Goal: Task Accomplishment & Management: Use online tool/utility

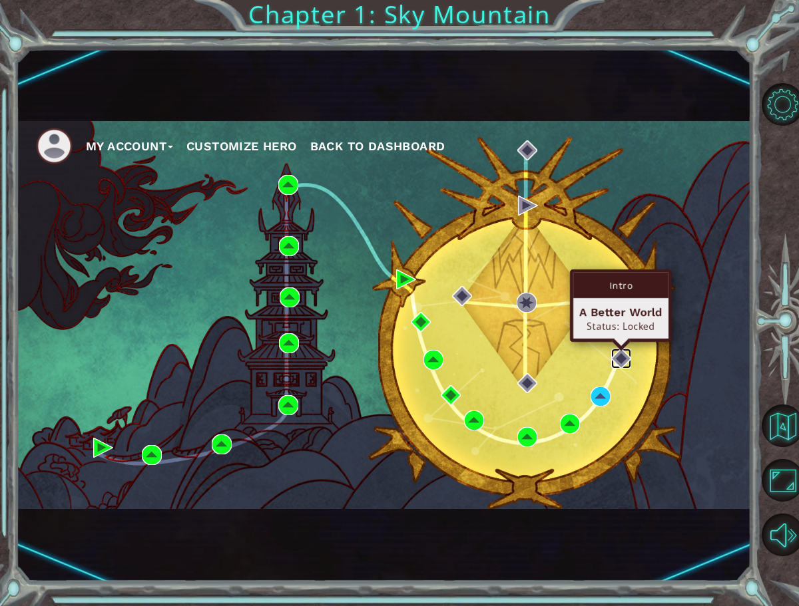
click at [620, 358] on img at bounding box center [621, 359] width 20 height 20
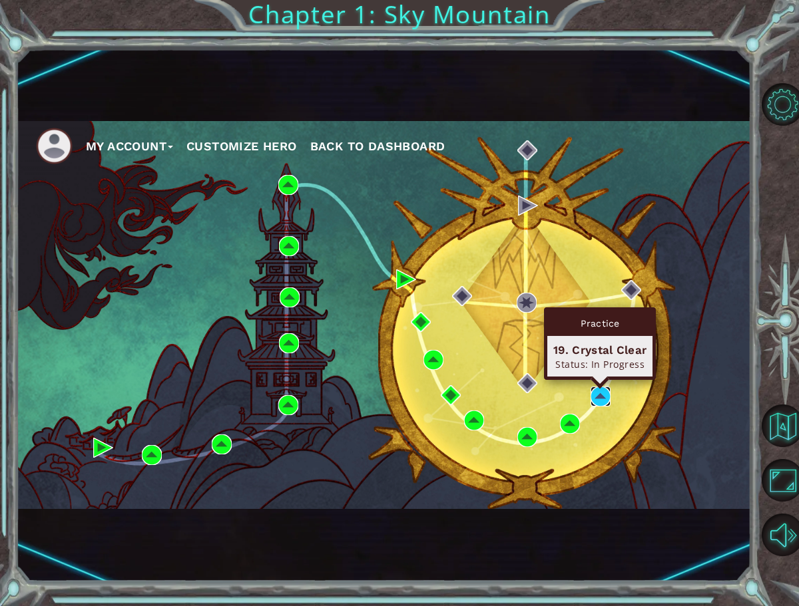
click at [602, 393] on img at bounding box center [601, 397] width 20 height 20
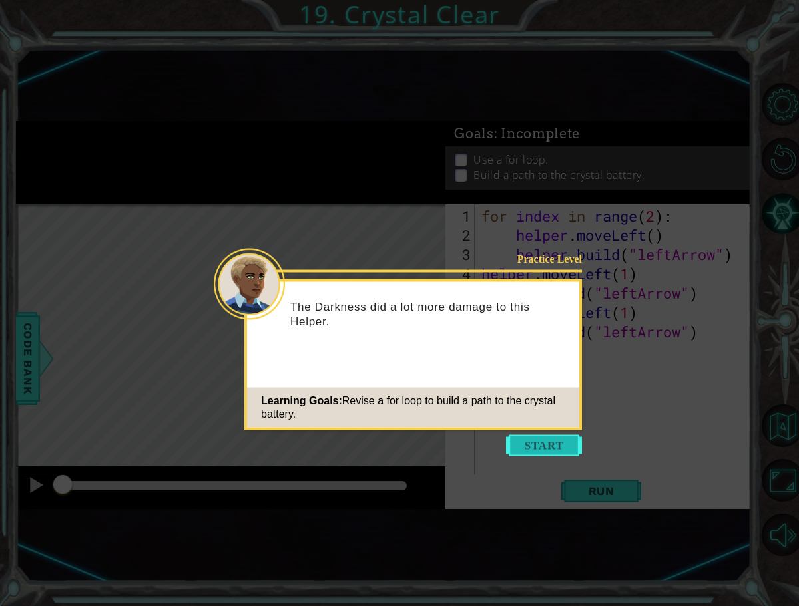
click at [544, 442] on button "Start" at bounding box center [544, 445] width 76 height 21
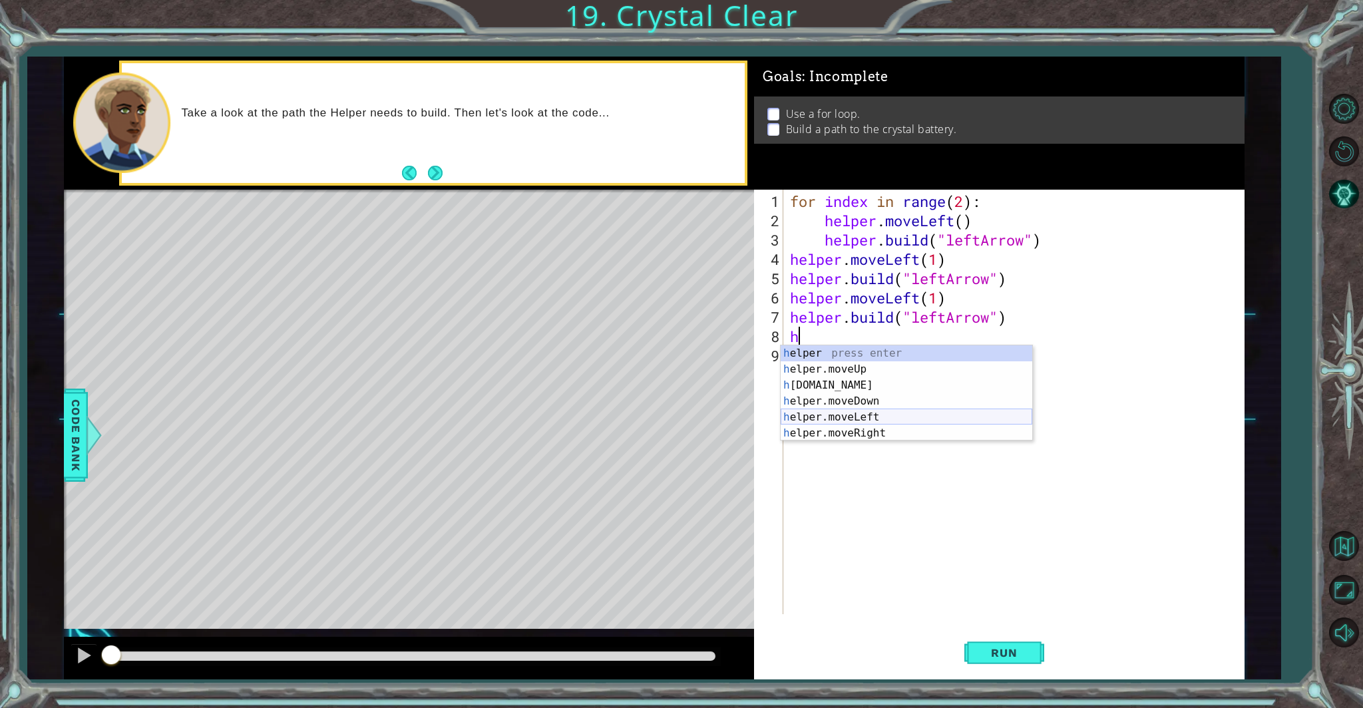
click at [798, 407] on div "h elper press enter h elper.moveUp press enter h [DOMAIN_NAME] press enter h el…" at bounding box center [907, 410] width 252 height 128
type textarea "helper.moveLeft(1)"
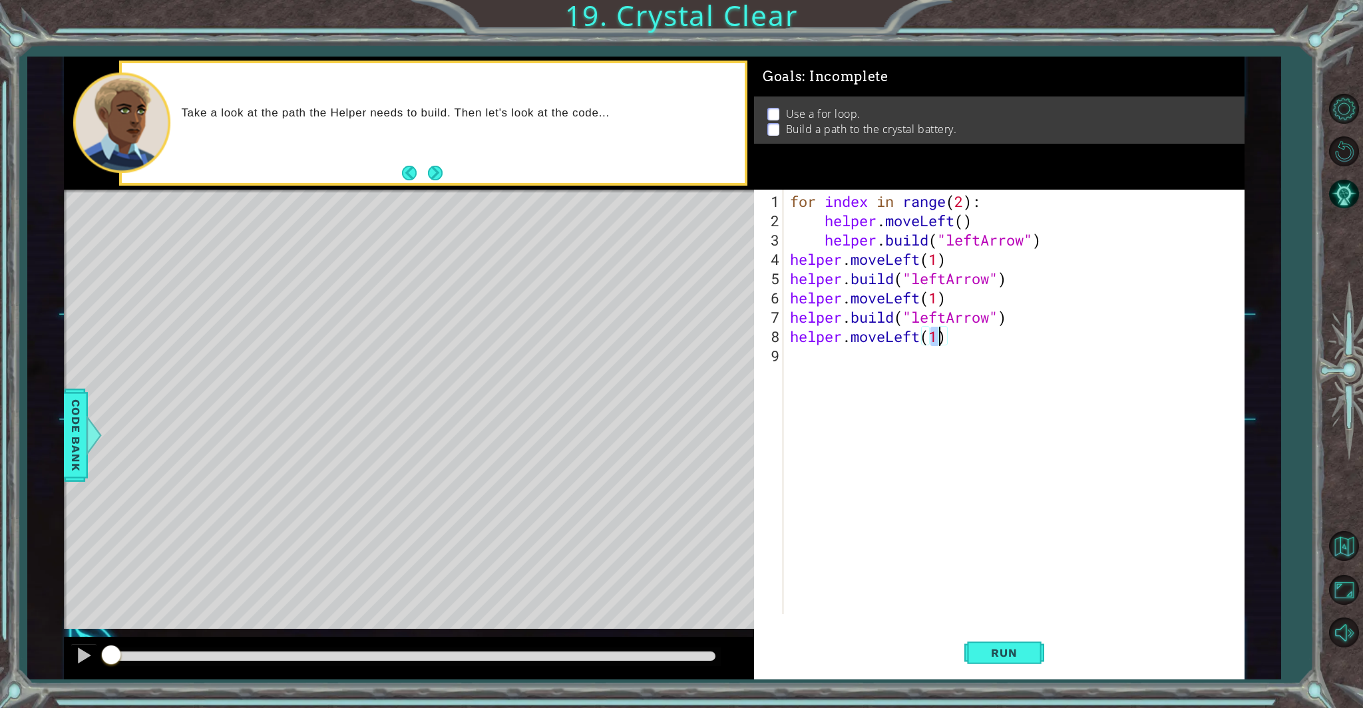
click at [793, 354] on div "for index in range ( 2 ) : helper . moveLeft ( ) helper . build ( "leftArrow" )…" at bounding box center [1017, 423] width 459 height 463
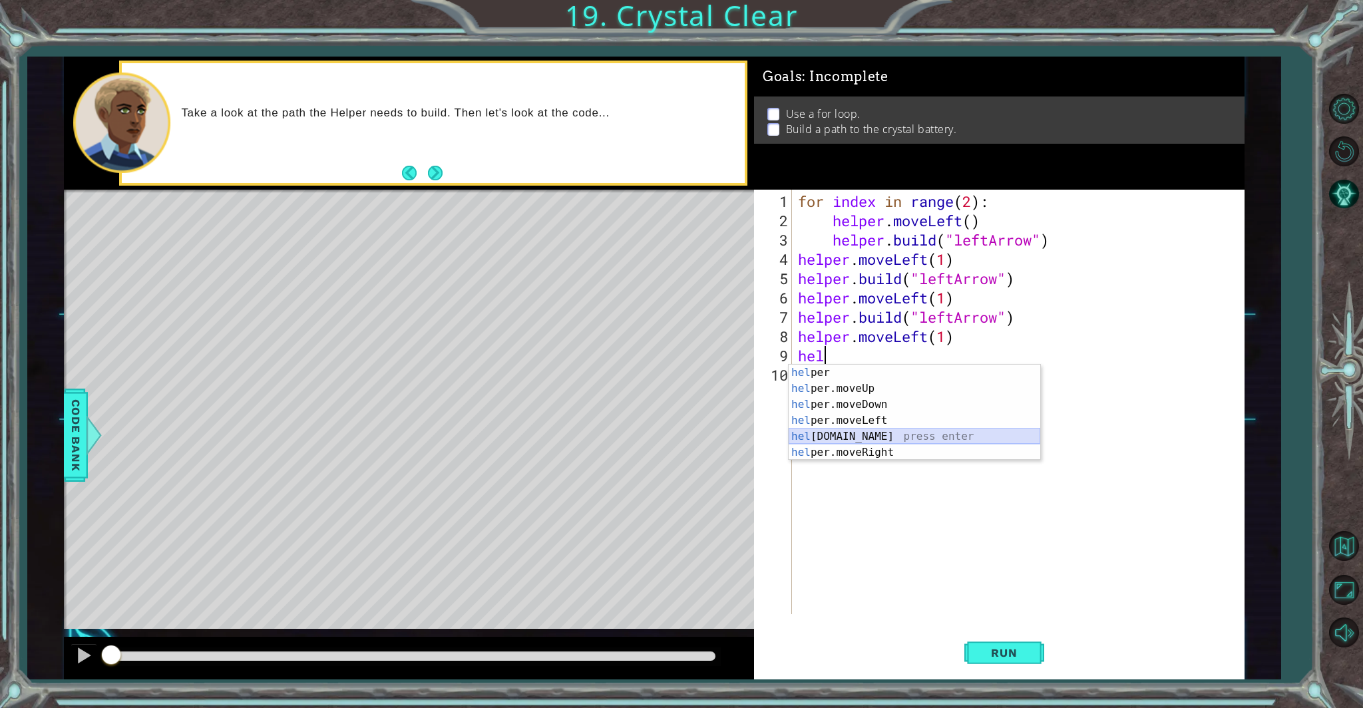
click at [798, 433] on div "hel per press enter hel per.moveUp press enter [GEOGRAPHIC_DATA] per.moveDown p…" at bounding box center [915, 429] width 252 height 128
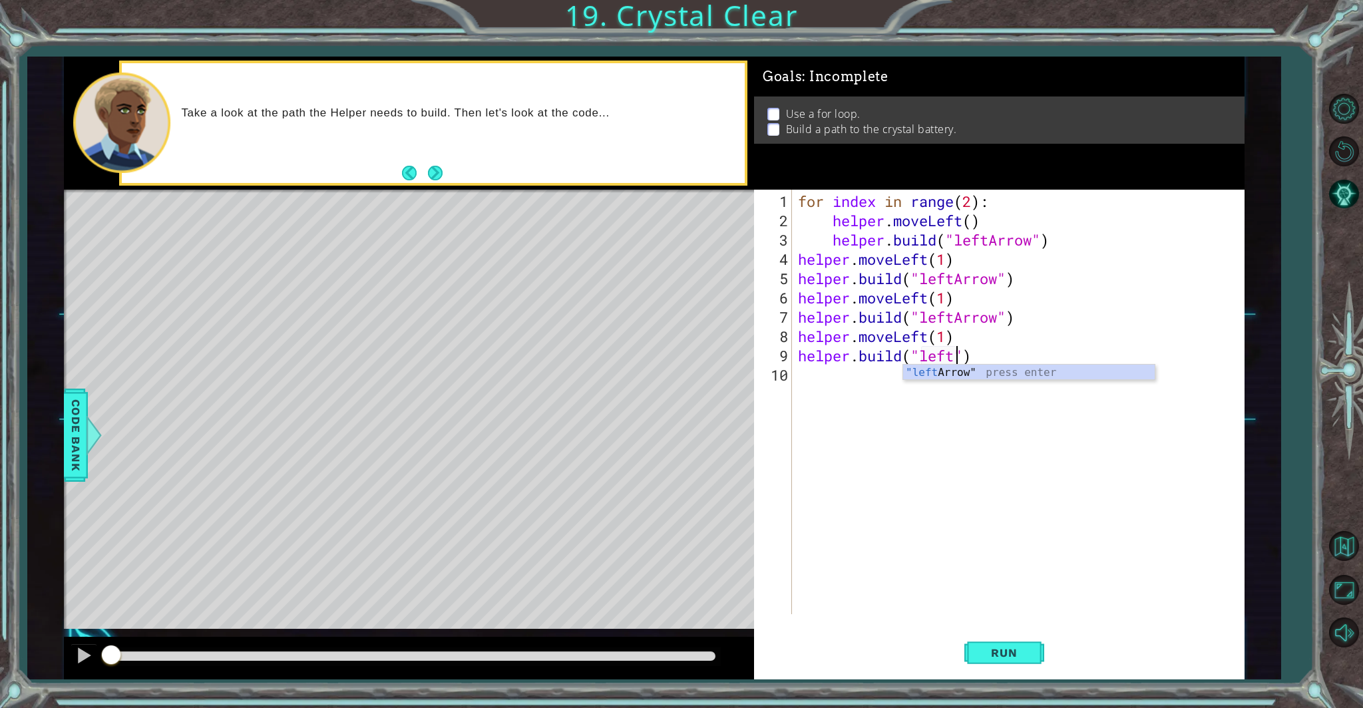
scroll to position [0, 7]
type textarea "[DOMAIN_NAME]("leftArrow")"
click at [798, 373] on div "for index in range ( 2 ) : helper . moveLeft ( ) helper . build ( "leftArrow" )…" at bounding box center [1021, 423] width 451 height 463
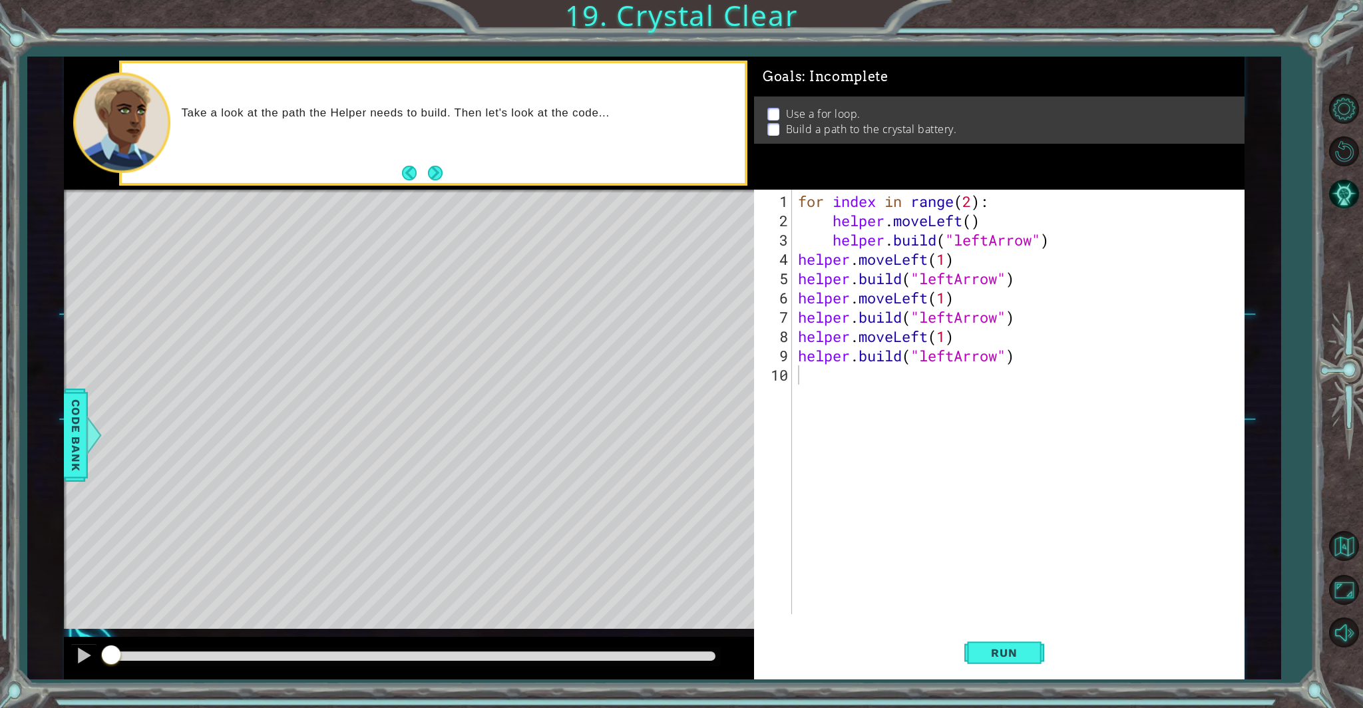
drag, startPoint x: 411, startPoint y: 408, endPoint x: 417, endPoint y: 413, distance: 7.5
click at [411, 409] on div "Level Map" at bounding box center [371, 386] width 615 height 392
click at [798, 606] on button "Run" at bounding box center [1005, 652] width 80 height 49
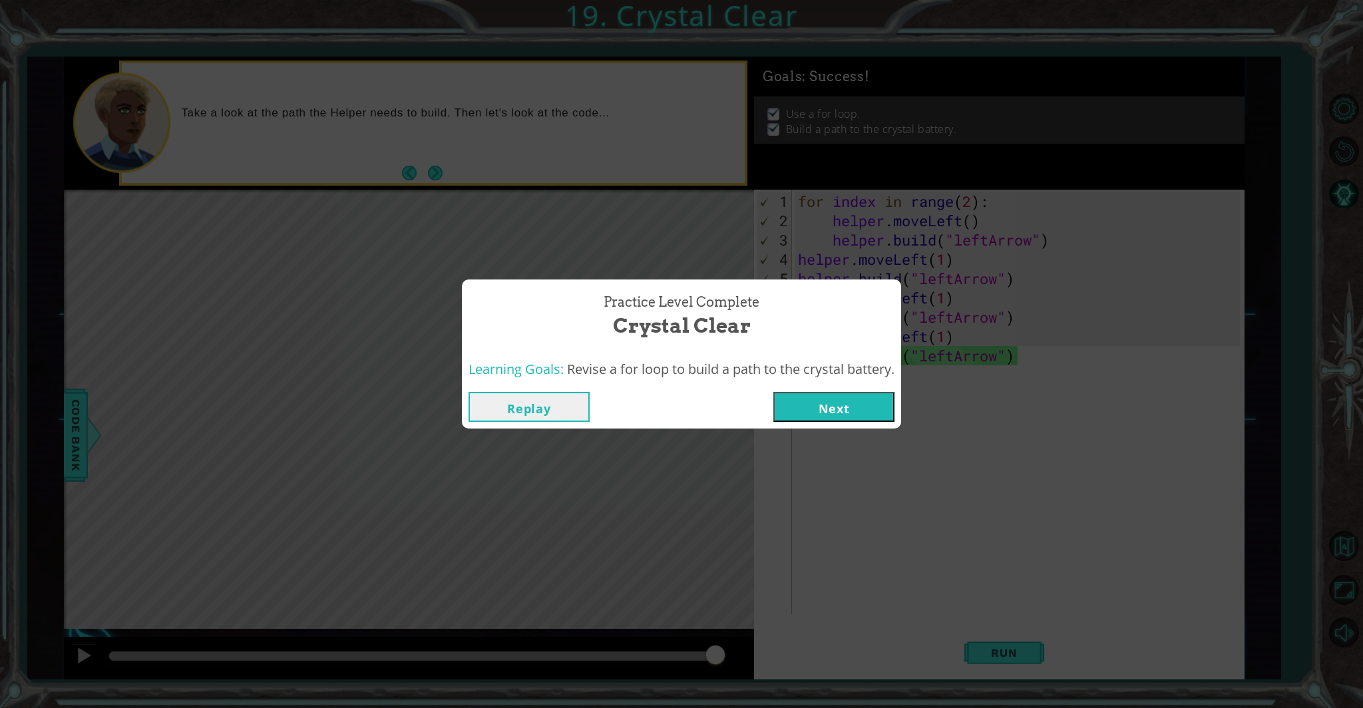
click at [798, 410] on button "Next" at bounding box center [834, 407] width 121 height 30
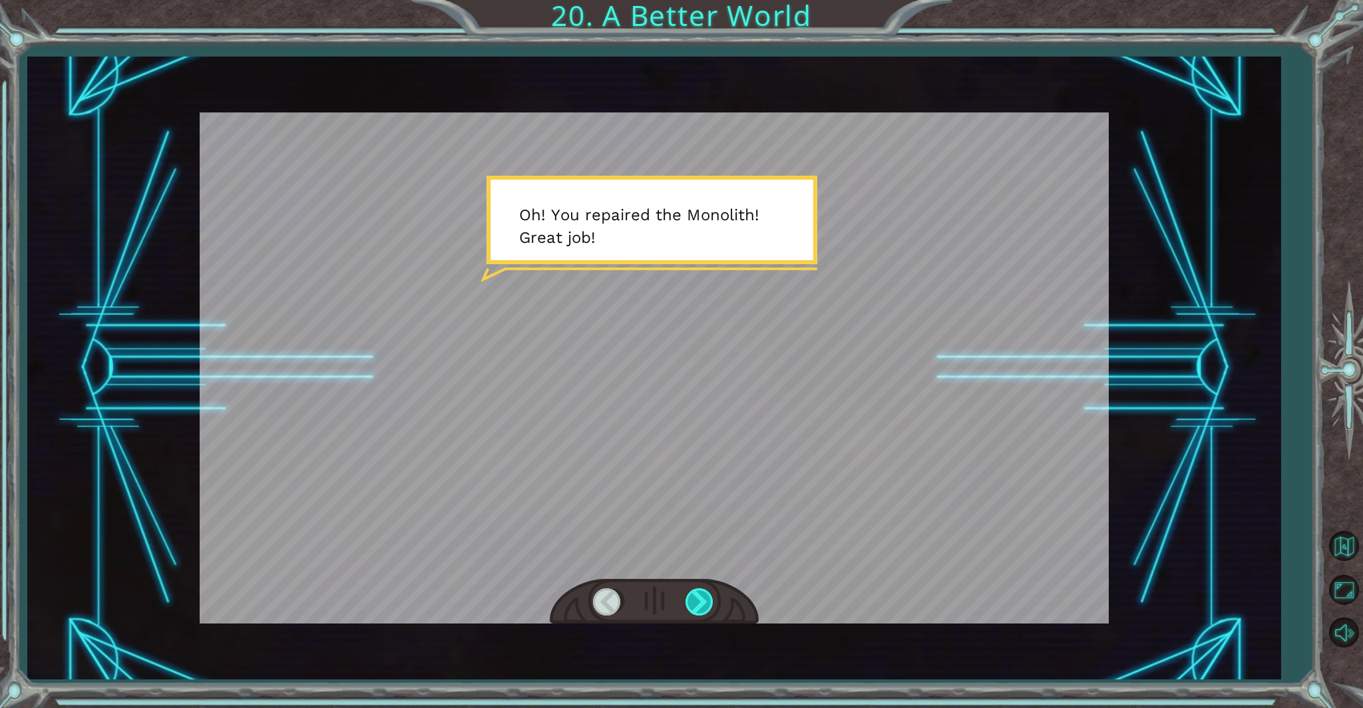
click at [699, 604] on div at bounding box center [701, 602] width 30 height 27
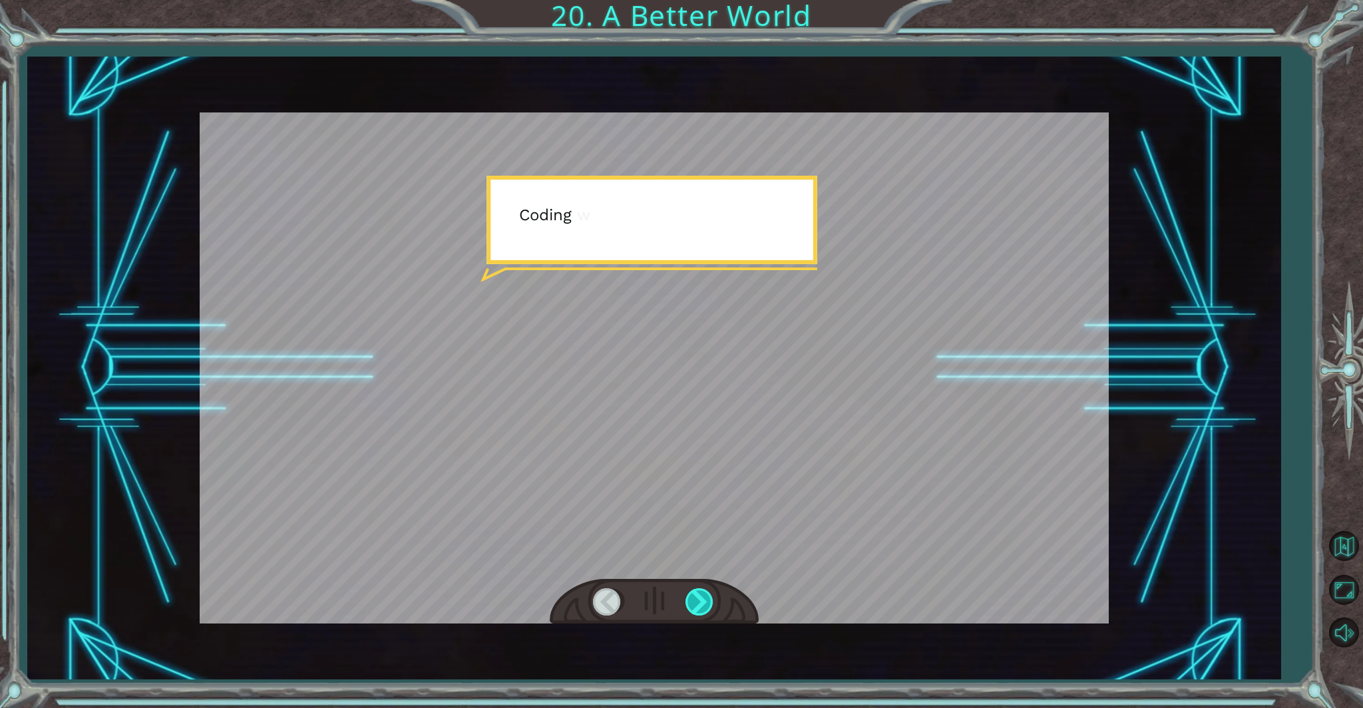
click at [699, 604] on div at bounding box center [701, 602] width 30 height 27
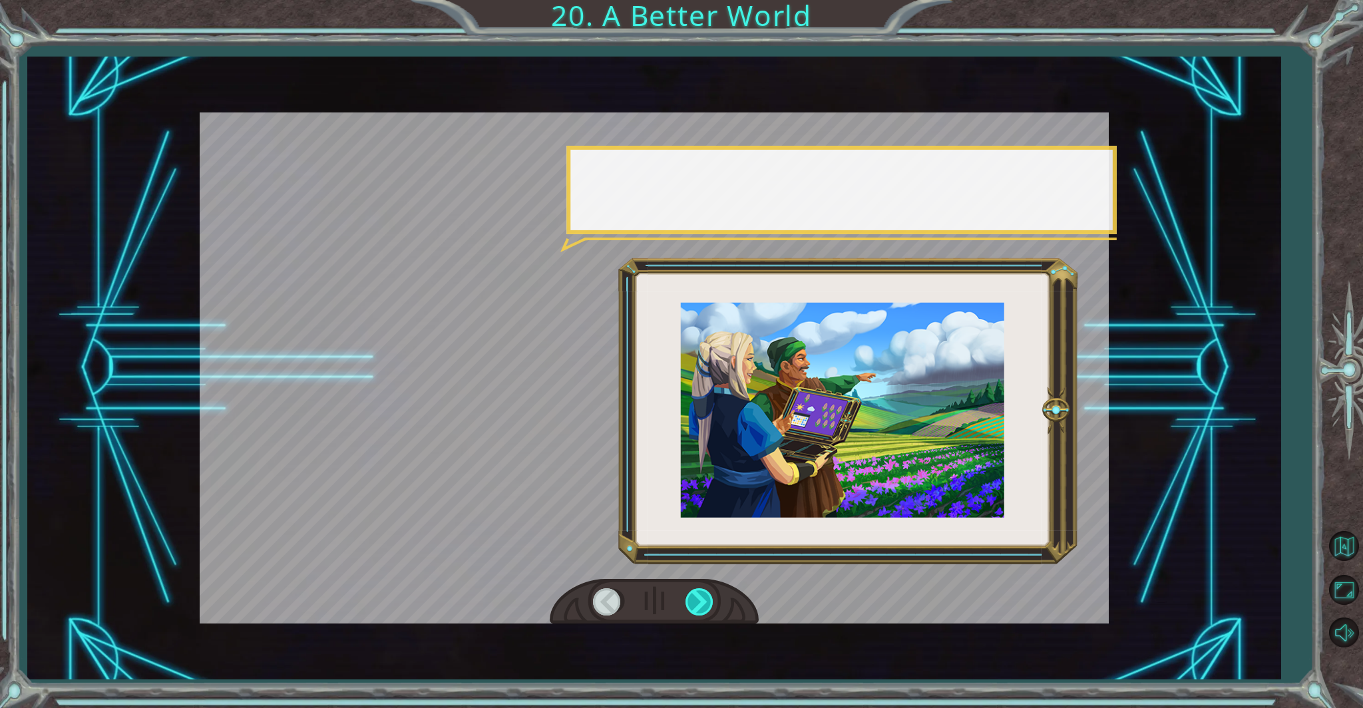
click at [699, 604] on div at bounding box center [701, 602] width 30 height 27
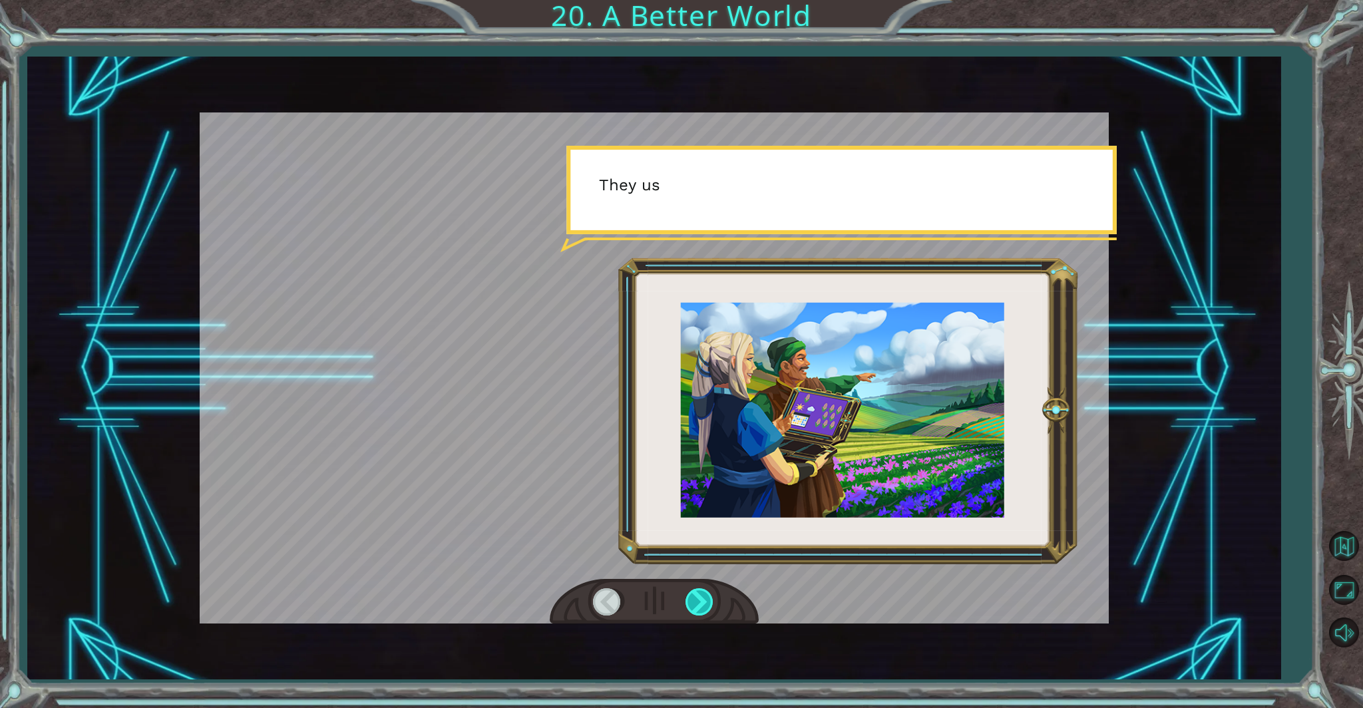
click at [699, 604] on div at bounding box center [701, 602] width 30 height 27
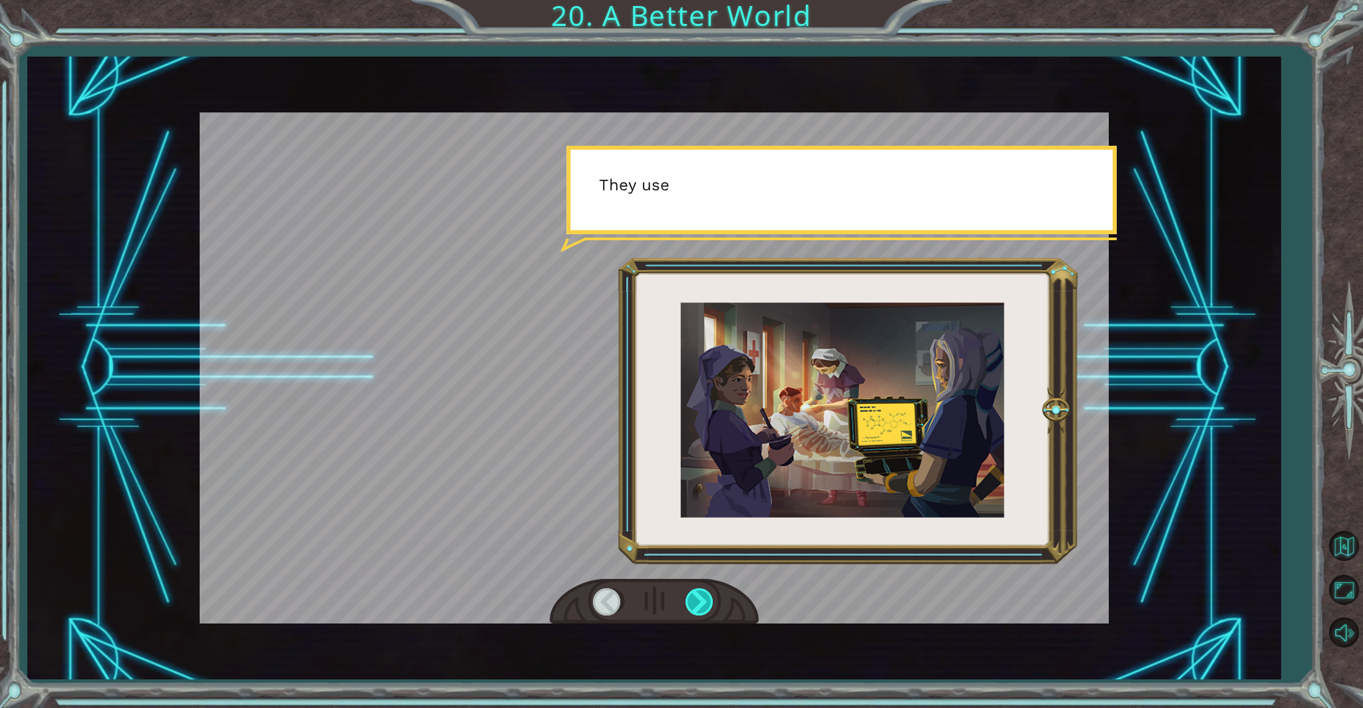
click at [699, 604] on div at bounding box center [701, 602] width 30 height 27
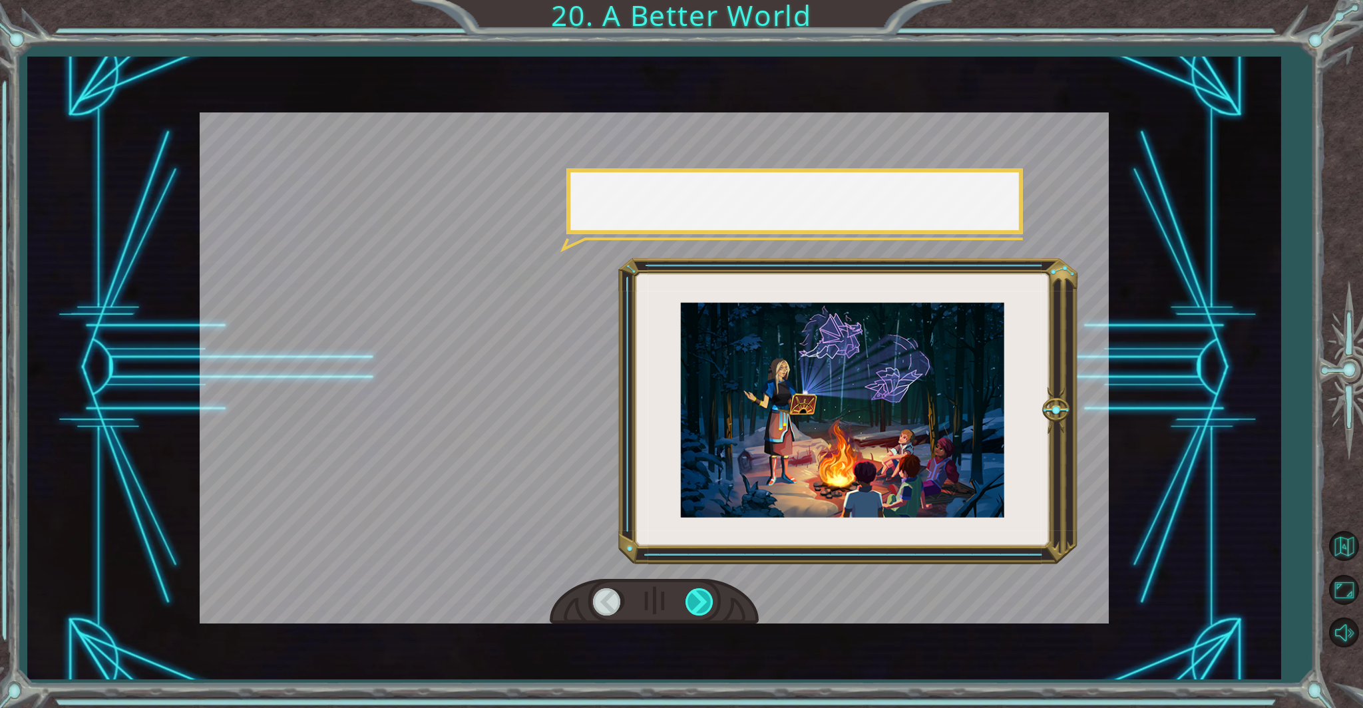
click at [699, 604] on div at bounding box center [701, 602] width 30 height 27
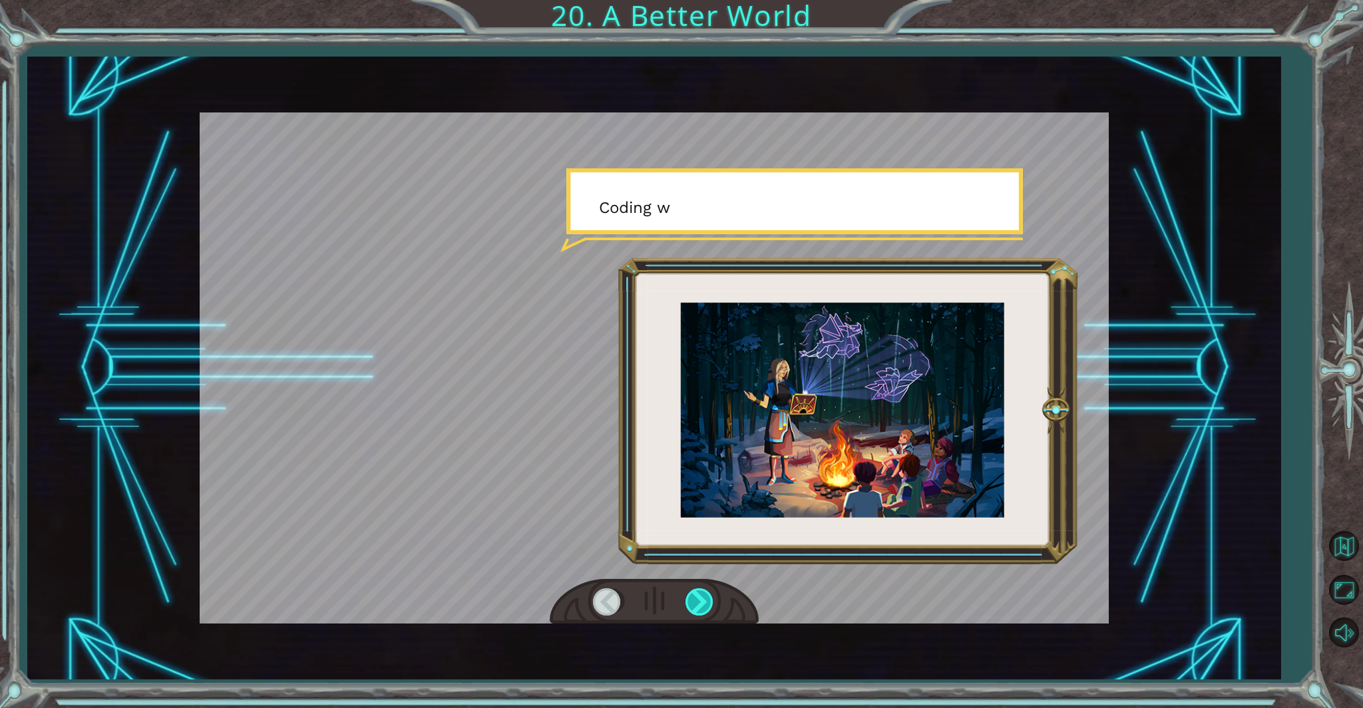
click at [700, 604] on div at bounding box center [701, 602] width 30 height 27
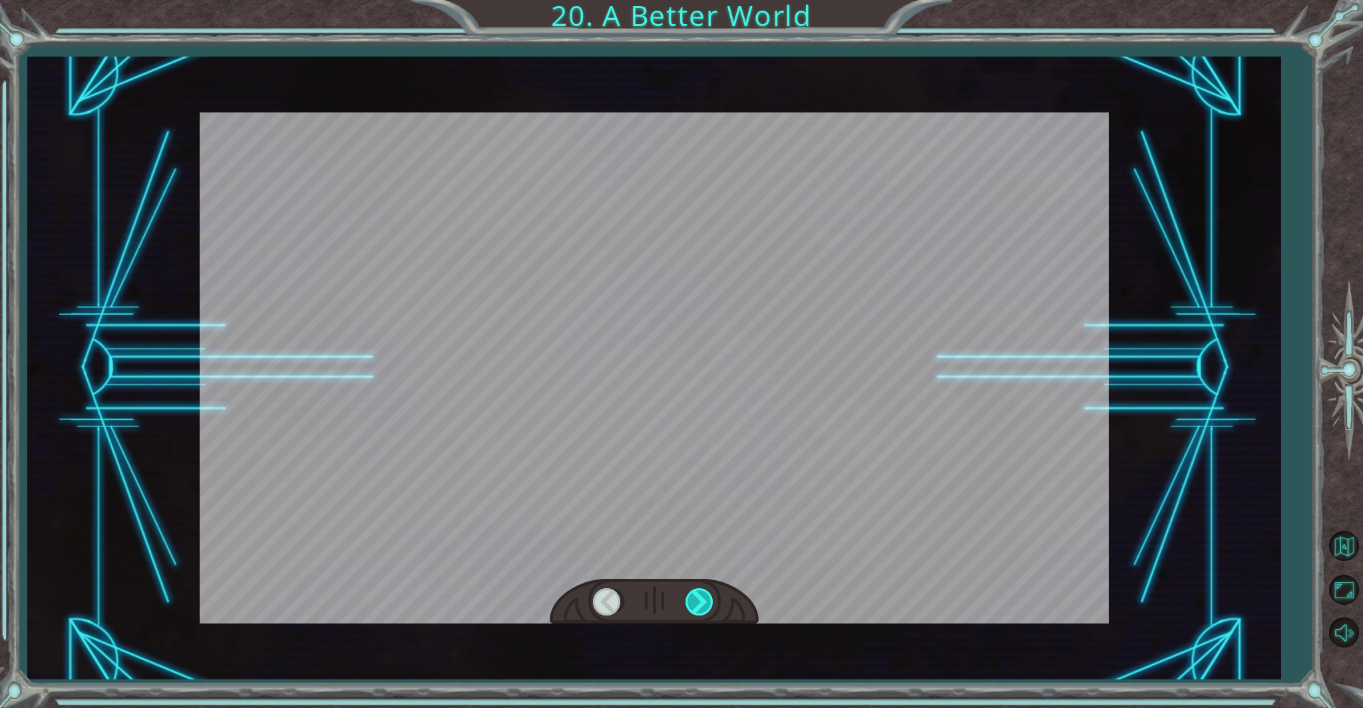
click at [702, 604] on div at bounding box center [701, 602] width 30 height 27
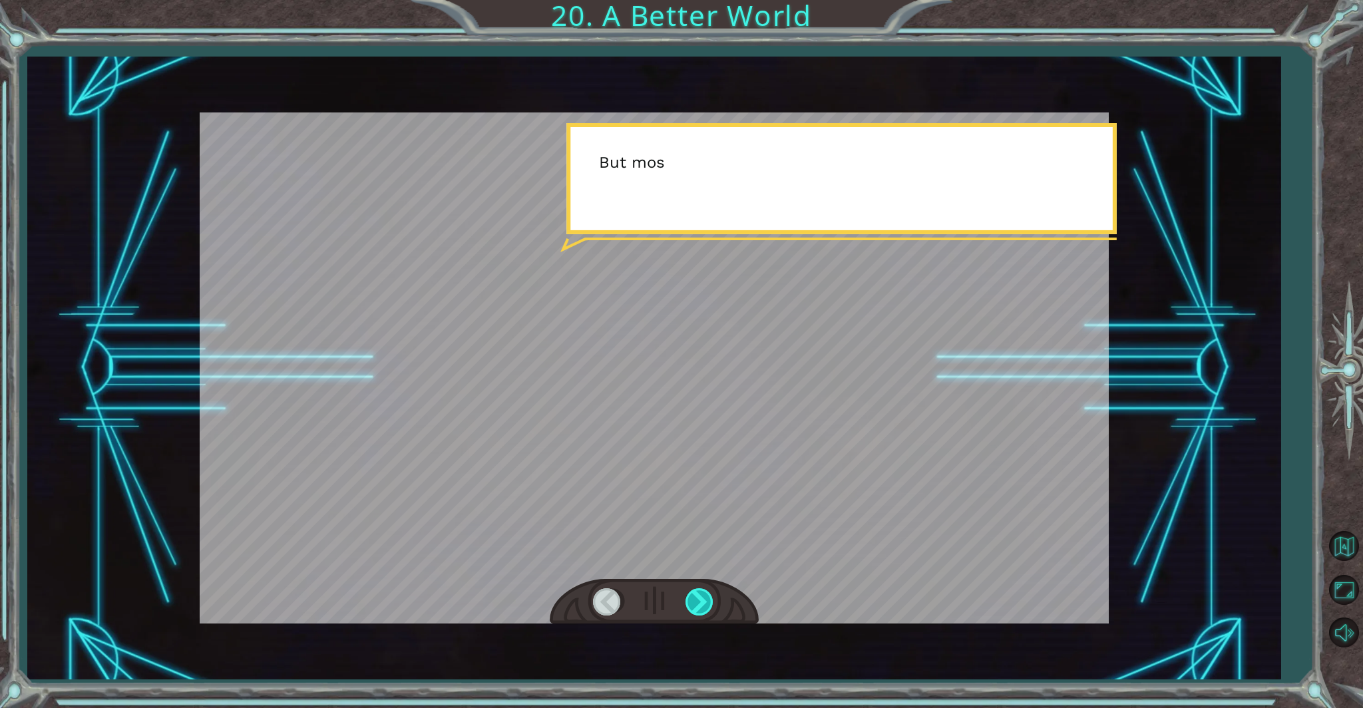
click at [702, 604] on div at bounding box center [701, 602] width 30 height 27
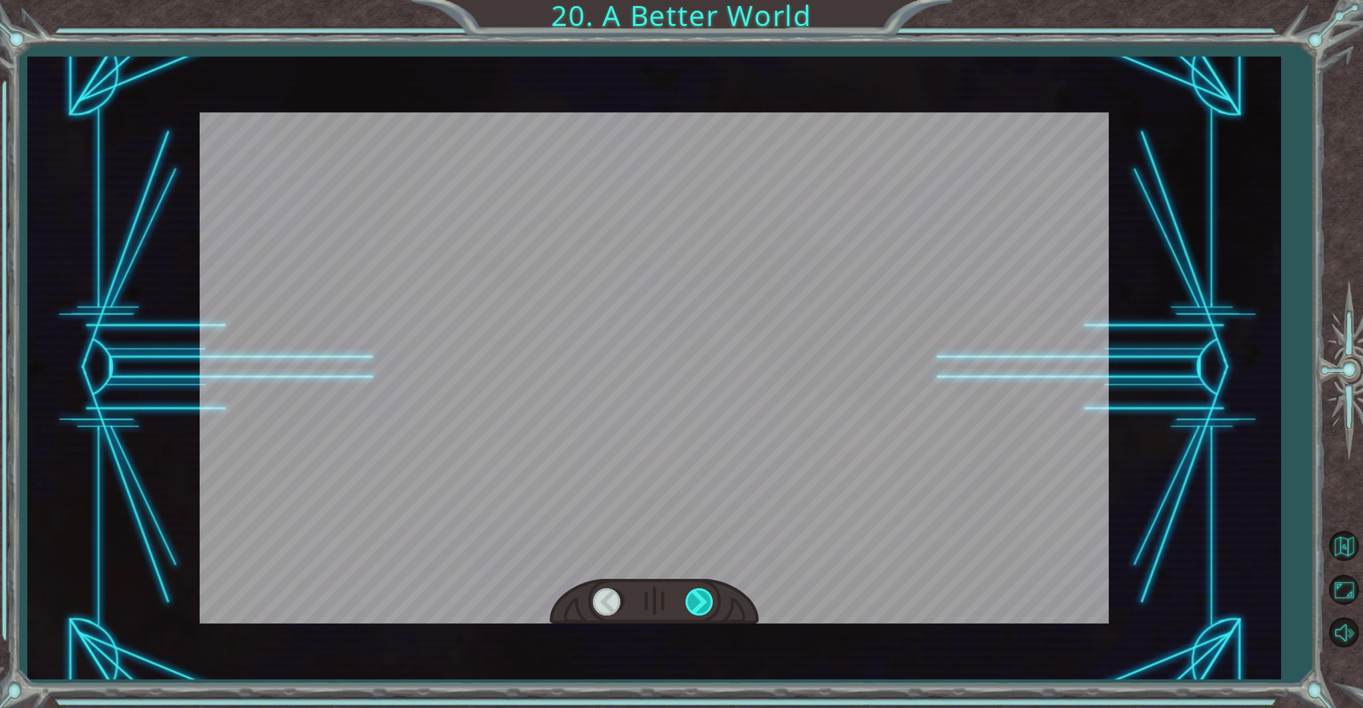
click at [703, 604] on div at bounding box center [701, 602] width 30 height 27
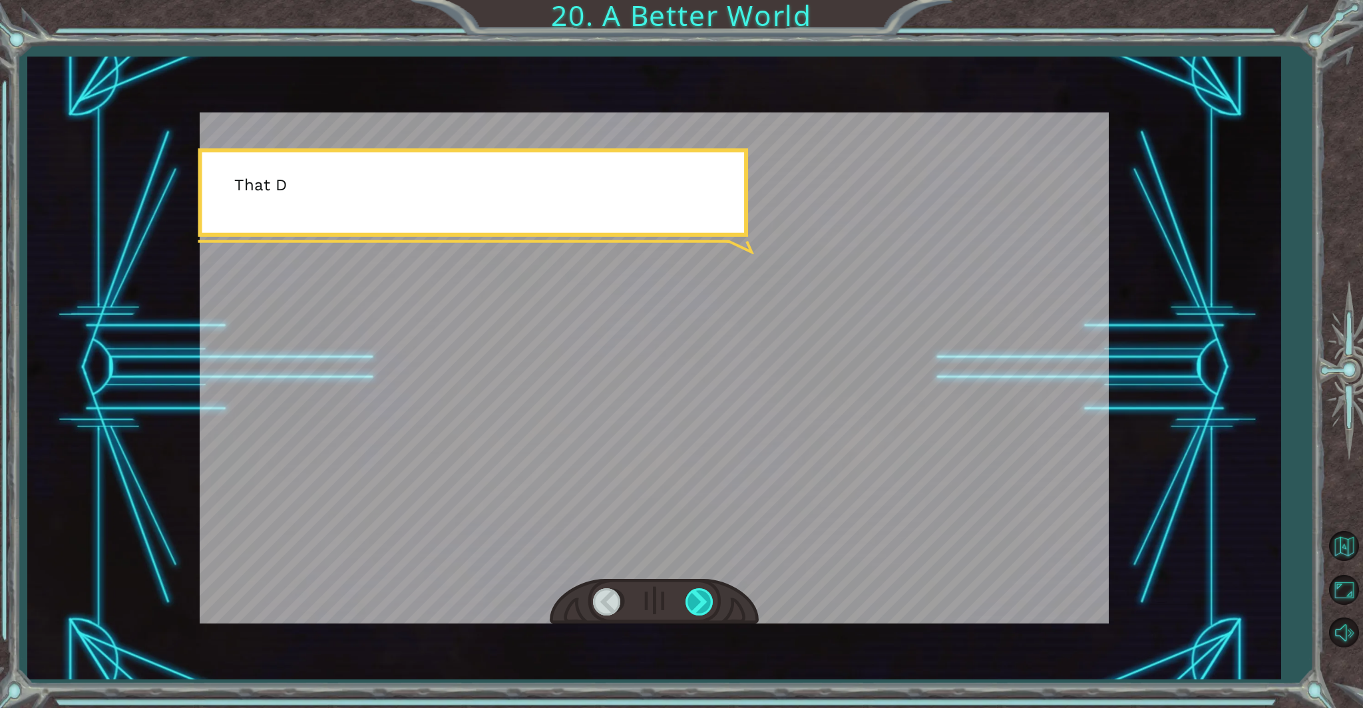
click at [704, 604] on div at bounding box center [701, 602] width 30 height 27
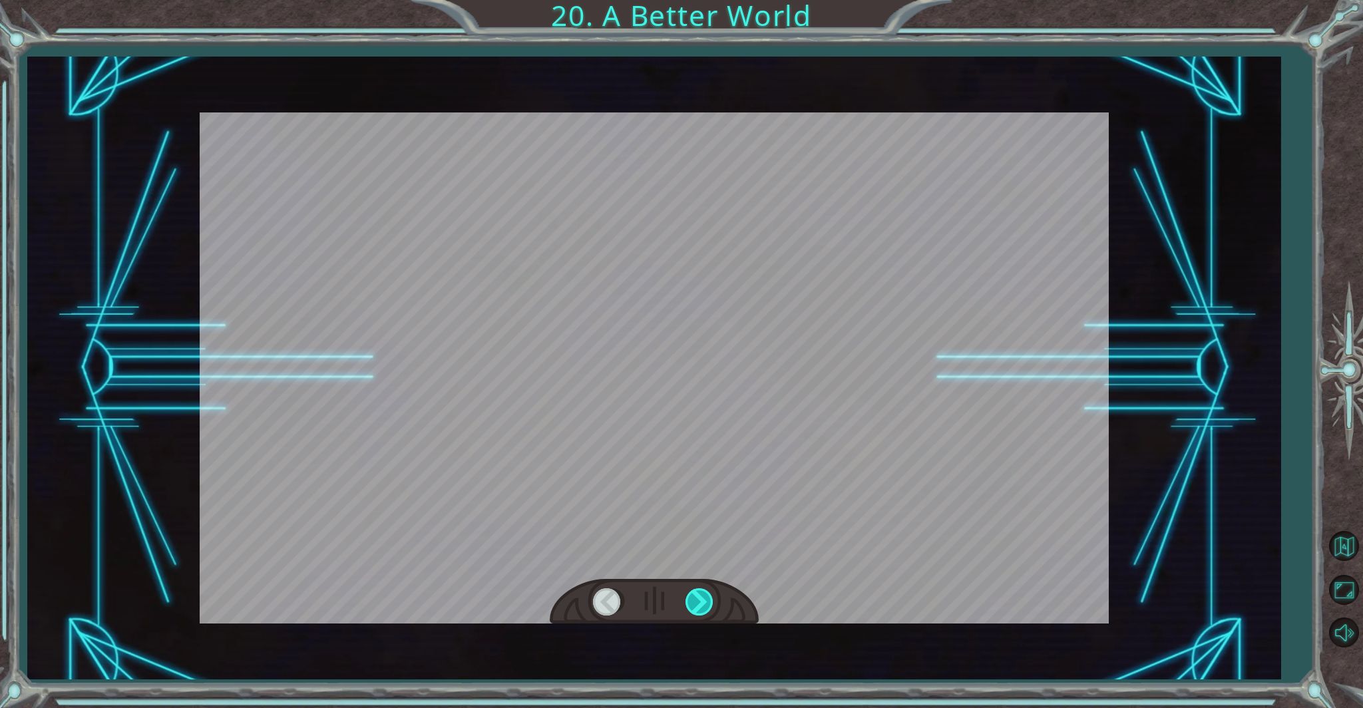
click at [705, 602] on div at bounding box center [701, 602] width 30 height 27
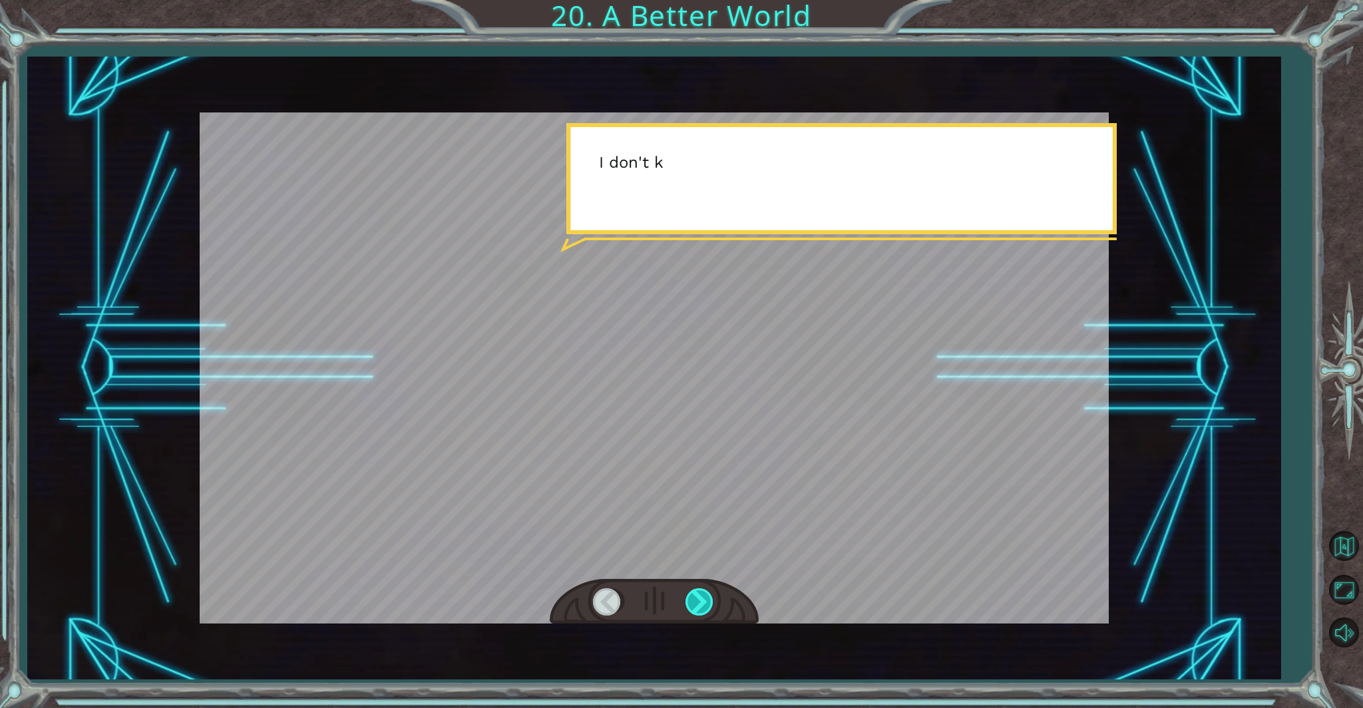
click at [705, 602] on div at bounding box center [701, 602] width 30 height 27
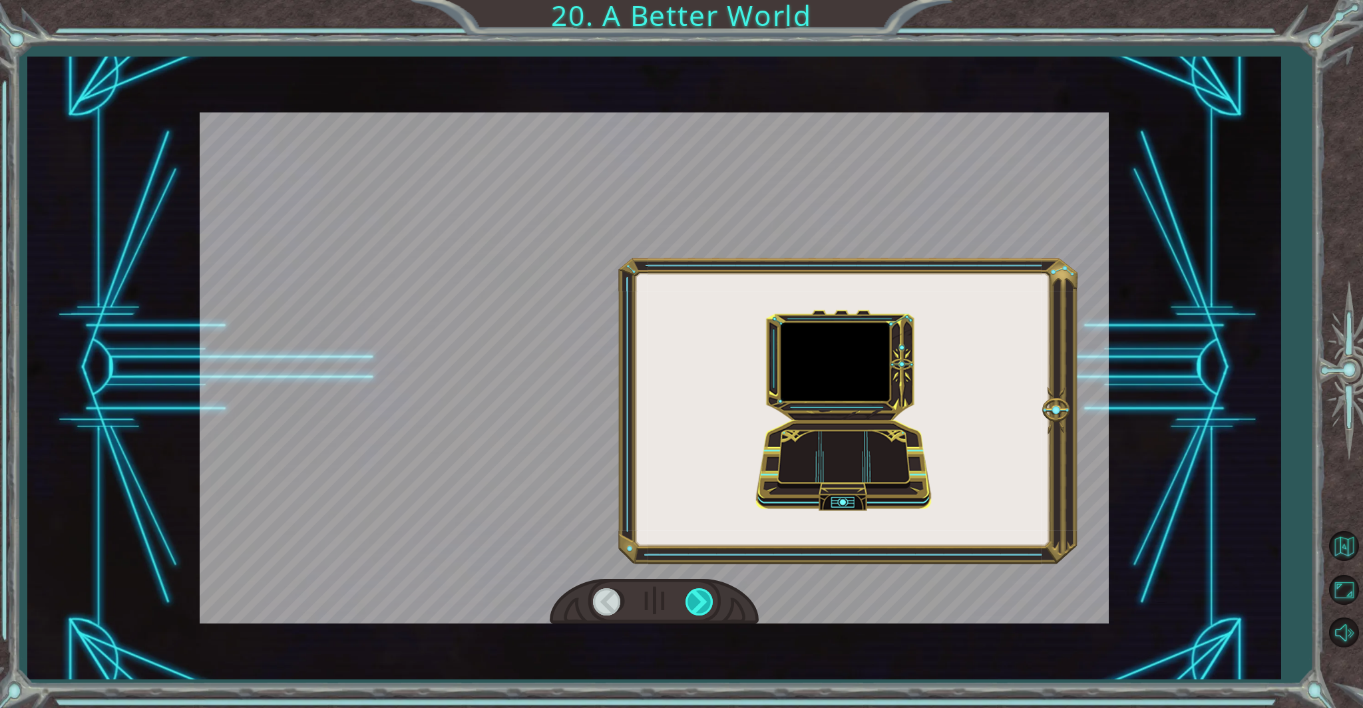
click at [706, 600] on div at bounding box center [701, 602] width 30 height 27
click at [706, 599] on div at bounding box center [701, 602] width 30 height 27
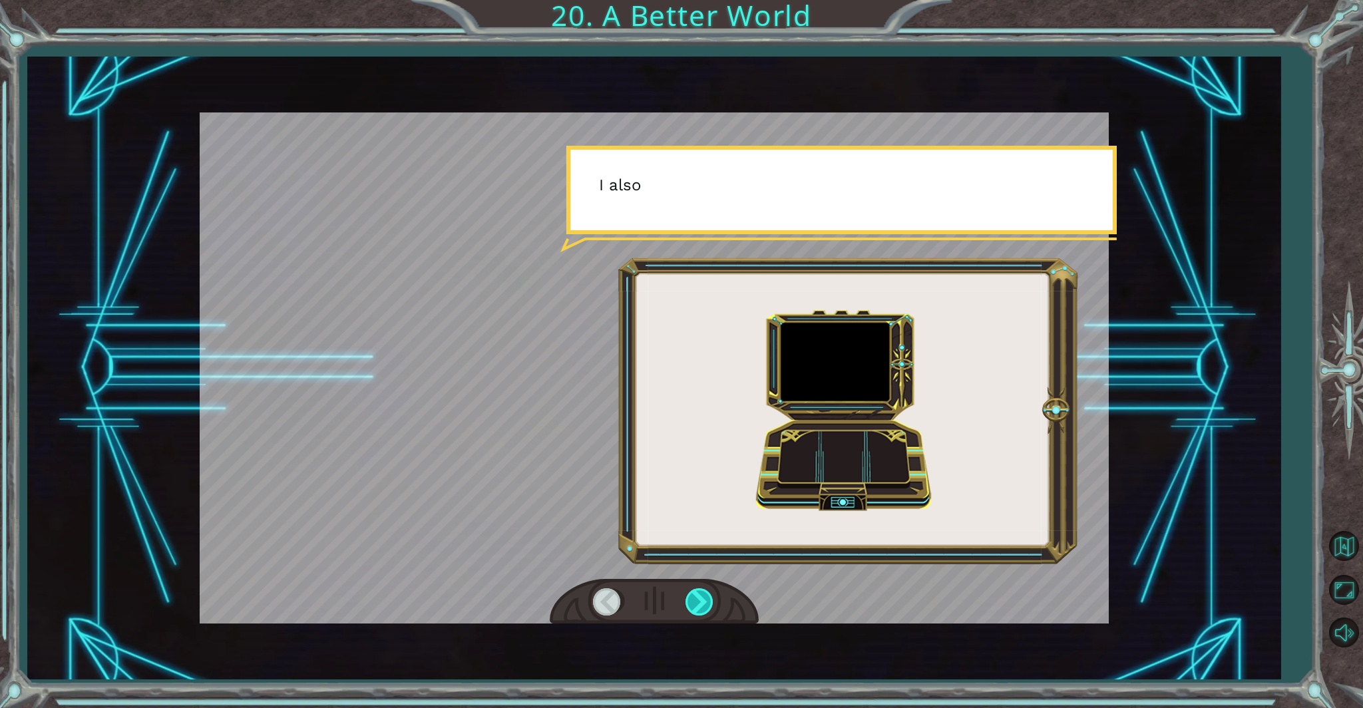
click at [707, 599] on div at bounding box center [701, 602] width 30 height 27
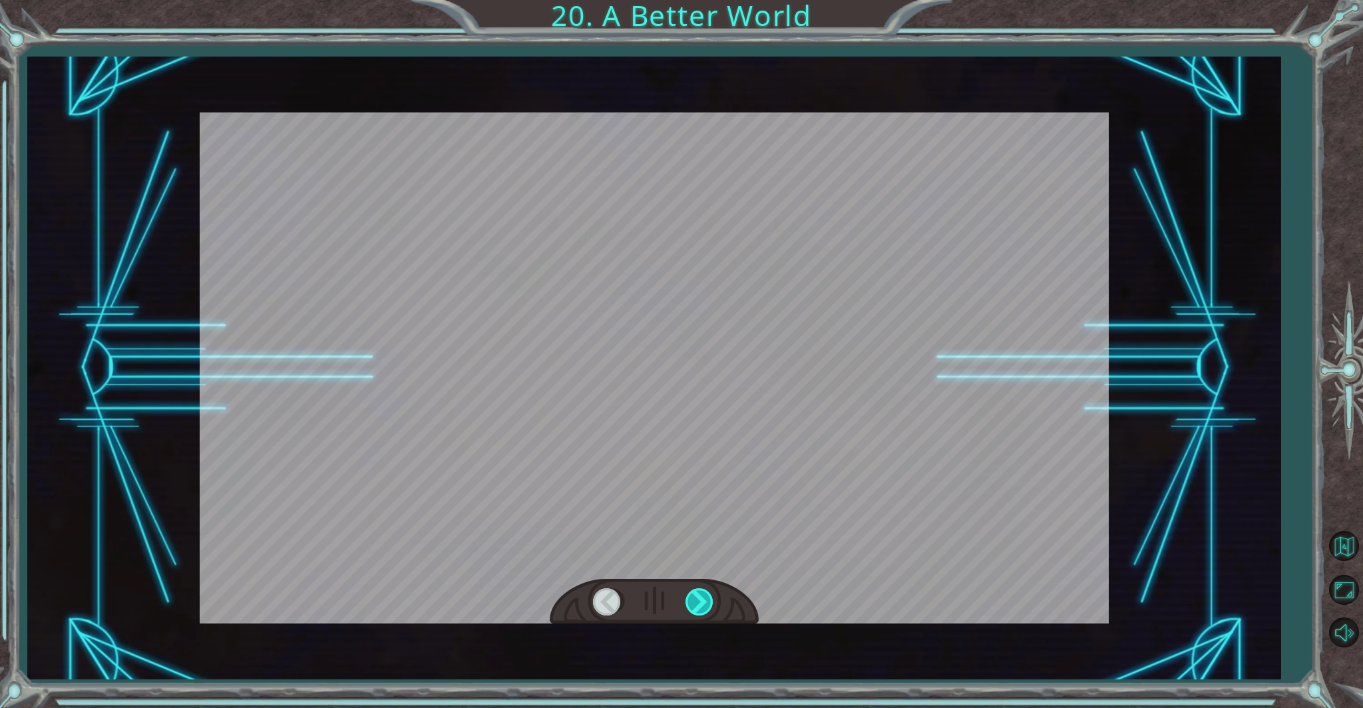
click at [707, 599] on div at bounding box center [701, 602] width 30 height 27
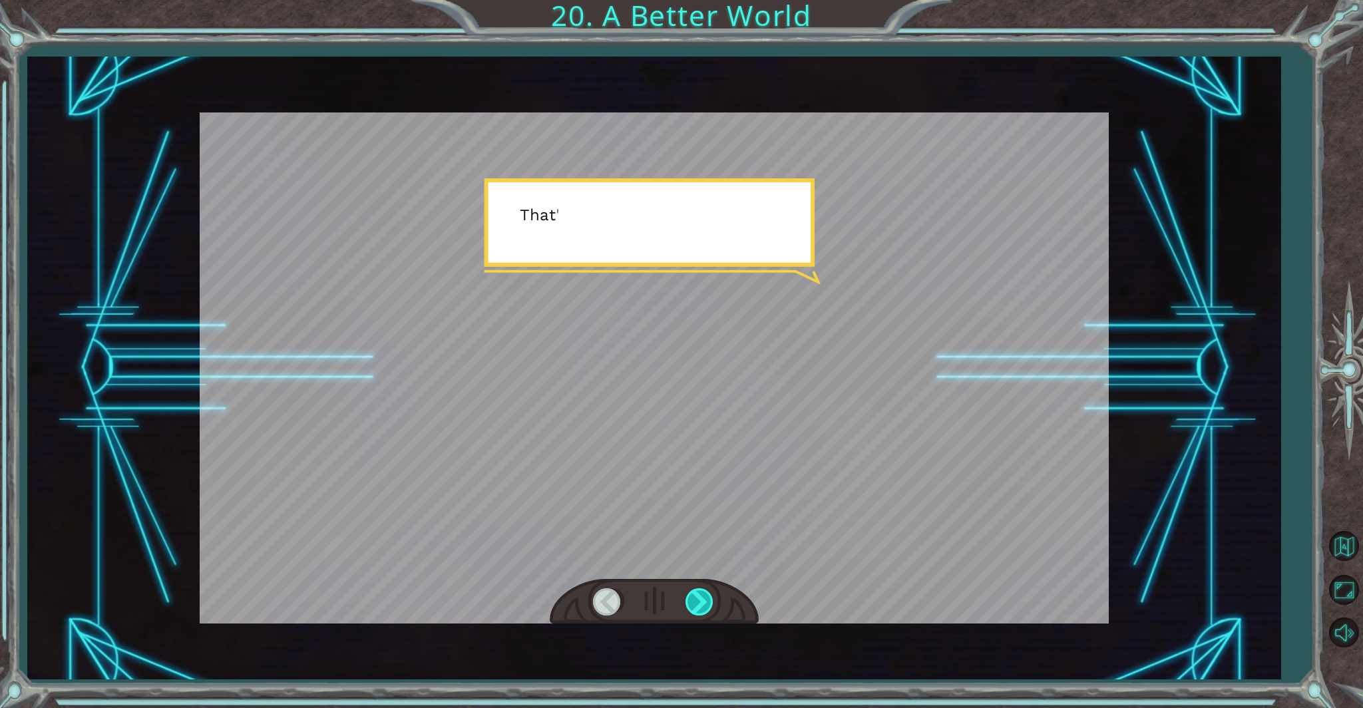
click at [707, 599] on div at bounding box center [701, 602] width 30 height 27
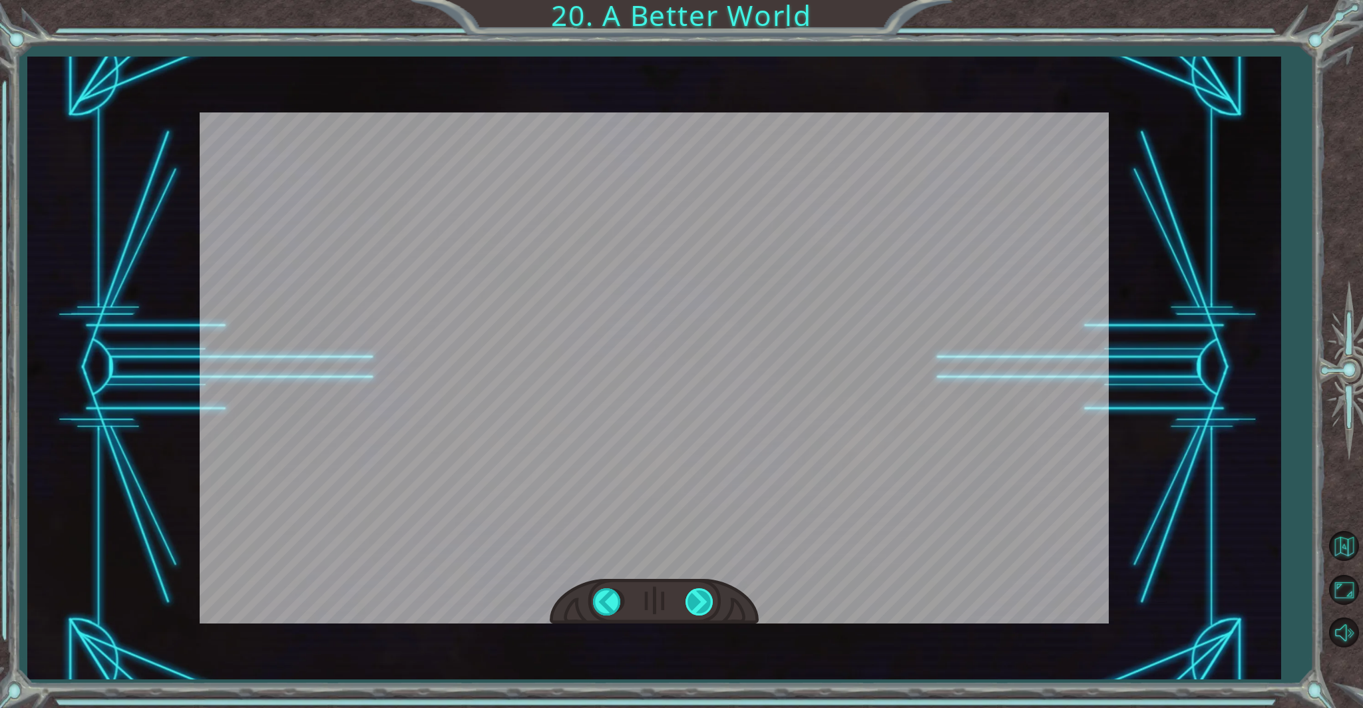
click at [707, 599] on div at bounding box center [701, 602] width 30 height 27
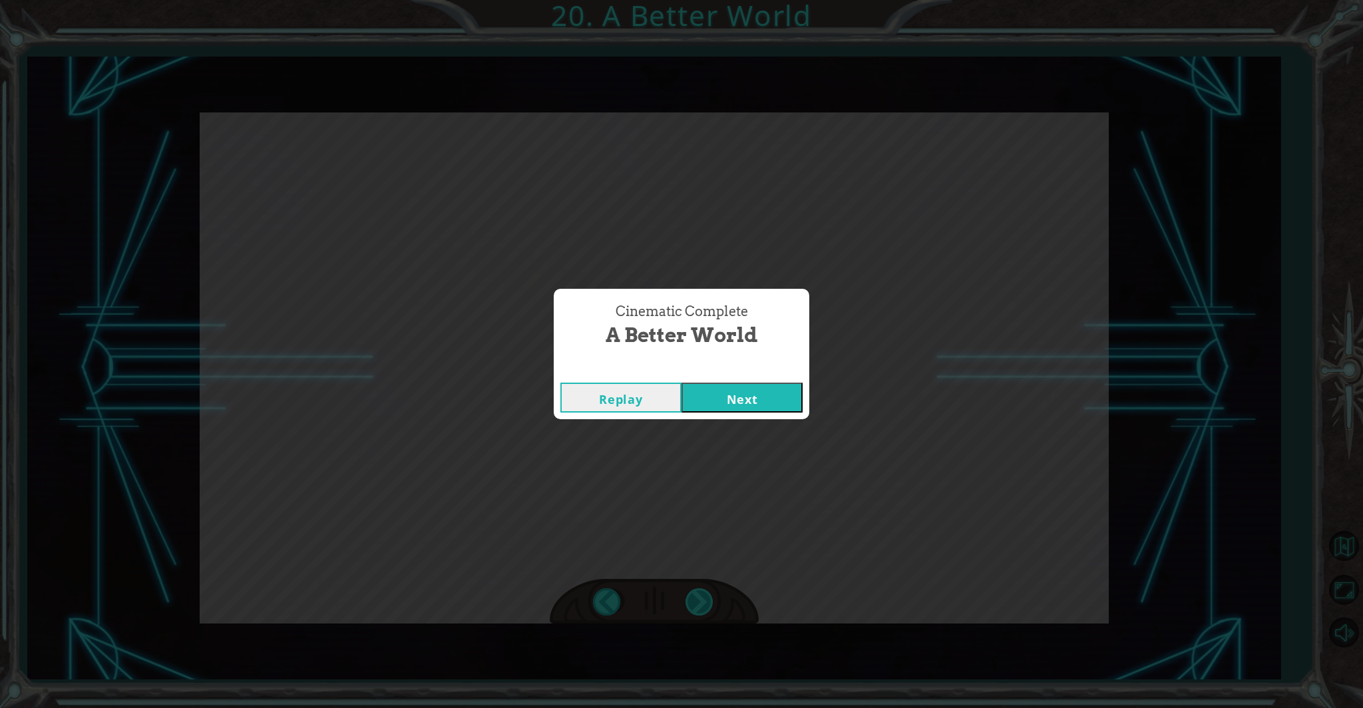
click at [707, 599] on div "Cinematic Complete A Better World Replay Next" at bounding box center [681, 354] width 1363 height 708
click at [788, 397] on button "Next" at bounding box center [742, 398] width 121 height 30
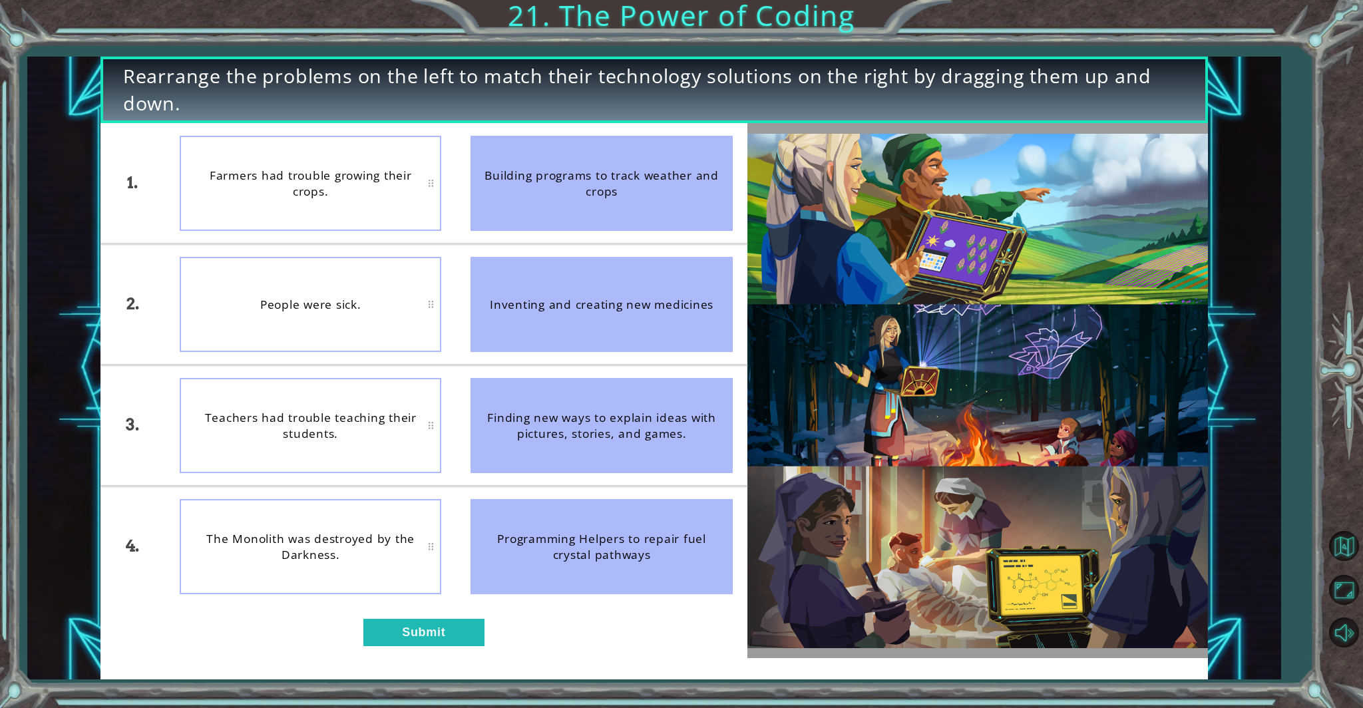
drag, startPoint x: 504, startPoint y: 486, endPoint x: 496, endPoint y: 517, distance: 32.3
click at [497, 513] on ul "Building programs to track weather and crops Inventing and creating new medicin…" at bounding box center [601, 364] width 291 height 483
click at [469, 606] on button "Submit" at bounding box center [423, 632] width 121 height 27
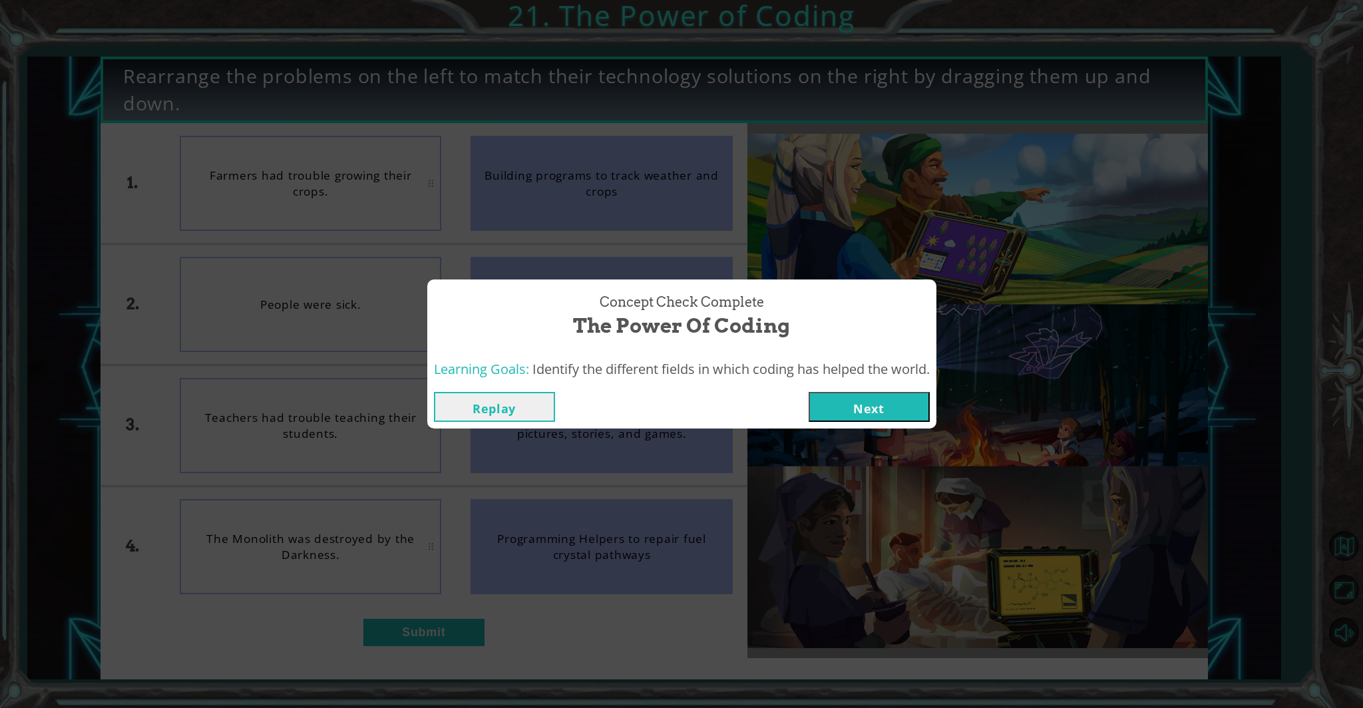
click at [798, 405] on button "Next" at bounding box center [869, 407] width 121 height 30
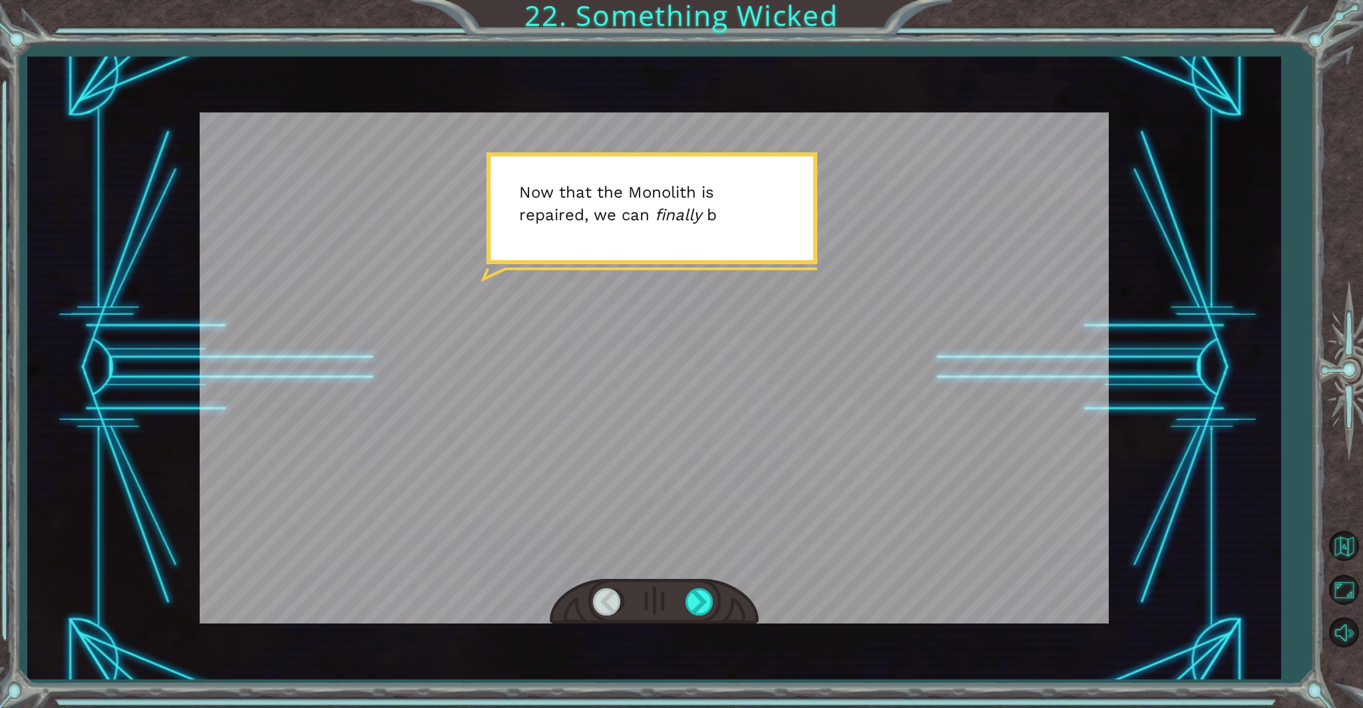
drag, startPoint x: 698, startPoint y: 587, endPoint x: 700, endPoint y: 598, distance: 11.6
click at [698, 587] on div at bounding box center [654, 602] width 209 height 46
click at [700, 598] on div at bounding box center [701, 602] width 30 height 27
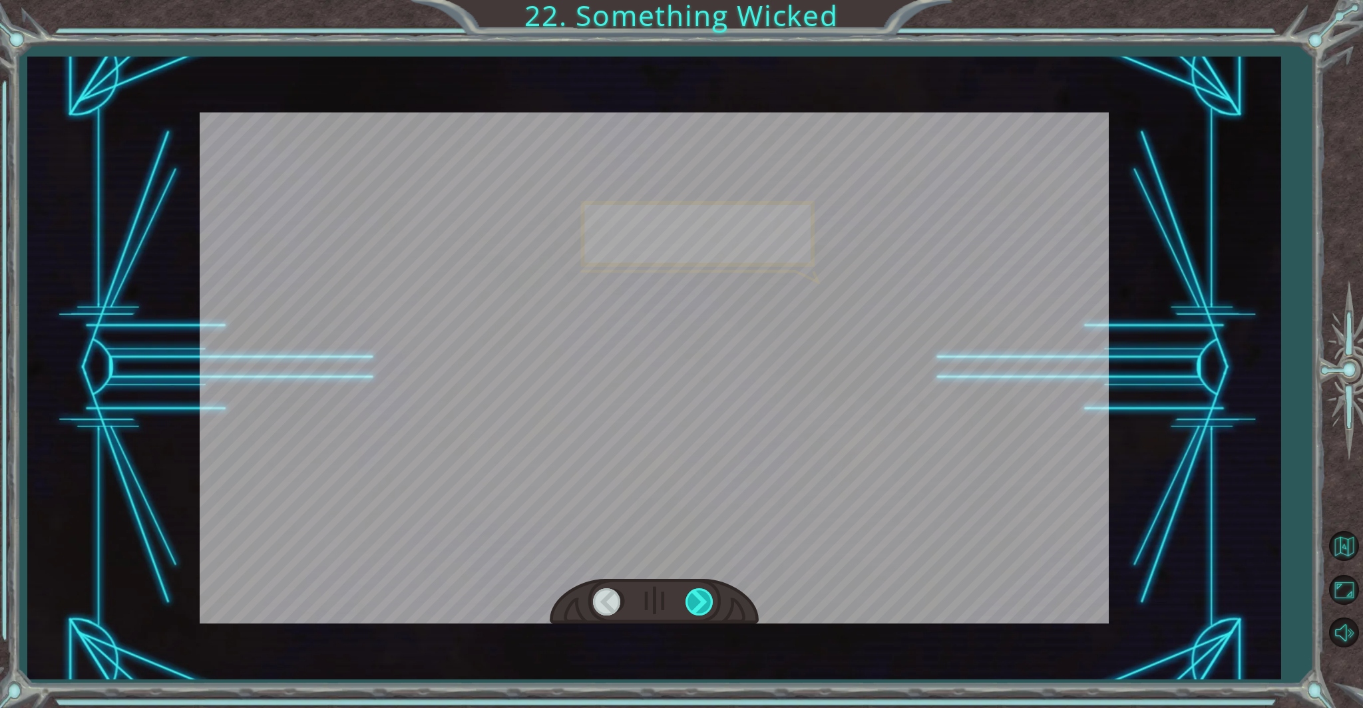
click at [701, 597] on div at bounding box center [701, 602] width 30 height 27
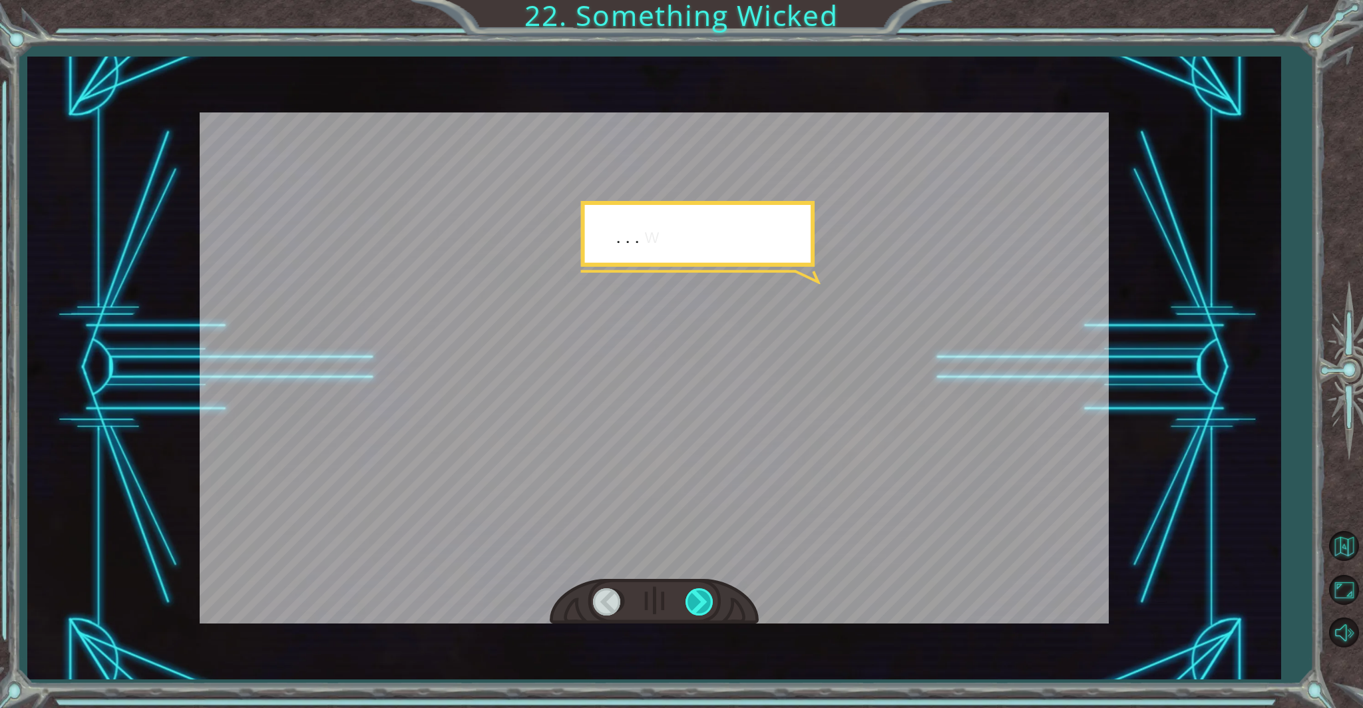
click at [702, 598] on div at bounding box center [701, 602] width 30 height 27
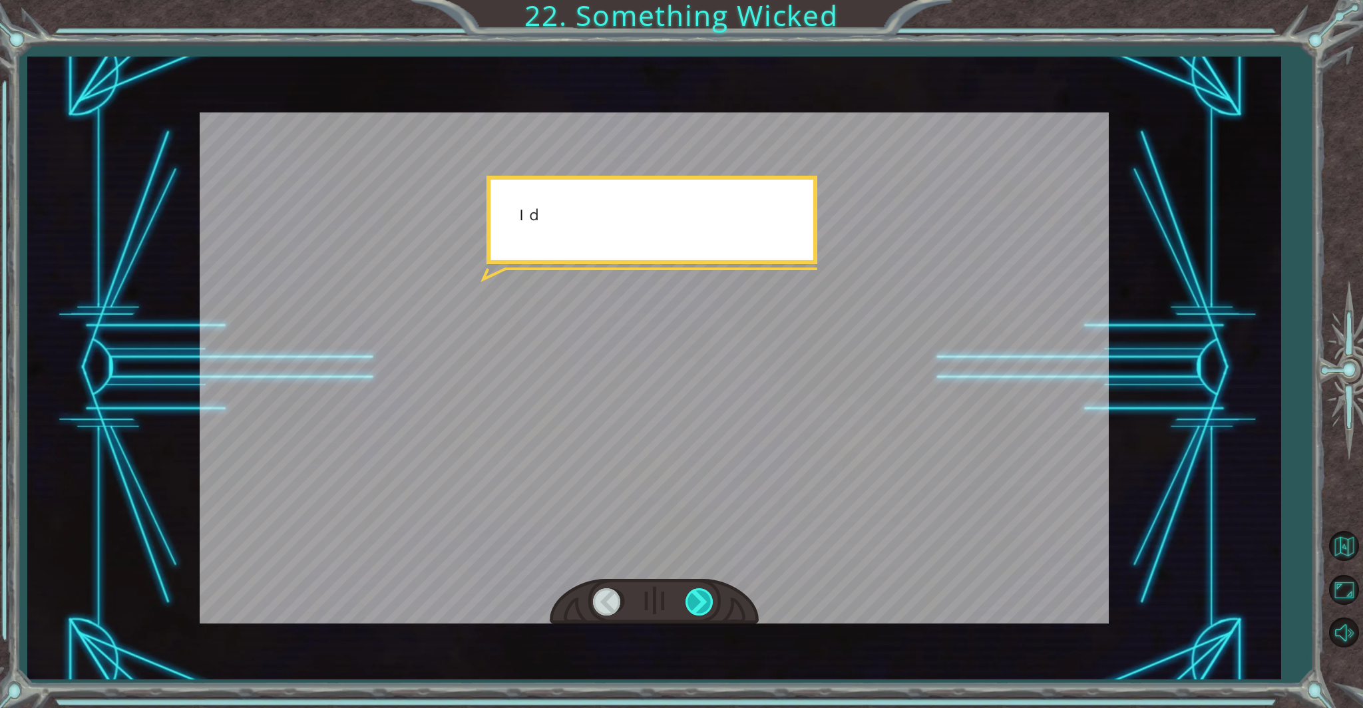
click at [702, 598] on div at bounding box center [701, 602] width 30 height 27
click at [702, 599] on div at bounding box center [701, 602] width 30 height 27
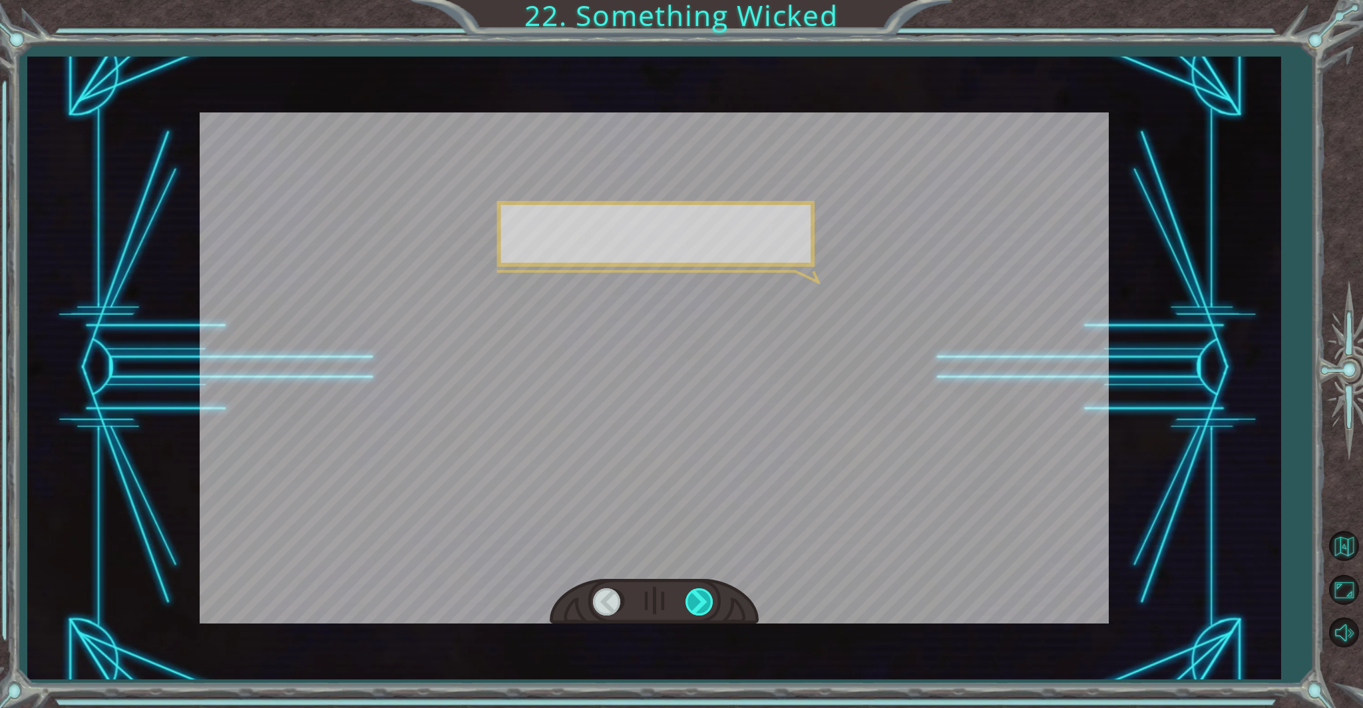
click at [702, 604] on div at bounding box center [701, 602] width 30 height 27
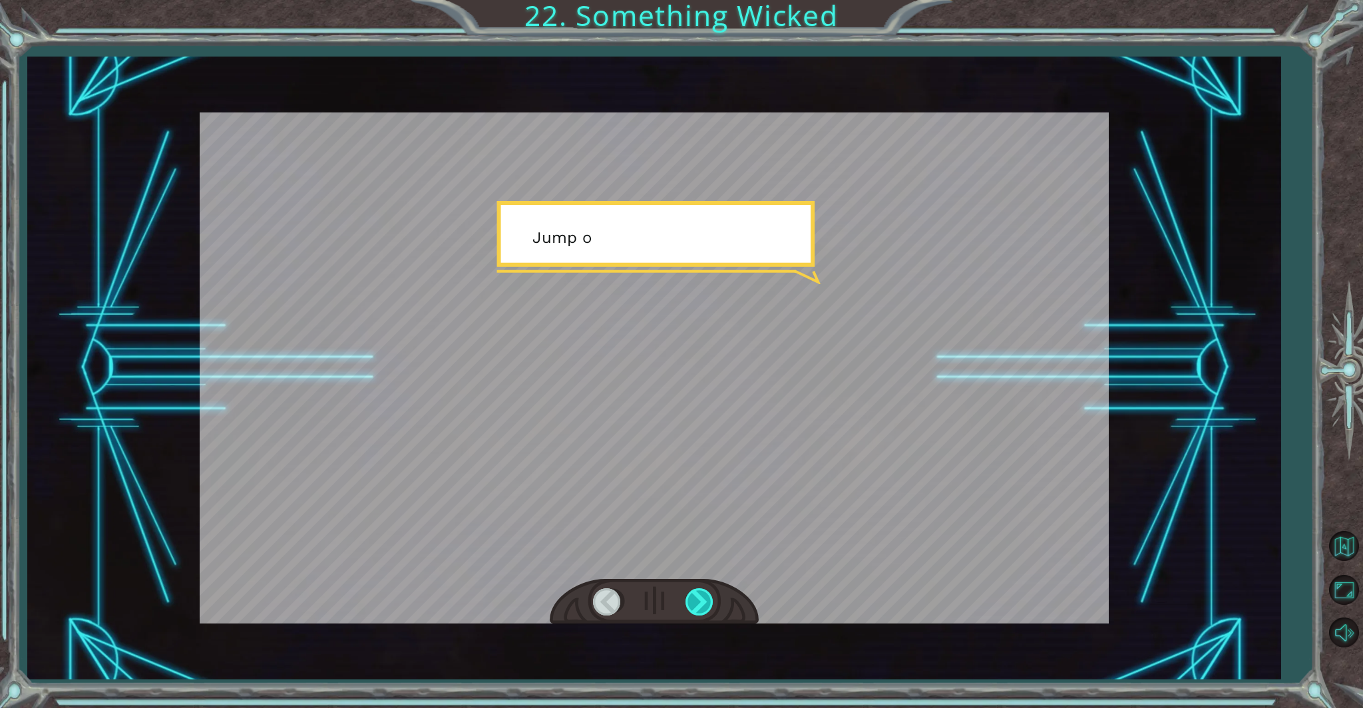
click at [702, 602] on div at bounding box center [701, 602] width 30 height 27
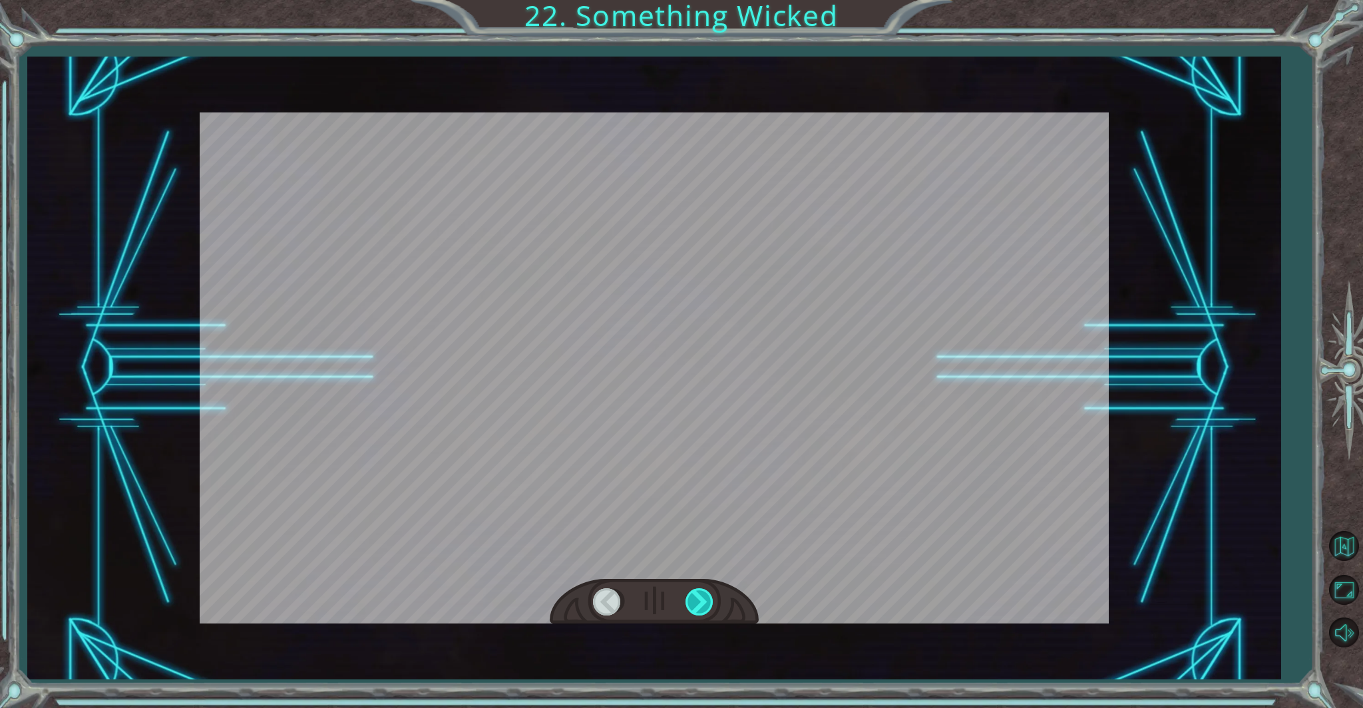
click at [703, 602] on div at bounding box center [701, 602] width 30 height 27
click at [704, 602] on div at bounding box center [701, 602] width 30 height 27
click at [706, 604] on div at bounding box center [701, 602] width 30 height 27
click at [708, 0] on div "Temporary Text N o w t h a t t h e M o n o l i t h i s r e p a i r e d , w e c …" at bounding box center [681, 0] width 1363 height 0
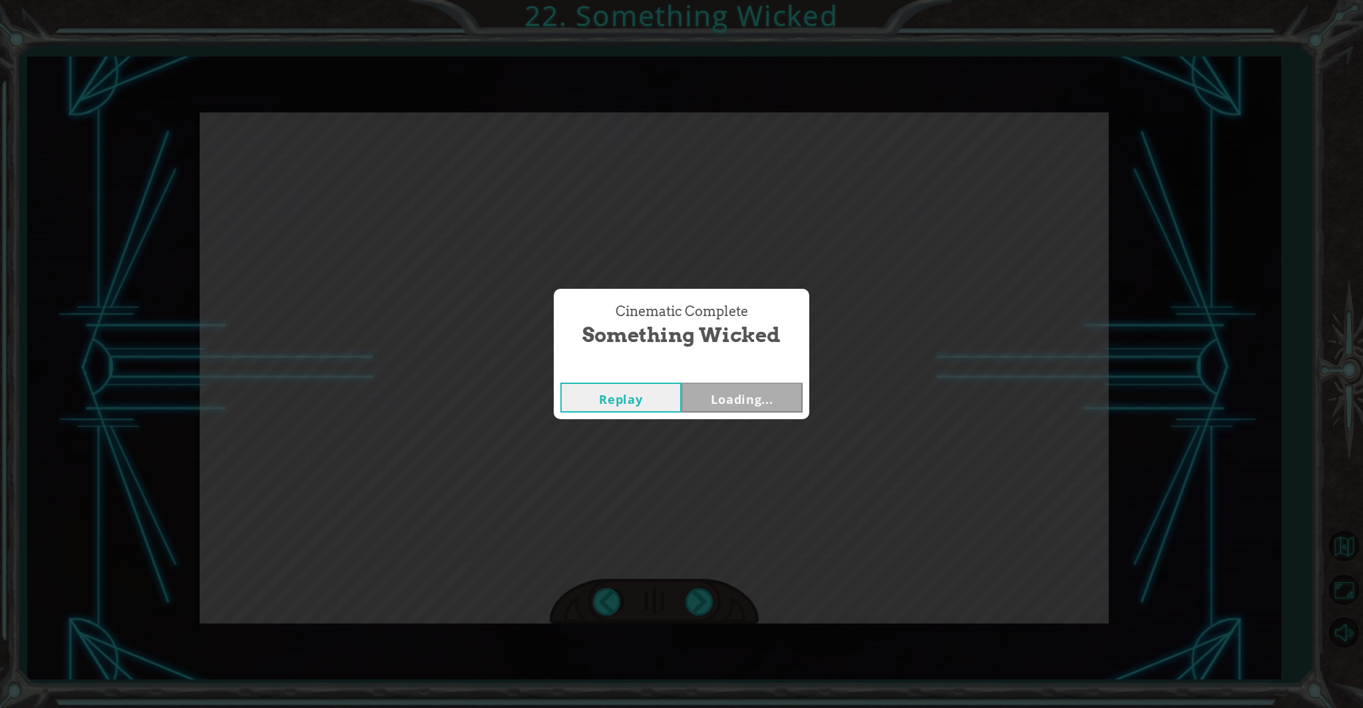
click at [708, 606] on div "Cinematic Complete Something Wicked Replay Loading..." at bounding box center [681, 354] width 1363 height 708
click at [735, 398] on button "Next" at bounding box center [742, 398] width 121 height 30
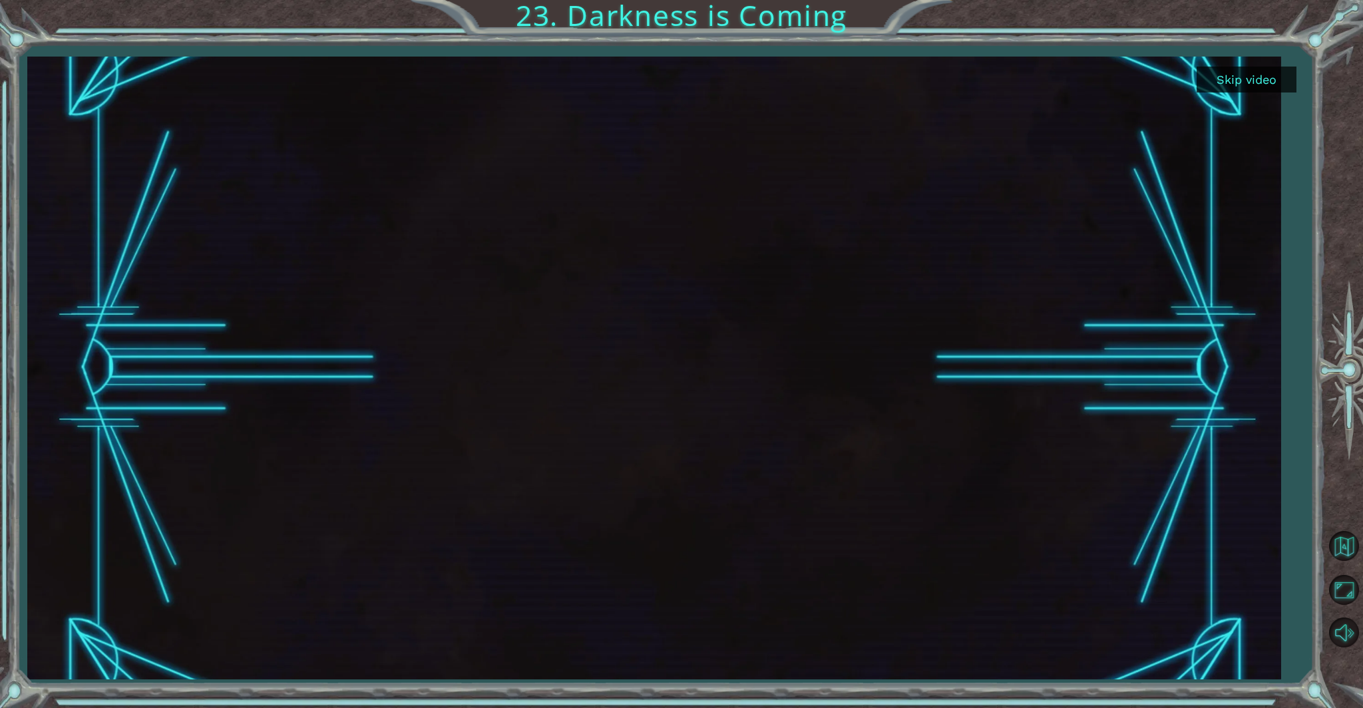
click at [798, 82] on button "Skip video" at bounding box center [1247, 80] width 100 height 26
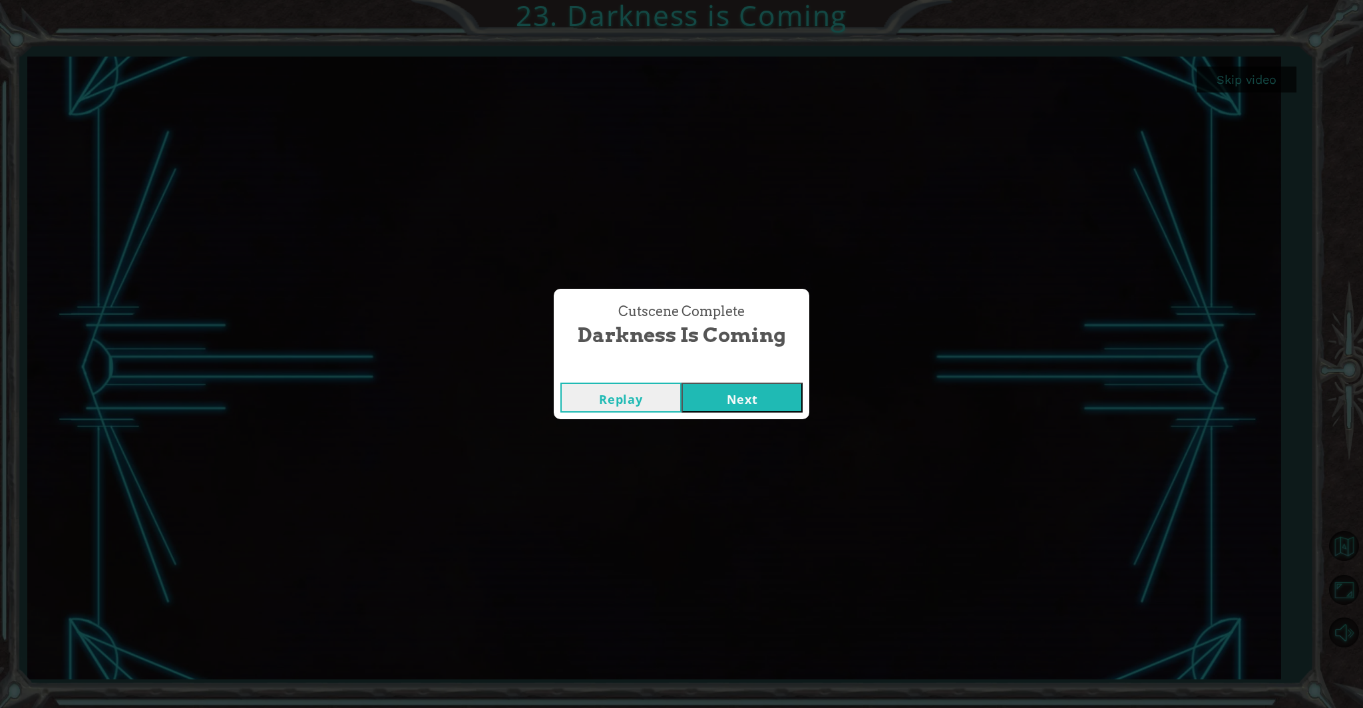
click at [739, 400] on button "Next" at bounding box center [742, 398] width 121 height 30
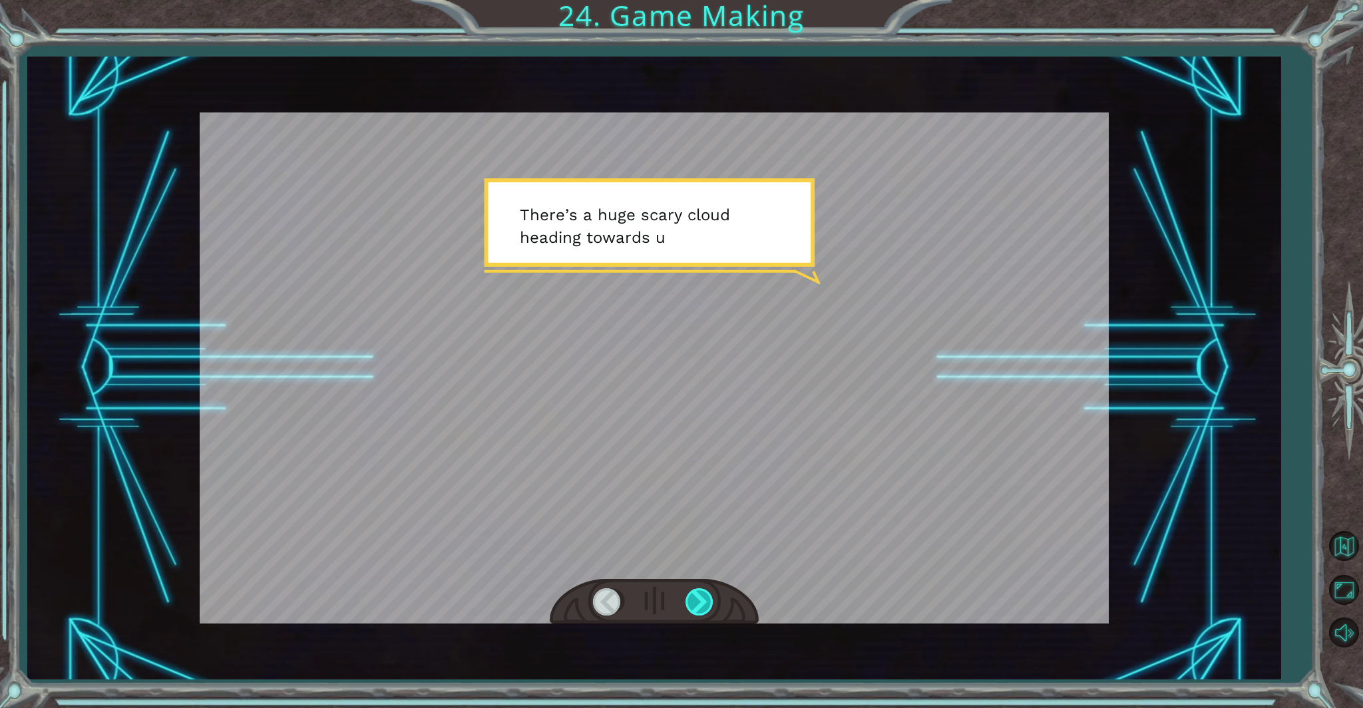
click at [699, 600] on div at bounding box center [701, 602] width 30 height 27
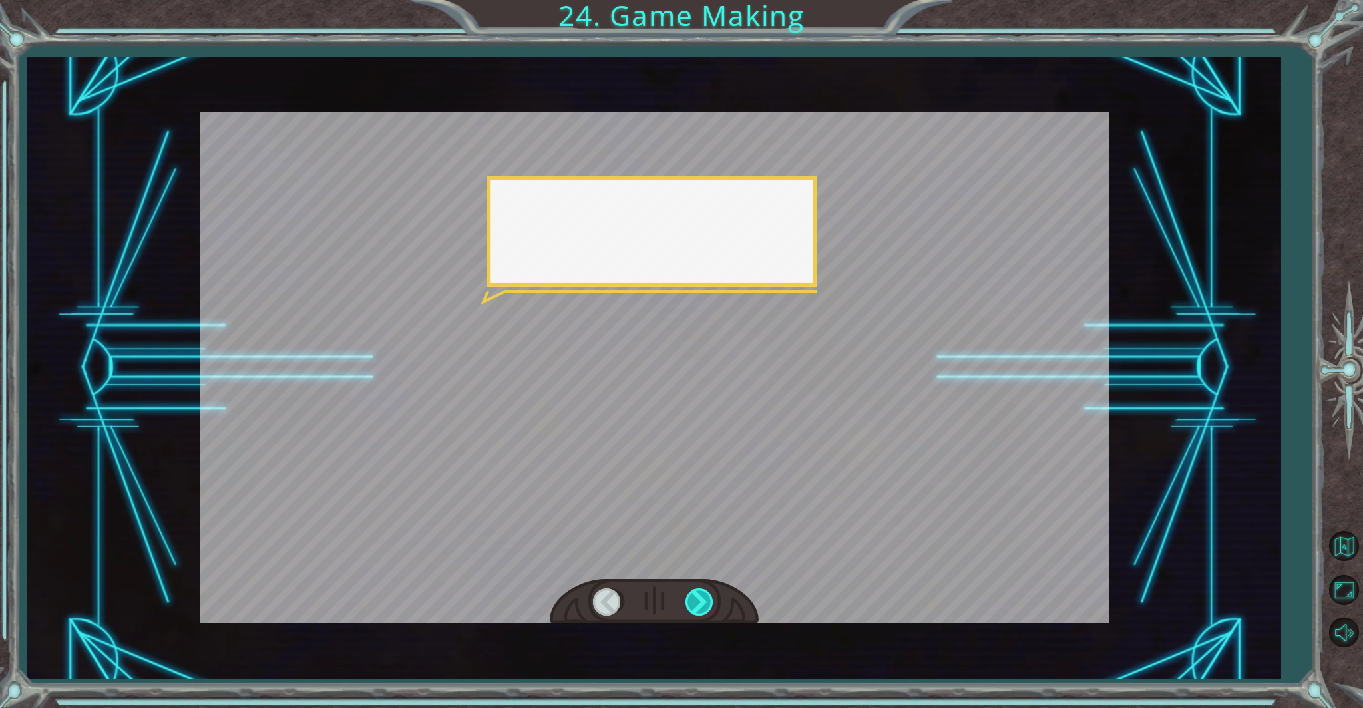
click at [700, 600] on div at bounding box center [701, 602] width 30 height 27
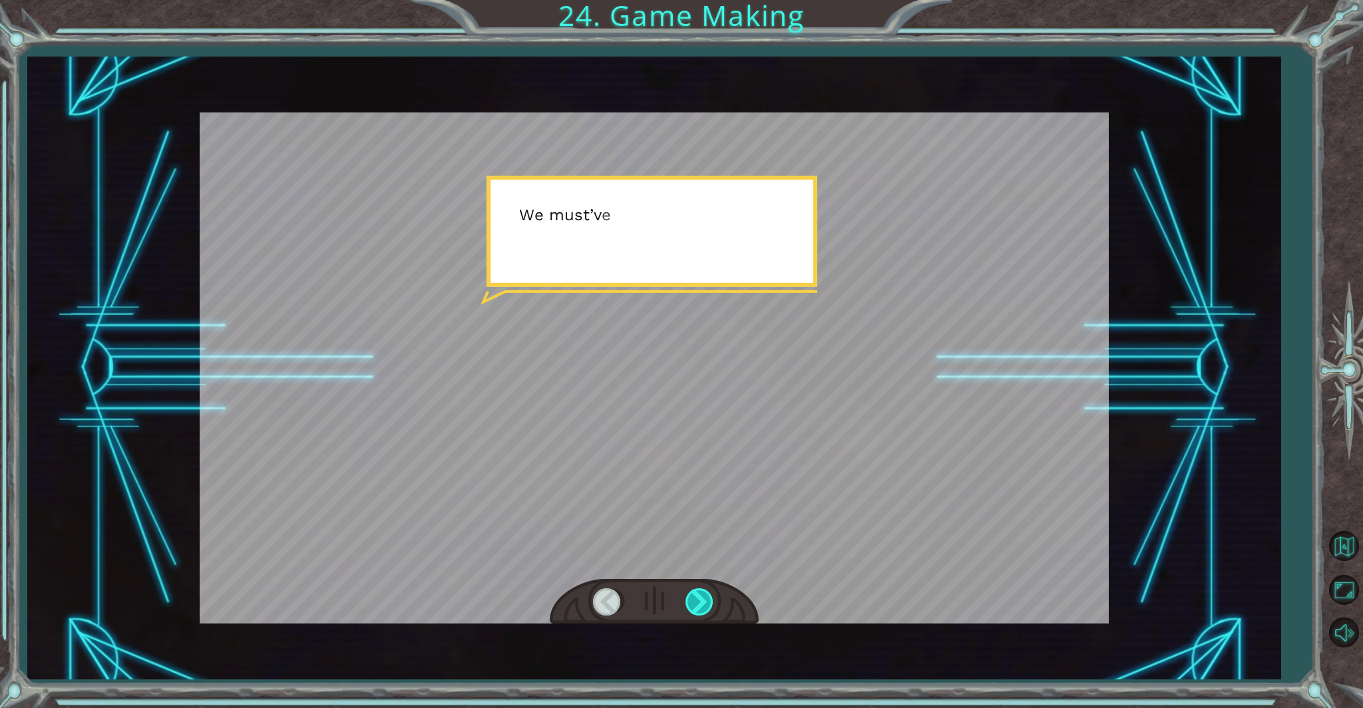
click at [701, 600] on div at bounding box center [701, 602] width 30 height 27
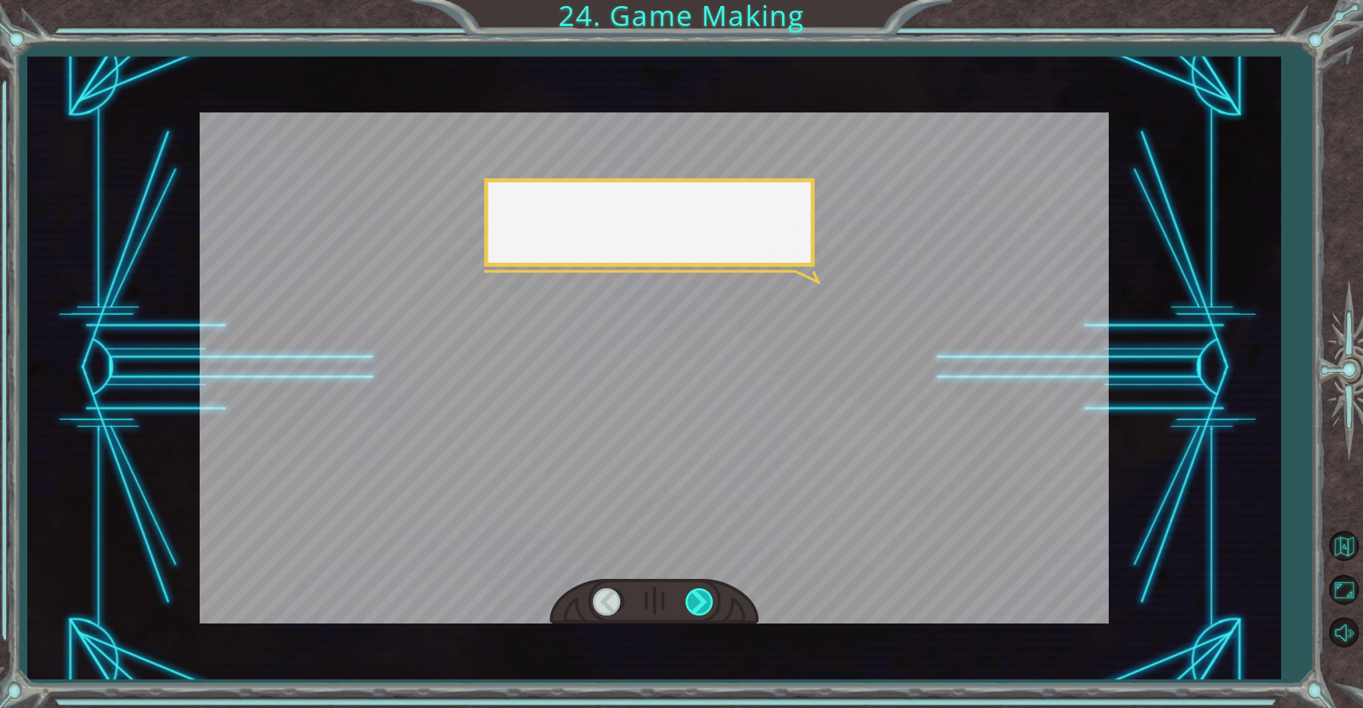
click at [701, 600] on div at bounding box center [701, 602] width 30 height 27
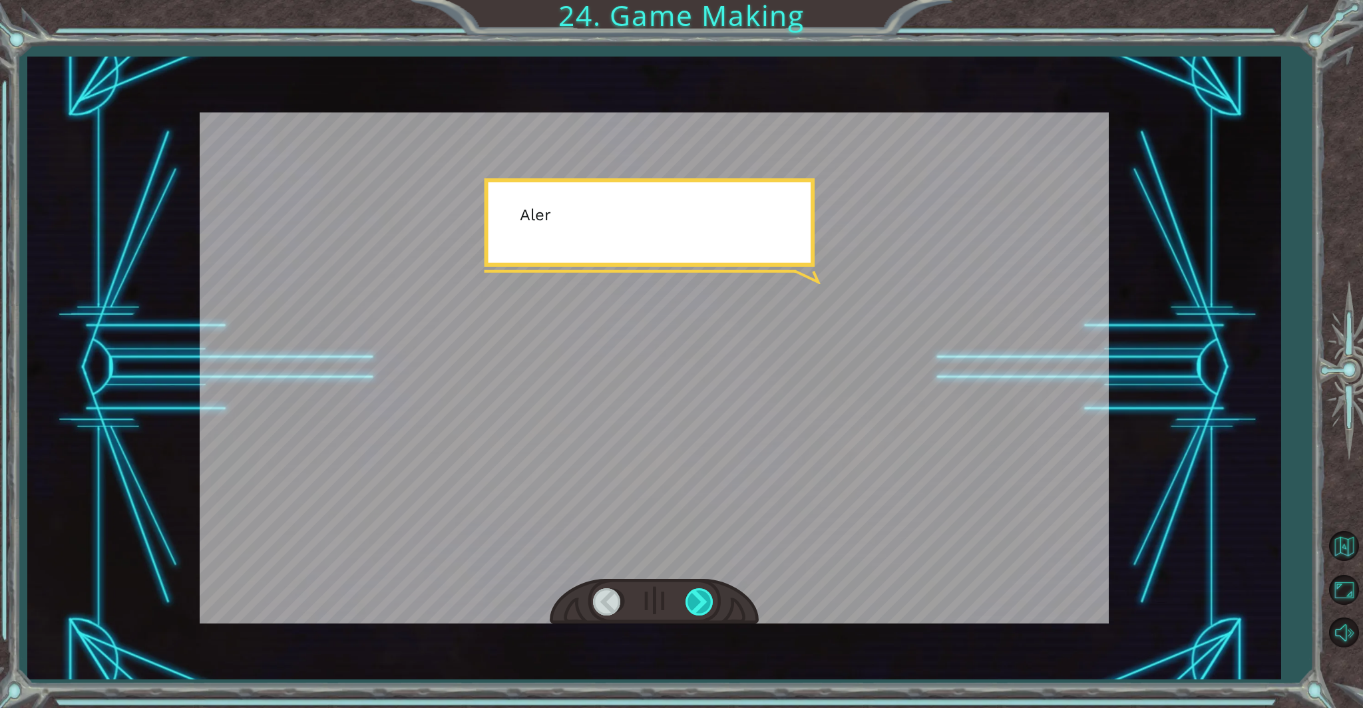
click at [701, 600] on div at bounding box center [701, 602] width 30 height 27
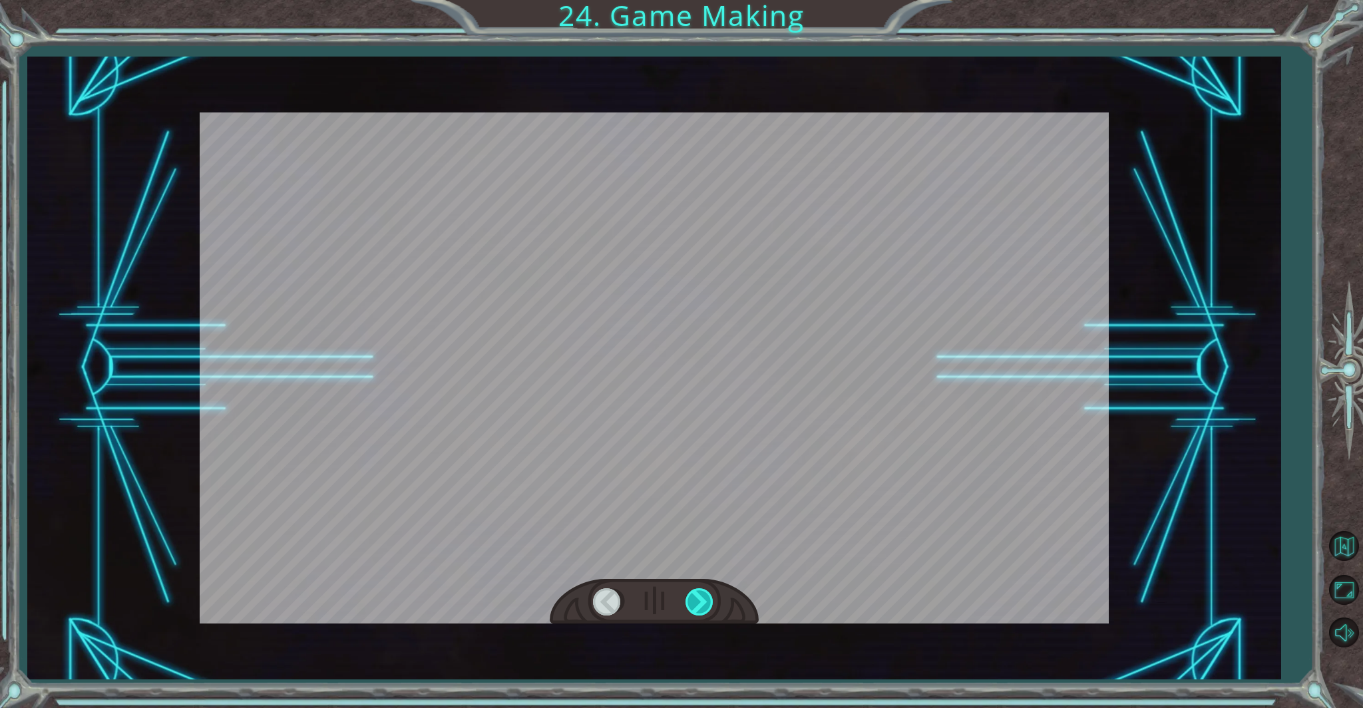
click at [701, 600] on div at bounding box center [701, 602] width 30 height 27
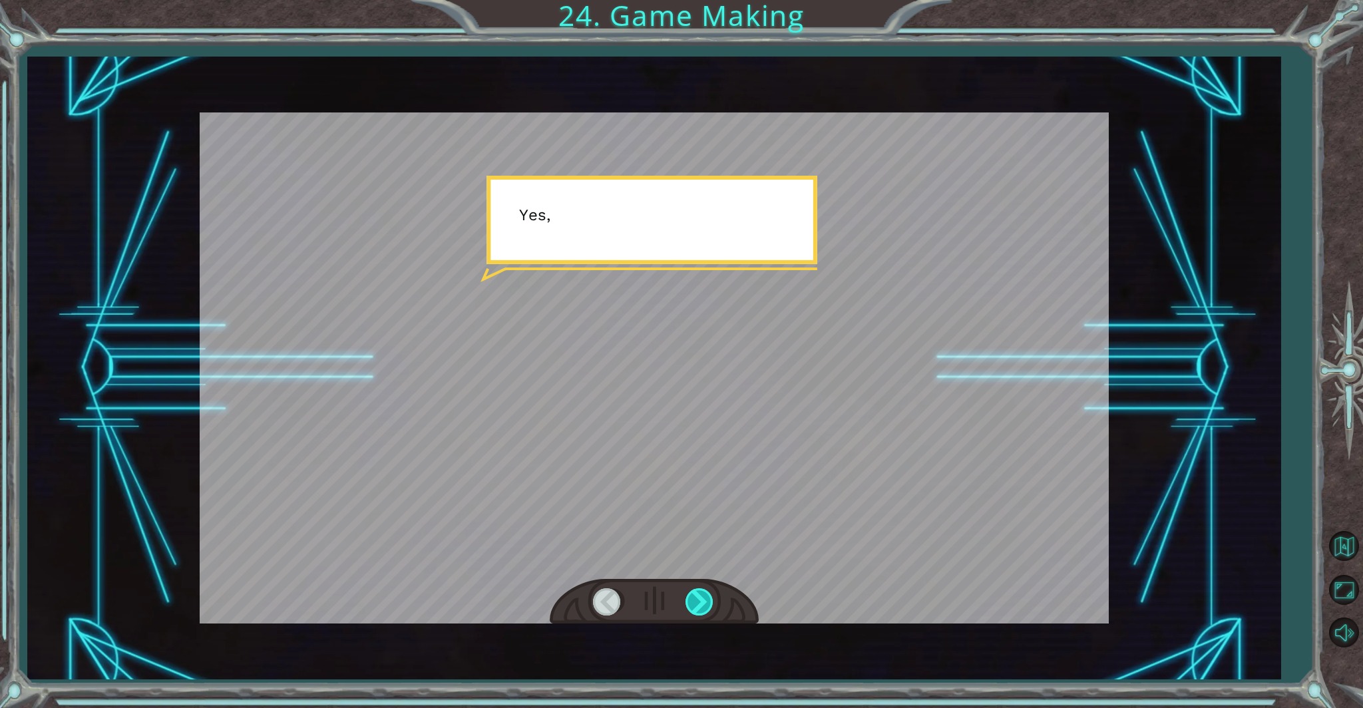
click at [700, 597] on div at bounding box center [701, 602] width 30 height 27
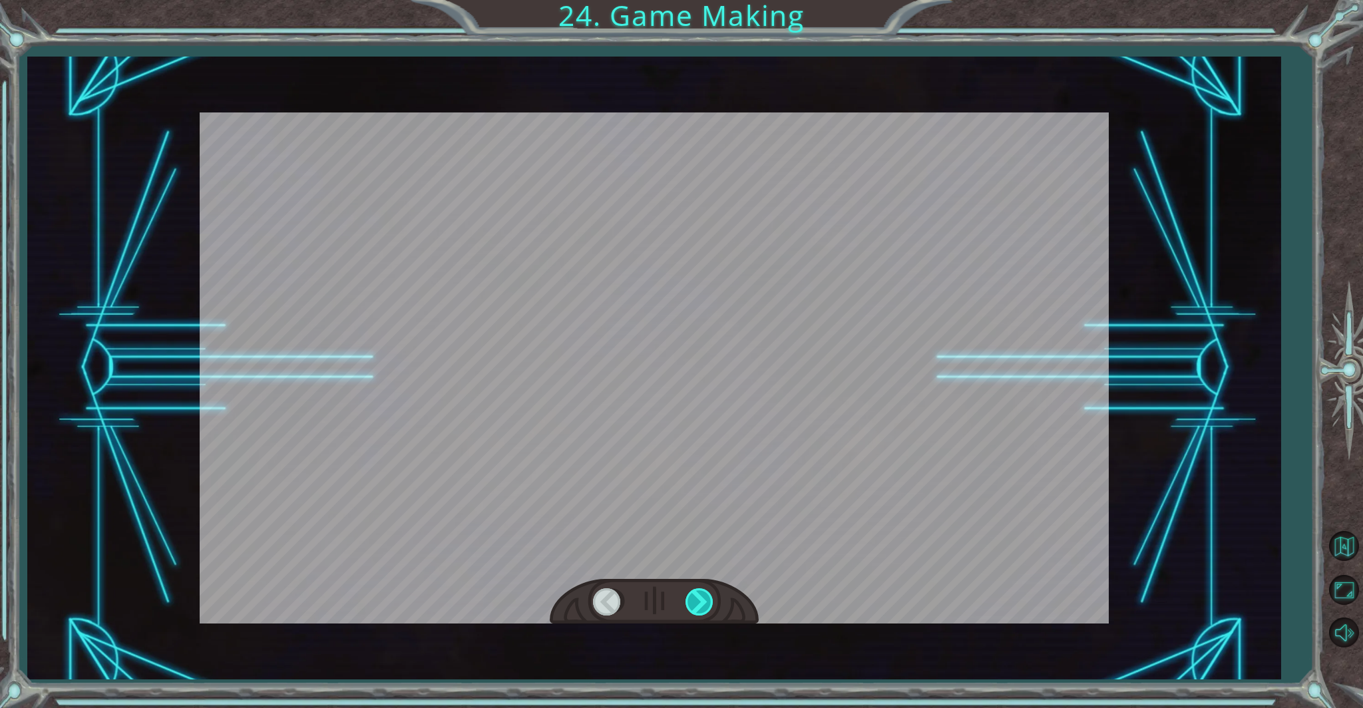
click at [700, 596] on div at bounding box center [701, 602] width 30 height 27
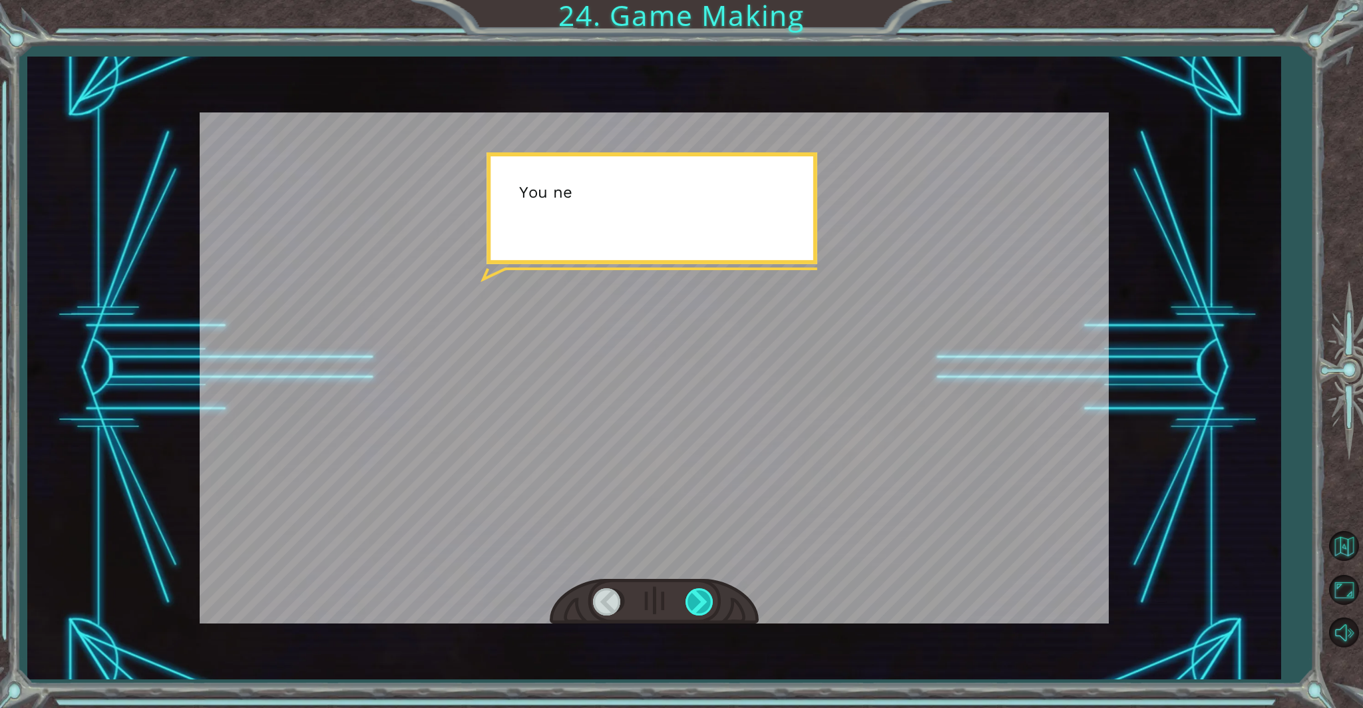
click at [700, 596] on div at bounding box center [701, 602] width 30 height 27
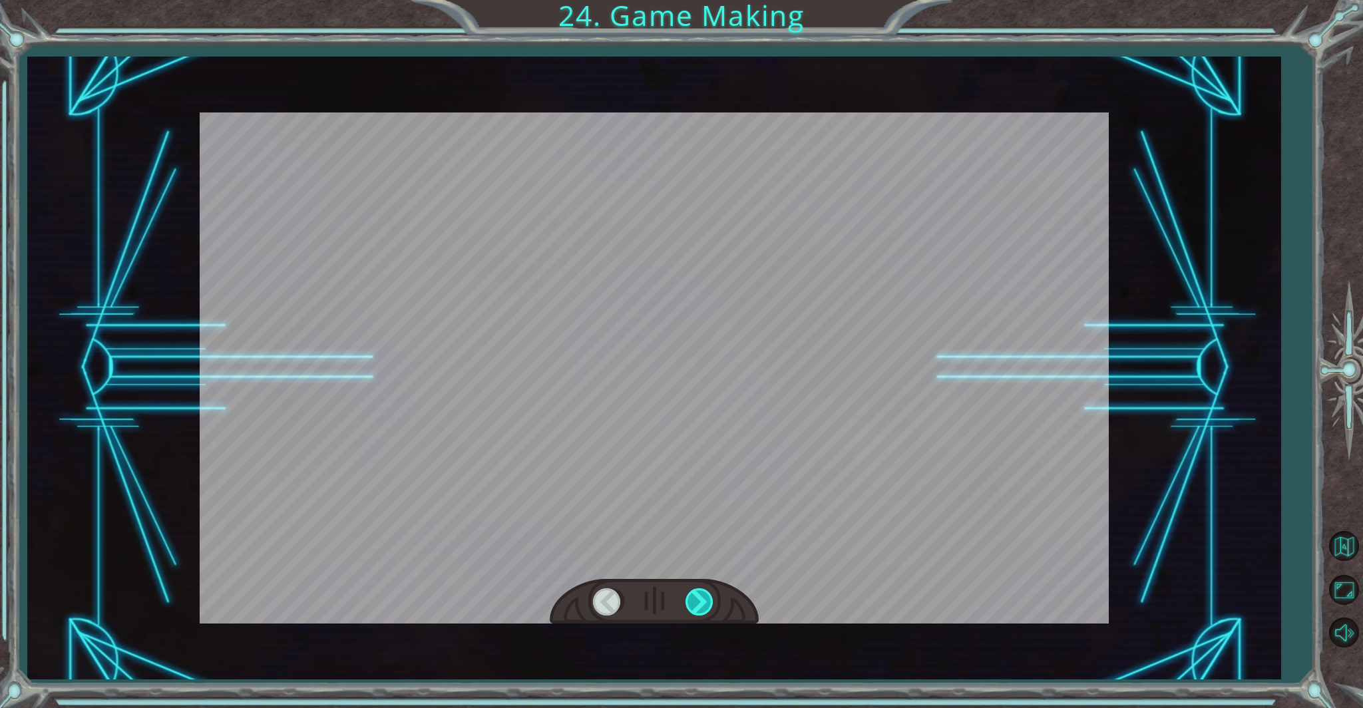
click at [700, 595] on div at bounding box center [701, 602] width 30 height 27
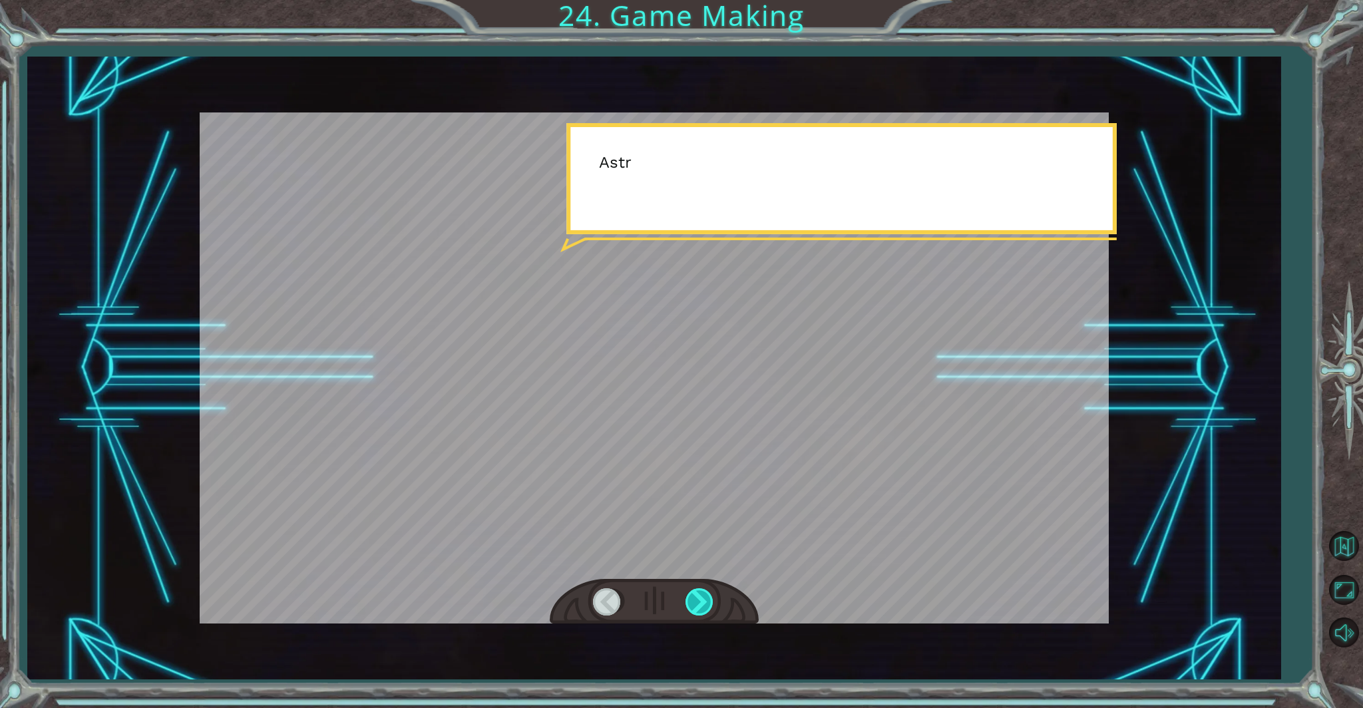
click at [700, 595] on div at bounding box center [701, 602] width 30 height 27
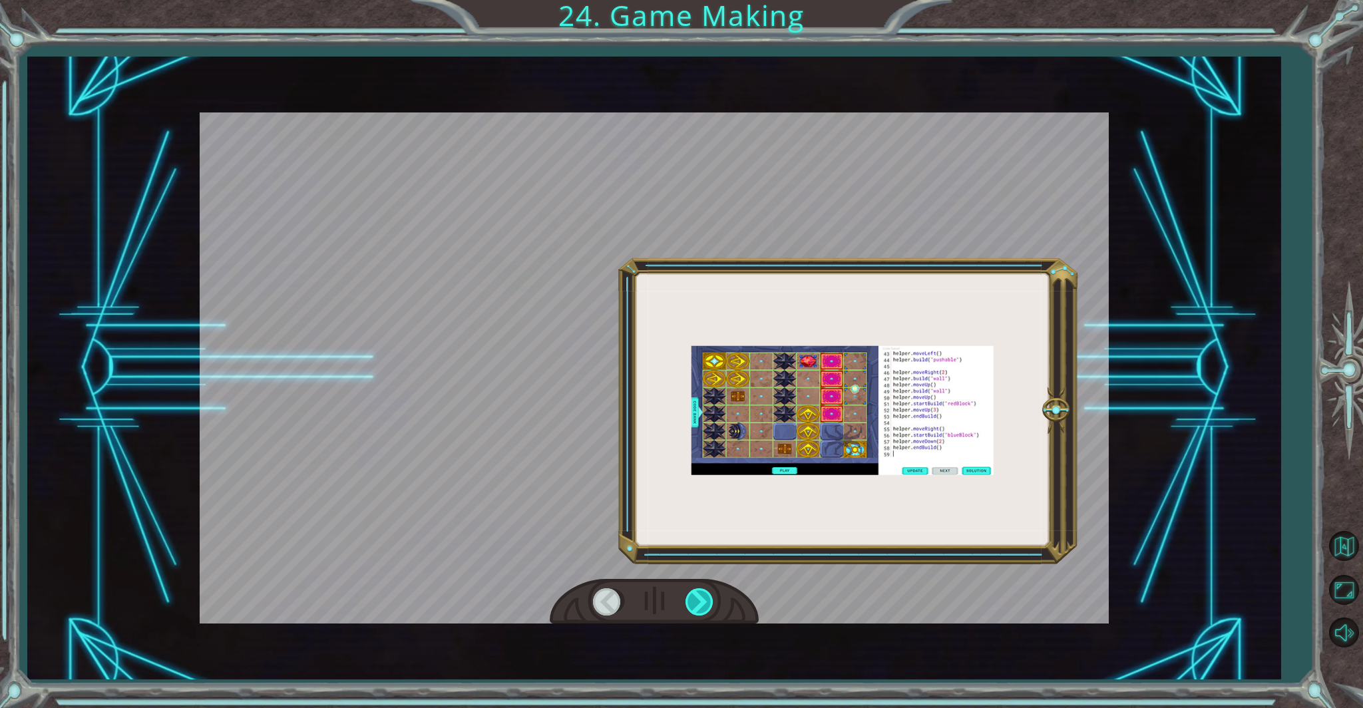
click at [700, 595] on div at bounding box center [701, 602] width 30 height 27
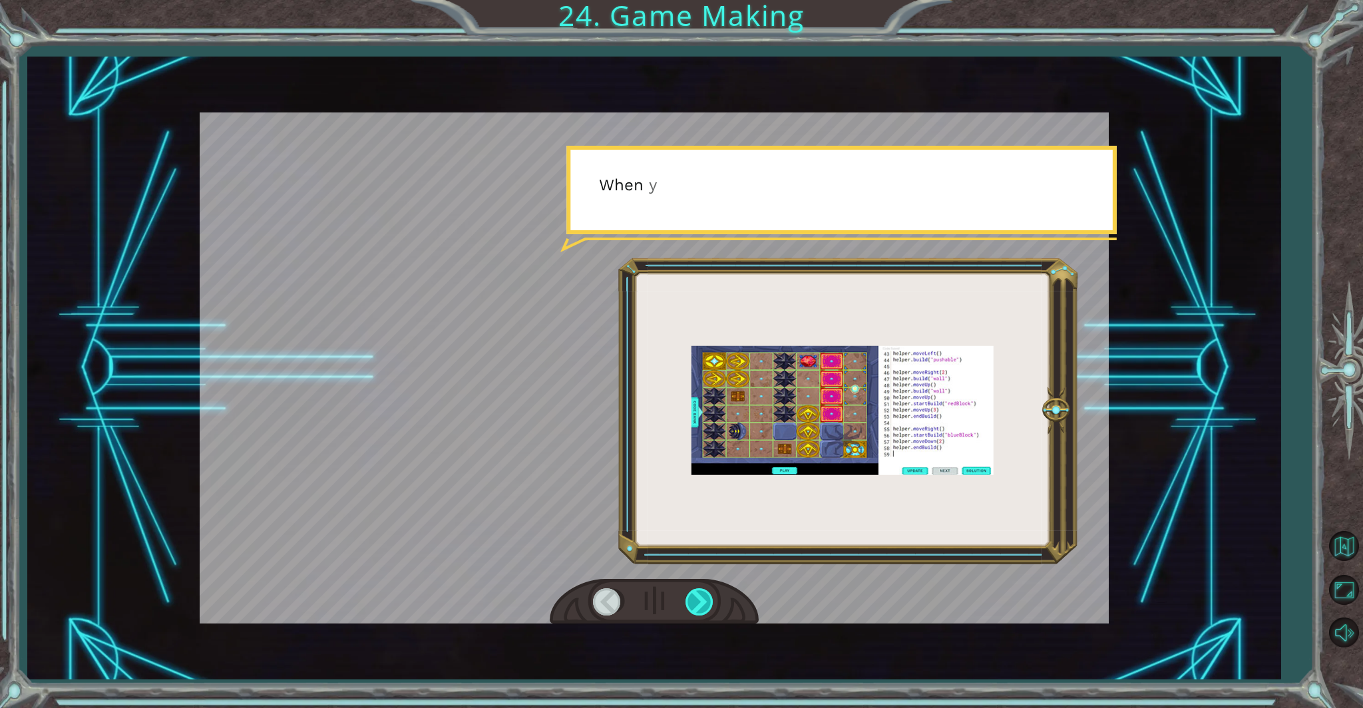
click at [700, 596] on div at bounding box center [701, 602] width 30 height 27
click at [700, 597] on div at bounding box center [701, 602] width 30 height 27
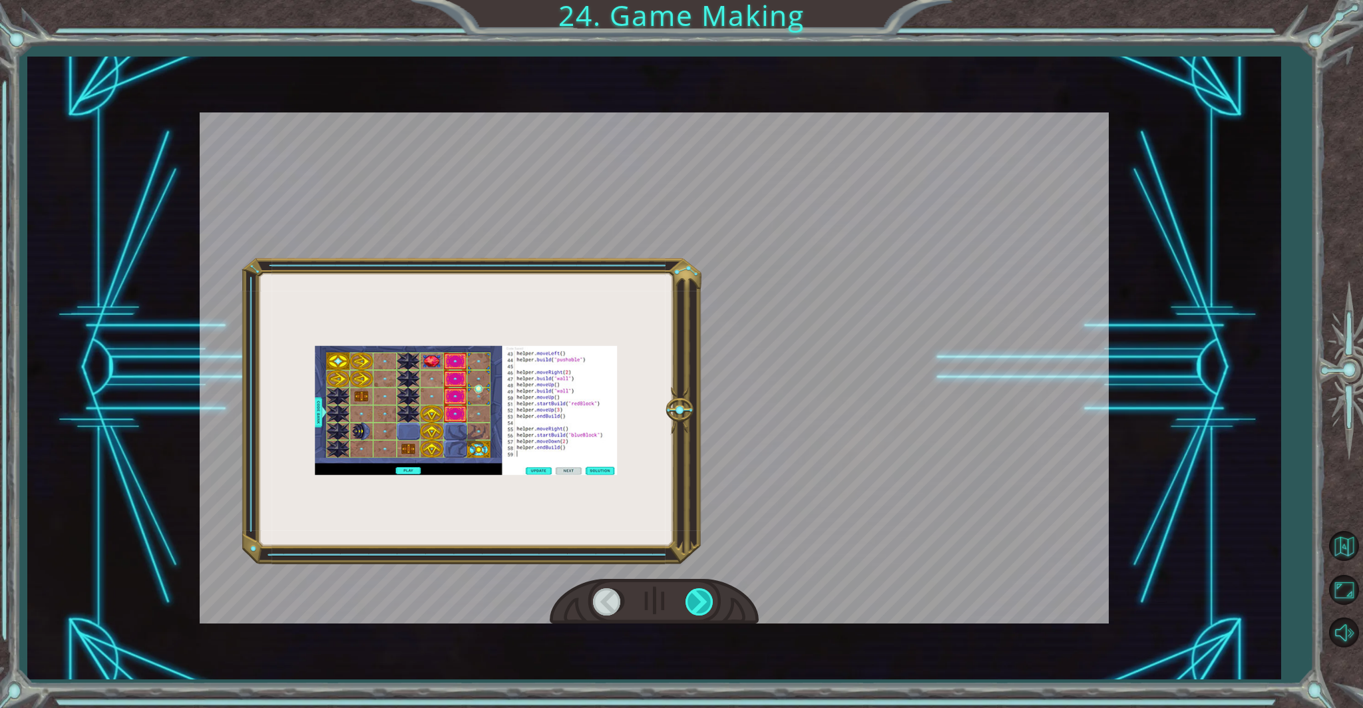
click at [699, 598] on div at bounding box center [701, 602] width 30 height 27
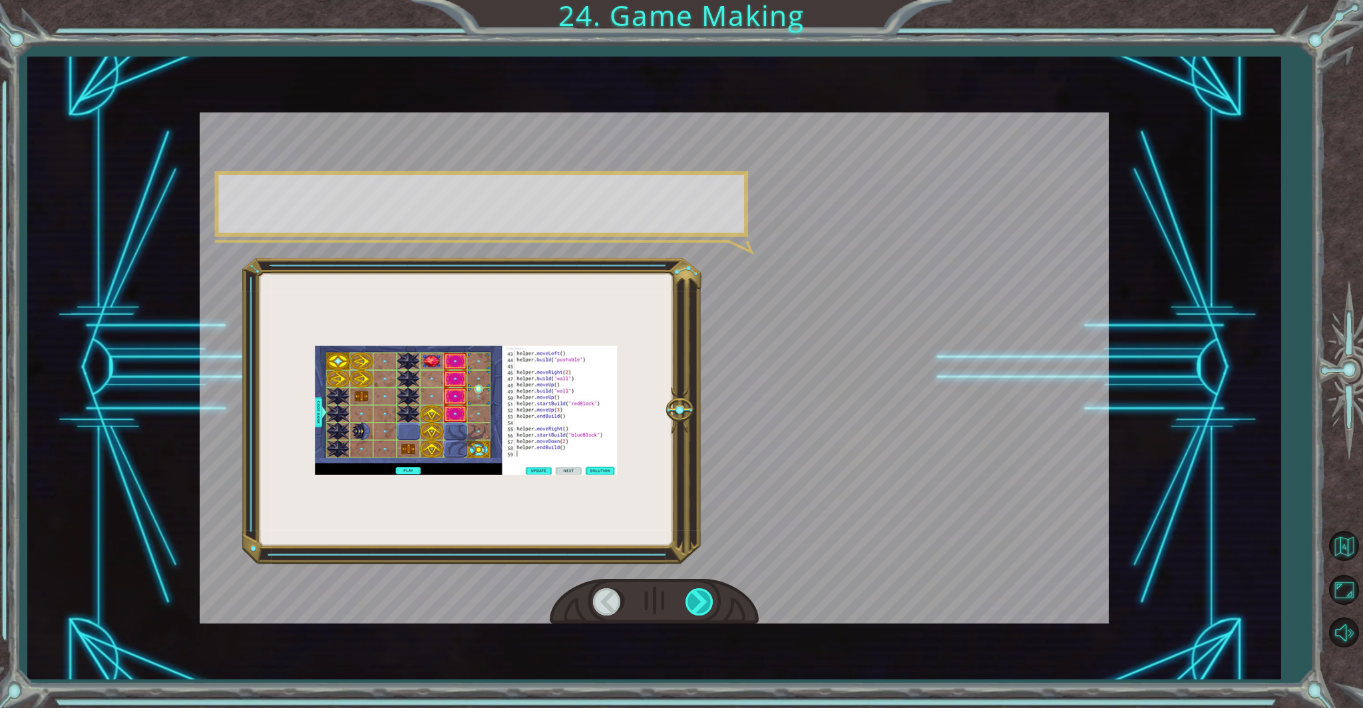
click at [698, 600] on div at bounding box center [701, 602] width 30 height 27
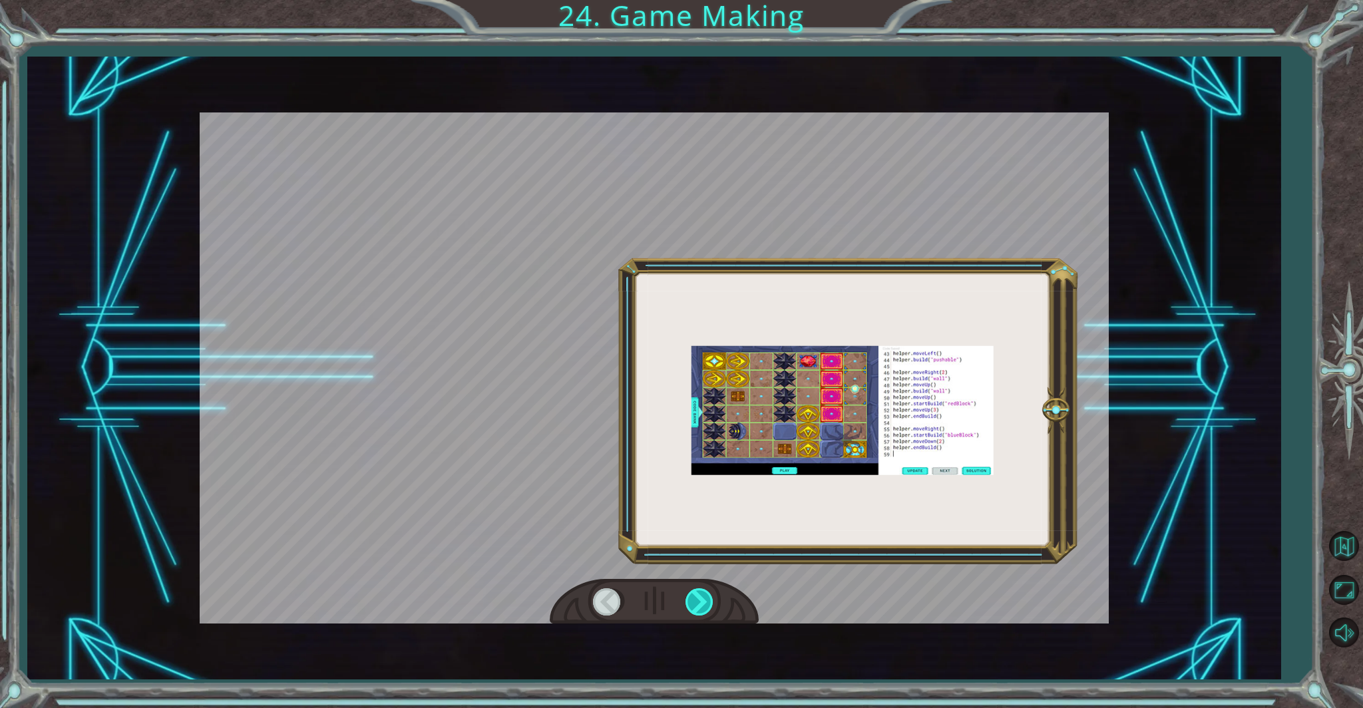
click at [698, 601] on div at bounding box center [701, 602] width 30 height 27
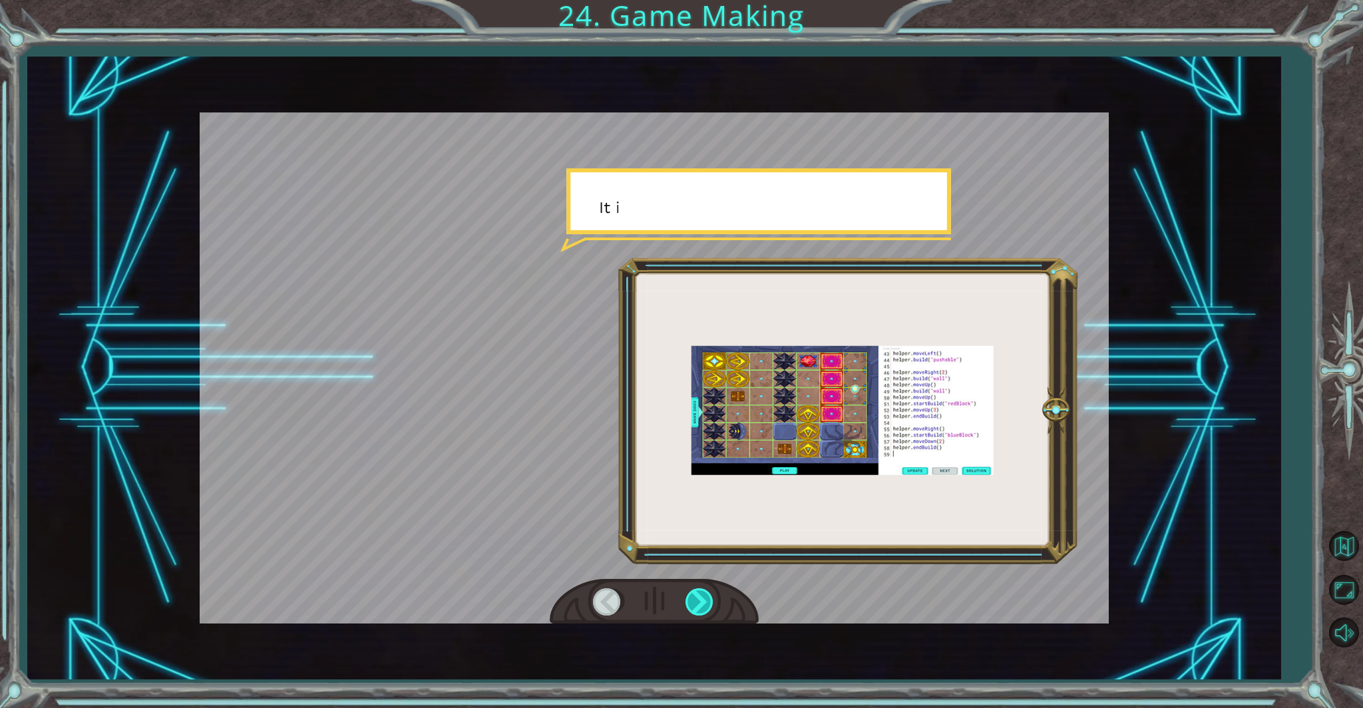
click at [698, 601] on div at bounding box center [701, 602] width 30 height 27
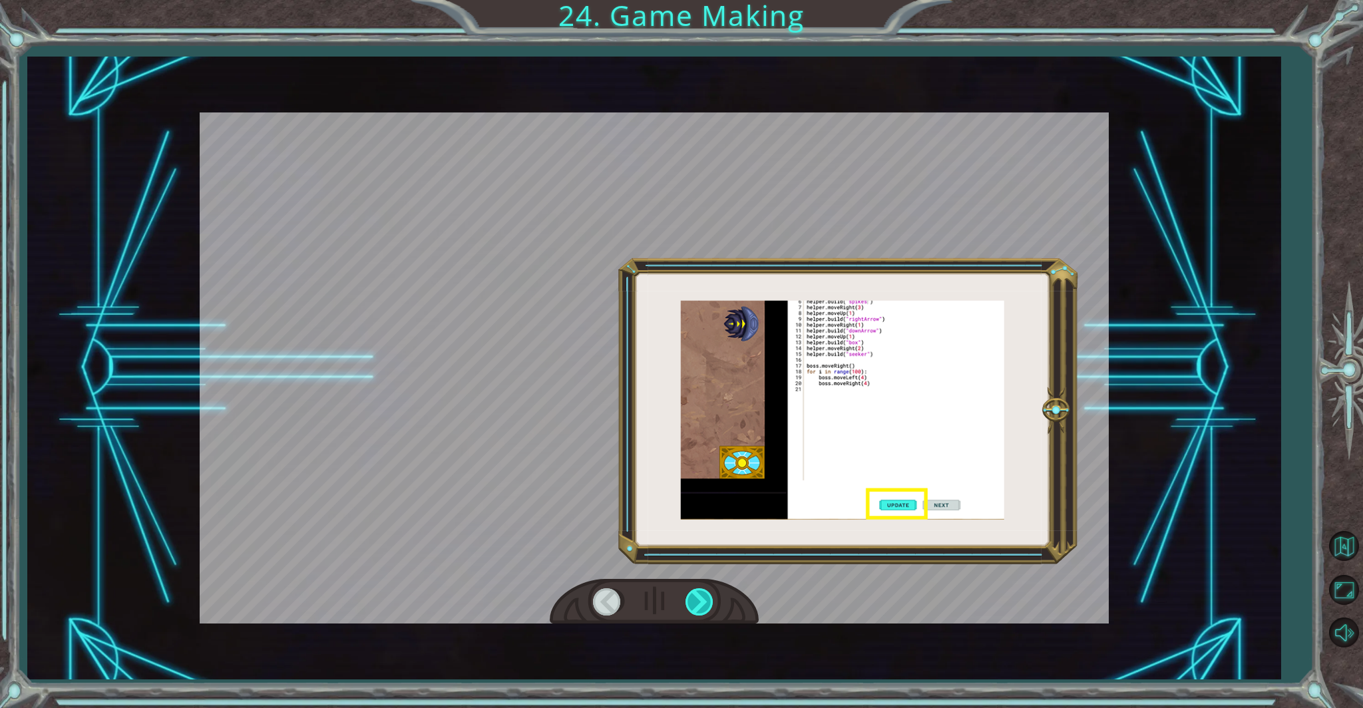
click at [698, 601] on div at bounding box center [701, 602] width 30 height 27
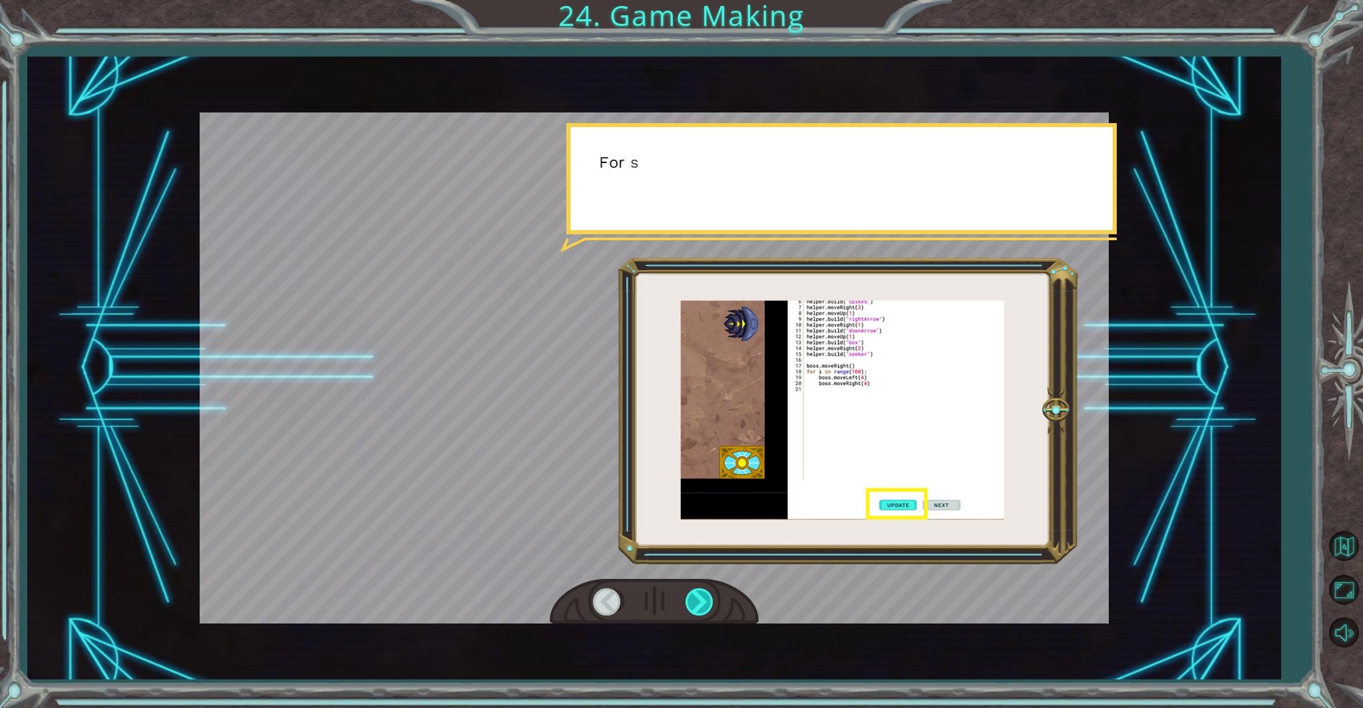
click at [698, 601] on div at bounding box center [701, 602] width 30 height 27
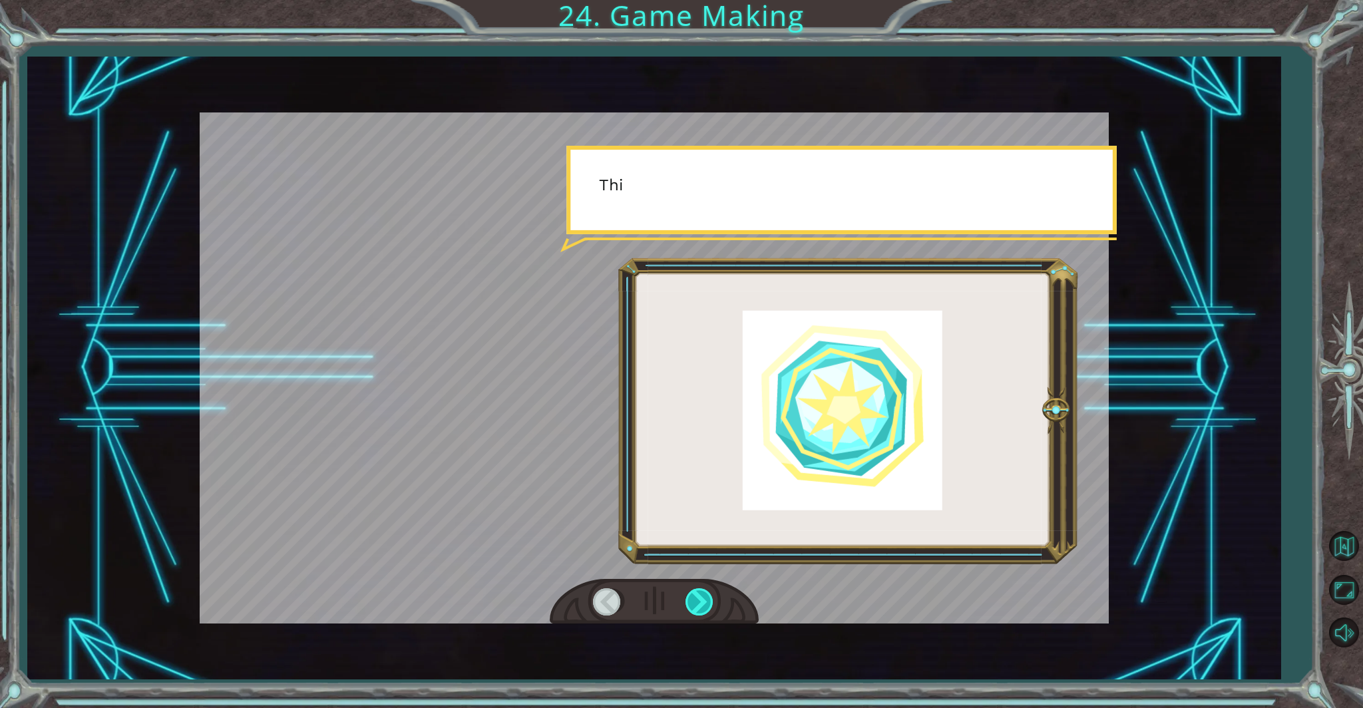
click at [698, 600] on div at bounding box center [701, 602] width 30 height 27
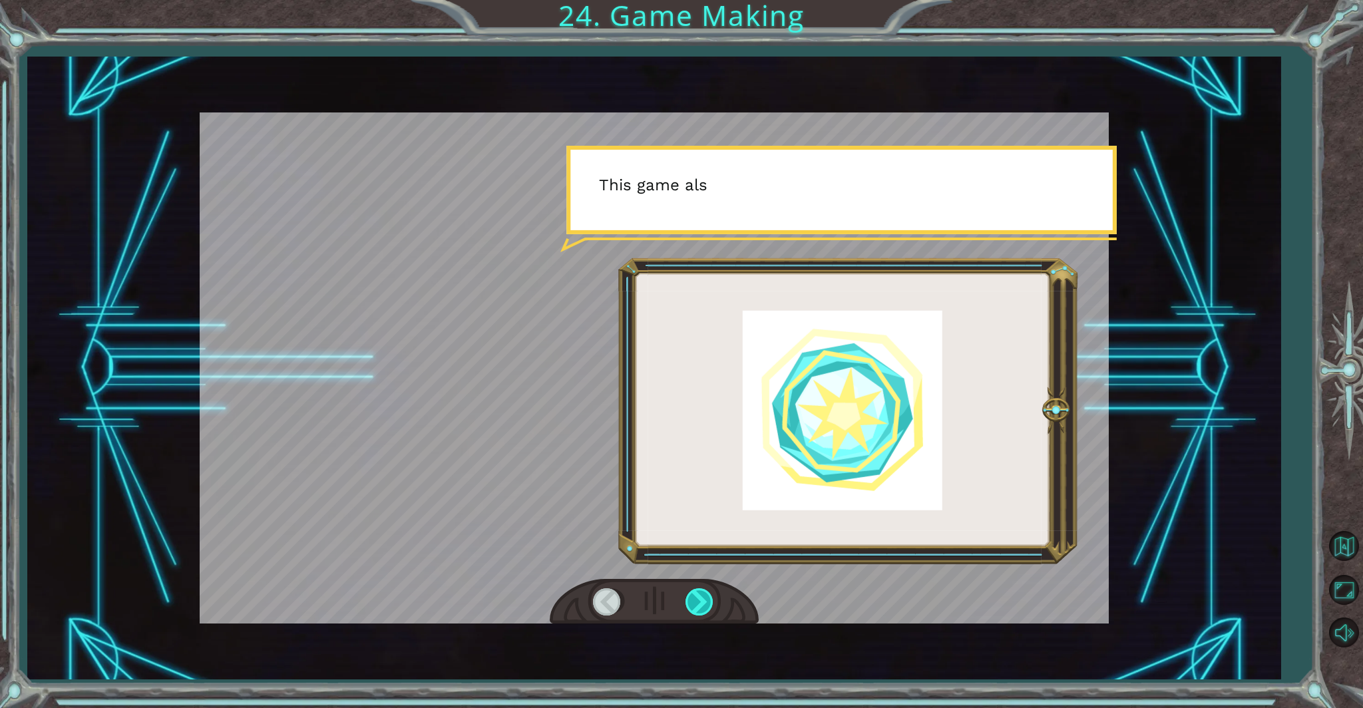
click at [698, 600] on div at bounding box center [701, 602] width 30 height 27
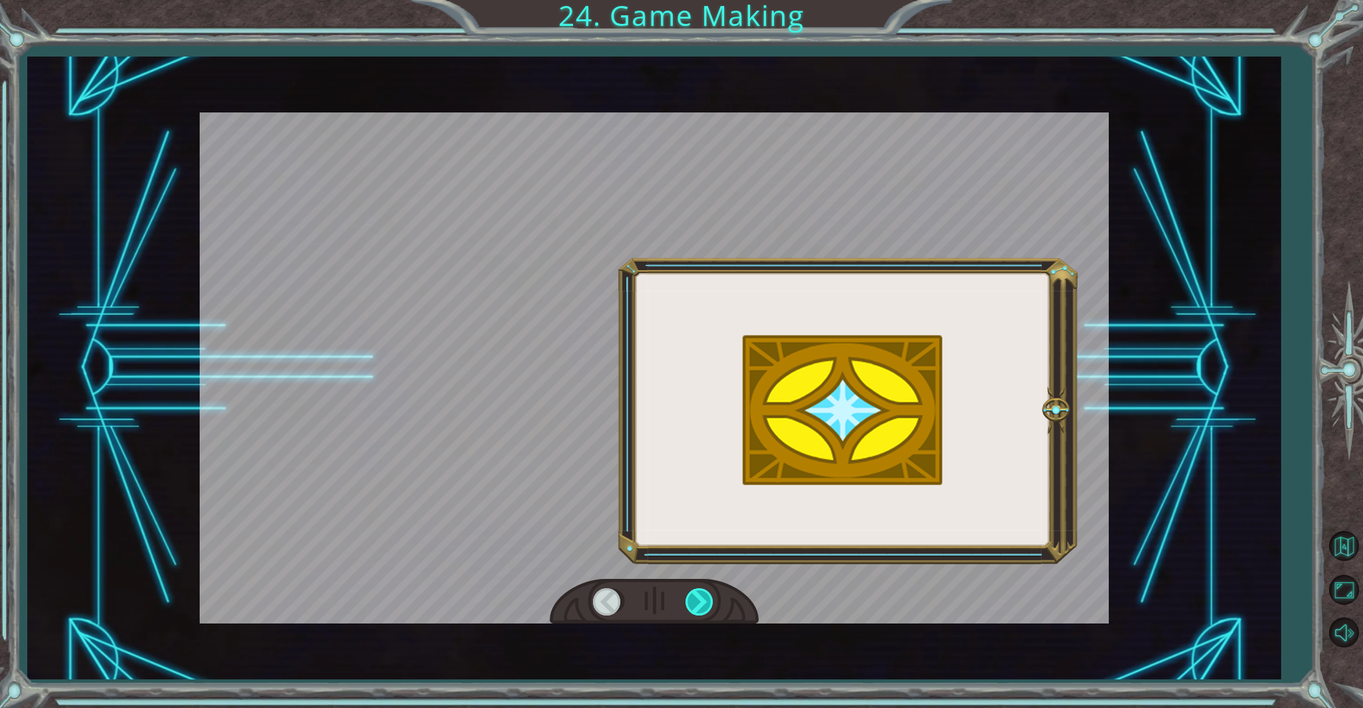
click at [698, 600] on div at bounding box center [701, 602] width 30 height 27
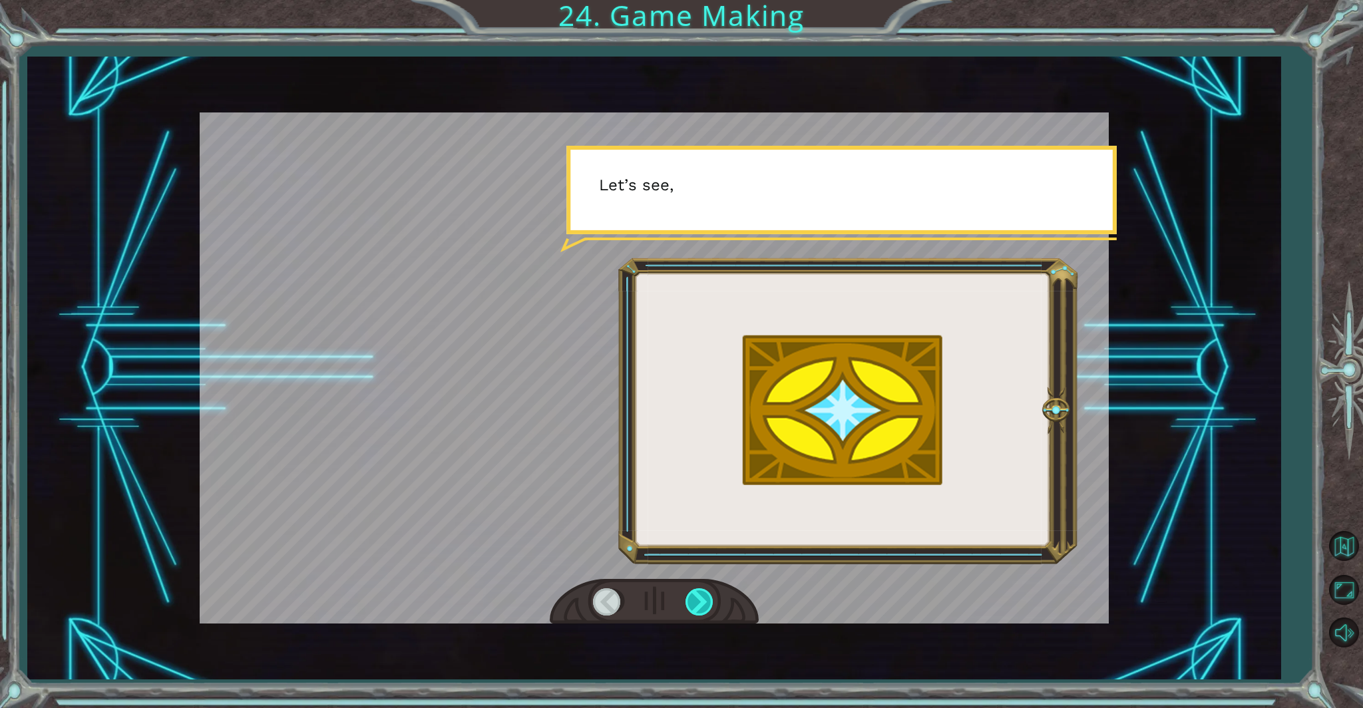
click at [698, 600] on div at bounding box center [701, 602] width 30 height 27
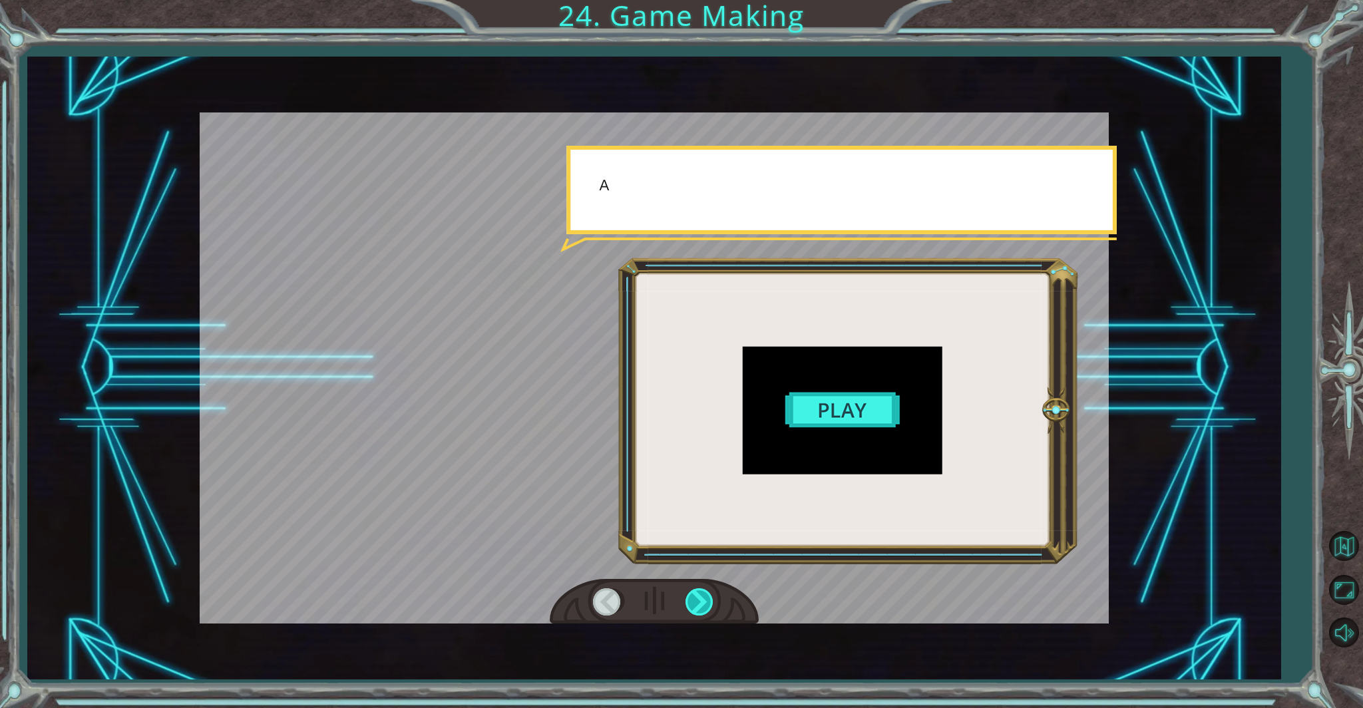
click at [700, 601] on div at bounding box center [701, 602] width 30 height 27
click at [700, 600] on div at bounding box center [701, 602] width 30 height 27
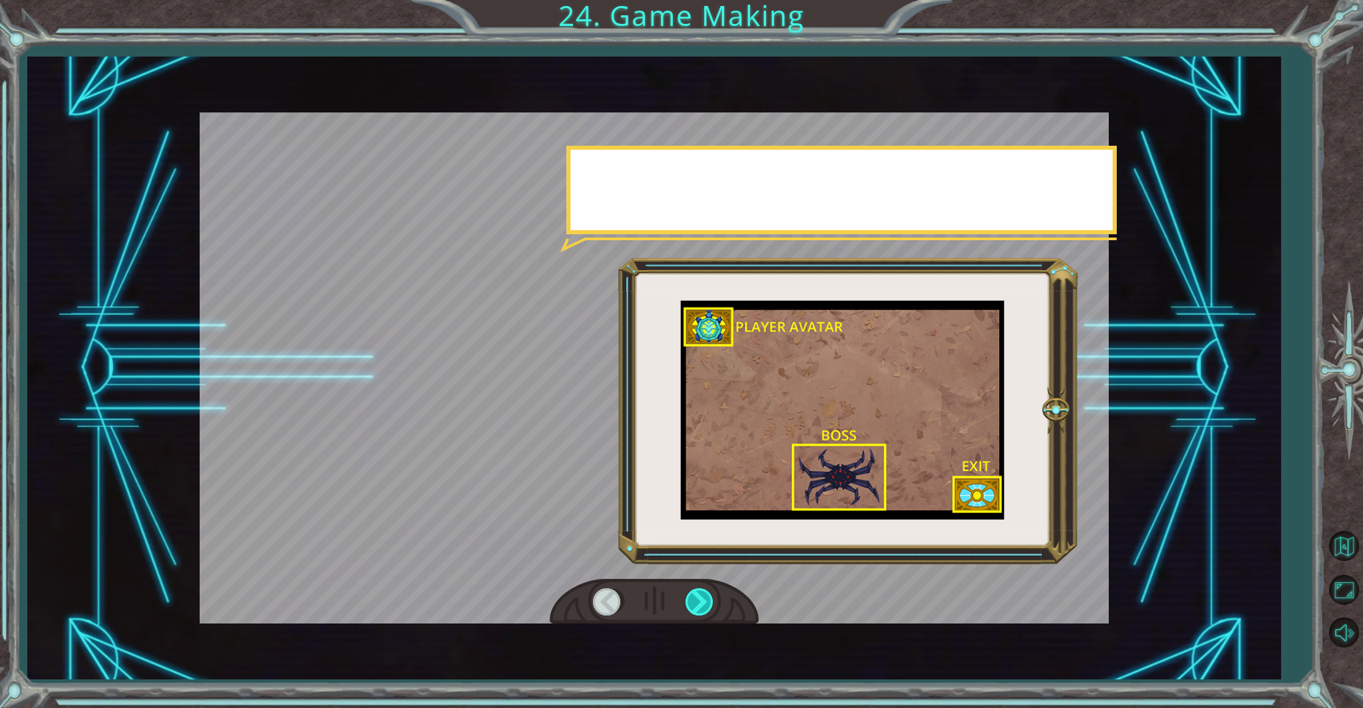
click at [700, 600] on div at bounding box center [701, 602] width 30 height 27
click at [700, 596] on div at bounding box center [701, 602] width 30 height 27
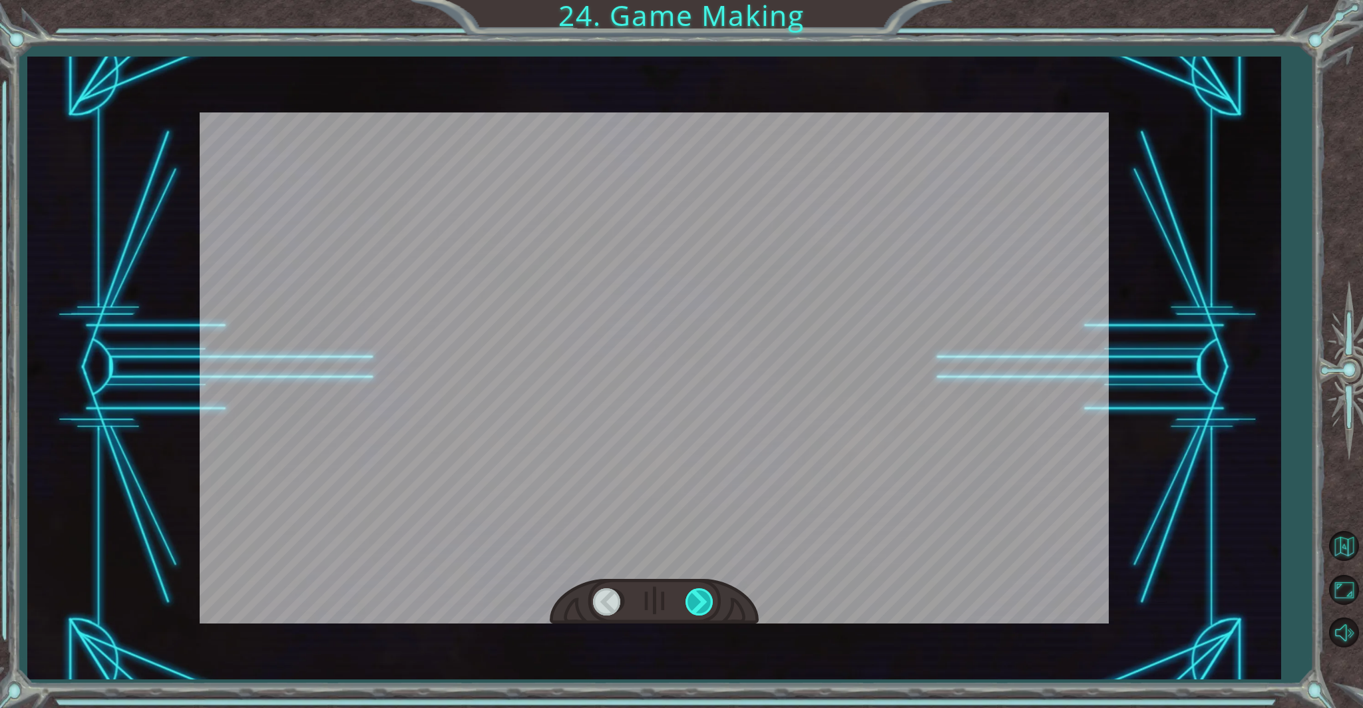
click at [700, 596] on div at bounding box center [701, 602] width 30 height 27
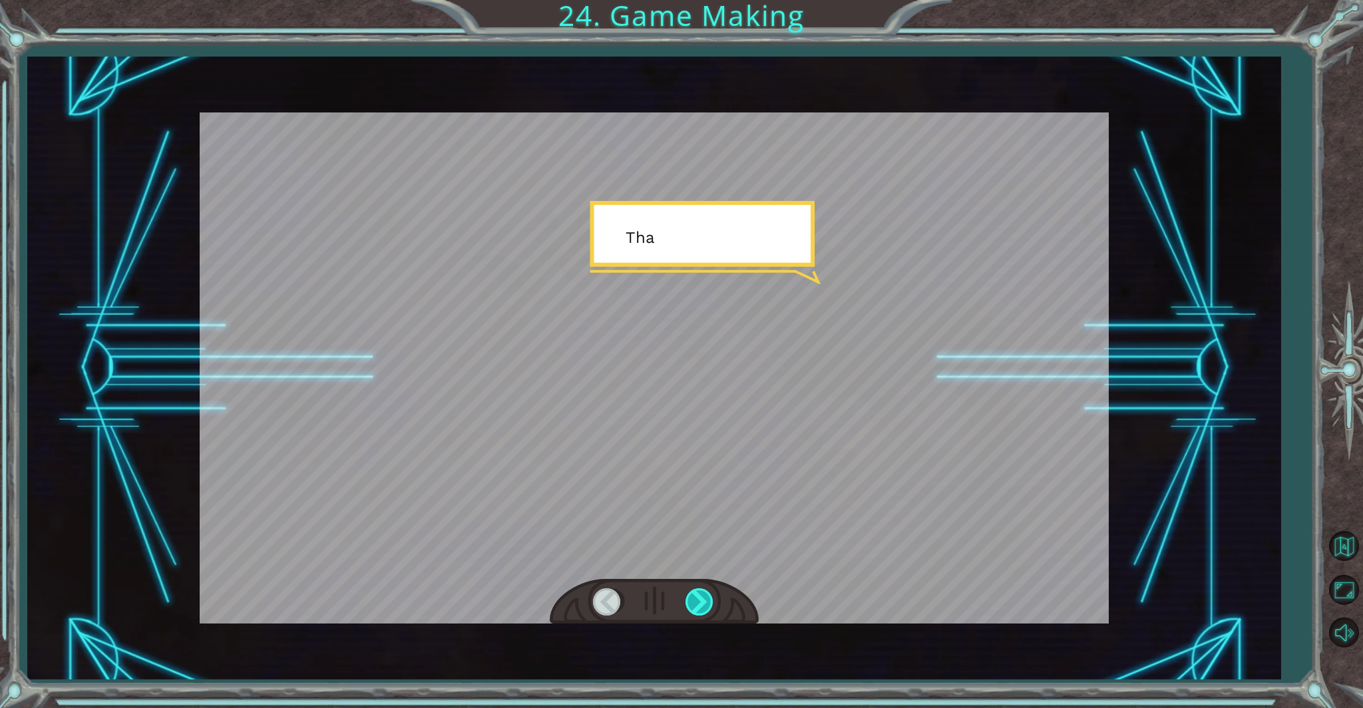
click at [700, 595] on div at bounding box center [701, 602] width 30 height 27
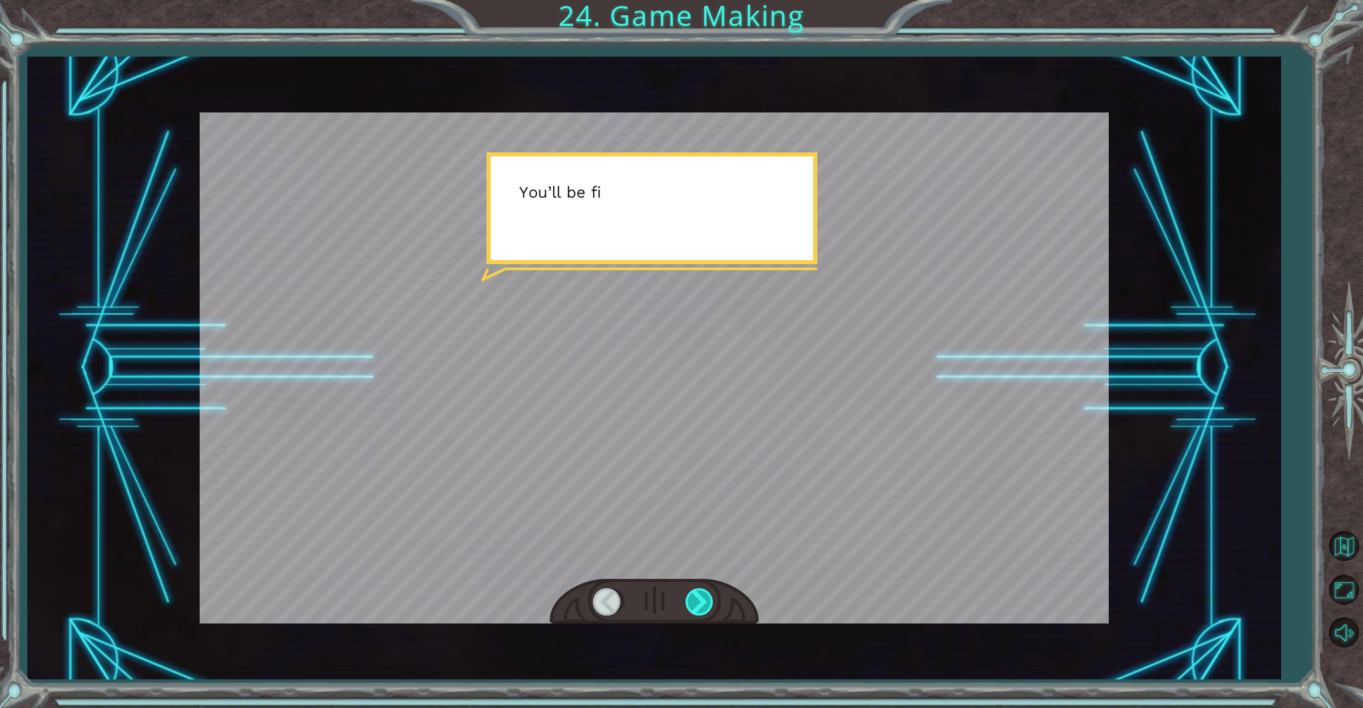
click at [700, 595] on div at bounding box center [701, 602] width 30 height 27
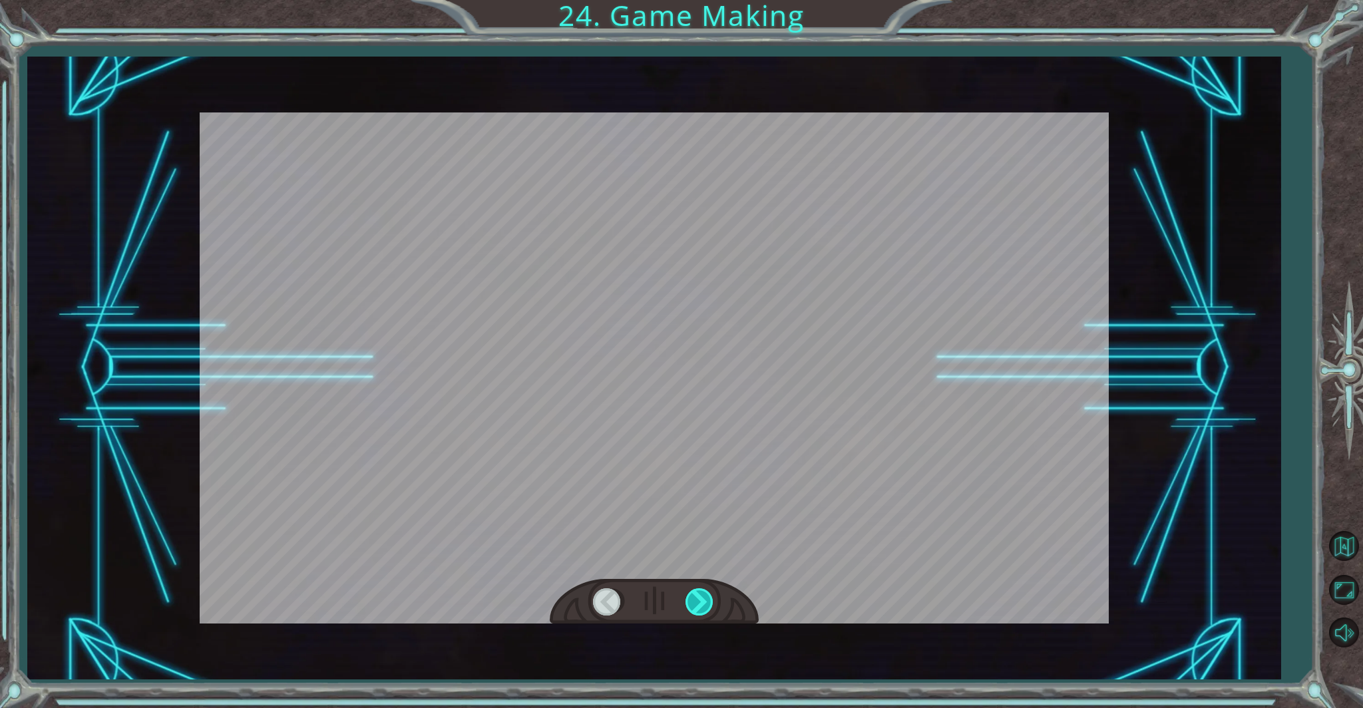
click at [700, 593] on div at bounding box center [701, 602] width 30 height 27
click at [700, 592] on div at bounding box center [701, 602] width 30 height 27
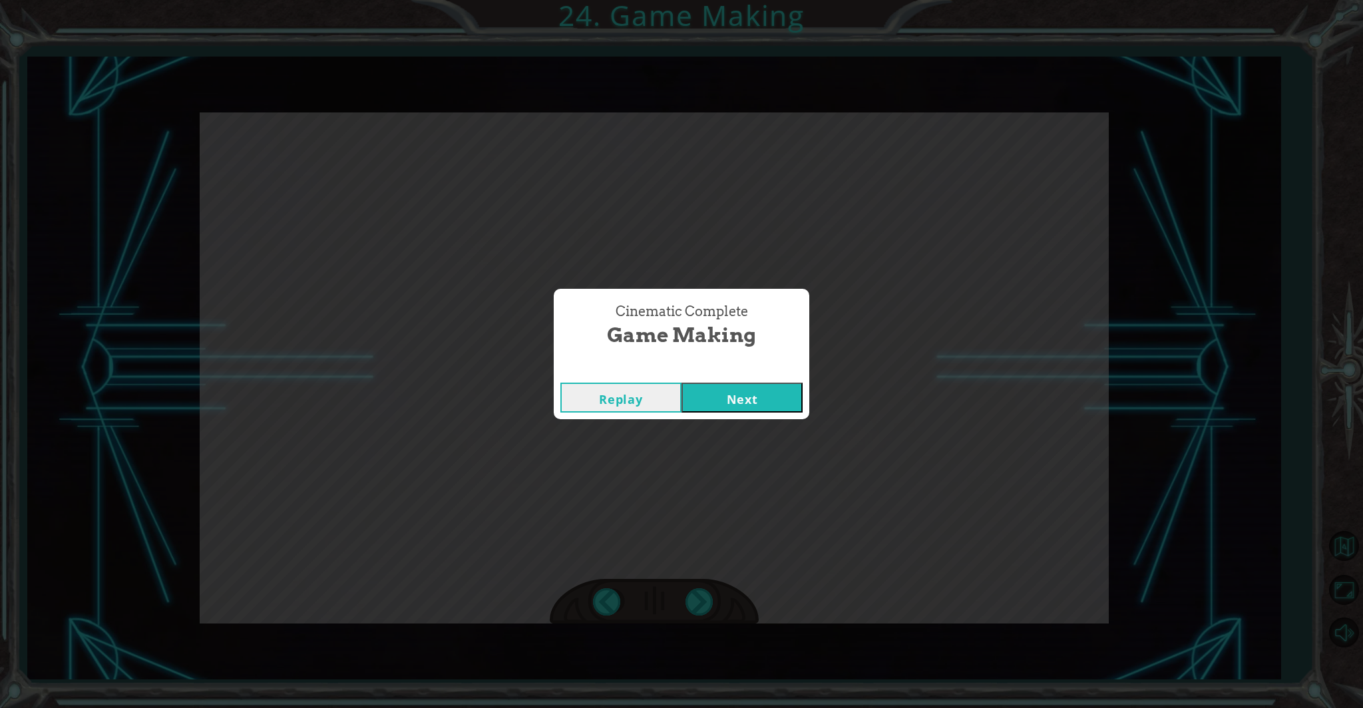
click at [728, 395] on button "Next" at bounding box center [742, 398] width 121 height 30
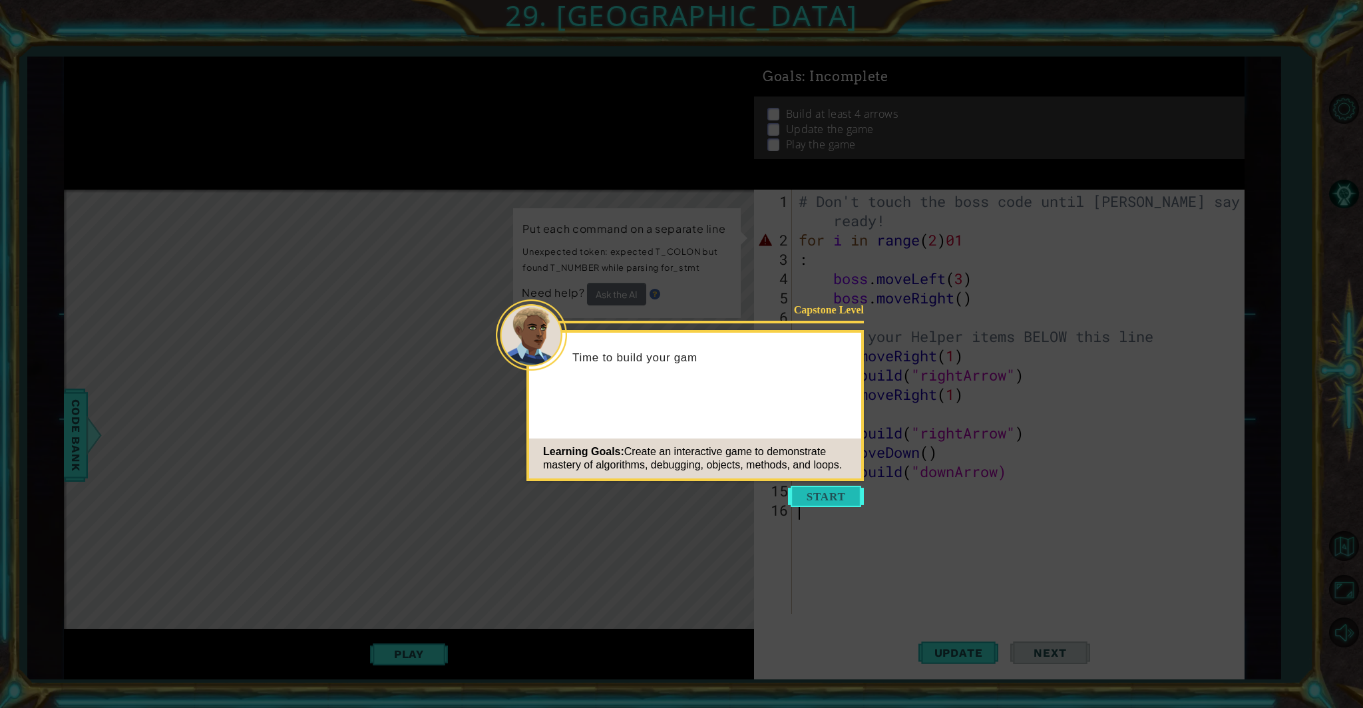
click at [798, 506] on button "Start" at bounding box center [826, 496] width 76 height 21
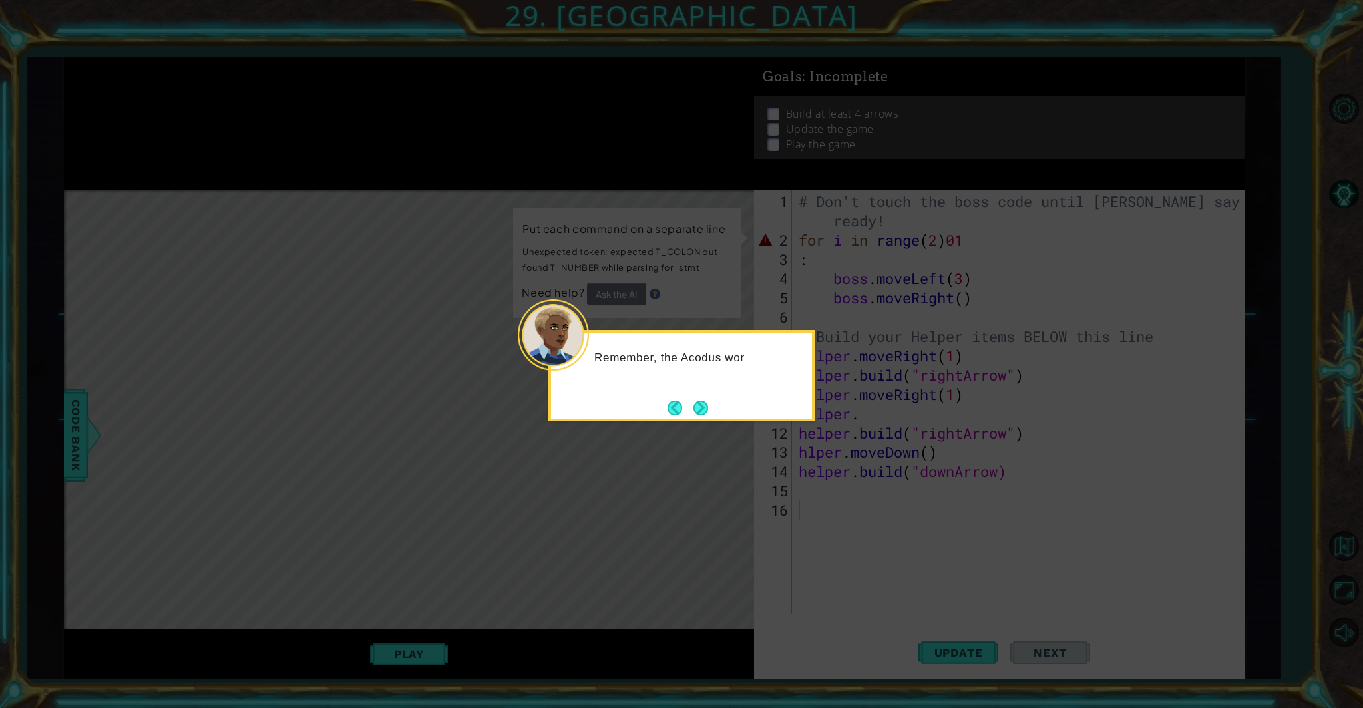
click at [696, 402] on button "Next" at bounding box center [701, 407] width 23 height 23
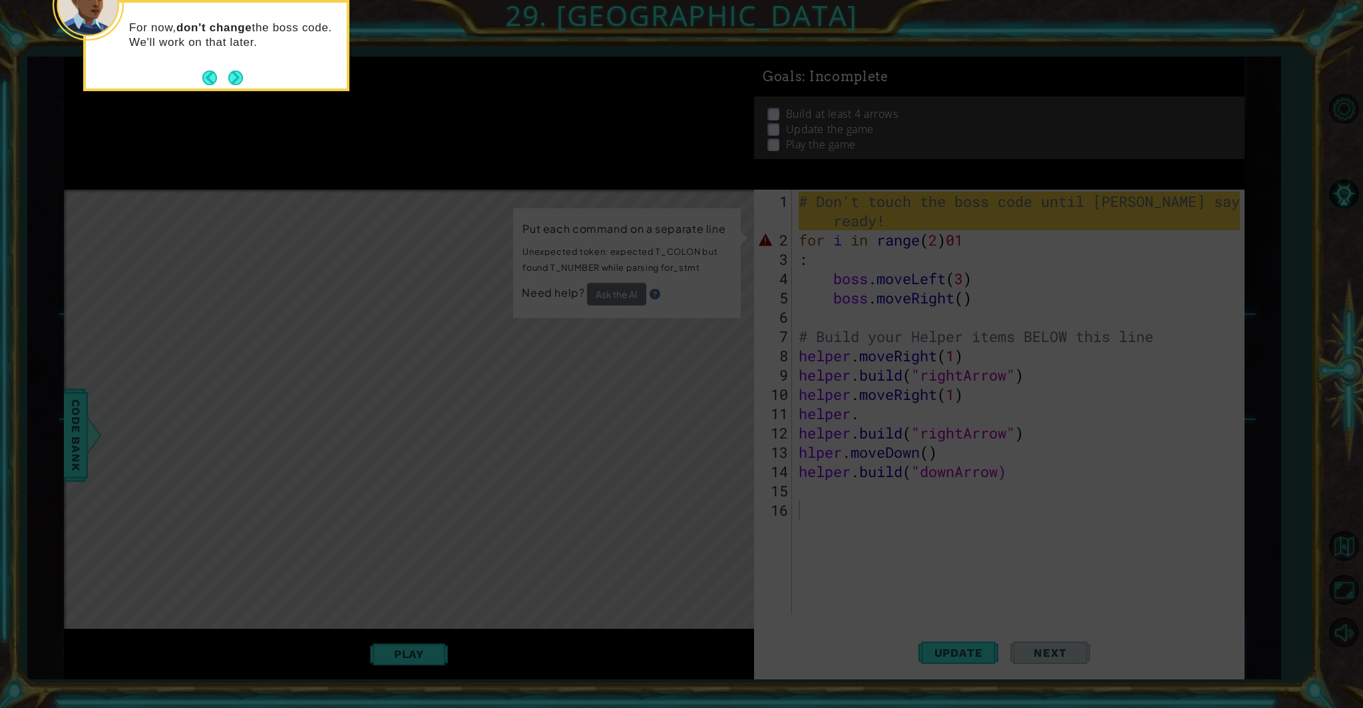
drag, startPoint x: 236, startPoint y: 71, endPoint x: 242, endPoint y: 77, distance: 9.0
click at [239, 74] on button "Next" at bounding box center [235, 77] width 15 height 15
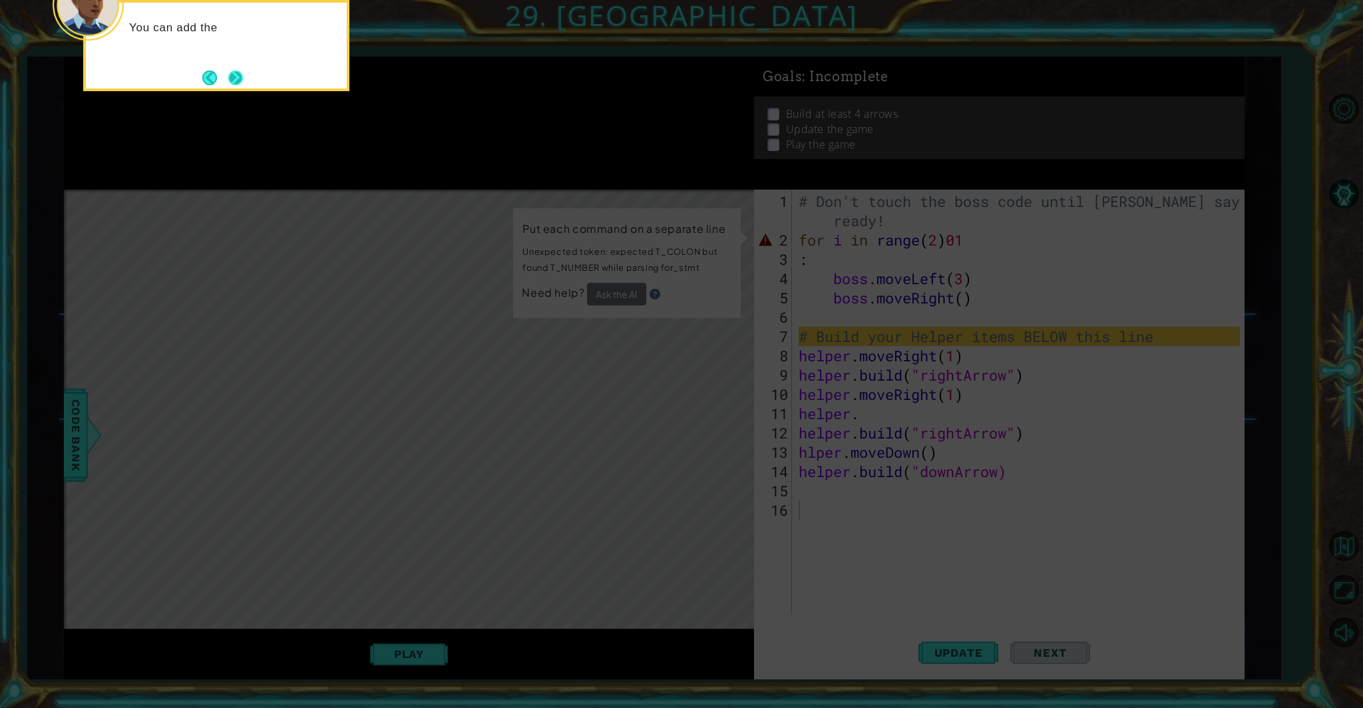
click at [232, 77] on button "Next" at bounding box center [235, 78] width 19 height 19
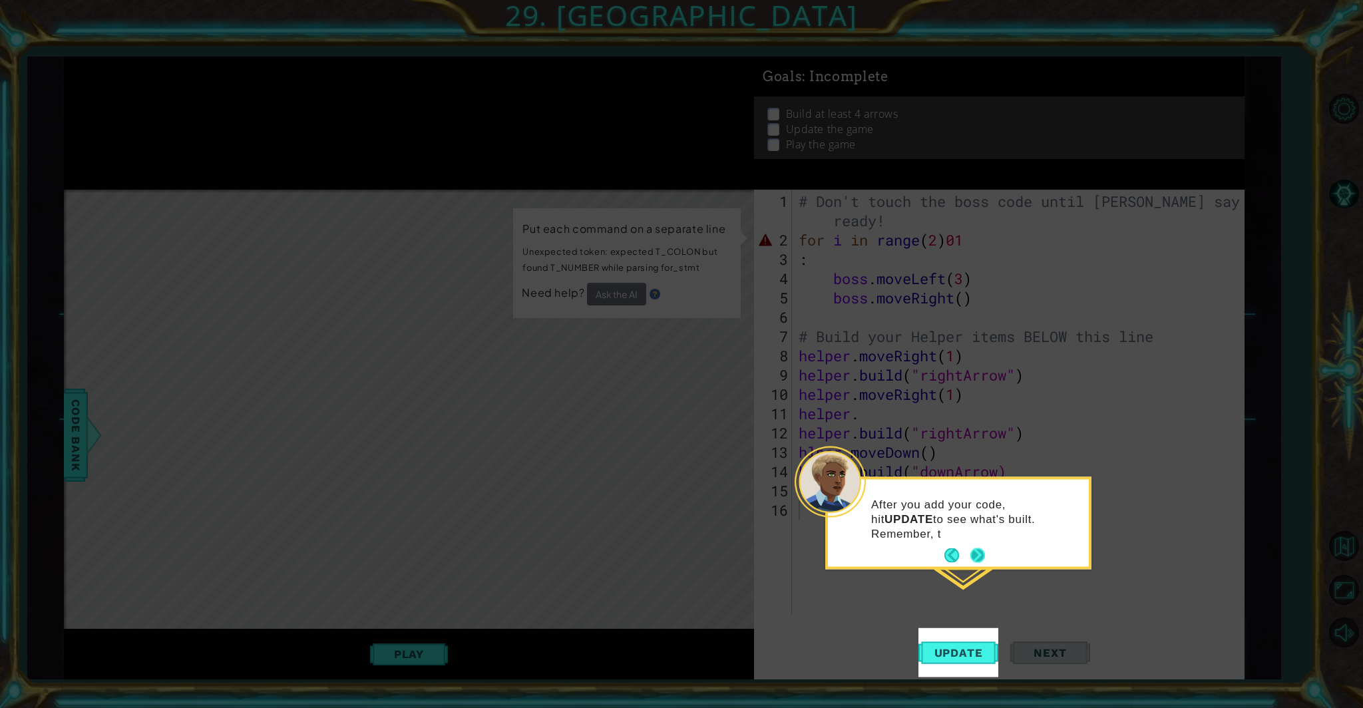
click at [798, 549] on button "Next" at bounding box center [978, 556] width 15 height 15
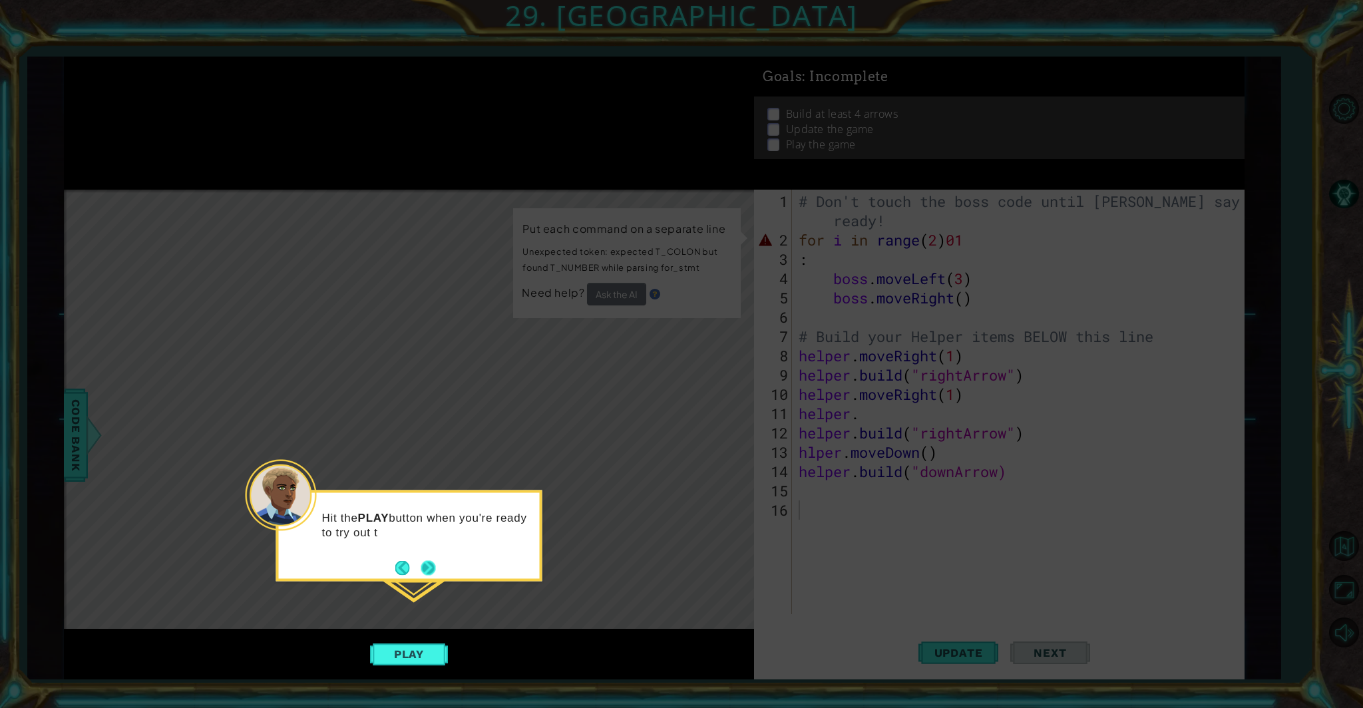
click at [427, 574] on button "Next" at bounding box center [428, 568] width 17 height 17
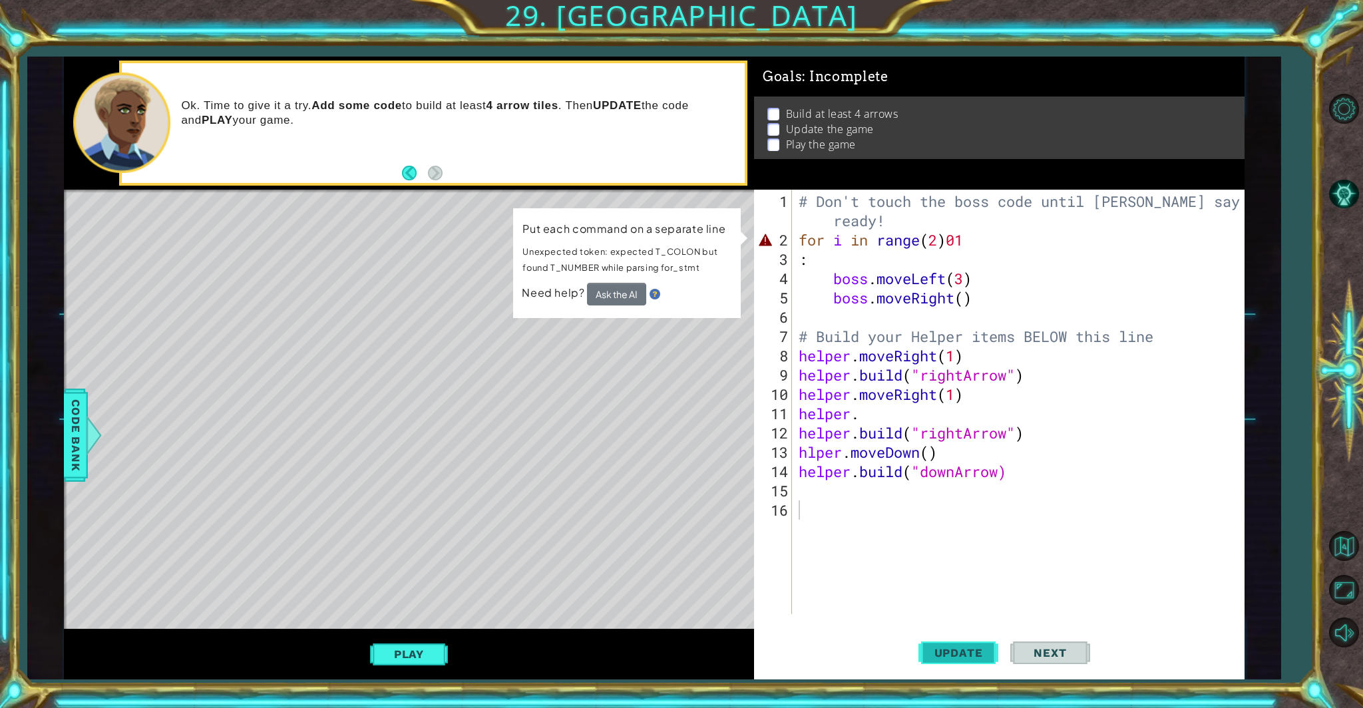
click at [798, 606] on button "Update" at bounding box center [959, 652] width 80 height 49
click at [695, 310] on div "Put each command on a separate line Unexpected token: expected T_COLON but foun…" at bounding box center [627, 263] width 228 height 110
click at [798, 244] on div "# Don't touch the boss code until [PERSON_NAME] says you're ready! for i in ran…" at bounding box center [1021, 433] width 451 height 483
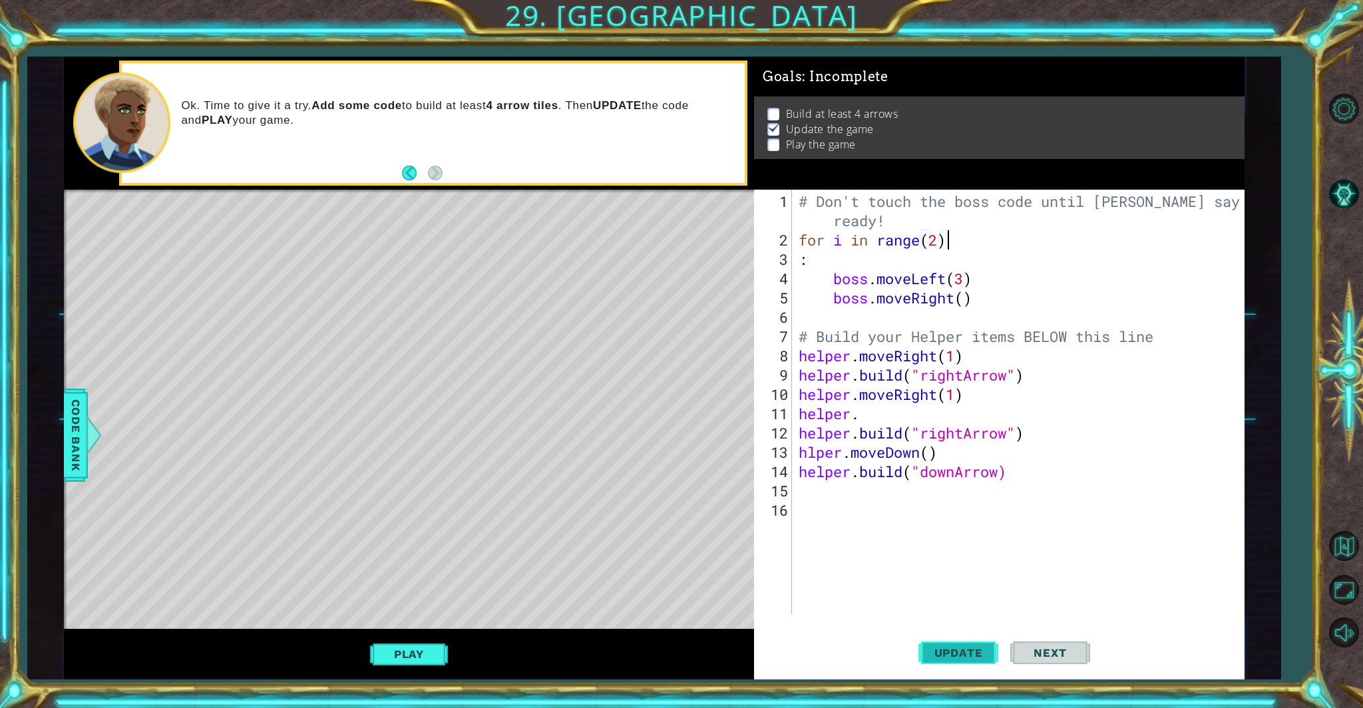
click at [798, 606] on span "Update" at bounding box center [958, 652] width 75 height 13
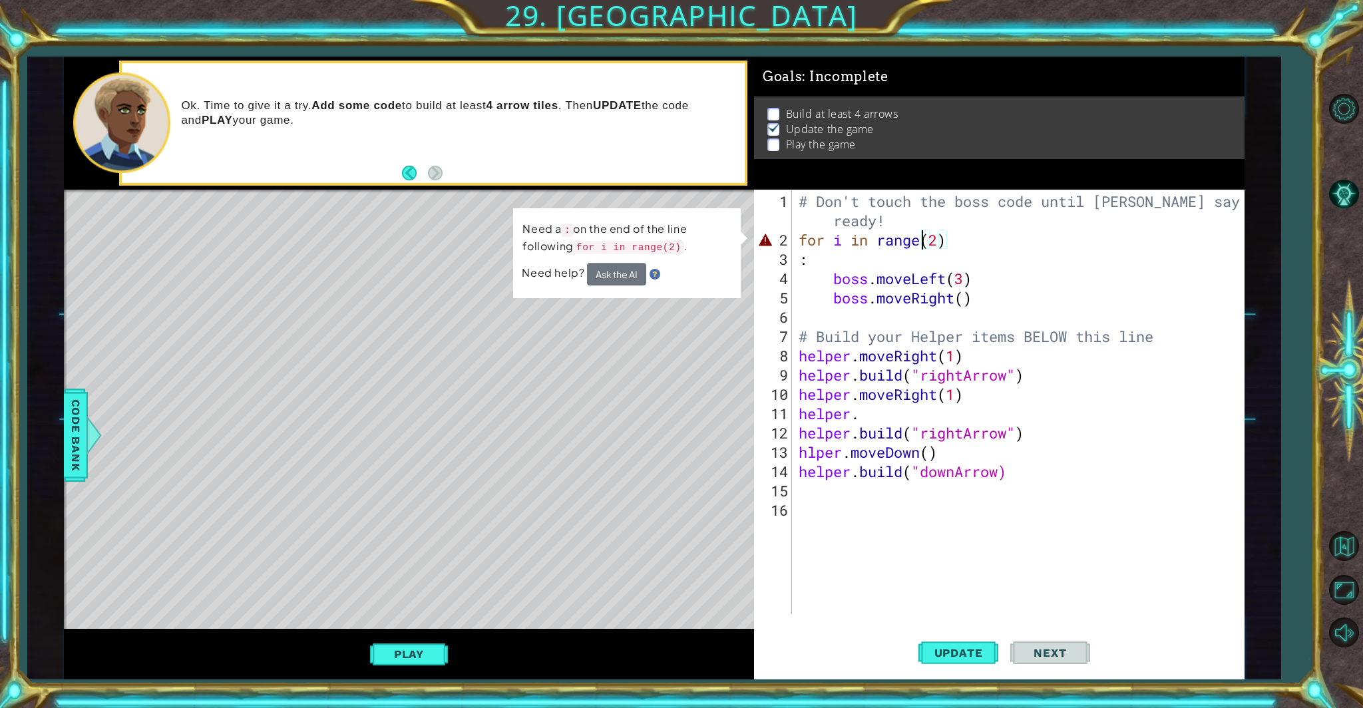
click at [798, 242] on div "# Don't touch the boss code until [PERSON_NAME] says you're ready! for i in ran…" at bounding box center [1021, 433] width 451 height 483
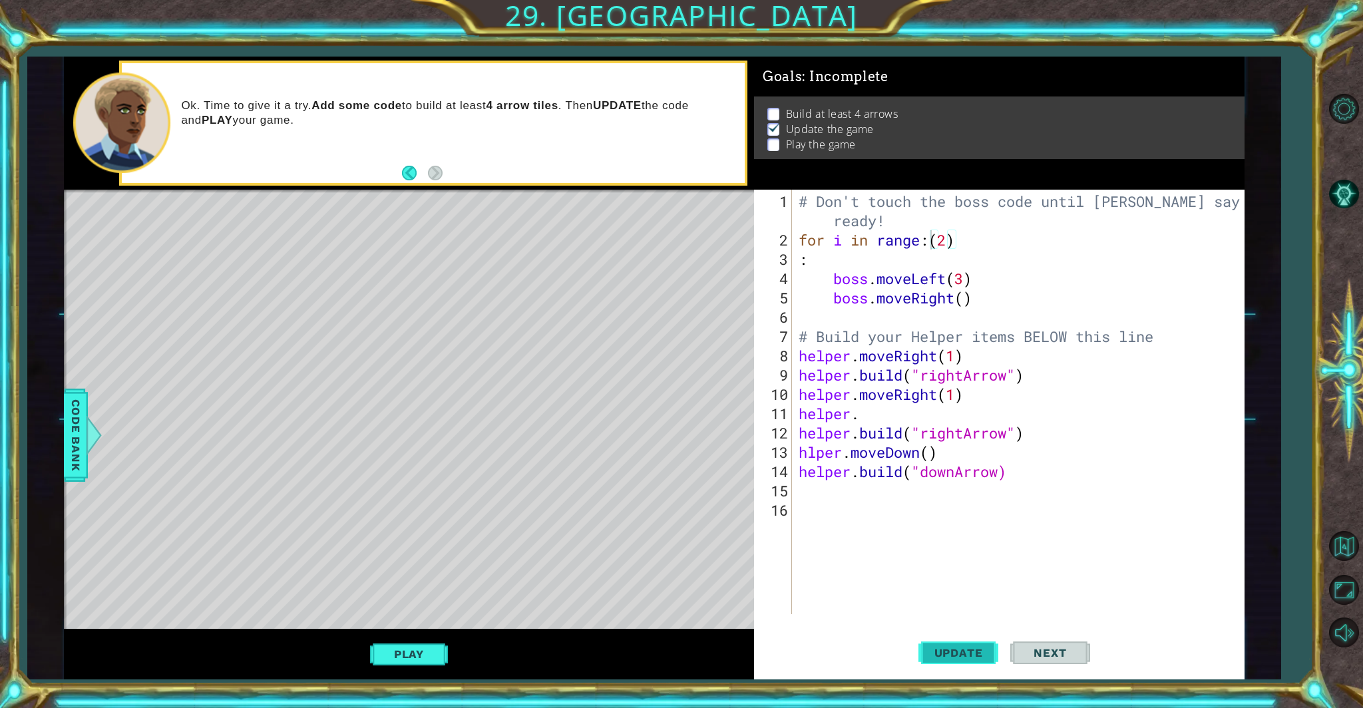
click at [798, 606] on span "Update" at bounding box center [958, 652] width 75 height 13
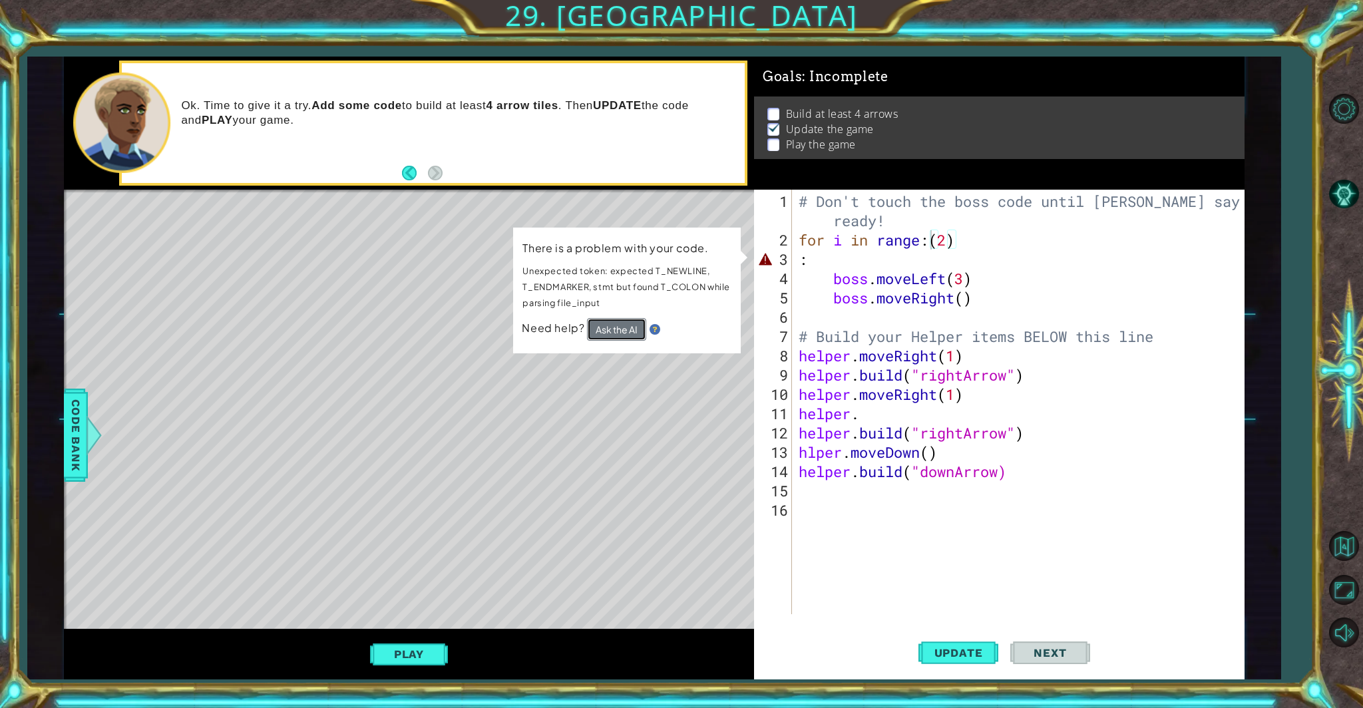
click at [617, 320] on button "Ask the AI" at bounding box center [616, 329] width 59 height 23
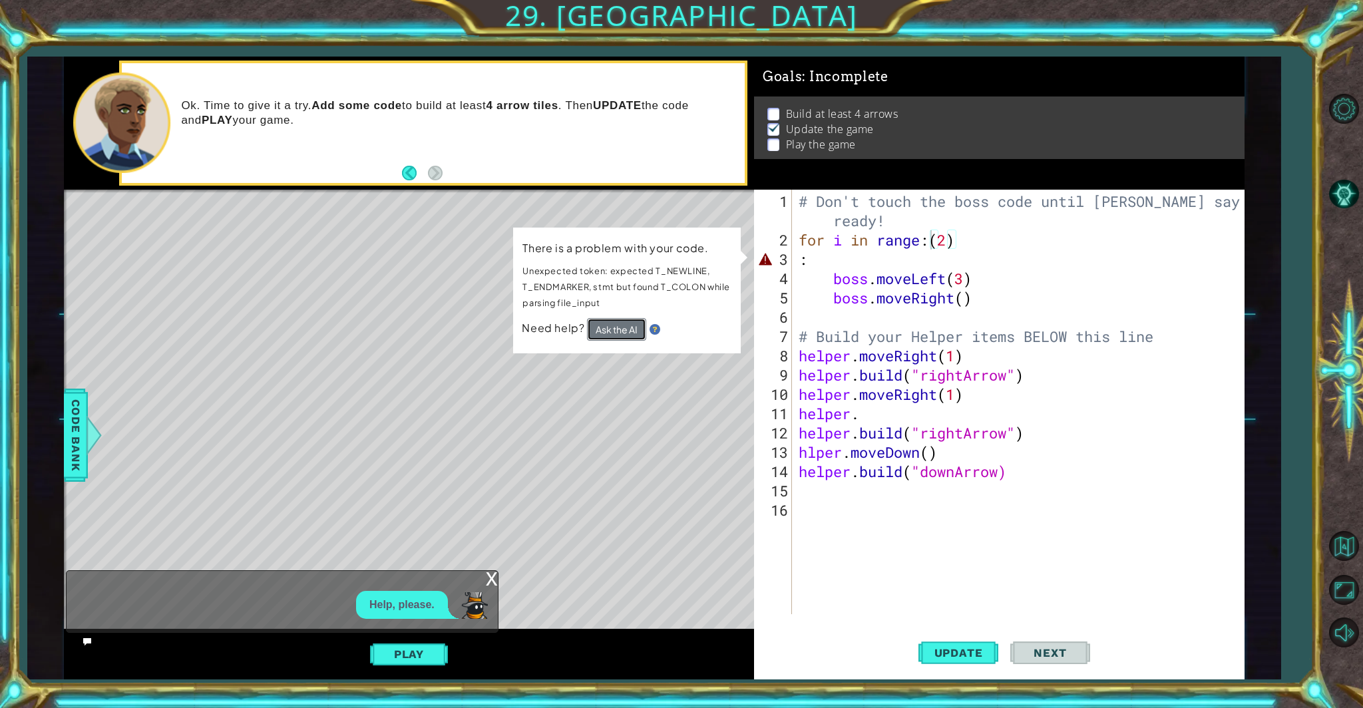
click at [622, 332] on button "Ask the AI" at bounding box center [616, 329] width 59 height 23
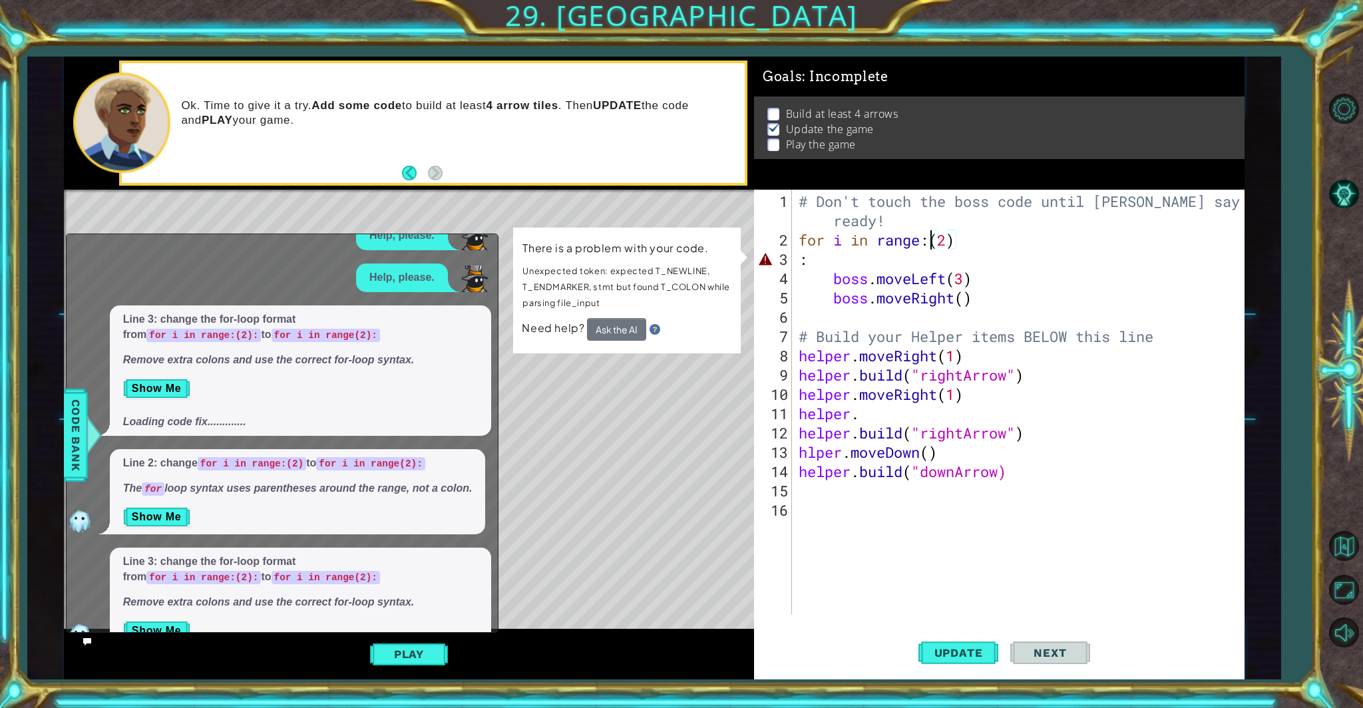
scroll to position [61, 0]
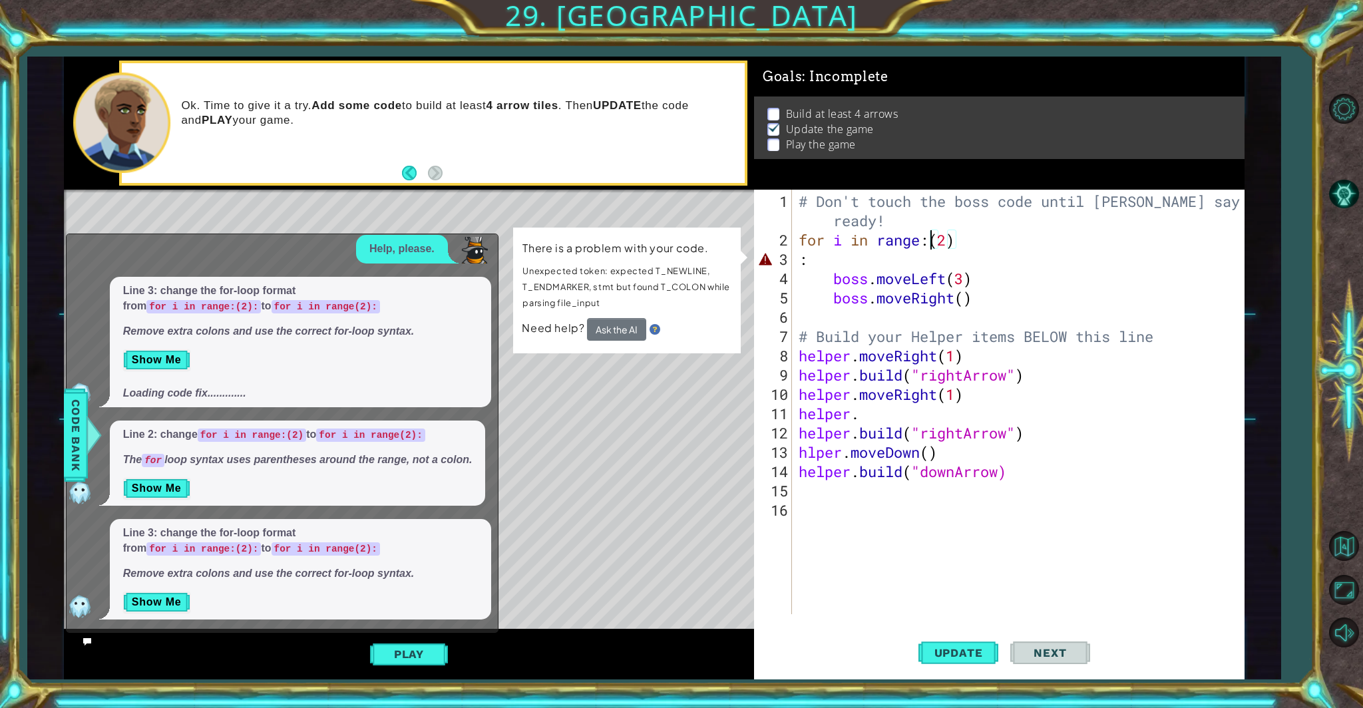
click at [798, 577] on div "1 2 3 4 5 6 7 8 9 10 11 12 13 14 # Don't touch the boss code until [PERSON_NAME…" at bounding box center [655, 368] width 1182 height 623
click at [798, 606] on button "Update" at bounding box center [959, 652] width 80 height 49
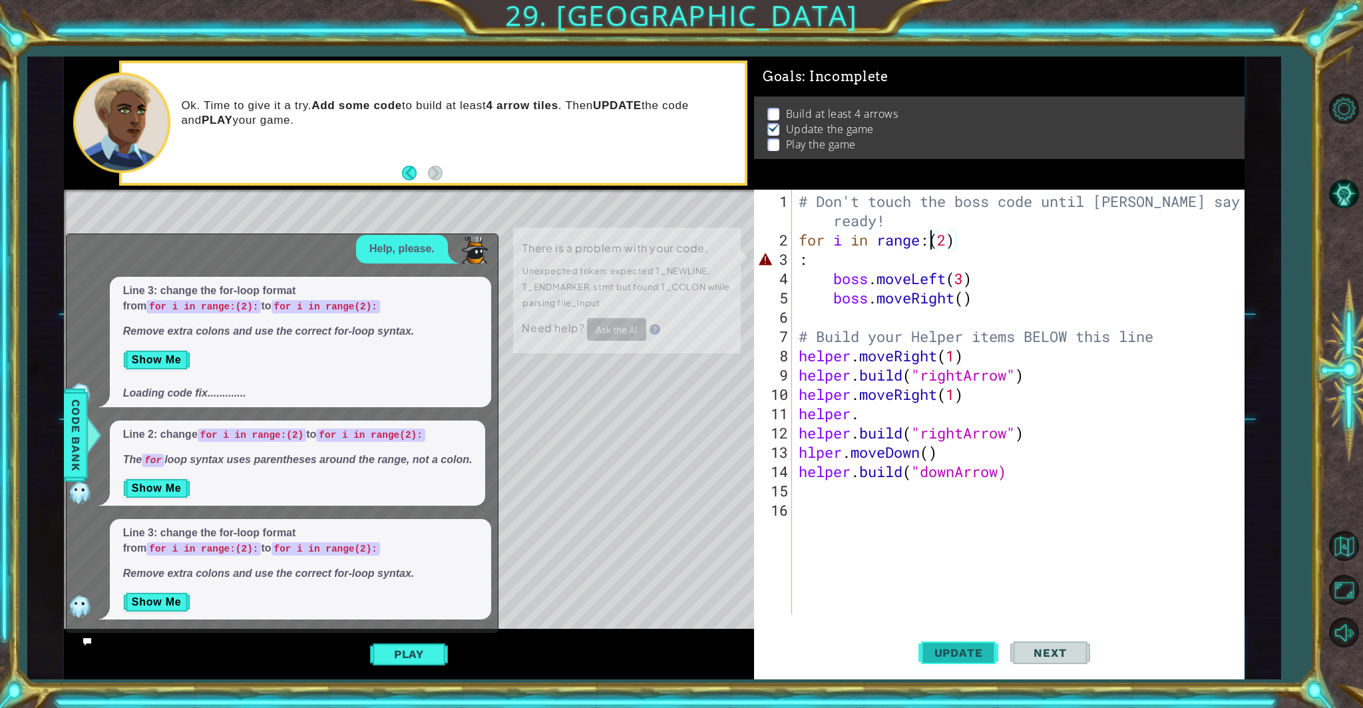
click at [798, 606] on span "Update" at bounding box center [958, 652] width 75 height 13
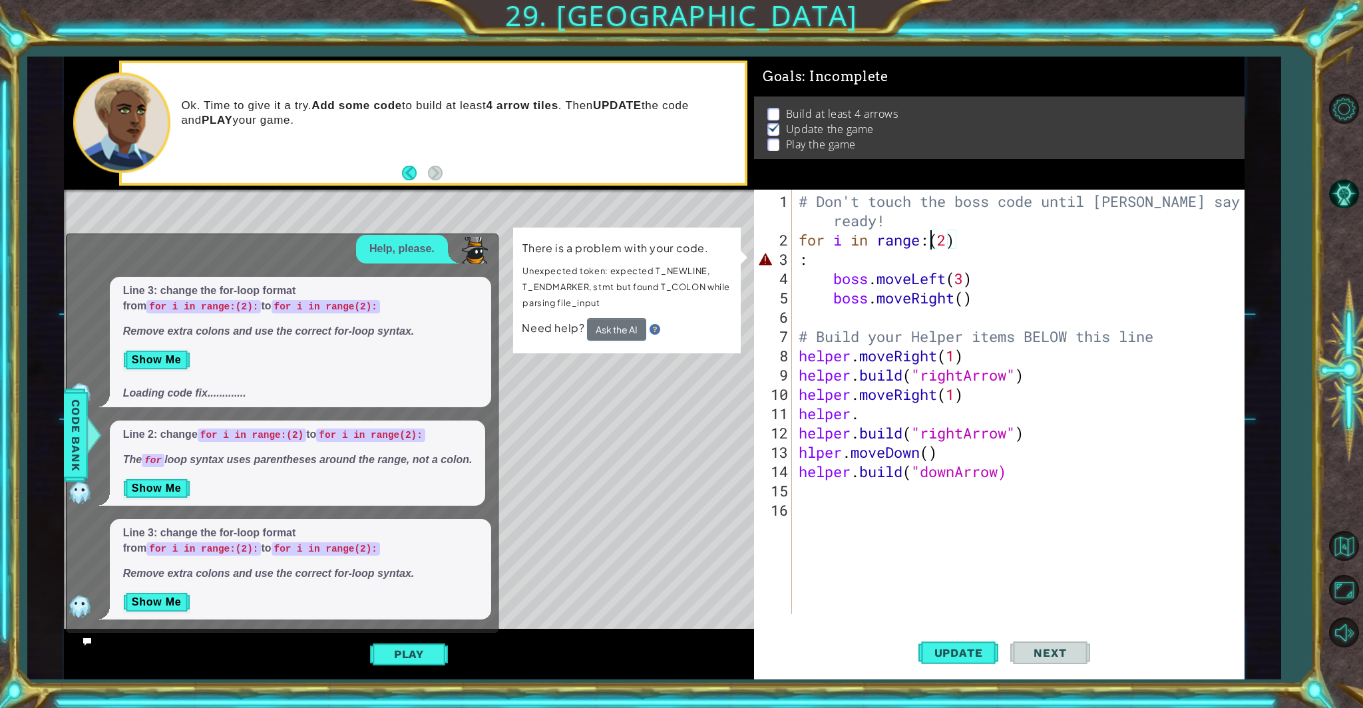
click at [407, 164] on footer at bounding box center [422, 173] width 41 height 20
click at [408, 168] on button "Back" at bounding box center [415, 173] width 26 height 15
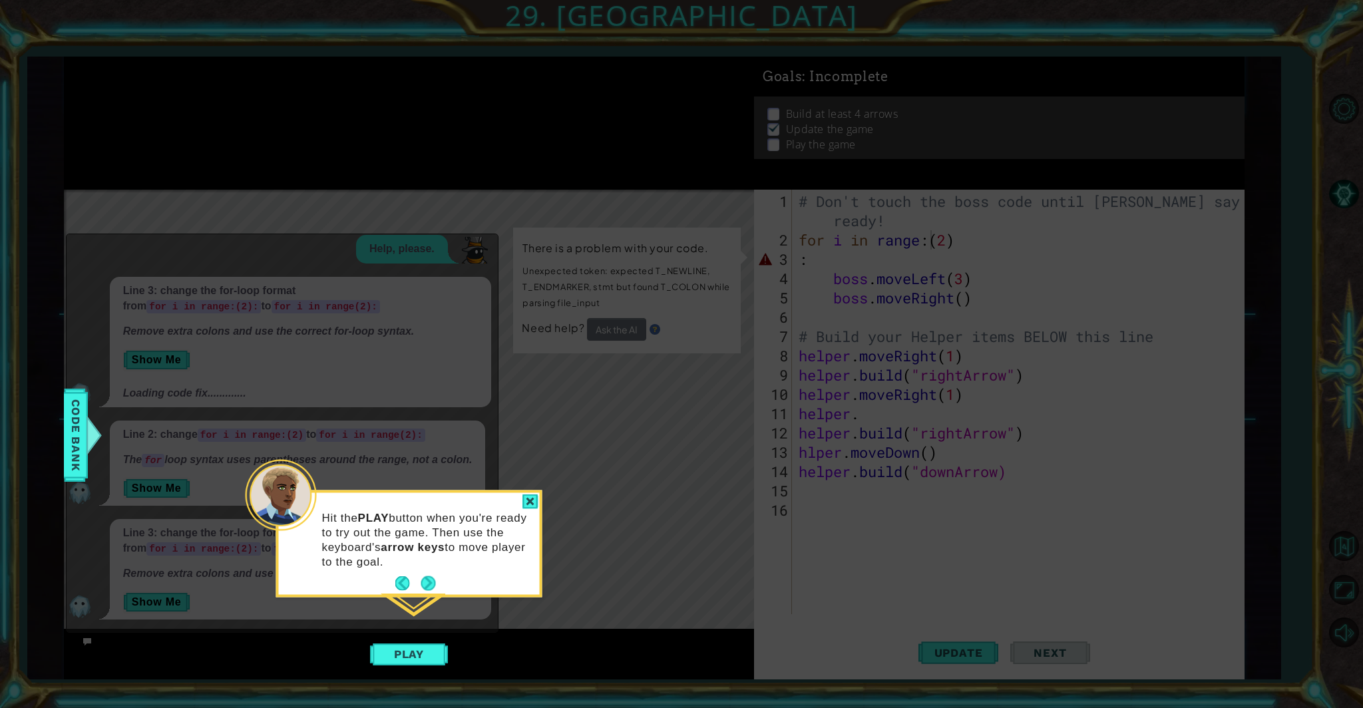
click at [408, 169] on icon at bounding box center [681, 354] width 1363 height 708
click at [430, 587] on button "Next" at bounding box center [428, 584] width 15 height 15
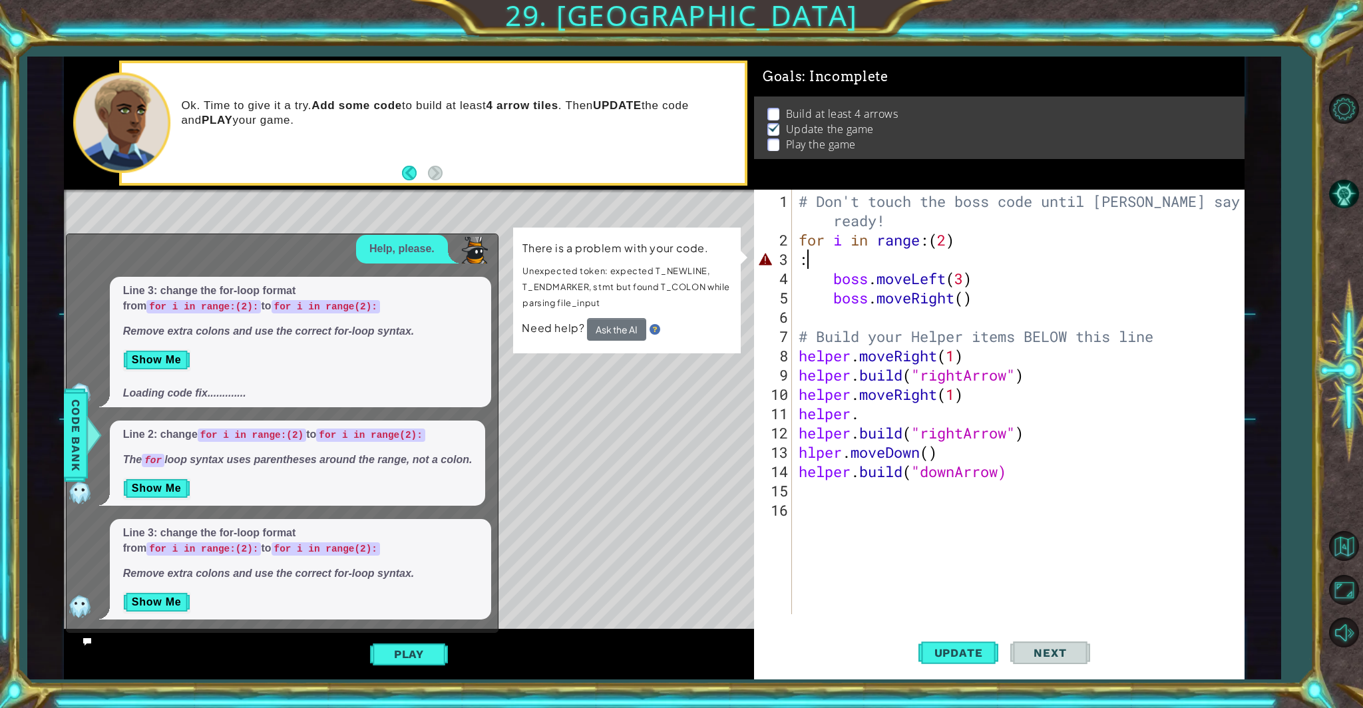
drag, startPoint x: 810, startPoint y: 249, endPoint x: 812, endPoint y: 259, distance: 10.3
click at [798, 249] on div "# Don't touch the boss code until [PERSON_NAME] says you're ready! for i in ran…" at bounding box center [1021, 433] width 451 height 483
type textarea ":"
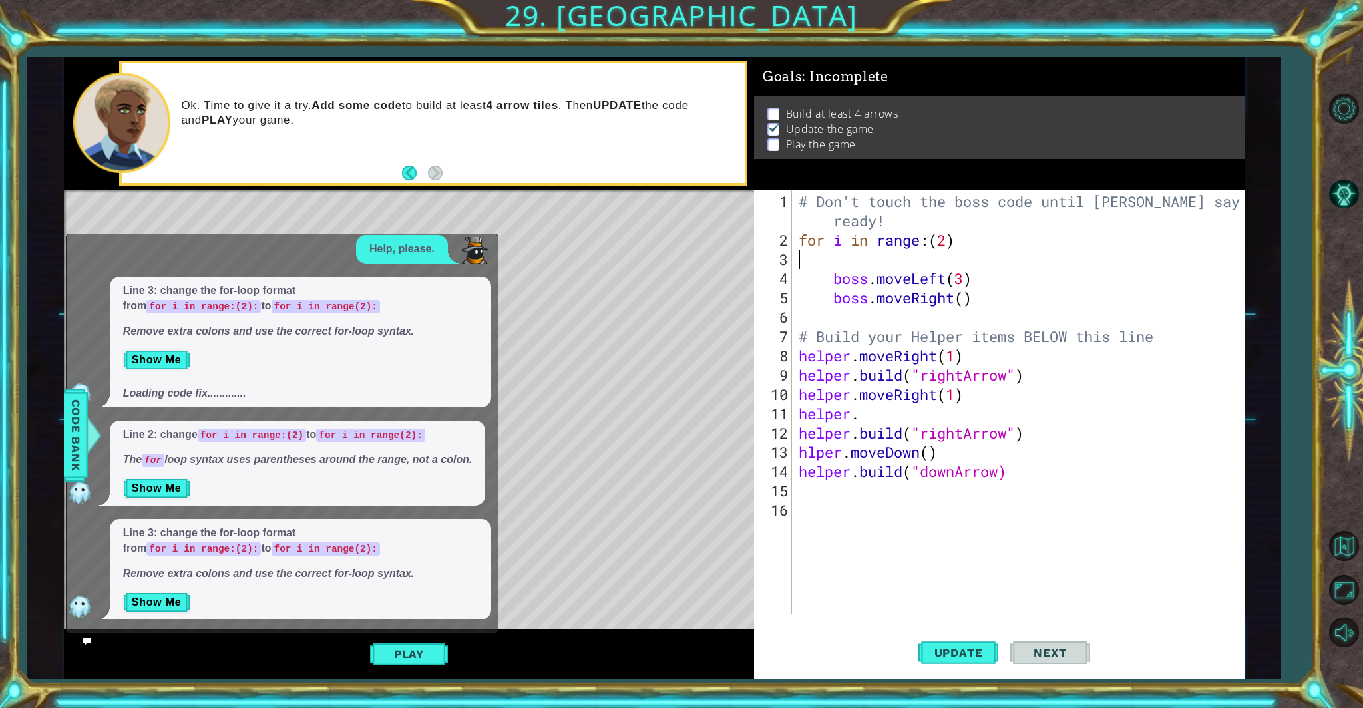
click at [798, 495] on div "# Don't touch the boss code until [PERSON_NAME] says you're ready! for i in ran…" at bounding box center [1021, 433] width 451 height 483
click at [77, 469] on span "Code Bank" at bounding box center [75, 435] width 21 height 81
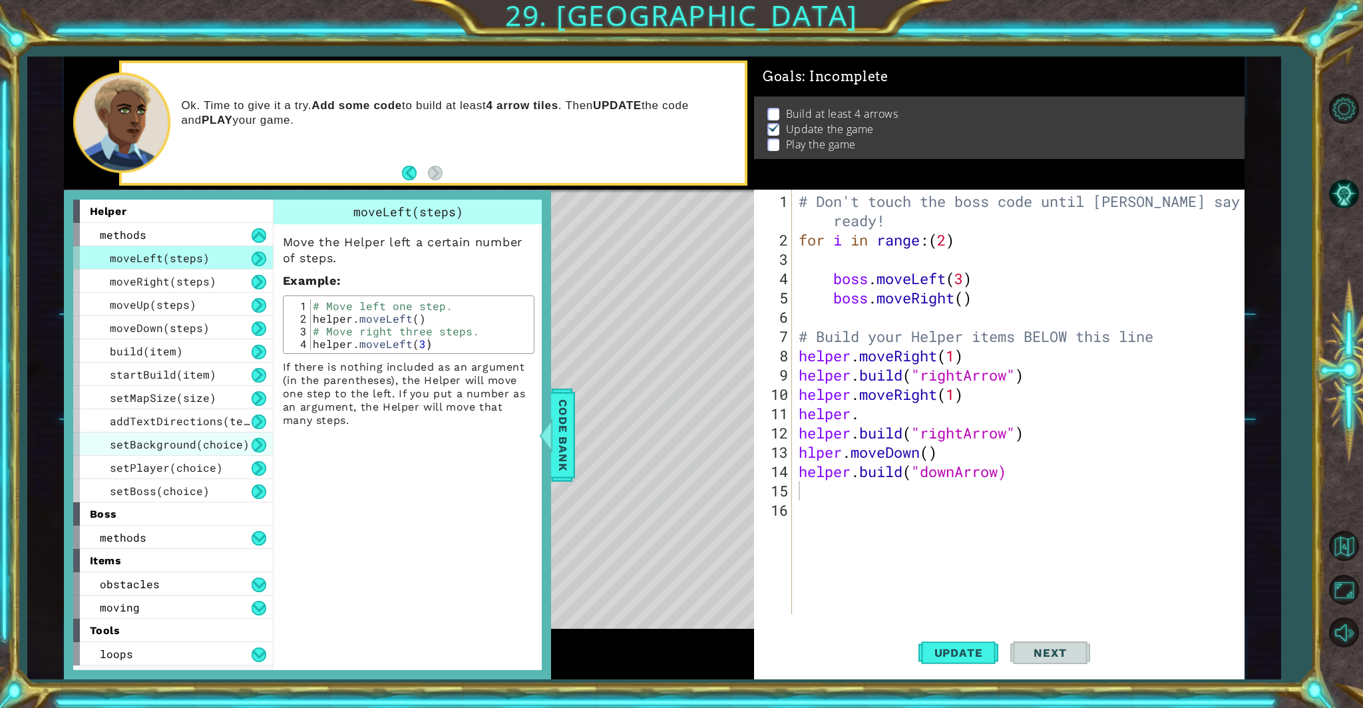
drag, startPoint x: 84, startPoint y: 460, endPoint x: 89, endPoint y: 447, distance: 14.1
click at [89, 447] on div "helper methods moveLeft(steps) moveRight(steps) moveUp(steps) moveDown(steps) b…" at bounding box center [178, 435] width 210 height 471
click at [563, 450] on span "Code Bank" at bounding box center [563, 435] width 21 height 81
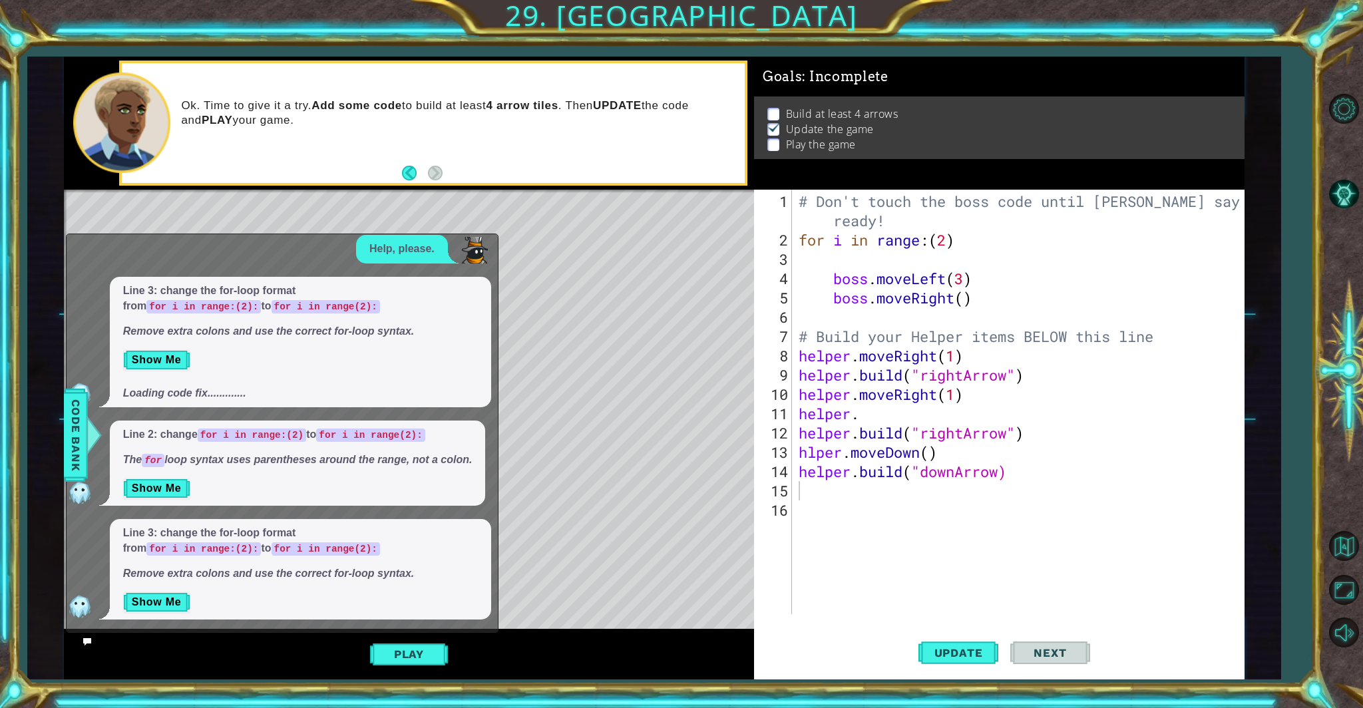
drag, startPoint x: 444, startPoint y: 354, endPoint x: 488, endPoint y: 331, distance: 49.4
click at [488, 331] on div "Line 3: change the for-loop format from for i in range:(2): to for i in range(2…" at bounding box center [300, 342] width 381 height 130
click at [493, 236] on div "x Help, please. Help, please. Line 3: change the for-loop format from for i in …" at bounding box center [282, 433] width 433 height 399
drag, startPoint x: 491, startPoint y: 238, endPoint x: 481, endPoint y: 288, distance: 50.8
click at [486, 292] on div "x Help, please. Help, please. Line 3: change the for-loop format from for i in …" at bounding box center [282, 433] width 433 height 399
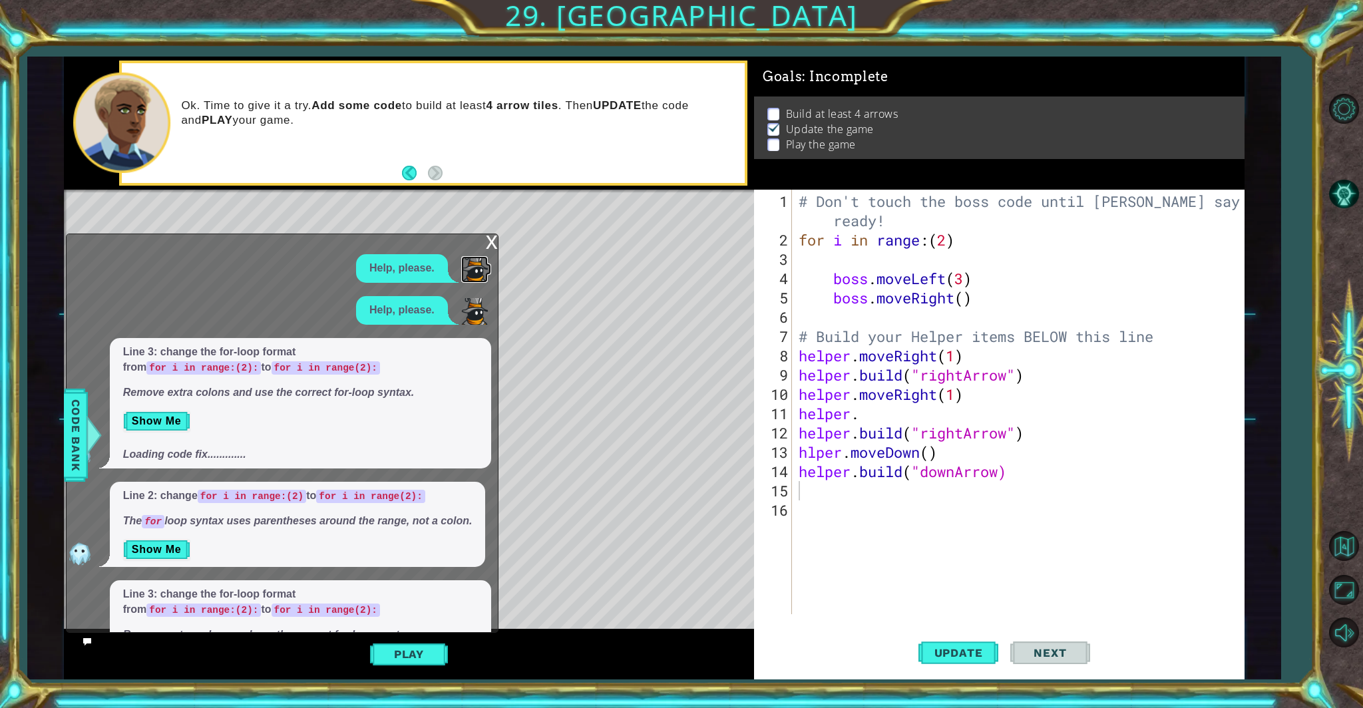
click at [478, 282] on img at bounding box center [474, 269] width 27 height 27
click at [491, 246] on div "x" at bounding box center [492, 240] width 12 height 13
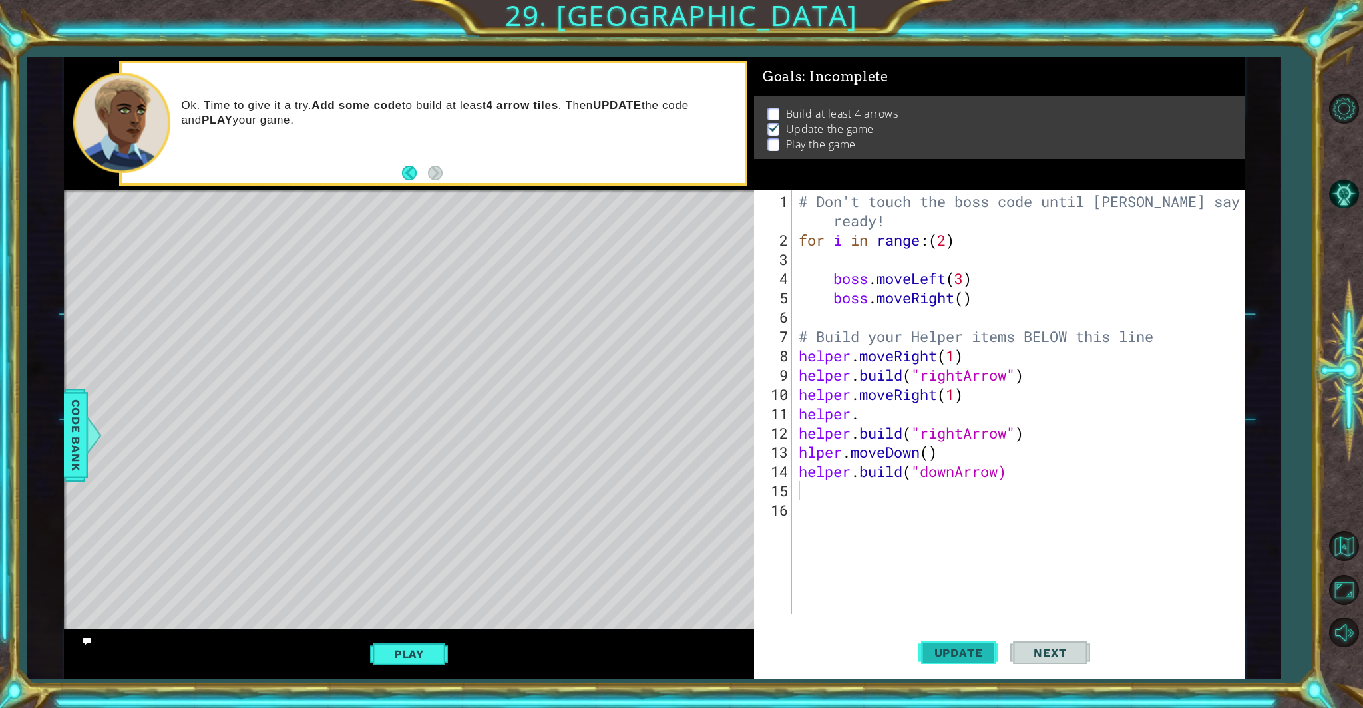
click at [798, 606] on button "Update" at bounding box center [959, 652] width 80 height 49
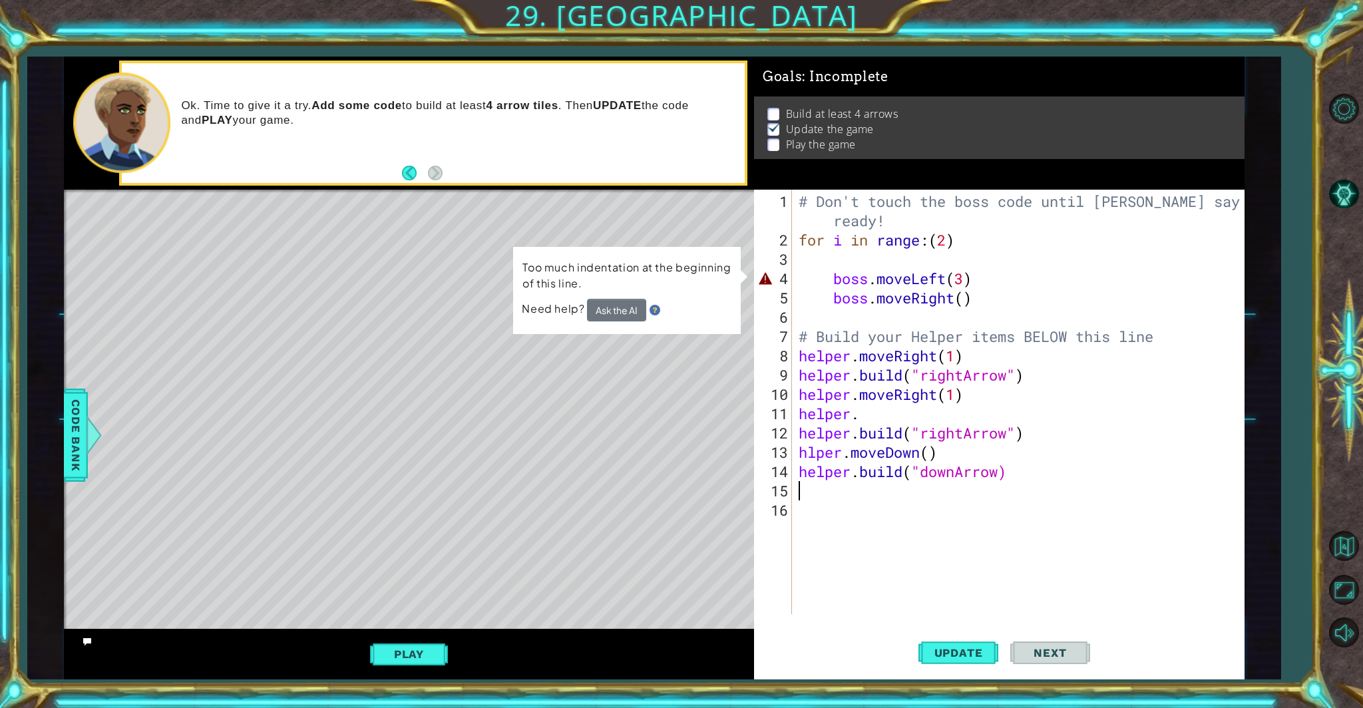
click at [798, 282] on div "# Don't touch the boss code until [PERSON_NAME] says you're ready! for i in ran…" at bounding box center [1021, 433] width 451 height 483
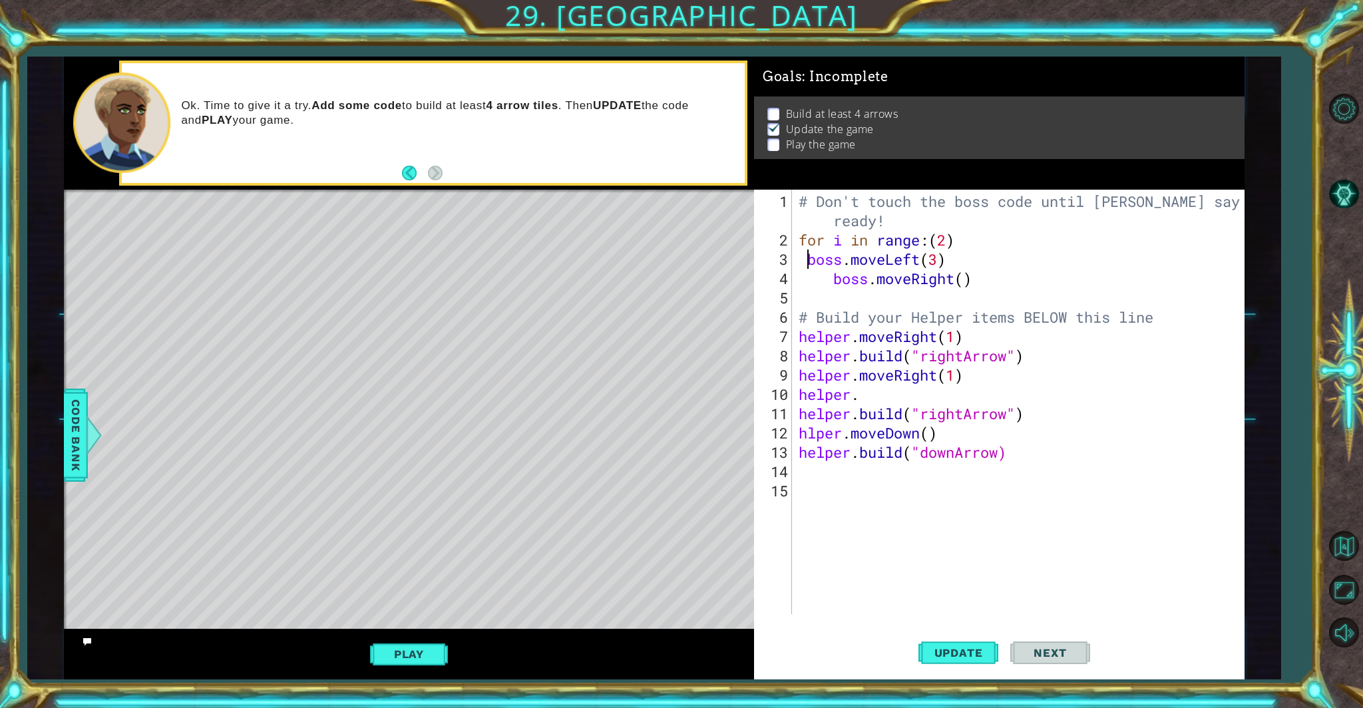
click at [798, 262] on div "# Don't touch the boss code until [PERSON_NAME] says you're ready! for i in ran…" at bounding box center [1021, 433] width 451 height 483
click at [798, 282] on div "# Don't touch the boss code until [PERSON_NAME] says you're ready! for i in ran…" at bounding box center [1021, 433] width 451 height 483
type textarea "boss.moveRight()"
click at [795, 320] on div "boss.moveRight() 1 2 3 4 5 6 7 8 9 10 11 12 13 14 15 # Don't touch the boss cod…" at bounding box center [997, 402] width 486 height 425
click at [798, 300] on div "# Don't touch the boss code until [PERSON_NAME] says you're ready! for i in ran…" at bounding box center [1021, 433] width 451 height 483
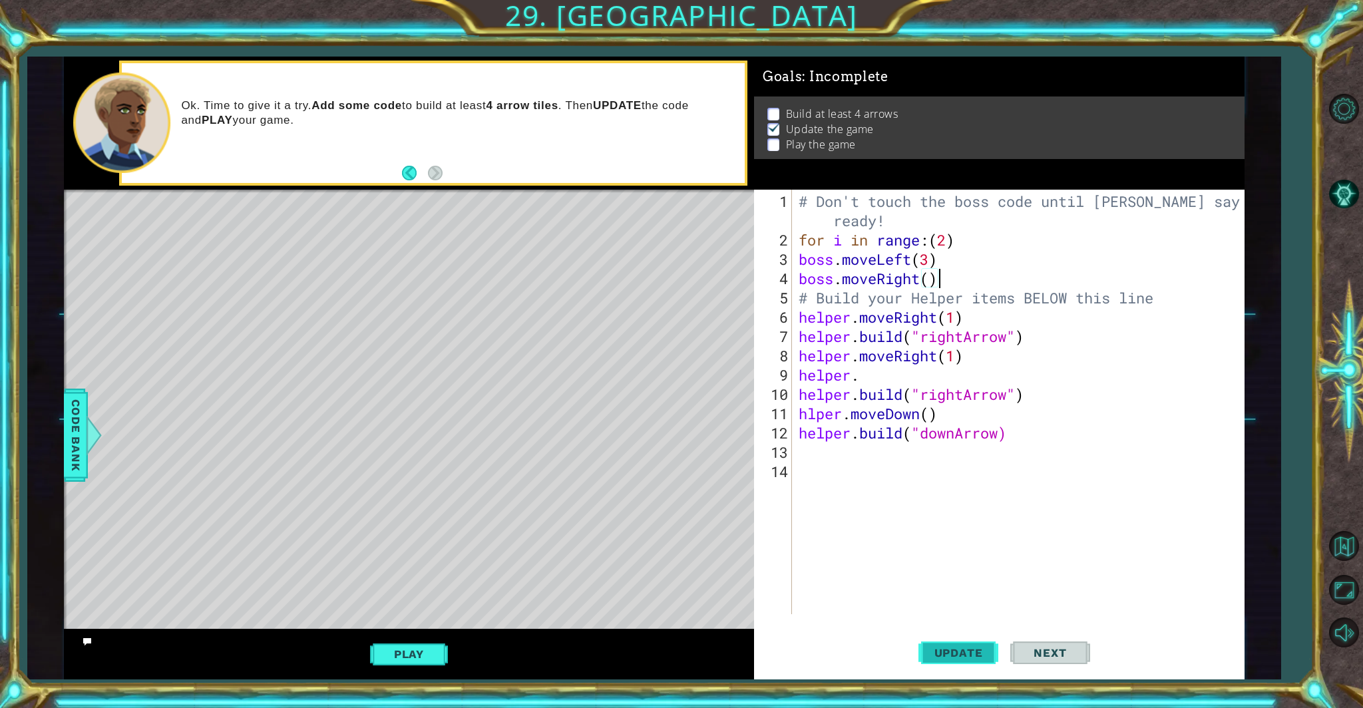
click at [798, 606] on span "Update" at bounding box center [958, 652] width 75 height 13
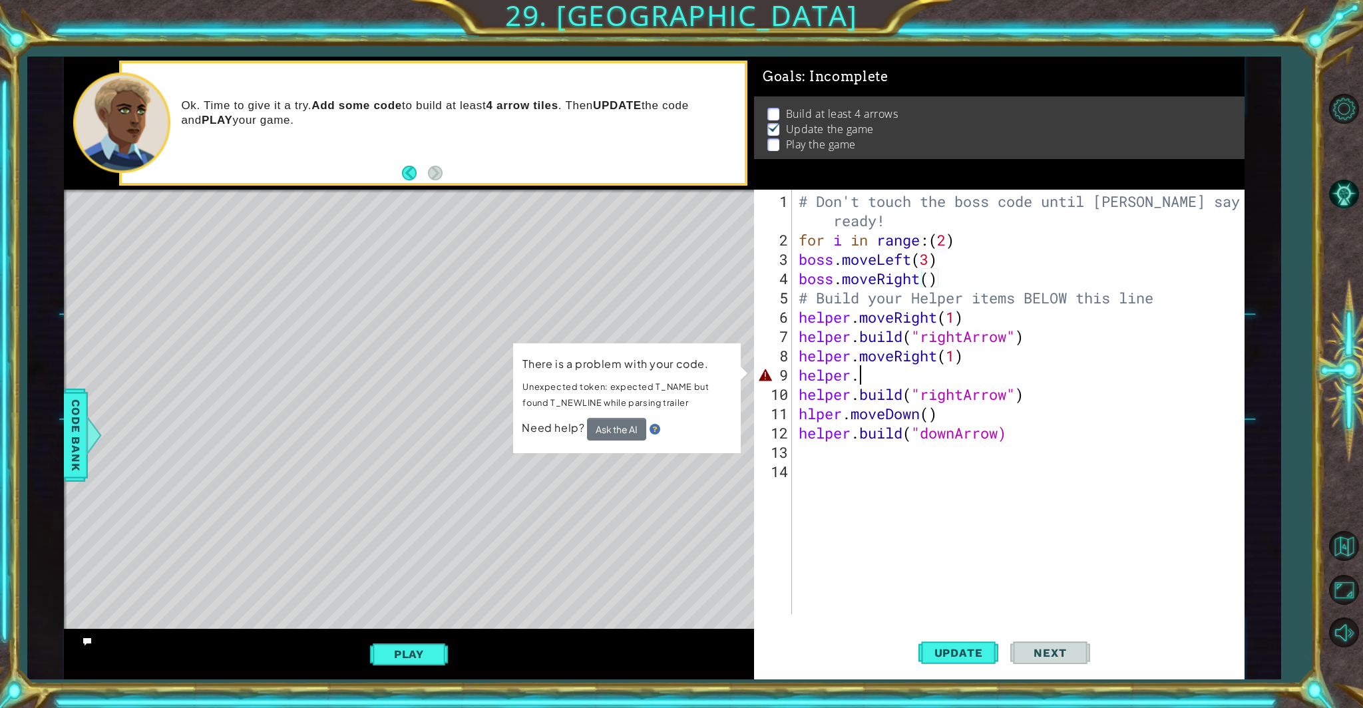
click at [798, 373] on div "# Don't touch the boss code until [PERSON_NAME] says you're ready! for i in ran…" at bounding box center [1021, 433] width 451 height 483
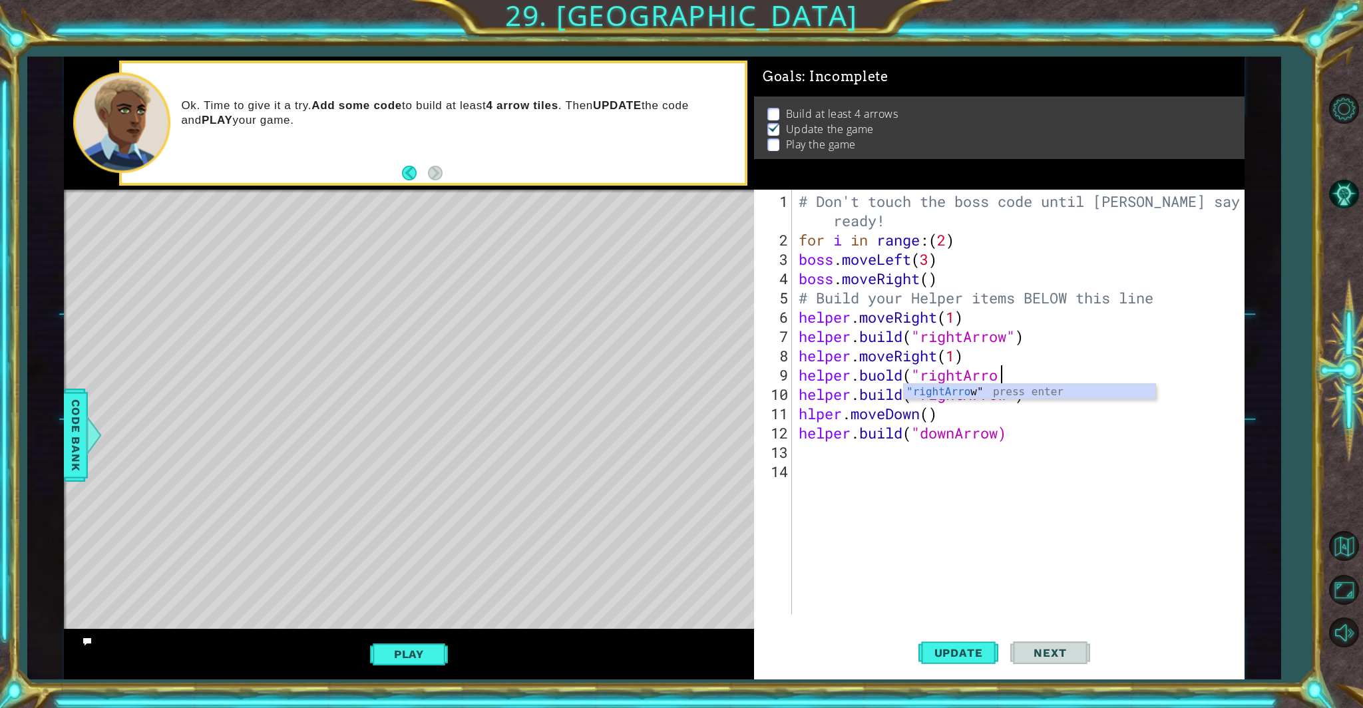
scroll to position [0, 9]
click at [798, 606] on button "Update" at bounding box center [959, 652] width 80 height 49
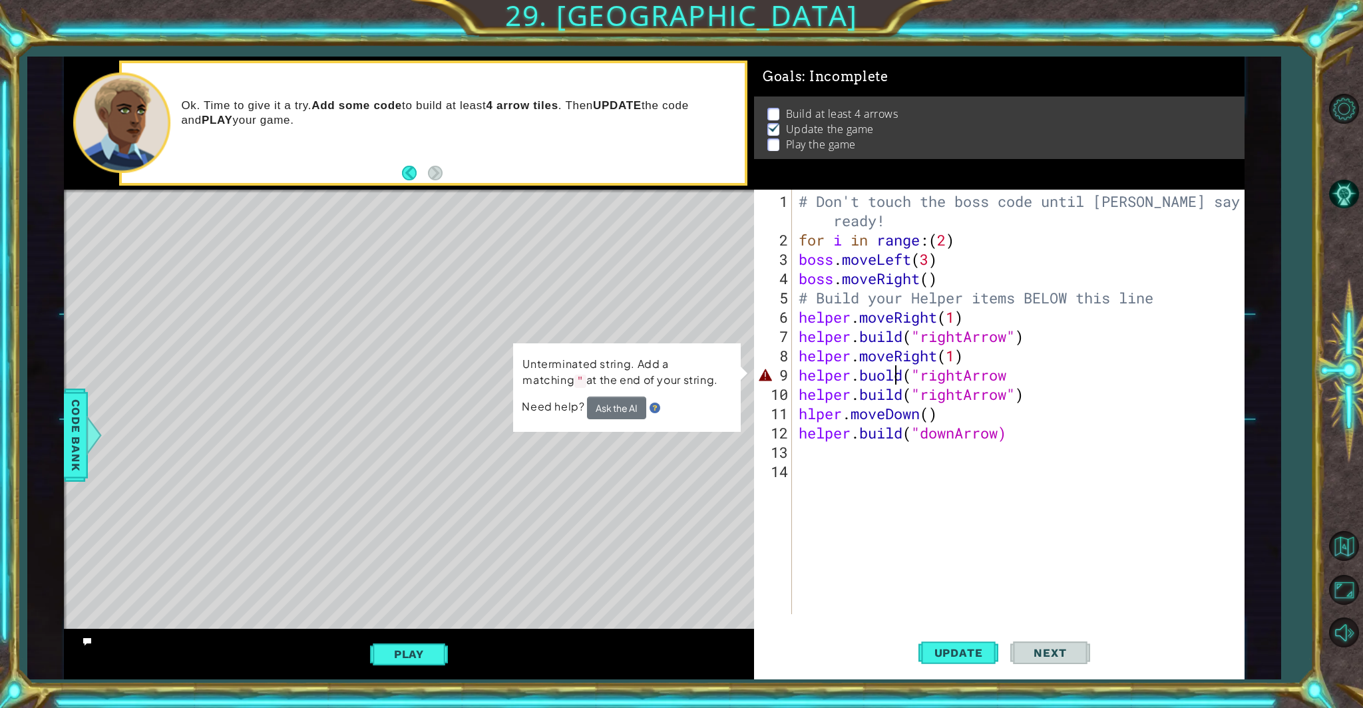
click at [798, 375] on div "# Don't touch the boss code until [PERSON_NAME] says you're ready! for i in ran…" at bounding box center [1021, 433] width 451 height 483
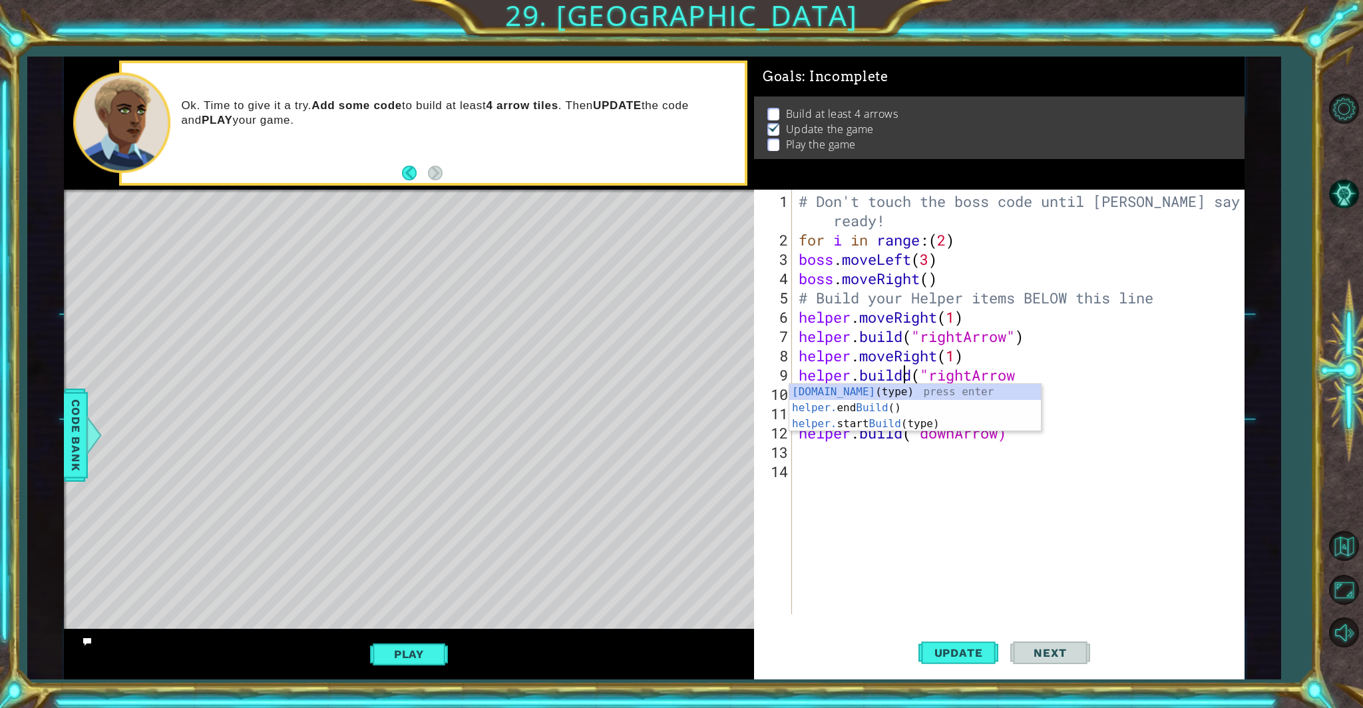
scroll to position [0, 4]
click at [798, 606] on span "Update" at bounding box center [958, 652] width 75 height 13
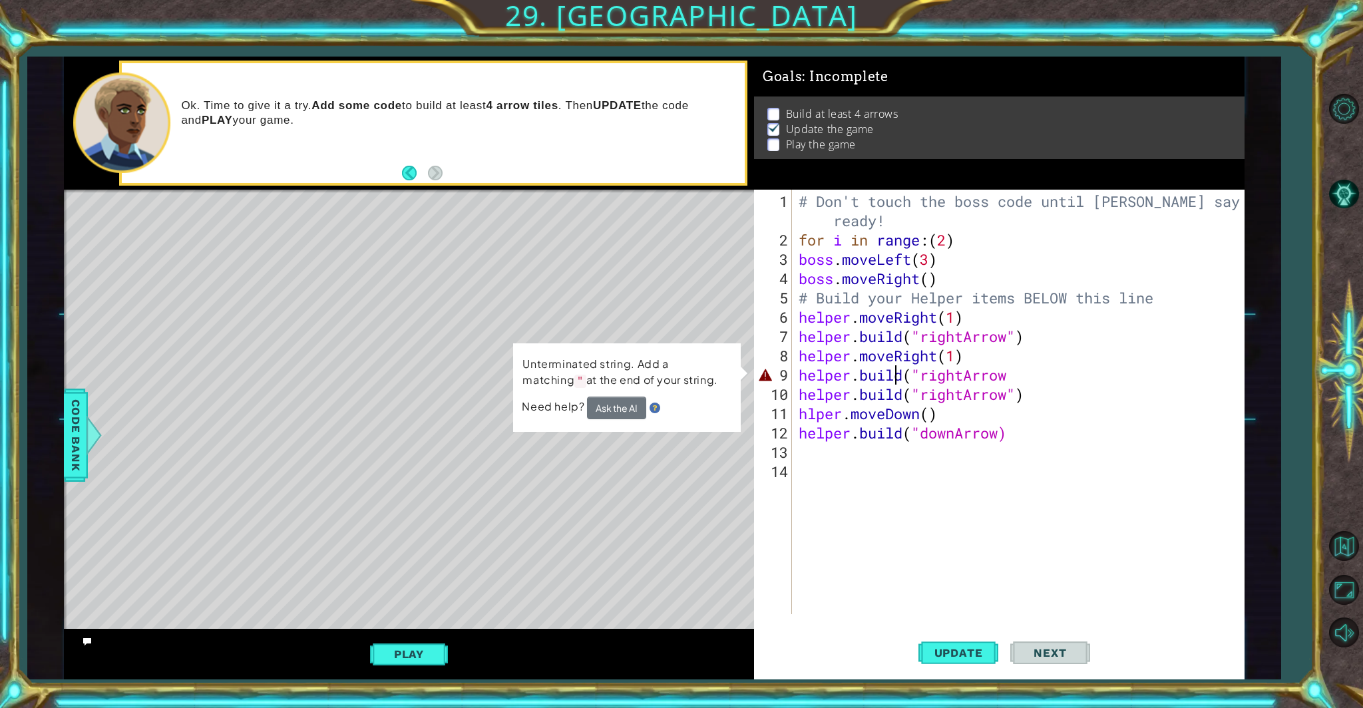
drag, startPoint x: 1006, startPoint y: 379, endPoint x: 1023, endPoint y: 379, distance: 16.6
click at [798, 379] on div "# Don't touch the boss code until [PERSON_NAME] says you're ready! for i in ran…" at bounding box center [1021, 433] width 451 height 483
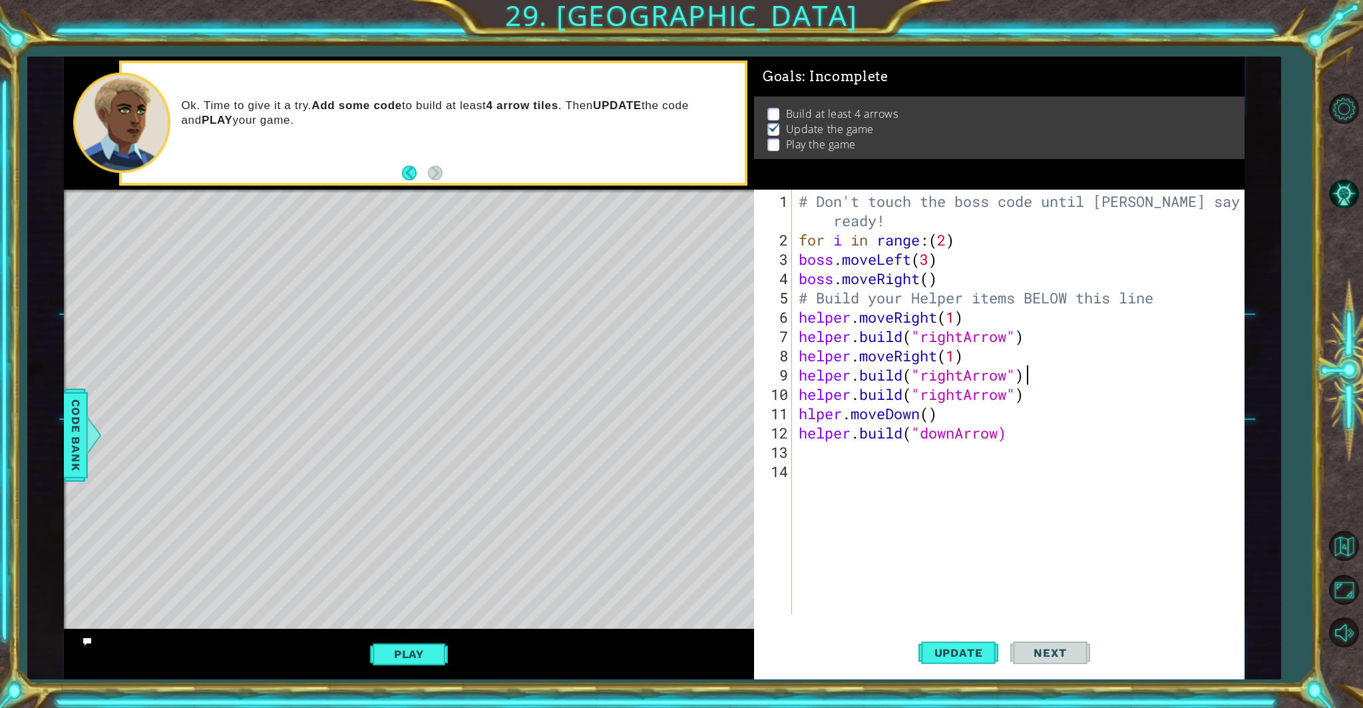
scroll to position [0, 9]
click at [798, 606] on span "Update" at bounding box center [958, 652] width 75 height 13
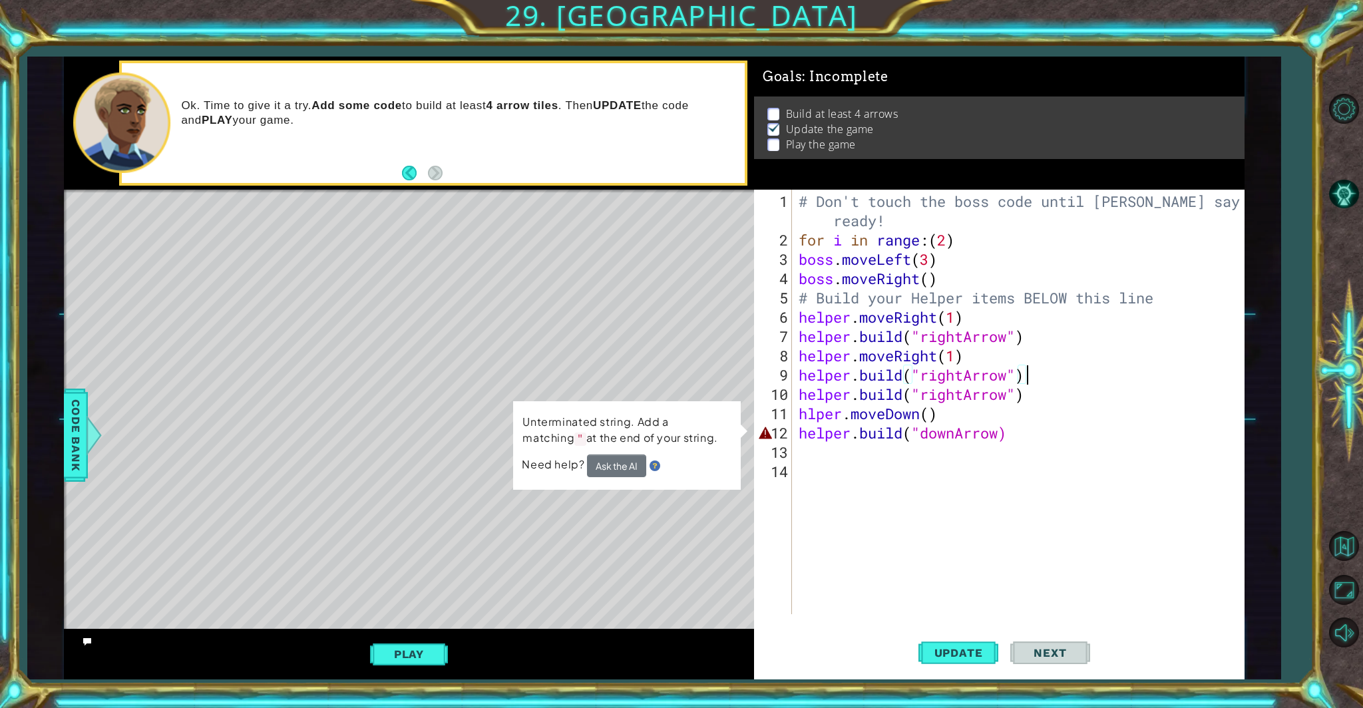
click at [798, 432] on div "# Don't touch the boss code until [PERSON_NAME] says you're ready! for i in ran…" at bounding box center [1021, 433] width 451 height 483
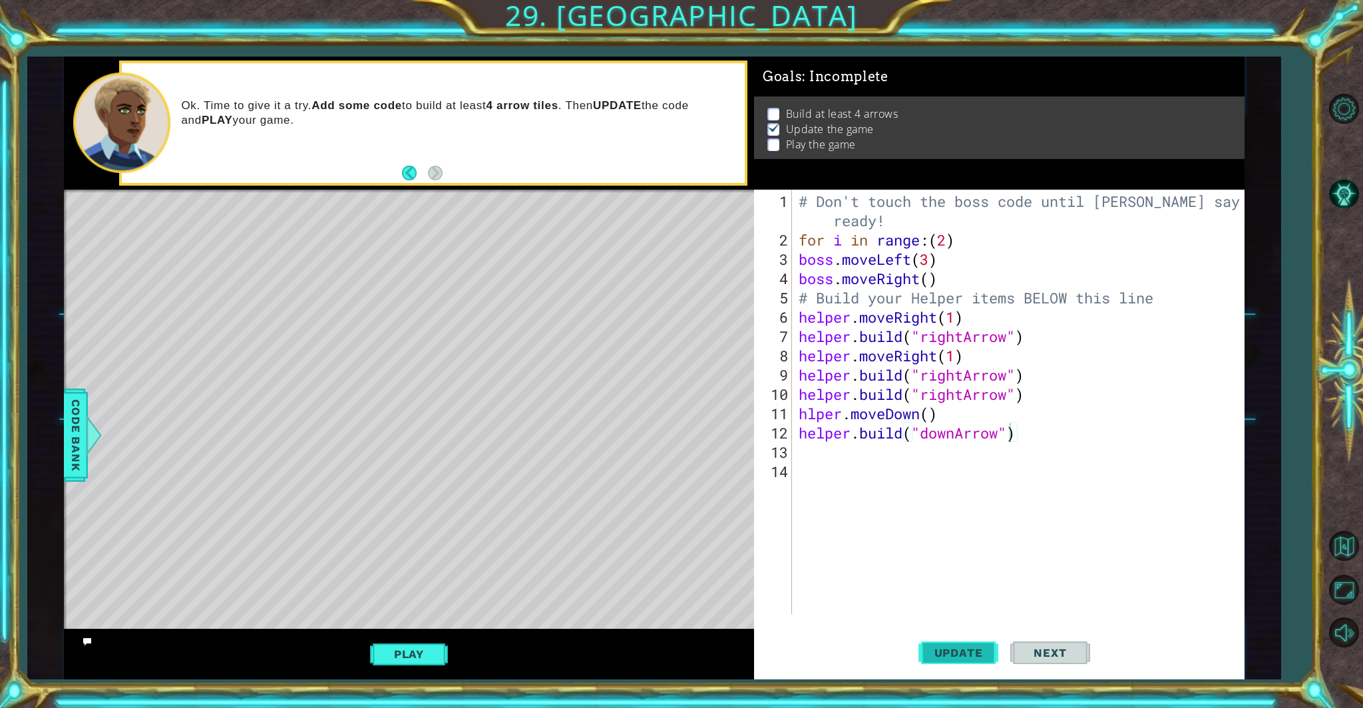
click at [798, 606] on span "Update" at bounding box center [958, 652] width 75 height 13
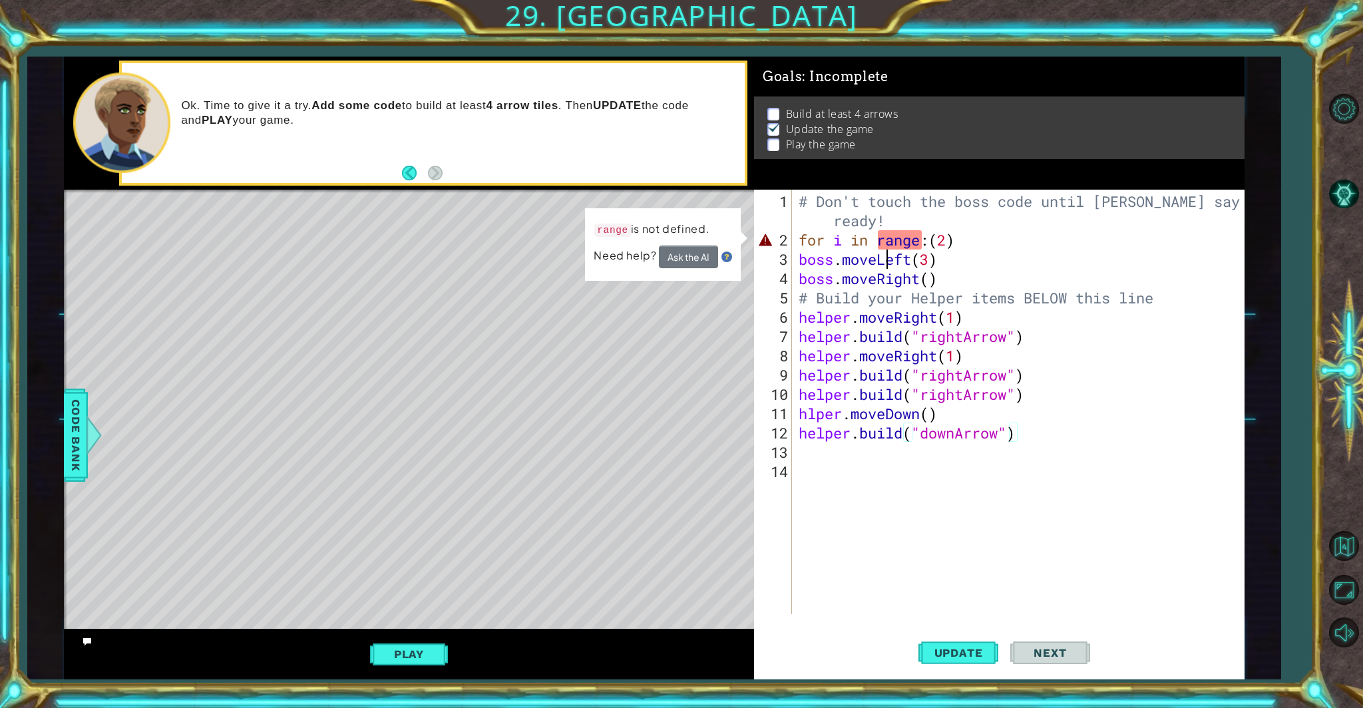
click at [798, 248] on div "# Don't touch the boss code until [PERSON_NAME] says you're ready! for i in ran…" at bounding box center [1021, 433] width 451 height 483
click at [798, 240] on div "# Don't touch the boss code until [PERSON_NAME] says you're ready! for i in ran…" at bounding box center [1021, 433] width 451 height 483
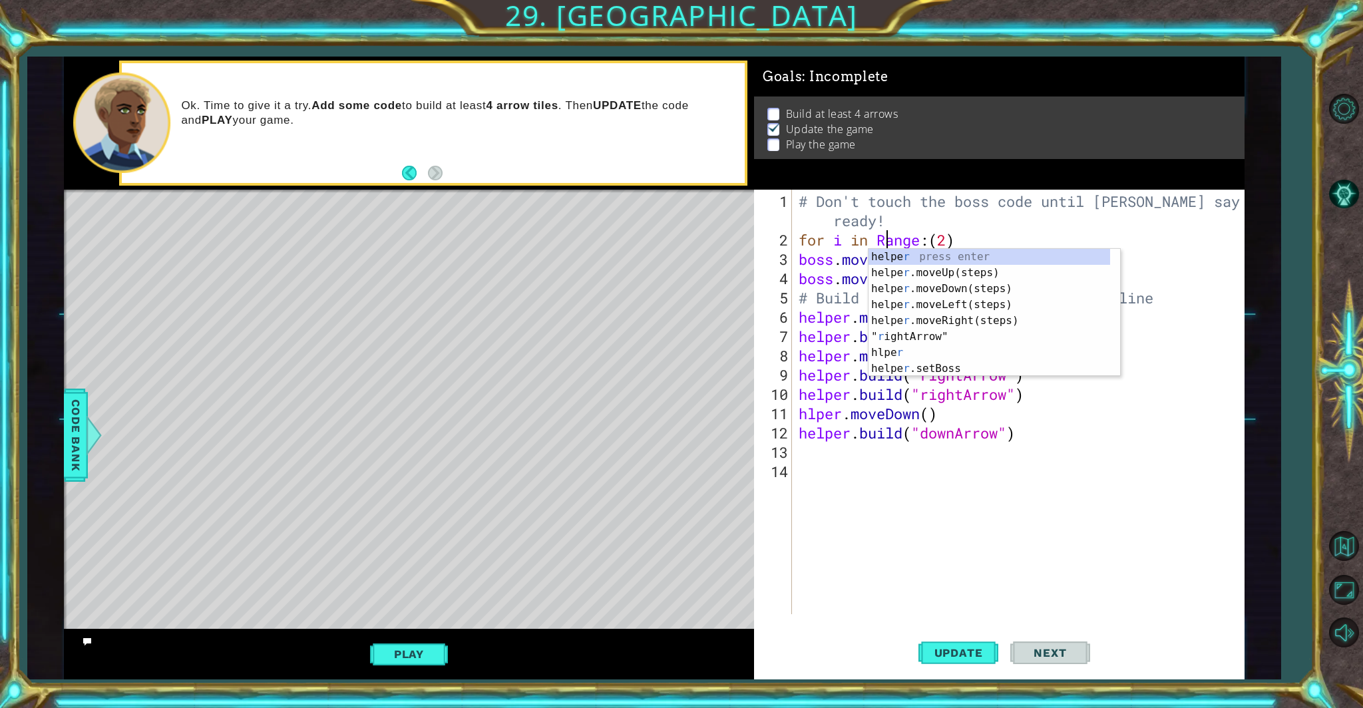
scroll to position [0, 4]
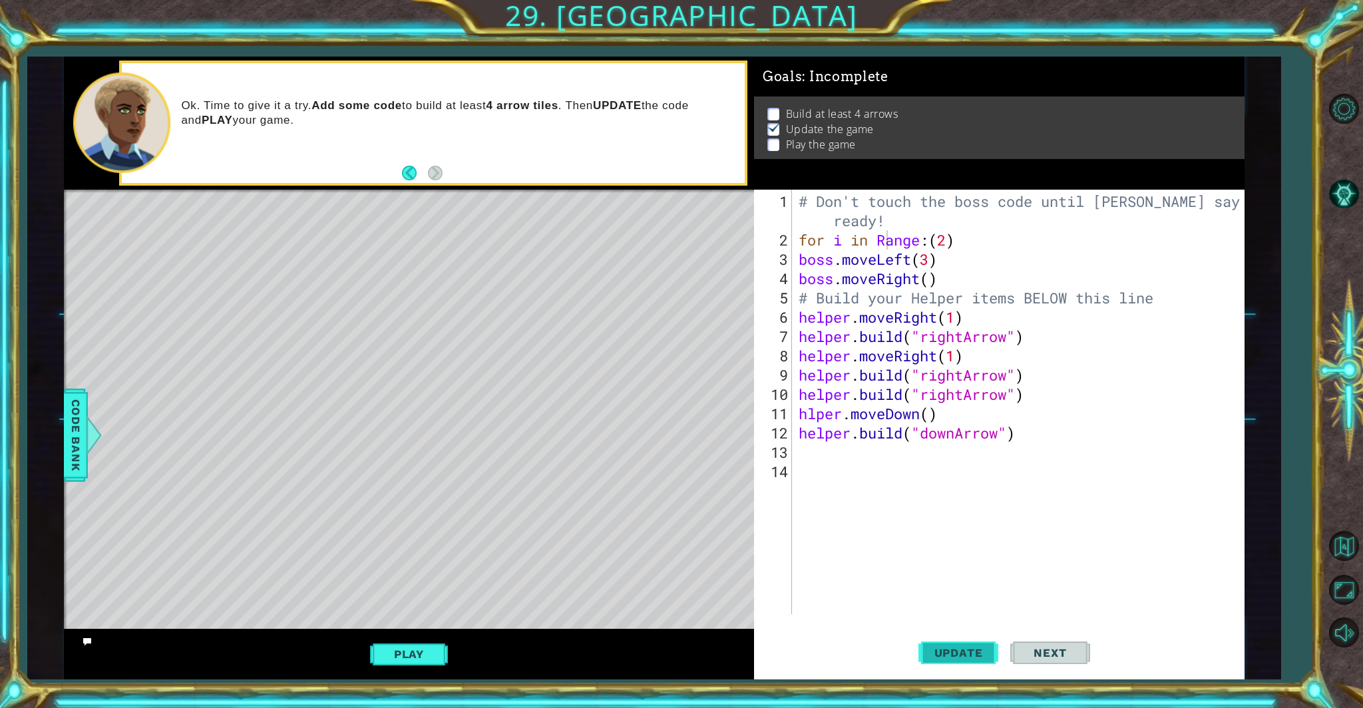
click at [798, 606] on span "Update" at bounding box center [958, 652] width 75 height 13
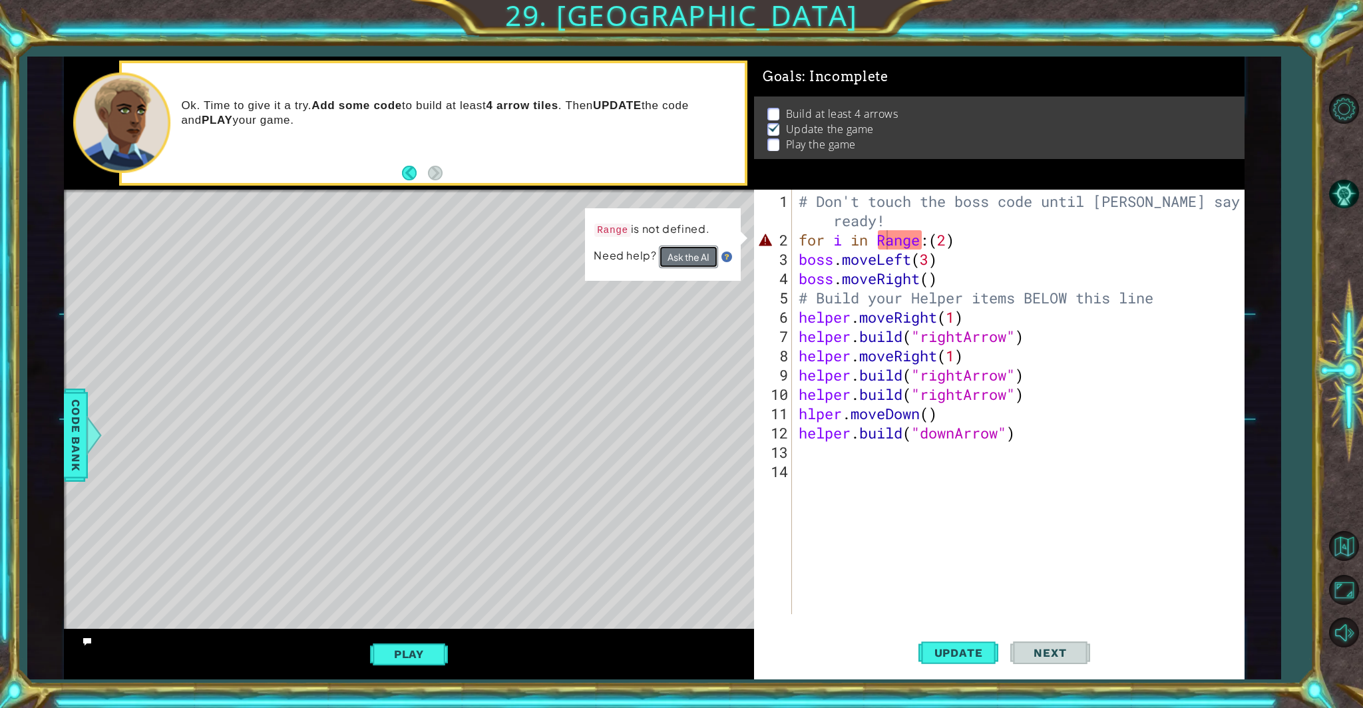
click at [681, 250] on button "Ask the AI" at bounding box center [689, 257] width 60 height 23
click at [685, 258] on button "Ask the AI" at bounding box center [689, 257] width 60 height 23
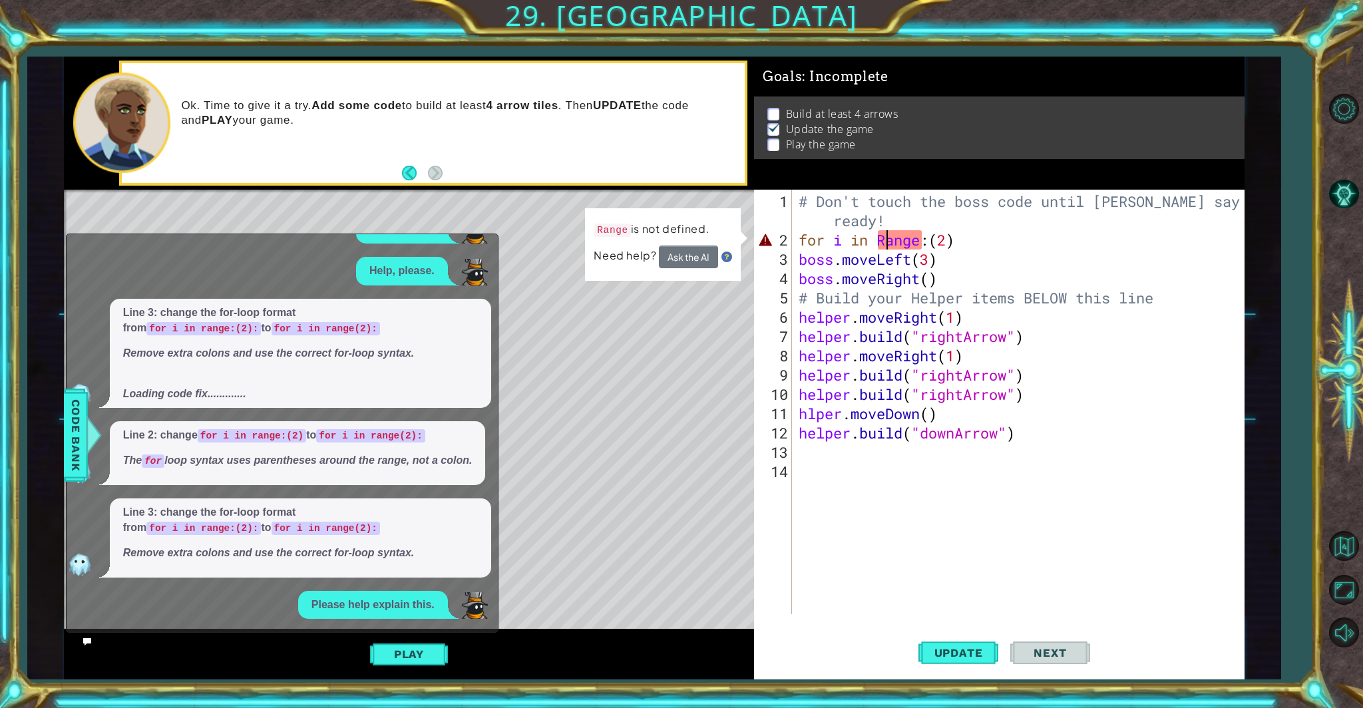
scroll to position [152, 0]
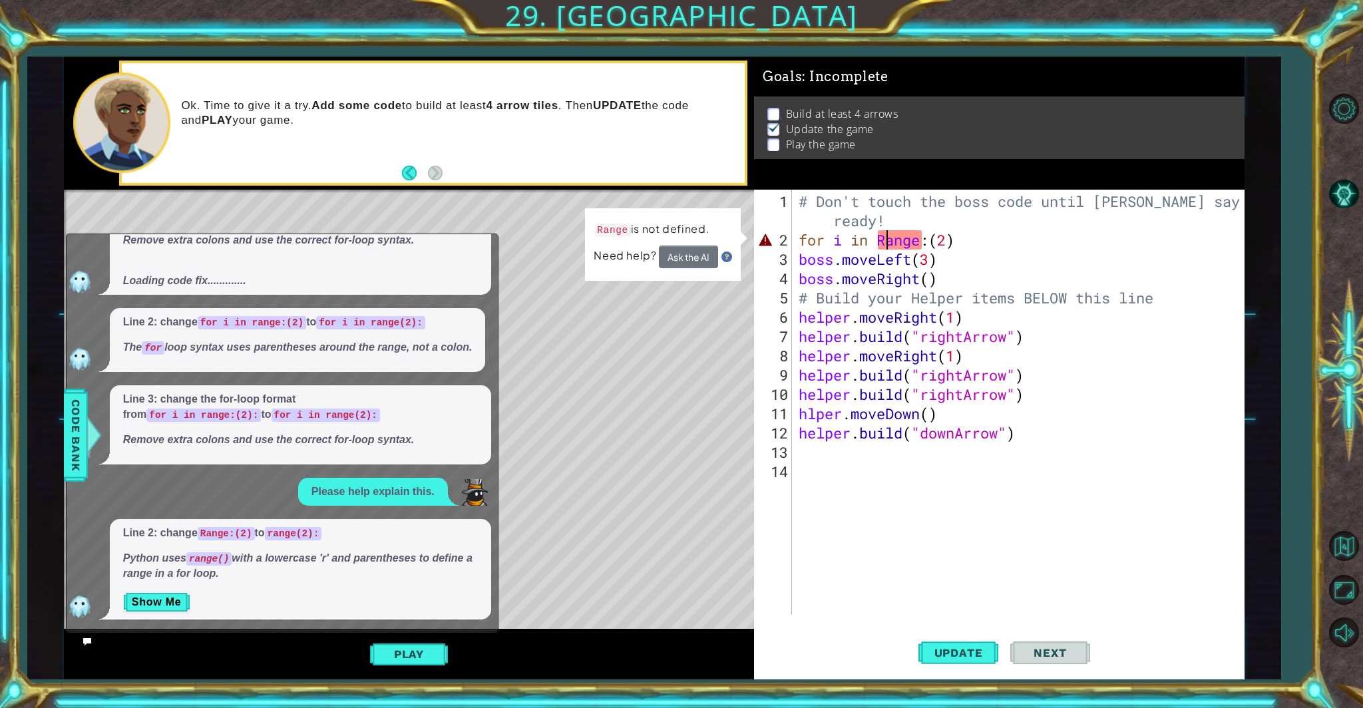
drag, startPoint x: 1143, startPoint y: 363, endPoint x: 1107, endPoint y: 316, distance: 59.9
click at [798, 335] on div "# Don't touch the boss code until [PERSON_NAME] says you're ready! for i in Ran…" at bounding box center [1021, 433] width 451 height 483
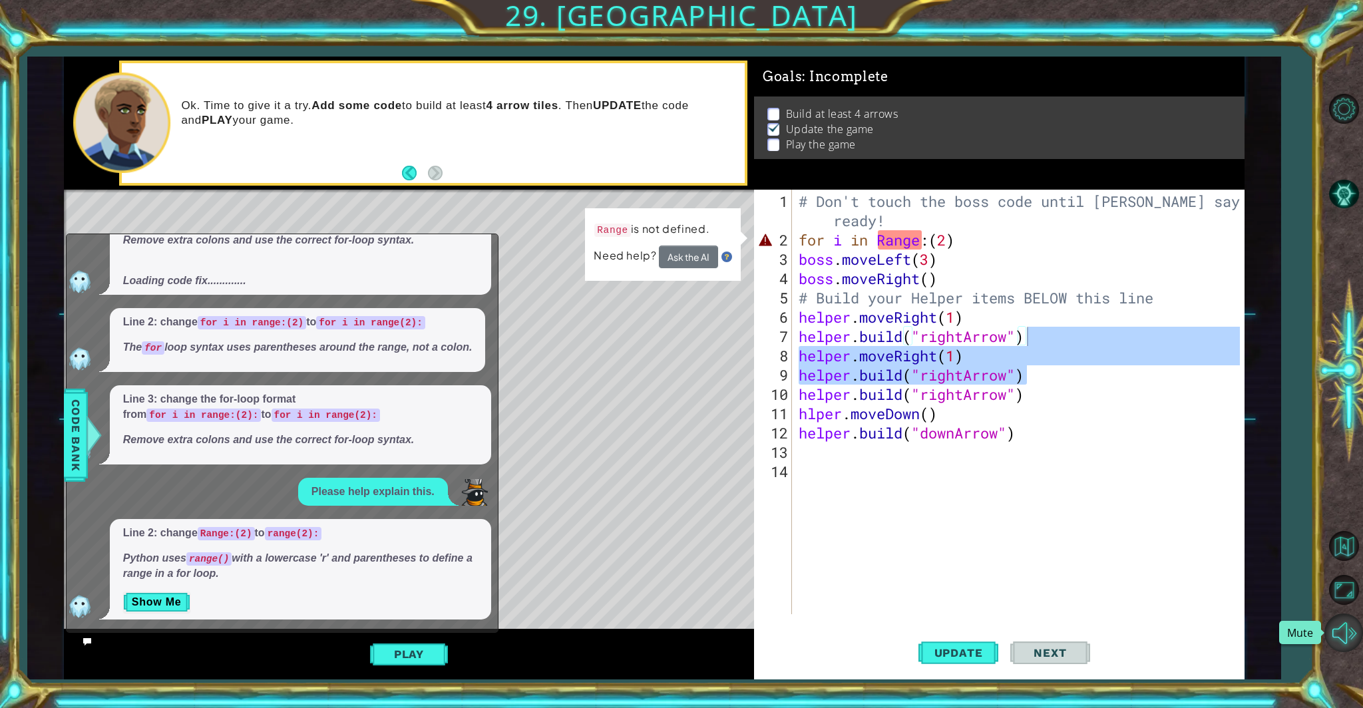
click at [798, 606] on button "Mute" at bounding box center [1344, 633] width 39 height 39
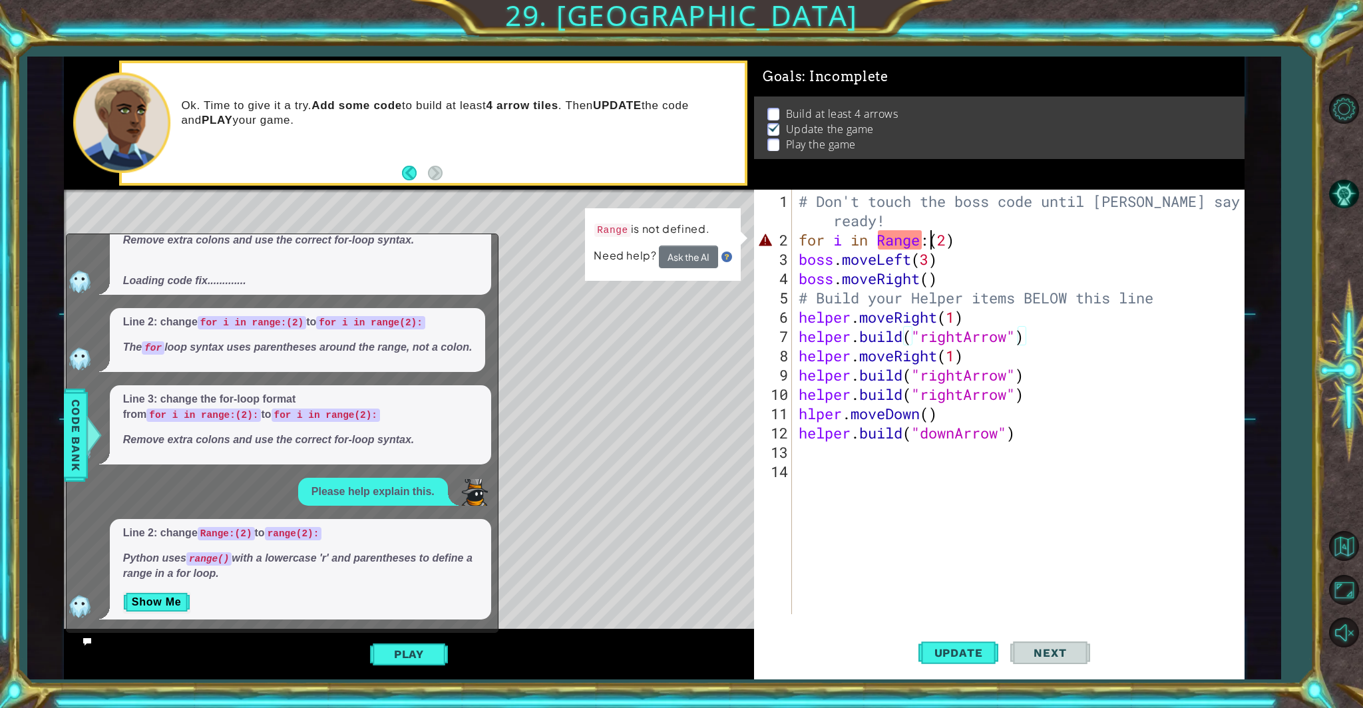
click at [798, 240] on div "# Don't touch the boss code until [PERSON_NAME] says you're ready! for i in Ran…" at bounding box center [1021, 433] width 451 height 483
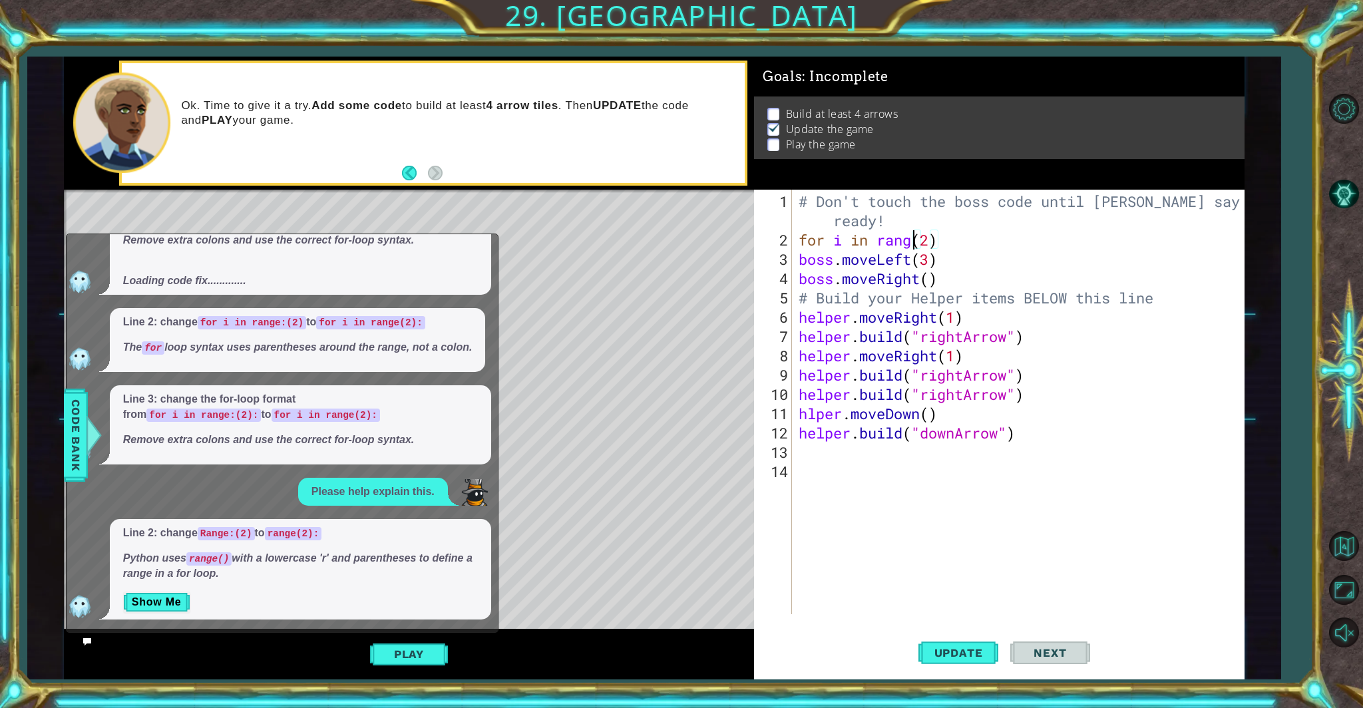
scroll to position [0, 5]
click at [798, 242] on div "# Don't touch the boss code until [PERSON_NAME] says you're ready! for i in ran…" at bounding box center [1021, 433] width 451 height 483
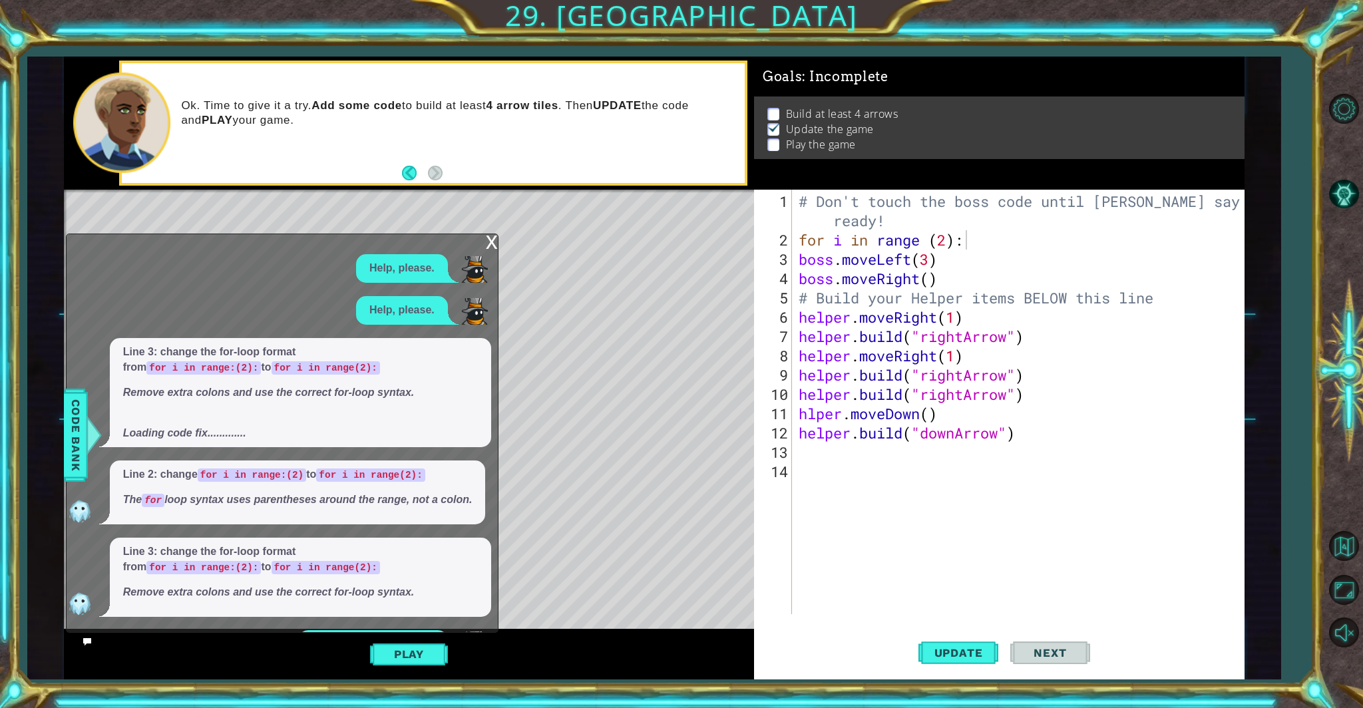
click at [489, 243] on div "x" at bounding box center [492, 240] width 12 height 13
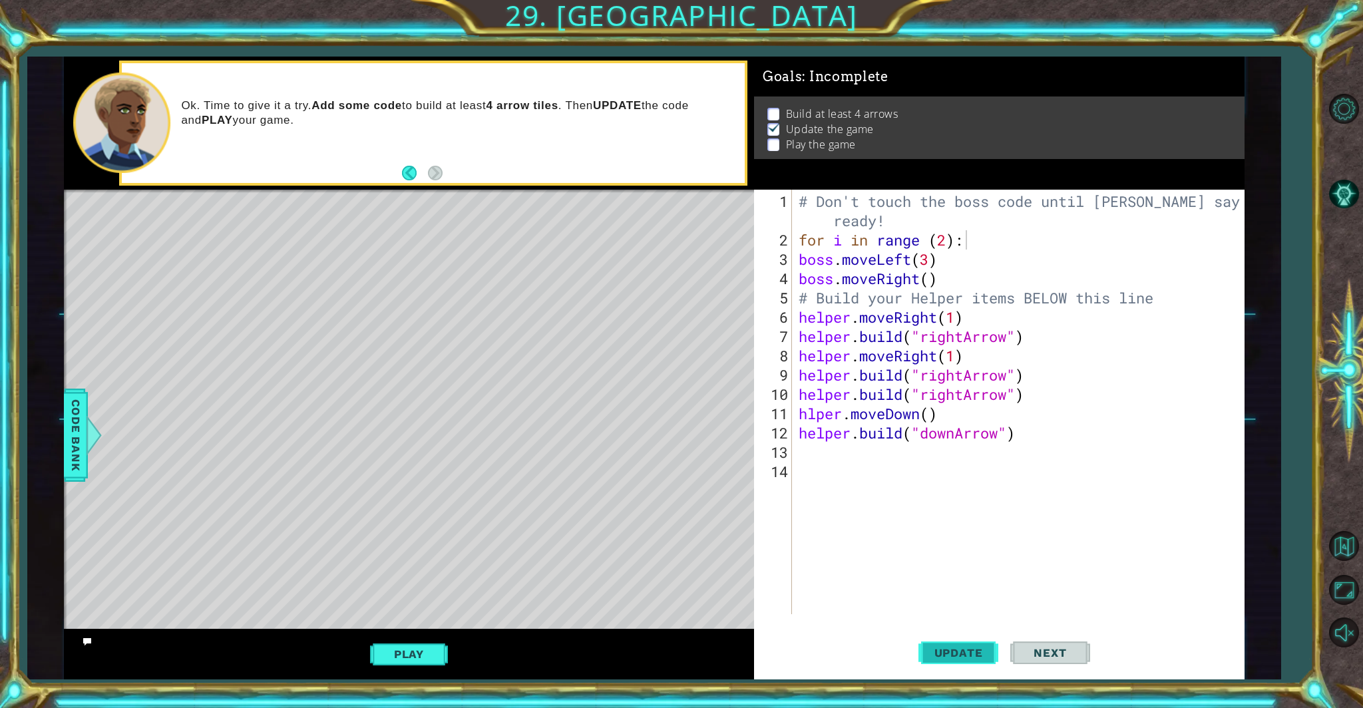
click at [798, 606] on span "Update" at bounding box center [958, 652] width 75 height 13
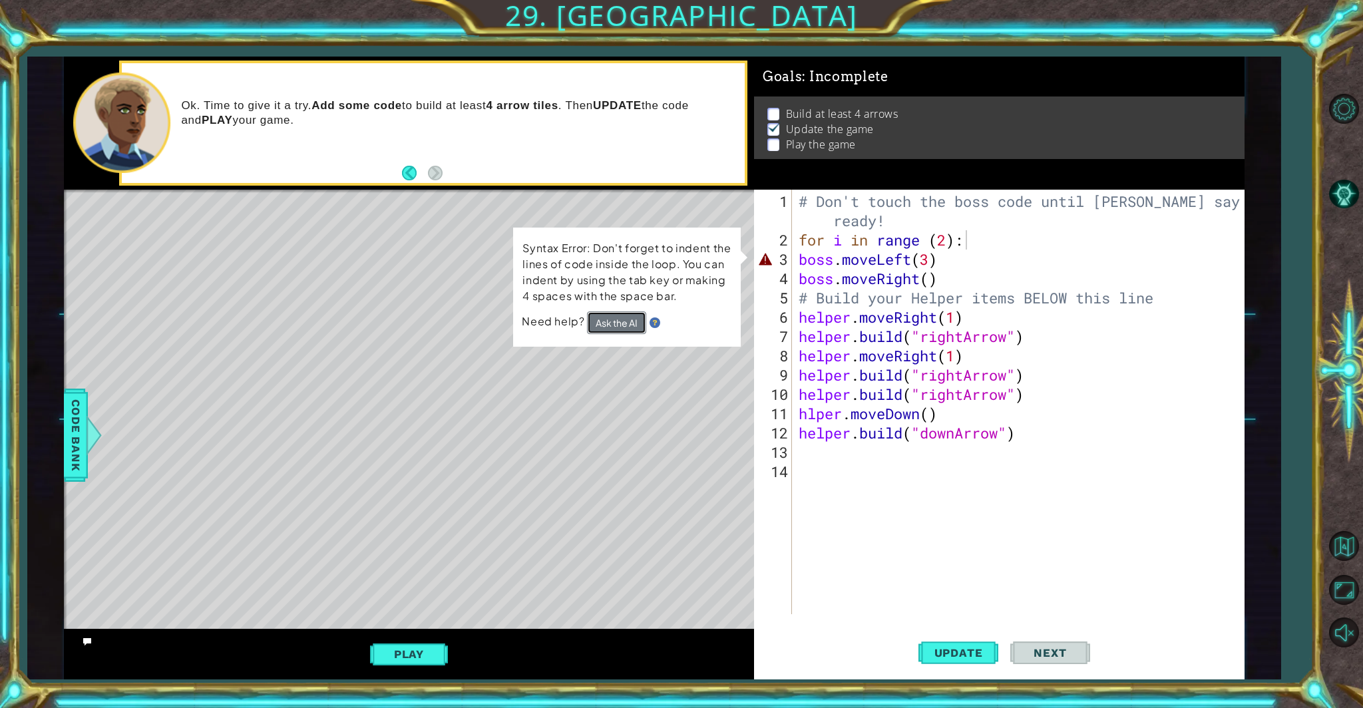
click at [610, 324] on button "Ask the AI" at bounding box center [616, 323] width 59 height 23
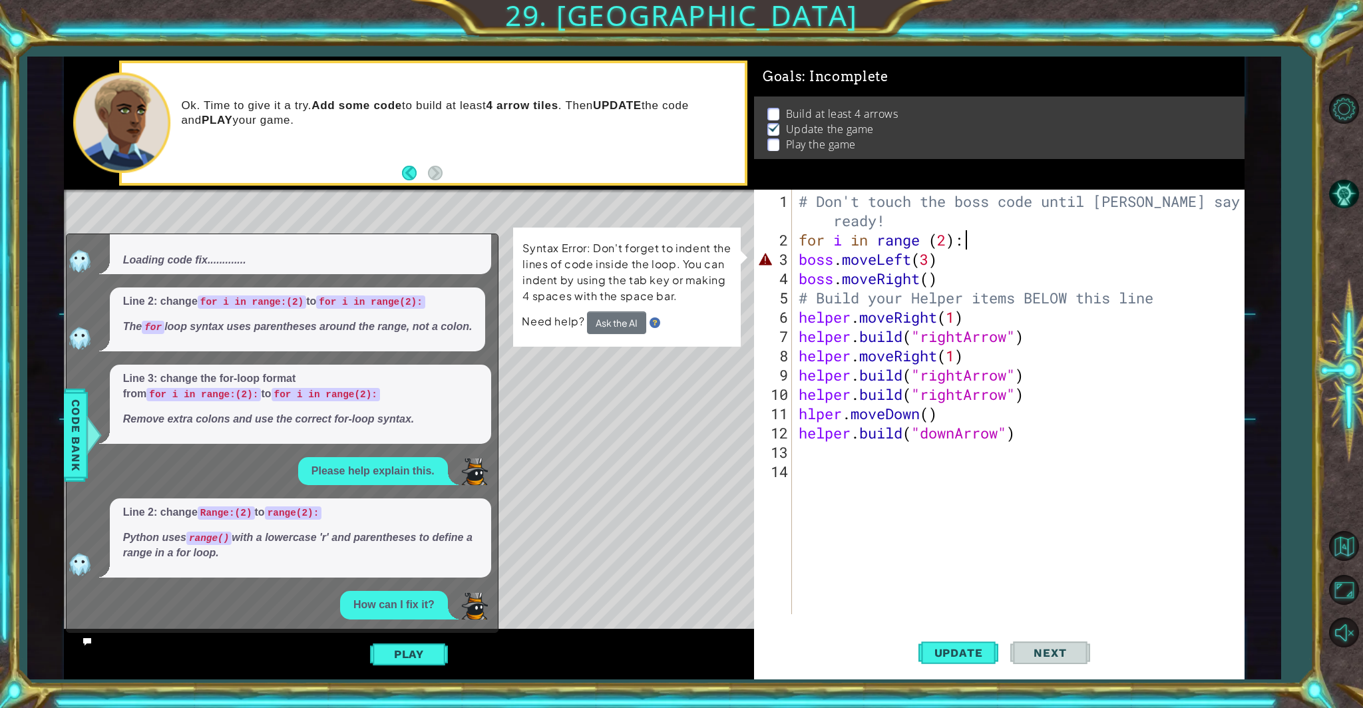
scroll to position [287, 0]
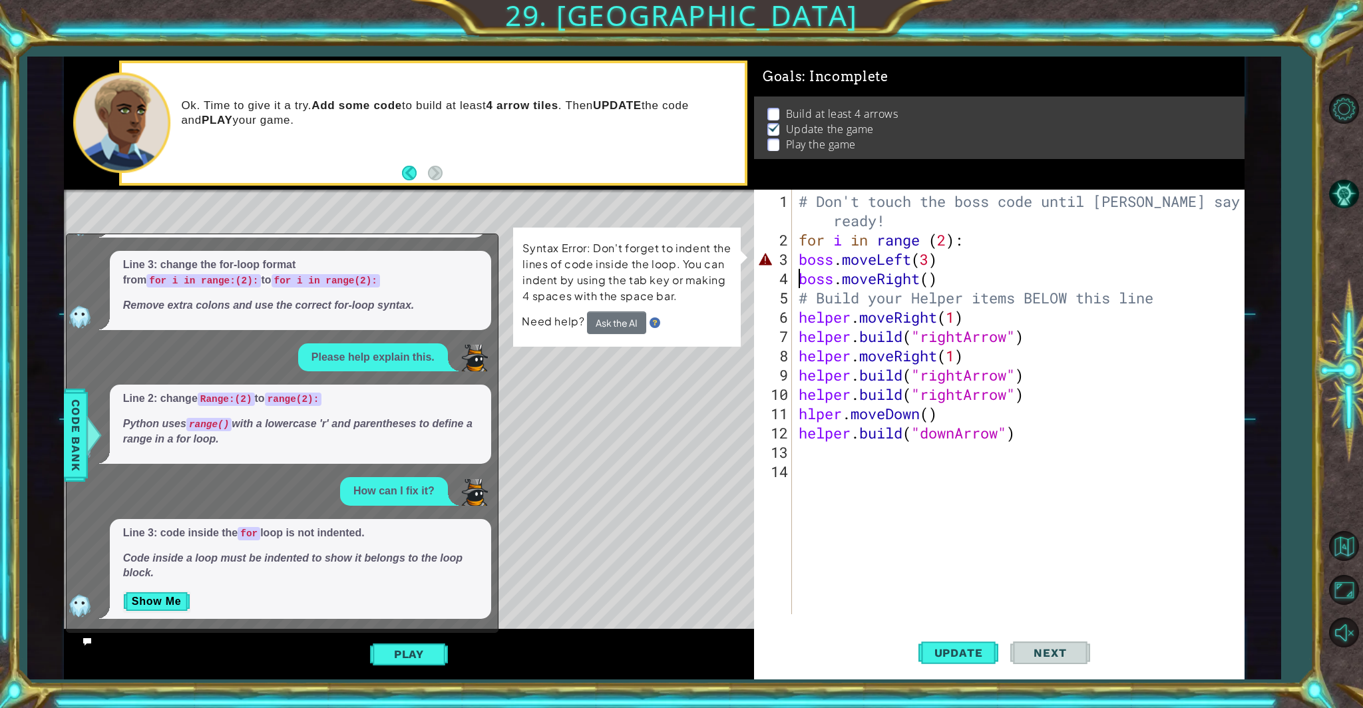
click at [798, 267] on div "# Don't touch the boss code until [PERSON_NAME] says you're ready! for i in ran…" at bounding box center [1021, 433] width 451 height 483
click at [797, 262] on div "# Don't touch the boss code until [PERSON_NAME] says you're ready! for i in ran…" at bounding box center [1021, 433] width 451 height 483
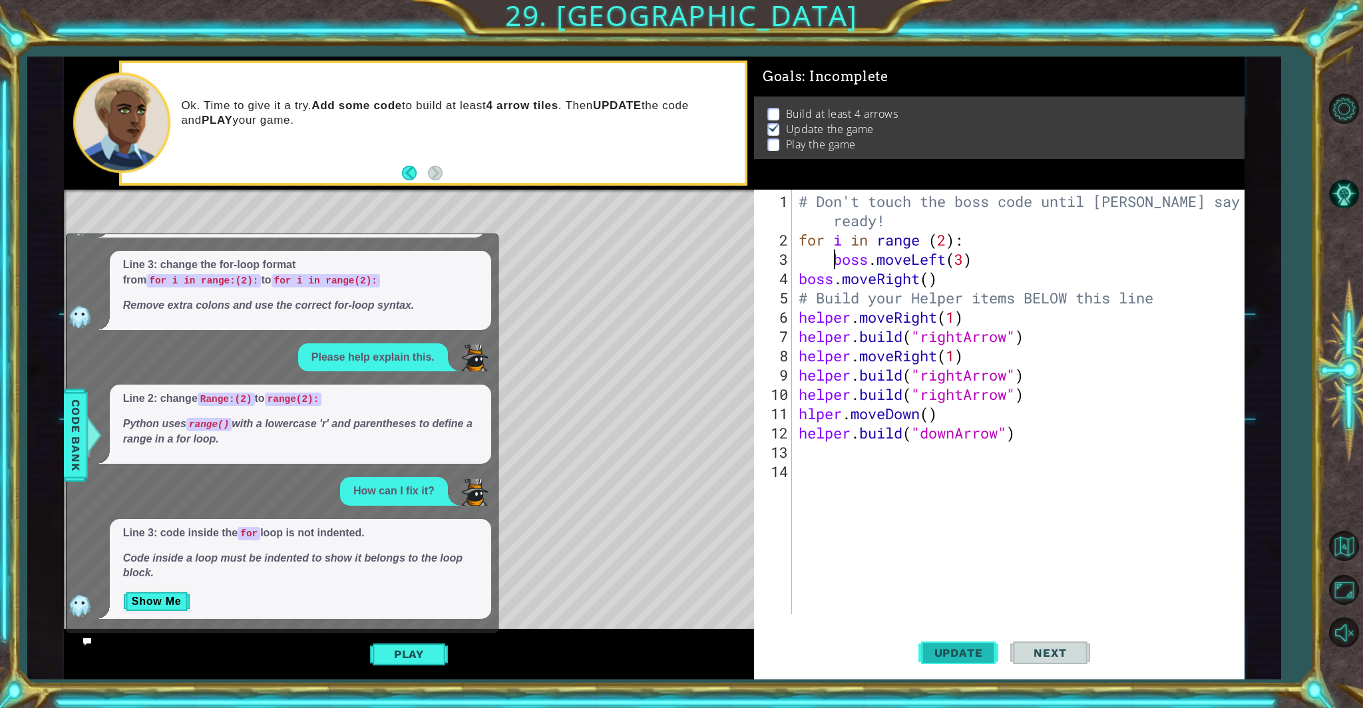
click at [798, 606] on button "Update" at bounding box center [959, 652] width 80 height 49
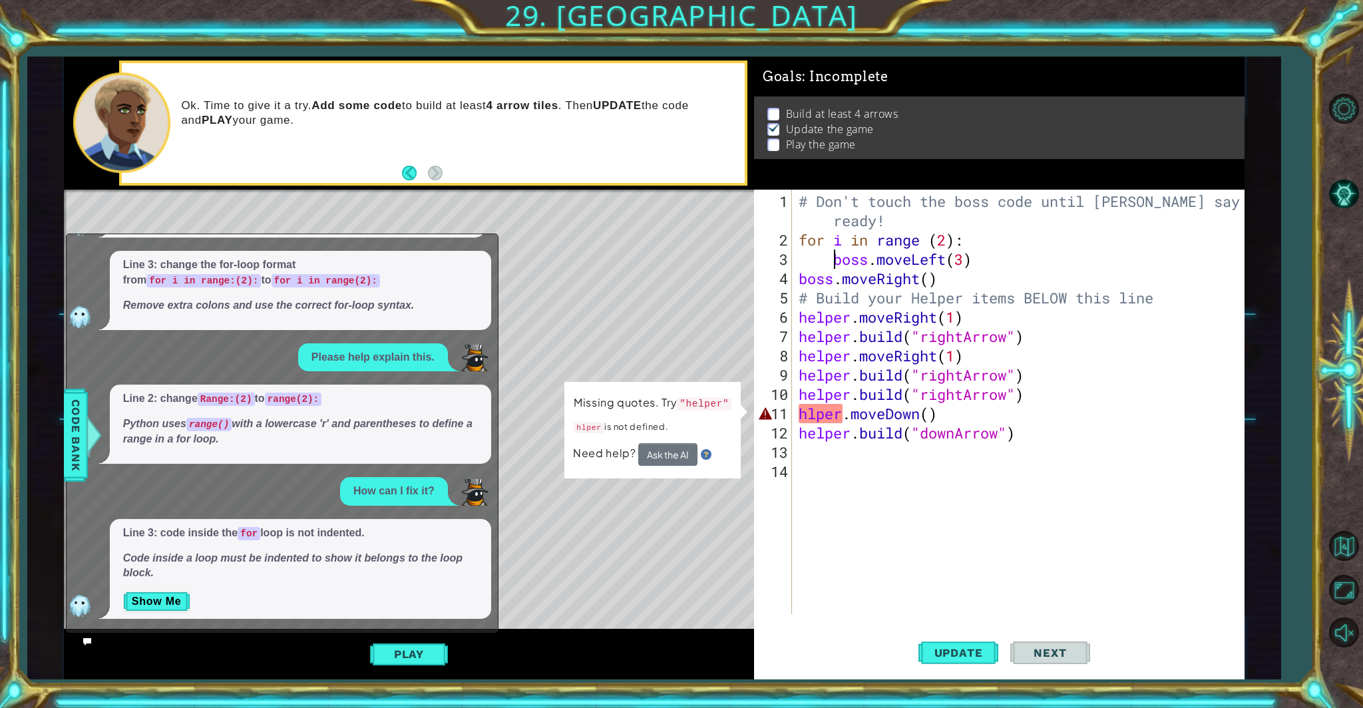
click at [798, 416] on div "# Don't touch the boss code until [PERSON_NAME] says you're ready! for i in ran…" at bounding box center [1021, 433] width 451 height 483
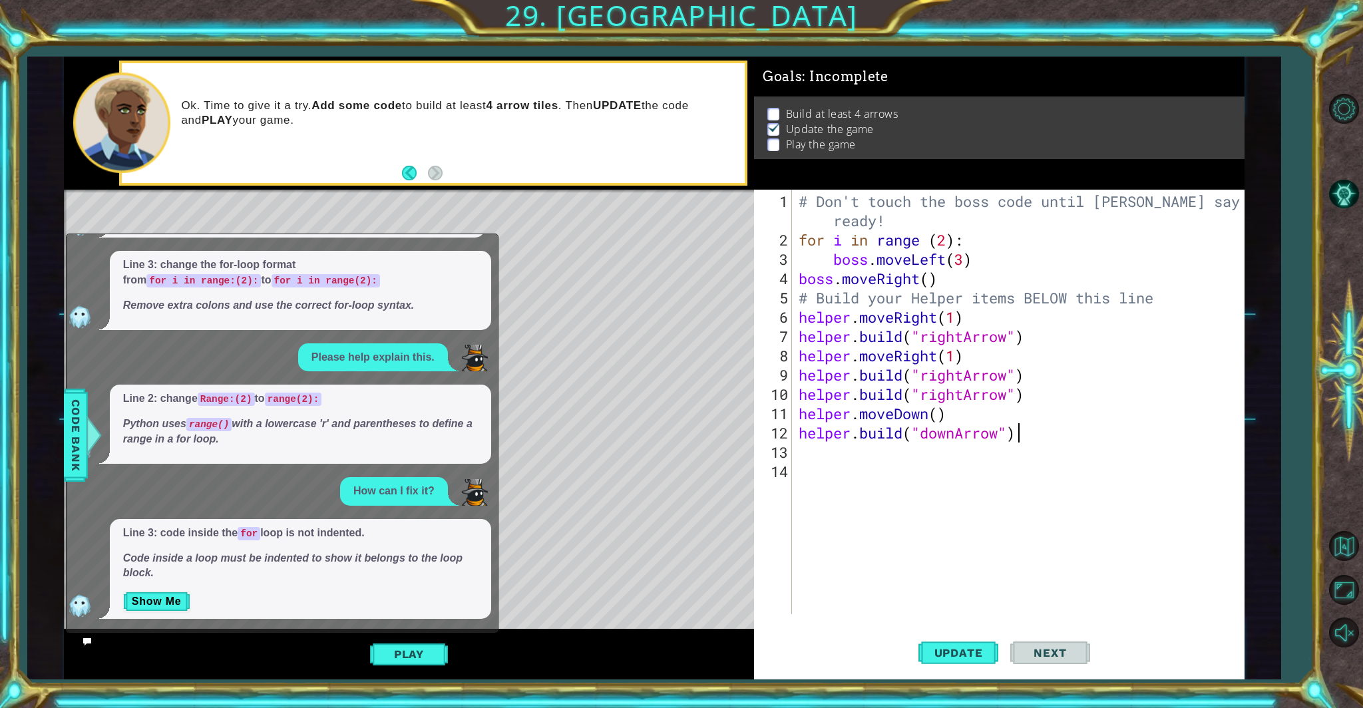
click at [798, 423] on div "# Don't touch the boss code until [PERSON_NAME] says you're ready! for i in ran…" at bounding box center [1021, 433] width 451 height 483
click at [798, 606] on span "Update" at bounding box center [958, 652] width 75 height 13
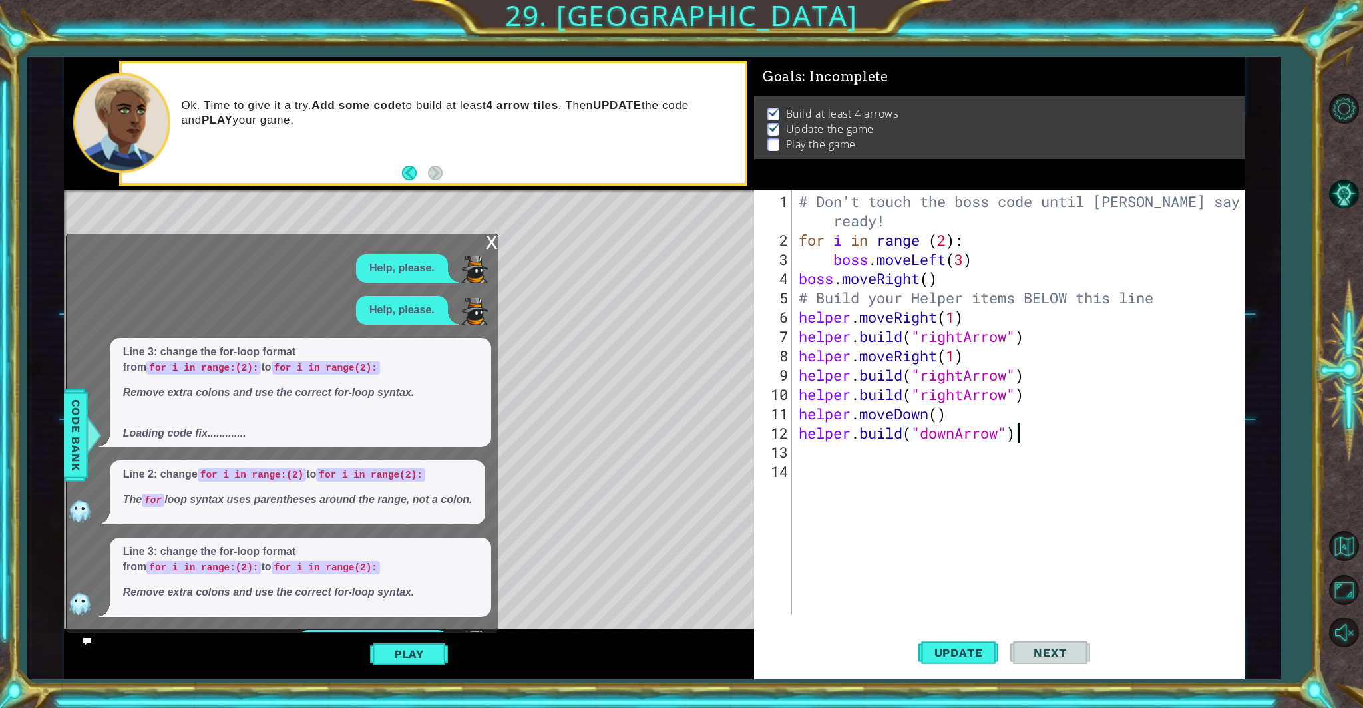
click at [489, 244] on div "x" at bounding box center [492, 240] width 12 height 13
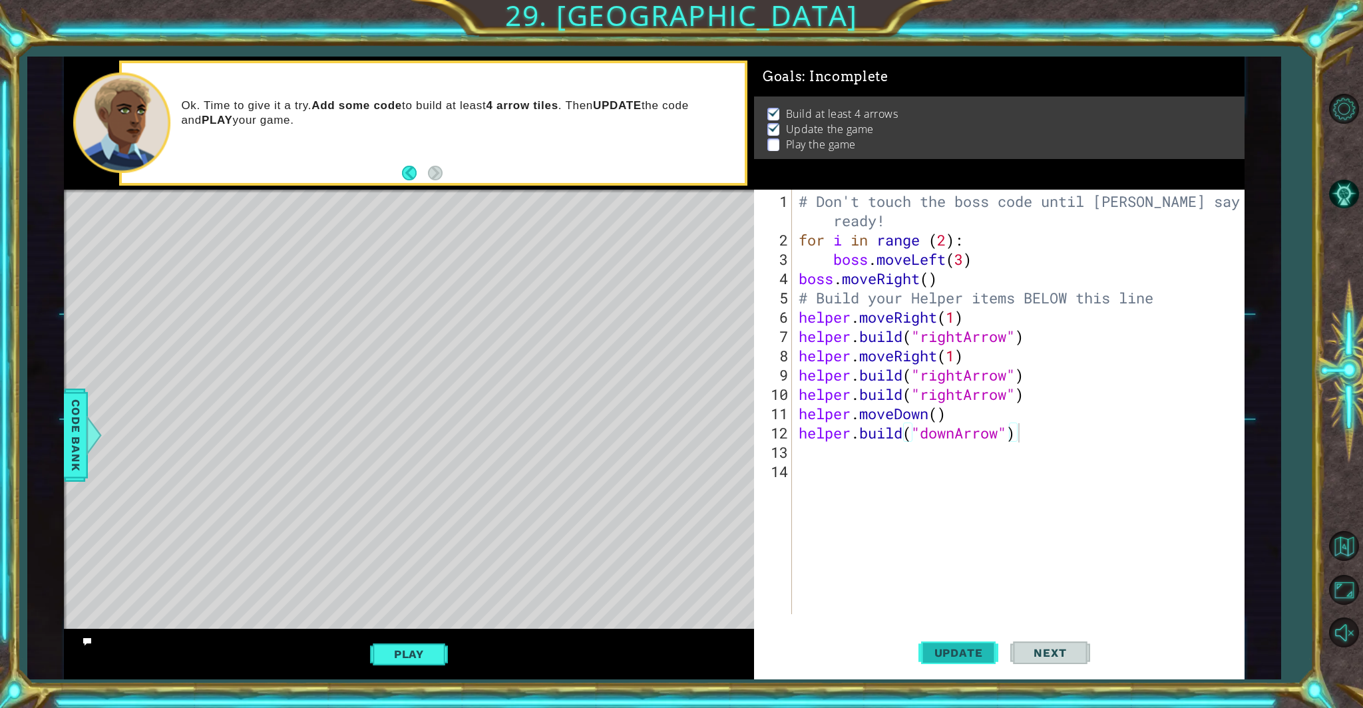
click at [798, 606] on span "Update" at bounding box center [958, 652] width 75 height 13
drag, startPoint x: 787, startPoint y: 291, endPoint x: 798, endPoint y: 219, distance: 72.8
click at [796, 233] on div "[DOMAIN_NAME]("downArrow") 1 2 3 4 5 6 7 8 9 10 11 12 13 14 # Don't touch the b…" at bounding box center [997, 402] width 486 height 425
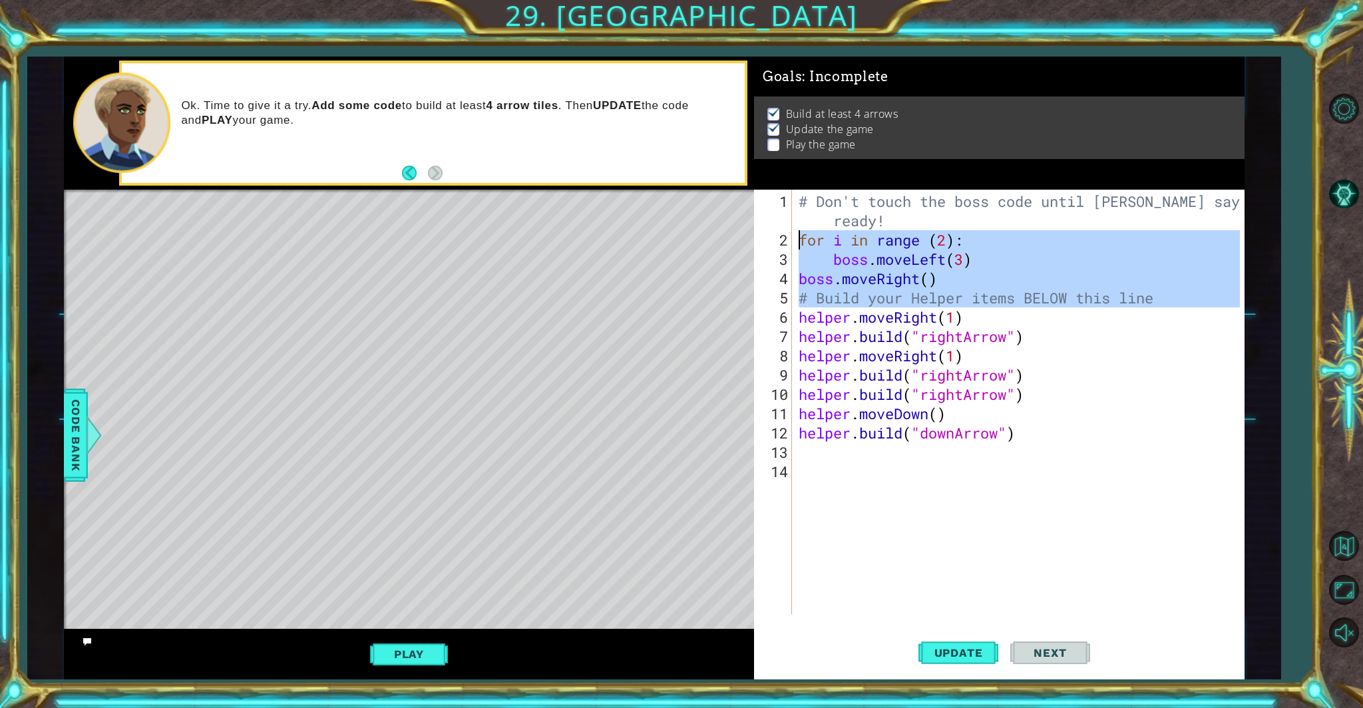
type textarea "for i in range (2):"
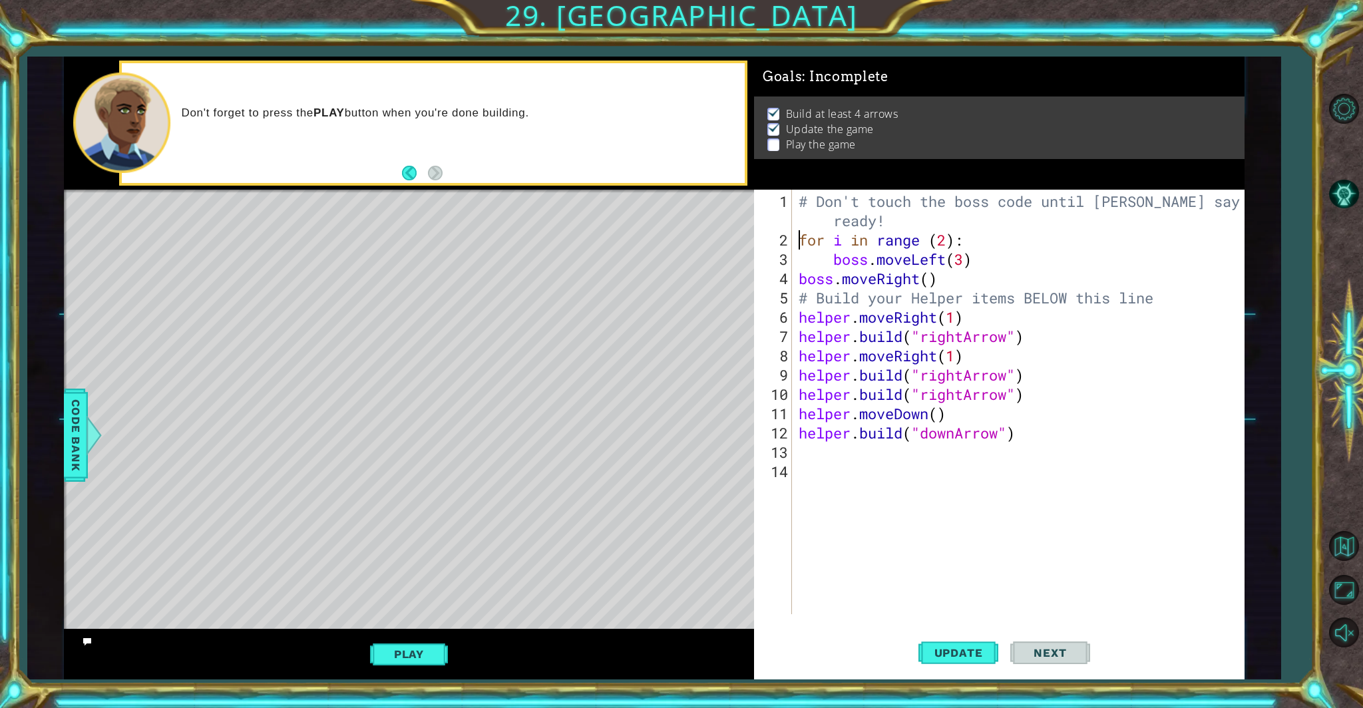
click at [442, 606] on button "Play" at bounding box center [409, 654] width 78 height 25
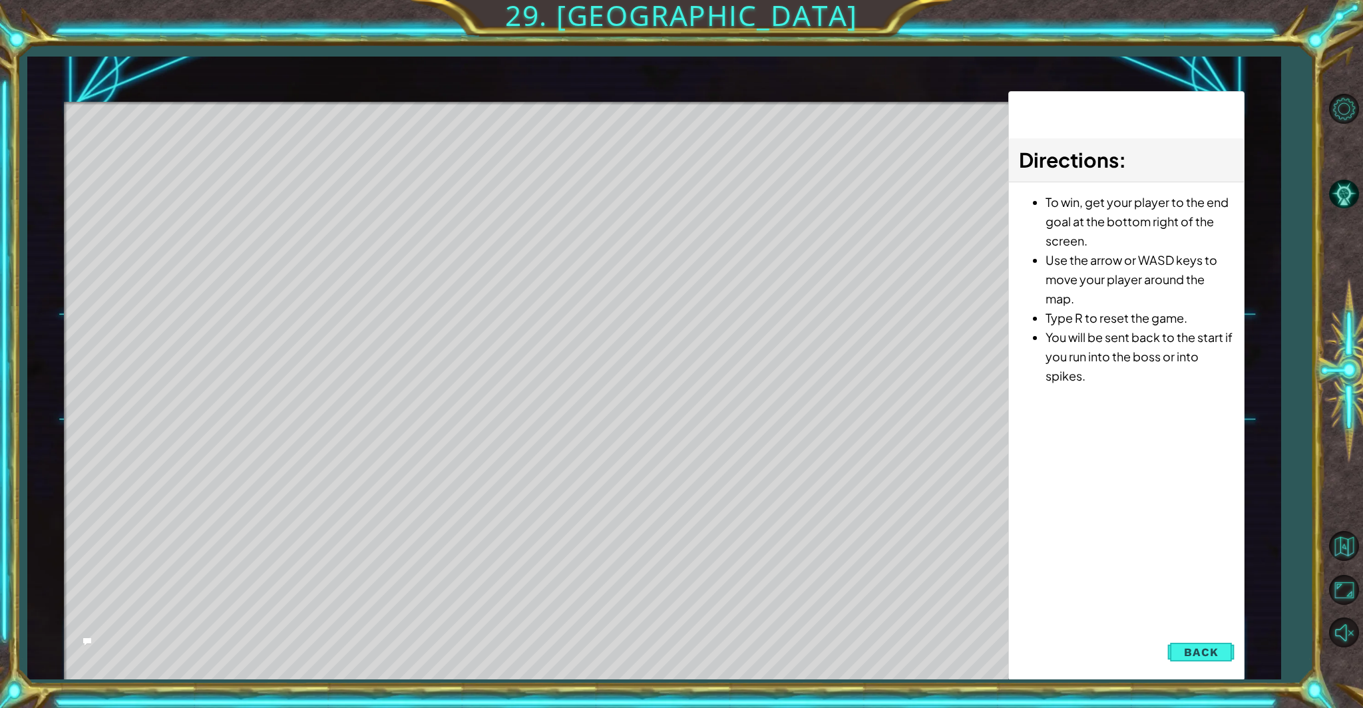
click at [798, 606] on span "Back" at bounding box center [1201, 652] width 34 height 13
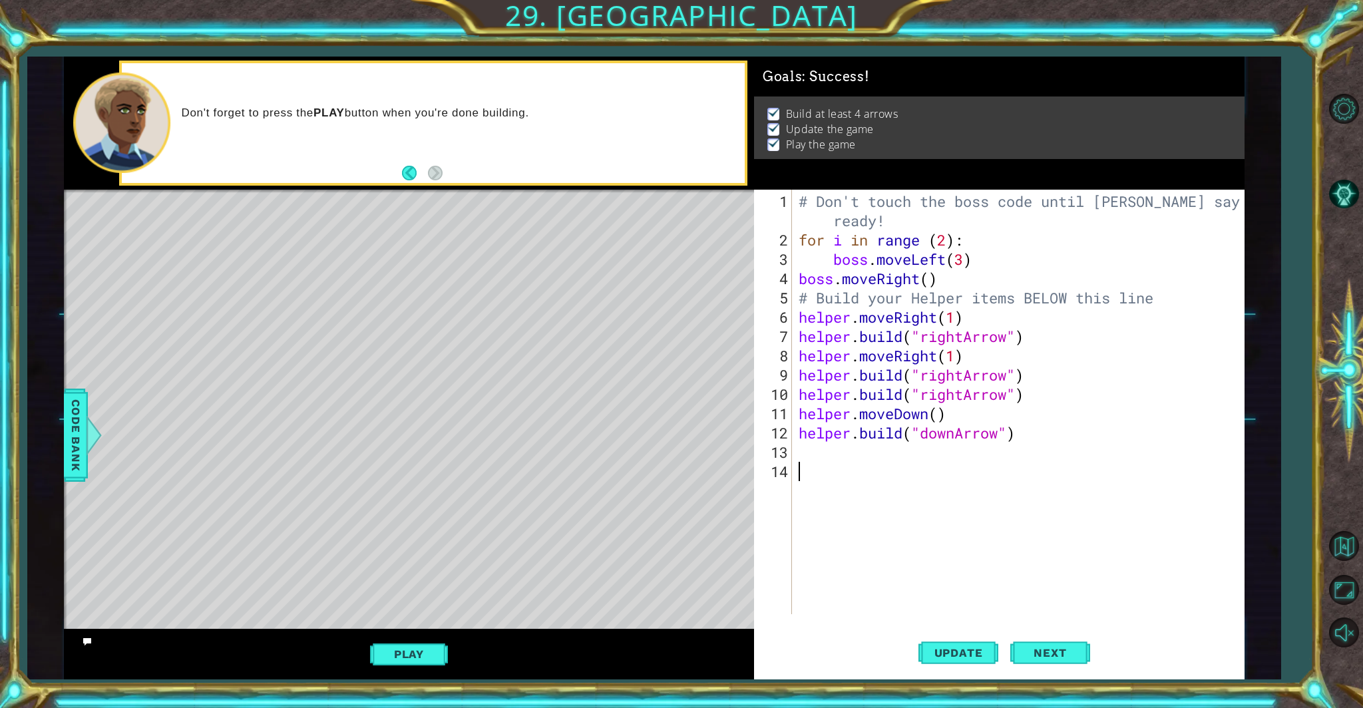
drag, startPoint x: 816, startPoint y: 465, endPoint x: 810, endPoint y: 453, distance: 12.5
click at [798, 454] on div "# Don't touch the boss code until [PERSON_NAME] says you're ready! for i in ran…" at bounding box center [1021, 433] width 451 height 483
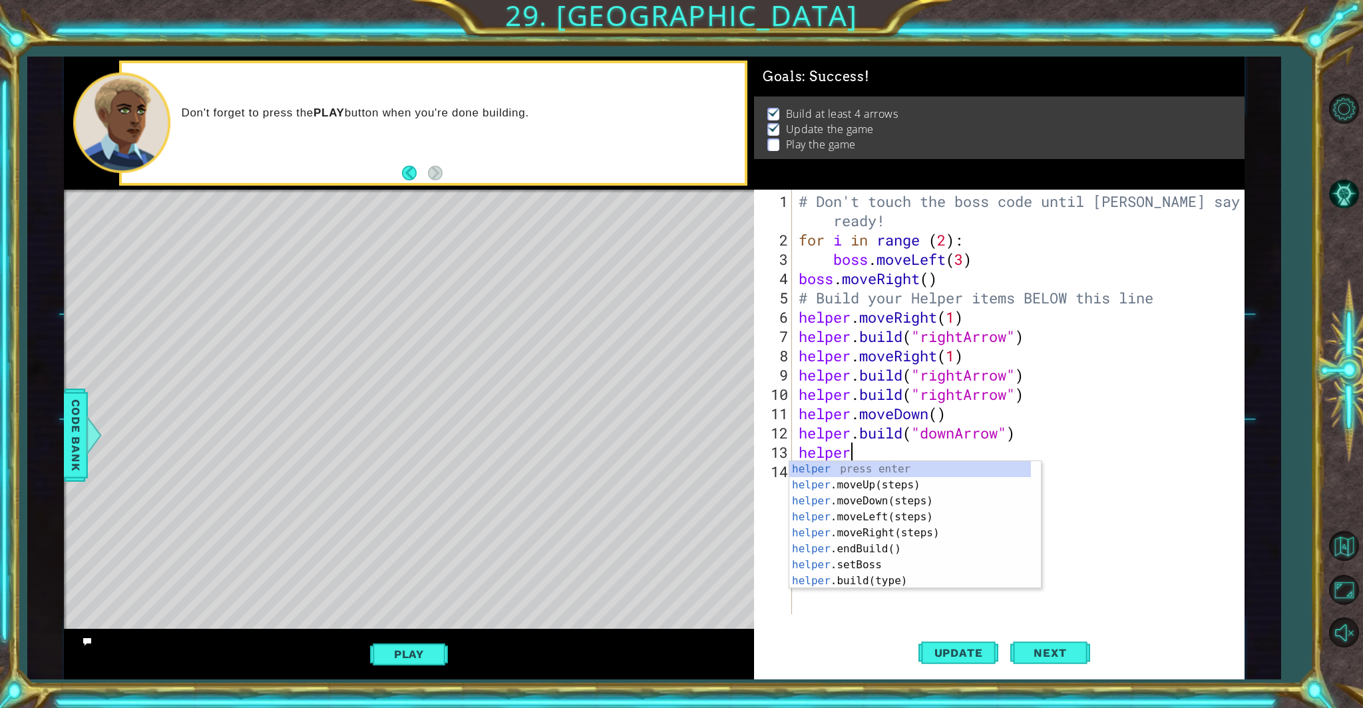
scroll to position [0, 1]
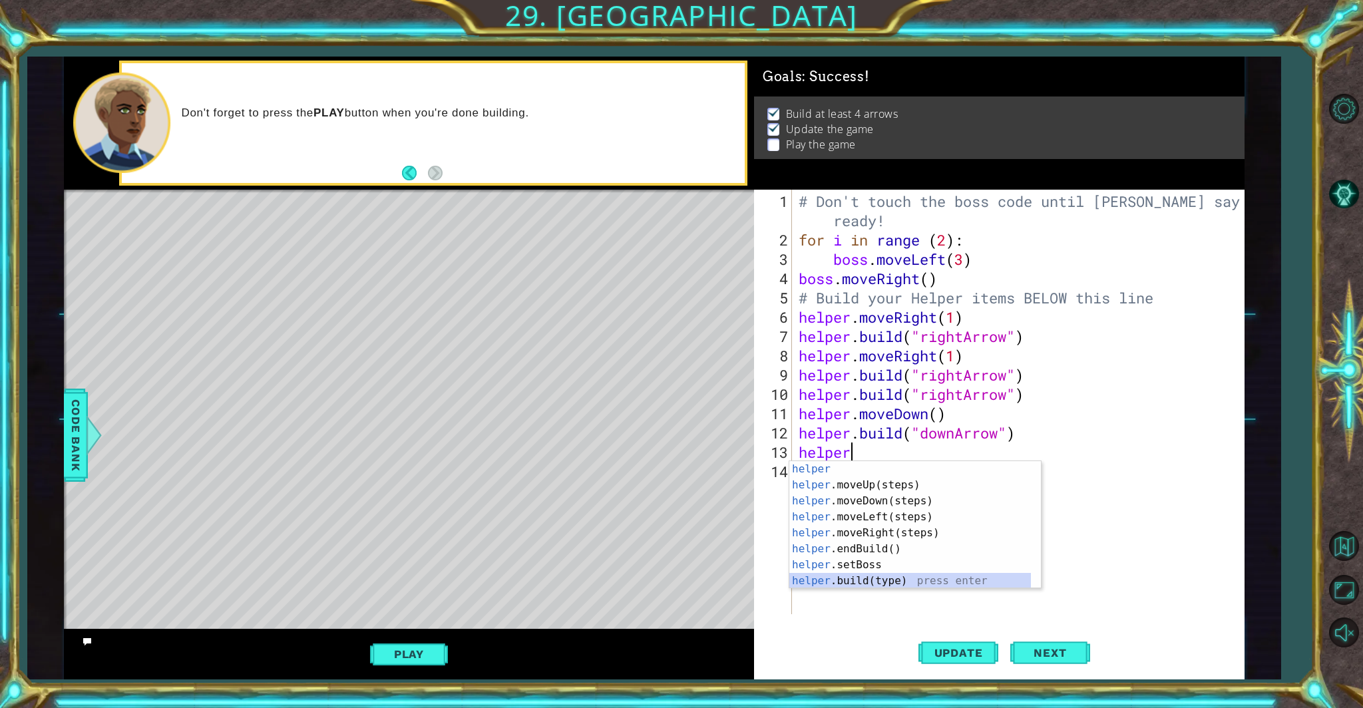
click at [798, 581] on div "helper press enter helper .moveUp(steps) press enter helper .moveDown(steps) pr…" at bounding box center [911, 541] width 242 height 160
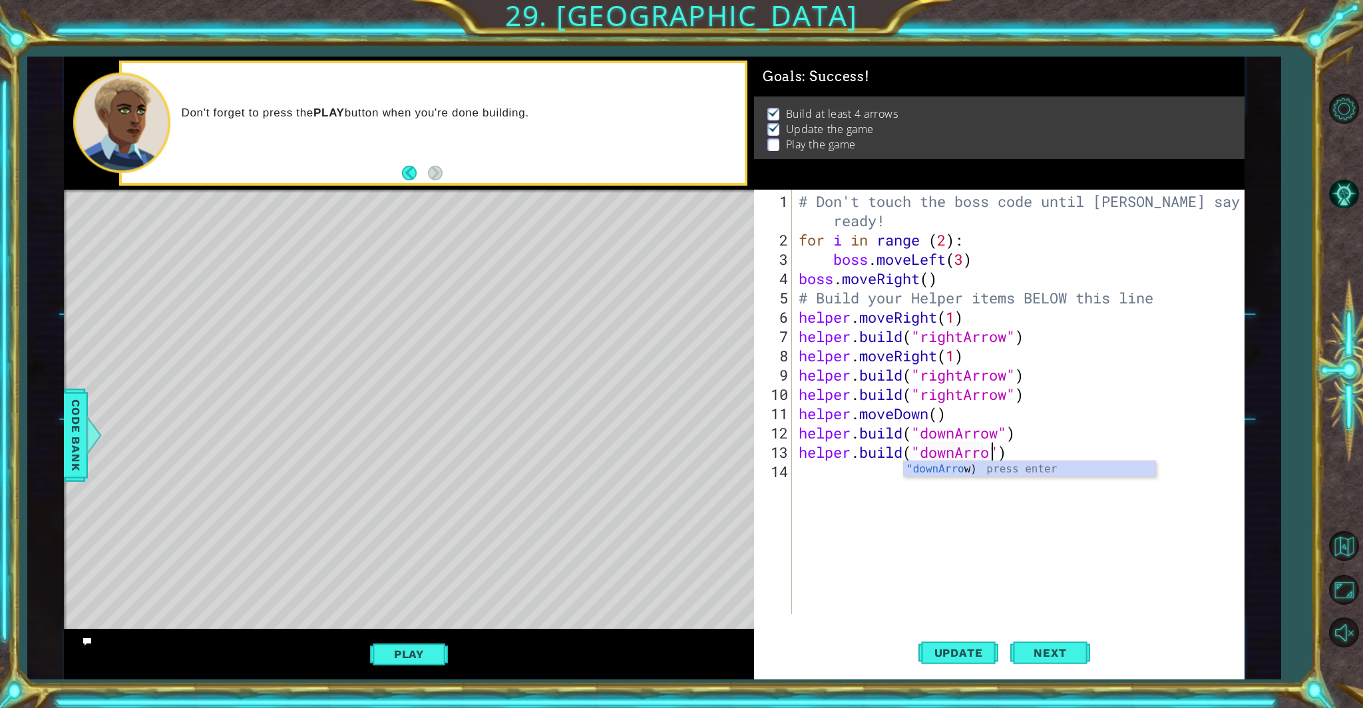
type textarea "[DOMAIN_NAME]("downArrow")"
click at [798, 472] on div "# Don't touch the boss code until [PERSON_NAME] says you're ready! for i in ran…" at bounding box center [1021, 433] width 451 height 483
click at [798, 452] on div "# Don't touch the boss code until [PERSON_NAME] says you're ready! for i in ran…" at bounding box center [1021, 433] width 451 height 483
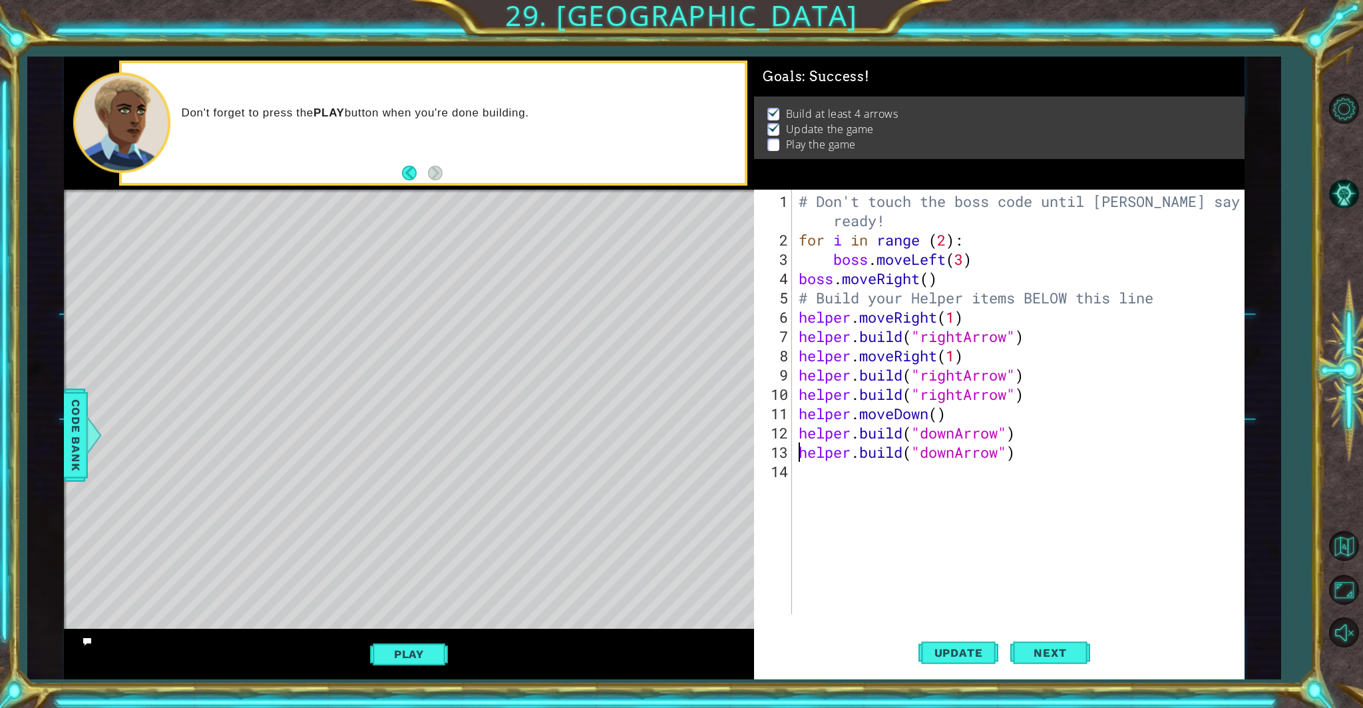
drag, startPoint x: 845, startPoint y: 407, endPoint x: 835, endPoint y: 348, distance: 59.5
click at [798, 356] on div "# Don't touch the boss code until [PERSON_NAME] says you're ready! for i in ran…" at bounding box center [1021, 433] width 451 height 483
click at [796, 451] on div "# Don't touch the boss code until [PERSON_NAME] says you're ready! for i in ran…" at bounding box center [1021, 433] width 451 height 483
type textarea "[DOMAIN_NAME]("downArrow")"
click at [798, 451] on div "# Don't touch the boss code until [PERSON_NAME] says you're ready! for i in ran…" at bounding box center [1021, 433] width 451 height 483
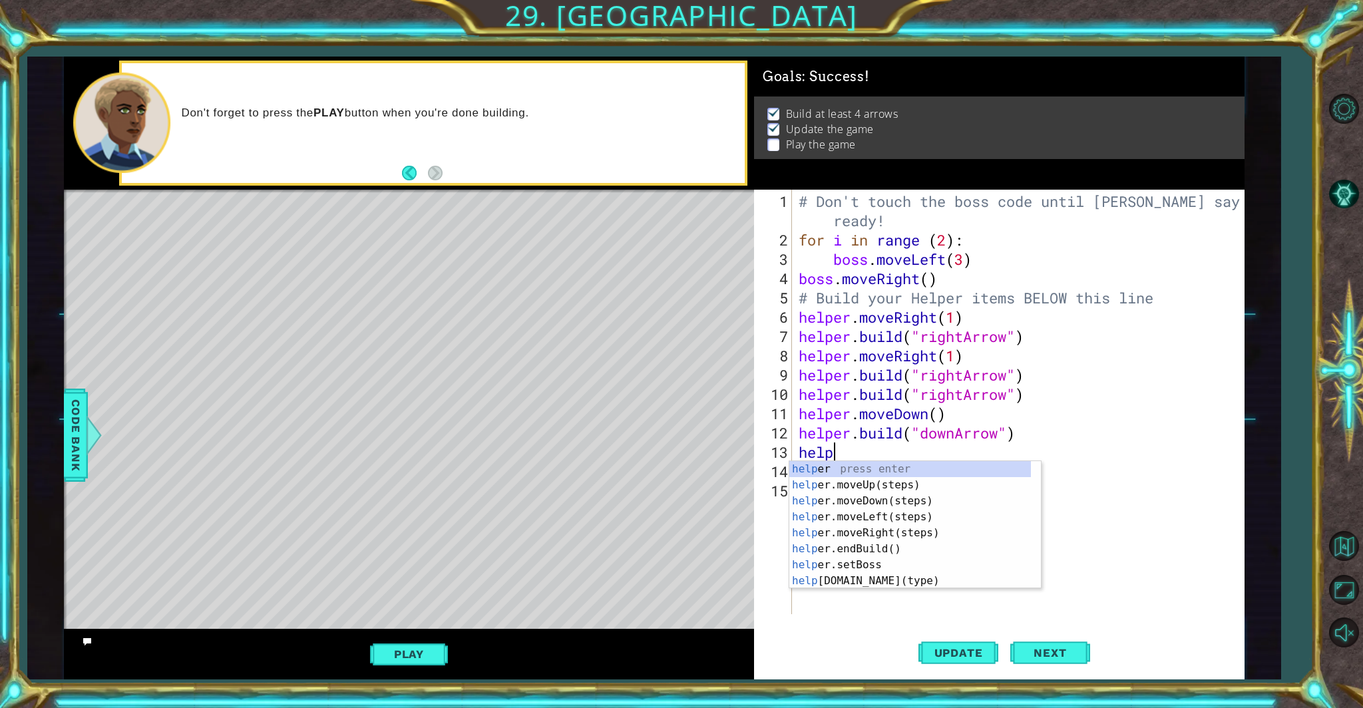
type textarea "helpe"
click at [798, 507] on div "helpe r press enter helpe [PERSON_NAME]moveUp(steps) press enter helpe r.moveDo…" at bounding box center [911, 541] width 242 height 160
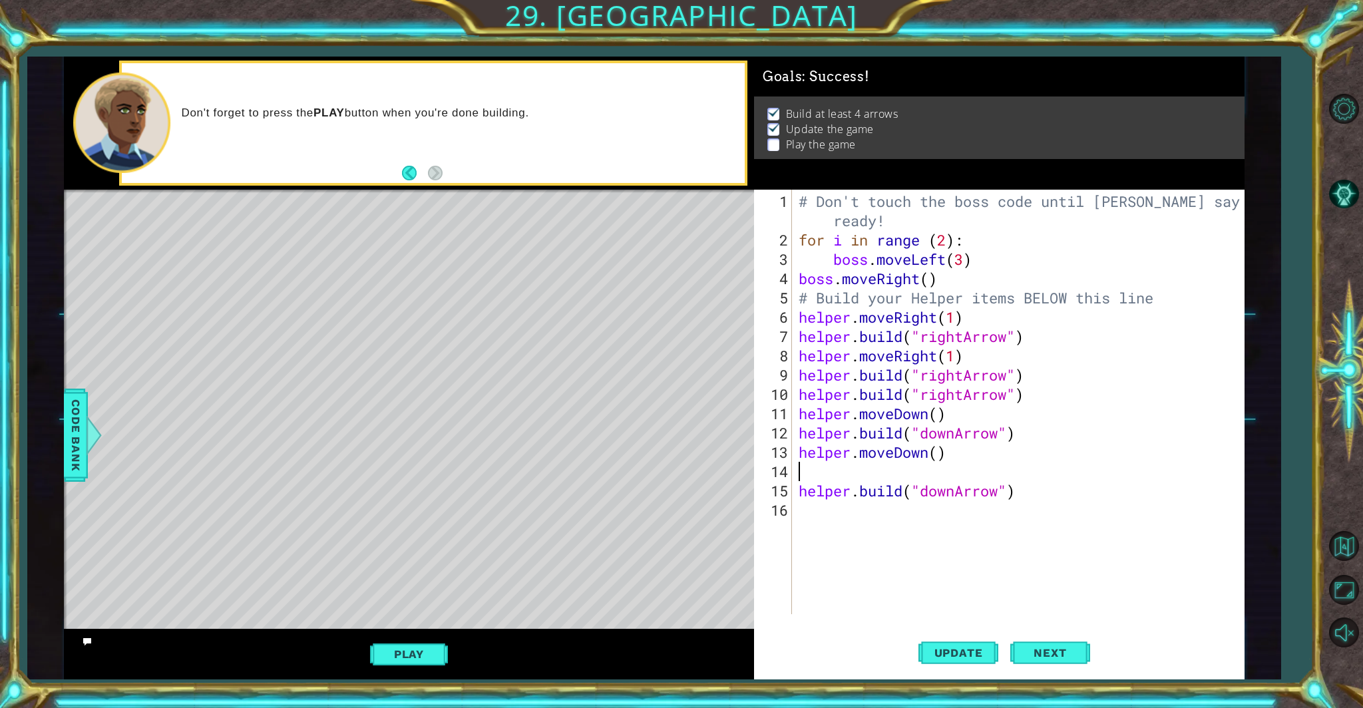
scroll to position [0, 0]
click at [798, 497] on div "# Don't touch the boss code until [PERSON_NAME] says you're ready! for i in ran…" at bounding box center [1021, 433] width 451 height 483
type textarea "[DOMAIN_NAME]("downArrow")"
click at [798, 491] on div "# Don't touch the boss code until [PERSON_NAME] says you're ready! for i in ran…" at bounding box center [1021, 433] width 451 height 483
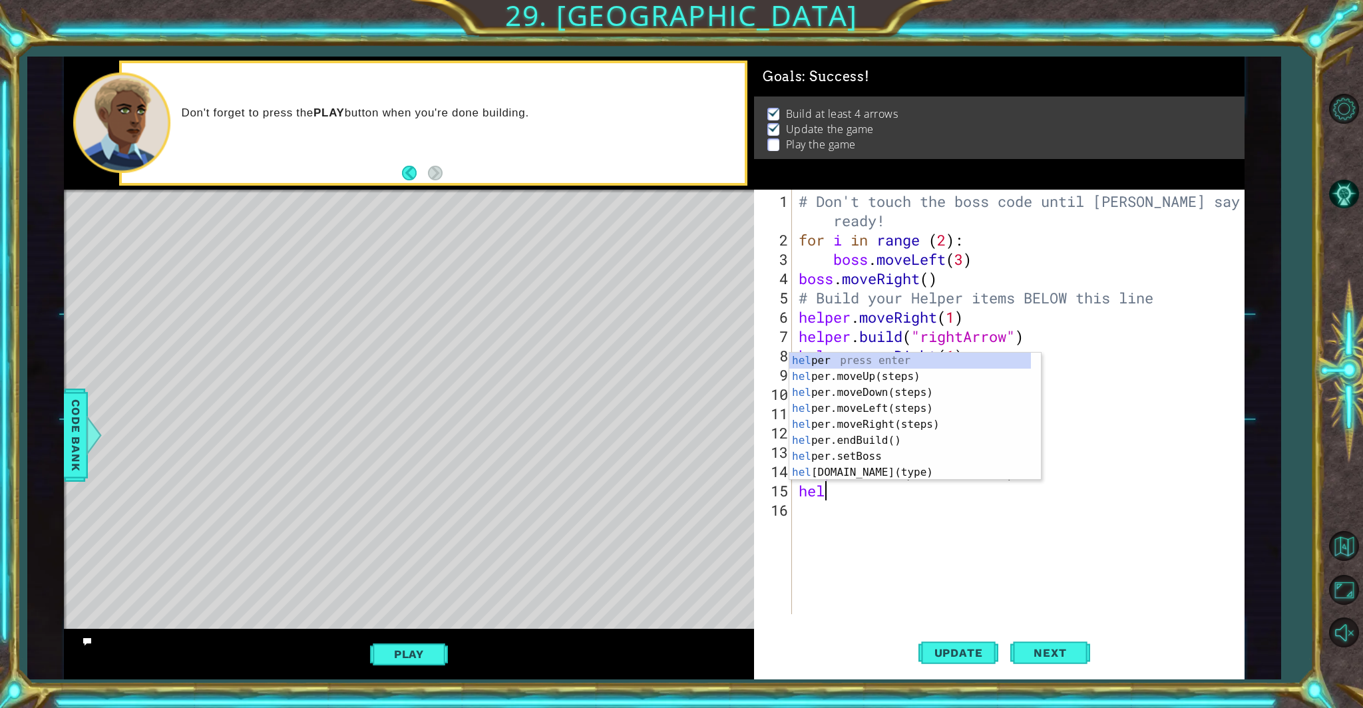
type textarea "help"
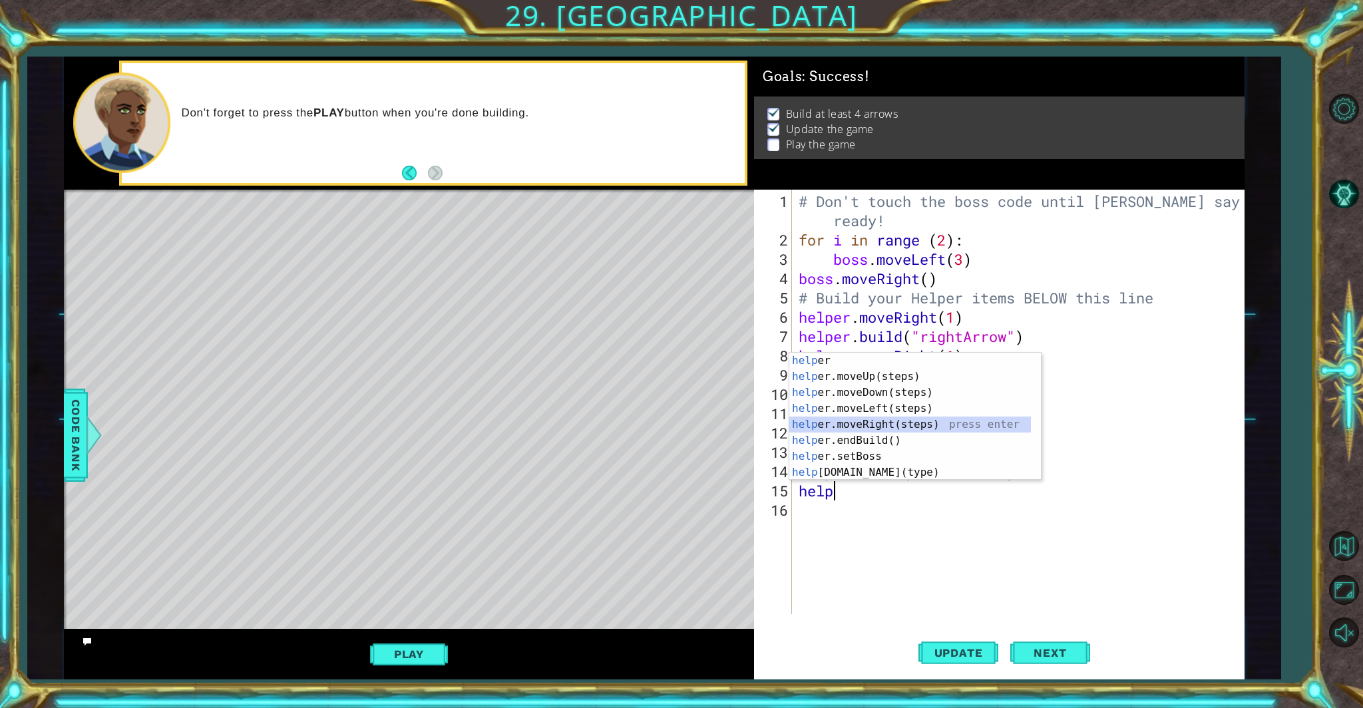
click at [798, 421] on div "help er press enter help er.moveUp(steps) press enter help er.moveDown(steps) p…" at bounding box center [911, 433] width 242 height 160
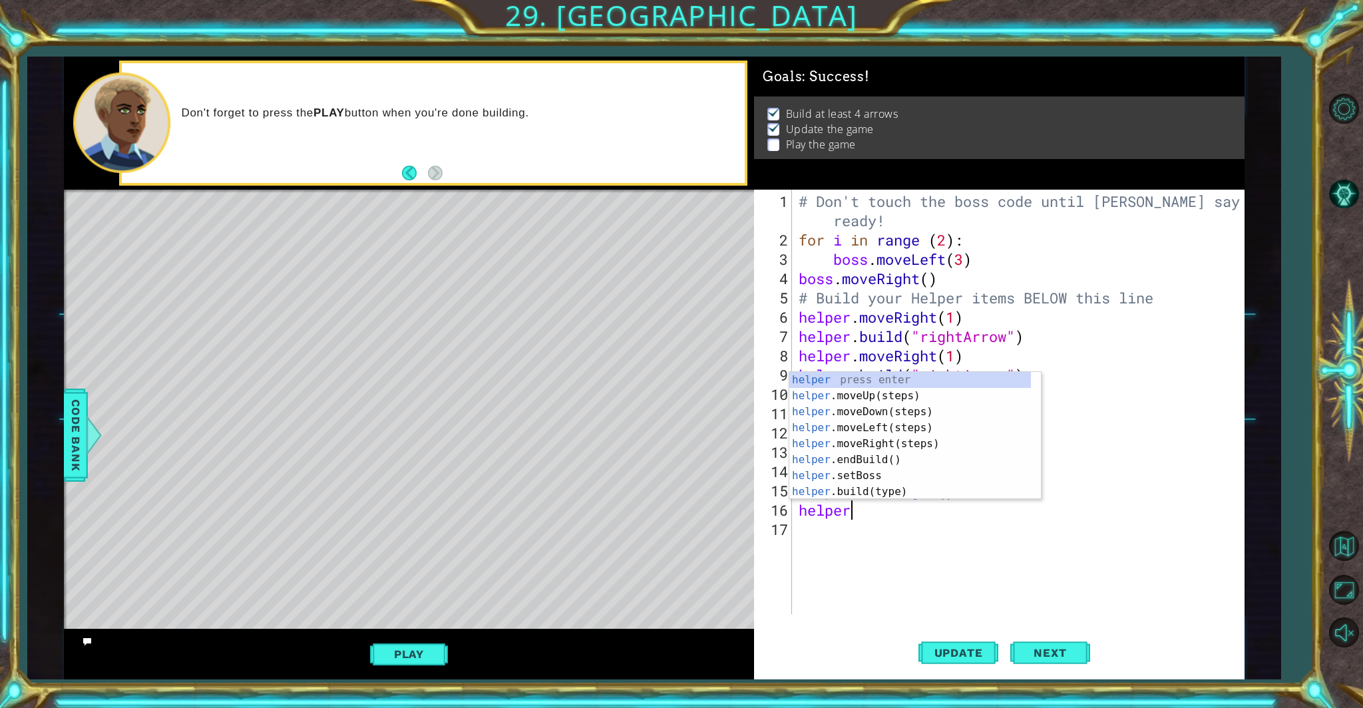
scroll to position [0, 1]
click at [798, 491] on div "helper press enter helper .moveUp(steps) press enter helper .moveDown(steps) pr…" at bounding box center [911, 452] width 242 height 160
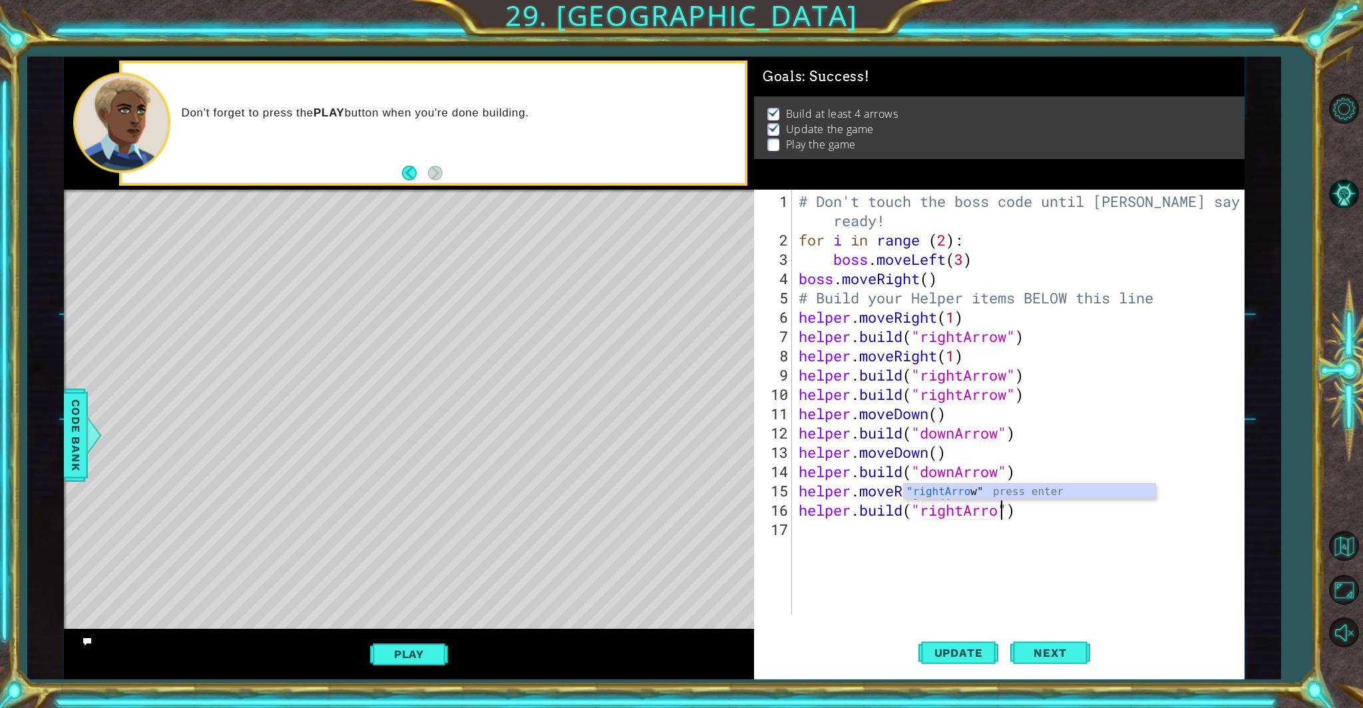
scroll to position [0, 9]
type textarea "[DOMAIN_NAME]("rightArrow")"
click at [798, 606] on button "Next" at bounding box center [1051, 656] width 80 height 49
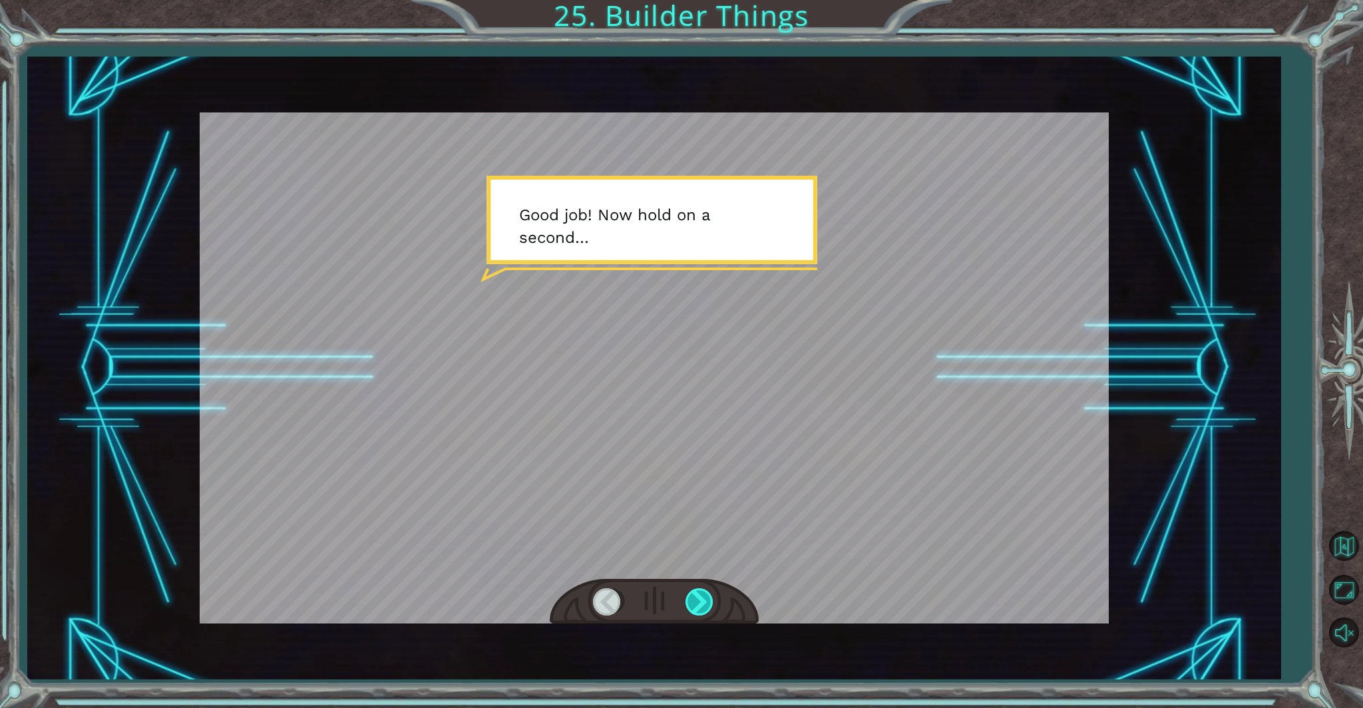
click at [702, 606] on div at bounding box center [701, 602] width 30 height 27
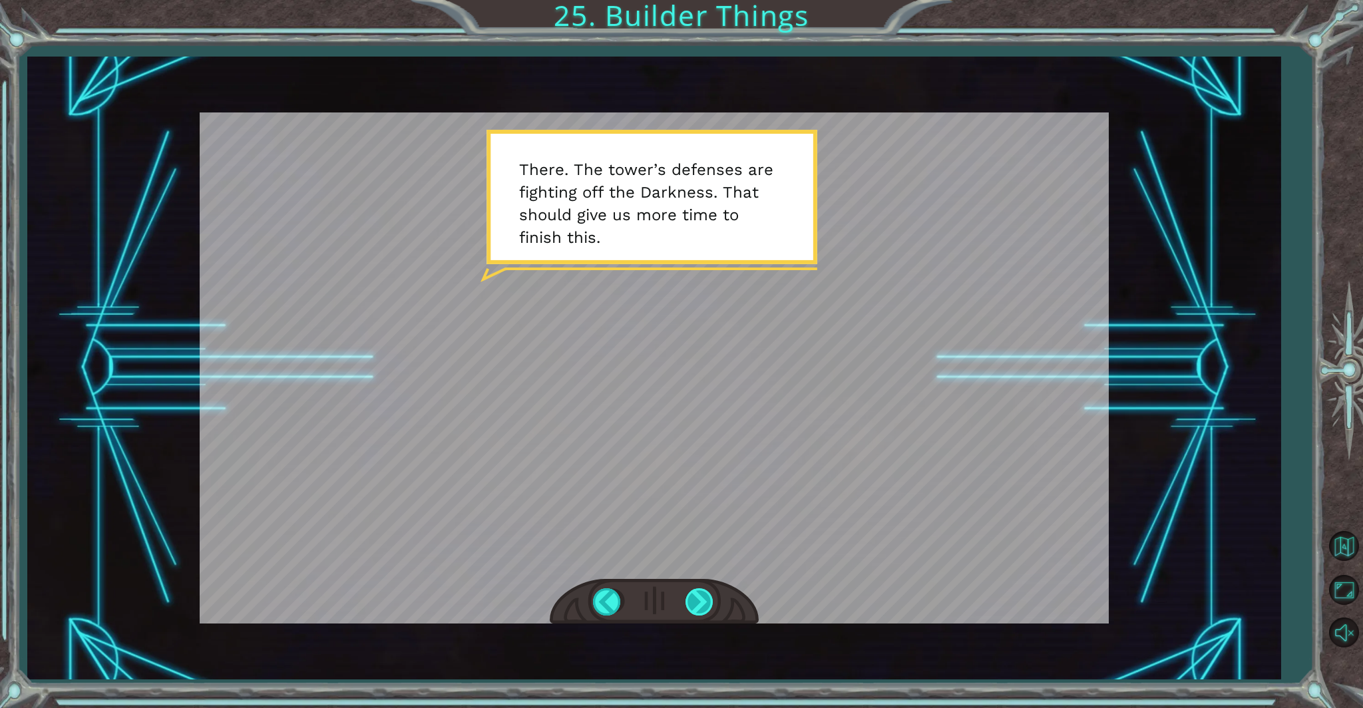
click at [701, 602] on div at bounding box center [701, 602] width 30 height 27
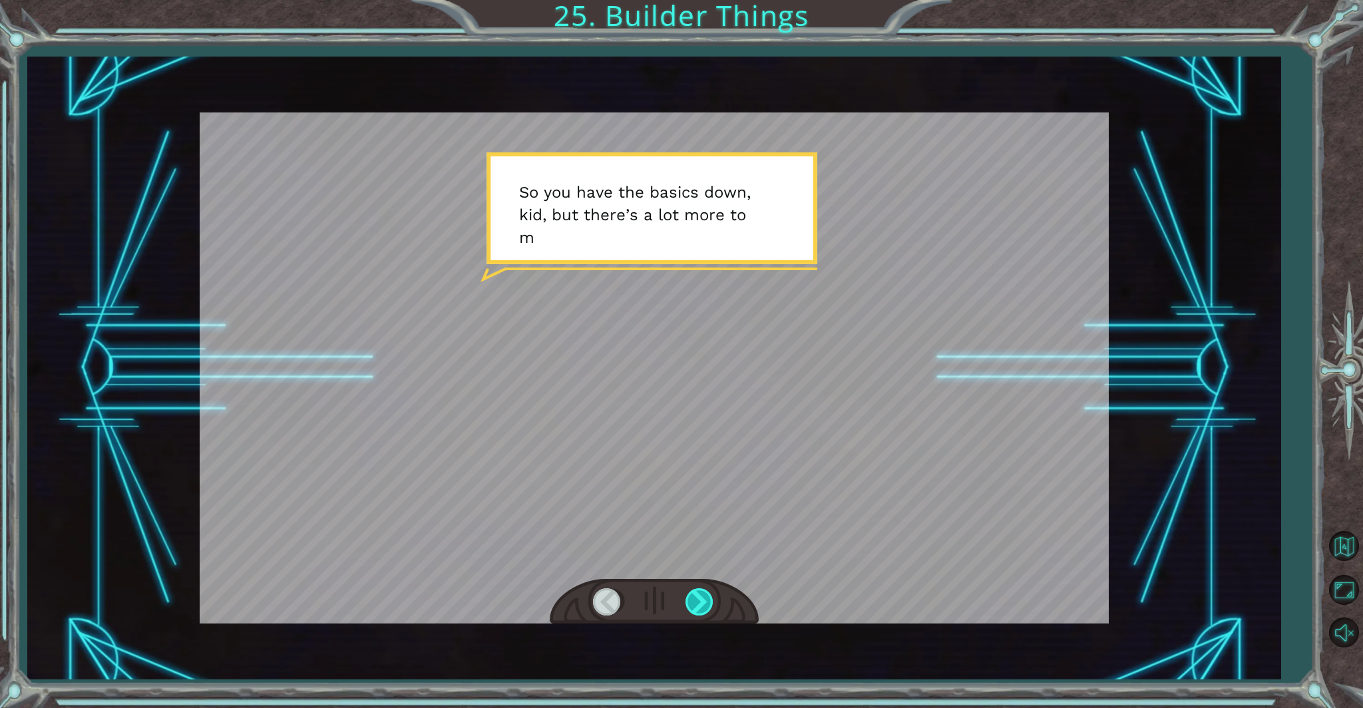
click at [701, 603] on div at bounding box center [701, 602] width 30 height 27
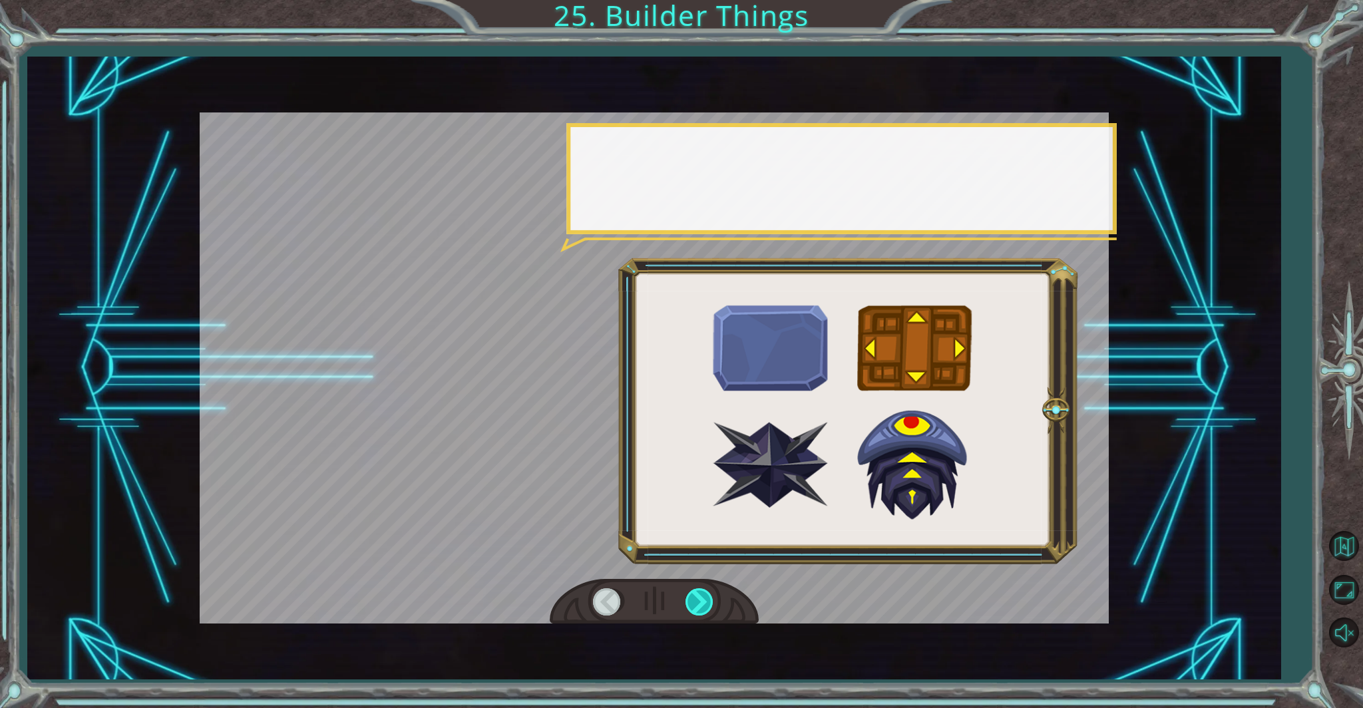
click at [701, 604] on div at bounding box center [701, 602] width 30 height 27
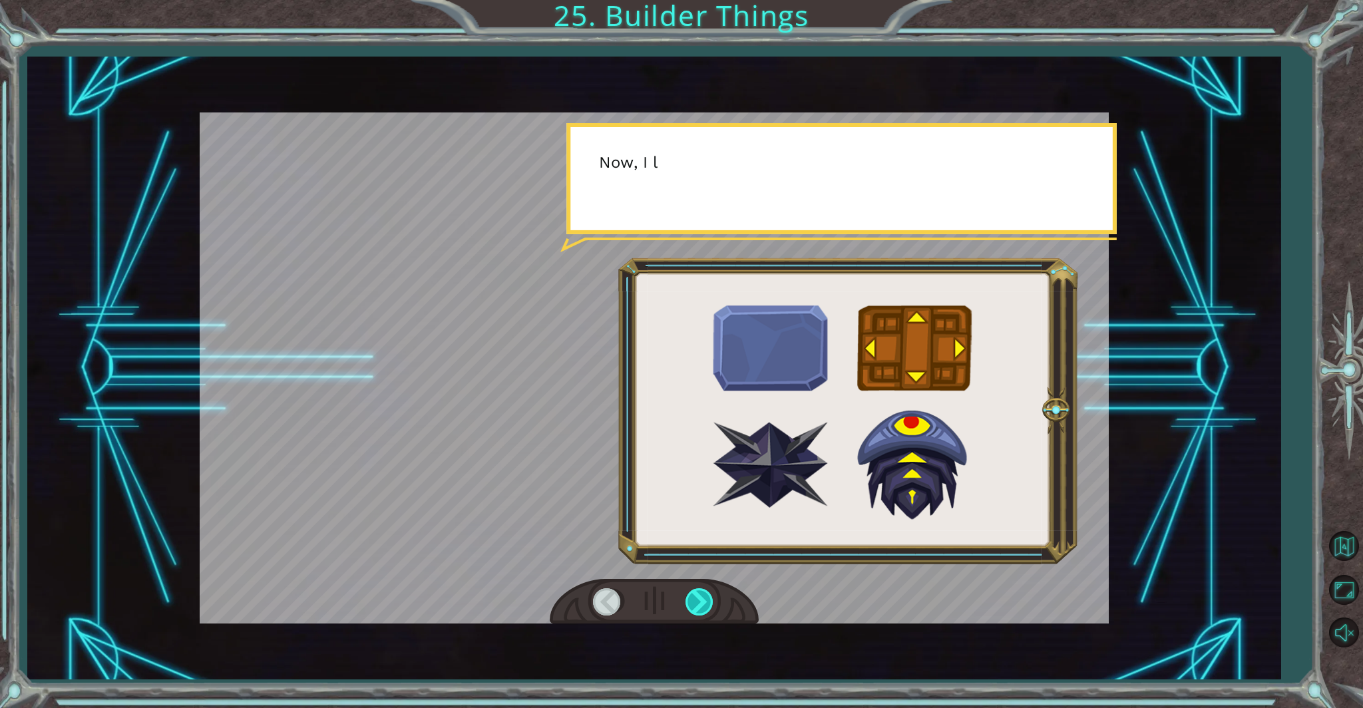
click at [700, 606] on div at bounding box center [701, 602] width 30 height 27
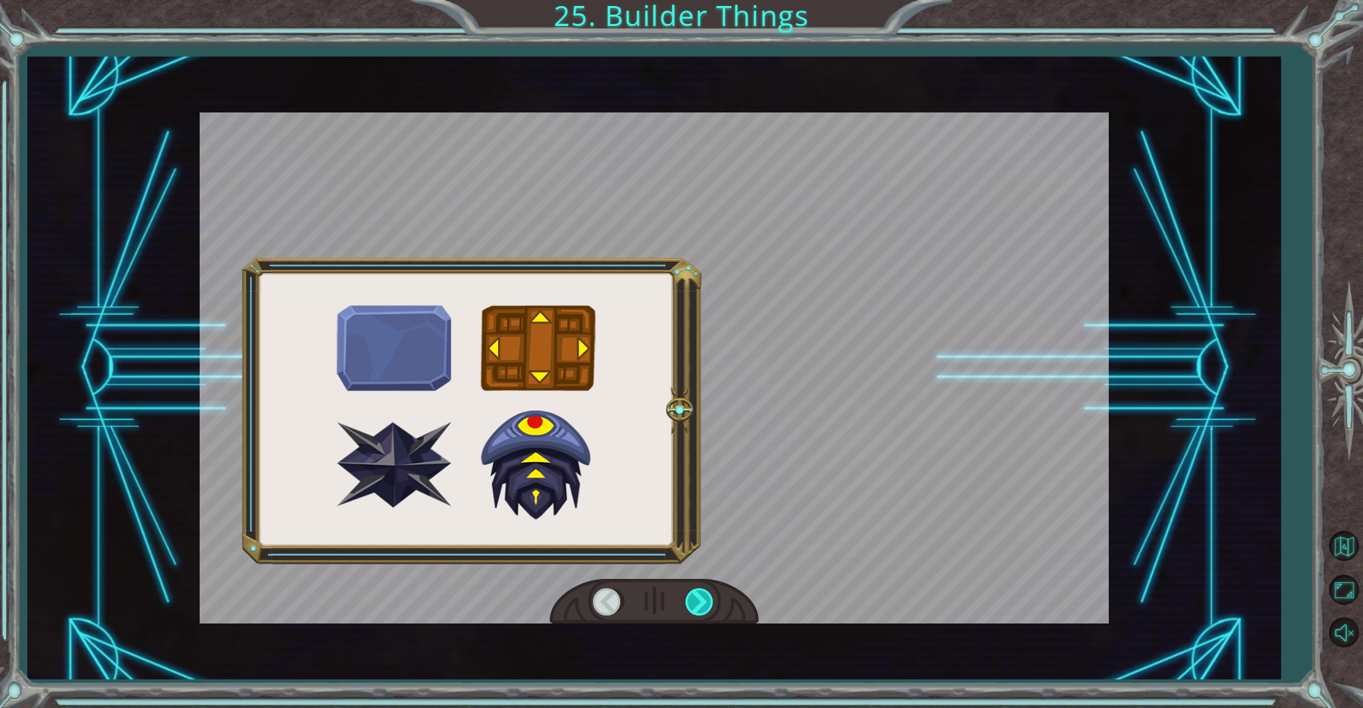
click at [700, 606] on div at bounding box center [701, 602] width 30 height 27
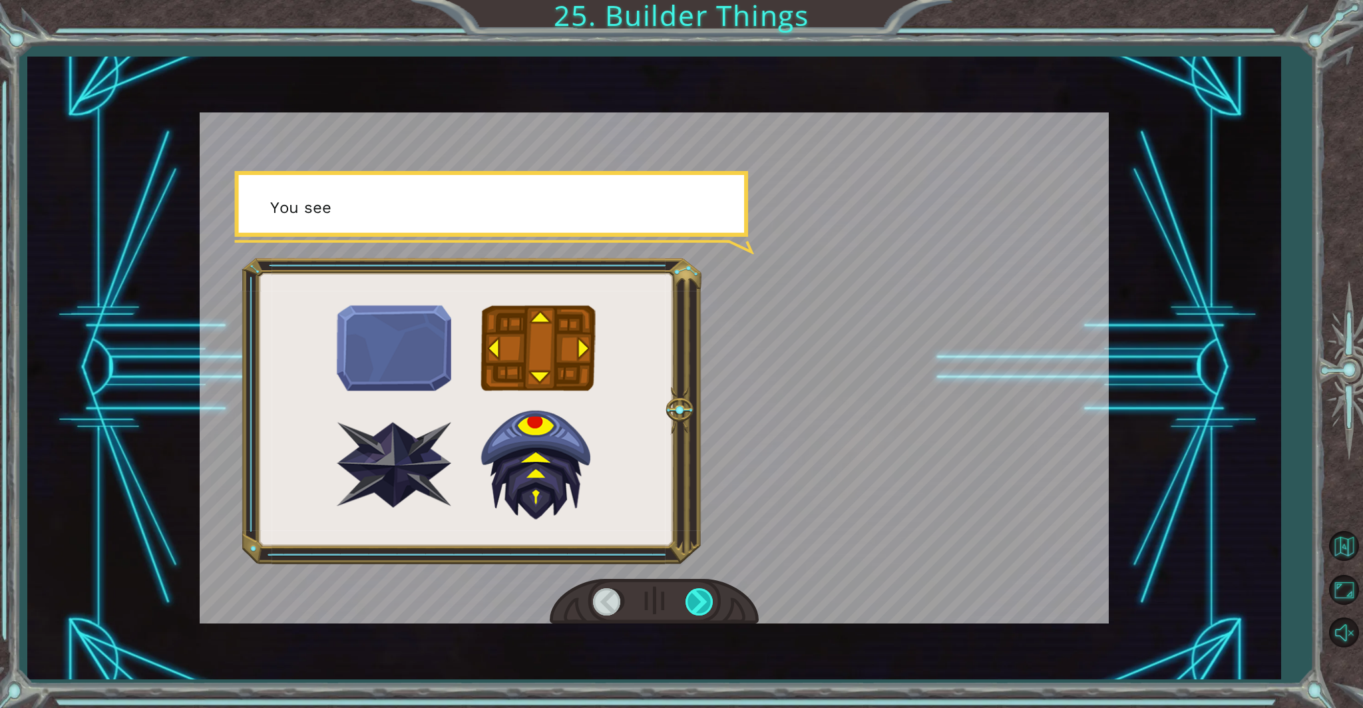
click at [700, 605] on div at bounding box center [701, 602] width 30 height 27
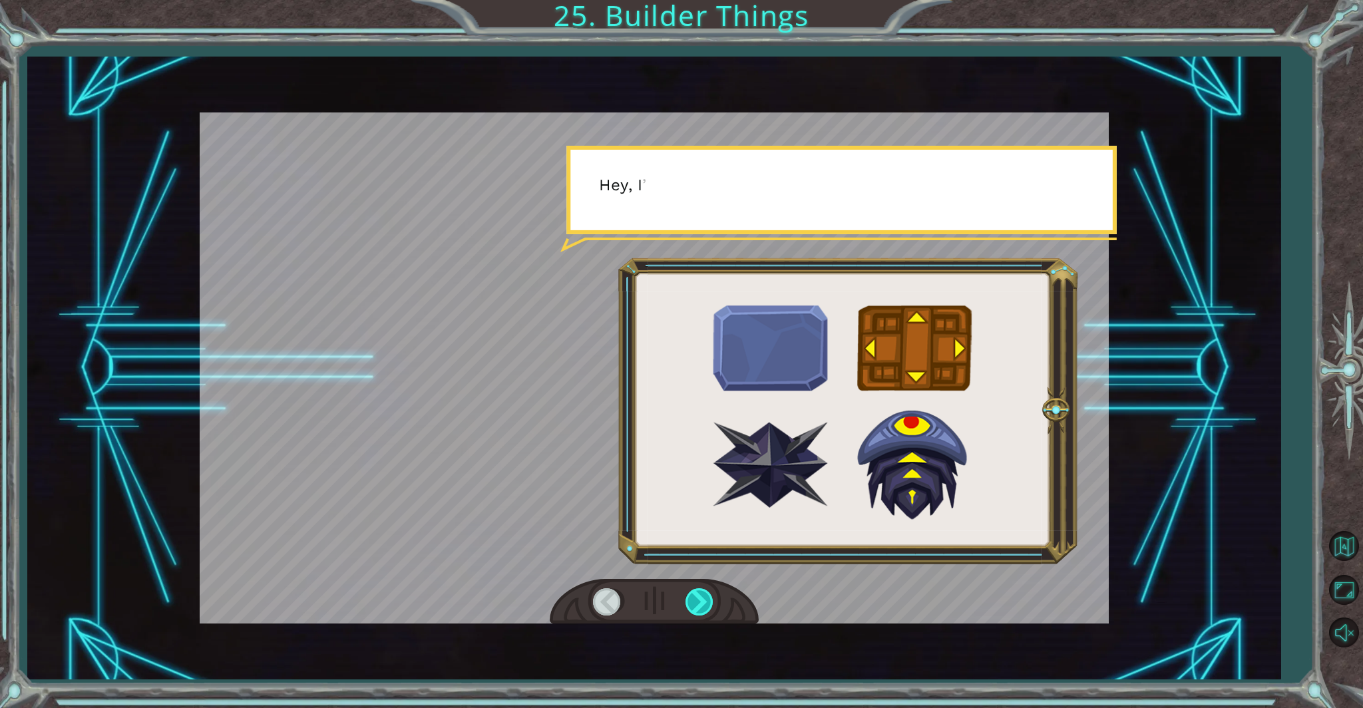
click at [700, 604] on div at bounding box center [701, 602] width 30 height 27
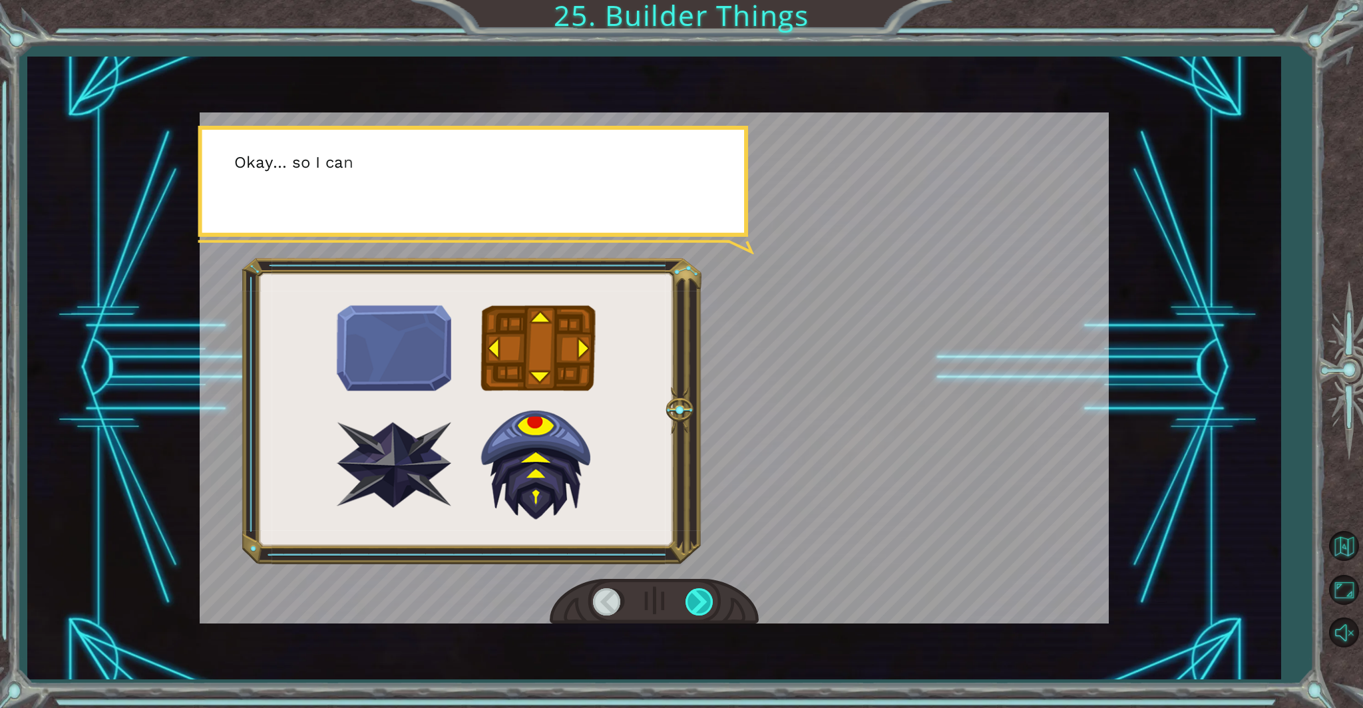
click at [704, 598] on div at bounding box center [701, 602] width 30 height 27
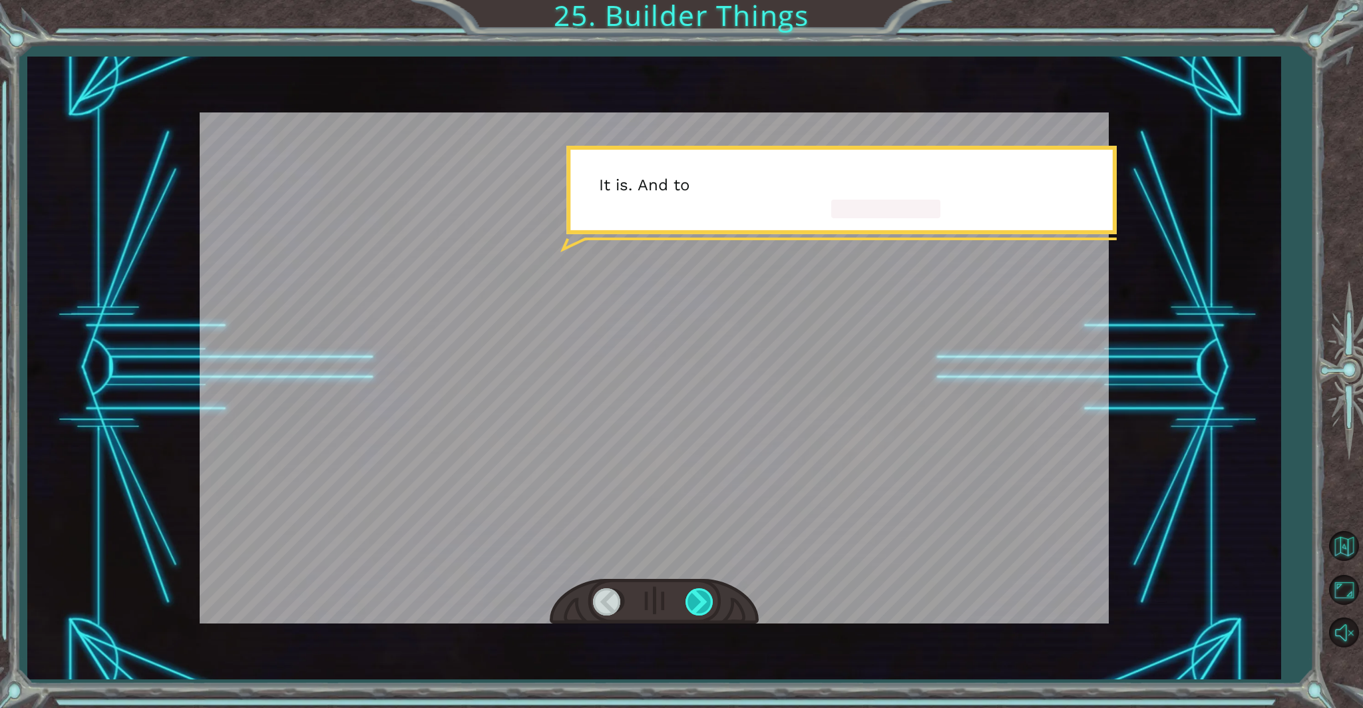
click at [704, 598] on div at bounding box center [701, 602] width 30 height 27
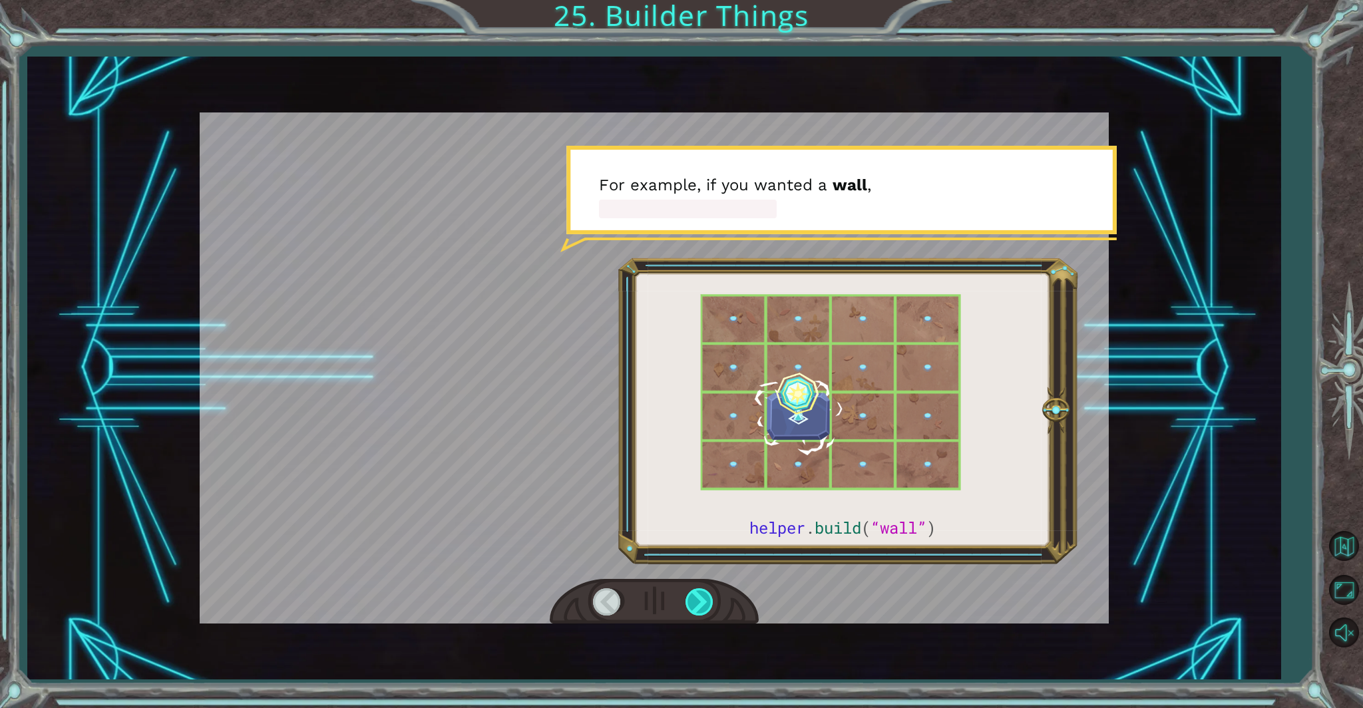
click at [706, 597] on div at bounding box center [701, 602] width 30 height 27
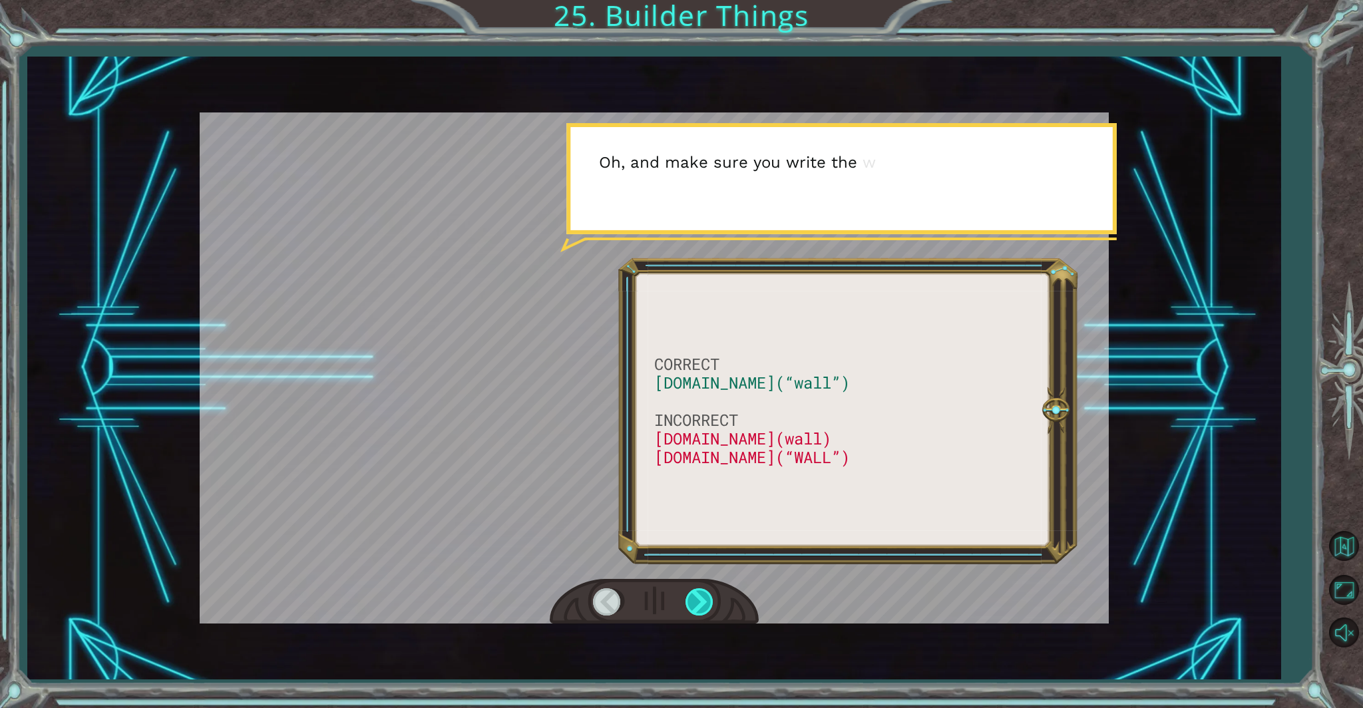
click at [706, 597] on div at bounding box center [701, 602] width 30 height 27
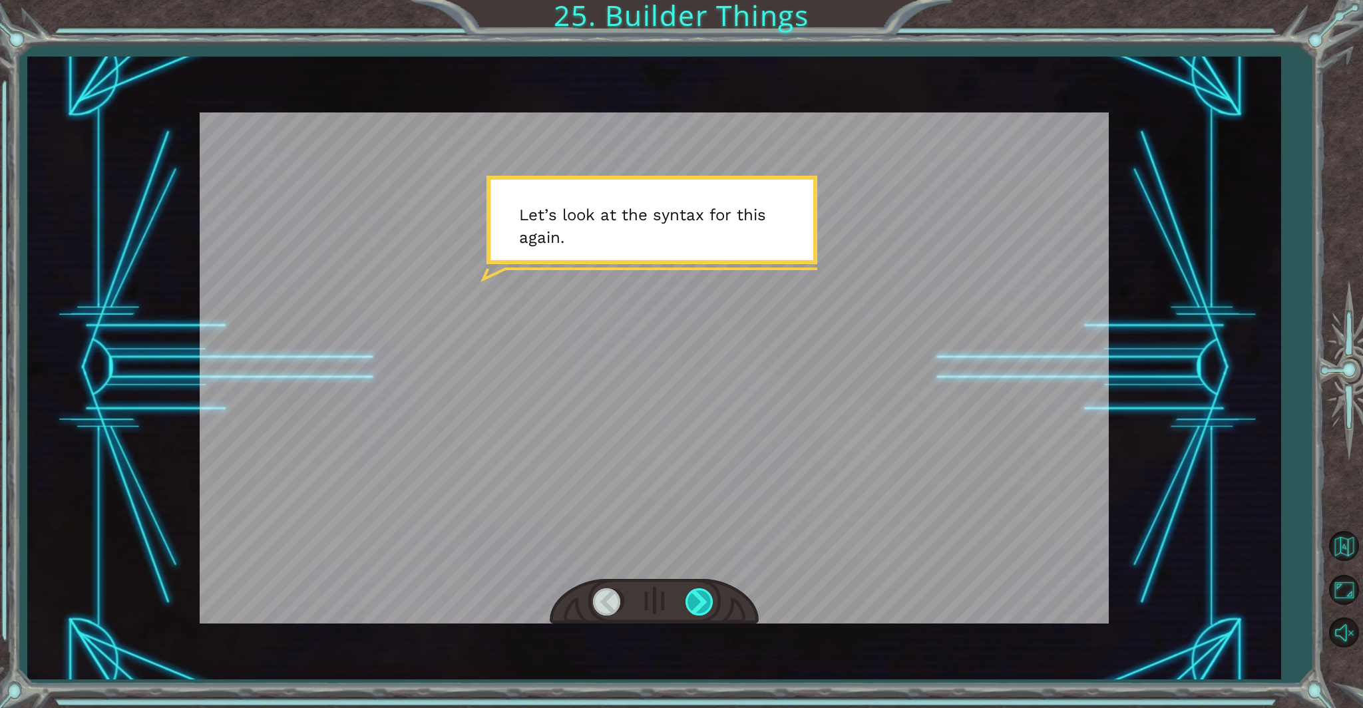
click at [706, 597] on div at bounding box center [701, 602] width 30 height 27
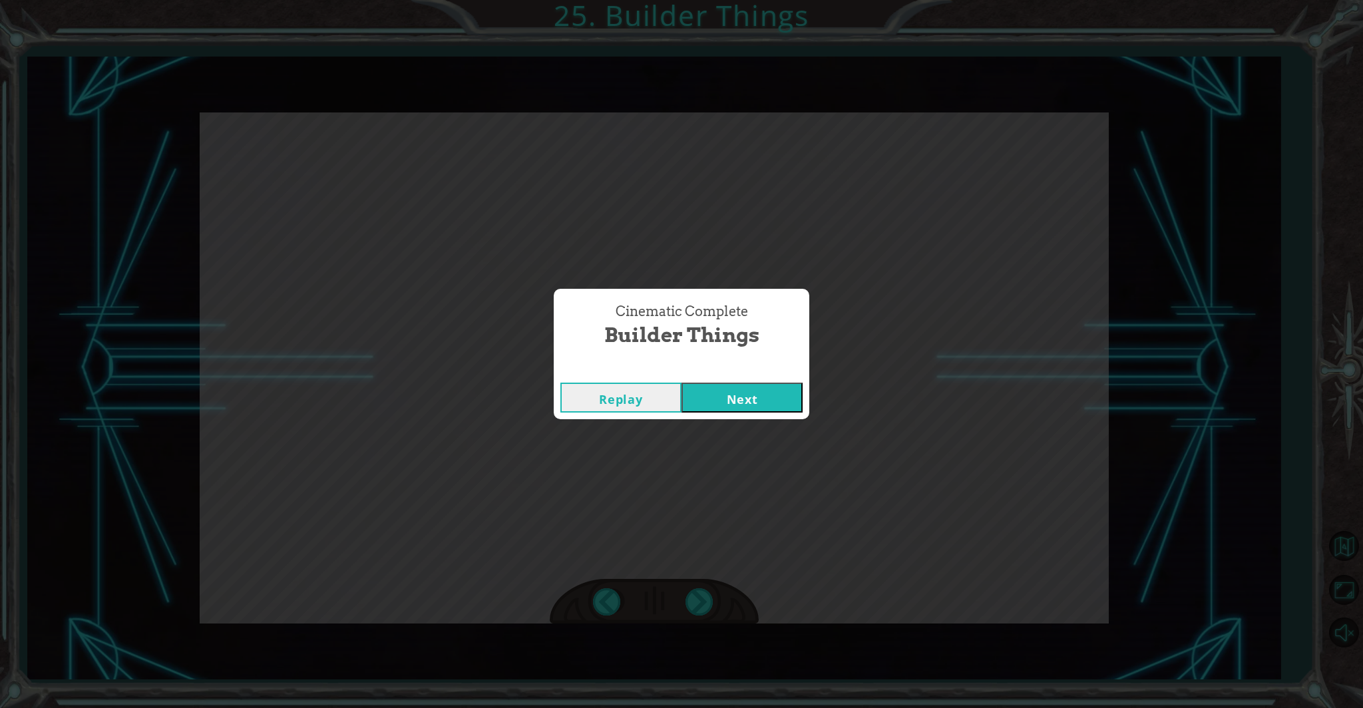
click at [747, 393] on button "Next" at bounding box center [742, 398] width 121 height 30
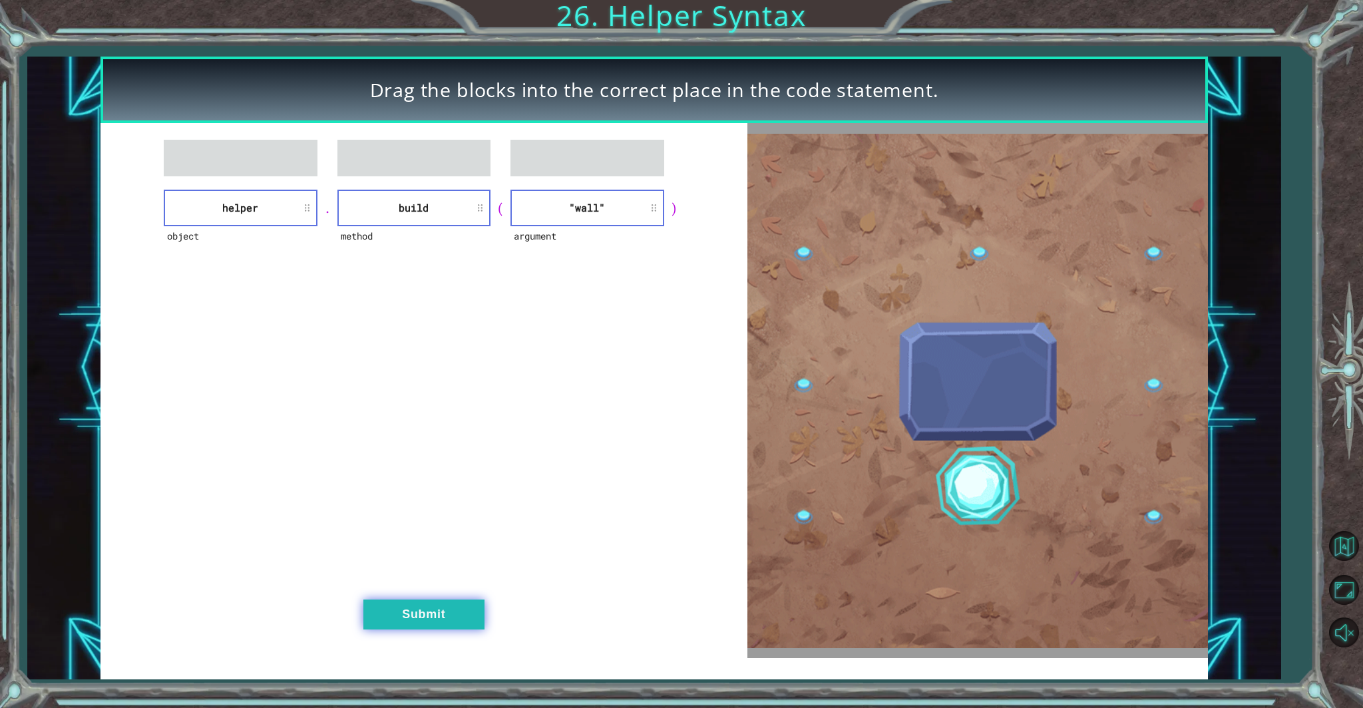
click at [433, 606] on button "Submit" at bounding box center [423, 615] width 121 height 30
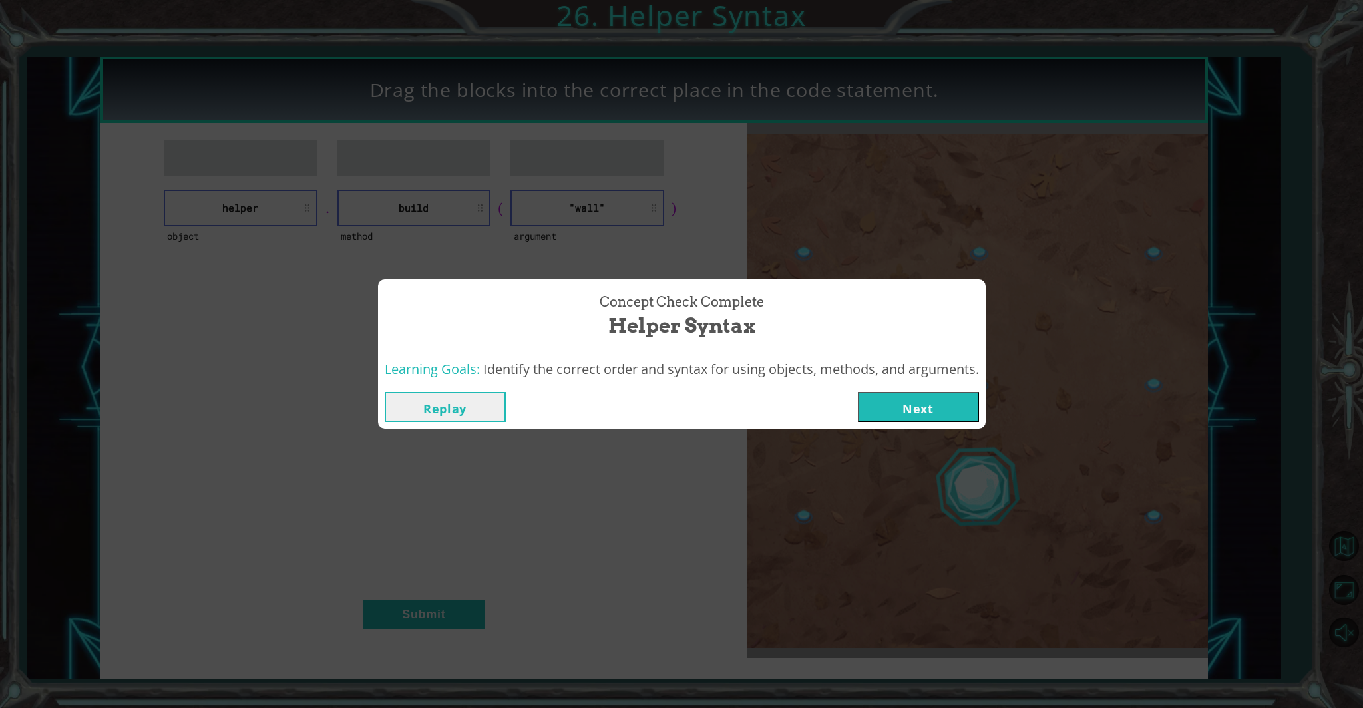
click at [798, 401] on button "Next" at bounding box center [918, 407] width 121 height 30
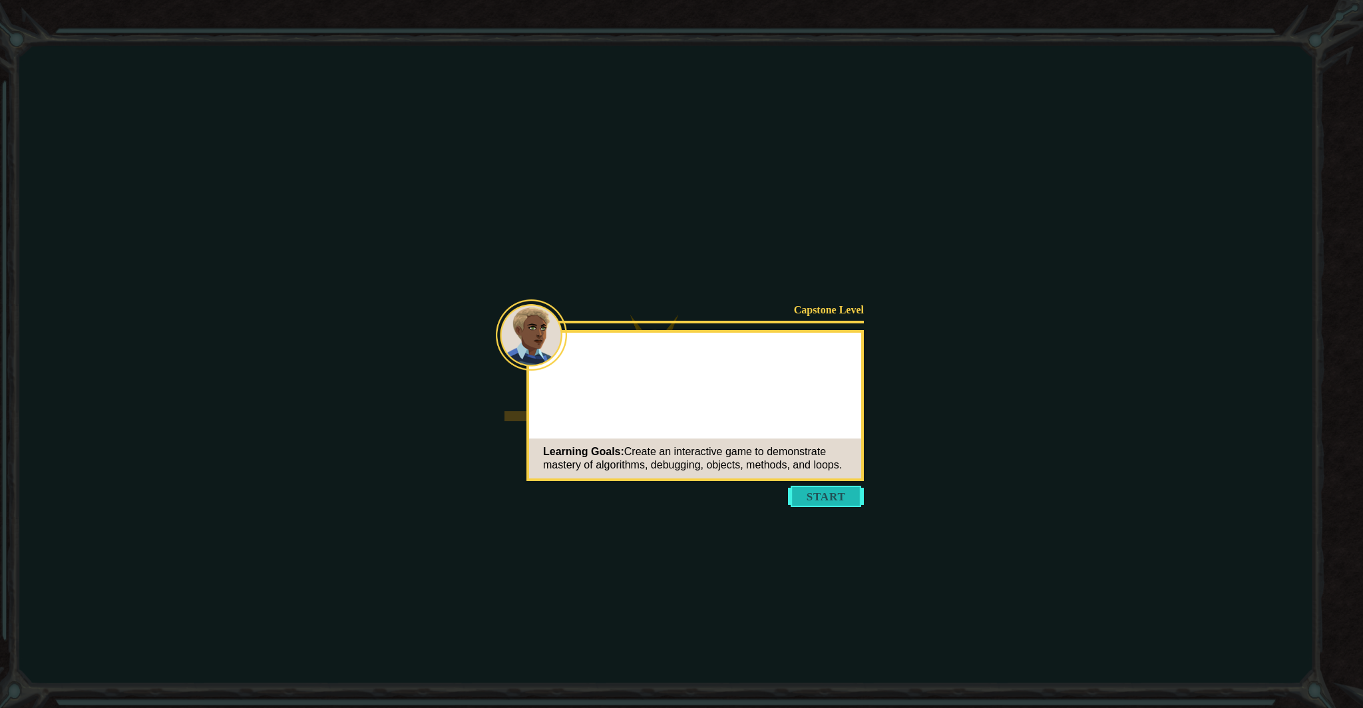
click at [798, 507] on button "Start" at bounding box center [826, 496] width 76 height 21
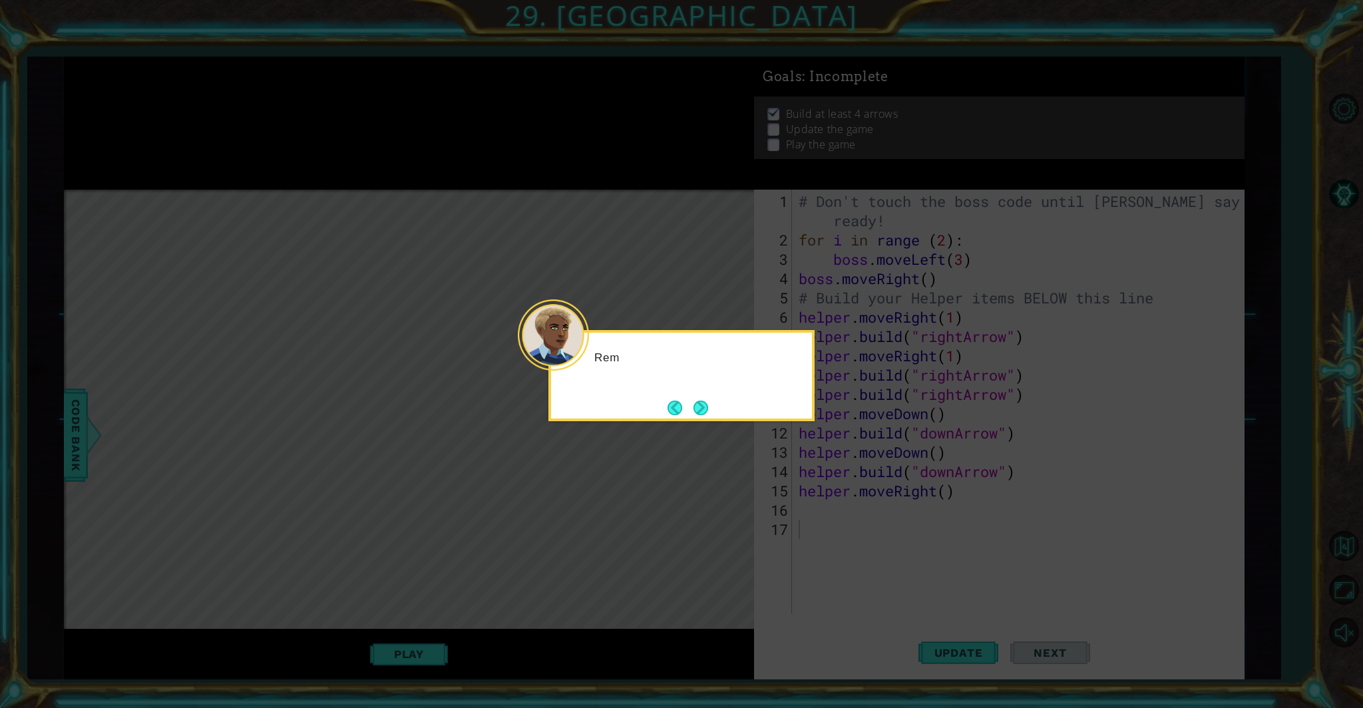
click at [580, 352] on div at bounding box center [553, 335] width 71 height 71
click at [702, 407] on button "Next" at bounding box center [701, 408] width 18 height 18
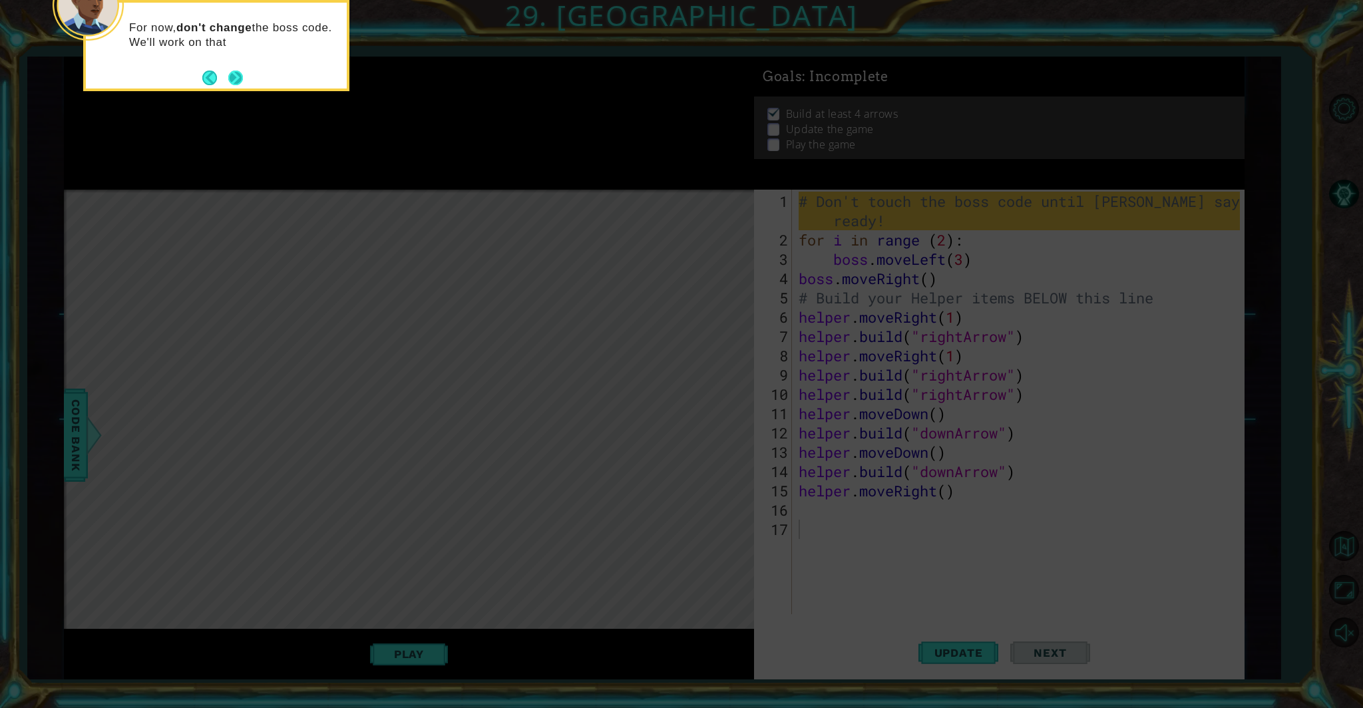
click at [234, 79] on button "Next" at bounding box center [236, 78] width 16 height 16
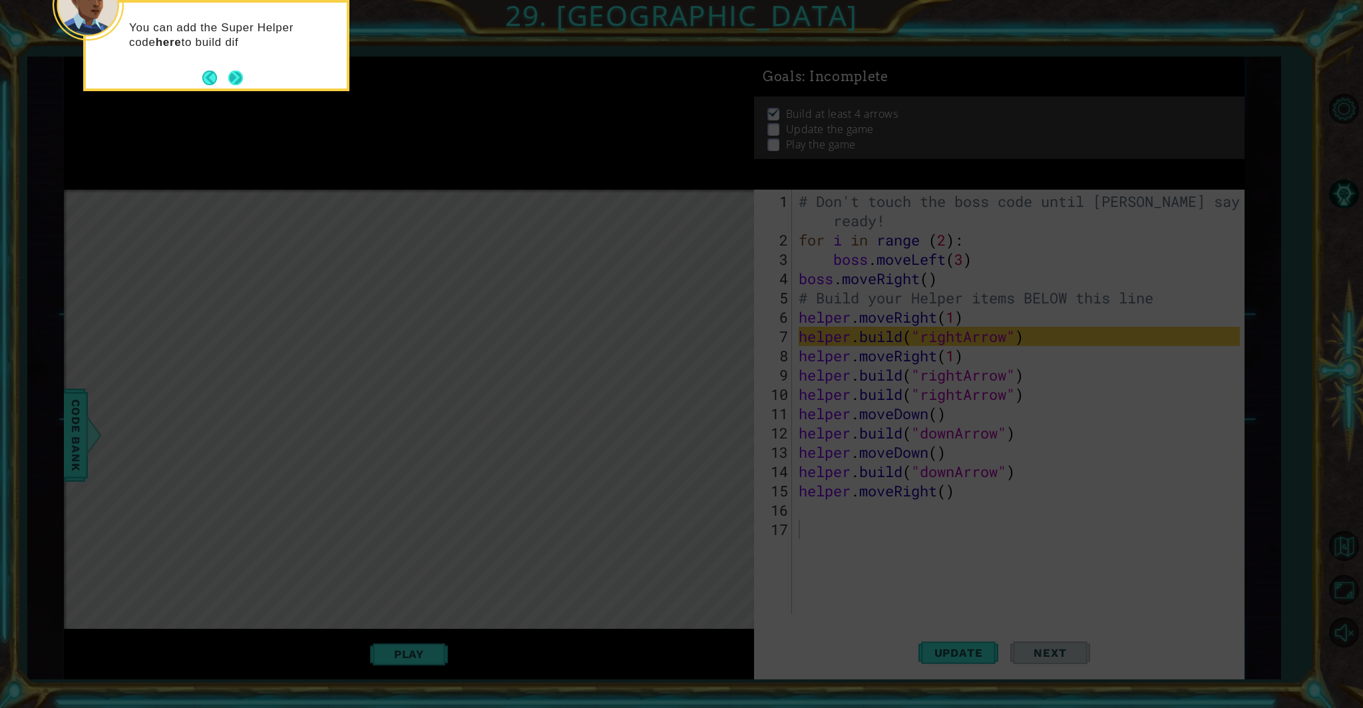
click at [240, 74] on button "Next" at bounding box center [235, 77] width 15 height 15
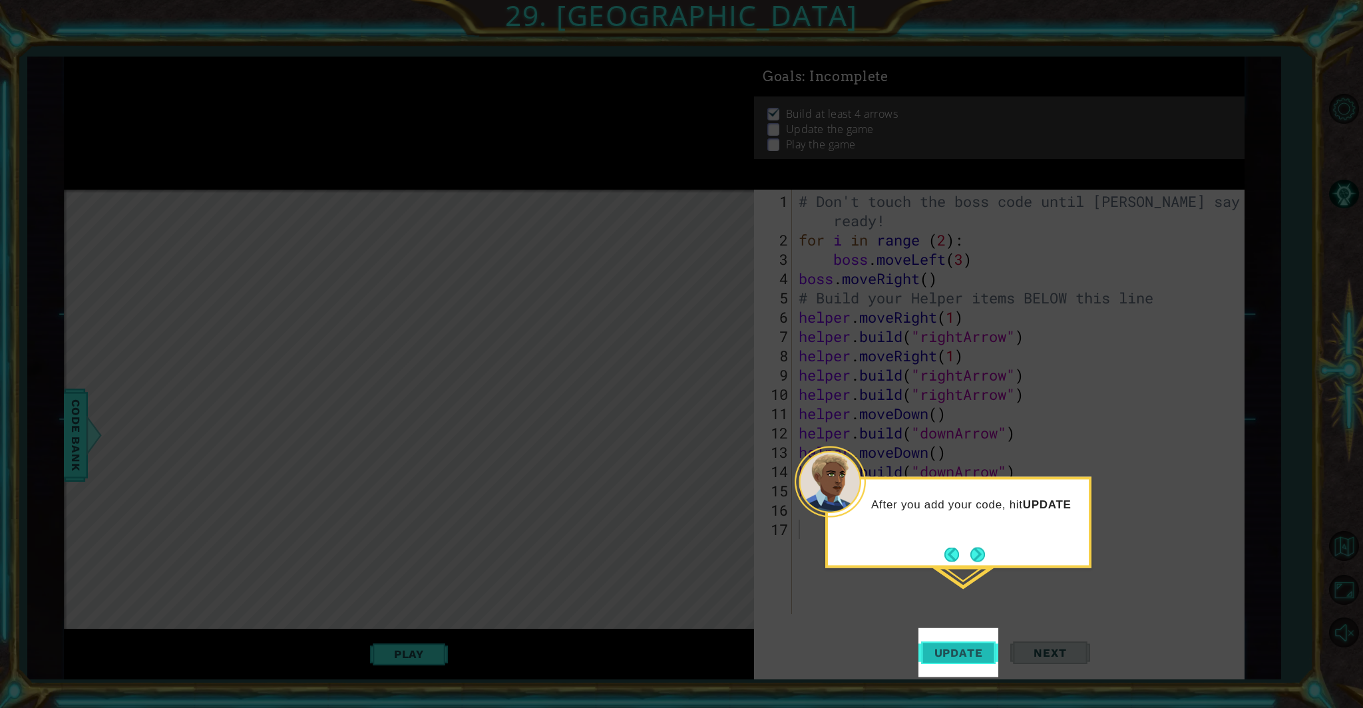
click at [798, 606] on button "Update" at bounding box center [959, 652] width 80 height 49
click at [798, 606] on span "Update" at bounding box center [958, 652] width 75 height 13
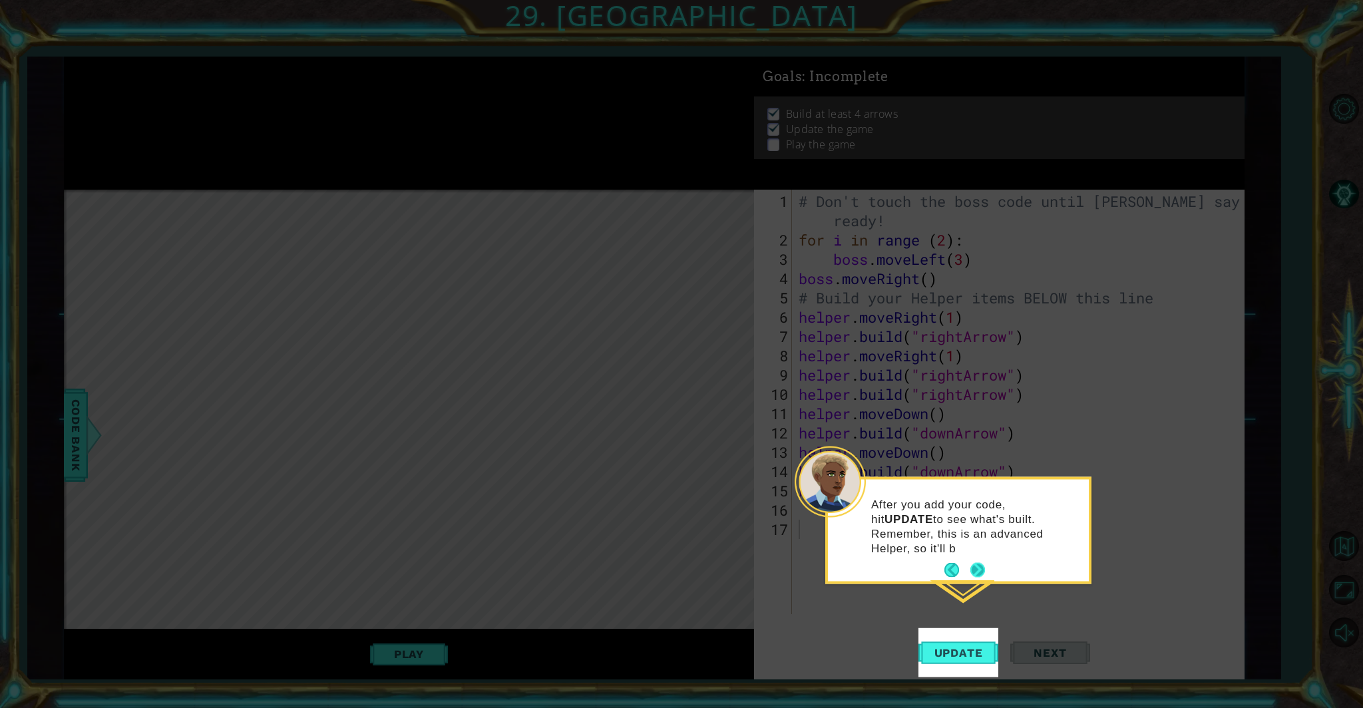
click at [798, 563] on button "Next" at bounding box center [978, 570] width 15 height 15
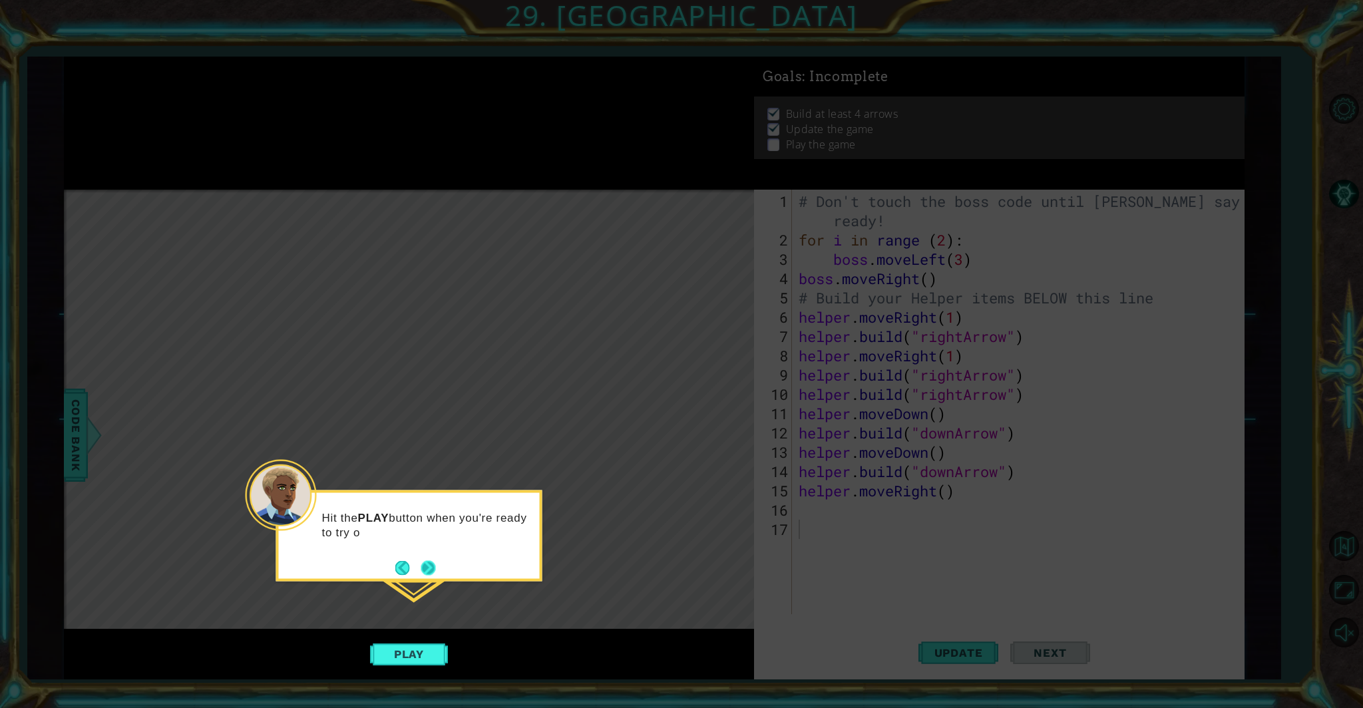
click at [428, 565] on button "Next" at bounding box center [428, 568] width 15 height 15
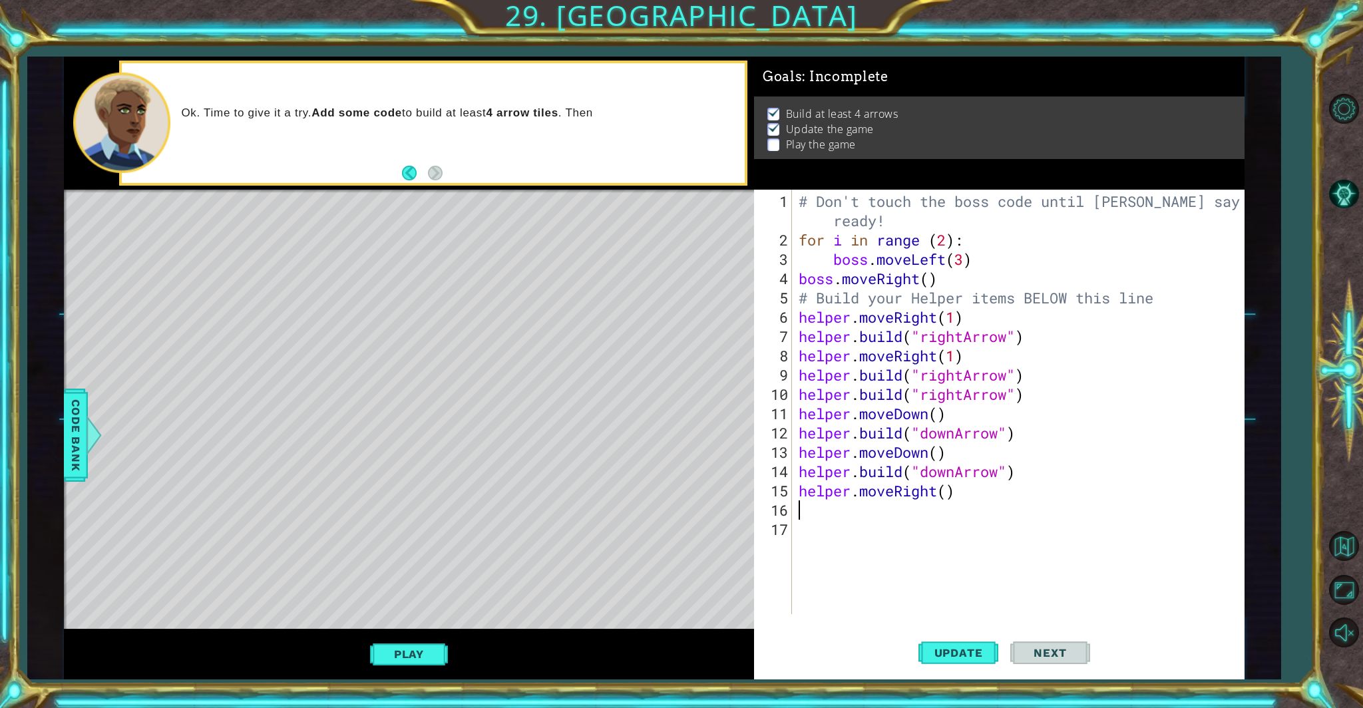
click at [796, 513] on div "# Don't touch the boss code until [PERSON_NAME] says you're ready! for i in ran…" at bounding box center [1021, 433] width 451 height 483
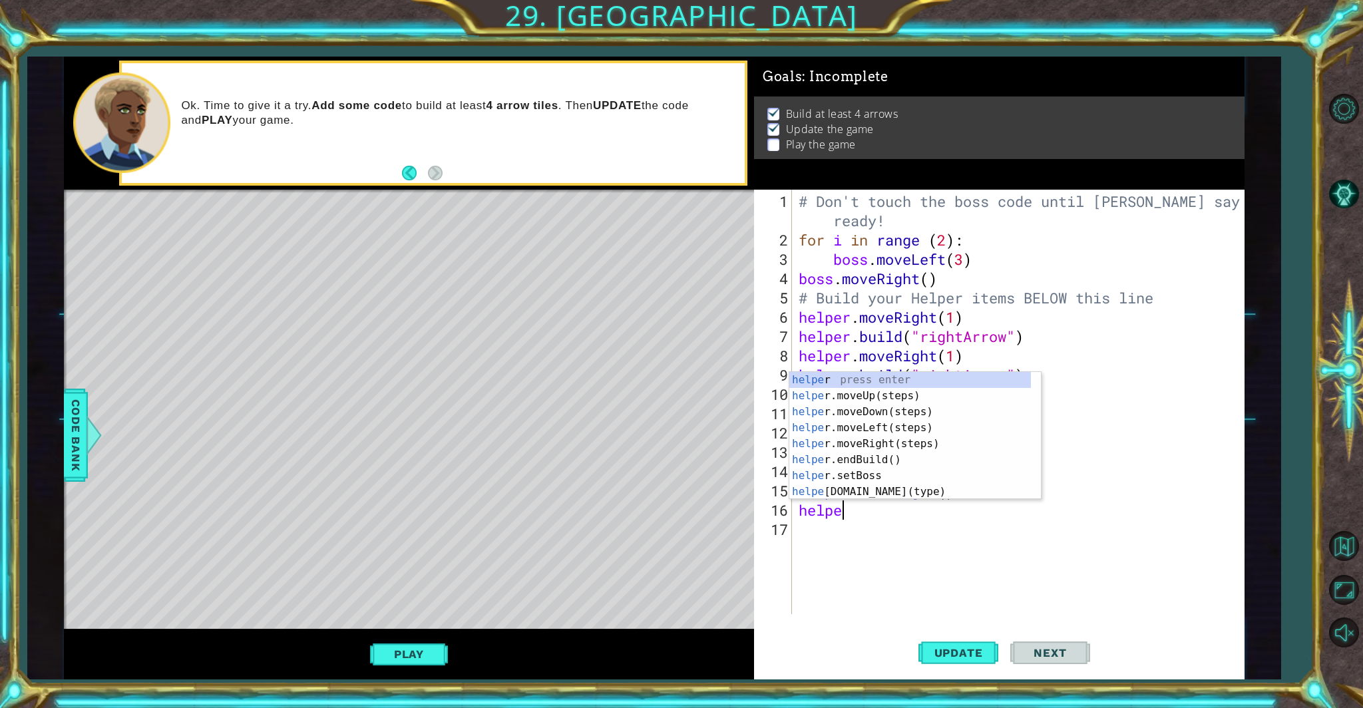
scroll to position [0, 1]
click at [798, 489] on div "helper press enter helper .moveUp(steps) press enter helper .moveDown(steps) pr…" at bounding box center [911, 452] width 242 height 160
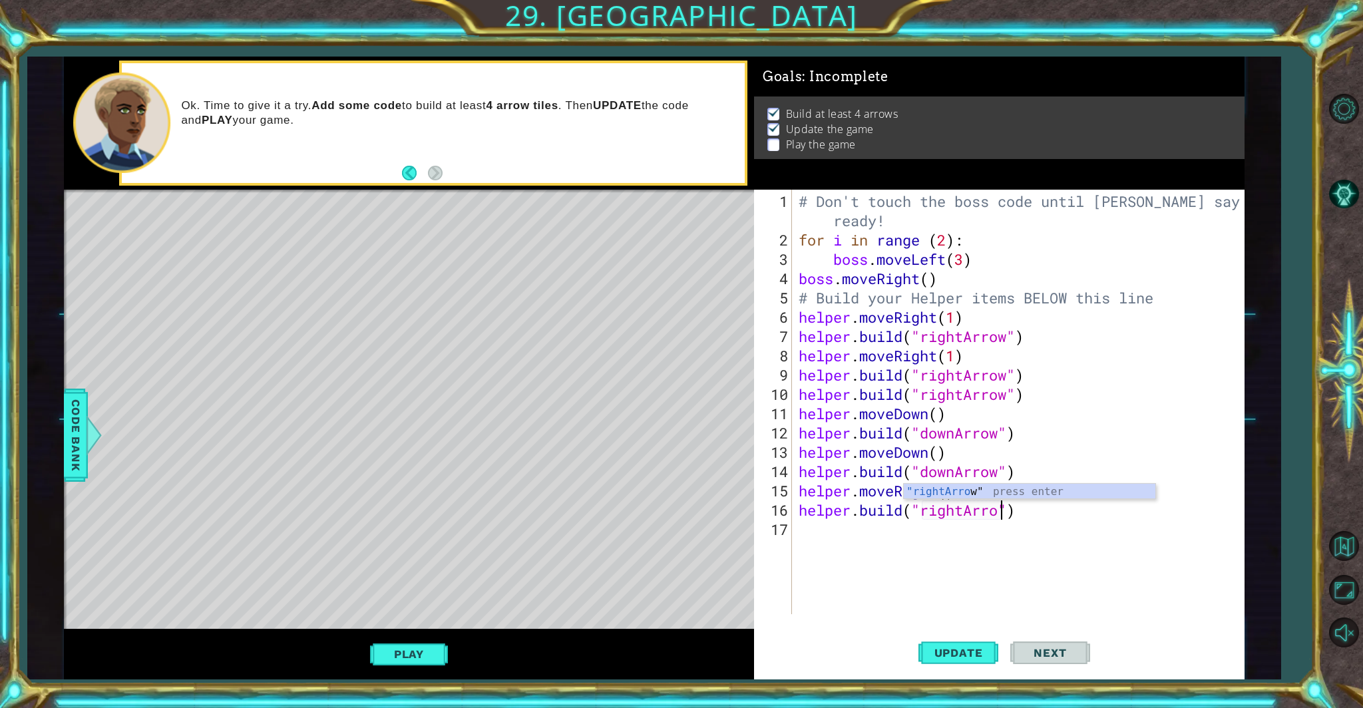
type textarea "[DOMAIN_NAME]("rightArrow")"
click at [798, 534] on div "# Don't touch the boss code until [PERSON_NAME] says you're ready! for i in ran…" at bounding box center [1021, 433] width 451 height 483
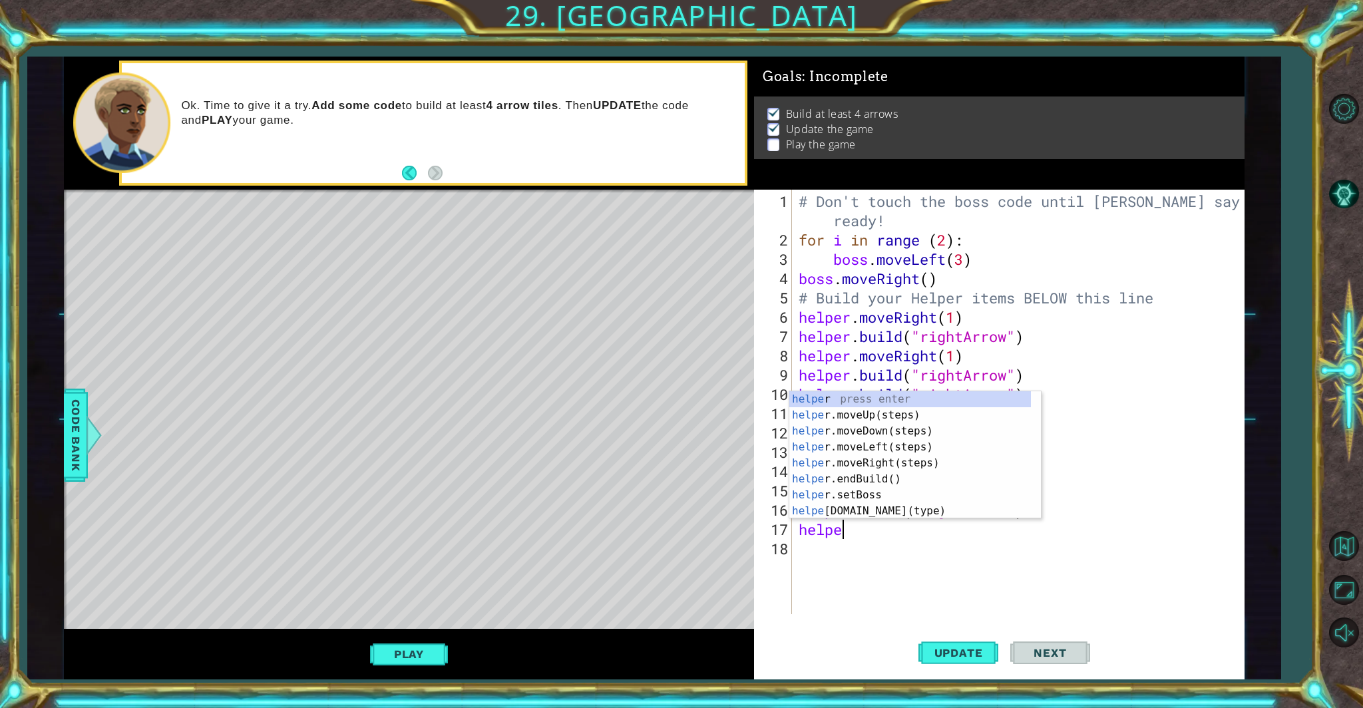
scroll to position [0, 1]
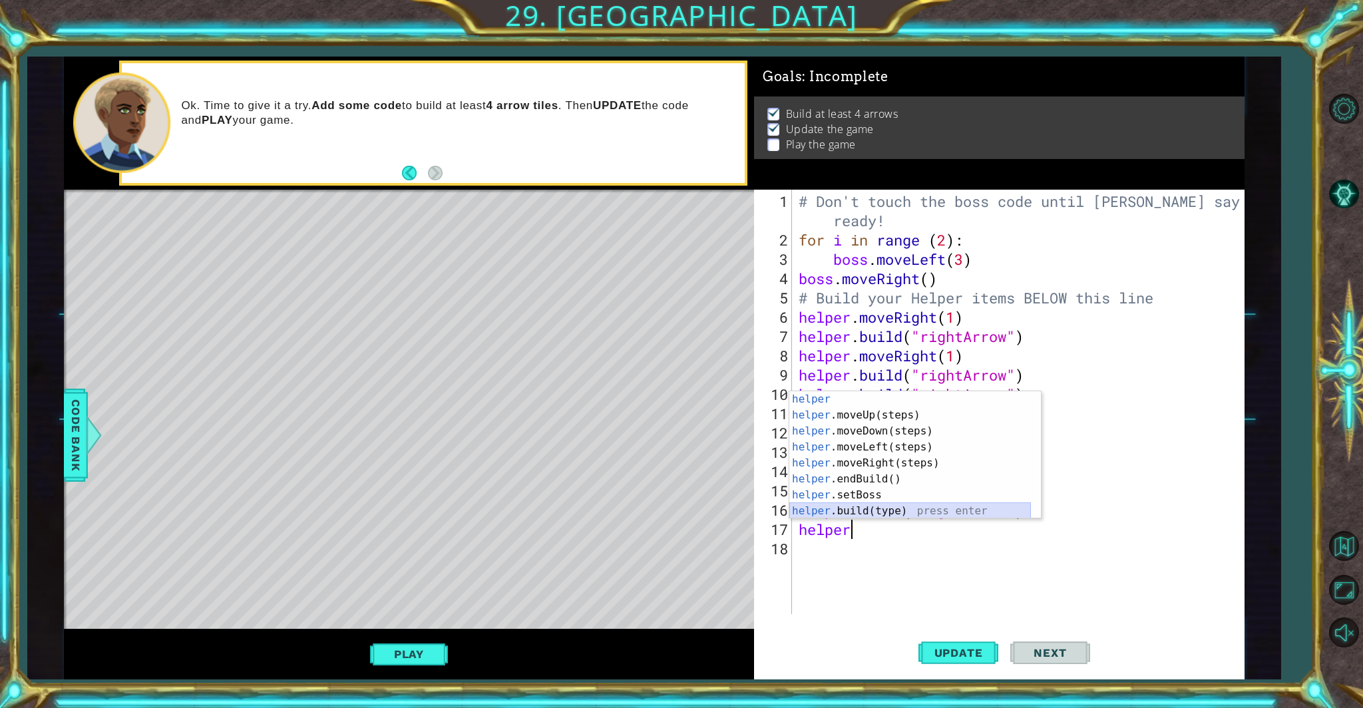
click at [798, 512] on div "helper press enter helper .moveUp(steps) press enter helper .moveDown(steps) pr…" at bounding box center [911, 471] width 242 height 160
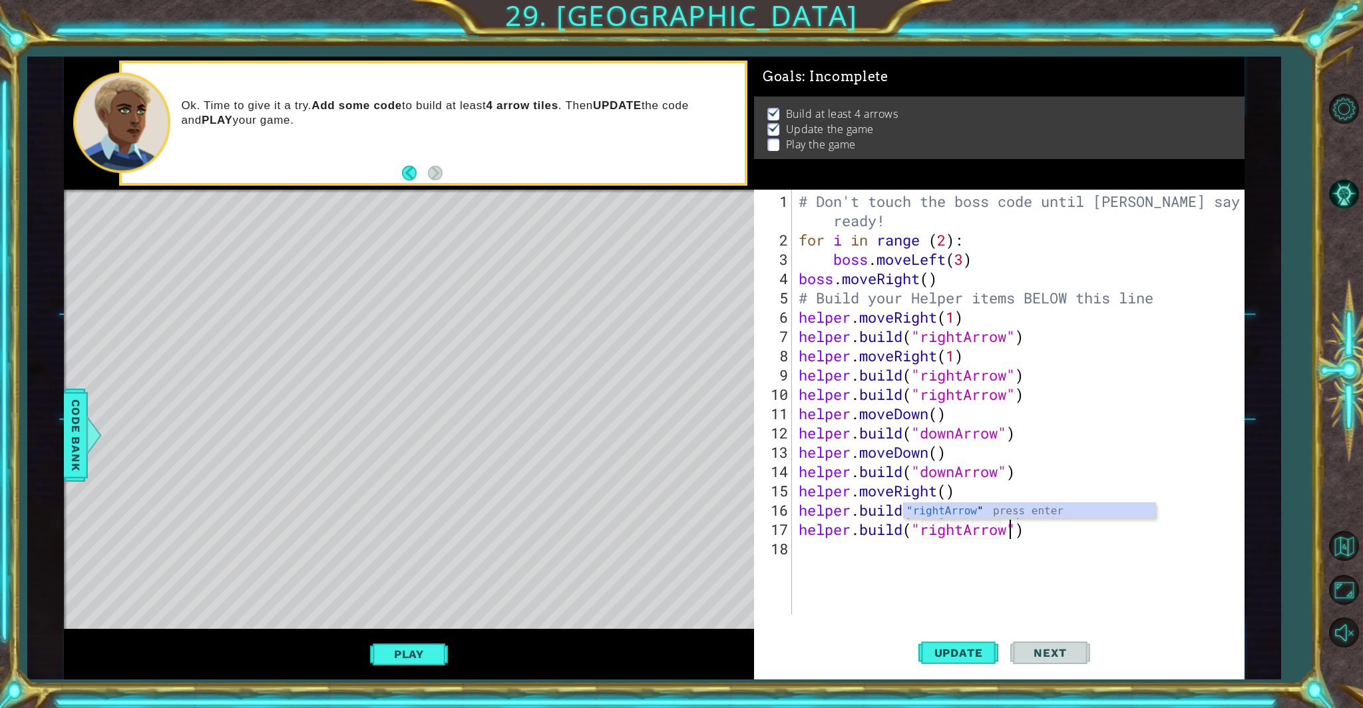
scroll to position [0, 9]
type textarea "[DOMAIN_NAME]("rightArrow")"
click at [797, 523] on div "[DOMAIN_NAME]("rightArrow") 1 2 3 4 5 6 7 8 9 10 11 12 13 14 15 16 17 18 # Don'…" at bounding box center [997, 402] width 486 height 425
click at [797, 528] on div "# Don't touch the boss code until [PERSON_NAME] says you're ready! for i in ran…" at bounding box center [1021, 433] width 451 height 483
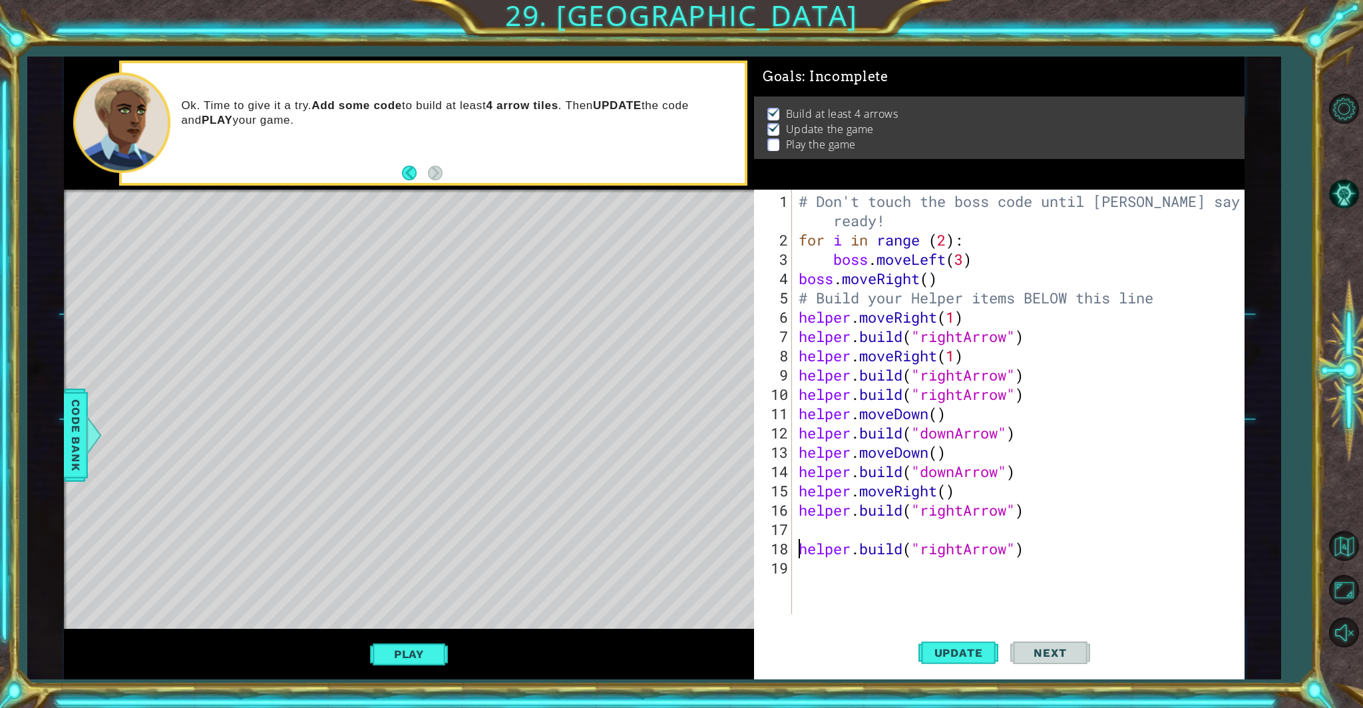
click at [798, 527] on div "# Don't touch the boss code until [PERSON_NAME] says you're ready! for i in ran…" at bounding box center [1021, 433] width 451 height 483
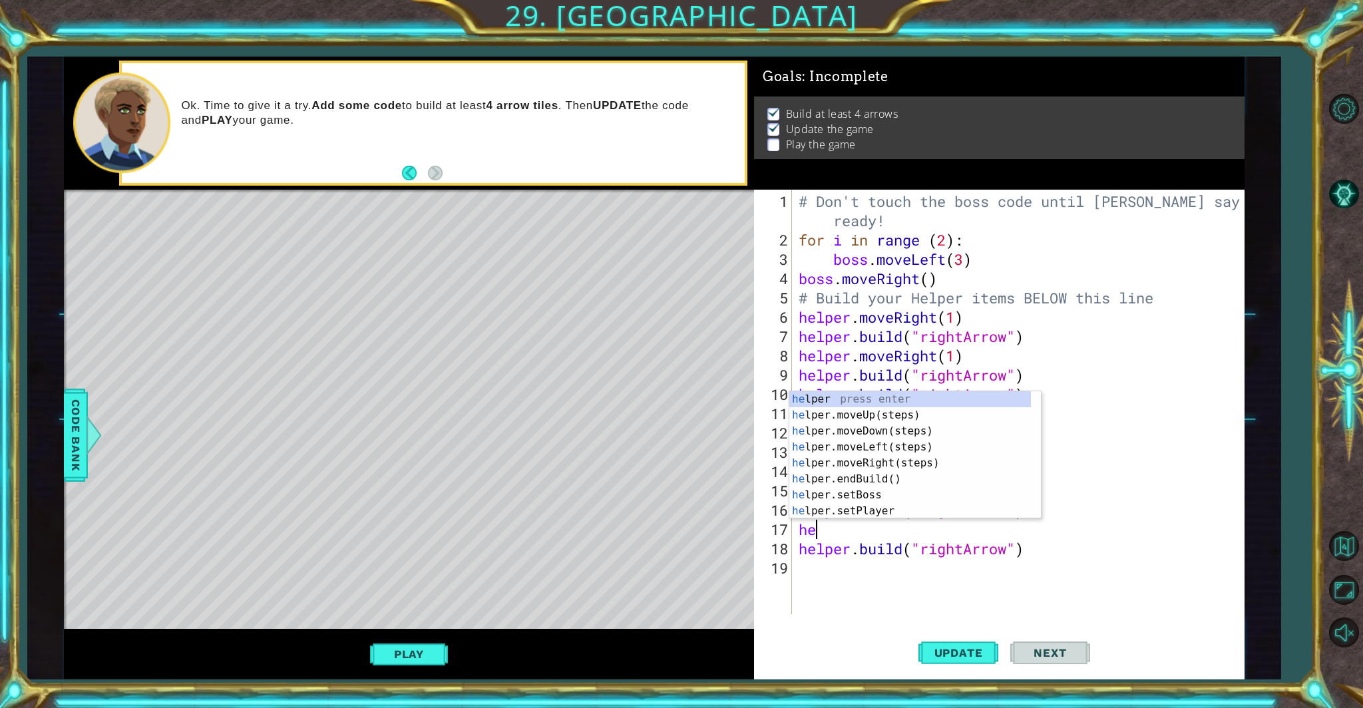
scroll to position [0, 0]
type textarea "help"
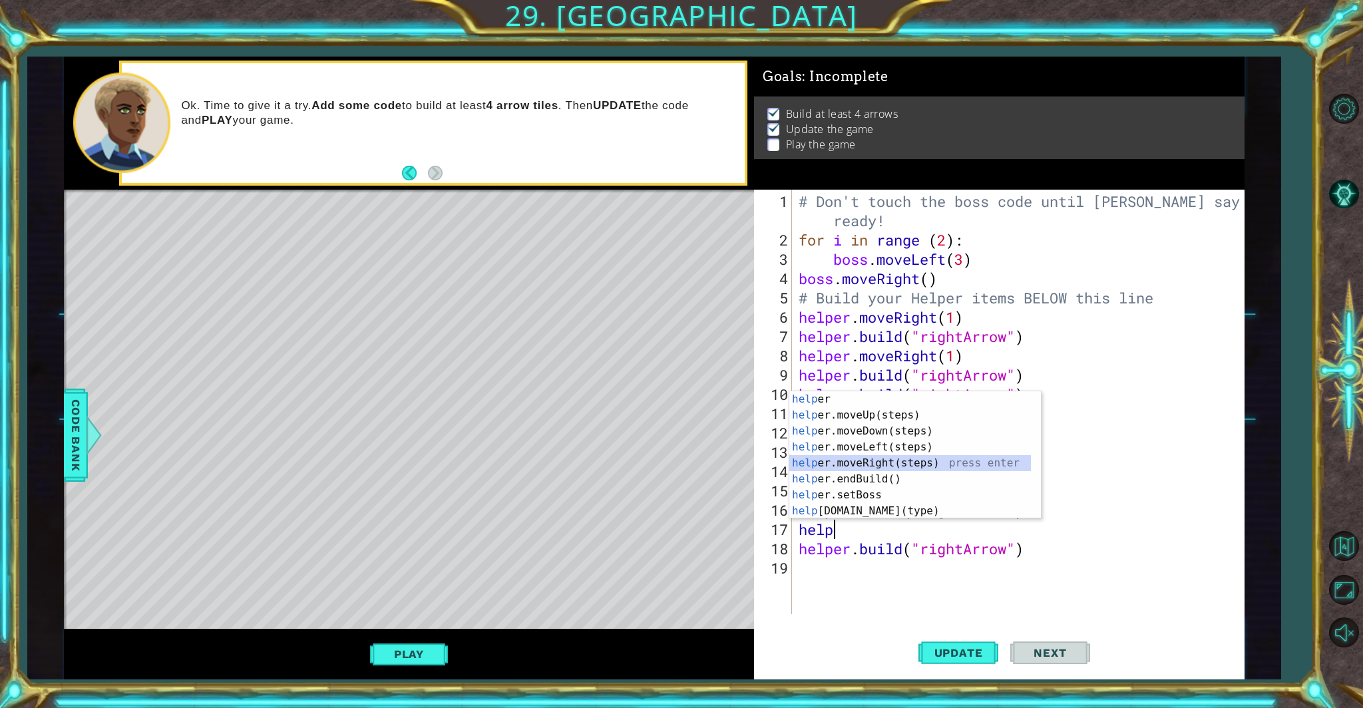
click at [798, 460] on div "help er press enter help er.moveUp(steps) press enter help er.moveDown(steps) p…" at bounding box center [911, 471] width 242 height 160
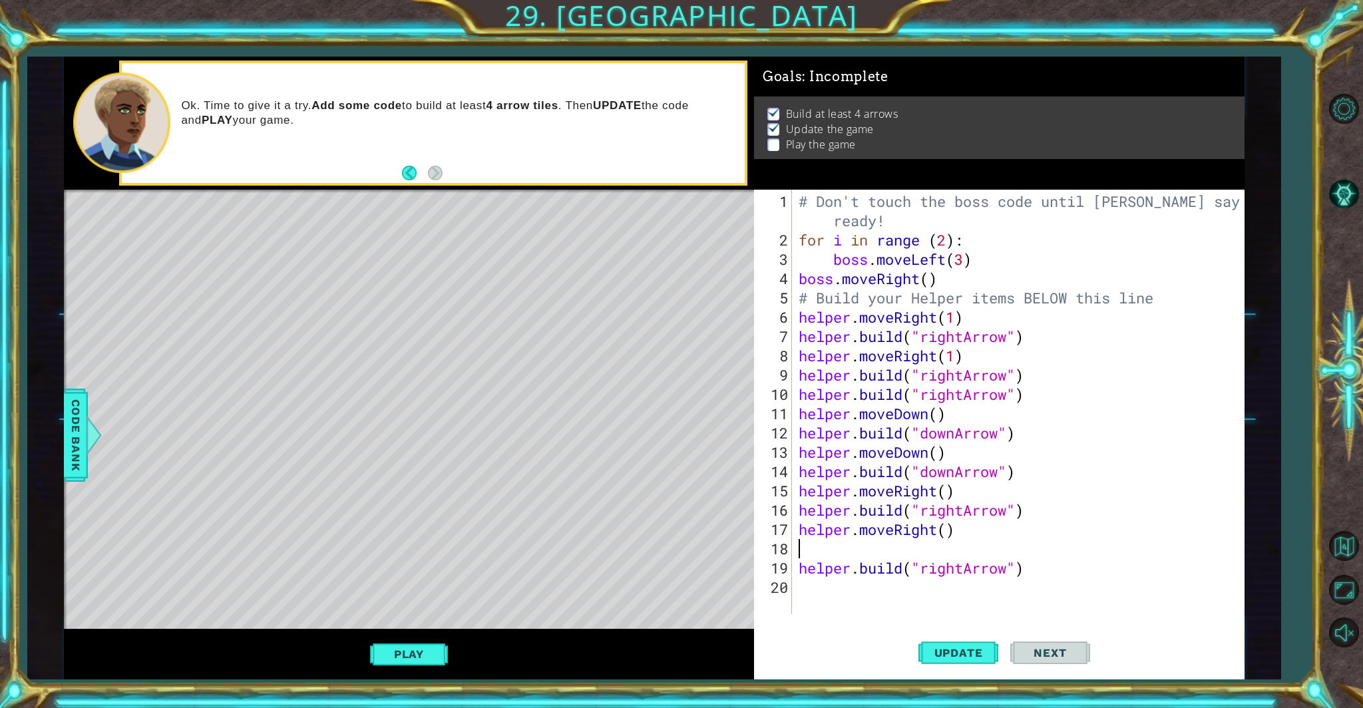
click at [796, 567] on div "# Don't touch the boss code until [PERSON_NAME] says you're ready! for i in ran…" at bounding box center [1021, 433] width 451 height 483
type textarea "[DOMAIN_NAME]("rightArrow")"
drag, startPoint x: 794, startPoint y: 560, endPoint x: 776, endPoint y: 514, distance: 49.3
click at [794, 559] on div "[DOMAIN_NAME]("rightArrow") 1 2 3 4 5 6 7 8 9 10 11 12 13 14 15 16 17 18 19 # D…" at bounding box center [997, 402] width 486 height 425
click at [798, 574] on div "# Don't touch the boss code until [PERSON_NAME] says you're ready! for i in ran…" at bounding box center [1021, 433] width 451 height 483
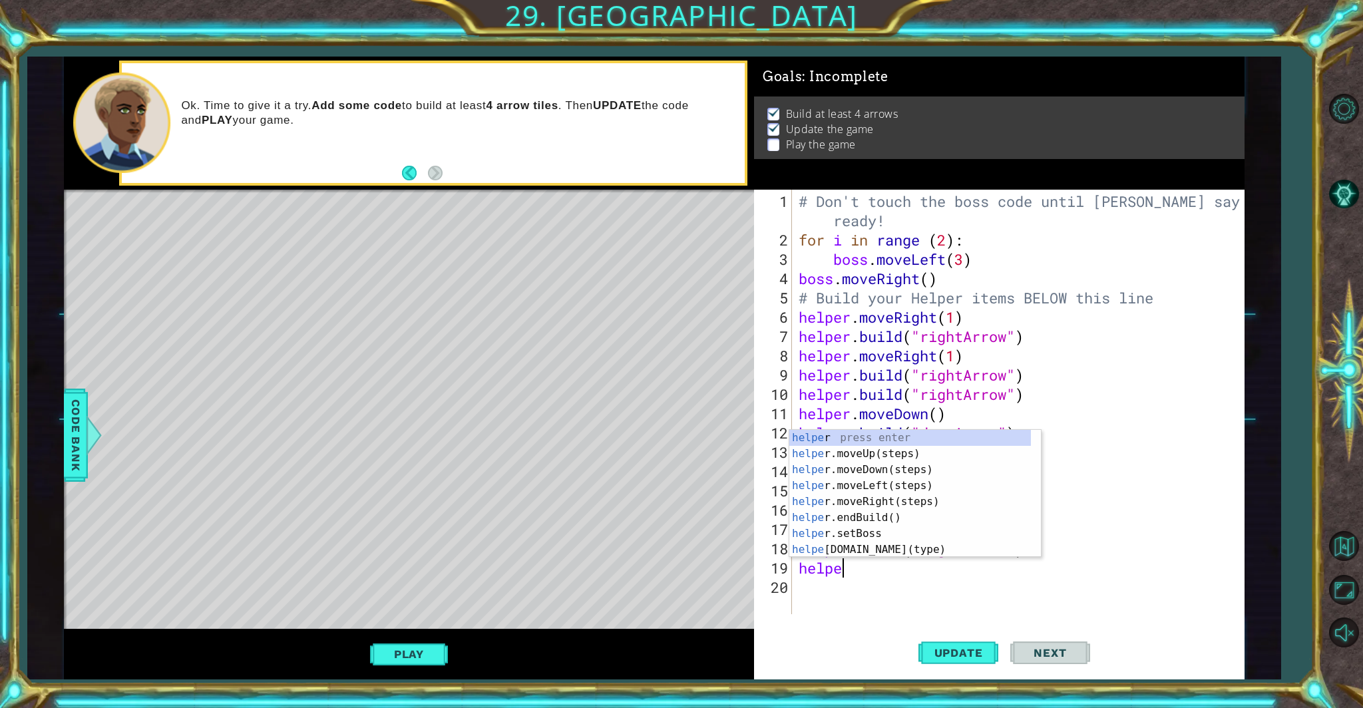
type textarea "helper"
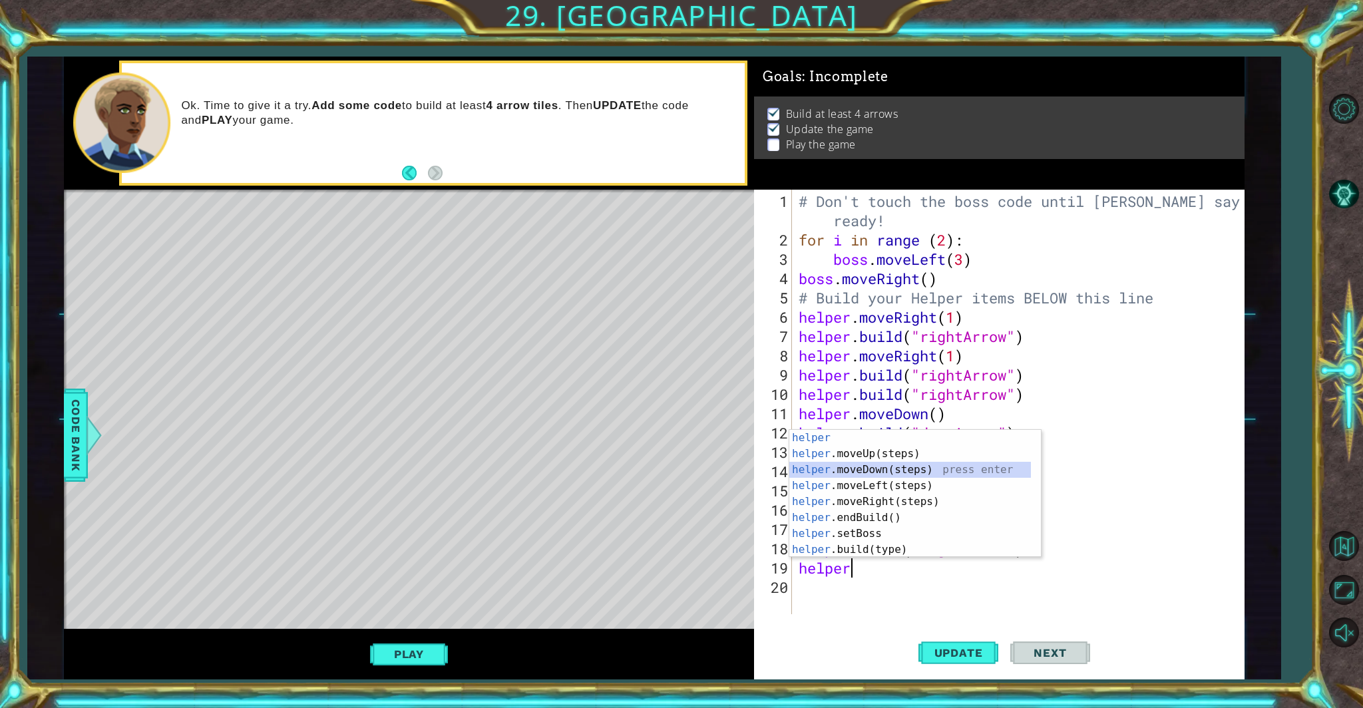
click at [798, 471] on div "helper press enter helper .moveUp(steps) press enter helper .moveDown(steps) pr…" at bounding box center [911, 510] width 242 height 160
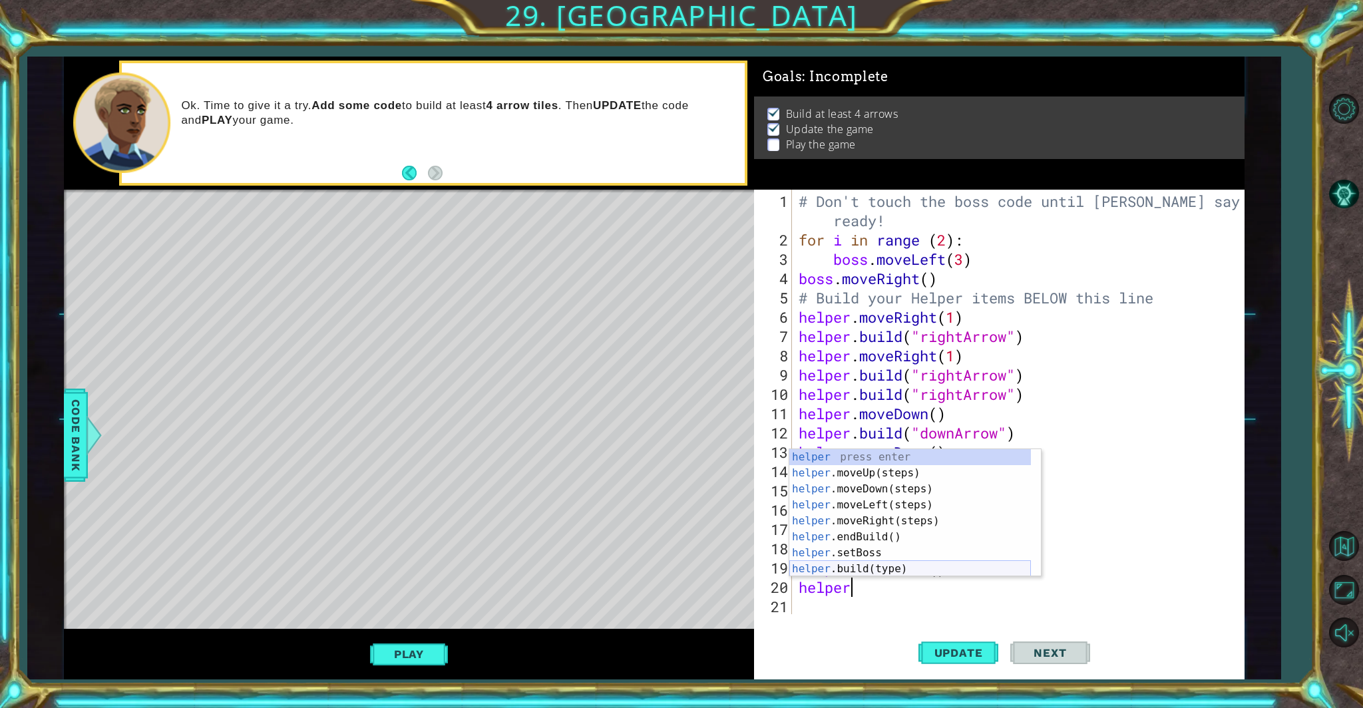
click at [798, 564] on div "helper press enter helper .moveUp(steps) press enter helper .moveDown(steps) pr…" at bounding box center [911, 529] width 242 height 160
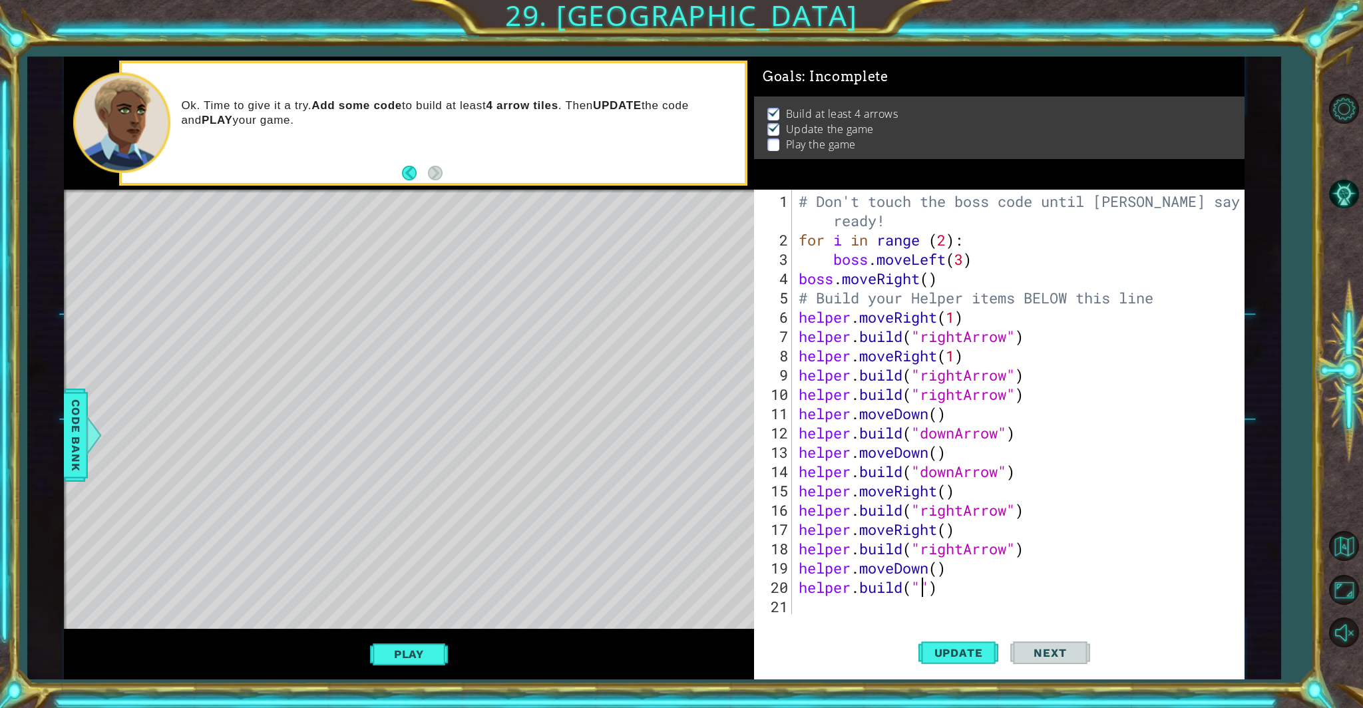
click at [798, 592] on div "# Don't touch the boss code until [PERSON_NAME] says you're ready! for i in ran…" at bounding box center [1021, 433] width 451 height 483
click at [798, 561] on div ""d ownArrow" press enter" at bounding box center [1030, 585] width 252 height 48
type textarea "[DOMAIN_NAME]("downArrow")"
click at [798, 602] on div "# Don't touch the boss code until [PERSON_NAME] says you're ready! for i in ran…" at bounding box center [1021, 433] width 451 height 483
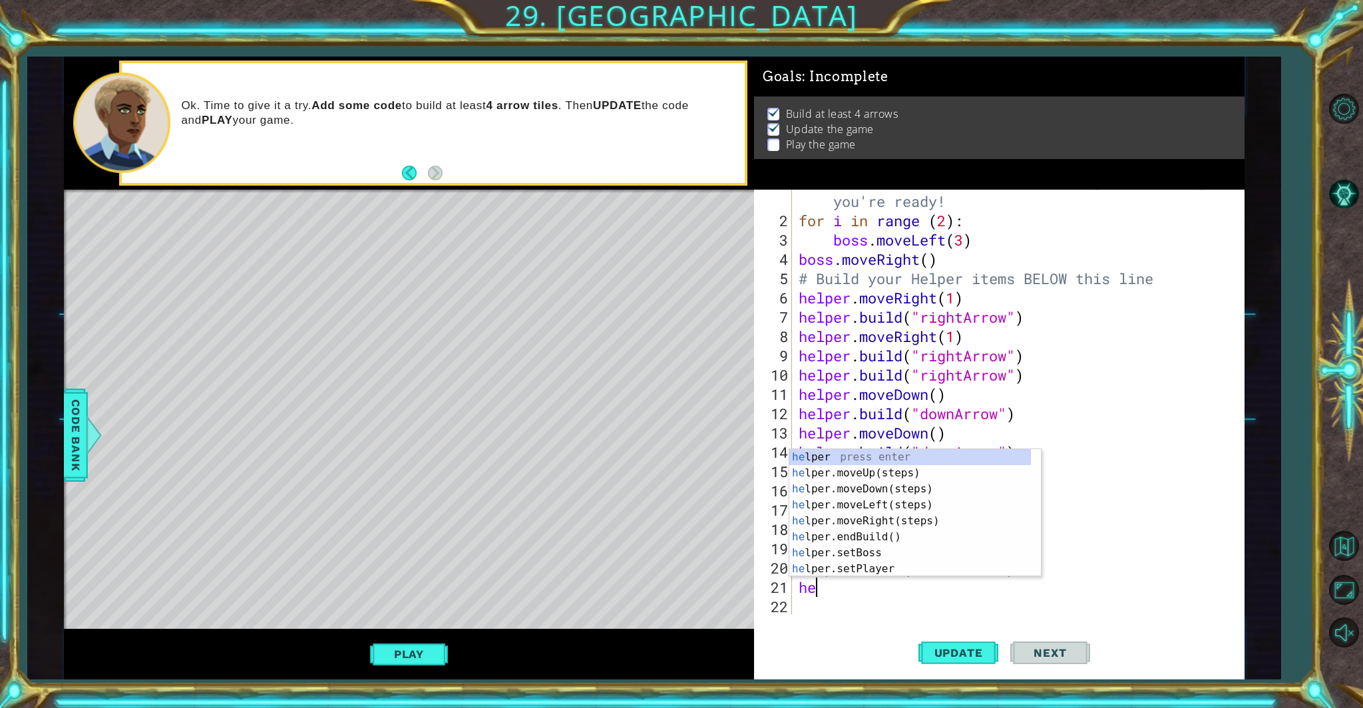
scroll to position [0, 0]
type textarea "helper"
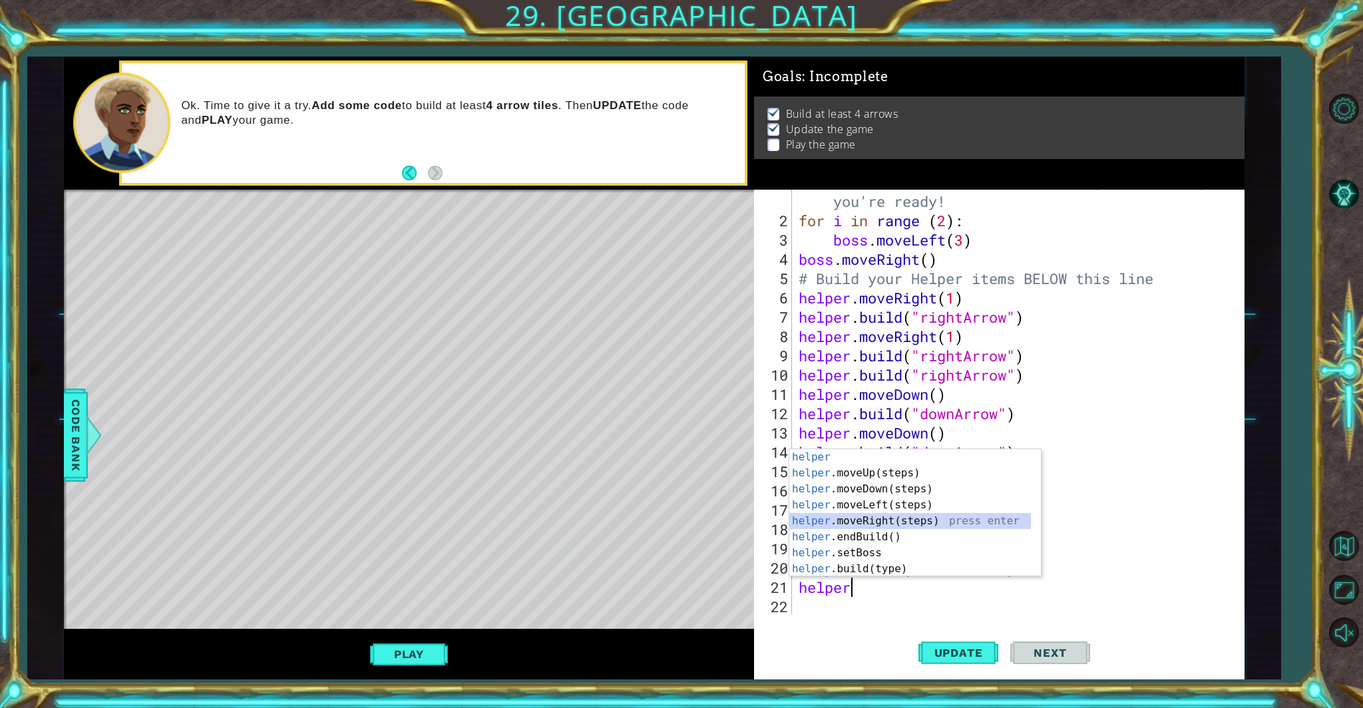
click at [798, 516] on div "helper press enter helper .moveUp(steps) press enter helper .moveDown(steps) pr…" at bounding box center [911, 529] width 242 height 160
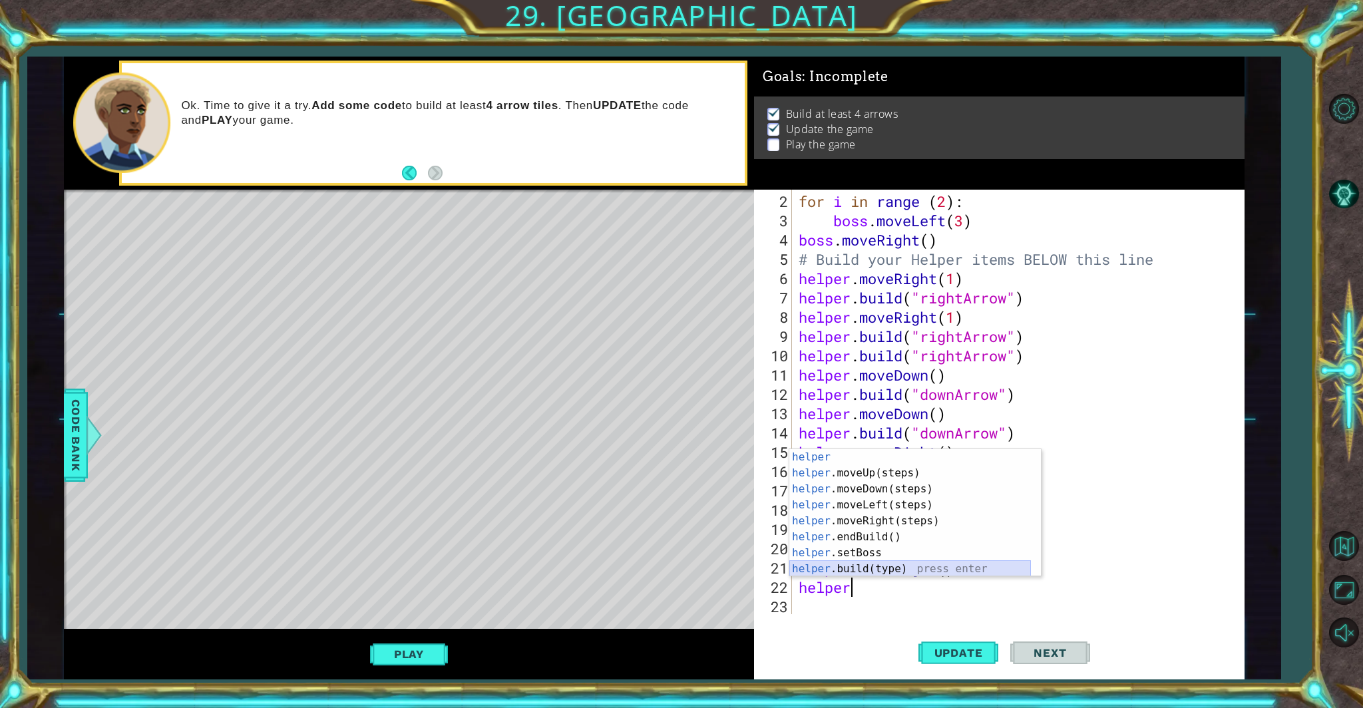
click at [798, 571] on div "helper press enter helper .moveUp(steps) press enter helper .moveDown(steps) pr…" at bounding box center [911, 529] width 242 height 160
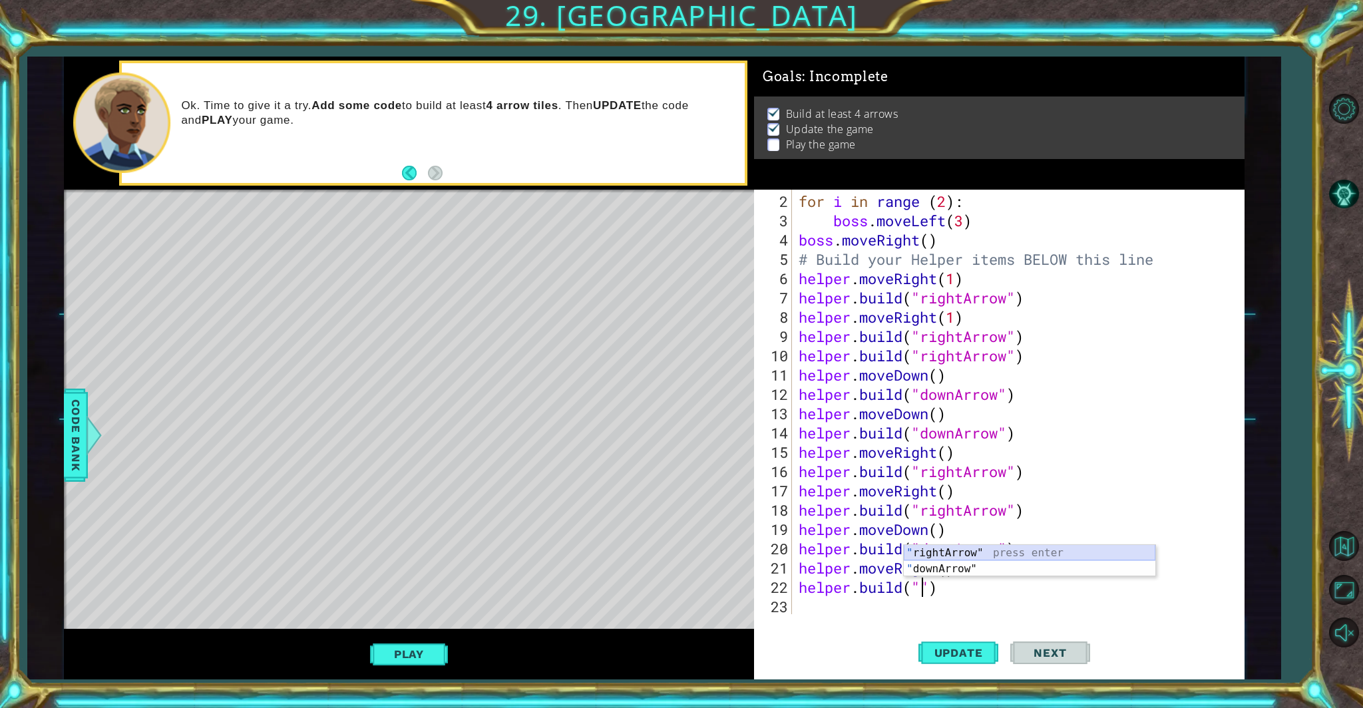
click at [798, 551] on div "" rightArrow" press enter " downArrow" press enter" at bounding box center [1030, 577] width 252 height 64
type textarea "[DOMAIN_NAME]("rightArrow")"
click at [798, 604] on div "for i in range ( 2 ) : boss . moveLeft ( 3 ) boss . moveRight ( ) # Build your …" at bounding box center [1016, 423] width 441 height 463
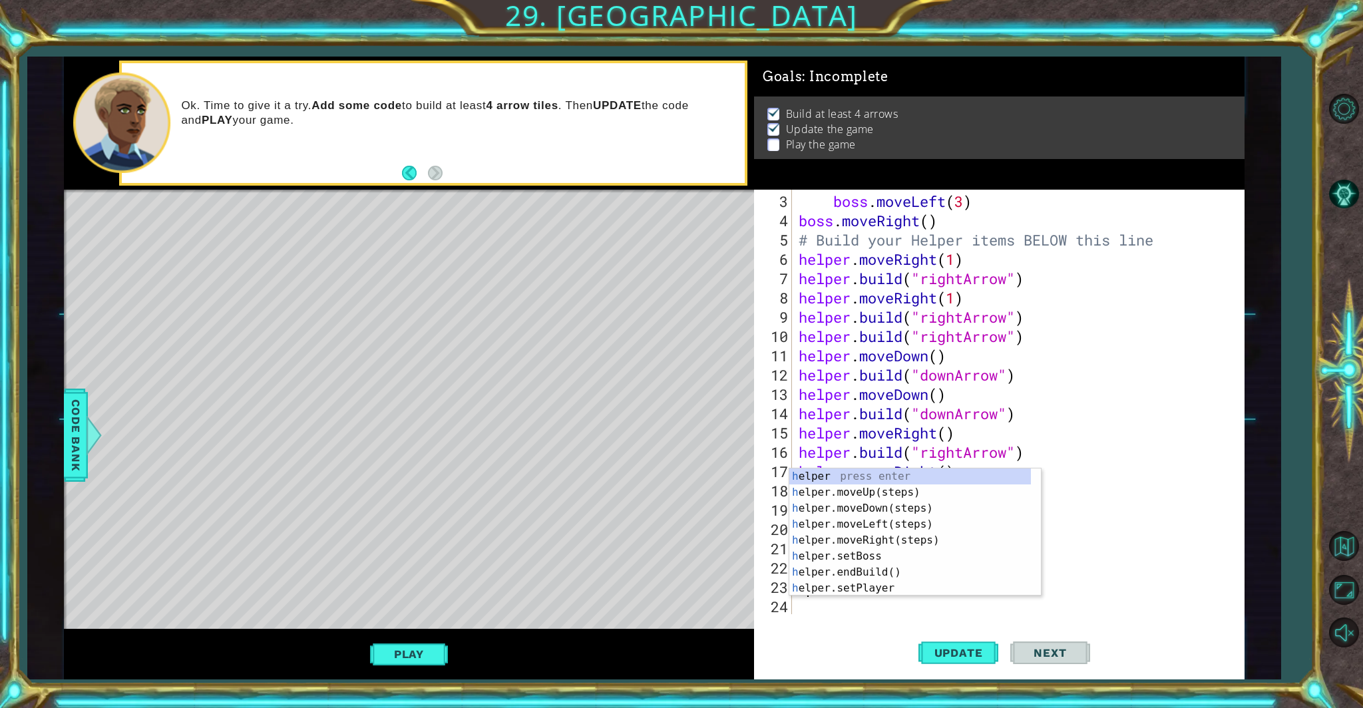
scroll to position [58, 0]
type textarea "hel"
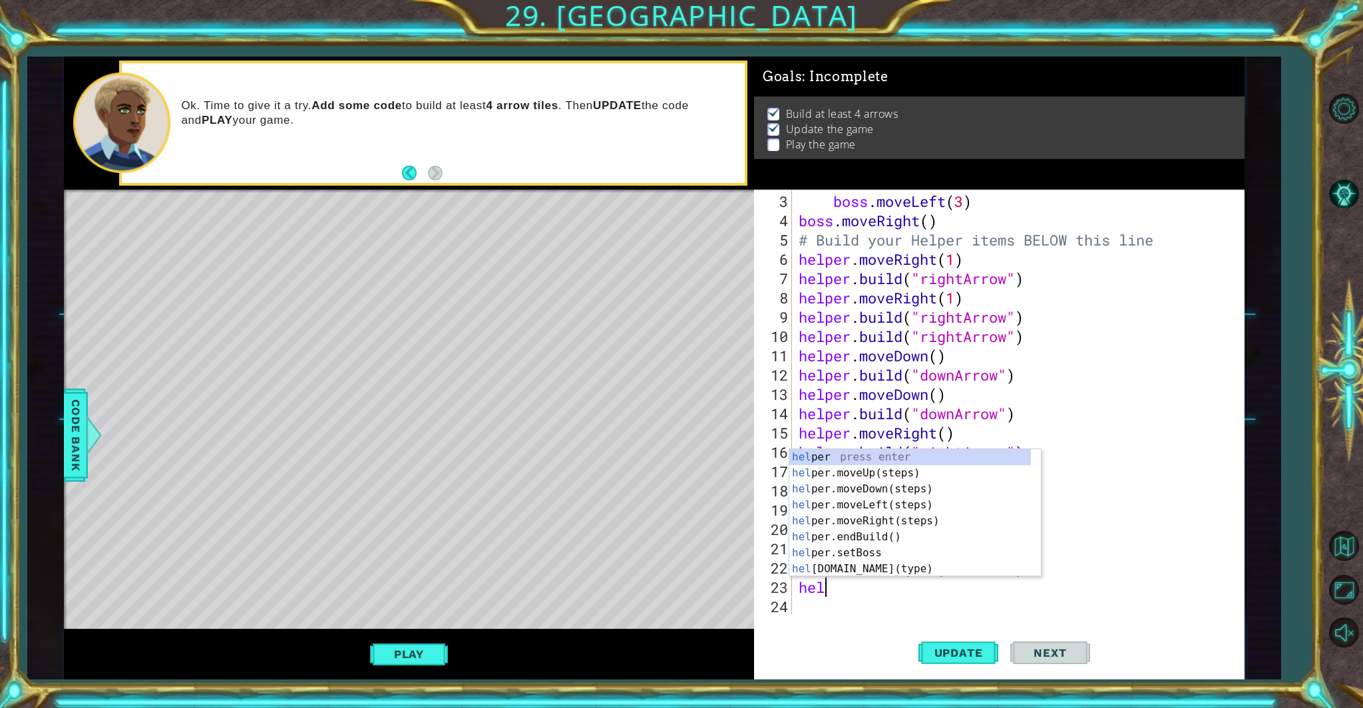
scroll to position [0, 0]
drag, startPoint x: 879, startPoint y: 489, endPoint x: 885, endPoint y: 493, distance: 8.1
click at [798, 489] on div "hel per press enter hel per.moveUp(steps) press enter hel per.moveDown(steps) p…" at bounding box center [911, 529] width 242 height 160
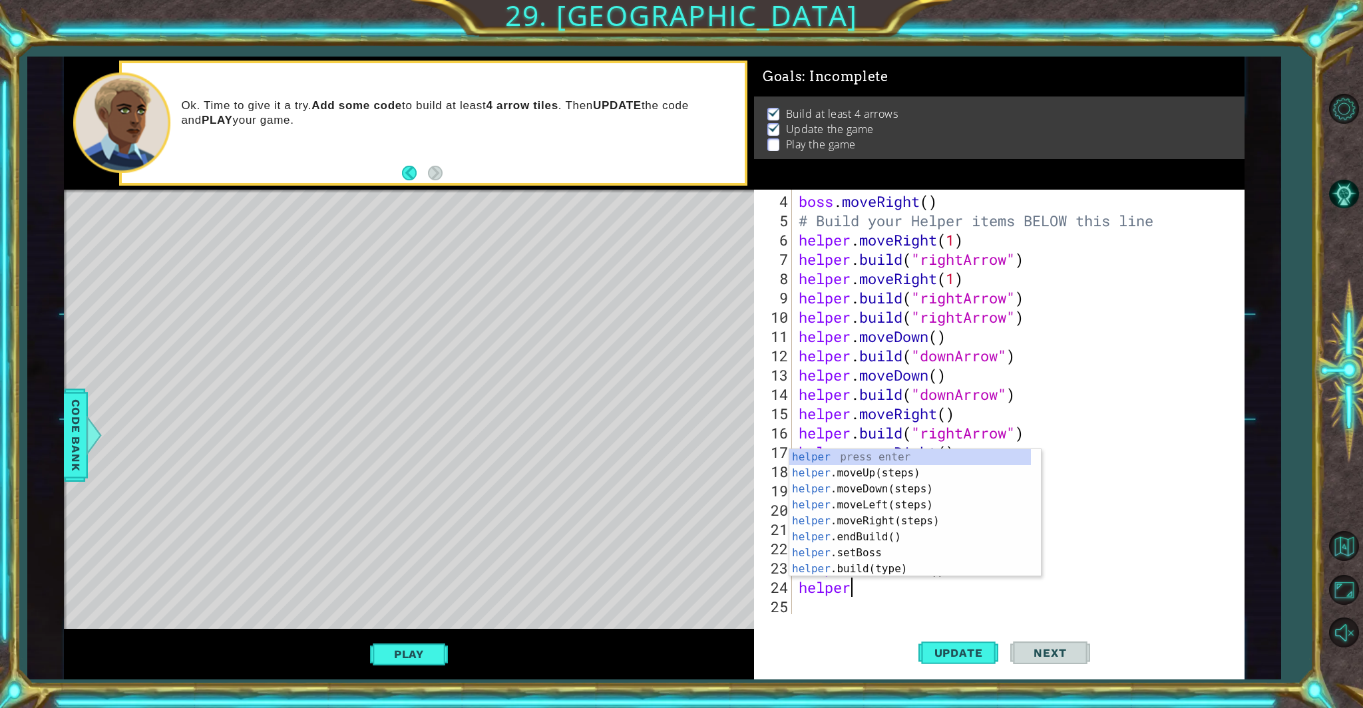
scroll to position [0, 1]
click at [798, 569] on div "helper press enter helper .moveUp(steps) press enter helper .moveDown(steps) pr…" at bounding box center [911, 529] width 242 height 160
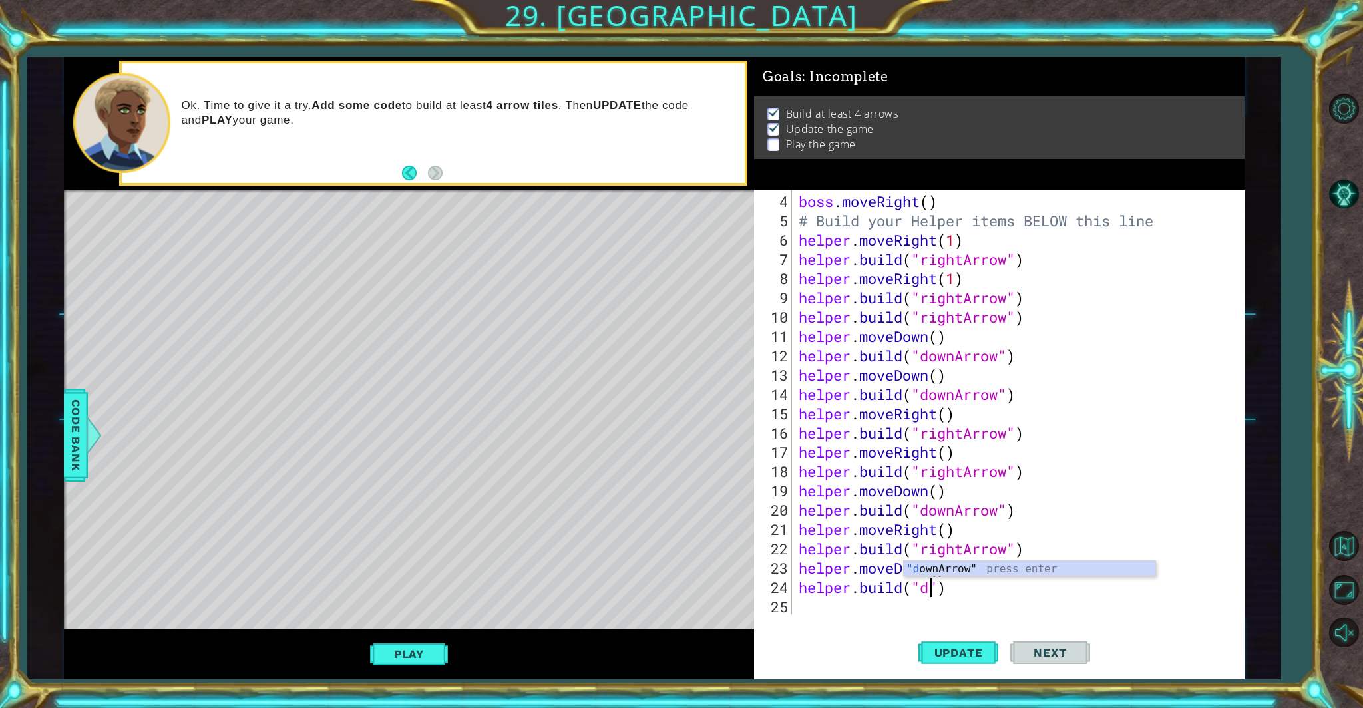
scroll to position [0, 6]
drag, startPoint x: 1019, startPoint y: 570, endPoint x: 967, endPoint y: 593, distance: 56.6
click at [798, 567] on div ""do wnArrow" press enter" at bounding box center [1030, 585] width 252 height 48
type textarea "[DOMAIN_NAME]("downArrow")"
drag, startPoint x: 805, startPoint y: 609, endPoint x: 820, endPoint y: 618, distance: 17.9
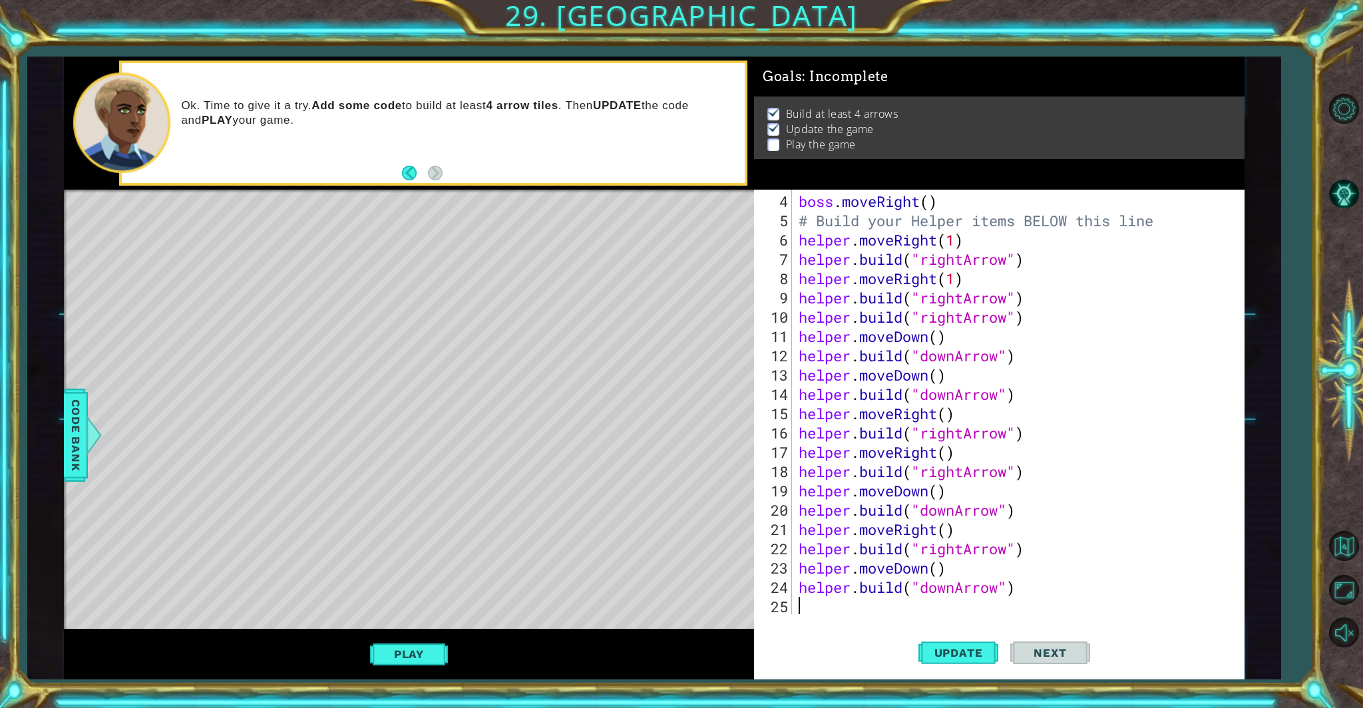
click at [798, 606] on div "boss . moveRight ( ) # Build your Helper items BELOW this line helper . moveRig…" at bounding box center [1016, 423] width 441 height 463
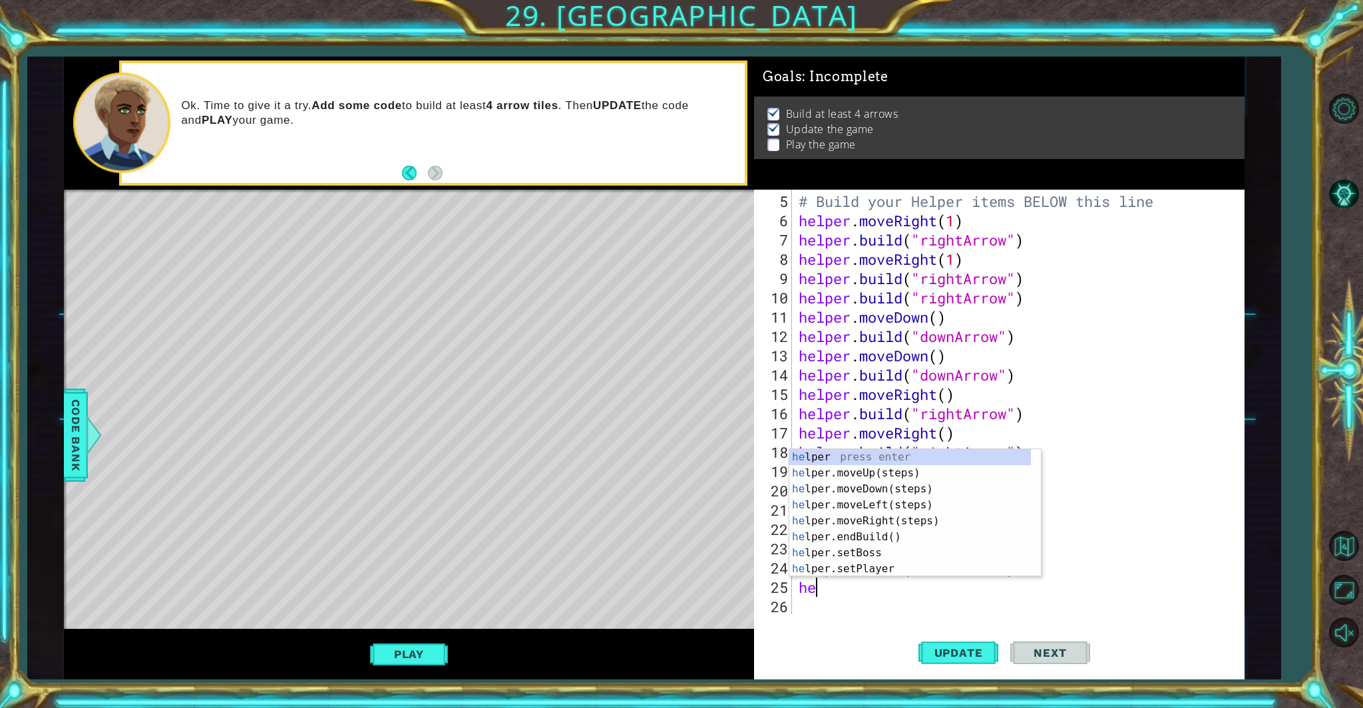
scroll to position [0, 1]
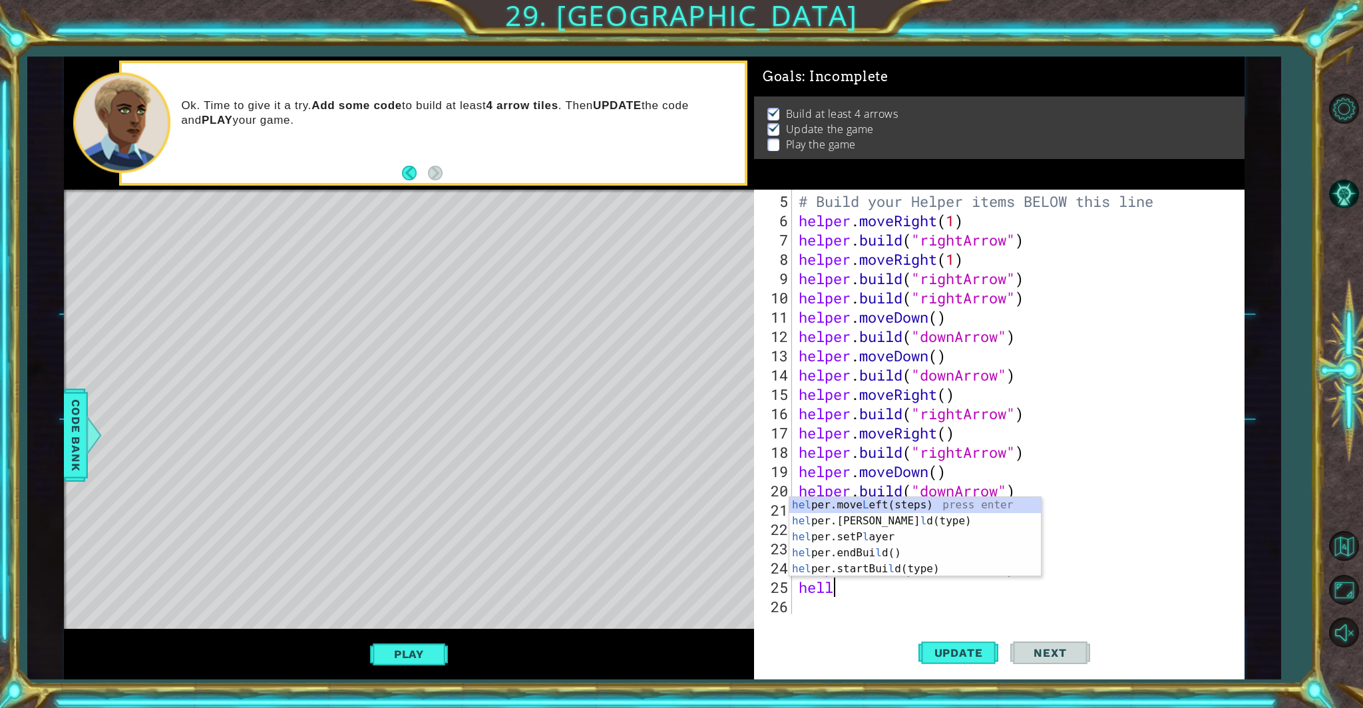
type textarea "hel"
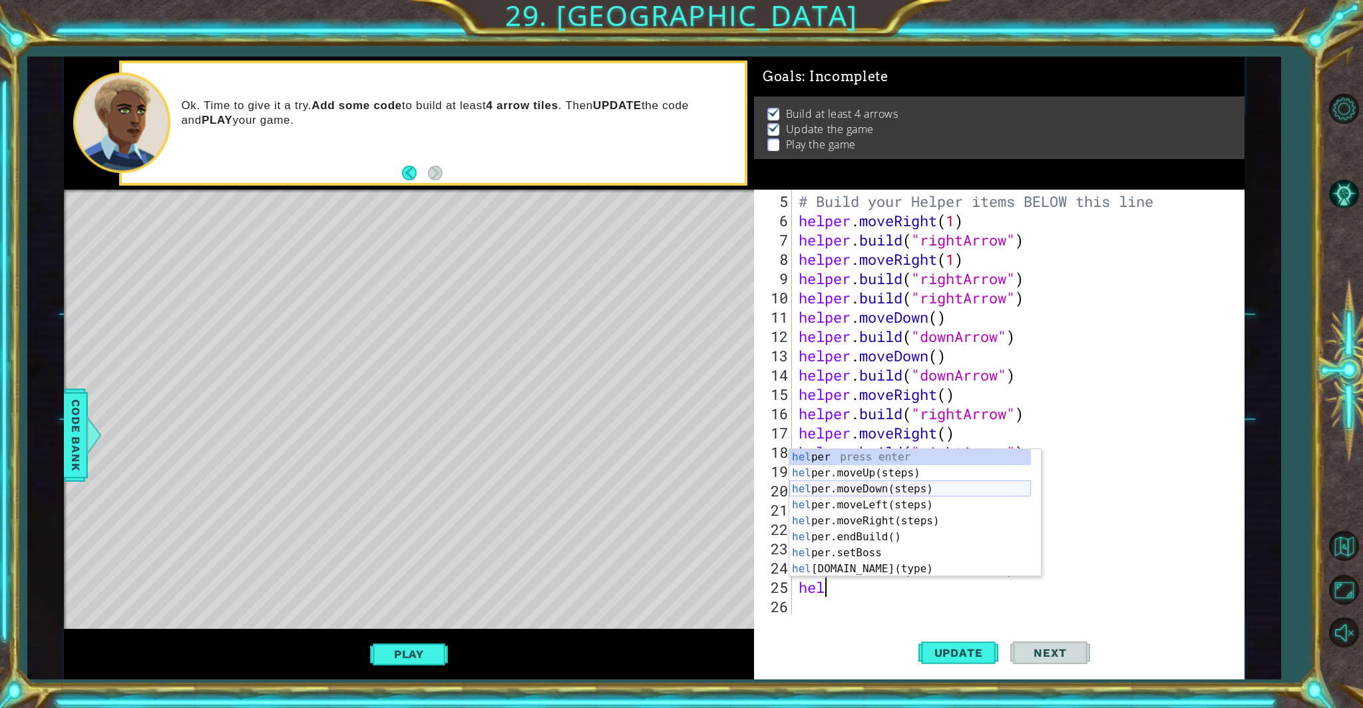
click at [798, 487] on div "hel per press enter hel per.moveUp(steps) press enter hel per.moveDown(steps) p…" at bounding box center [911, 529] width 242 height 160
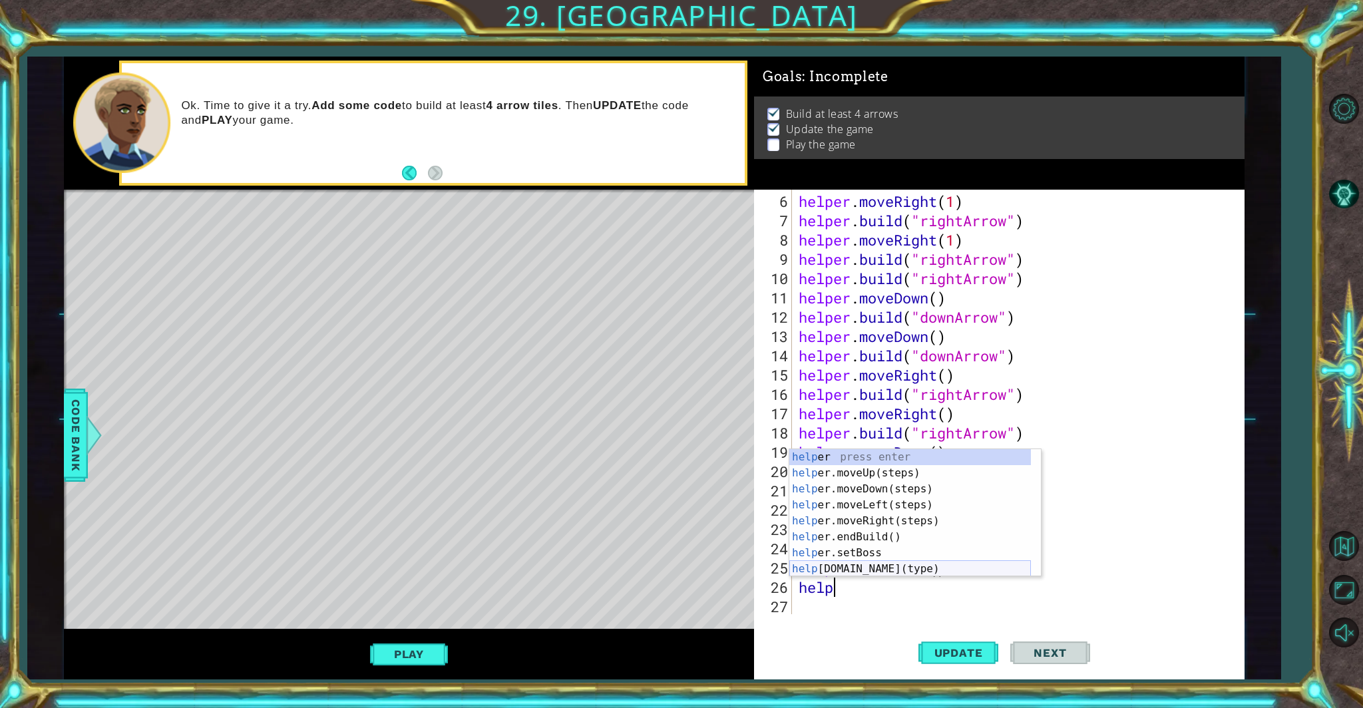
drag, startPoint x: 839, startPoint y: 570, endPoint x: 883, endPoint y: 583, distance: 45.9
click at [798, 571] on div "help er press enter help er.moveUp(steps) press enter help er.moveDown(steps) p…" at bounding box center [911, 529] width 242 height 160
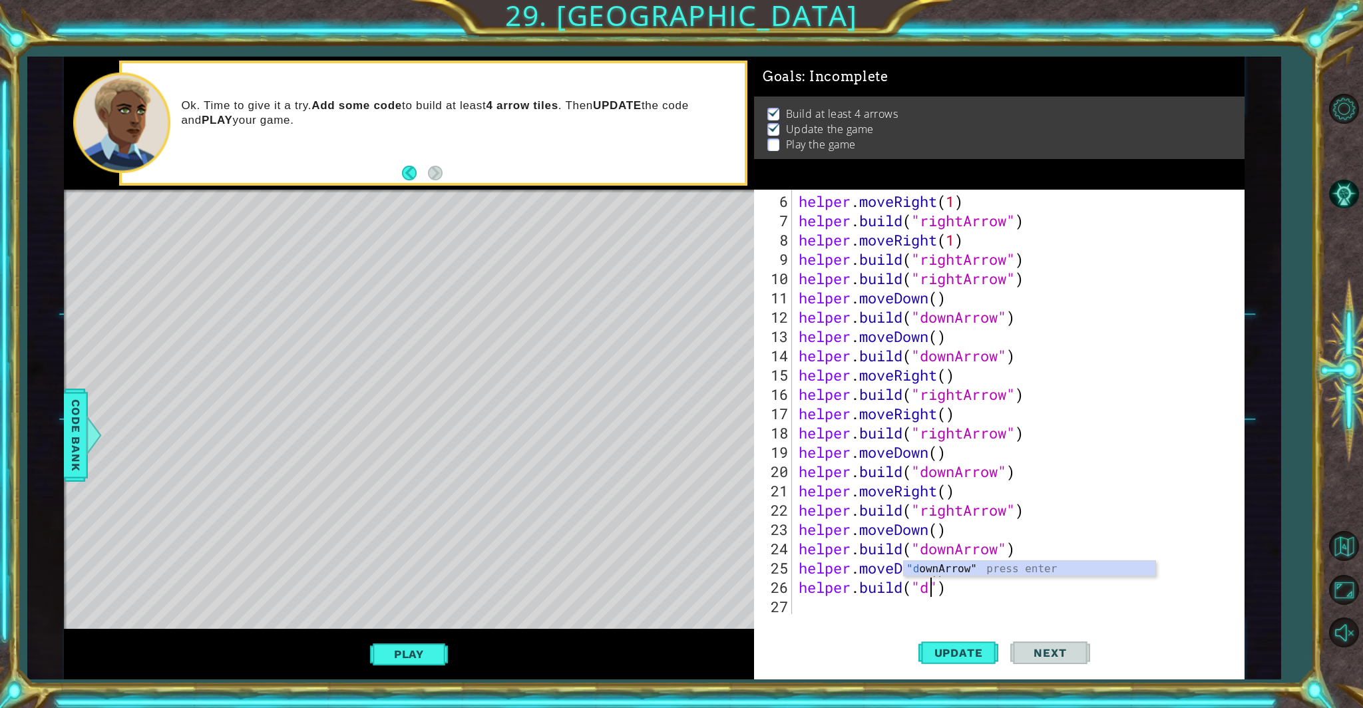
scroll to position [0, 6]
drag, startPoint x: 883, startPoint y: 476, endPoint x: 913, endPoint y: 507, distance: 42.4
click at [798, 479] on div "helper . moveRight ( 1 ) helper . build ( "rightArrow" ) helper . moveRight ( 1…" at bounding box center [1016, 423] width 441 height 463
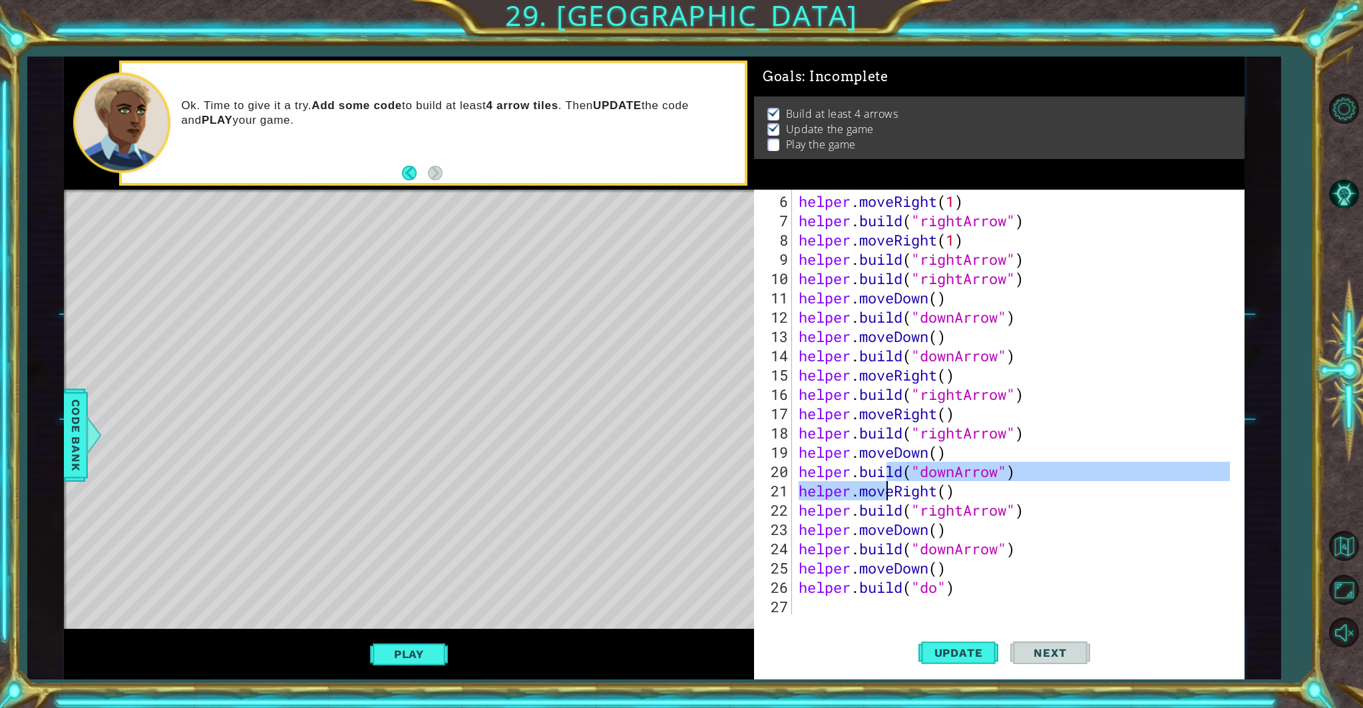
click at [798, 592] on div "helper . moveRight ( 1 ) helper . build ( "rightArrow" ) helper . moveRight ( 1…" at bounding box center [1016, 423] width 441 height 463
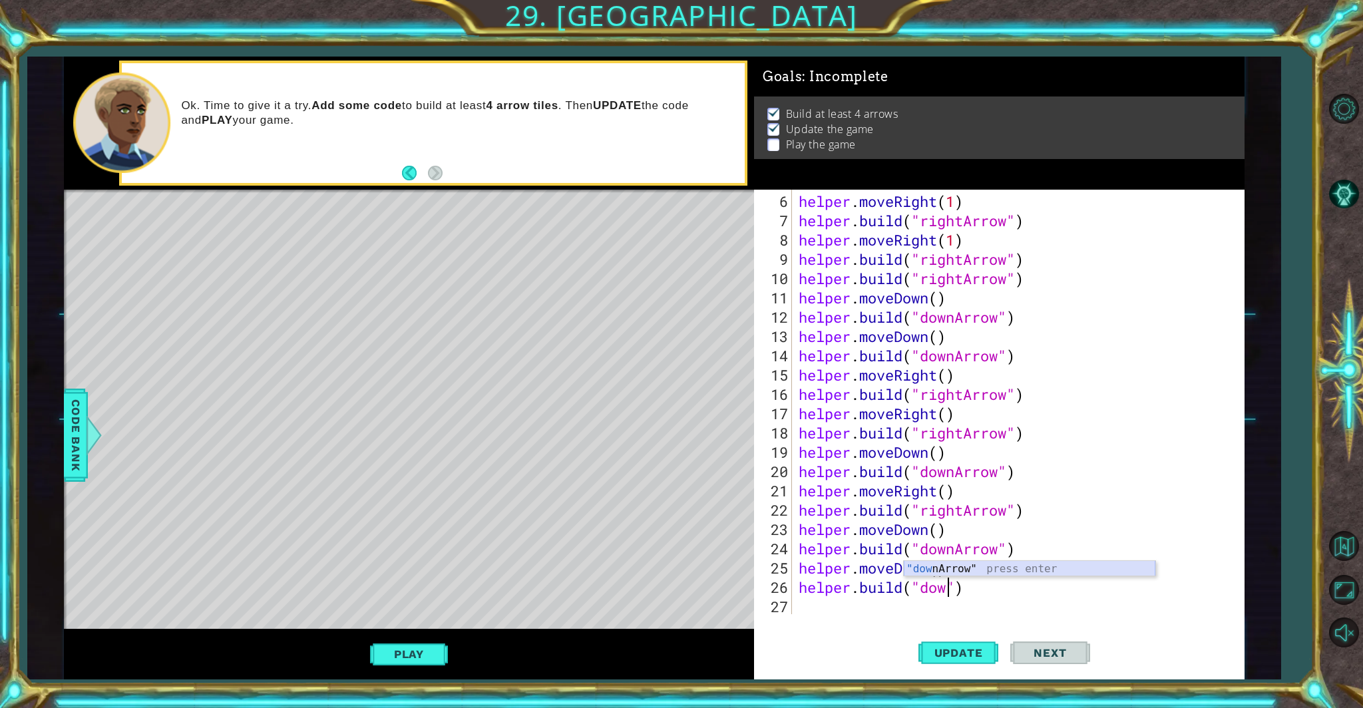
click at [798, 569] on div ""dow nArrow" press enter" at bounding box center [1030, 585] width 252 height 48
type textarea "[DOMAIN_NAME]("downArrow")"
click at [798, 606] on div "helper . moveRight ( 1 ) helper . build ( "rightArrow" ) helper . moveRight ( 1…" at bounding box center [1016, 423] width 441 height 463
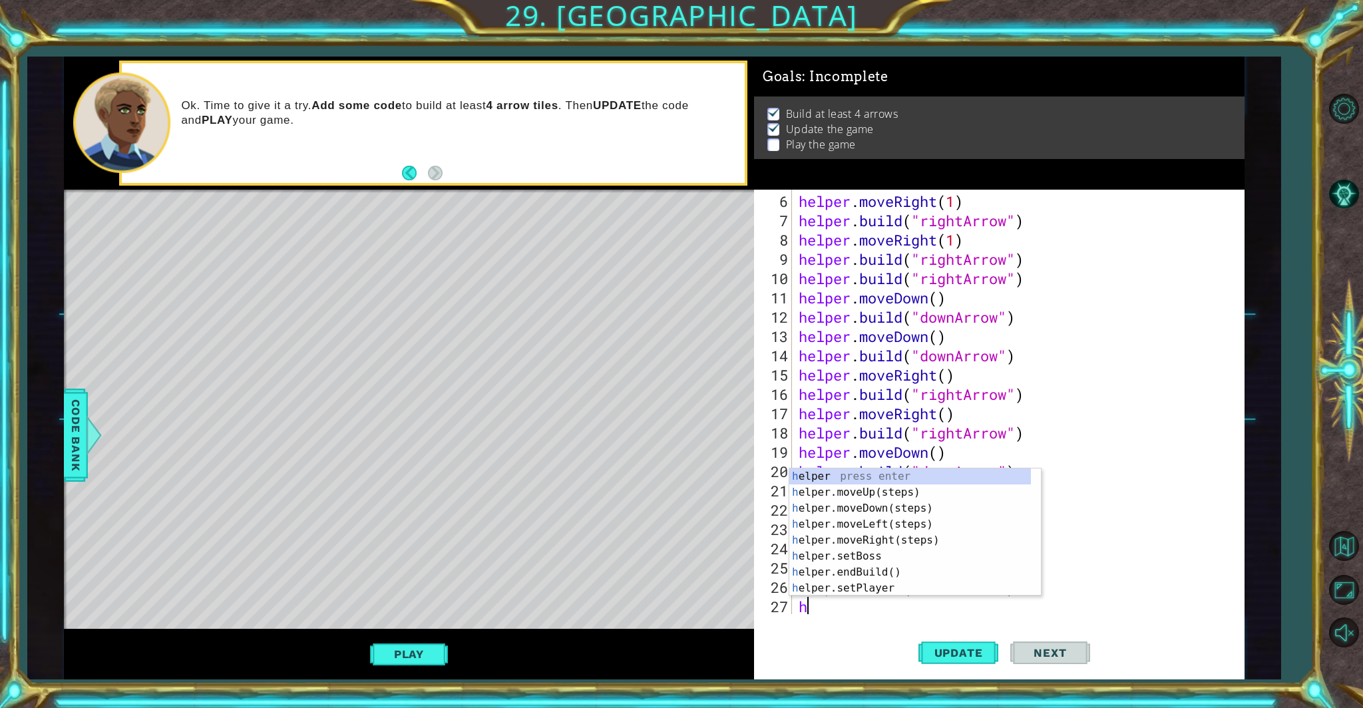
type textarea "he"
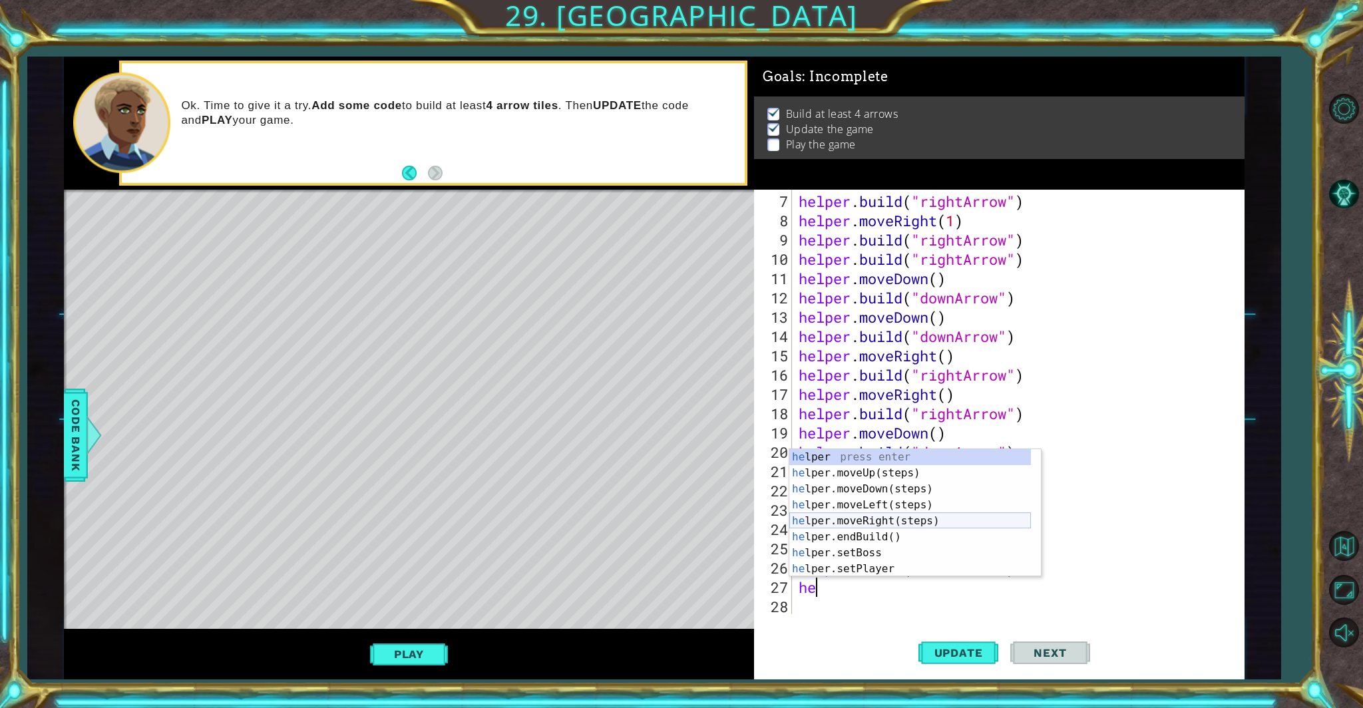
click at [798, 519] on div "he lper press enter he lper.moveUp(steps) press enter he lper.moveDown(steps) p…" at bounding box center [911, 529] width 242 height 160
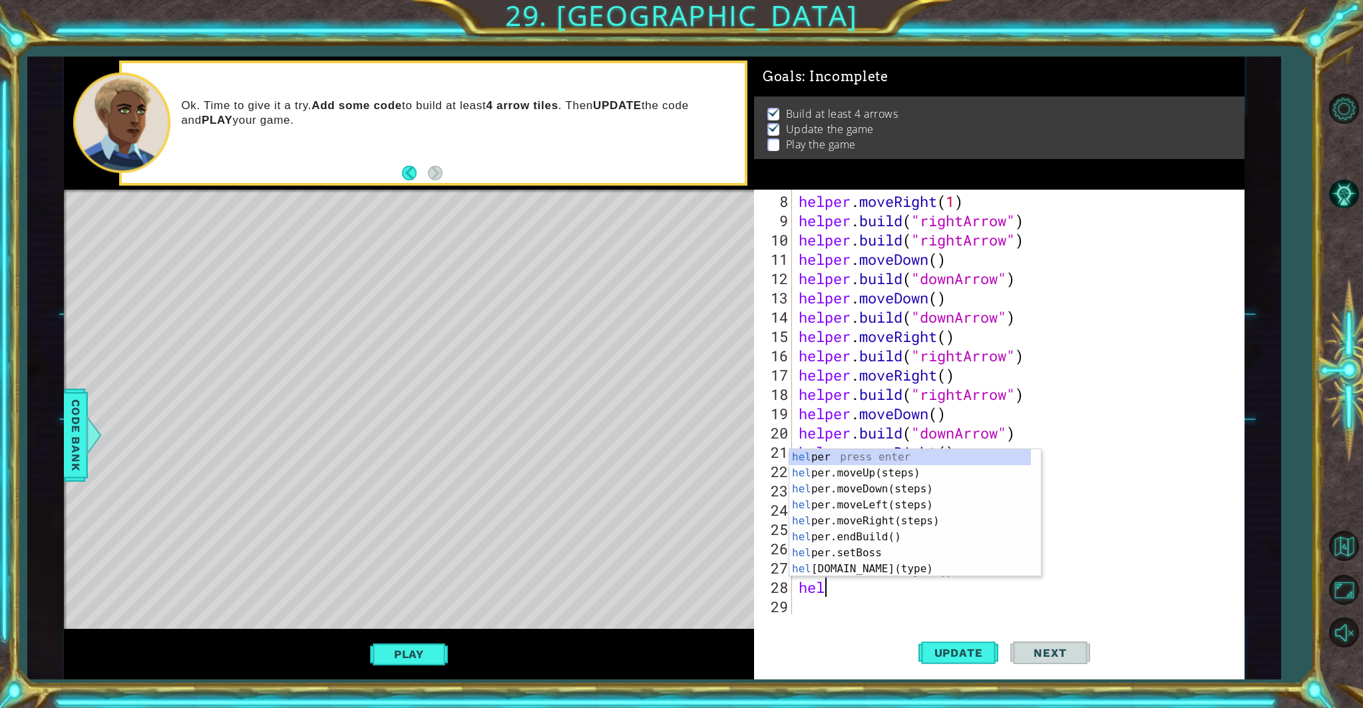
scroll to position [0, 0]
click at [798, 566] on div "hel per press enter hel per.moveUp(steps) press enter hel per.moveDown(steps) p…" at bounding box center [911, 529] width 242 height 160
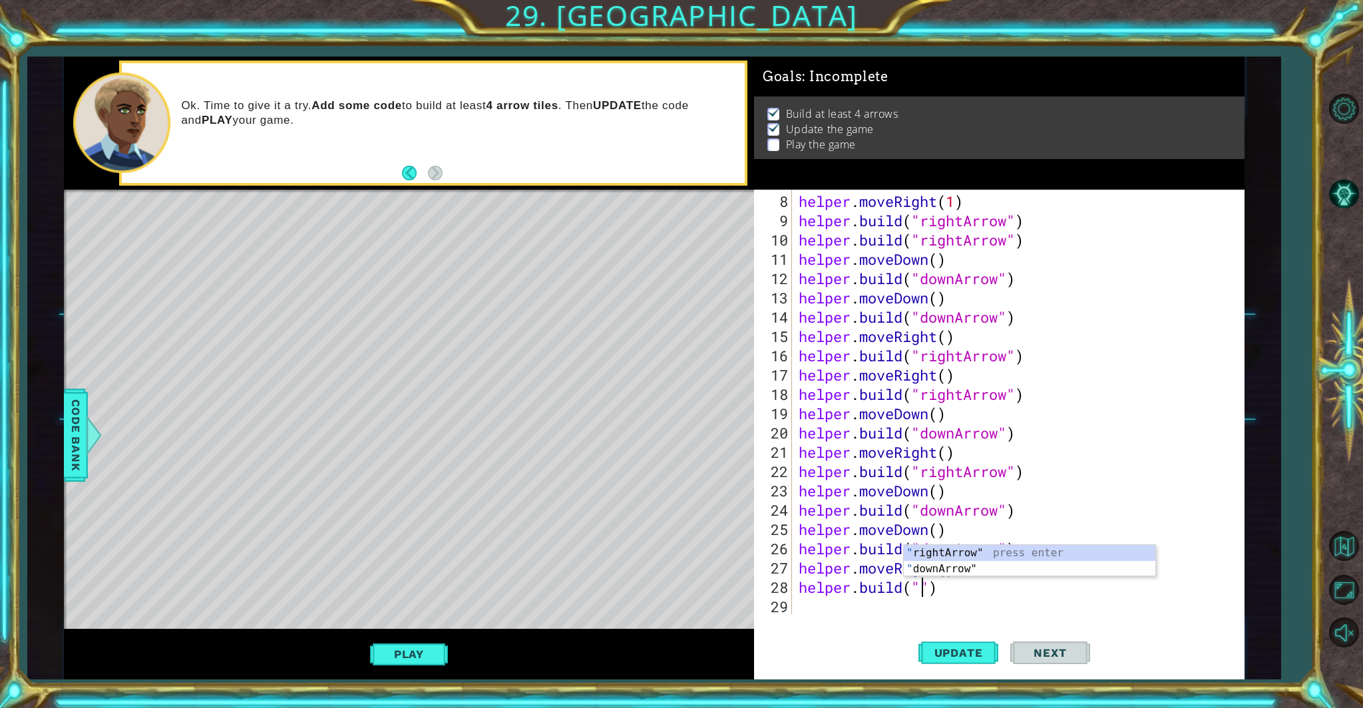
scroll to position [0, 5]
type textarea "[DOMAIN_NAME]("rightArrow")"
click at [798, 606] on span "Update" at bounding box center [958, 652] width 75 height 13
click at [406, 606] on button "Play" at bounding box center [409, 654] width 78 height 25
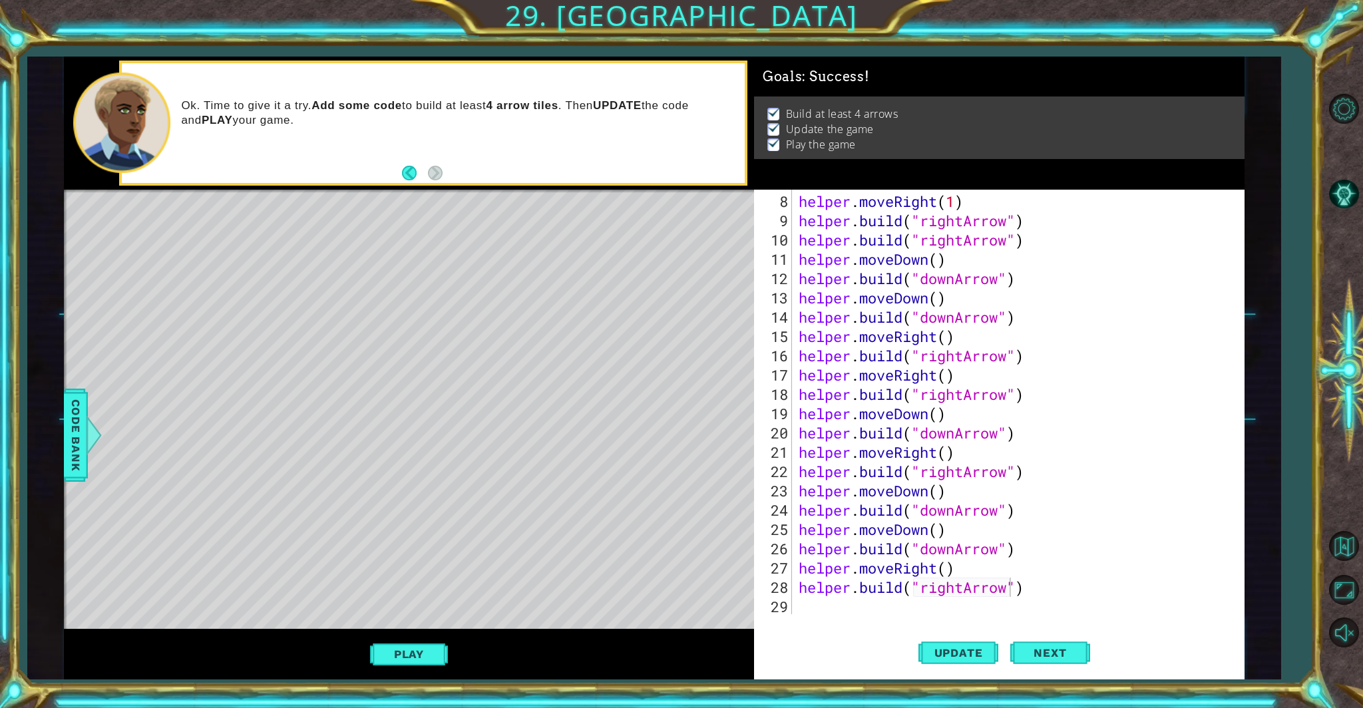
click at [798, 593] on div "helper . moveRight ( 1 ) helper . build ( "rightArrow" ) helper . build ( "righ…" at bounding box center [1016, 423] width 441 height 463
click at [798, 606] on span "Update" at bounding box center [958, 652] width 75 height 13
click at [583, 567] on div "Level Map" at bounding box center [371, 386] width 615 height 392
click at [798, 606] on button "Next" at bounding box center [1051, 654] width 80 height 49
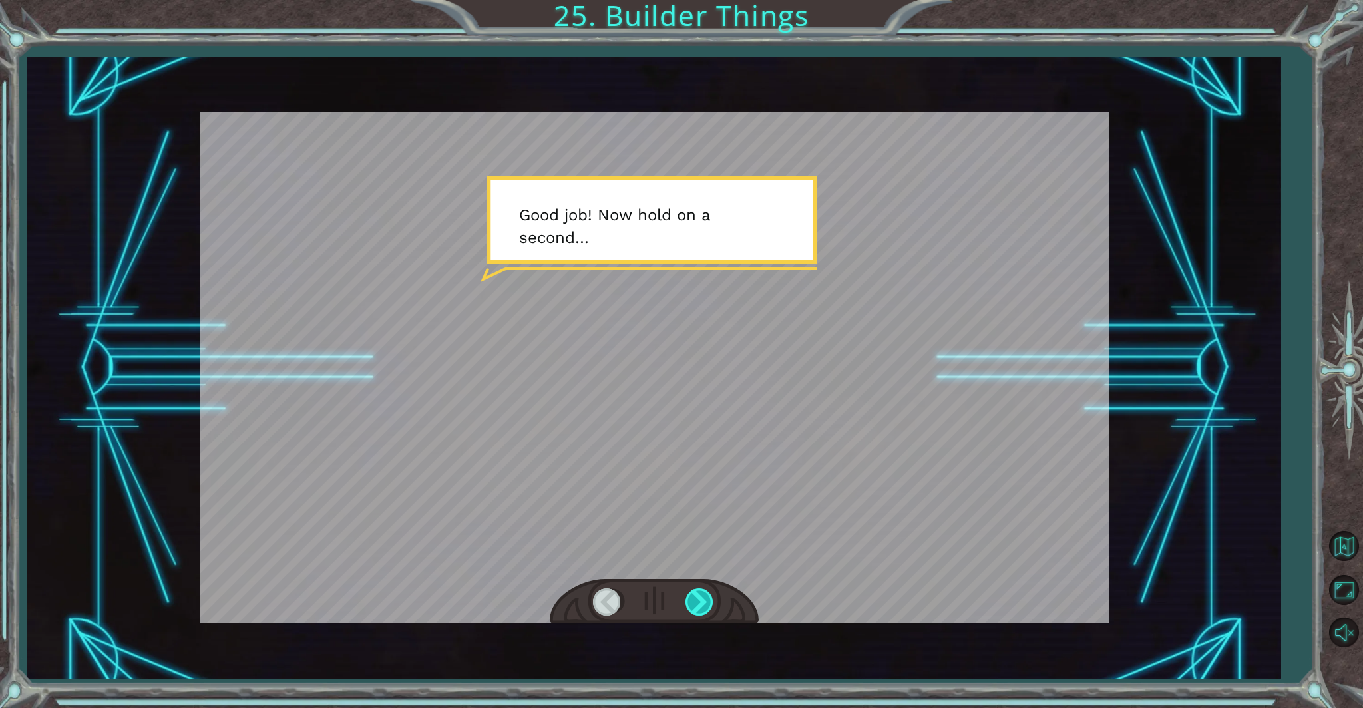
click at [700, 600] on div at bounding box center [701, 602] width 30 height 27
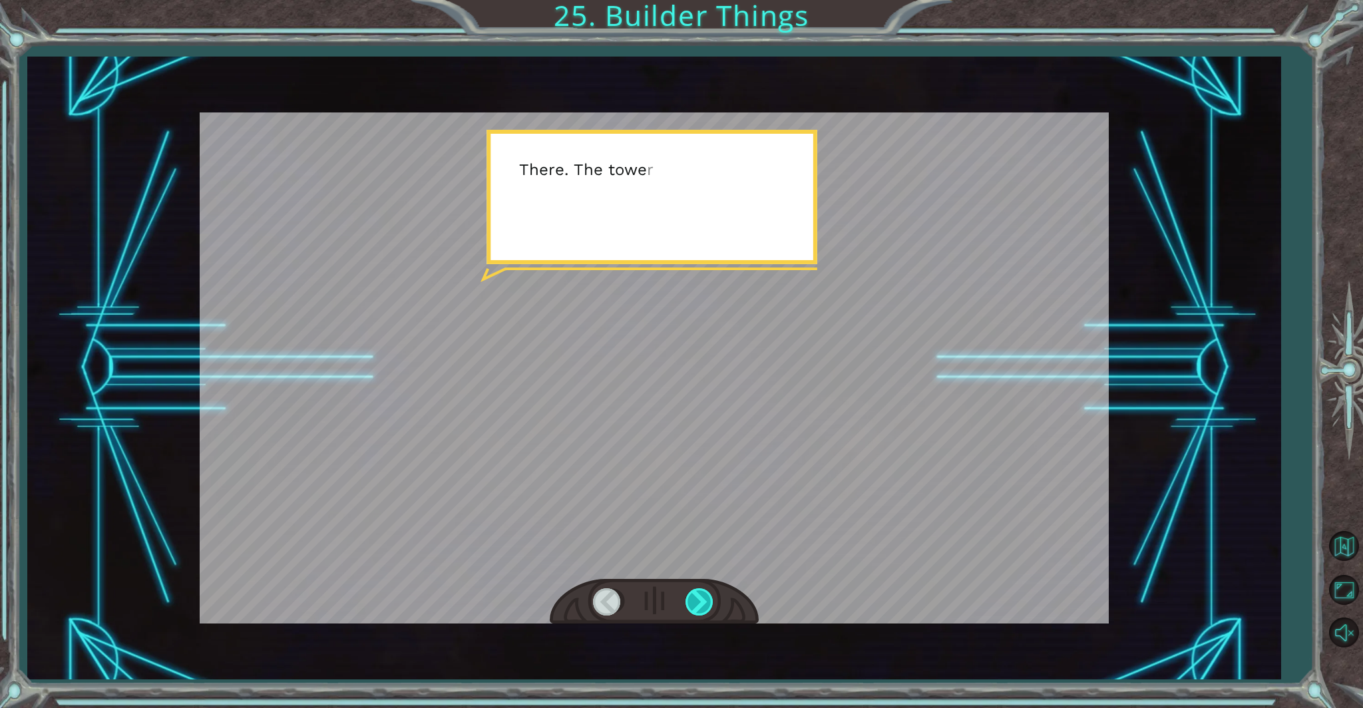
click at [700, 600] on div at bounding box center [701, 602] width 30 height 27
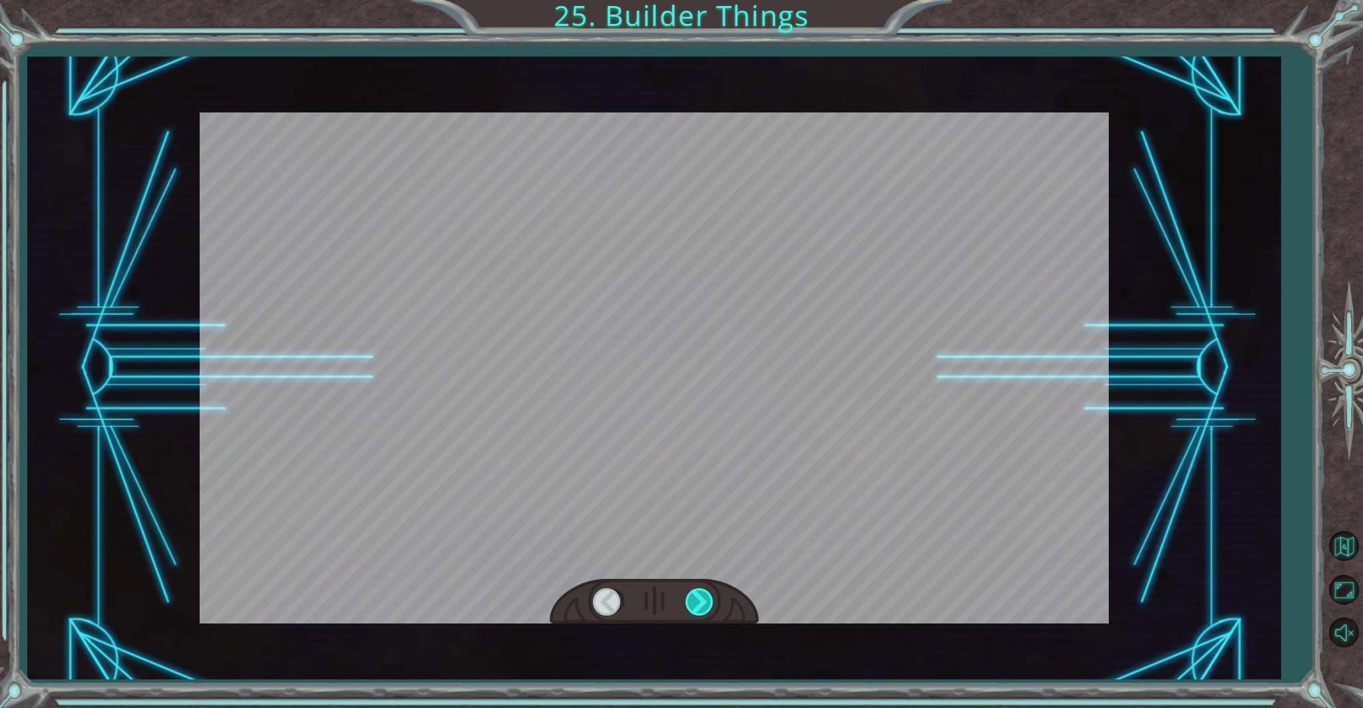
click at [700, 600] on div at bounding box center [701, 602] width 30 height 27
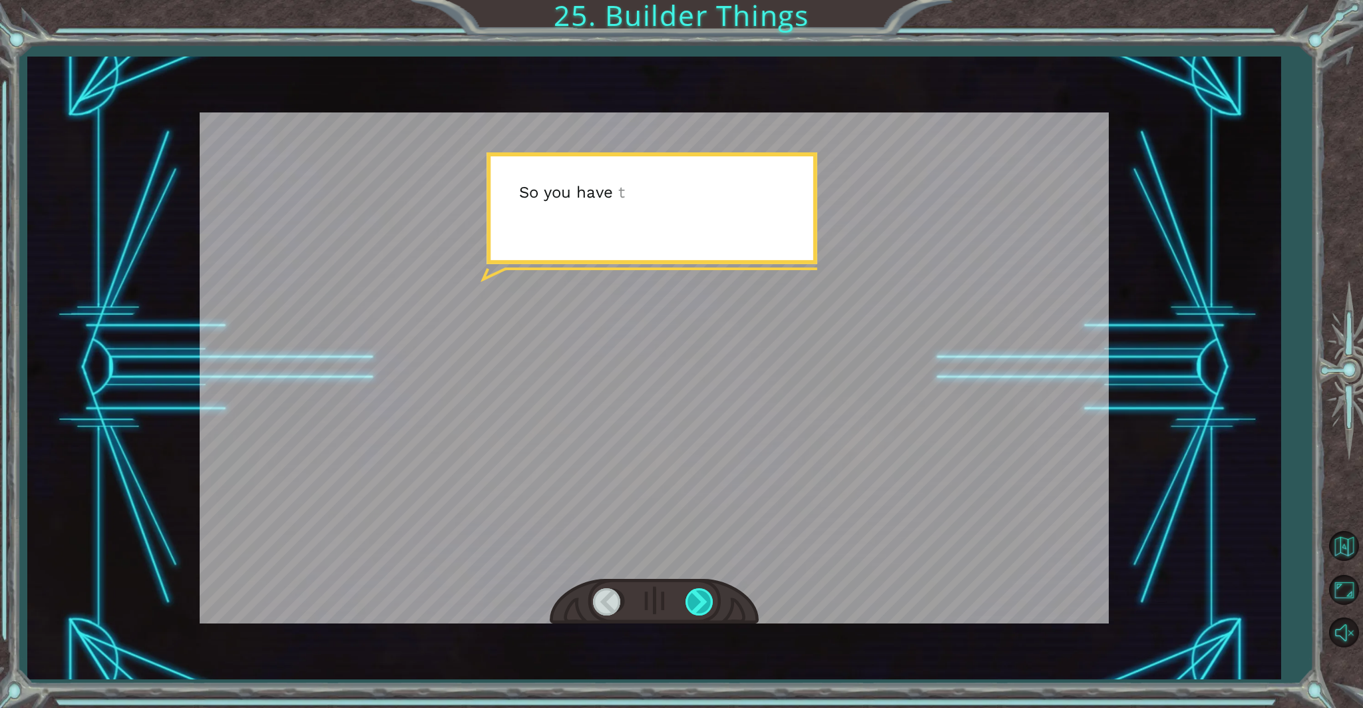
click at [700, 600] on div at bounding box center [701, 602] width 30 height 27
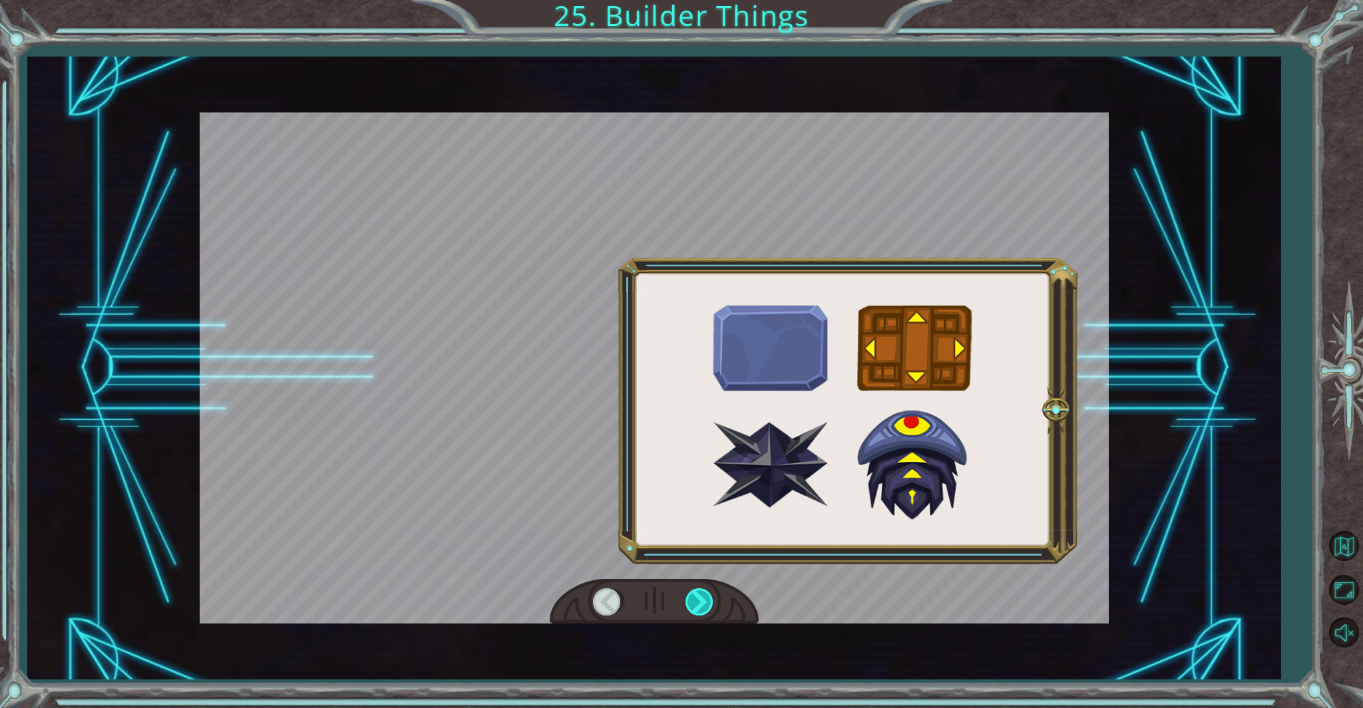
click at [700, 600] on div at bounding box center [701, 602] width 30 height 27
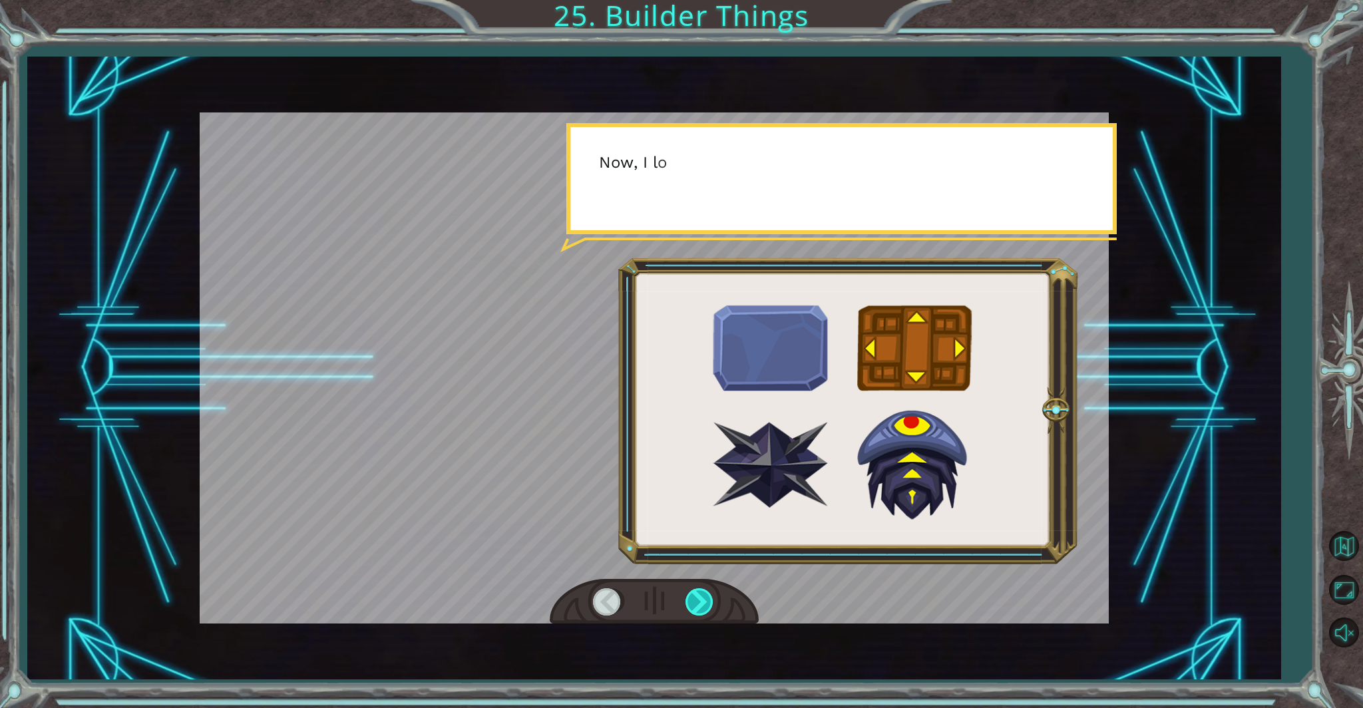
click at [700, 600] on div at bounding box center [701, 602] width 30 height 27
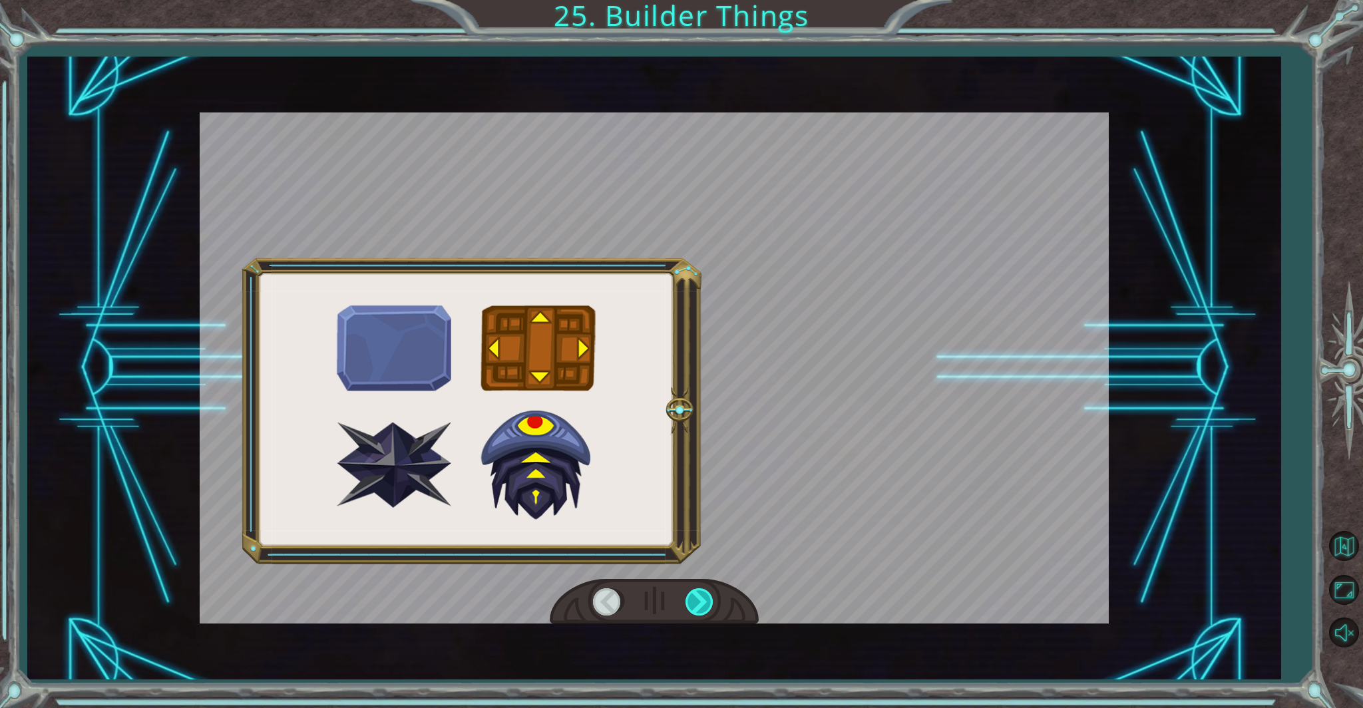
click at [700, 600] on div at bounding box center [701, 602] width 30 height 27
click at [699, 600] on div at bounding box center [701, 602] width 30 height 27
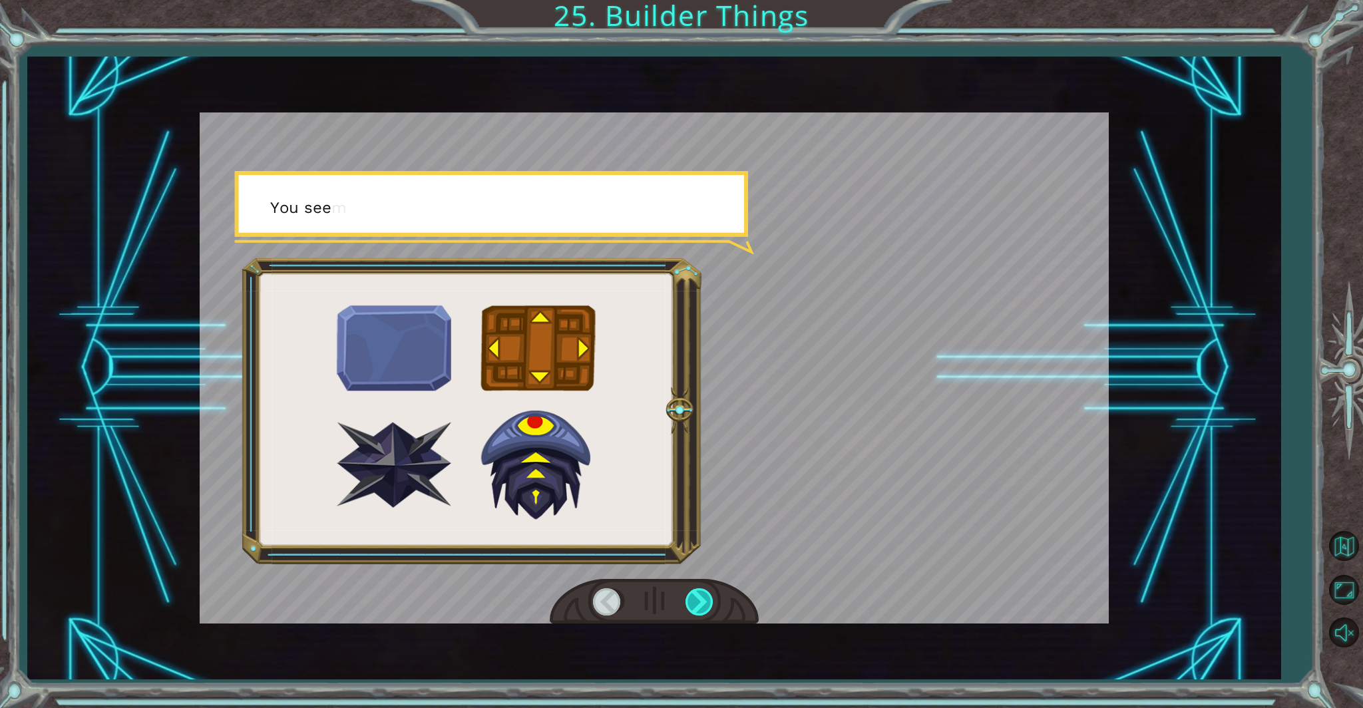
click at [699, 600] on div at bounding box center [701, 602] width 30 height 27
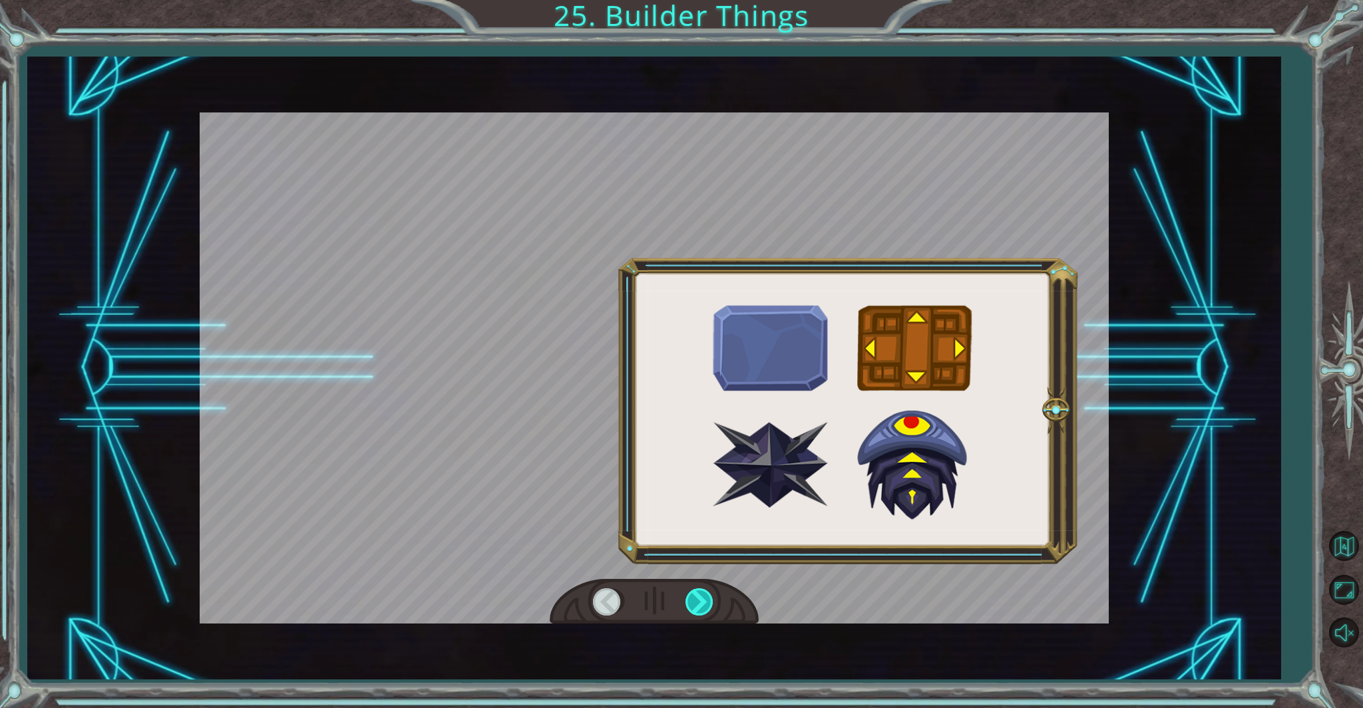
click at [699, 600] on div at bounding box center [701, 602] width 30 height 27
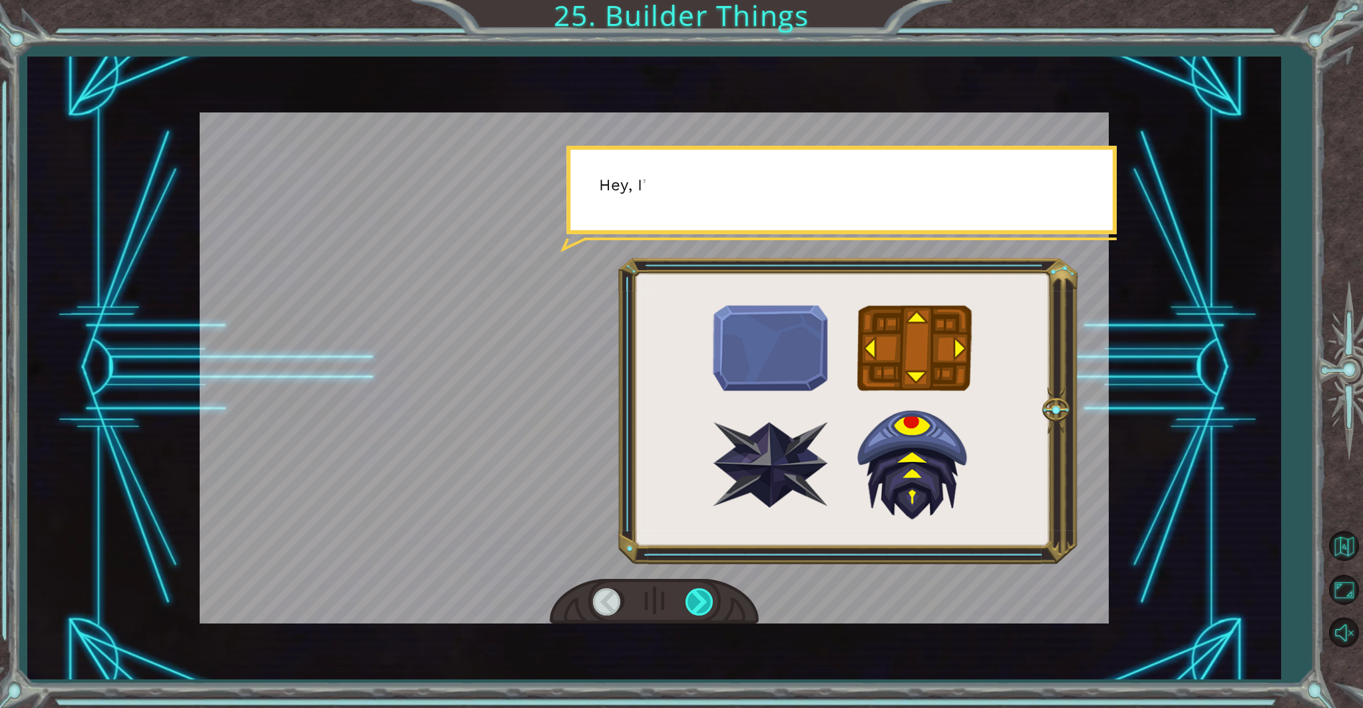
click at [699, 600] on div at bounding box center [701, 602] width 30 height 27
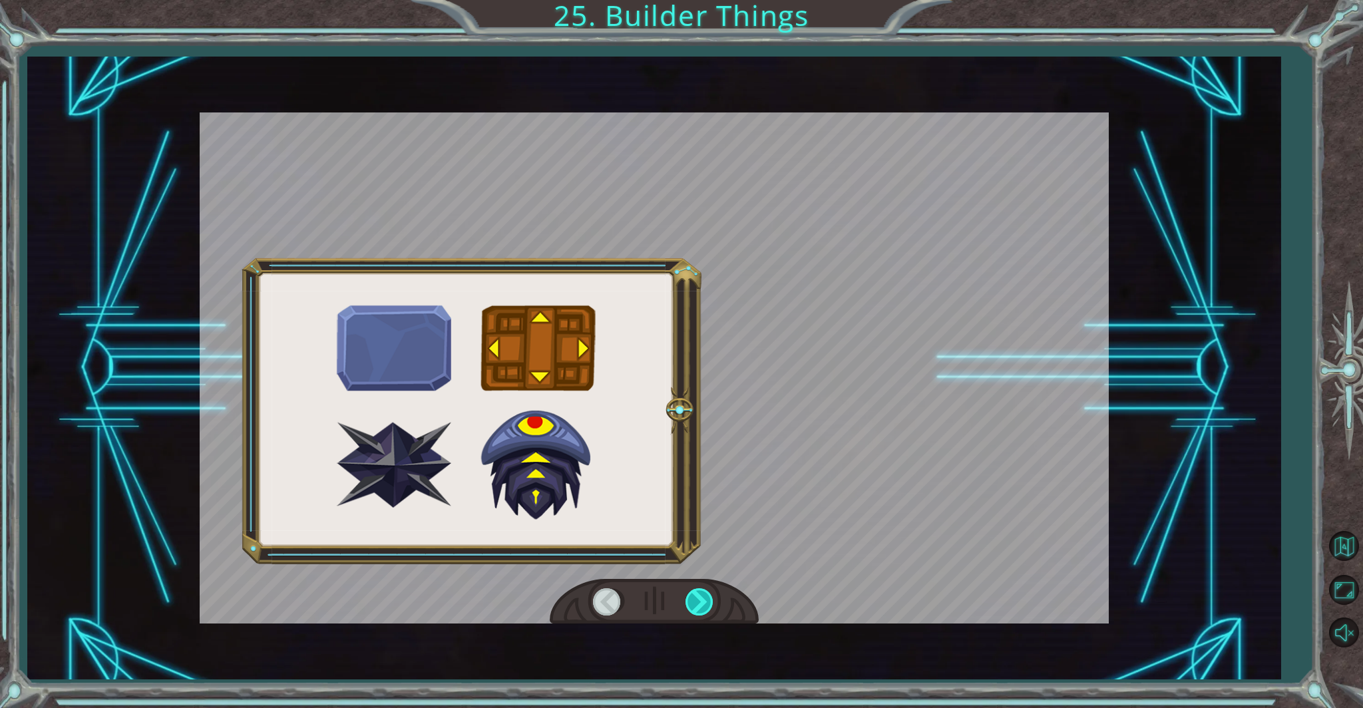
click at [699, 600] on div at bounding box center [701, 602] width 30 height 27
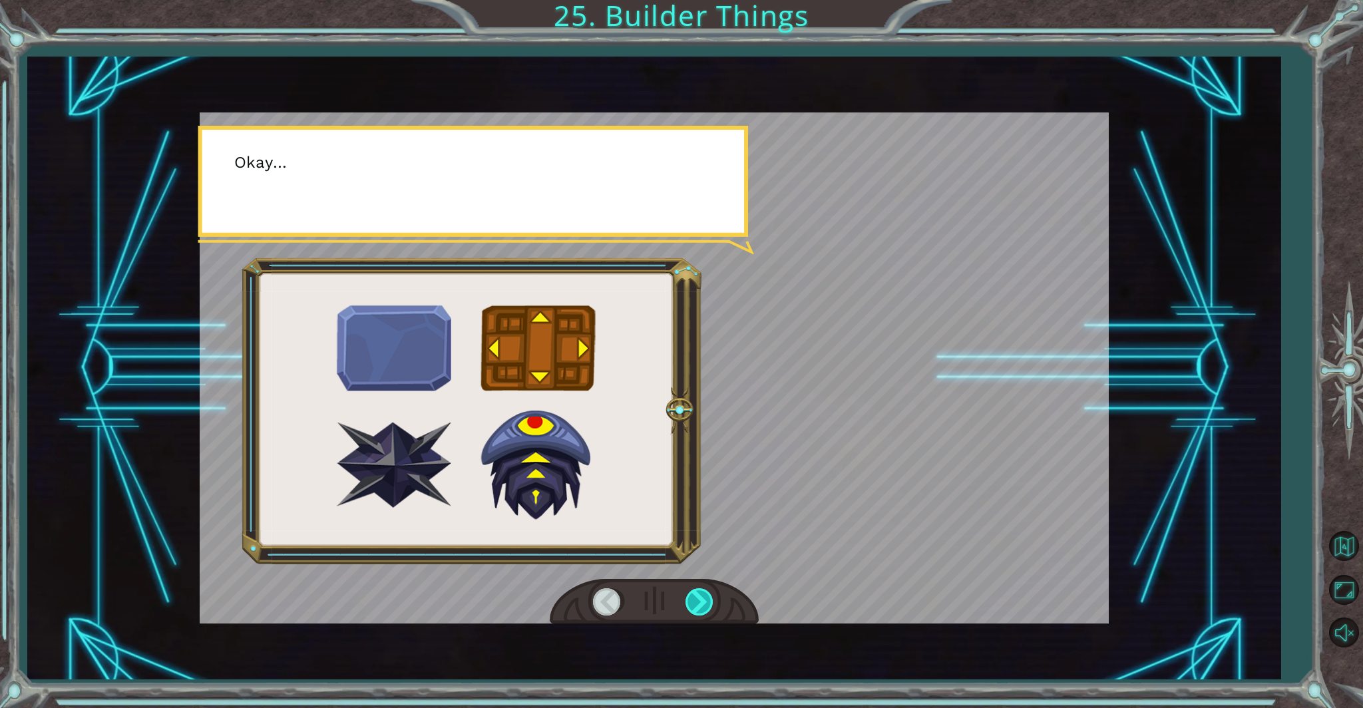
click at [699, 600] on div at bounding box center [701, 602] width 30 height 27
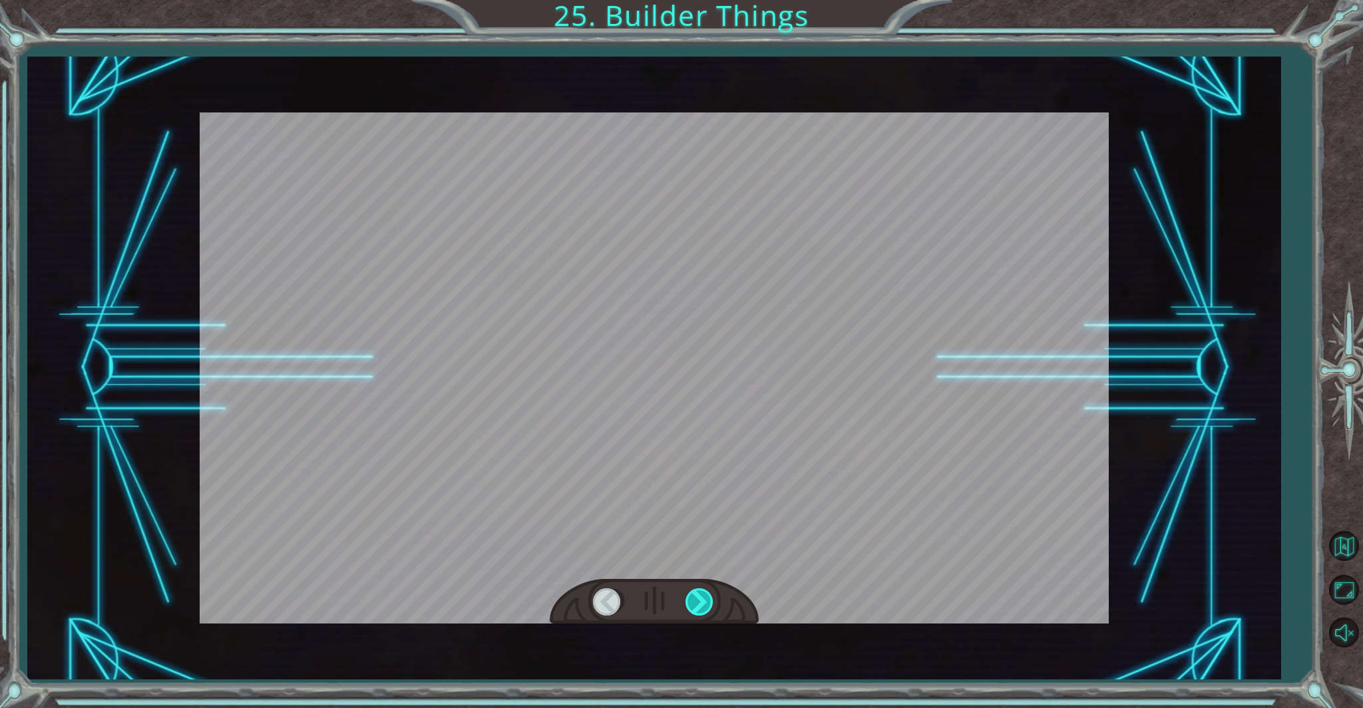
click at [699, 600] on div at bounding box center [701, 602] width 30 height 27
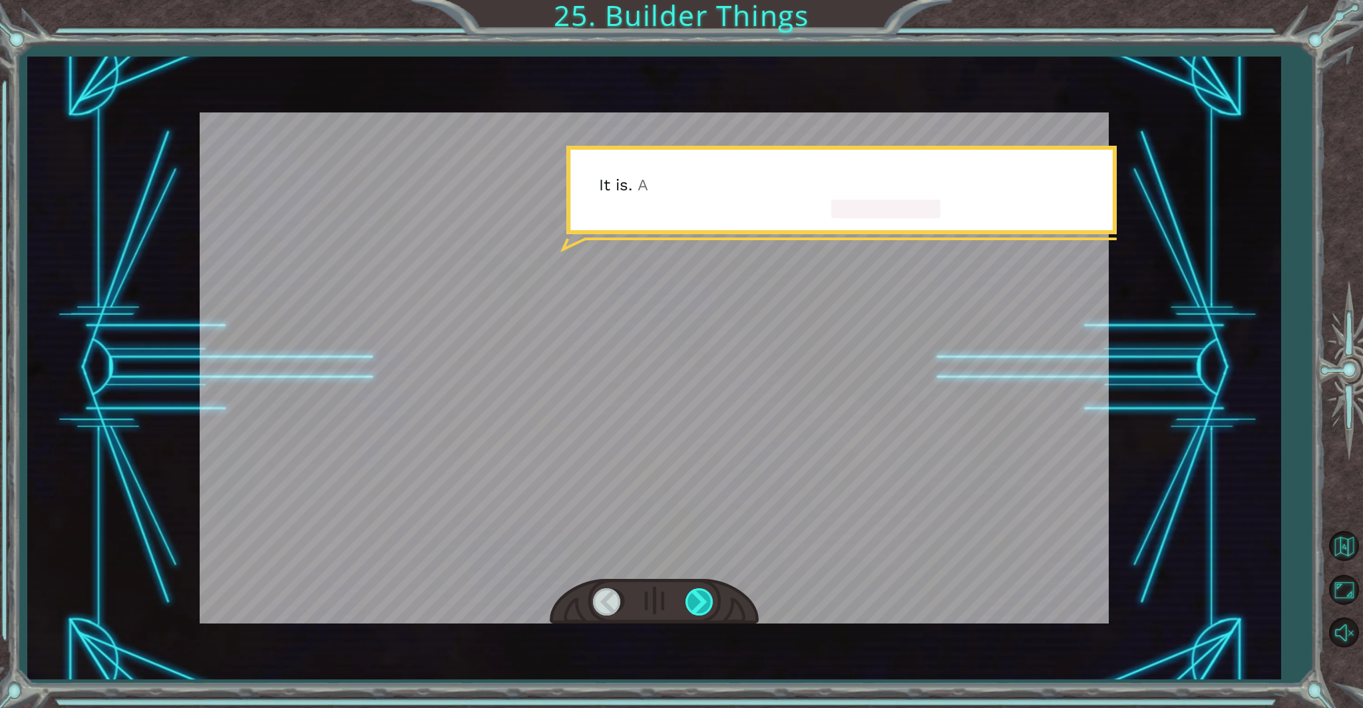
click at [699, 600] on div at bounding box center [701, 602] width 30 height 27
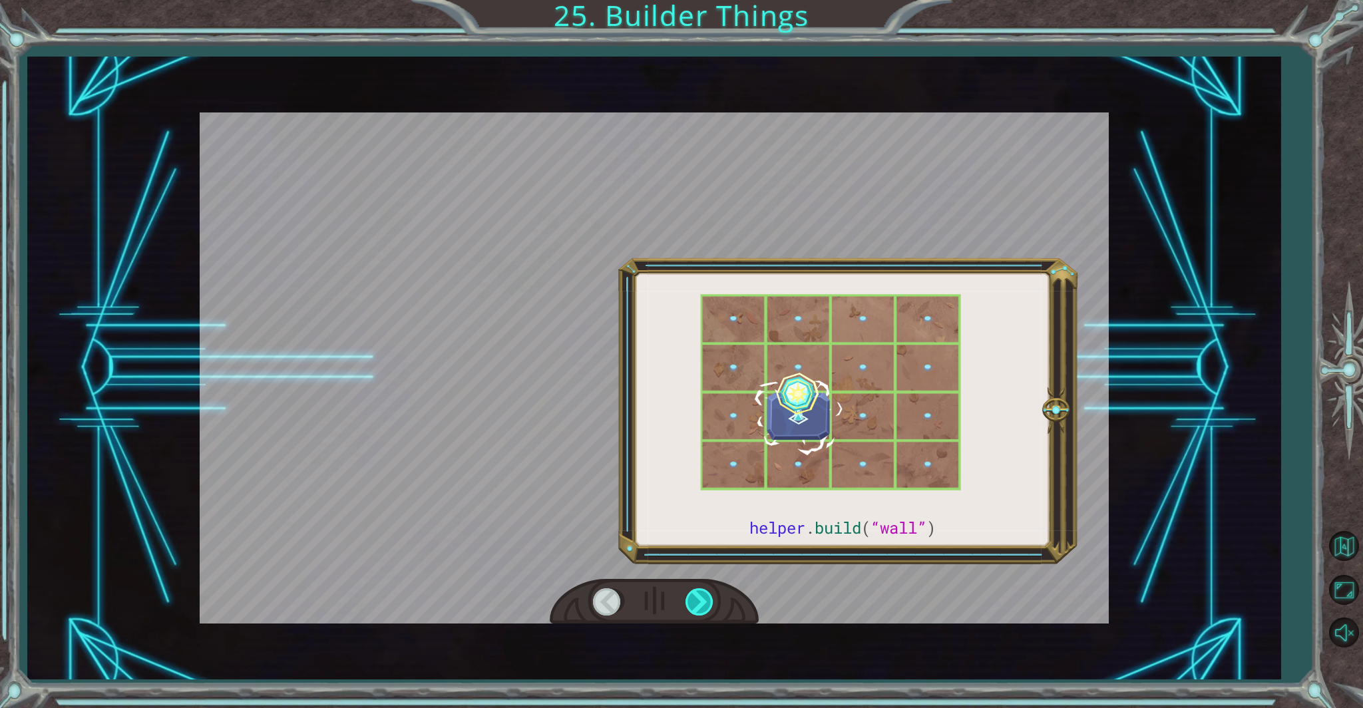
click at [699, 600] on div at bounding box center [701, 602] width 30 height 27
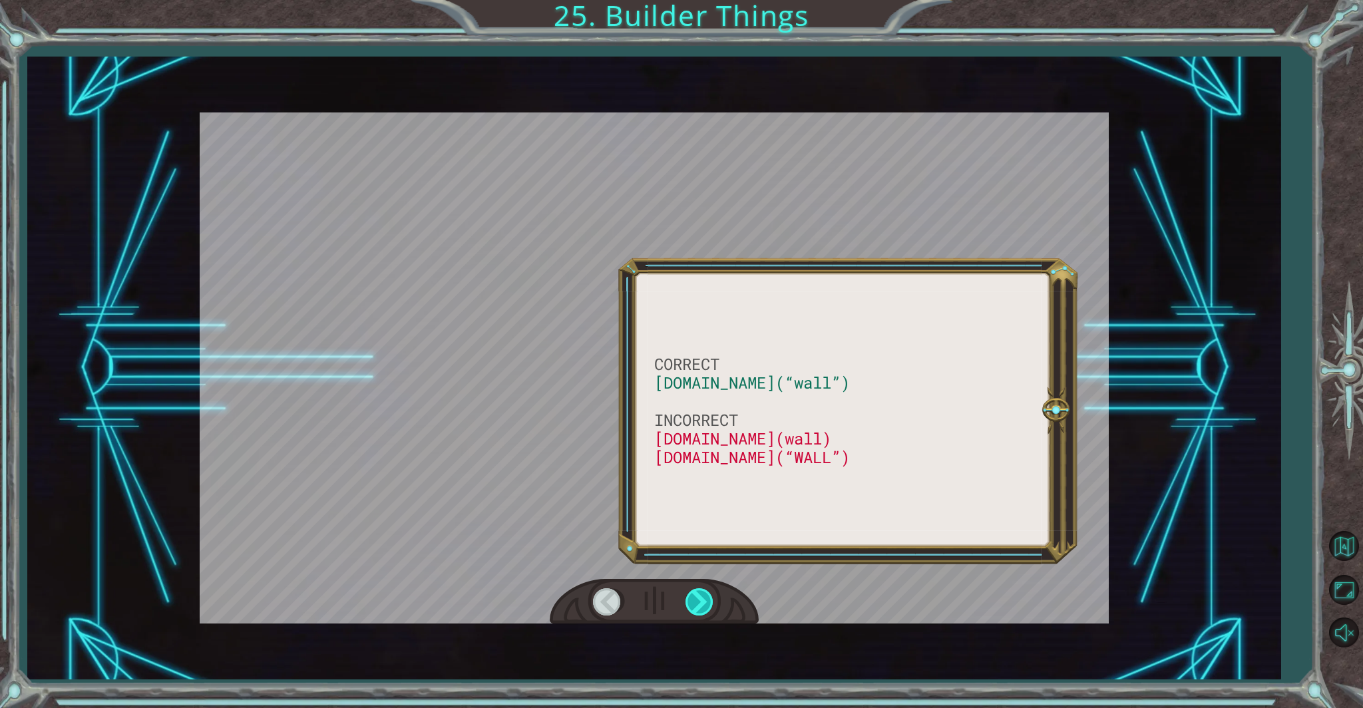
click at [699, 600] on div at bounding box center [701, 602] width 30 height 27
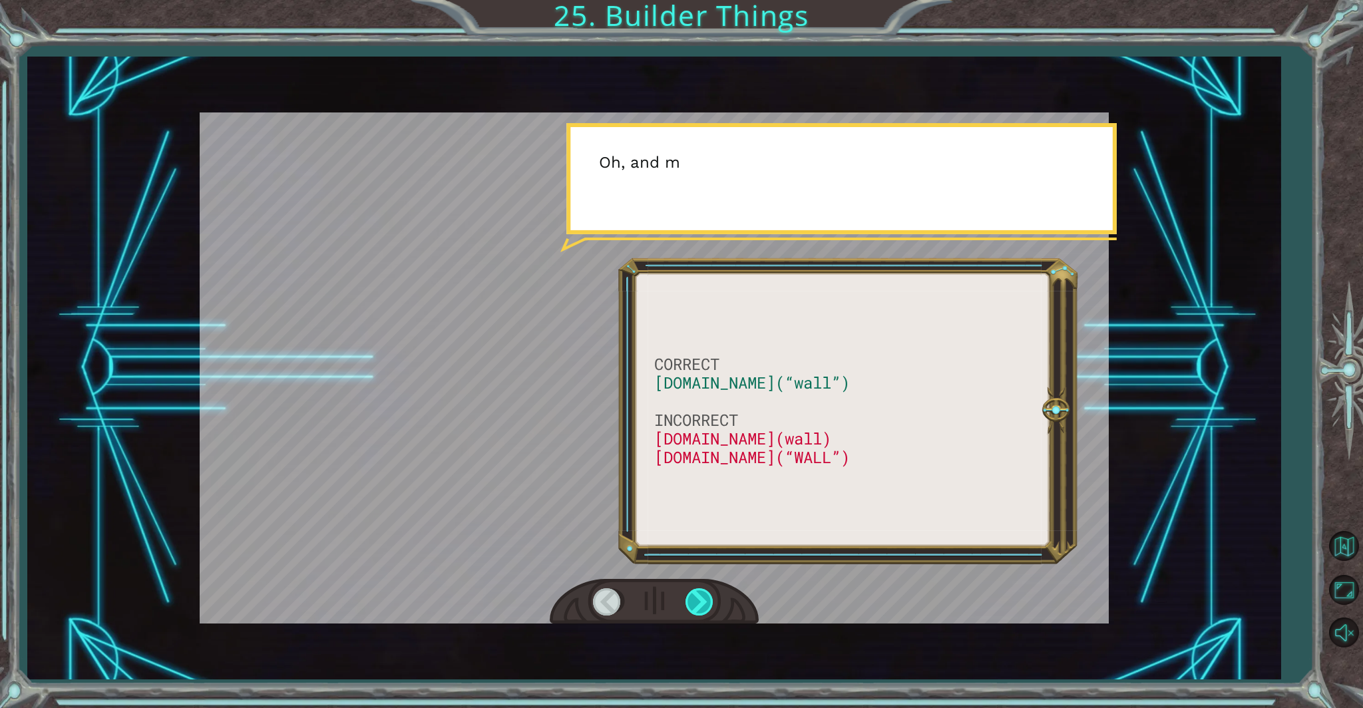
click at [699, 600] on div at bounding box center [701, 602] width 30 height 27
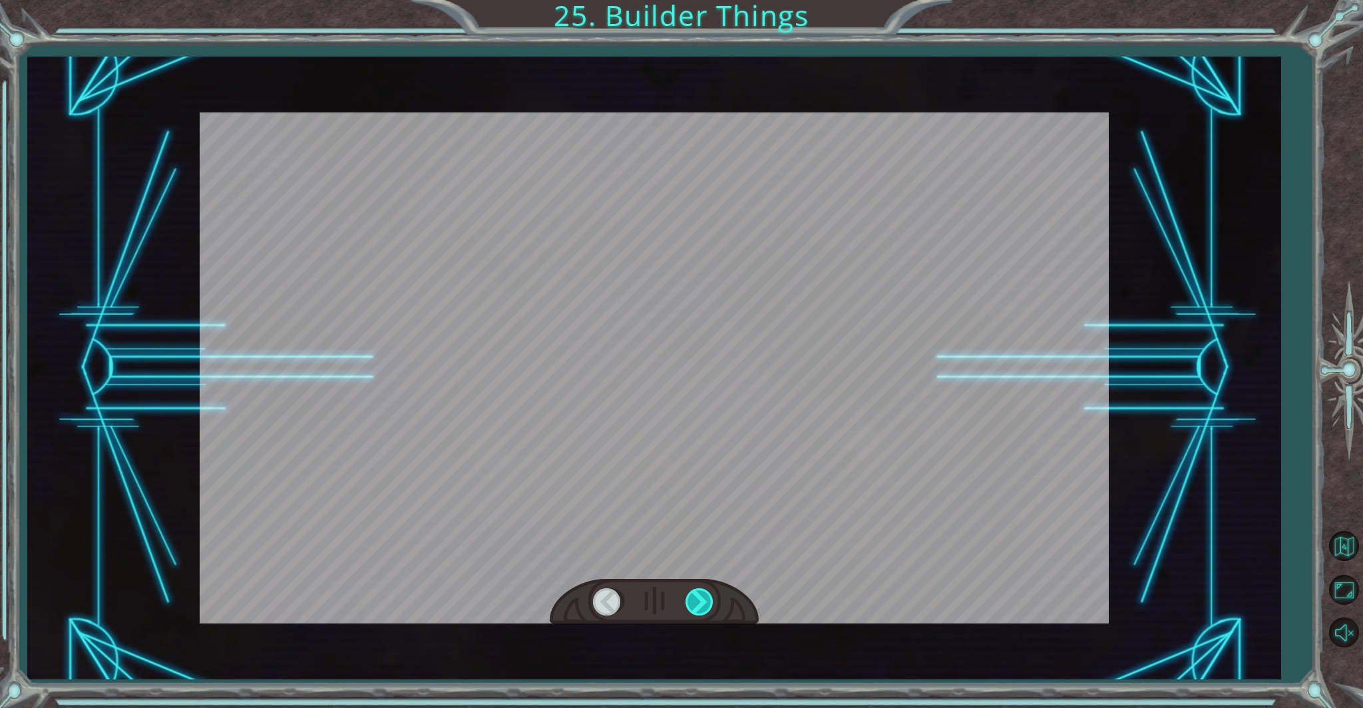
click at [699, 600] on div at bounding box center [701, 602] width 30 height 27
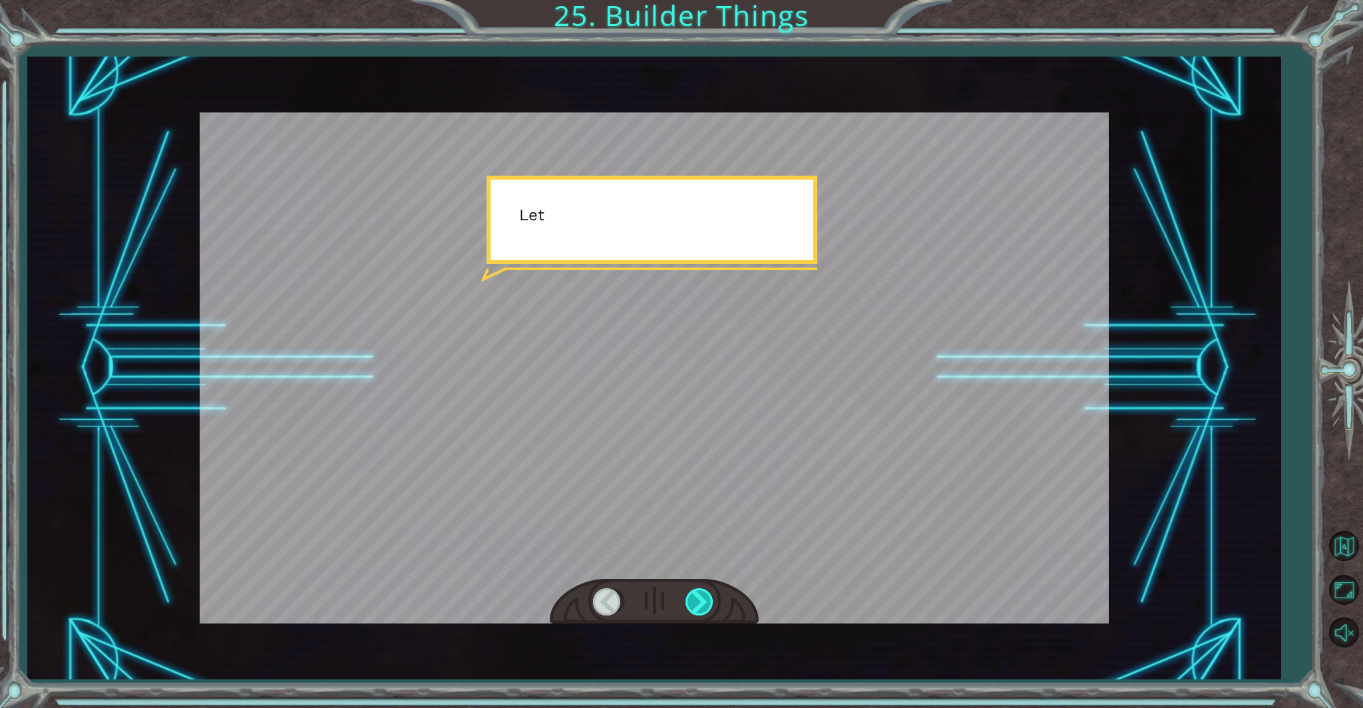
click at [699, 600] on div at bounding box center [701, 602] width 30 height 27
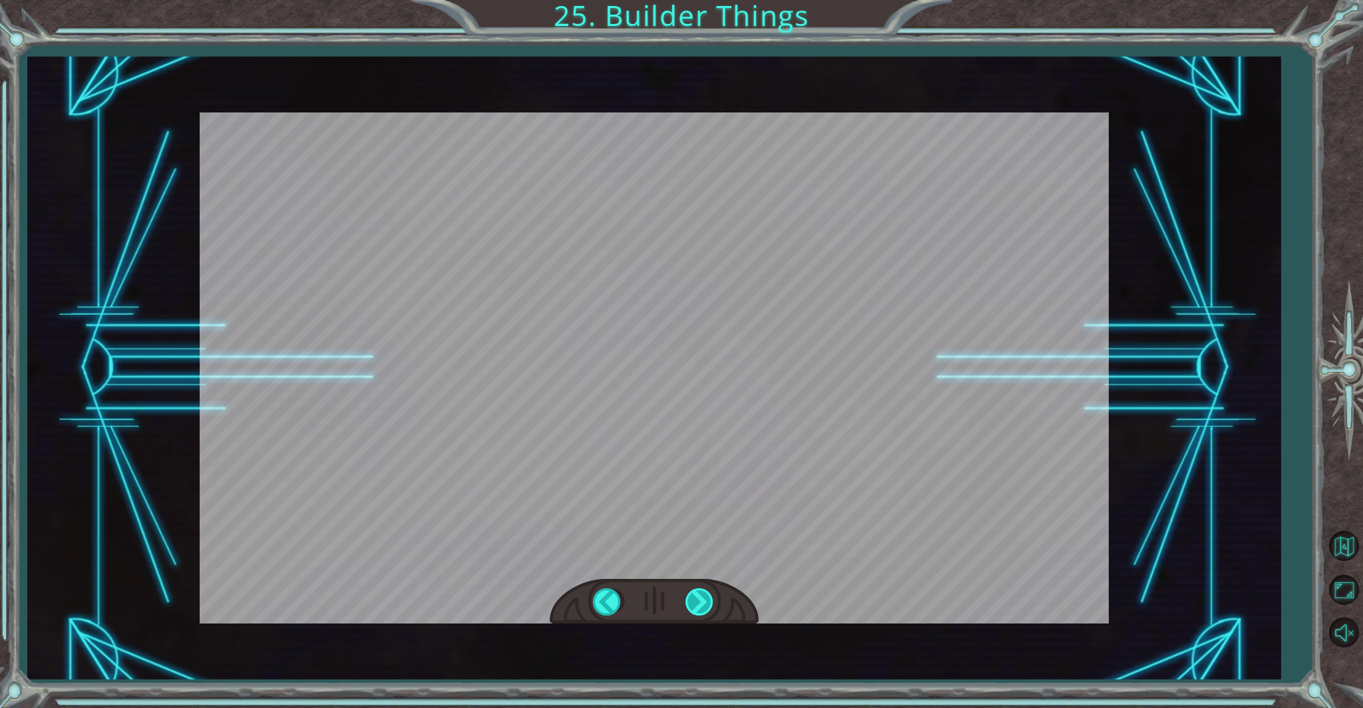
click at [699, 600] on div at bounding box center [701, 602] width 30 height 27
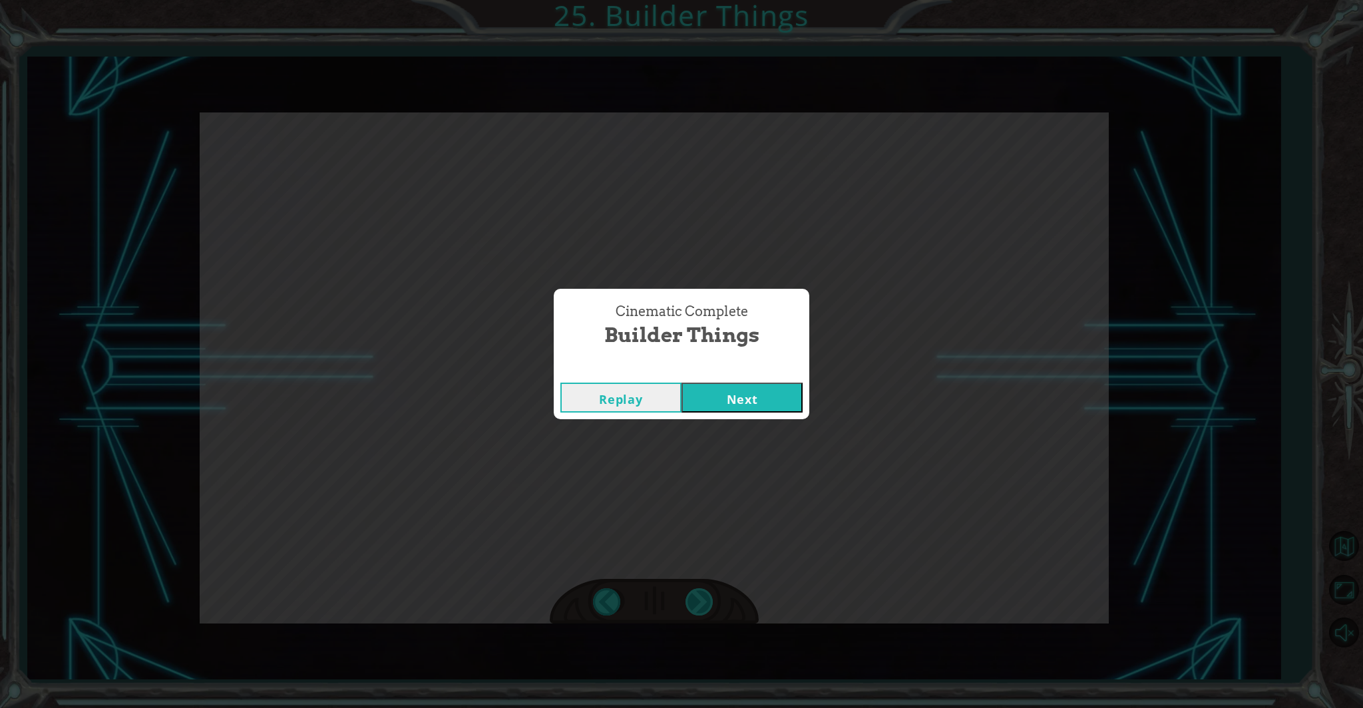
click at [699, 600] on div "Cinematic Complete Builder Things Replay Next" at bounding box center [681, 354] width 1363 height 708
drag, startPoint x: 724, startPoint y: 394, endPoint x: 720, endPoint y: 388, distance: 7.6
click at [720, 389] on button "Next" at bounding box center [742, 398] width 121 height 30
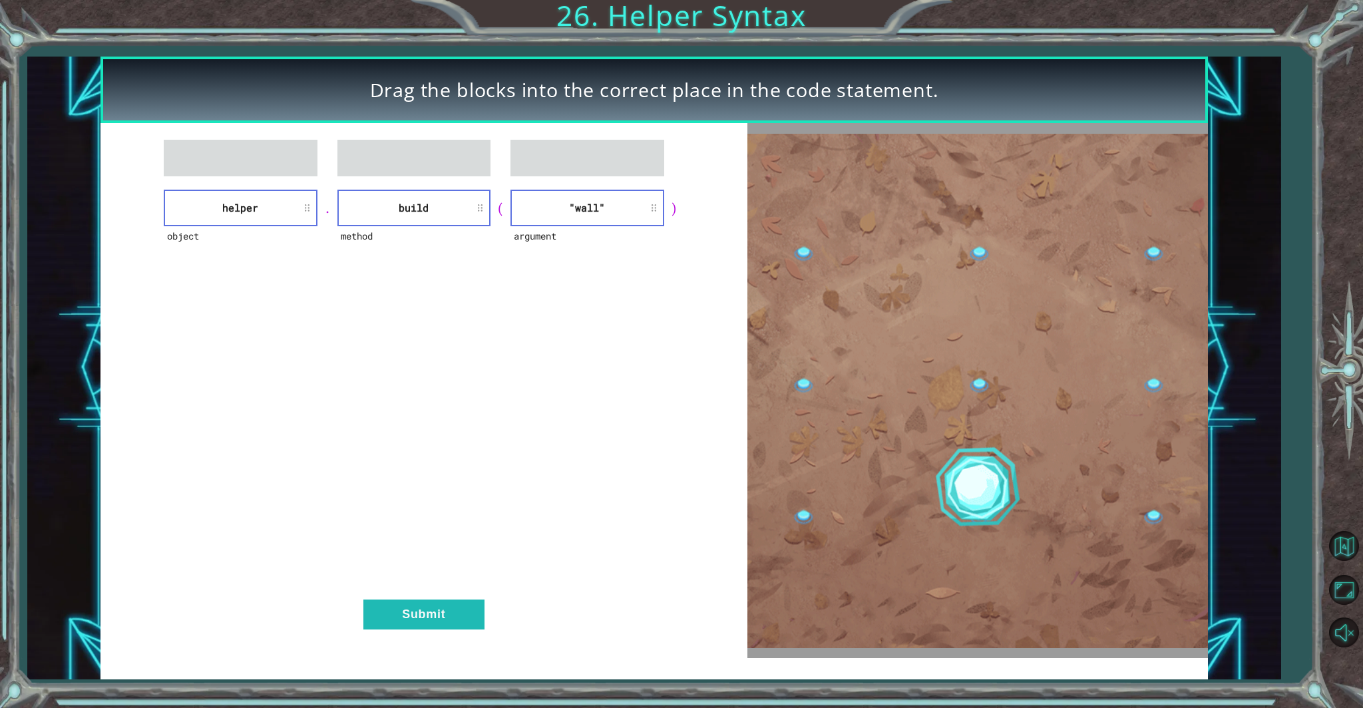
click at [409, 598] on div "object helper . method build ( argument "wall" ) Submit" at bounding box center [424, 390] width 647 height 535
click at [417, 606] on button "Submit" at bounding box center [423, 615] width 121 height 30
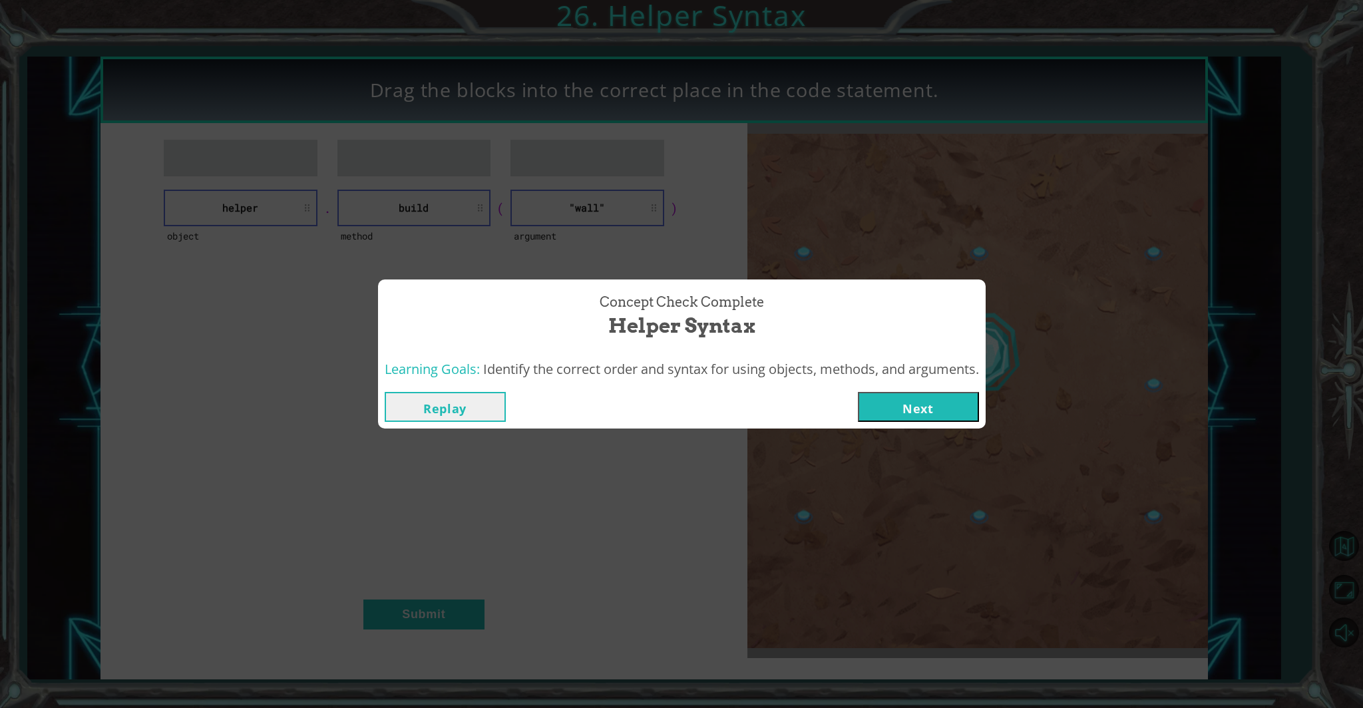
click at [798, 407] on button "Next" at bounding box center [918, 407] width 121 height 30
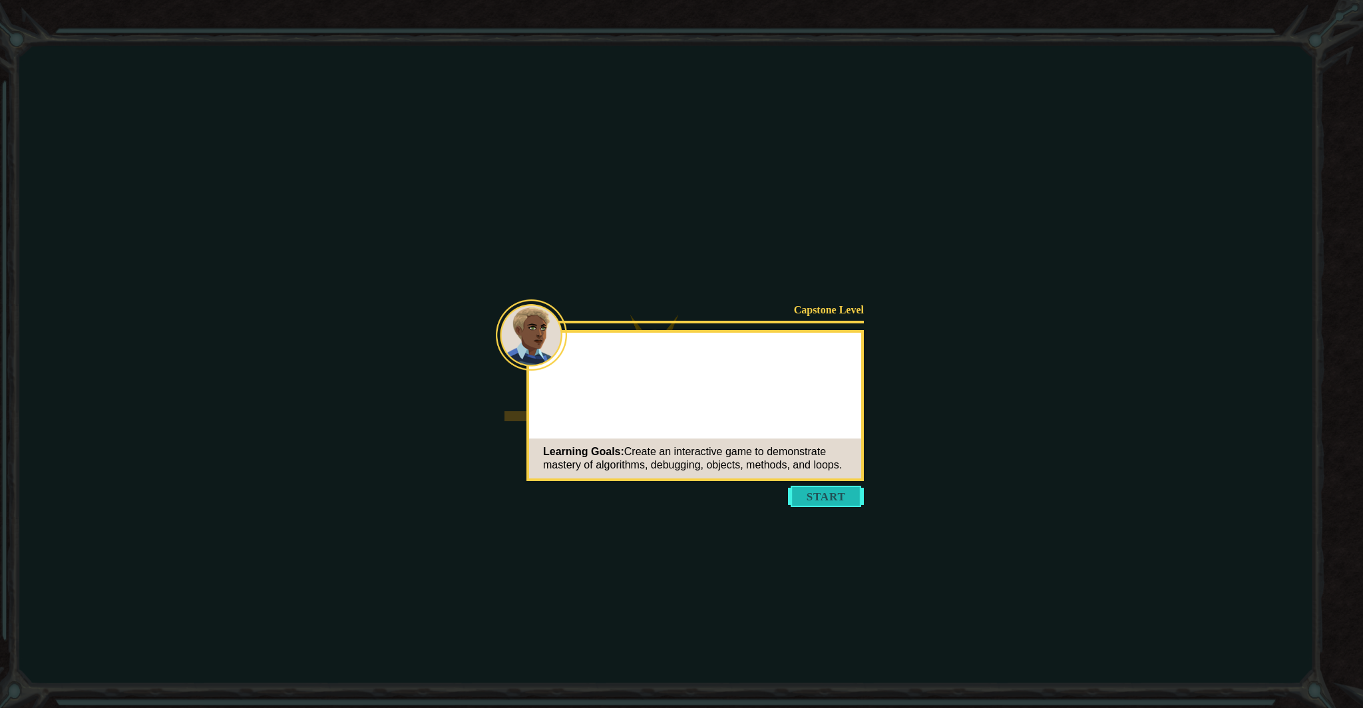
click at [798, 498] on button "Start" at bounding box center [826, 496] width 76 height 21
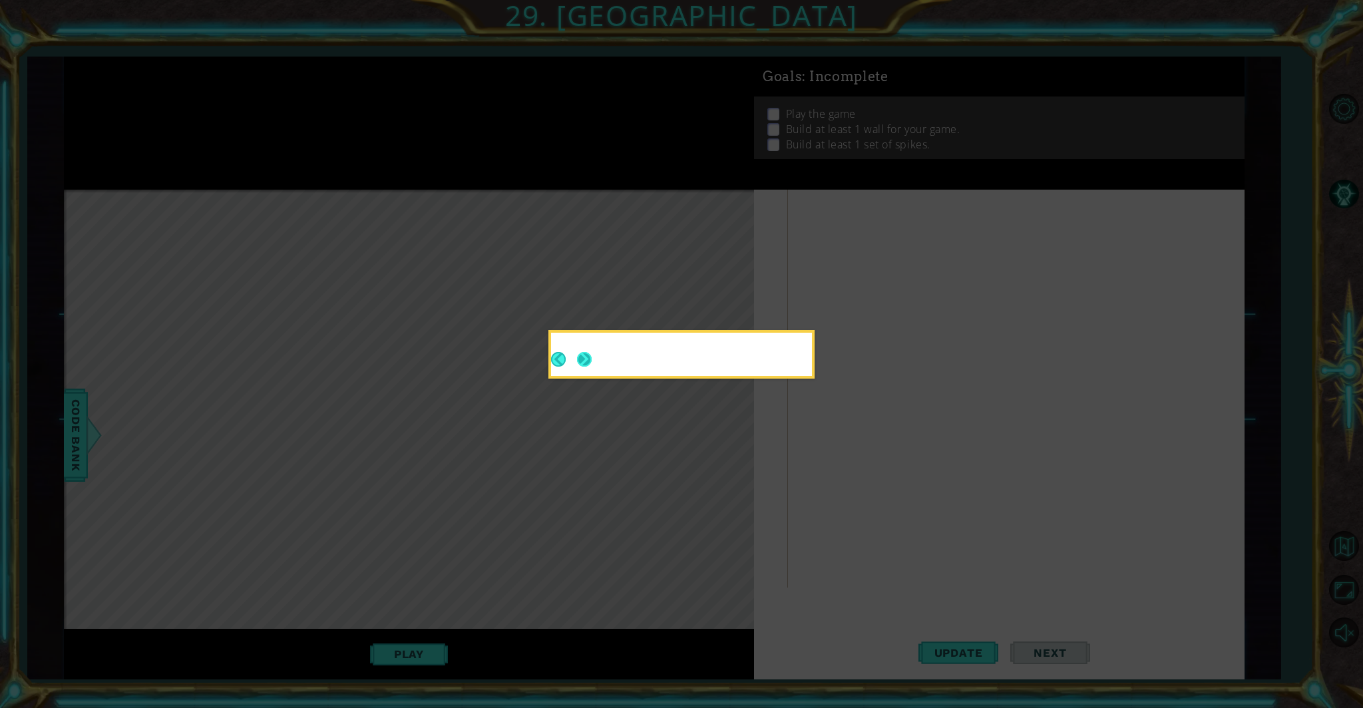
click at [593, 361] on button "Next" at bounding box center [584, 359] width 15 height 15
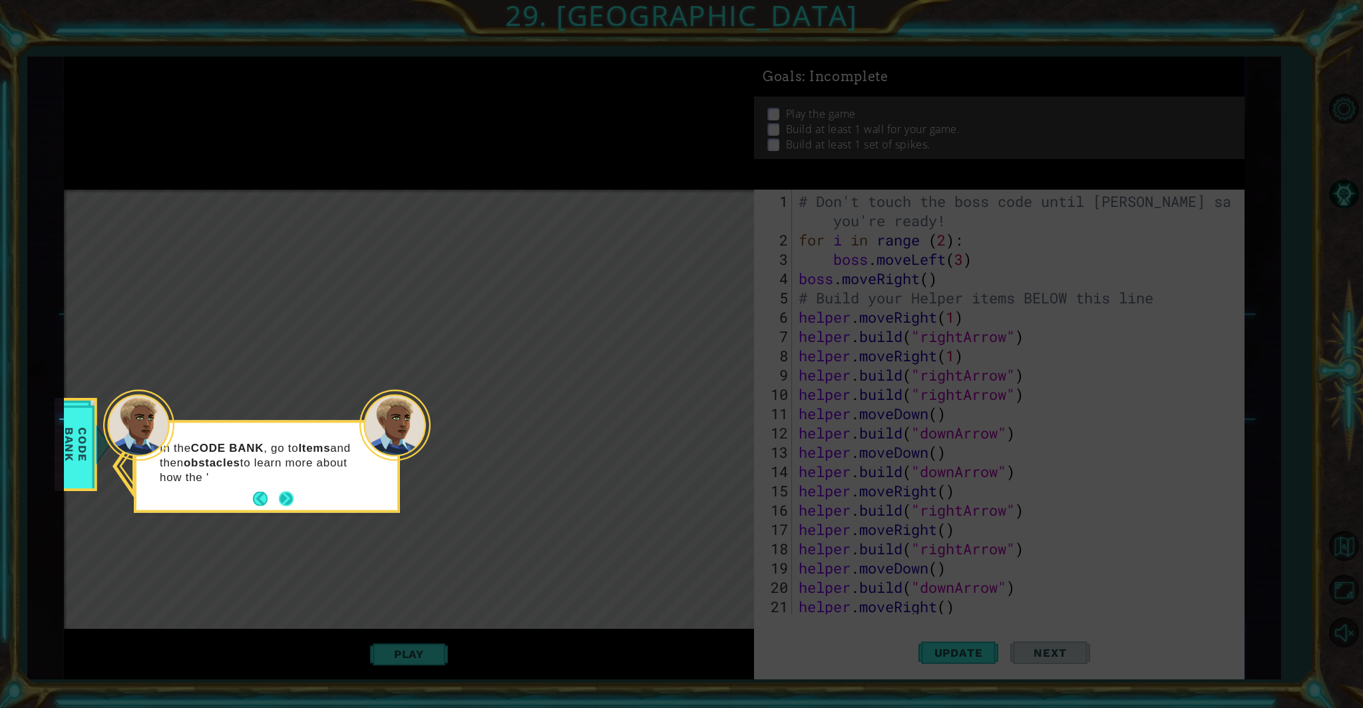
click at [288, 495] on button "Next" at bounding box center [286, 499] width 15 height 15
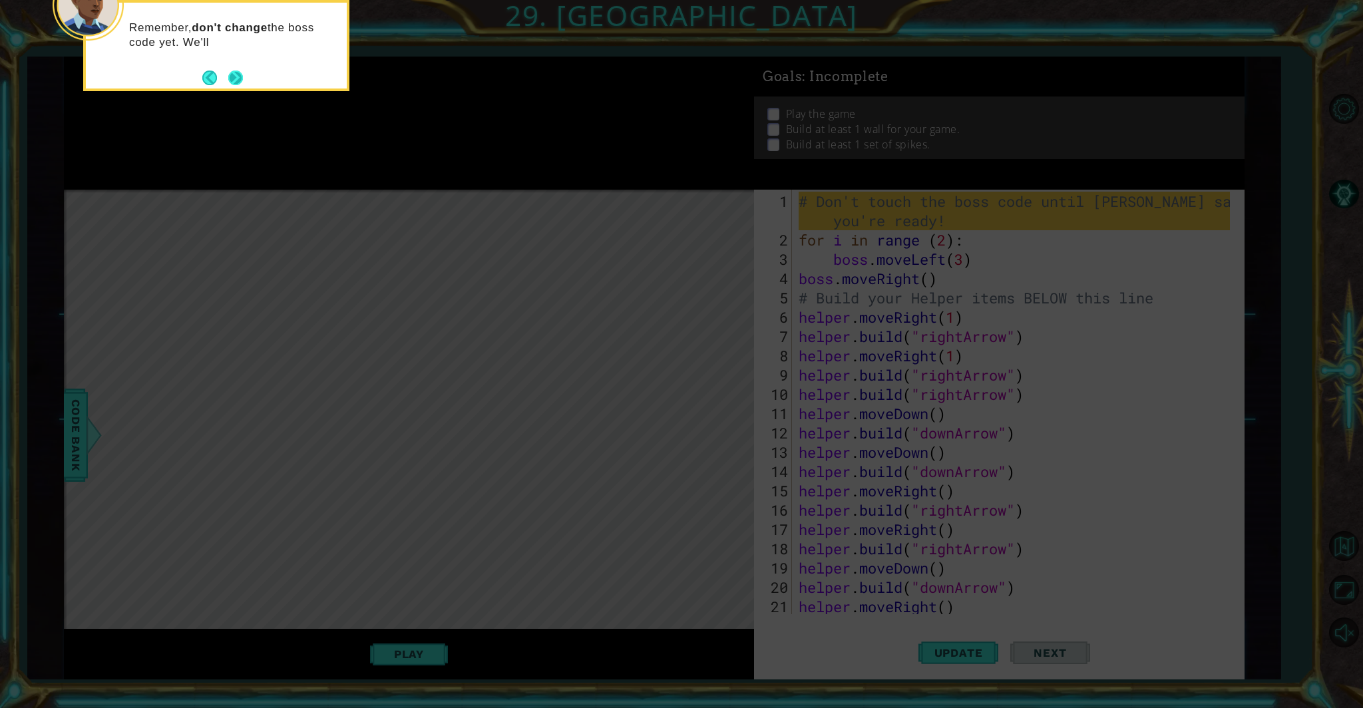
click at [229, 76] on button "Next" at bounding box center [235, 78] width 15 height 15
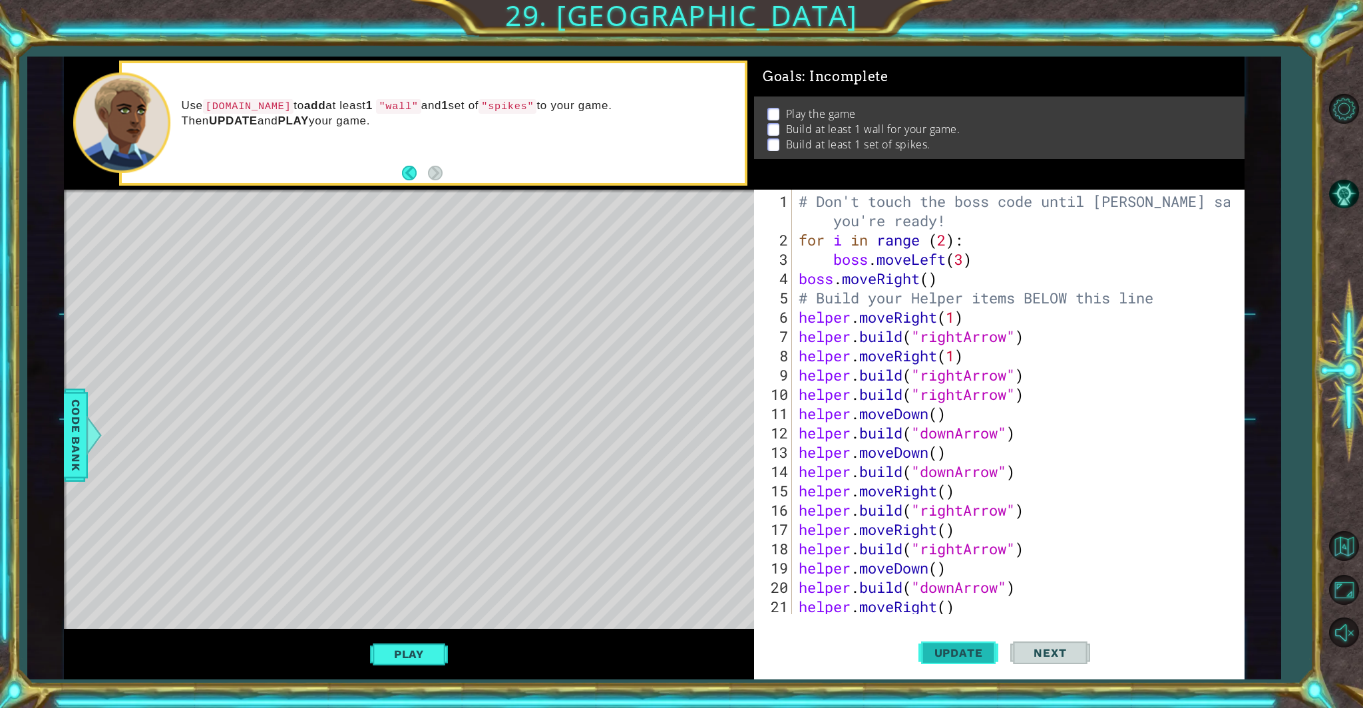
click at [798, 606] on span "Update" at bounding box center [958, 652] width 75 height 13
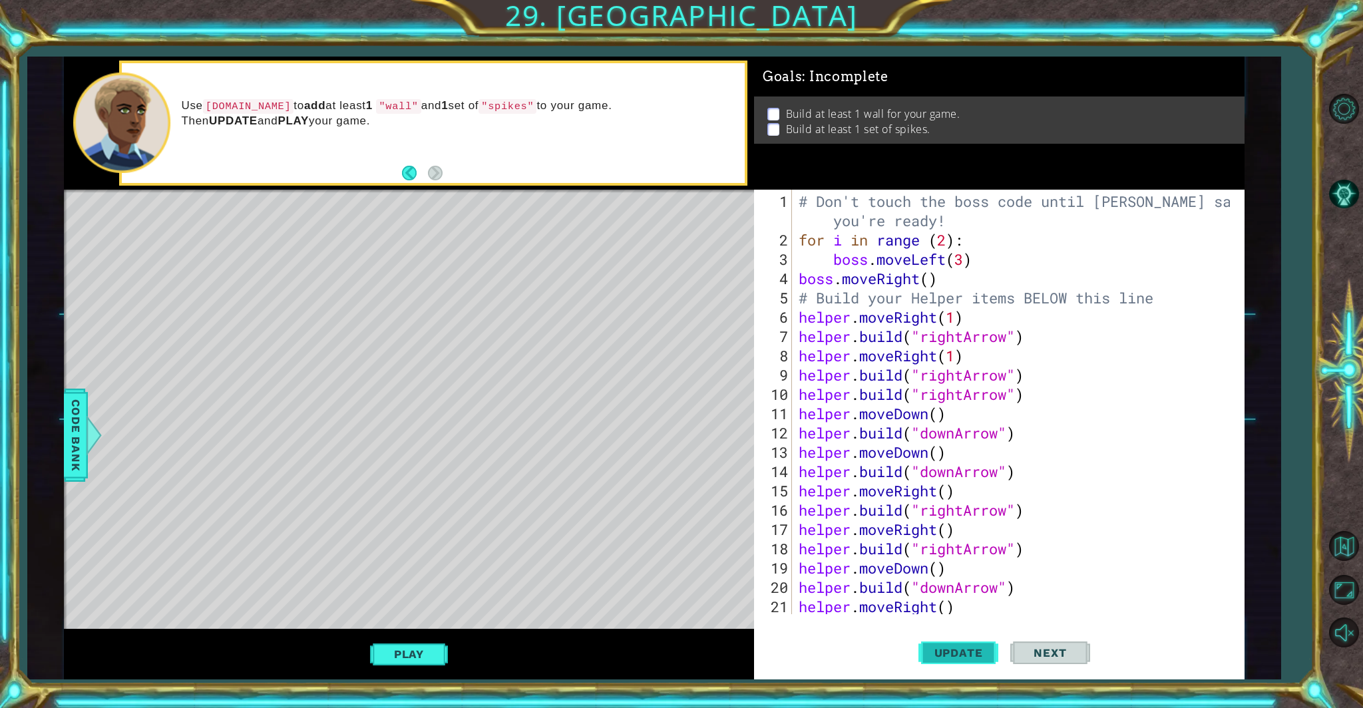
click at [798, 606] on button "Update" at bounding box center [959, 652] width 80 height 49
click at [798, 296] on div "# Don't touch the boss code until [PERSON_NAME] says you're ready! for i in ran…" at bounding box center [1016, 433] width 441 height 483
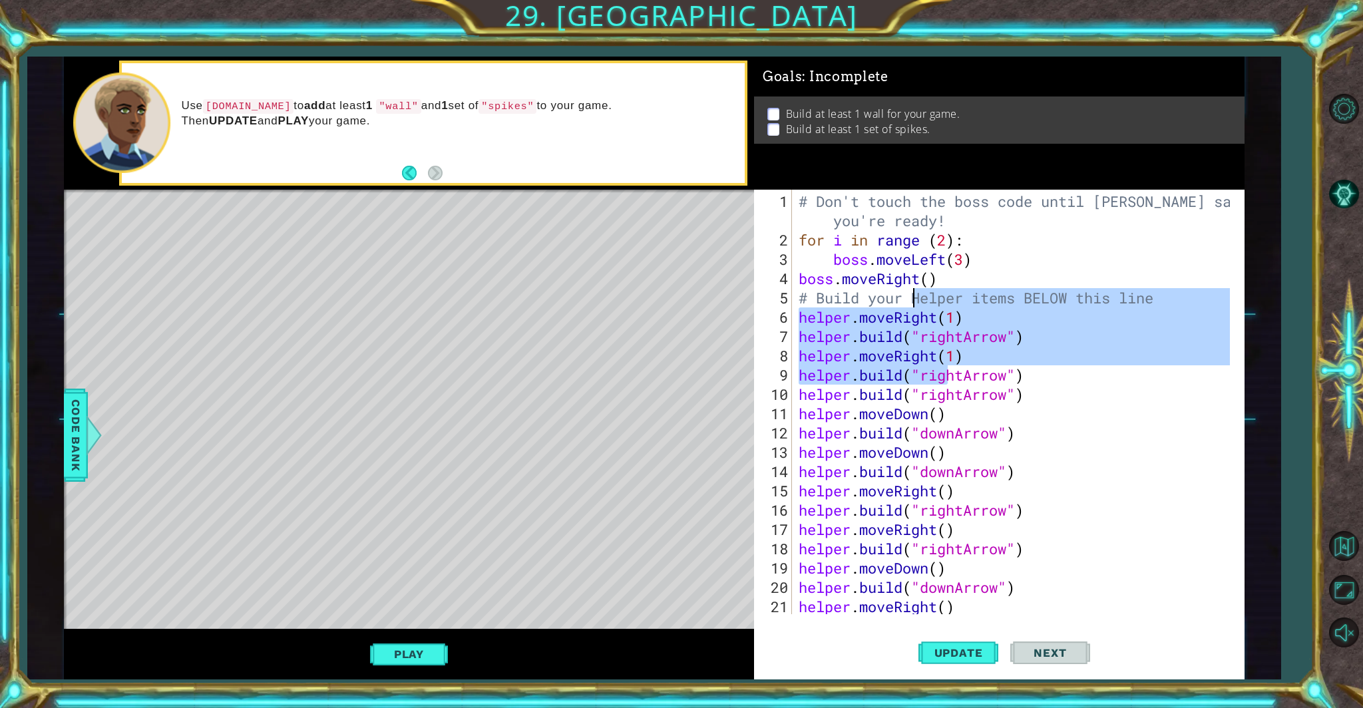
drag, startPoint x: 1289, startPoint y: 494, endPoint x: 1284, endPoint y: 499, distance: 7.5
click at [798, 496] on div "1 ההההההההההההההההההההההההההההההההההההההההההההההההההההההההההההההההההההההההההההה…" at bounding box center [681, 354] width 1363 height 708
click at [798, 551] on div "# Don't touch the boss code until [PERSON_NAME] says you're ready! for i in ran…" at bounding box center [1016, 433] width 441 height 483
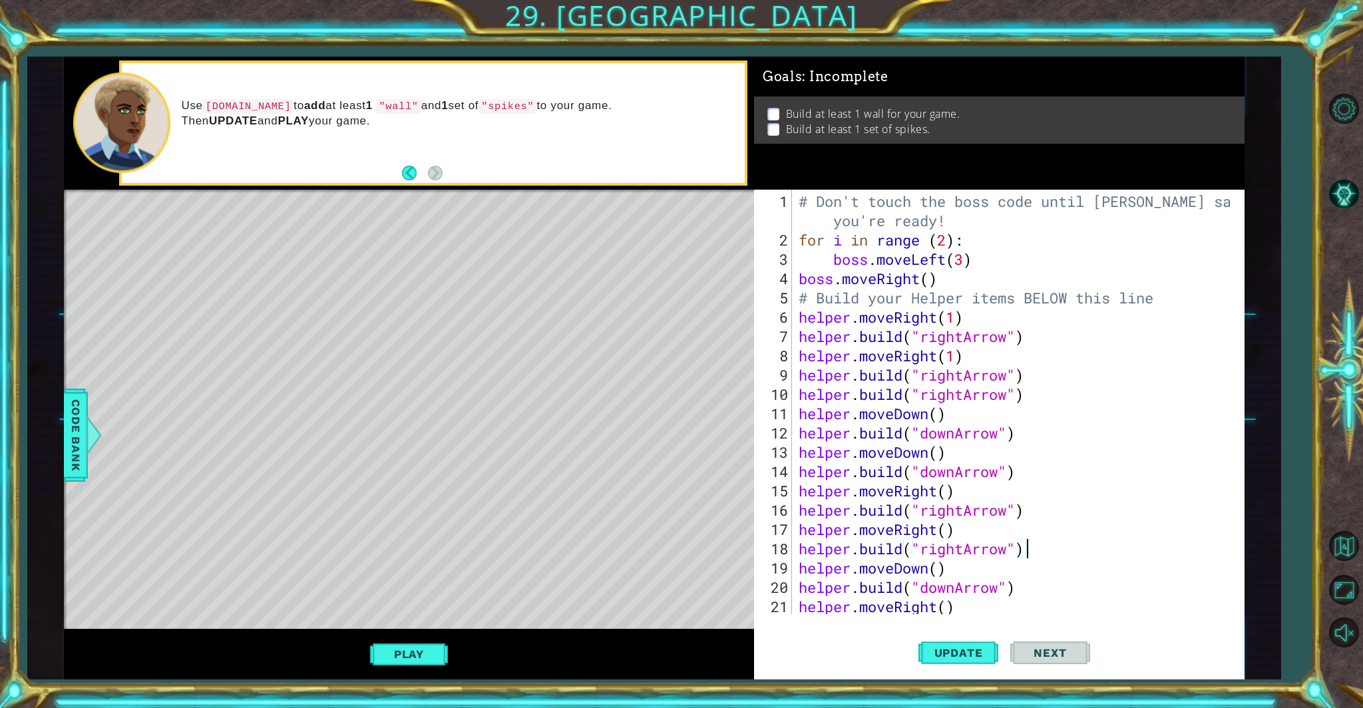
click at [798, 606] on div "[DOMAIN_NAME]("rightArrow") 1 2 3 4 5 6 7 8 9 10 11 12 13 14 15 16 17 18 19 20 …" at bounding box center [999, 435] width 491 height 491
click at [798, 606] on div "# Don't touch the boss code until [PERSON_NAME] says you're ready! for i in ran…" at bounding box center [1016, 433] width 441 height 483
type textarea "helper.moveRight()"
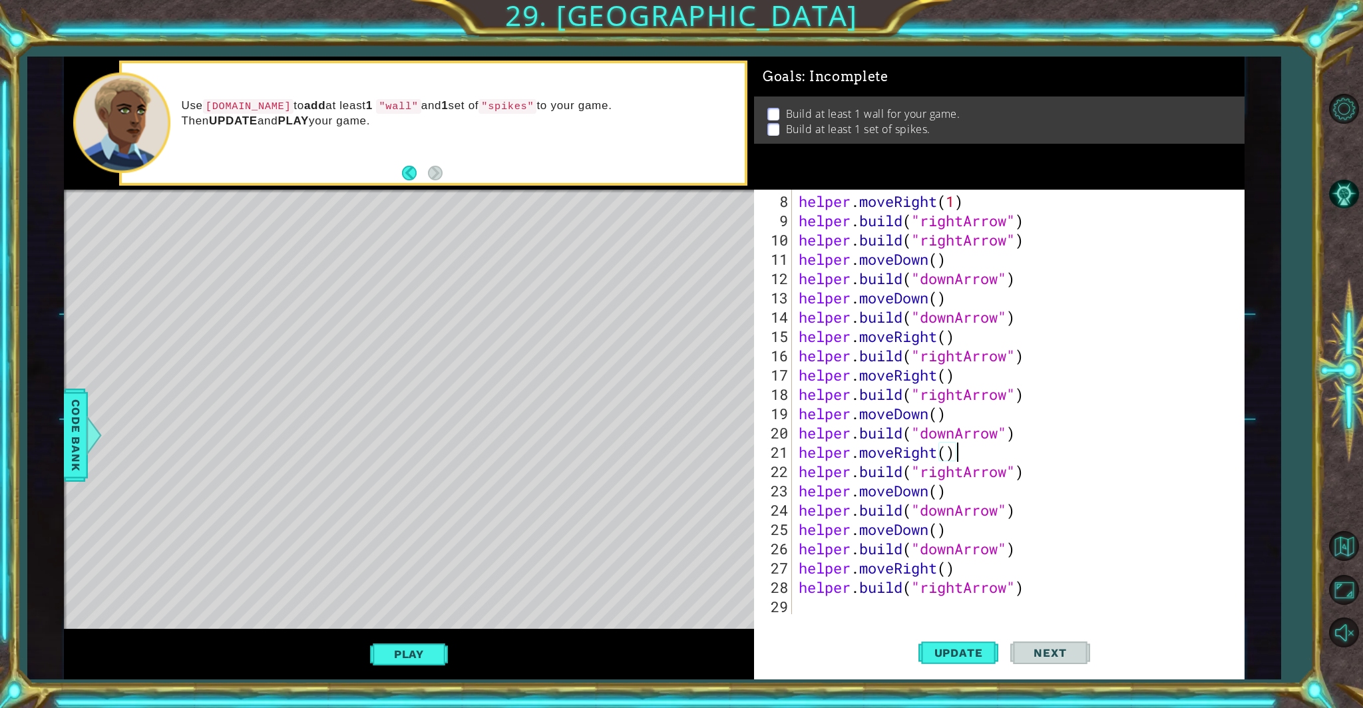
scroll to position [154, 0]
click at [798, 606] on div "helper . moveRight ( 1 ) helper . build ( "rightArrow" ) helper . build ( "righ…" at bounding box center [1016, 423] width 441 height 463
click at [798, 358] on div "helper . moveRight ( 1 ) helper . build ( "rightArrow" ) helper . build ( "righ…" at bounding box center [1016, 423] width 441 height 463
type textarea "[DOMAIN_NAME]("rightArrow")"
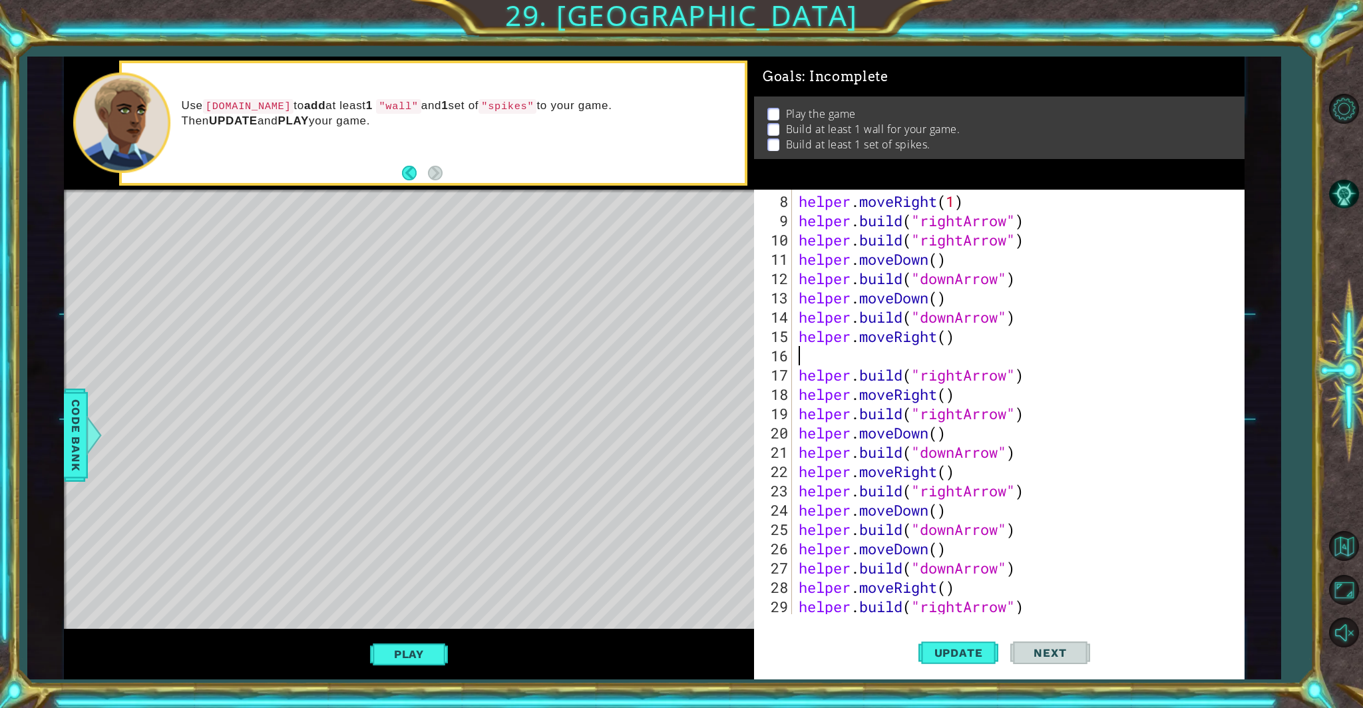
click at [798, 356] on div "helper . moveRight ( 1 ) helper . build ( "rightArrow" ) helper . build ( "righ…" at bounding box center [1016, 423] width 441 height 463
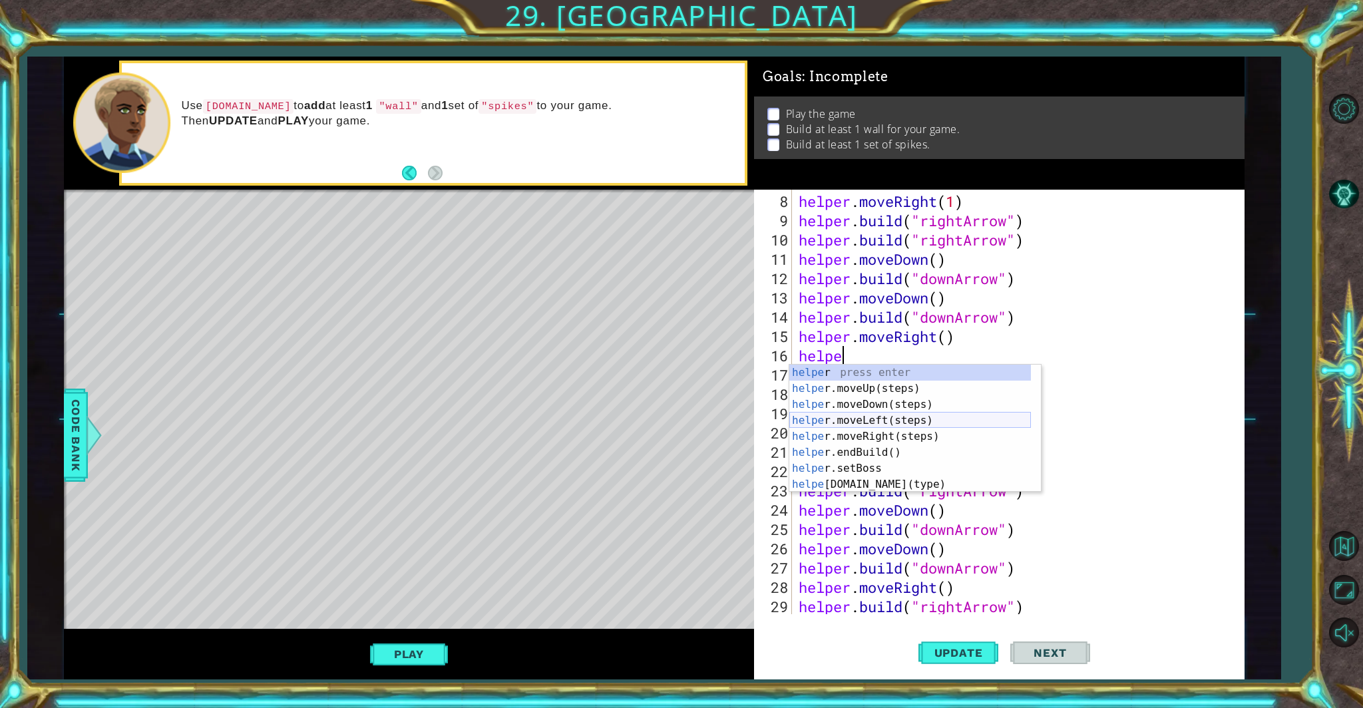
scroll to position [0, 1]
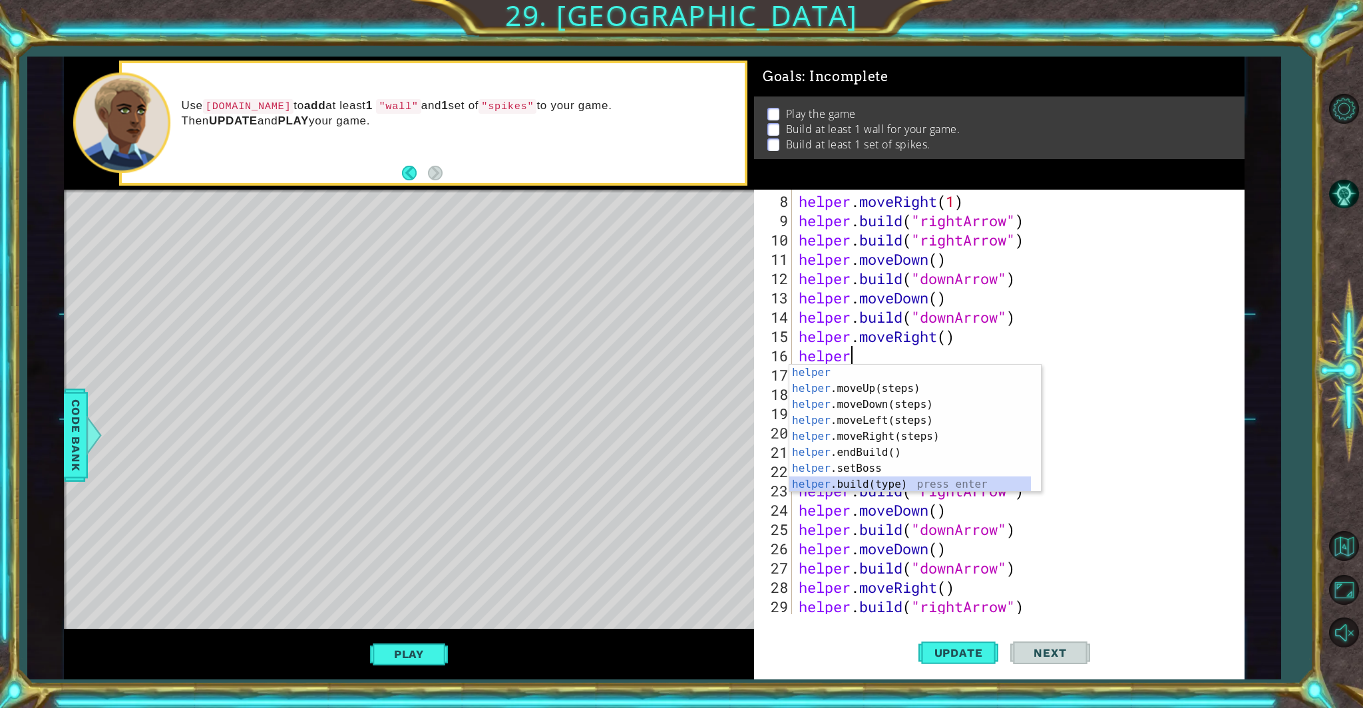
click at [798, 479] on div "helper press enter helper .moveUp(steps) press enter helper .moveDown(steps) pr…" at bounding box center [911, 445] width 242 height 160
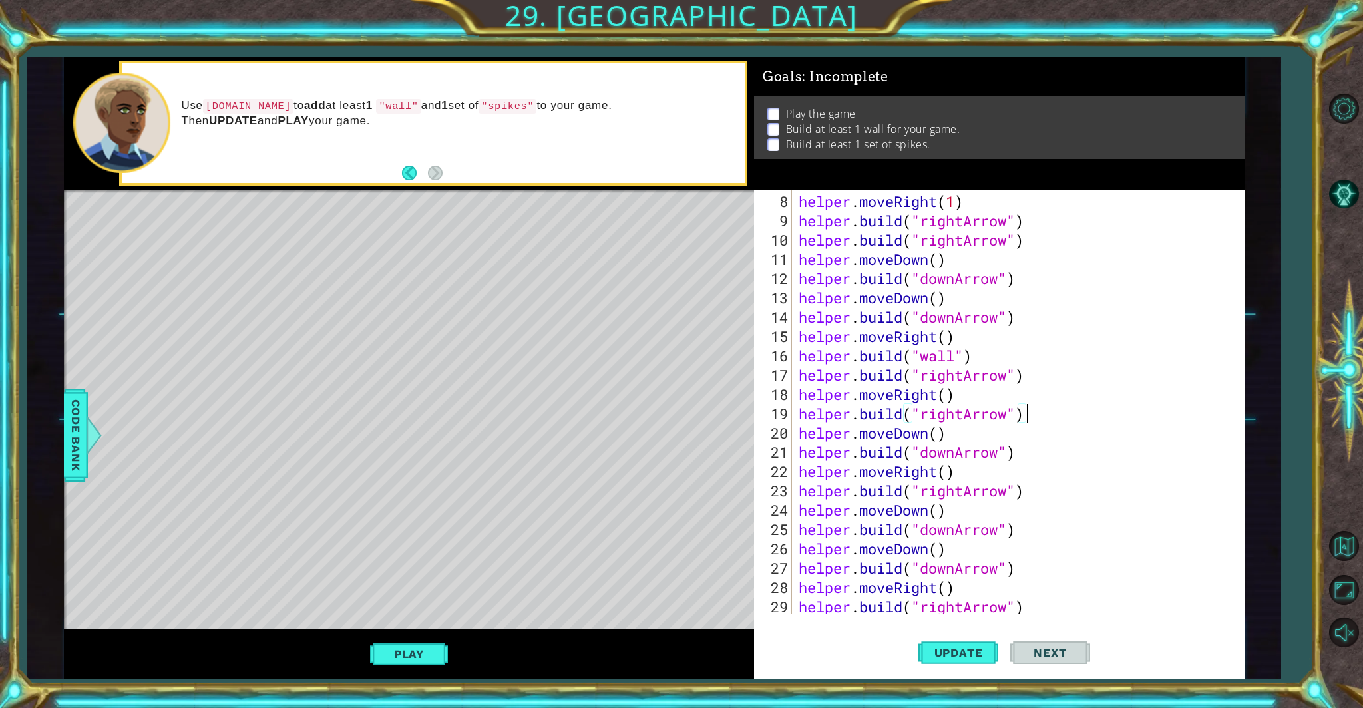
click at [798, 409] on div "helper . moveRight ( 1 ) helper . build ( "rightArrow" ) helper . build ( "righ…" at bounding box center [1016, 423] width 441 height 463
type textarea "[DOMAIN_NAME]("rightArrow")"
click at [798, 490] on div "helper . moveRight ( 1 ) helper . build ( "rightArrow" ) helper . build ( "righ…" at bounding box center [1016, 423] width 441 height 463
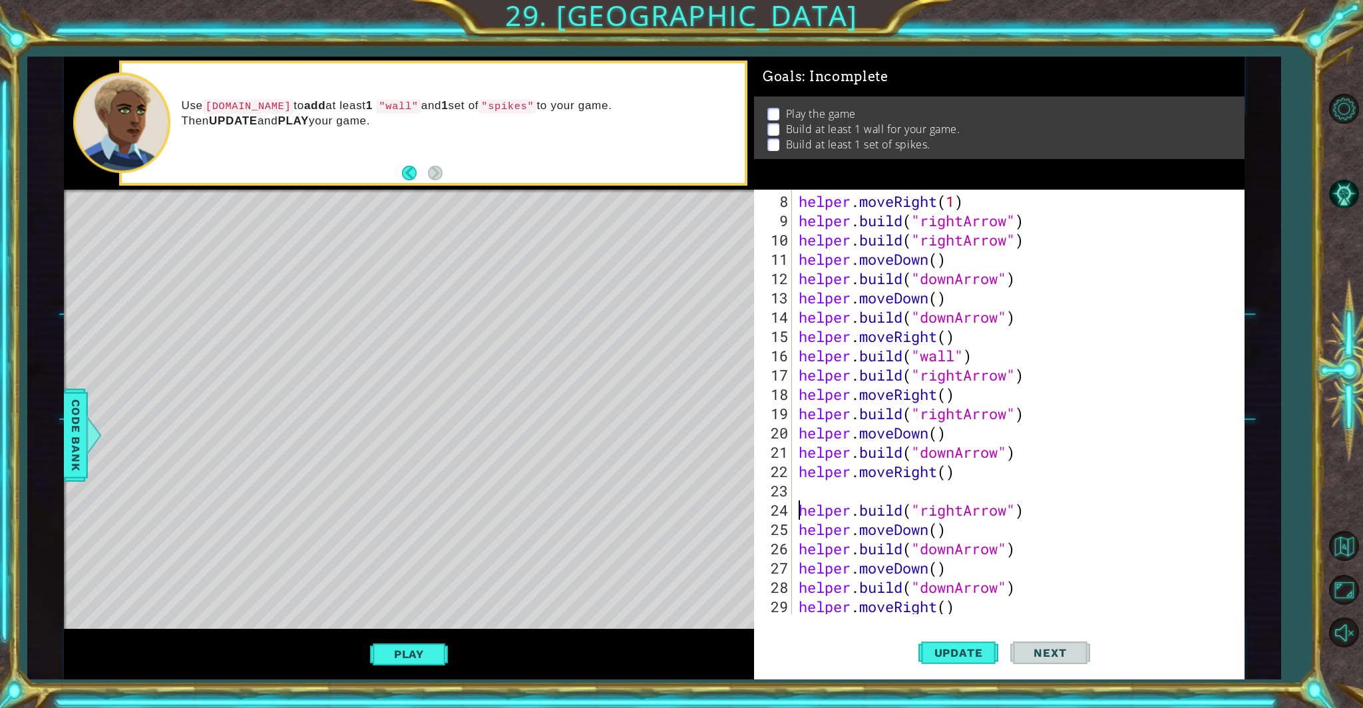
click at [798, 486] on div "helper . moveRight ( 1 ) helper . build ( "rightArrow" ) helper . build ( "righ…" at bounding box center [1016, 423] width 441 height 463
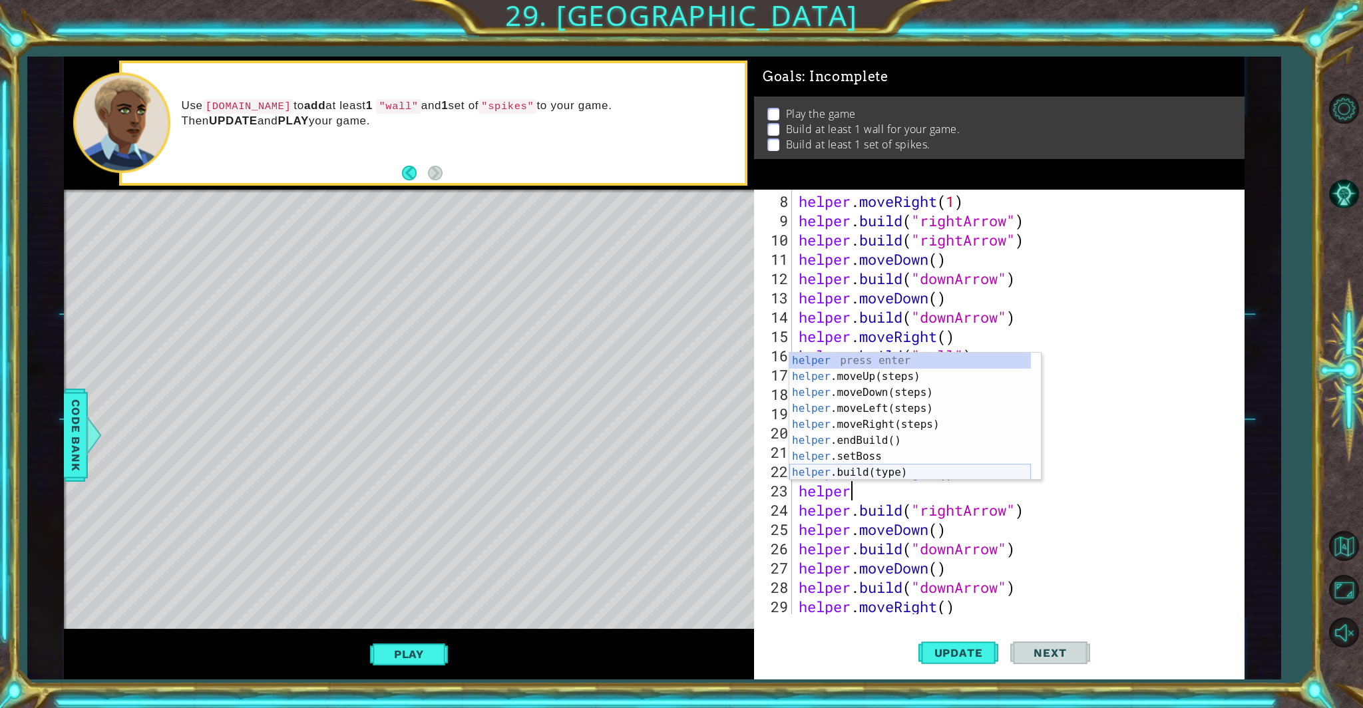
click at [798, 471] on div "helper press enter helper .moveUp(steps) press enter helper .moveDown(steps) pr…" at bounding box center [911, 433] width 242 height 160
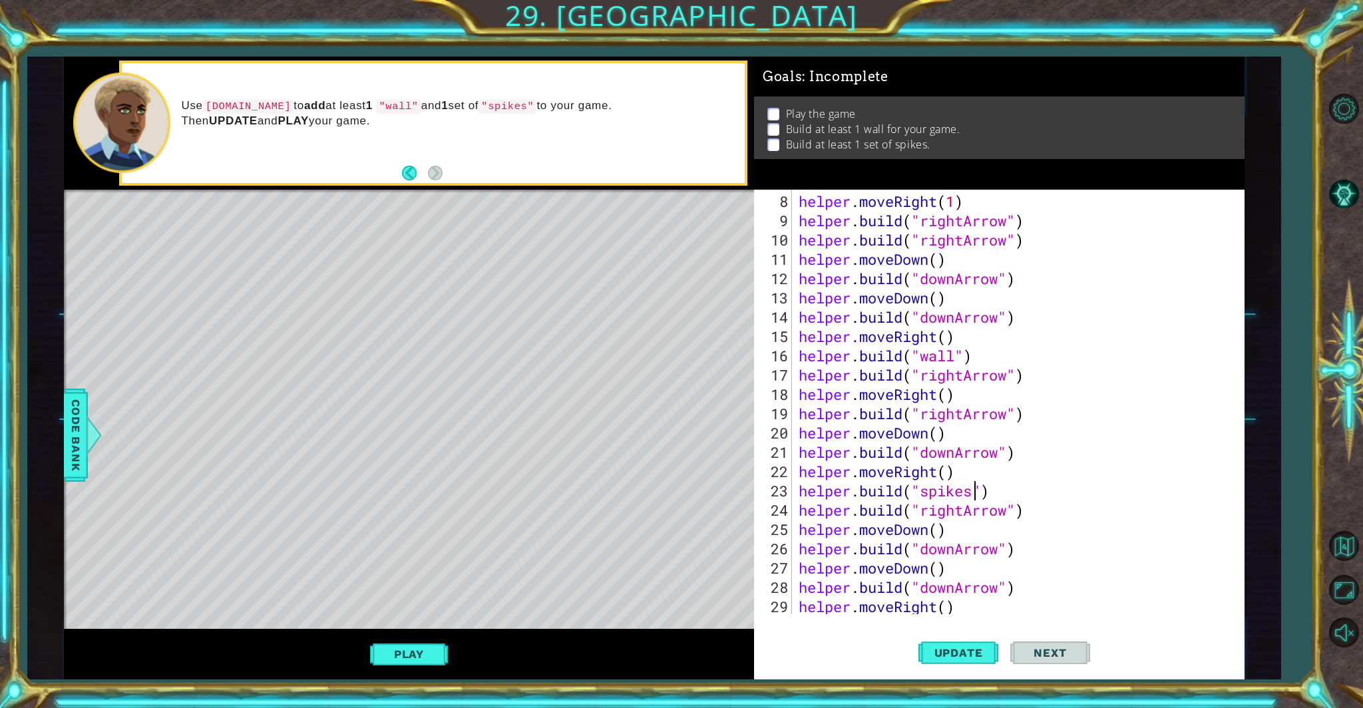
scroll to position [0, 7]
click at [798, 606] on span "Update" at bounding box center [958, 652] width 75 height 13
click at [413, 606] on button "Play" at bounding box center [409, 654] width 78 height 25
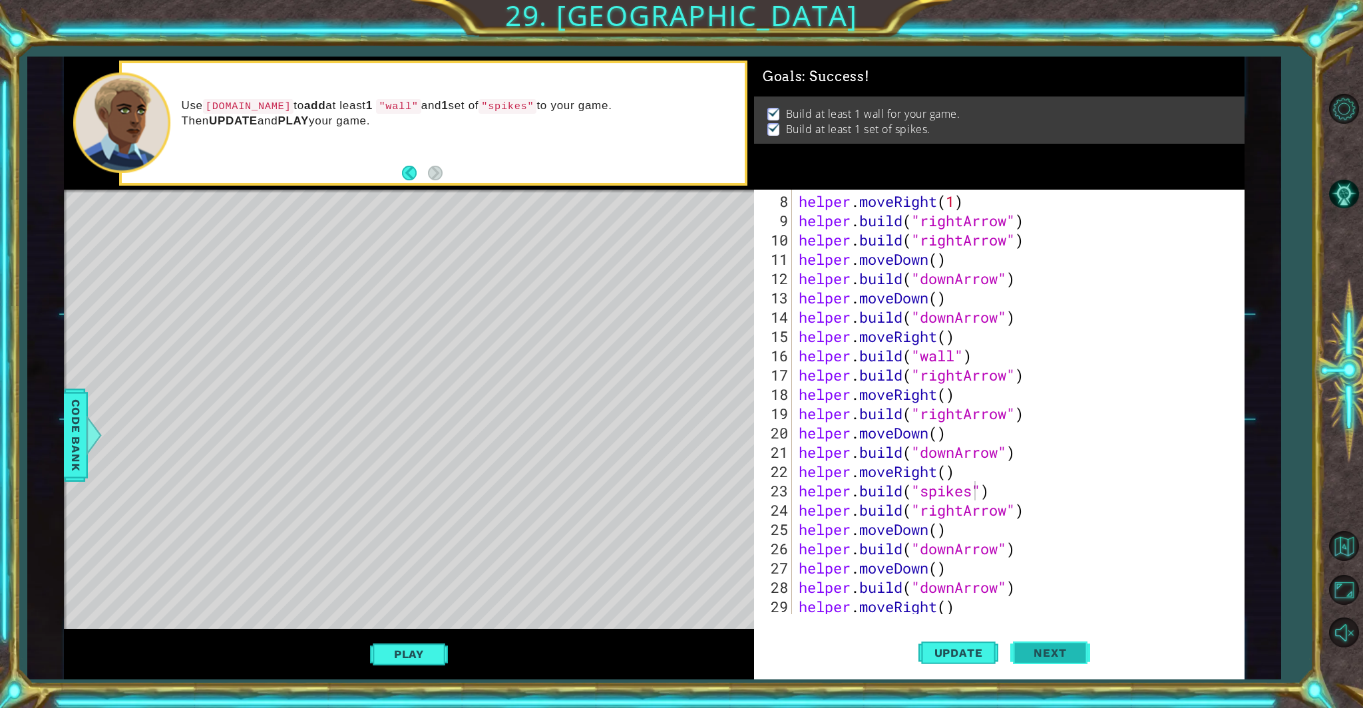
click at [798, 606] on span "Next" at bounding box center [1050, 653] width 59 height 13
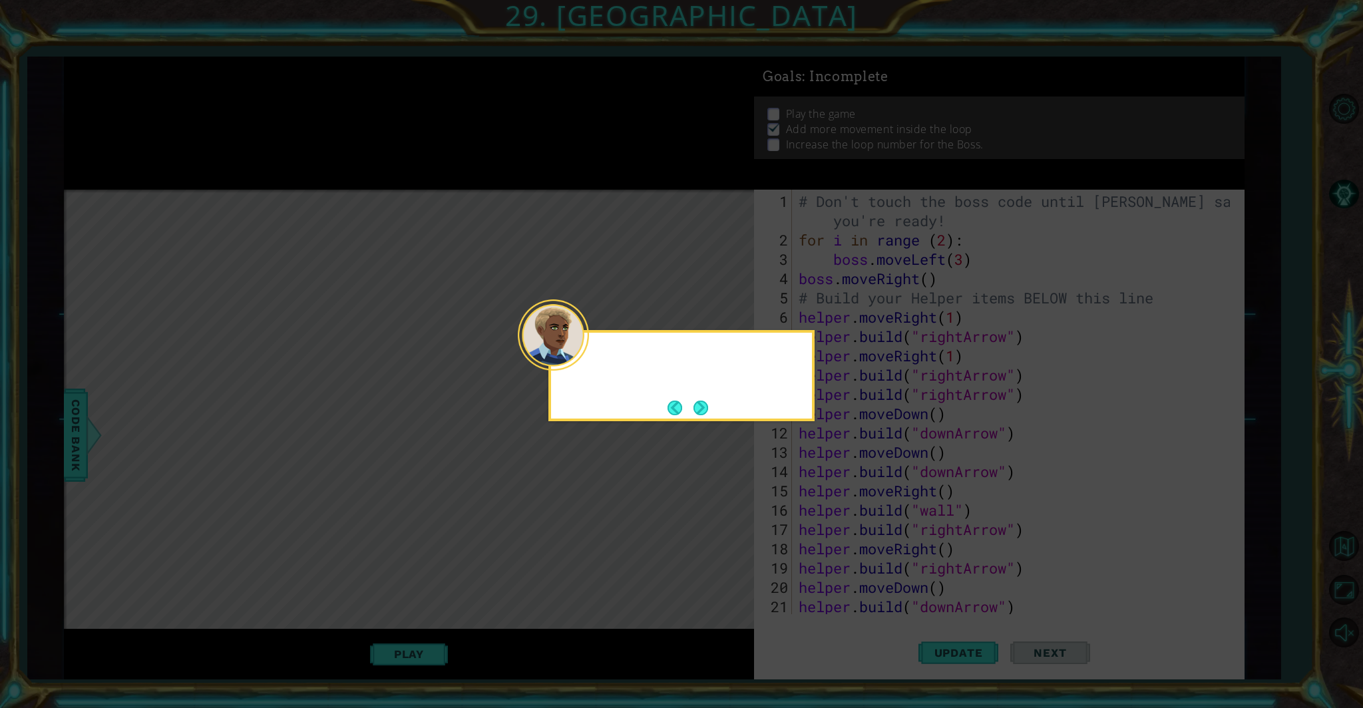
scroll to position [0, 0]
click at [699, 405] on button "Next" at bounding box center [701, 408] width 15 height 15
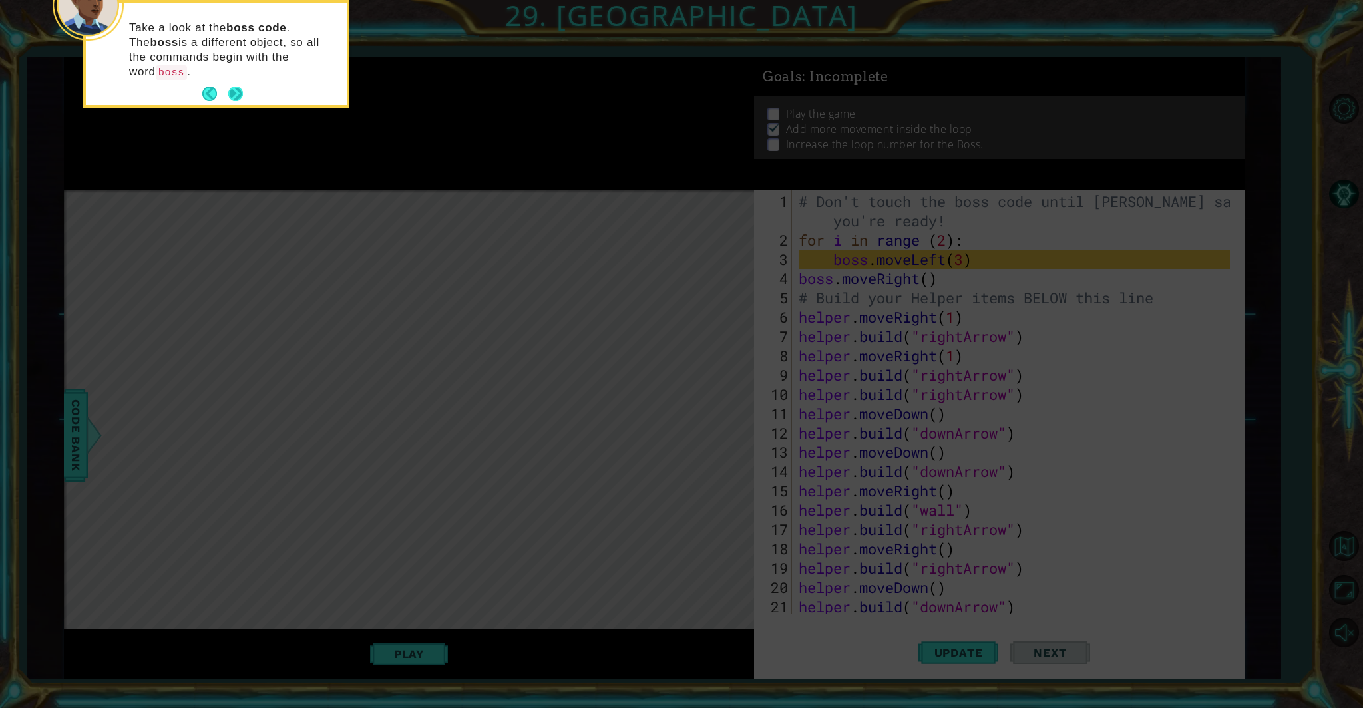
click at [232, 86] on button "Next" at bounding box center [235, 94] width 17 height 17
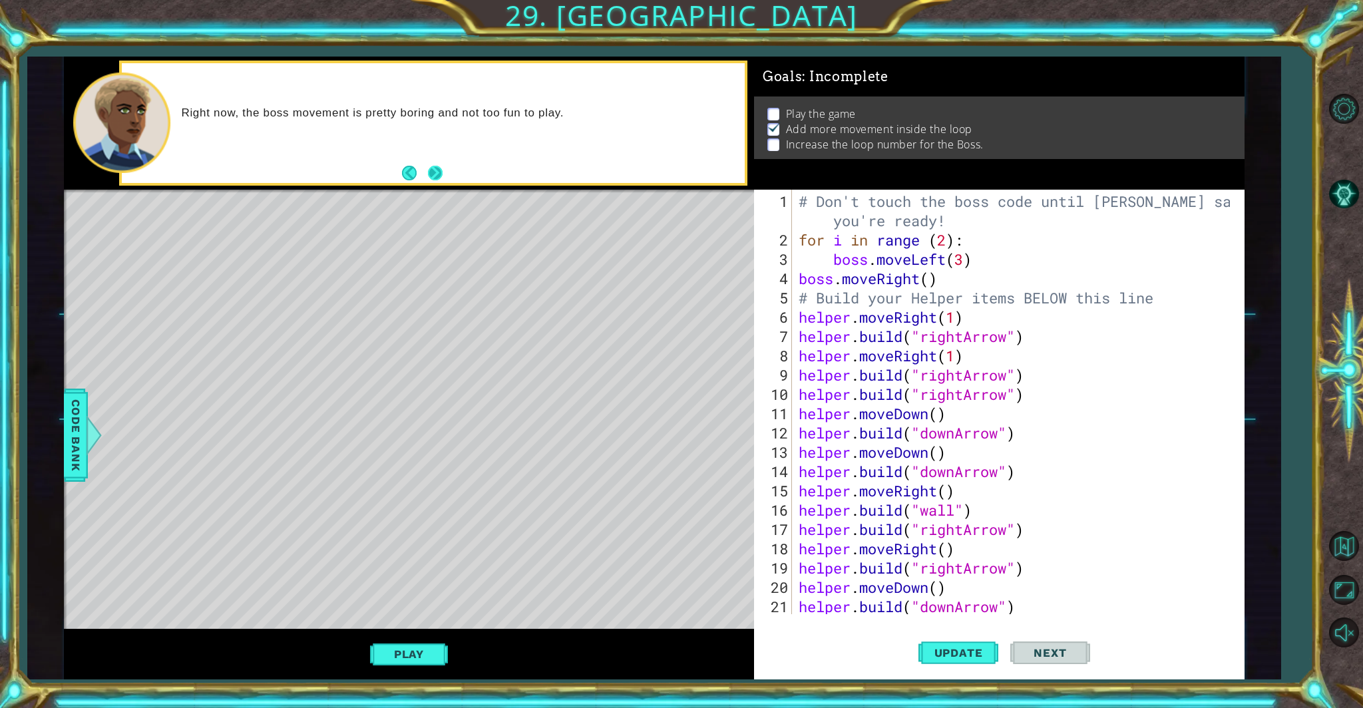
click at [434, 172] on button "Next" at bounding box center [435, 172] width 15 height 15
click at [798, 292] on div "# Don't touch the boss code until [PERSON_NAME] says you're ready! for i in ran…" at bounding box center [1016, 433] width 441 height 483
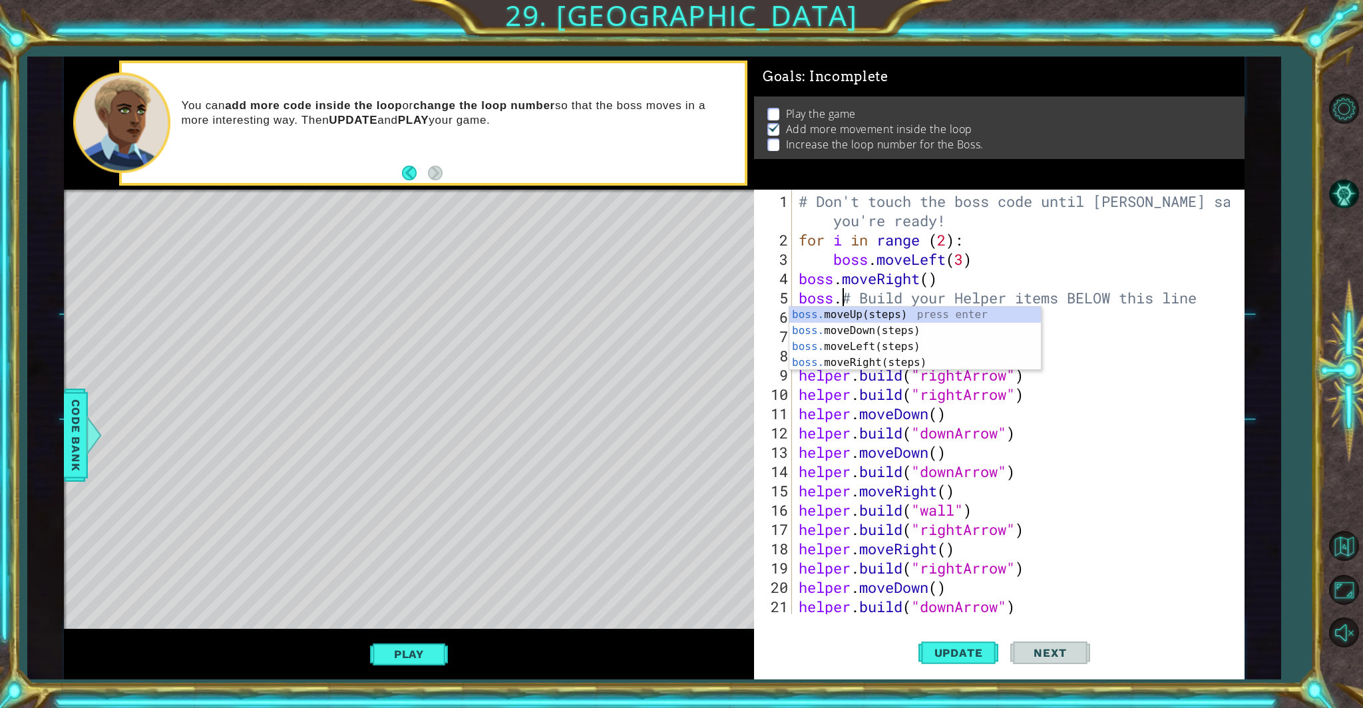
scroll to position [0, 1]
click at [798, 361] on div "boss. moveUp(steps) press enter boss. moveDown(steps) press enter boss. moveLef…" at bounding box center [916, 355] width 252 height 96
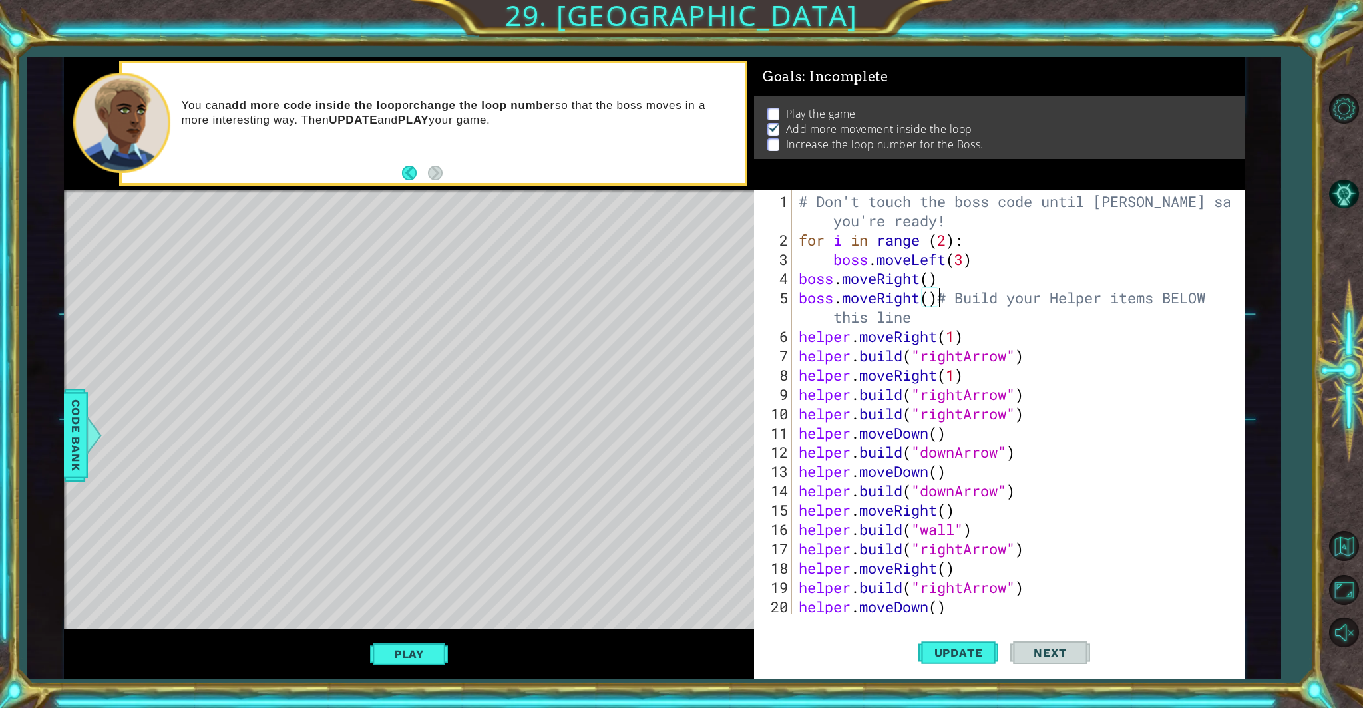
click at [798, 298] on div "# Don't touch the boss code until [PERSON_NAME] says you're ready! for i in ran…" at bounding box center [1016, 433] width 441 height 483
drag, startPoint x: 809, startPoint y: 317, endPoint x: 815, endPoint y: 322, distance: 7.6
click at [798, 318] on div "# Don't touch the boss code until [PERSON_NAME] says you're ready! for i in ran…" at bounding box center [1016, 433] width 441 height 483
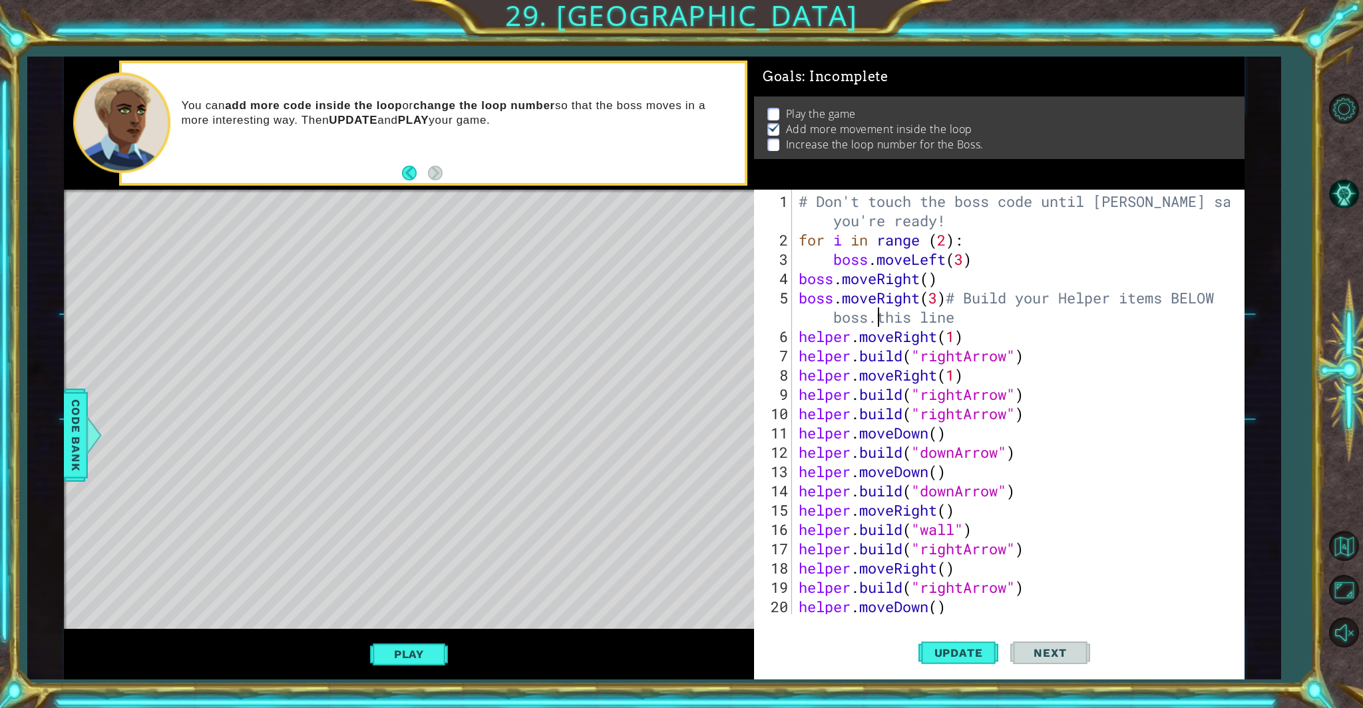
click at [794, 341] on div "boss.moveRight(3)# Build your Helper items BELOW boss.this line 1 2 3 4 5 6 7 8…" at bounding box center [997, 402] width 486 height 425
click at [796, 335] on div "# Don't touch the boss code until [PERSON_NAME] says you're ready! for i in ran…" at bounding box center [1016, 433] width 441 height 483
click at [798, 316] on div "# Don't touch the boss code until [PERSON_NAME] says you're ready! for i in ran…" at bounding box center [1016, 433] width 441 height 483
drag, startPoint x: 951, startPoint y: 324, endPoint x: 831, endPoint y: 320, distance: 120.6
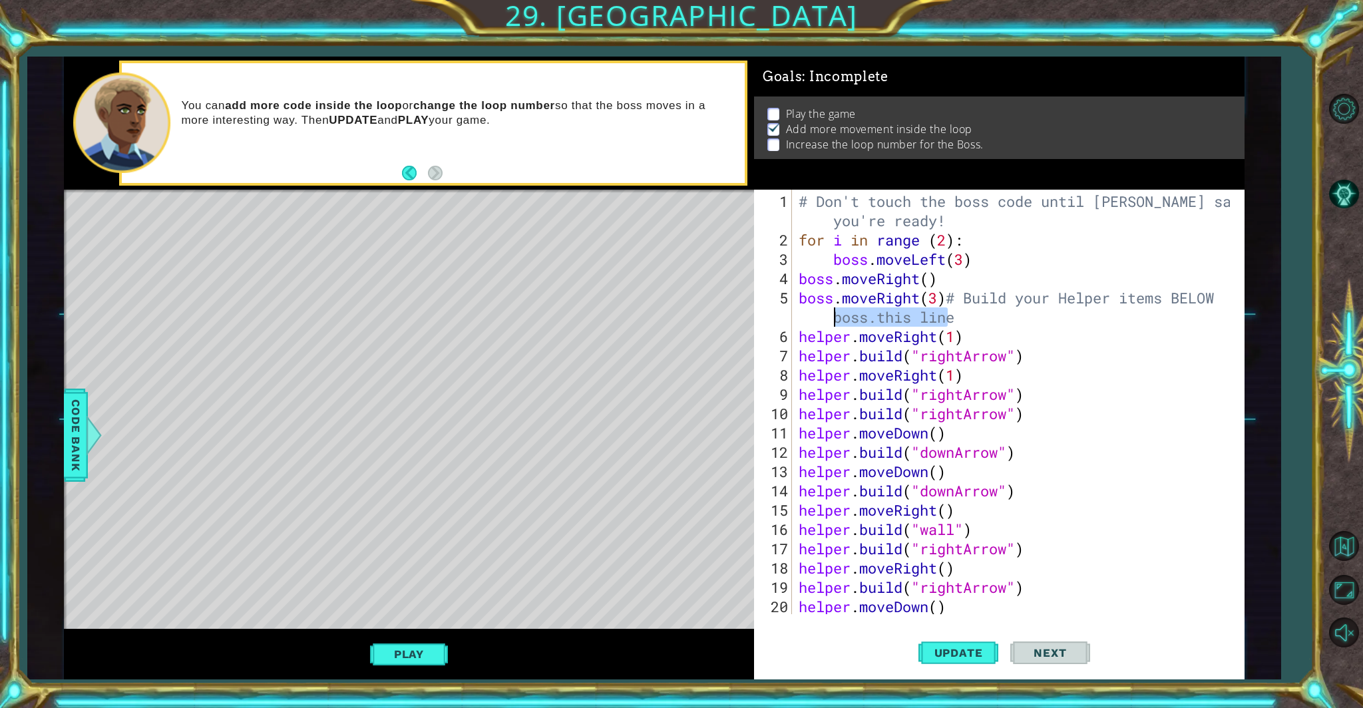
click at [798, 320] on div "# Don't touch the boss code until [PERSON_NAME] says you're ready! for i in ran…" at bounding box center [1016, 433] width 441 height 483
drag, startPoint x: 948, startPoint y: 315, endPoint x: 959, endPoint y: 312, distance: 11.8
click at [798, 310] on div "# Don't touch the boss code until [PERSON_NAME] says you're ready! for i in ran…" at bounding box center [1016, 433] width 441 height 483
drag, startPoint x: 986, startPoint y: 327, endPoint x: 977, endPoint y: 330, distance: 9.1
click at [798, 327] on div "# Don't touch the boss code until [PERSON_NAME] says you're ready! for i in ran…" at bounding box center [1016, 433] width 441 height 483
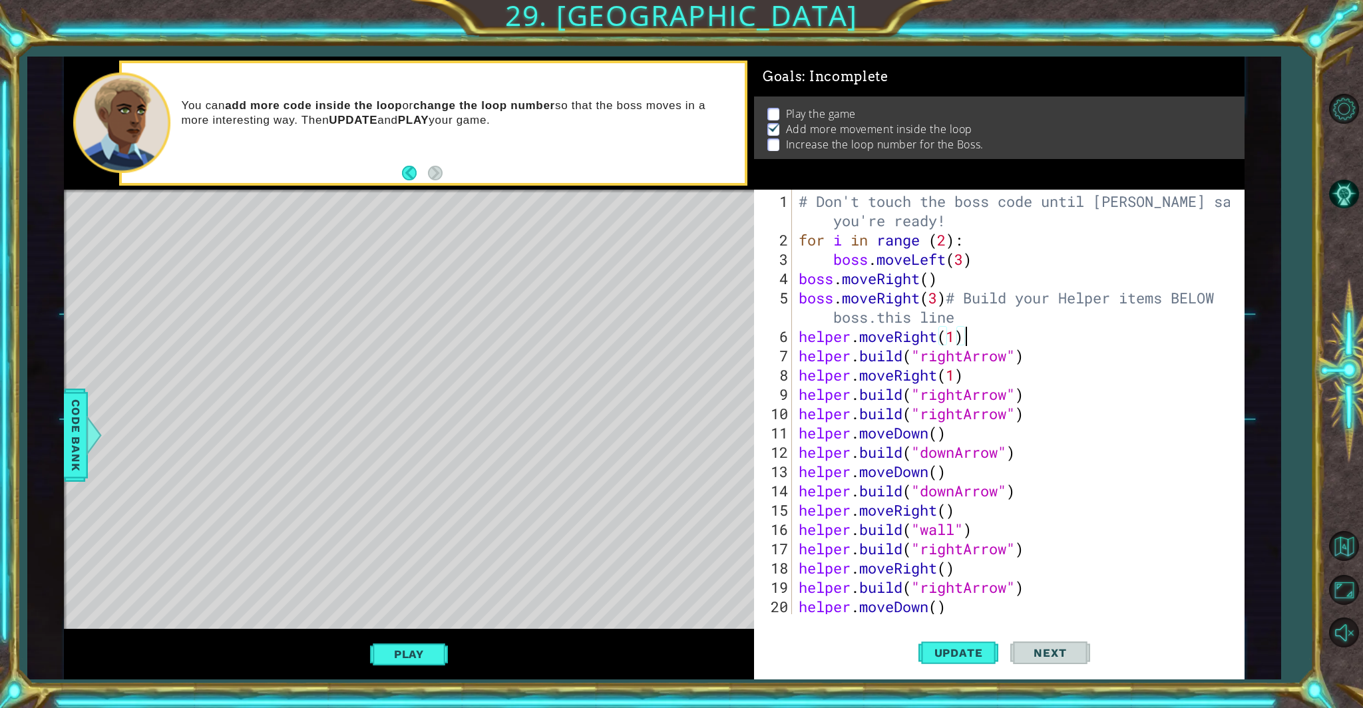
click at [793, 304] on div "helper.moveRight(1) 1 2 3 4 5 6 7 8 9 10 11 12 13 14 15 16 17 18 19 20 21 # Don…" at bounding box center [997, 402] width 486 height 425
click at [798, 300] on div "# Don't touch the boss code until [PERSON_NAME] says you're ready! for i in ran…" at bounding box center [1016, 433] width 441 height 483
type textarea "boss.moveRight(3)# Build your Helper items BELOW boss.this line"
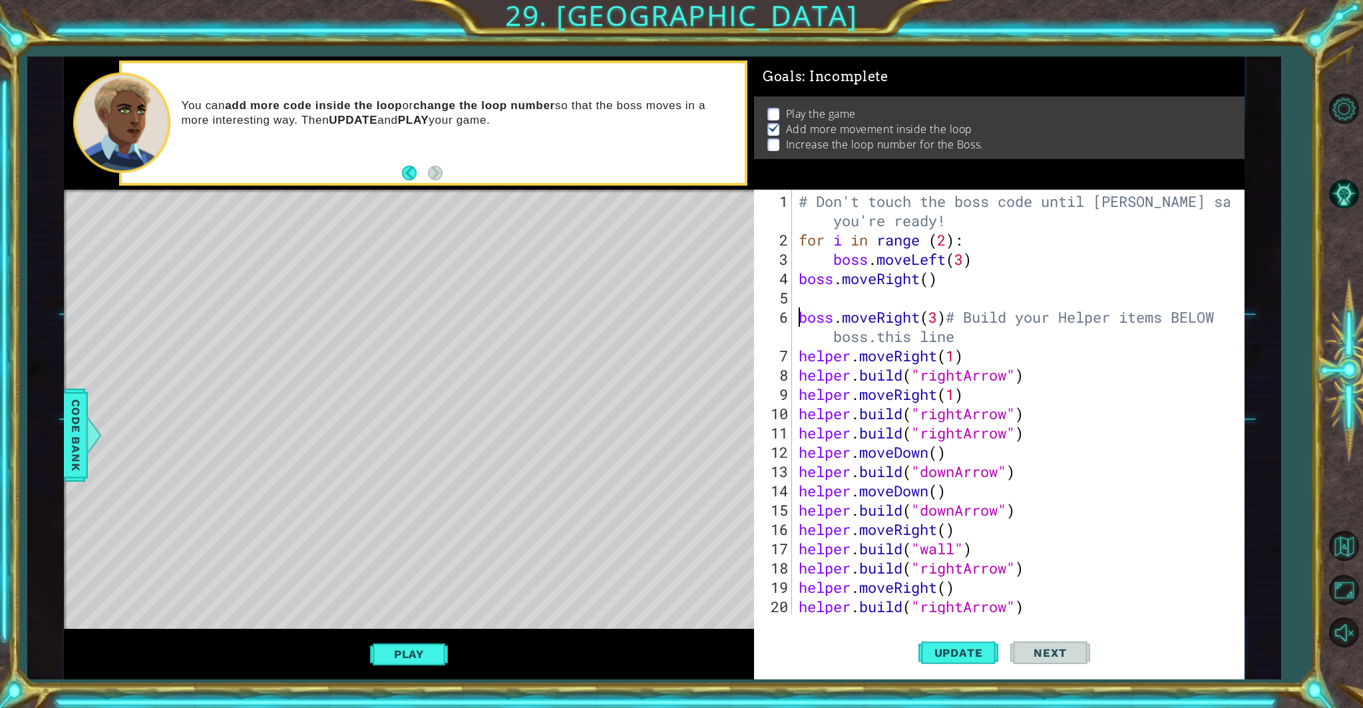
click at [798, 307] on div "# Don't touch the boss code until [PERSON_NAME] says you're ready! for i in ran…" at bounding box center [1016, 433] width 441 height 483
click at [798, 297] on div "# Don't touch the boss code until [PERSON_NAME] says you're ready! for i in ran…" at bounding box center [1016, 433] width 441 height 483
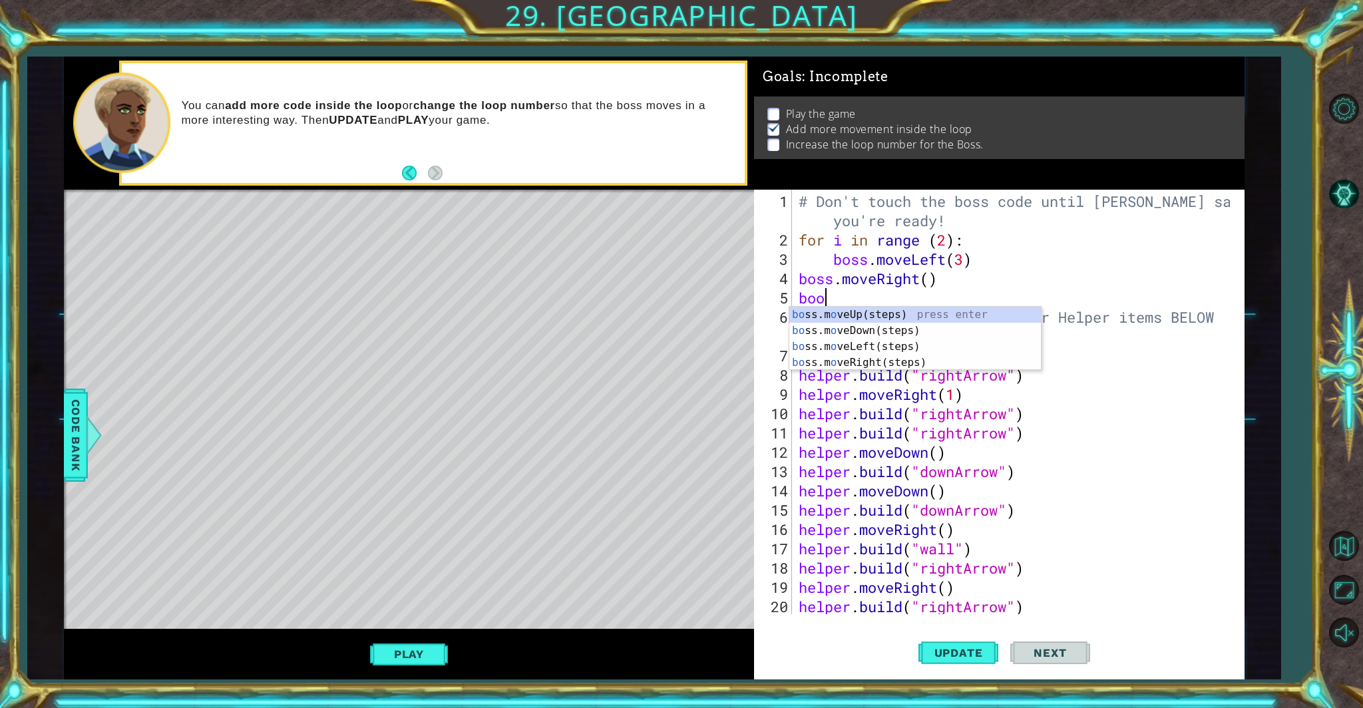
scroll to position [0, 0]
type textarea "boos"
click at [798, 332] on div "bo ss.m o veUp( s teps) press enter bo ss.m o veDown( s teps) press enter bo ss…" at bounding box center [916, 355] width 252 height 96
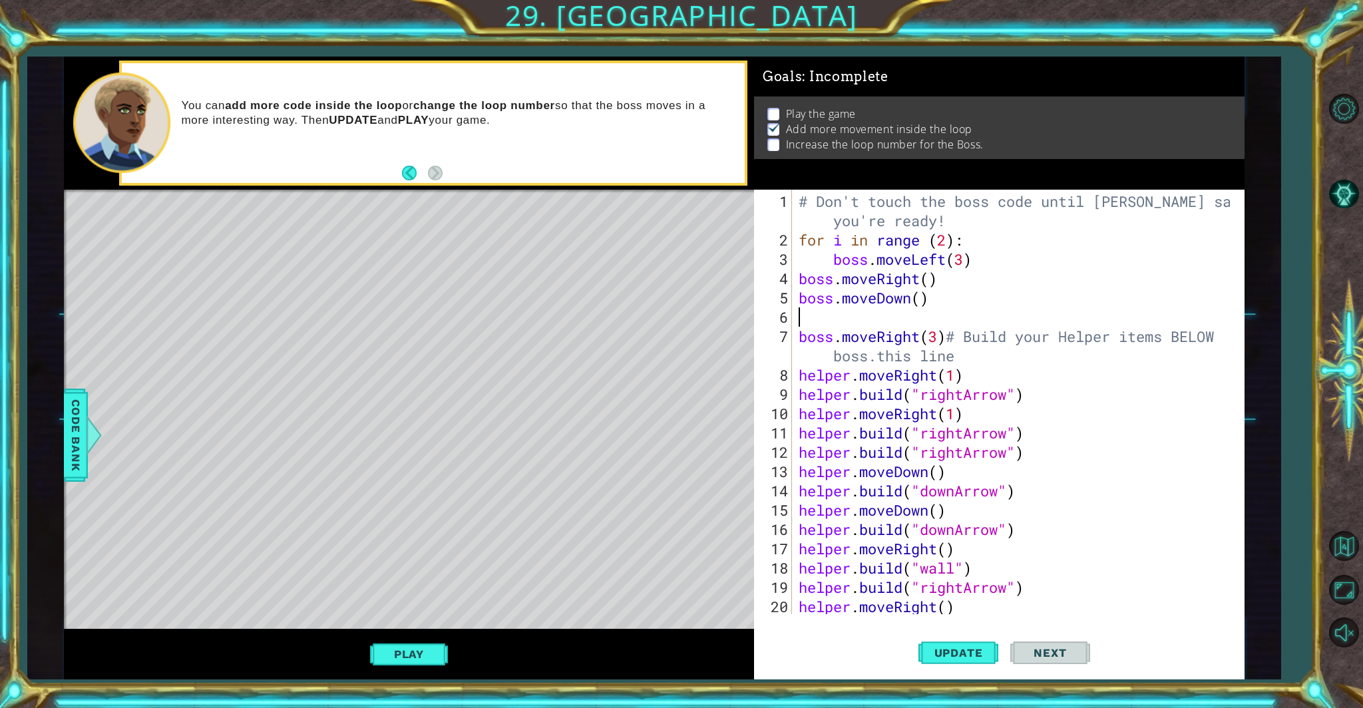
scroll to position [0, 0]
click at [798, 280] on div "# Don't touch the boss code until [PERSON_NAME] says you're ready! for i in ran…" at bounding box center [1016, 433] width 441 height 483
click at [798, 304] on div "# Don't touch the boss code until [PERSON_NAME] says you're ready! for i in ran…" at bounding box center [1016, 433] width 441 height 483
click at [798, 300] on div "# Don't touch the boss code until [PERSON_NAME] says you're ready! for i in ran…" at bounding box center [1016, 433] width 441 height 483
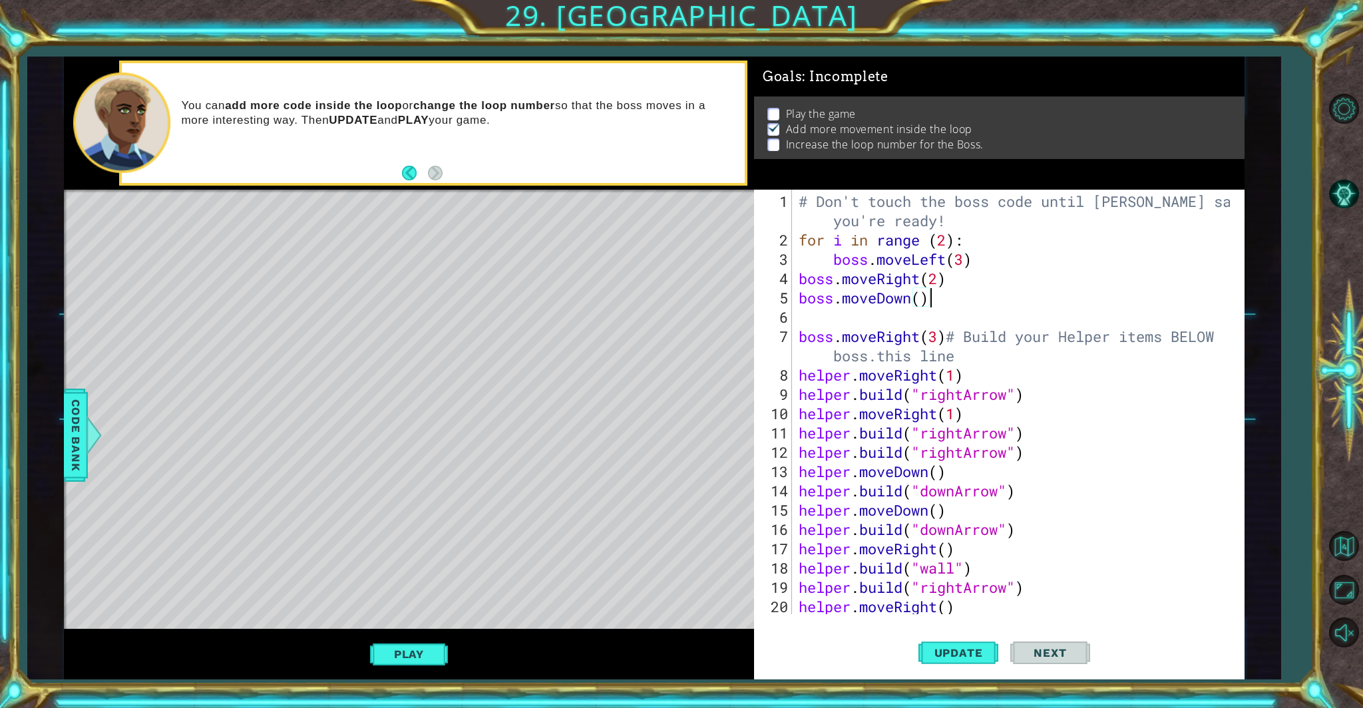
click at [798, 296] on div "# Don't touch the boss code until [PERSON_NAME] says you're ready! for i in ran…" at bounding box center [1016, 433] width 441 height 483
click at [798, 301] on div "# Don't touch the boss code until [PERSON_NAME] says you're ready! for i in ran…" at bounding box center [1016, 433] width 441 height 483
type textarea "boss.moveDown(2)"
click at [794, 334] on div "boss.moveDown(2) 1 2 3 4 5 6 7 8 9 10 11 12 13 14 15 16 17 18 19 20 21 # Don't …" at bounding box center [997, 402] width 486 height 425
click at [798, 319] on div "# Don't touch the boss code until [PERSON_NAME] says you're ready! for i in ran…" at bounding box center [1016, 433] width 441 height 483
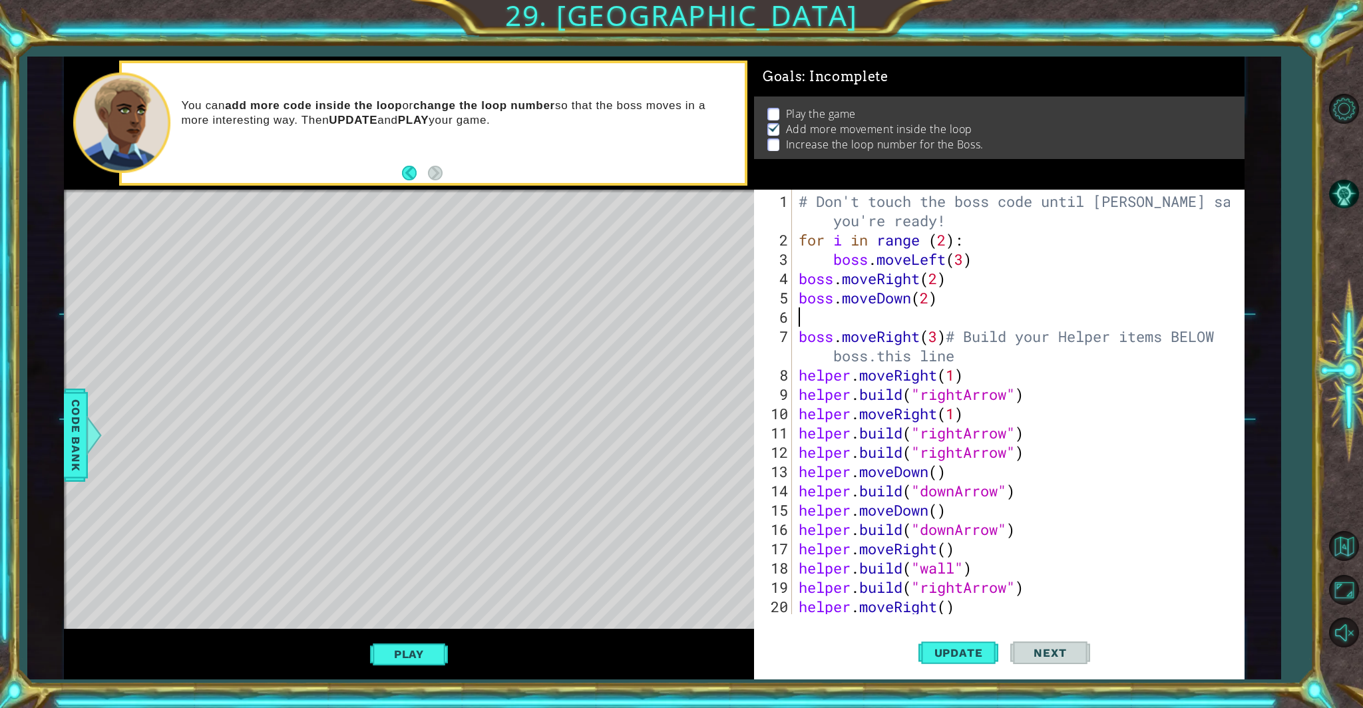
scroll to position [0, 0]
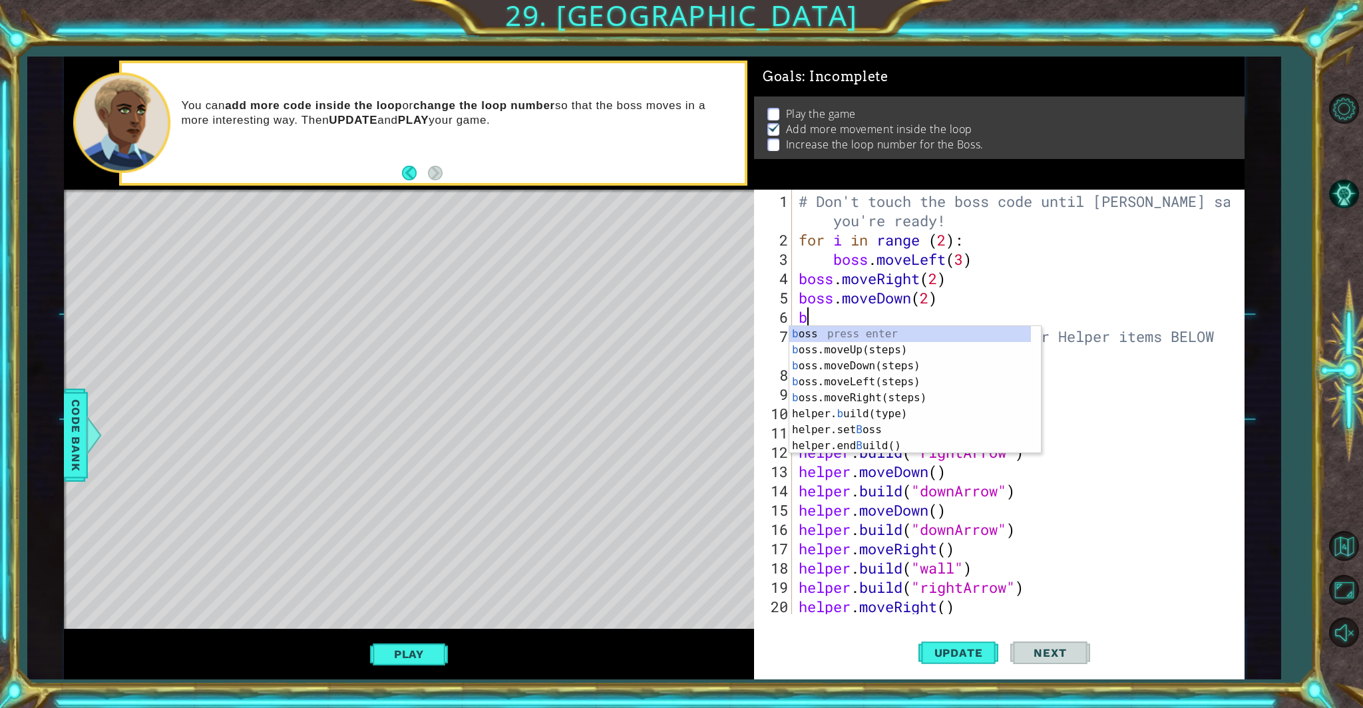
type textarea "bo"
click at [798, 350] on div "bo ss press enter bo ss.moveUp(steps) press enter bo ss.moveDown(steps) press e…" at bounding box center [916, 398] width 252 height 144
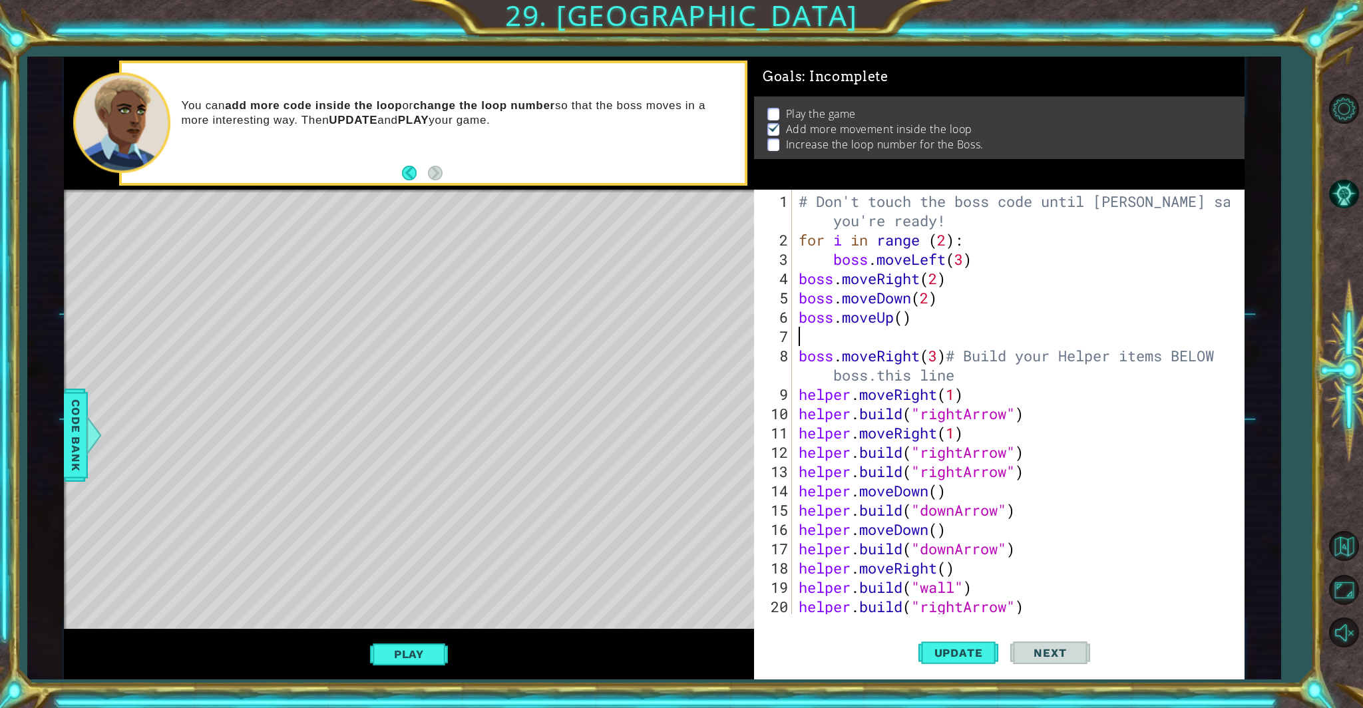
click at [798, 322] on div "# Don't touch the boss code until [PERSON_NAME] says you're ready! for i in ran…" at bounding box center [1016, 433] width 441 height 483
click at [798, 606] on span "Update" at bounding box center [958, 652] width 75 height 13
click at [796, 361] on div "boss.moveUp(4) 1 2 3 4 5 6 7 8 9 10 11 12 13 14 15 16 17 18 19 20 21 # Don't to…" at bounding box center [997, 402] width 486 height 425
click at [798, 356] on div "# Don't touch the boss code until [PERSON_NAME] says you're ready! for i in ran…" at bounding box center [1016, 433] width 441 height 483
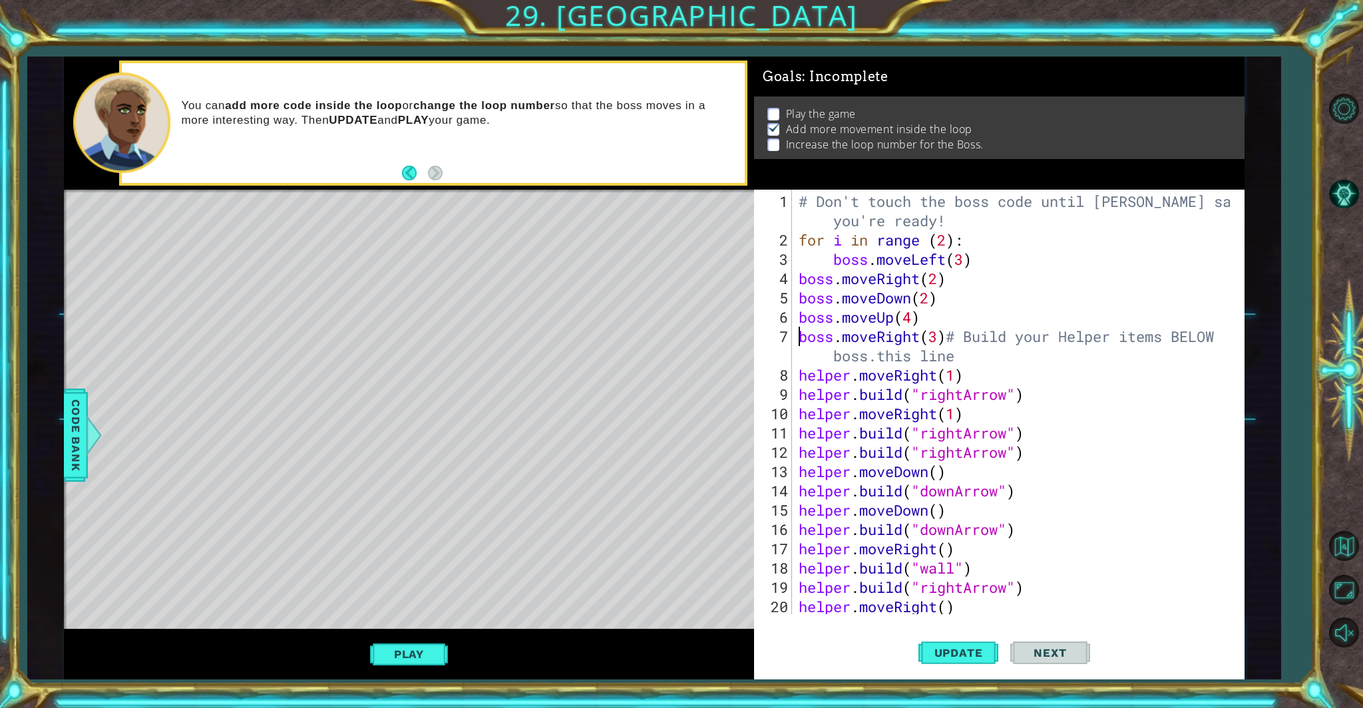
click at [798, 240] on div "# Don't touch the boss code until [PERSON_NAME] says you're ready! for i in ran…" at bounding box center [1016, 433] width 441 height 483
type textarea "for i in range (10):"
click at [798, 606] on span "Update" at bounding box center [958, 652] width 75 height 13
drag, startPoint x: 841, startPoint y: 708, endPoint x: 687, endPoint y: 707, distance: 154.5
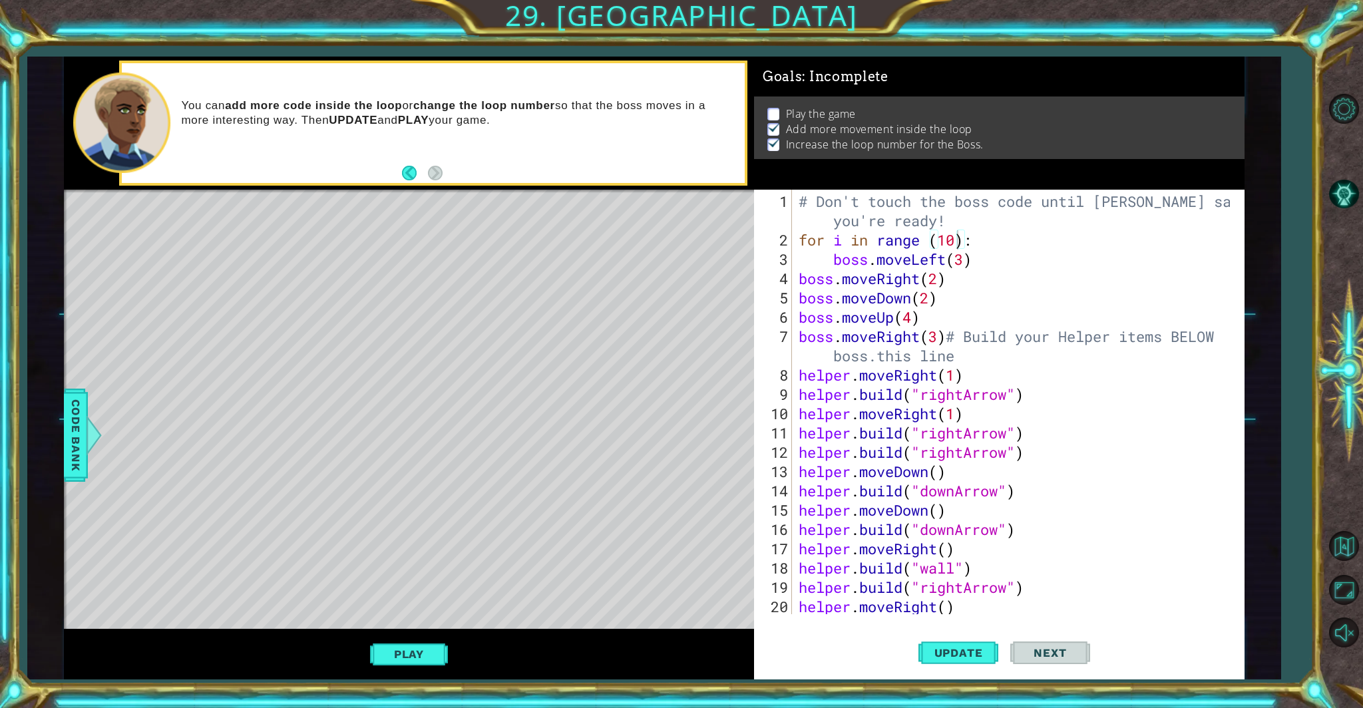
click at [783, 606] on div "1 ההההההההההההההההההההההההההההההההההההההההההההההההההההההההההההההההההההההההההההה…" at bounding box center [681, 354] width 1363 height 708
click at [411, 606] on button "Play" at bounding box center [409, 654] width 78 height 25
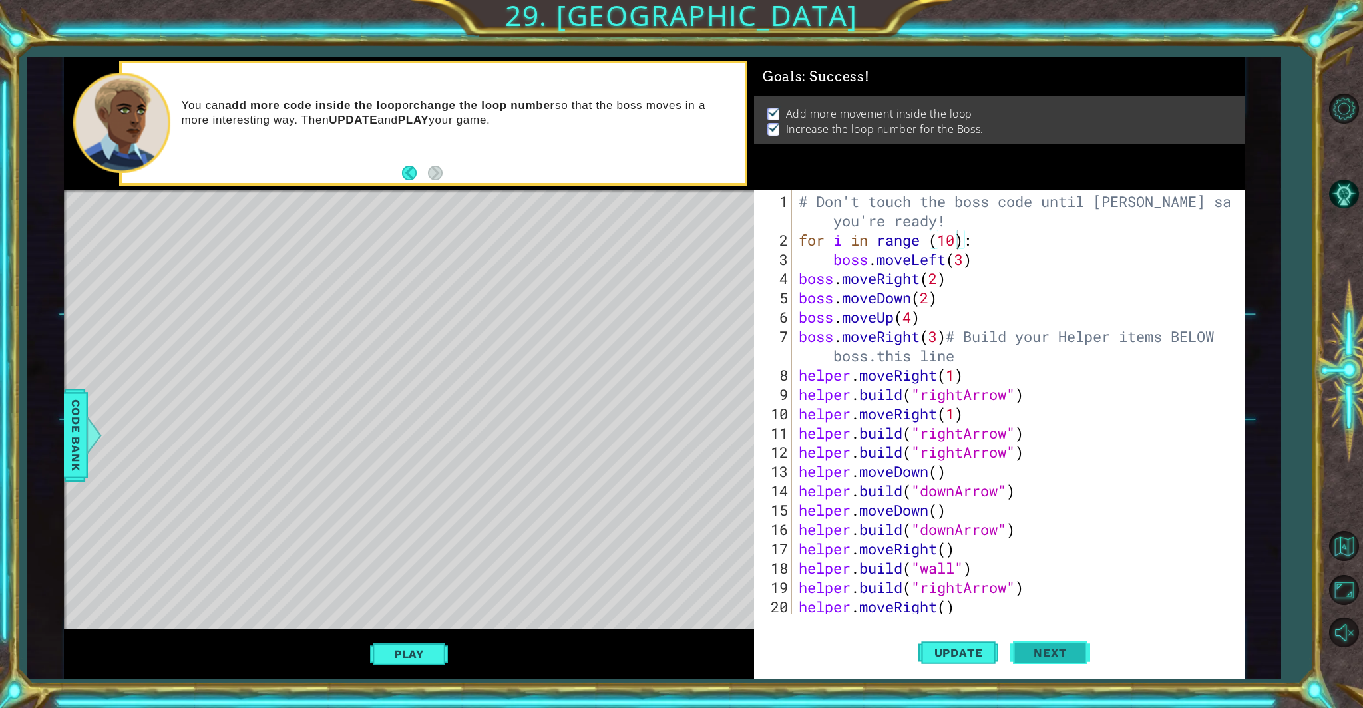
click at [798, 606] on span "Next" at bounding box center [1050, 652] width 59 height 13
click at [798, 606] on body "1 ההההההההההההההההההההההההההההההההההההההההההההההההההההההההההההההההההההההההההההה…" at bounding box center [681, 354] width 1363 height 708
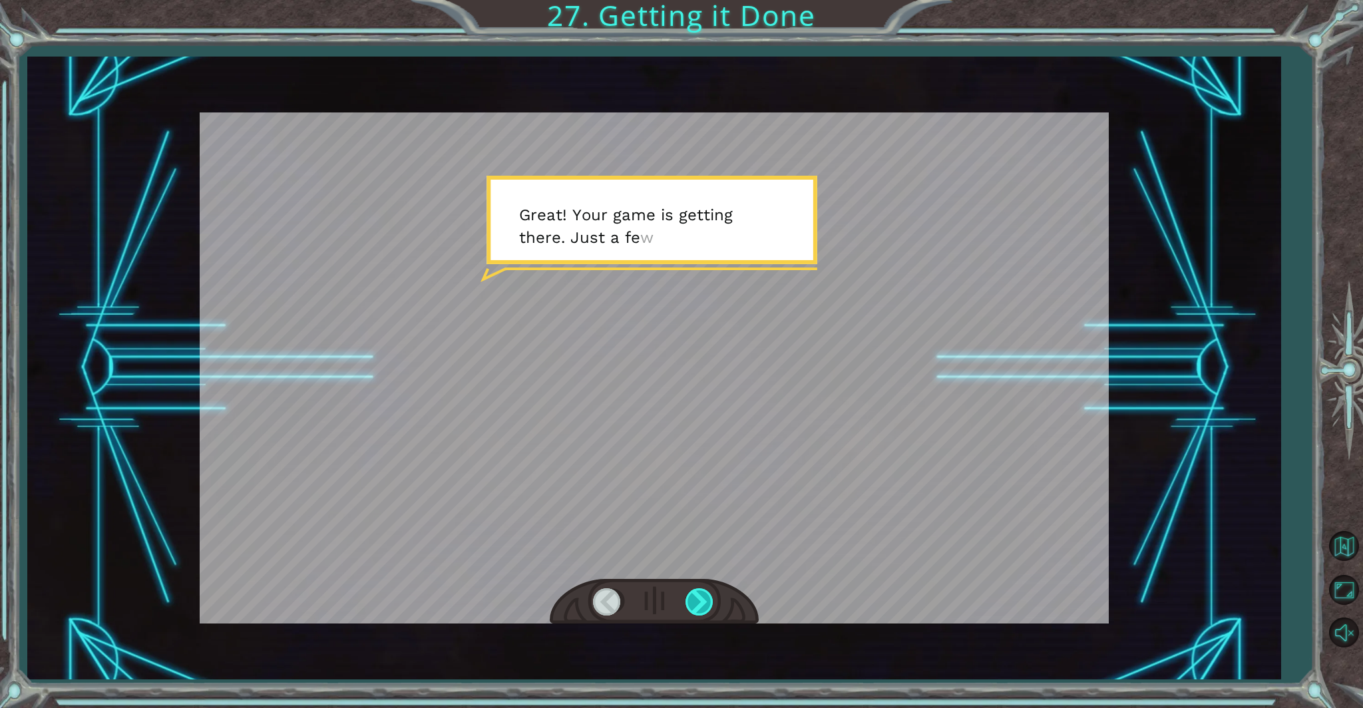
click at [703, 597] on div at bounding box center [701, 602] width 30 height 27
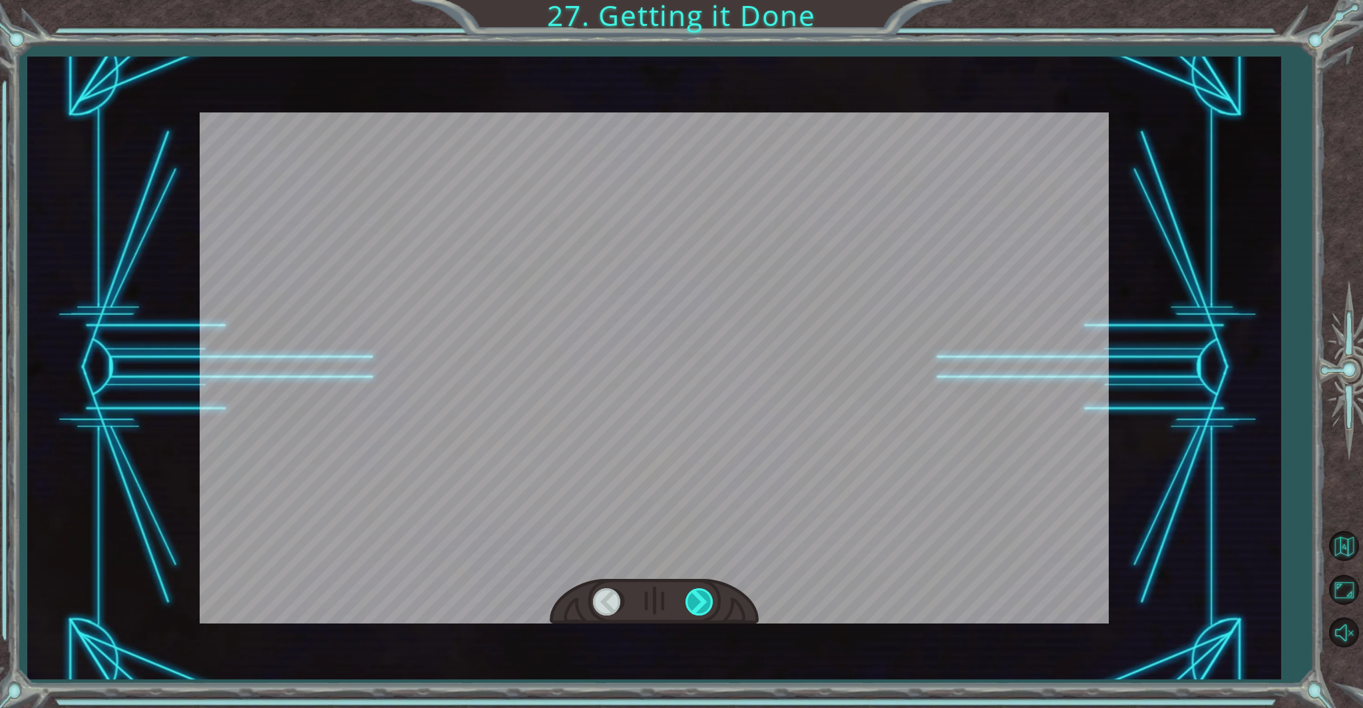
click at [703, 599] on div at bounding box center [701, 602] width 30 height 27
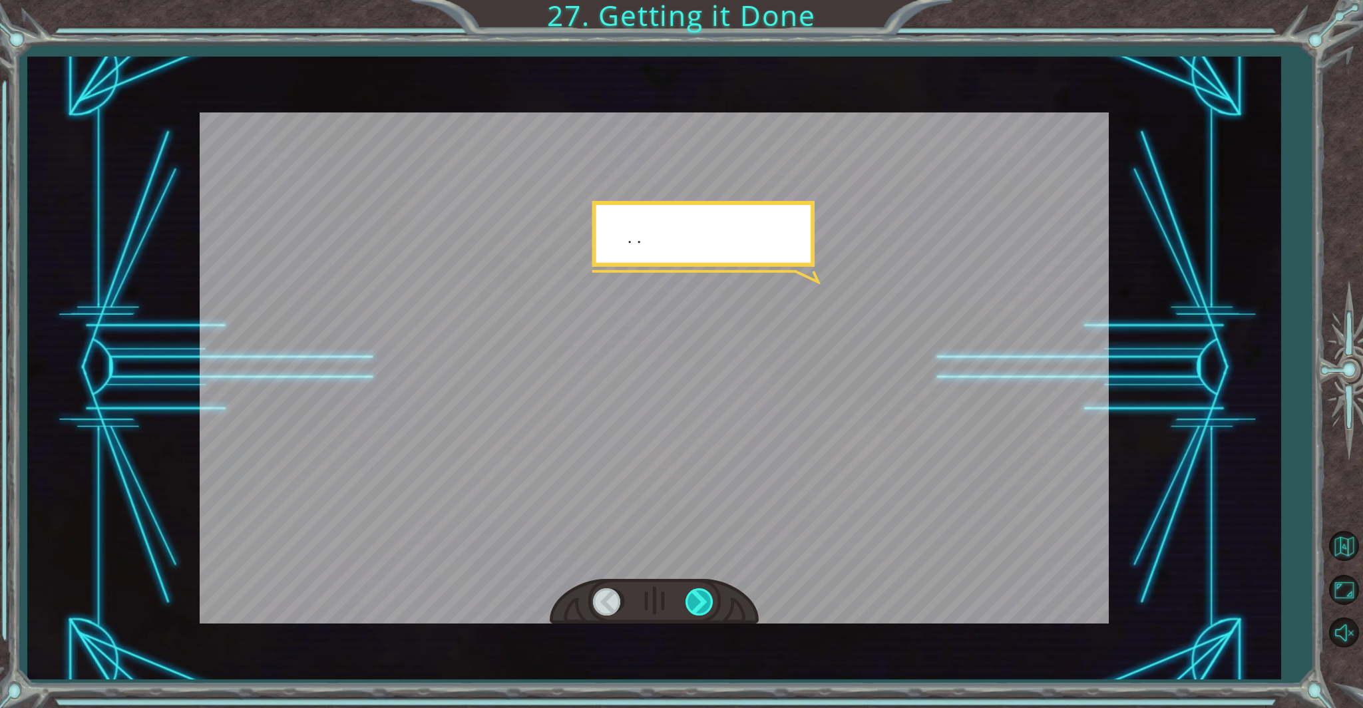
click at [703, 599] on div at bounding box center [701, 602] width 30 height 27
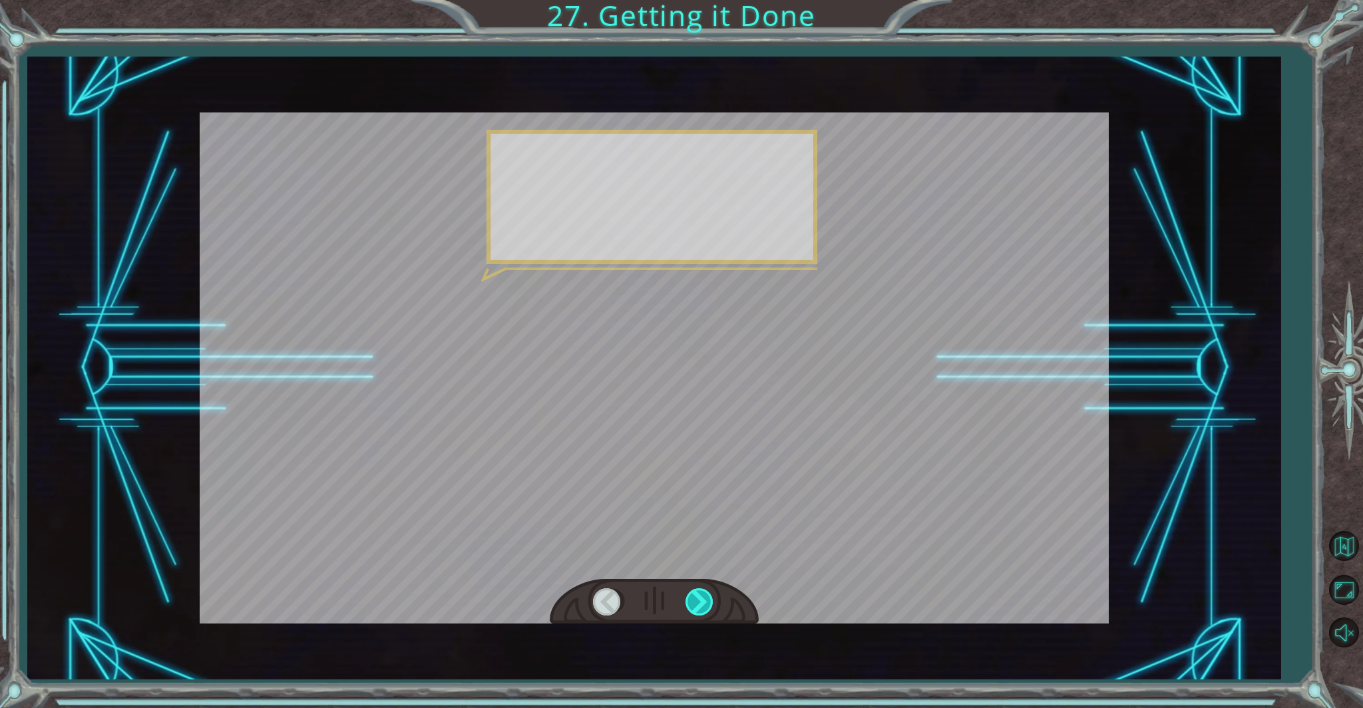
click at [703, 598] on div at bounding box center [701, 602] width 30 height 27
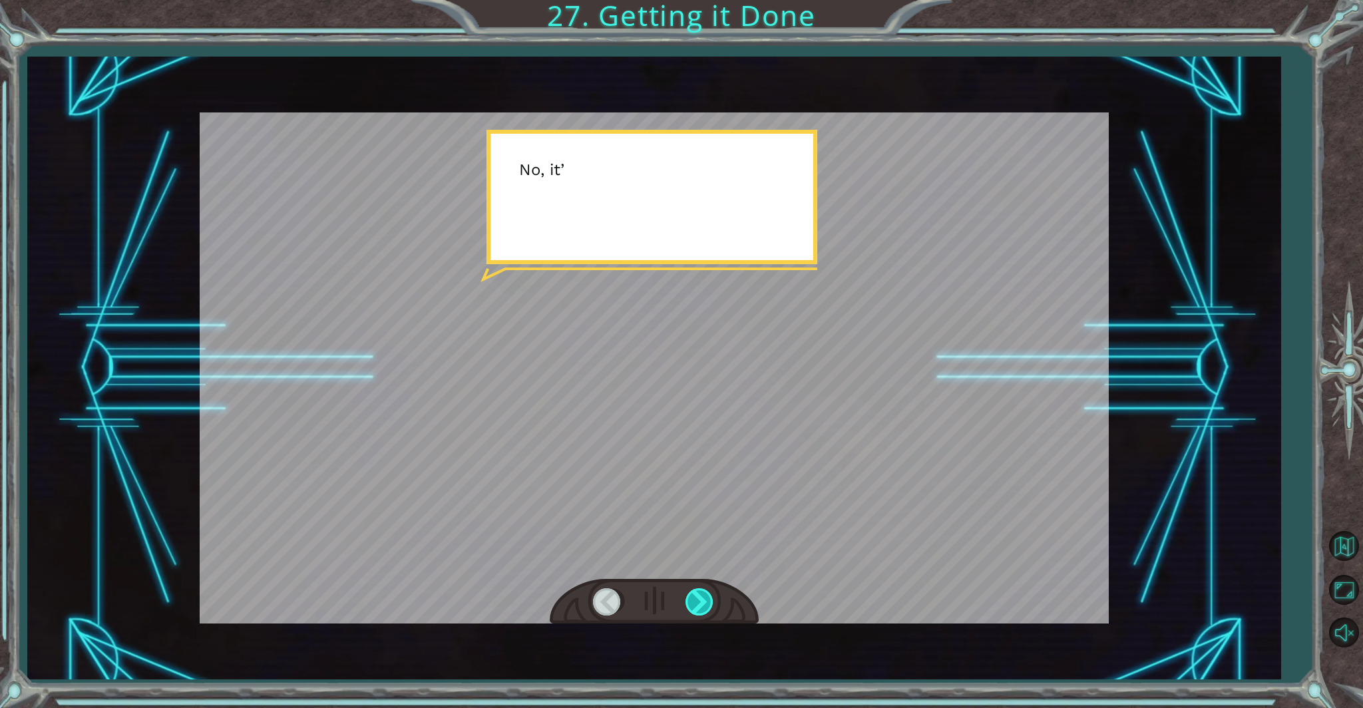
click at [703, 598] on div at bounding box center [701, 602] width 30 height 27
click at [702, 599] on div at bounding box center [701, 602] width 30 height 27
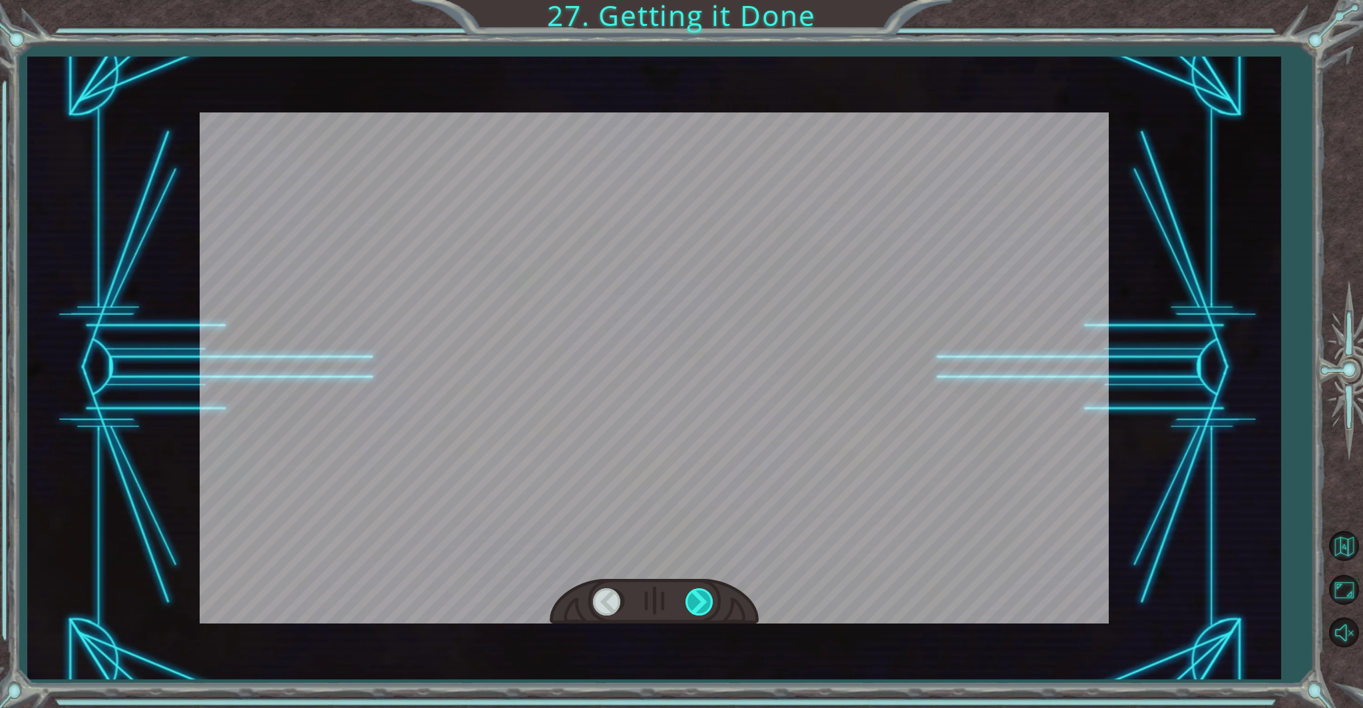
click at [701, 600] on div at bounding box center [701, 602] width 30 height 27
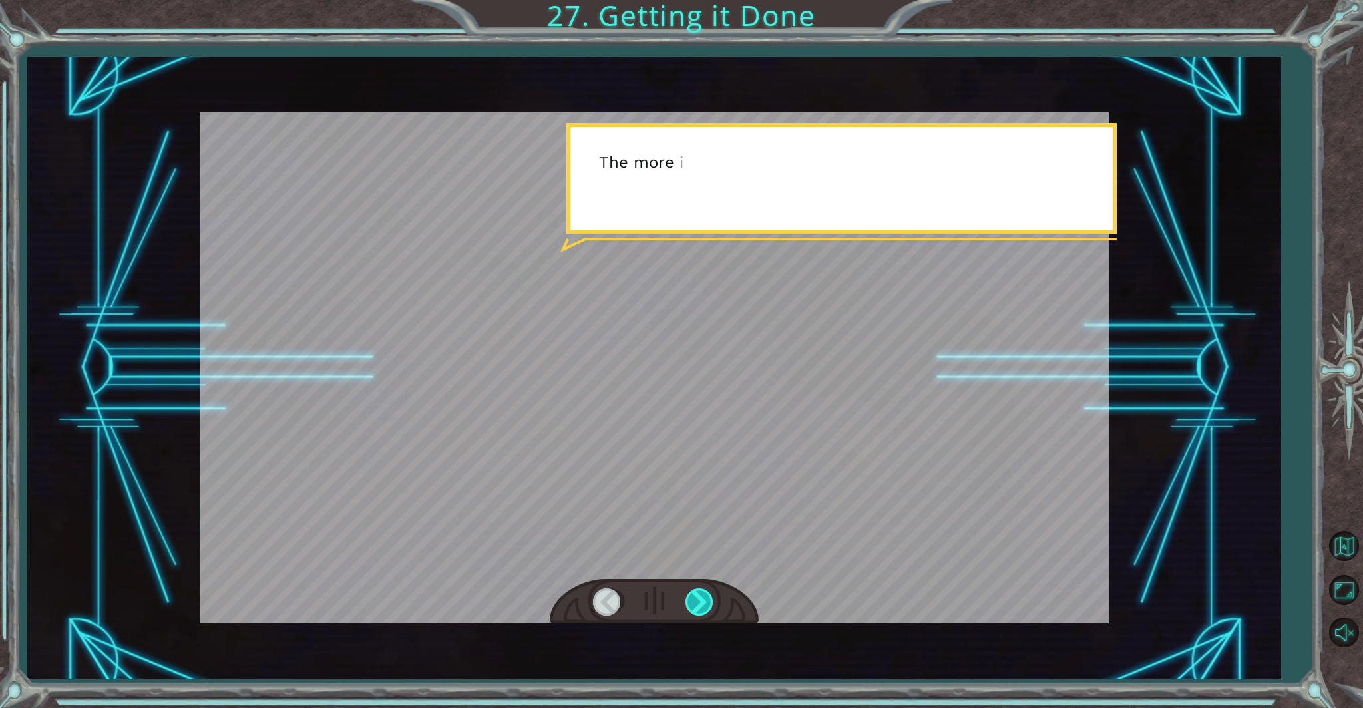
click at [701, 600] on div at bounding box center [701, 602] width 30 height 27
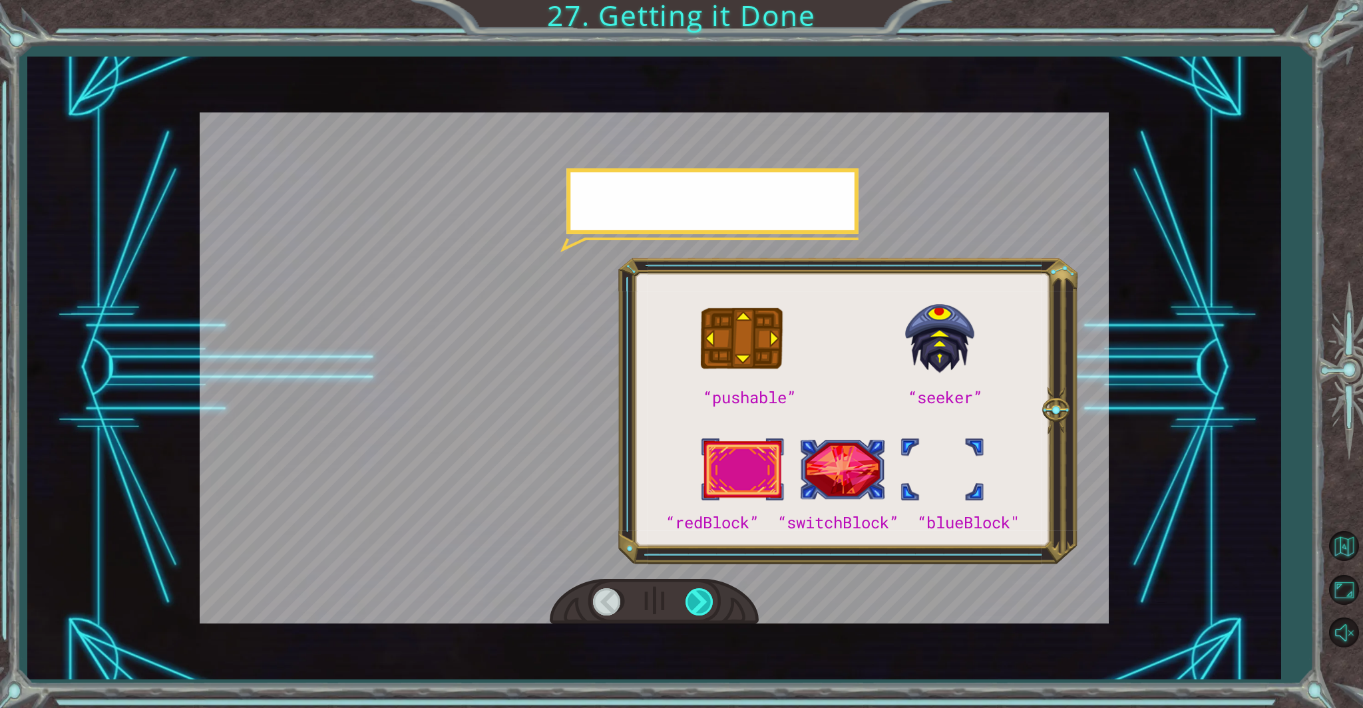
click at [701, 599] on div at bounding box center [701, 602] width 30 height 27
click at [701, 598] on div at bounding box center [701, 602] width 30 height 27
click at [700, 598] on div at bounding box center [701, 602] width 30 height 27
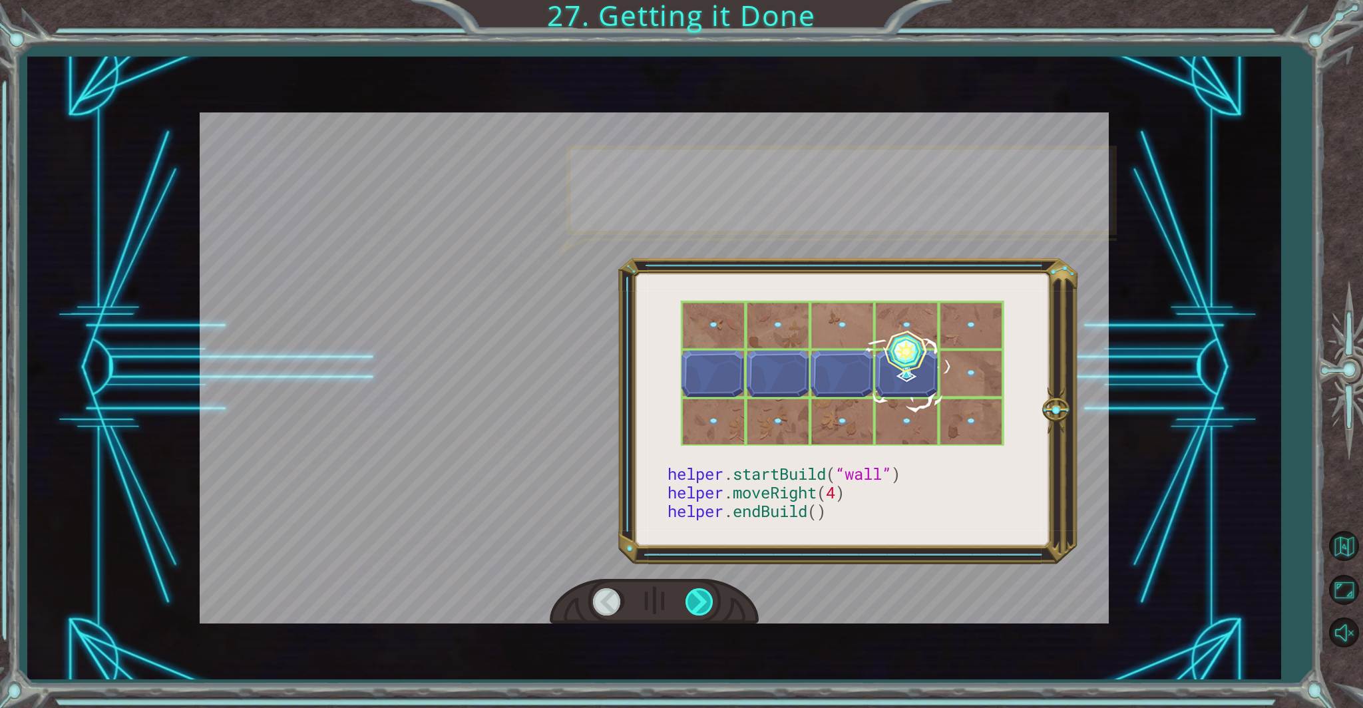
click at [699, 598] on div at bounding box center [701, 602] width 30 height 27
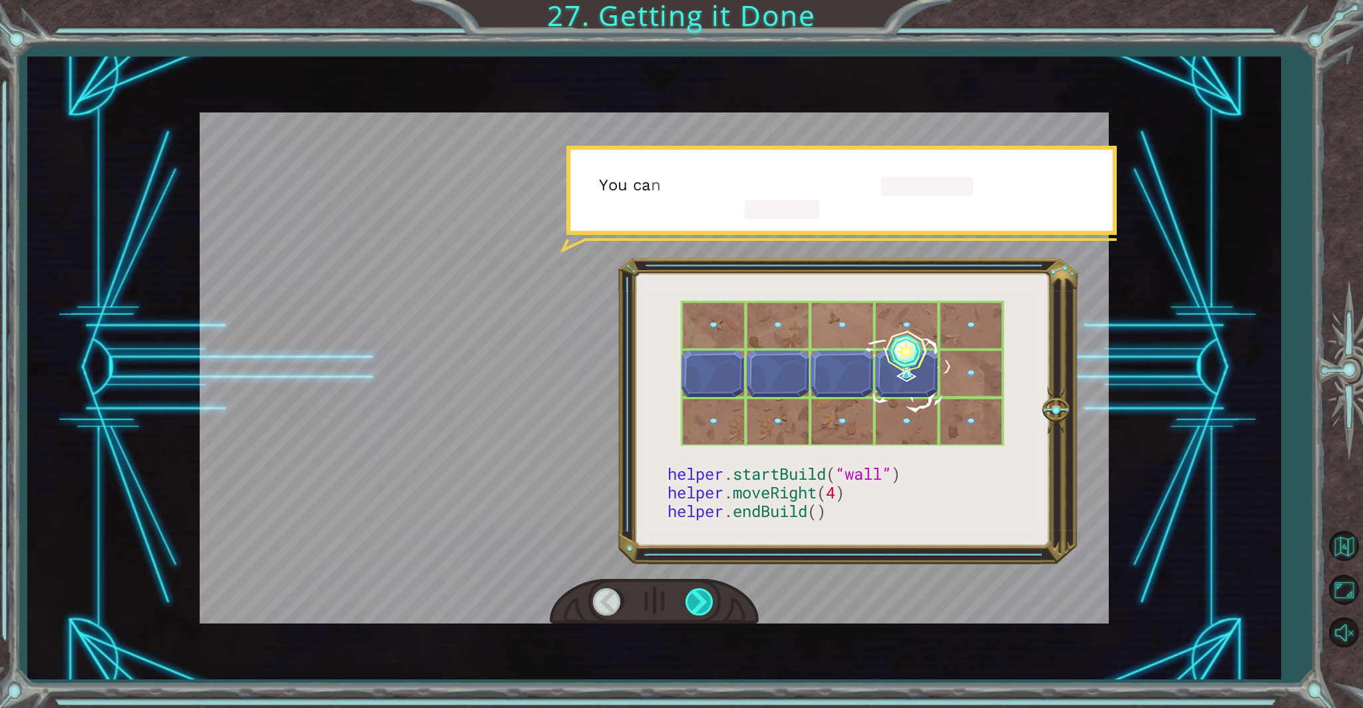
click at [699, 598] on div at bounding box center [701, 602] width 30 height 27
click at [699, 596] on div at bounding box center [701, 602] width 30 height 27
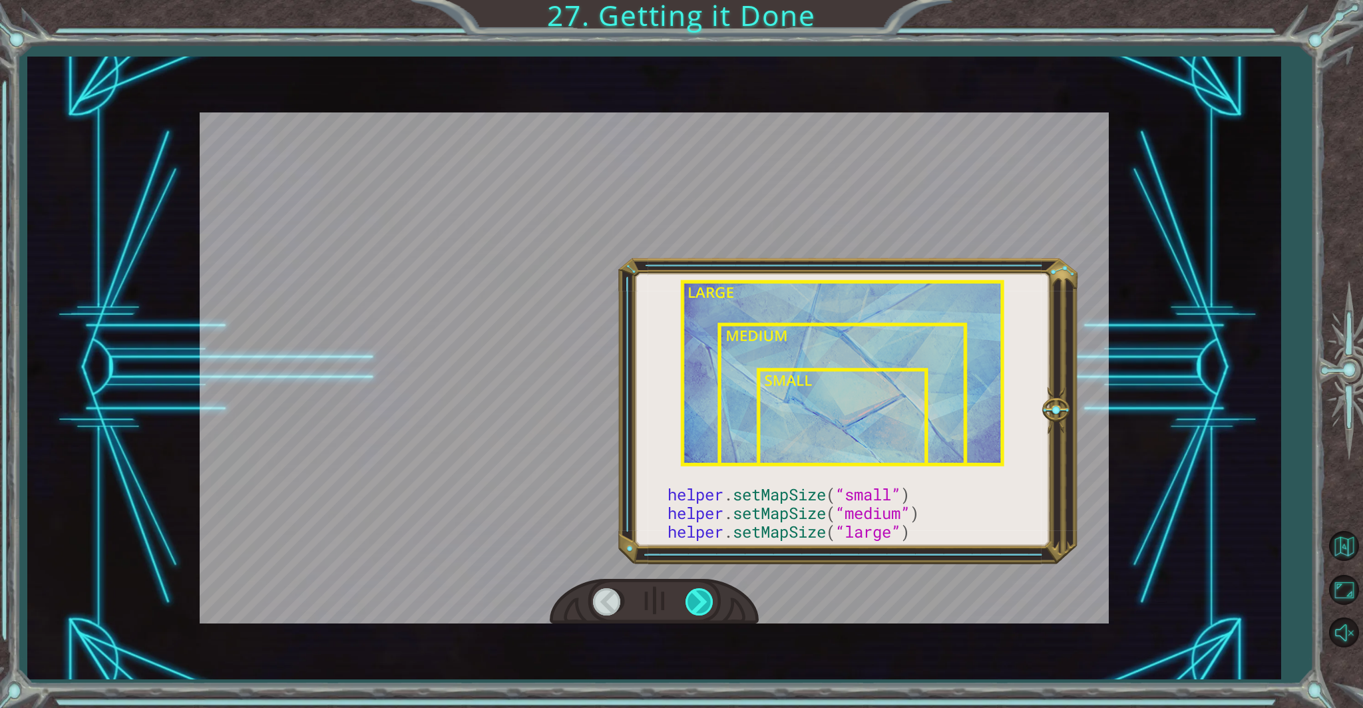
click at [699, 596] on div at bounding box center [701, 602] width 30 height 27
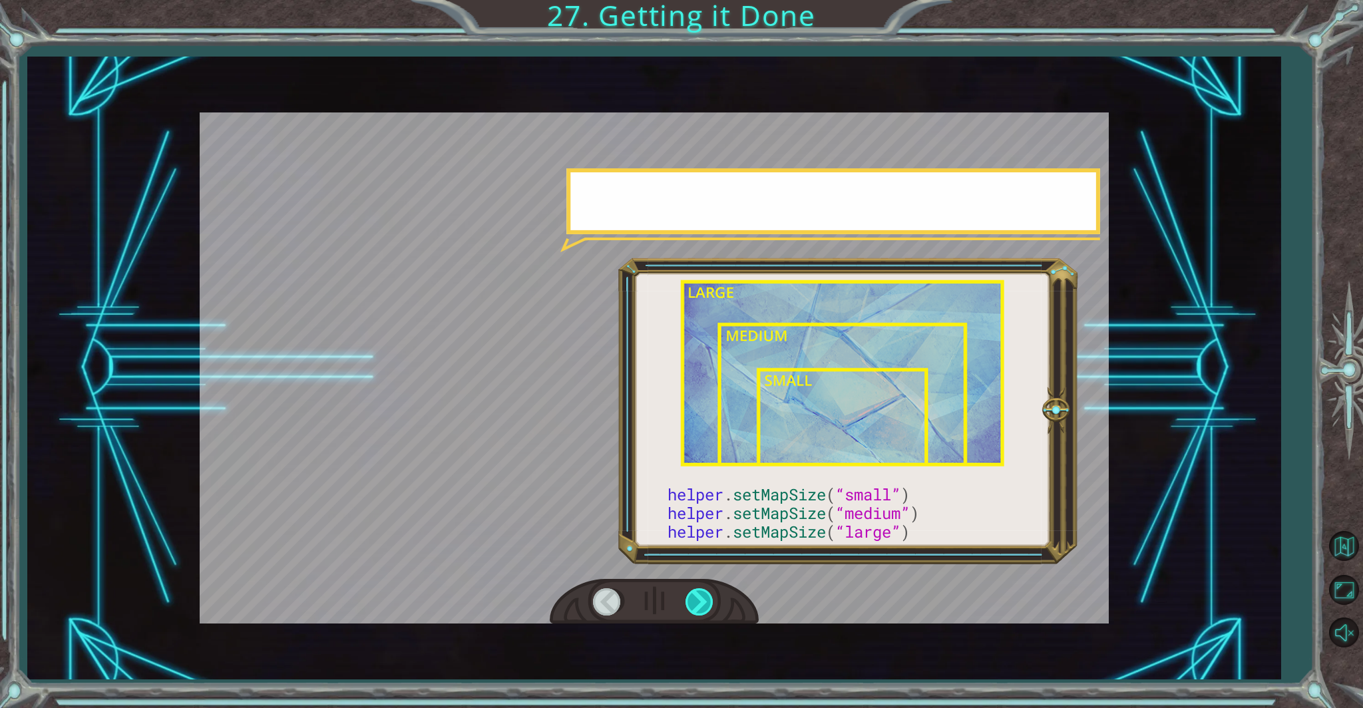
click at [698, 597] on div at bounding box center [701, 602] width 30 height 27
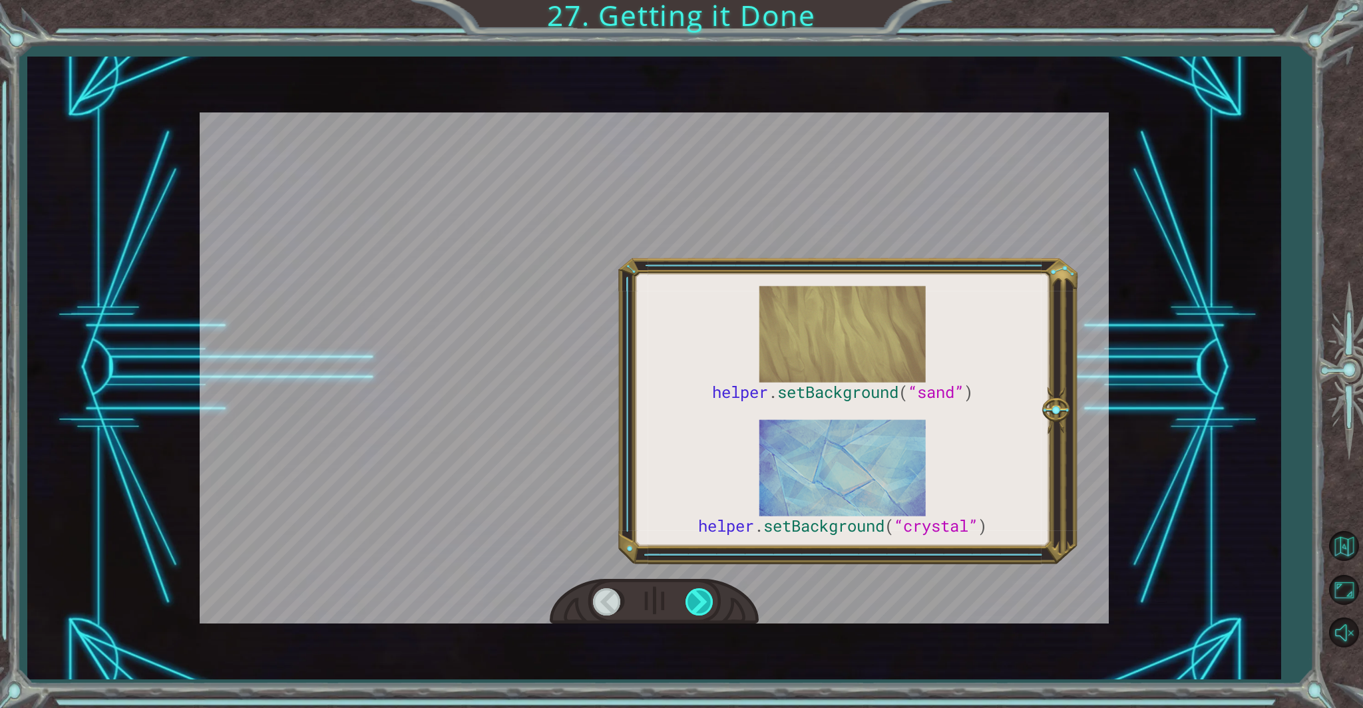
click at [698, 595] on div at bounding box center [701, 602] width 30 height 27
click at [696, 593] on div at bounding box center [701, 602] width 30 height 27
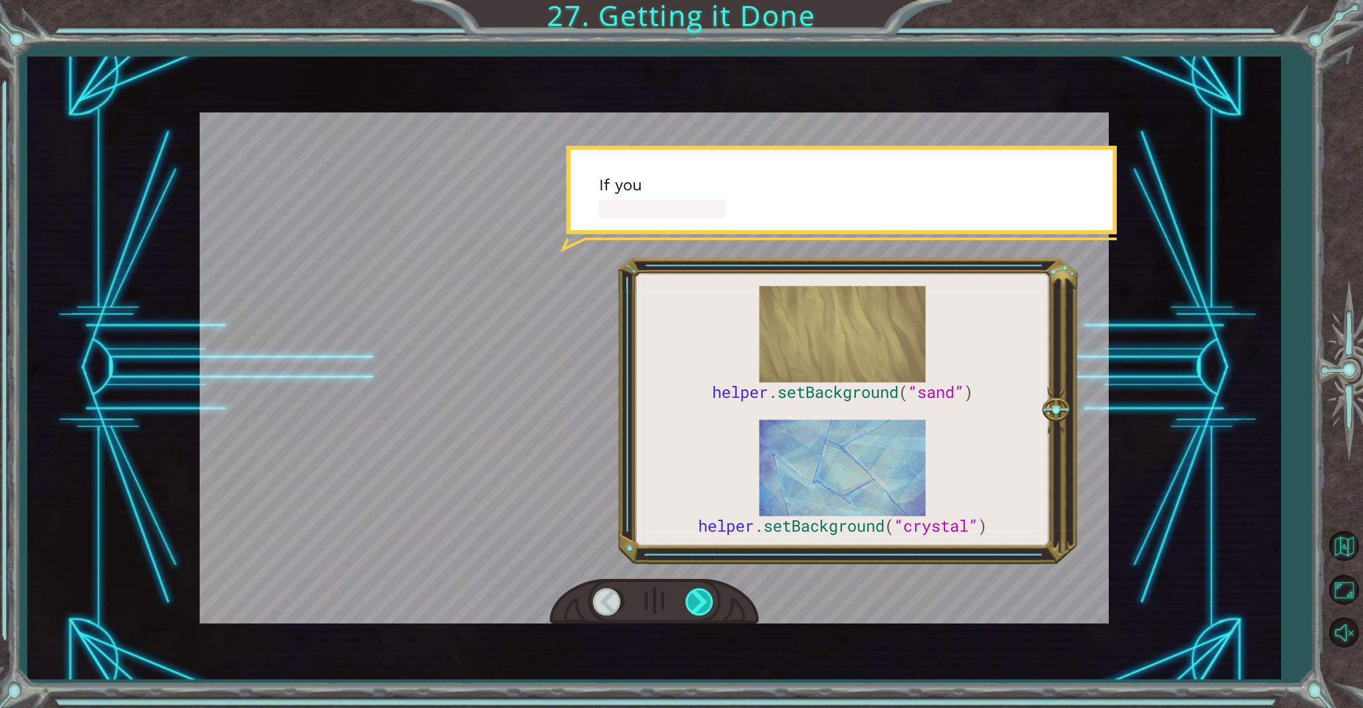
click at [696, 594] on div at bounding box center [701, 602] width 30 height 27
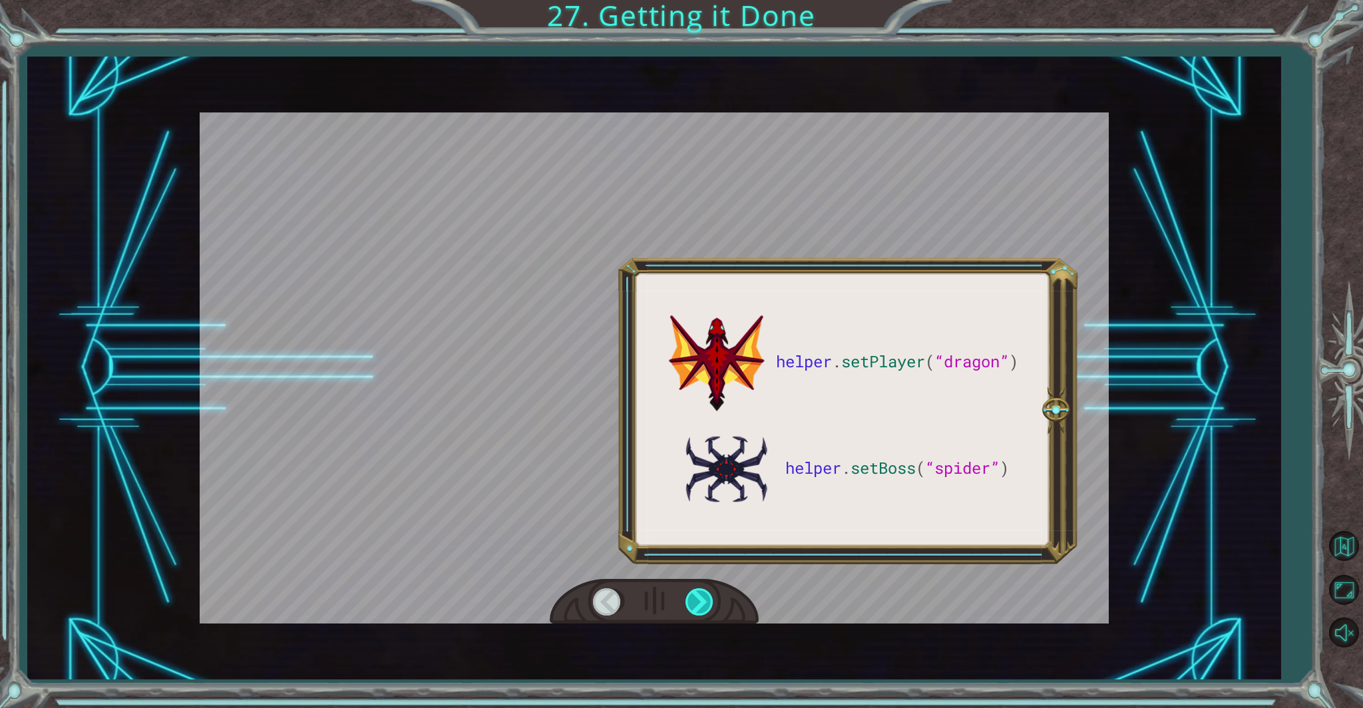
click at [696, 596] on div at bounding box center [701, 602] width 30 height 27
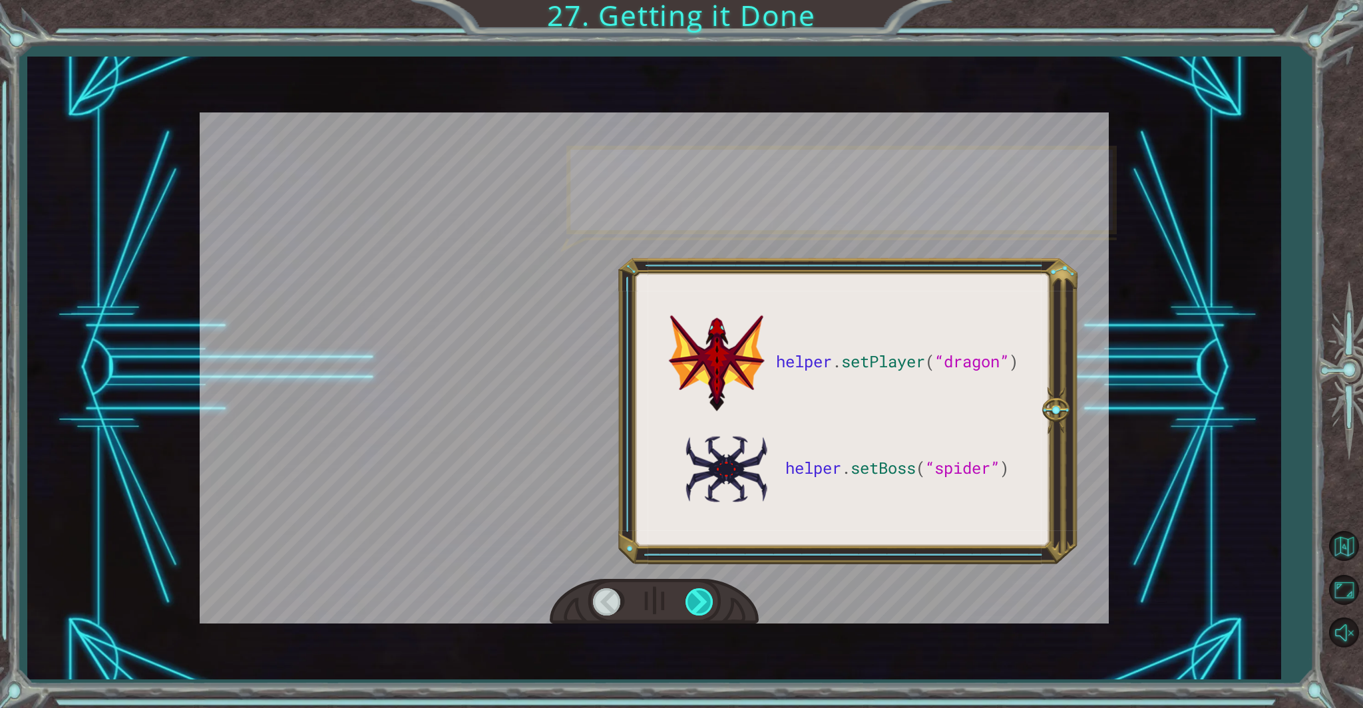
click at [694, 595] on div at bounding box center [701, 602] width 30 height 27
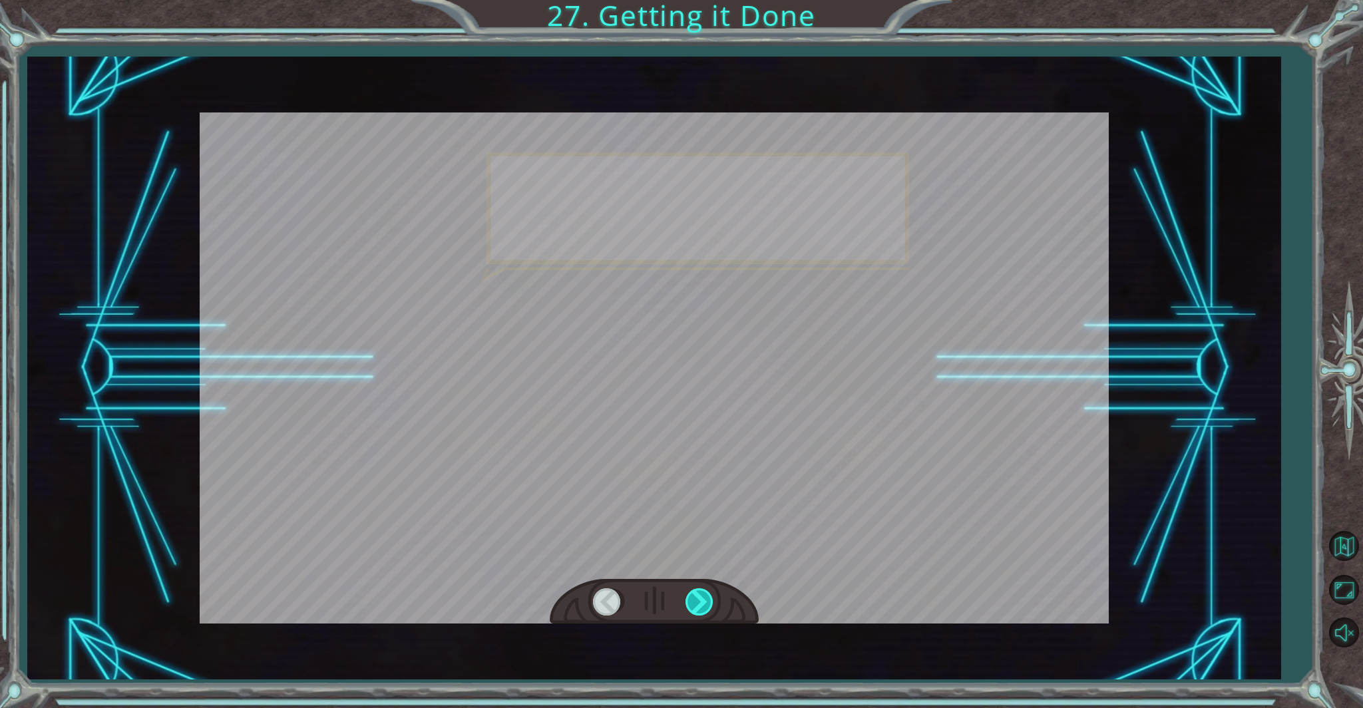
click at [695, 596] on div at bounding box center [701, 602] width 30 height 27
click at [697, 589] on div at bounding box center [701, 602] width 30 height 27
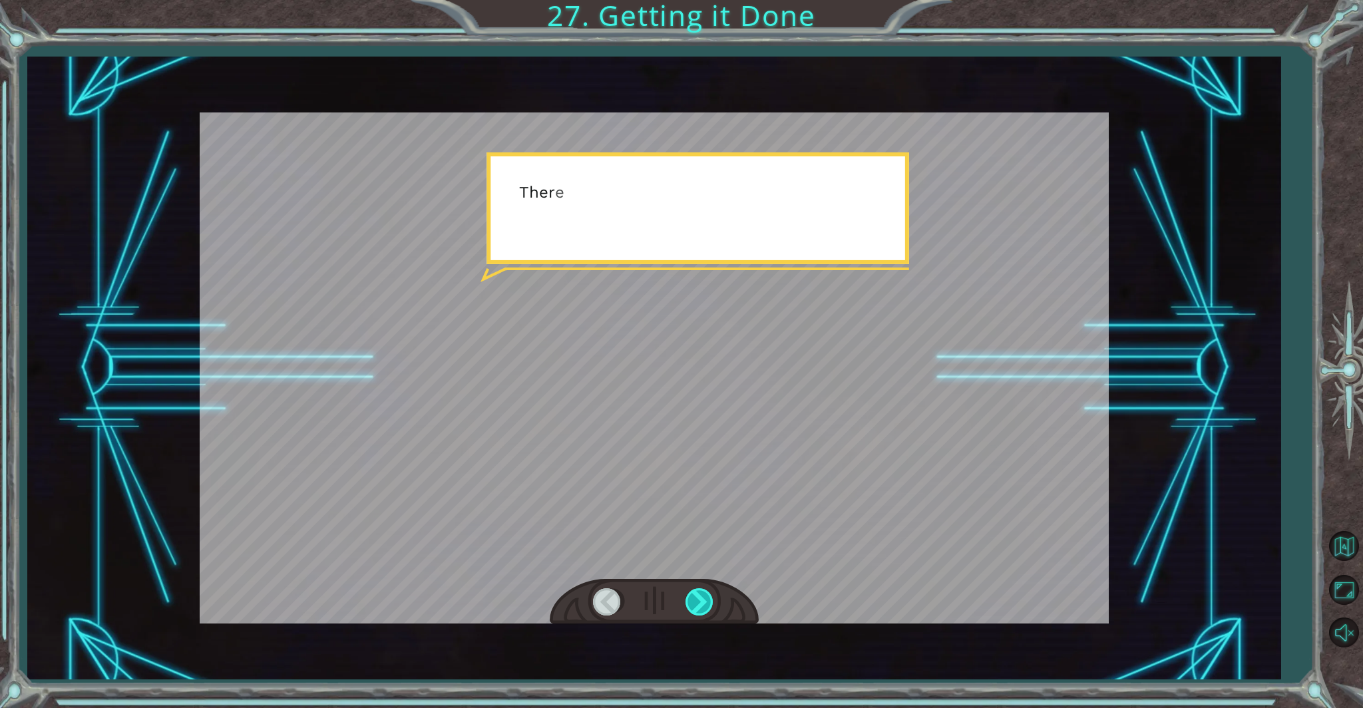
click at [699, 591] on div at bounding box center [701, 602] width 30 height 27
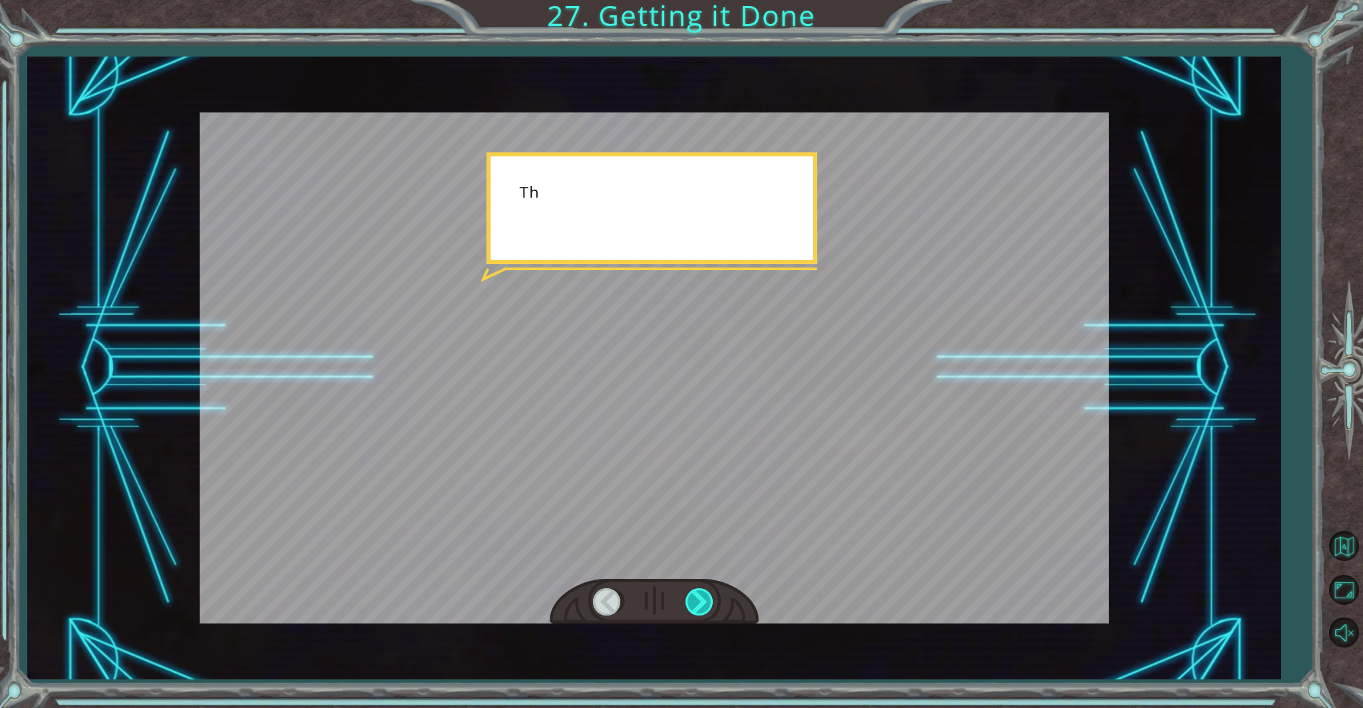
click at [702, 594] on div at bounding box center [701, 602] width 30 height 27
click at [702, 595] on div at bounding box center [701, 602] width 30 height 27
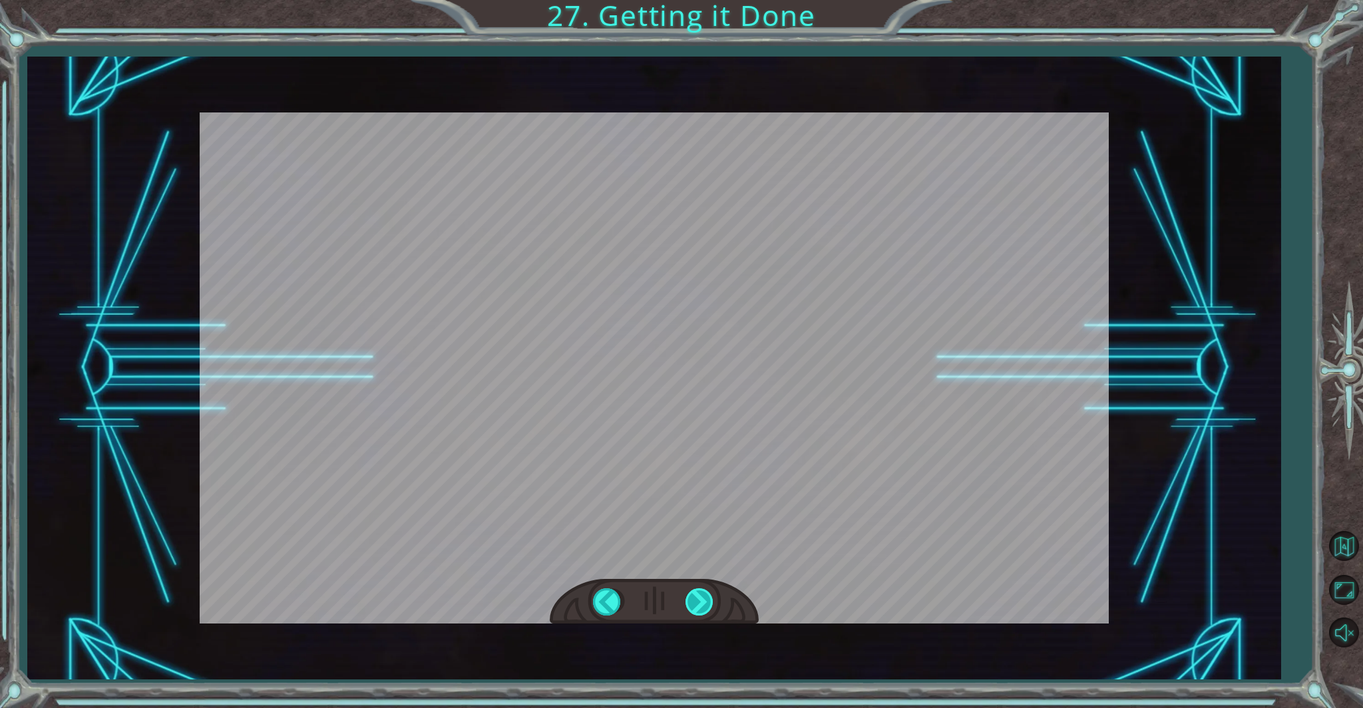
click at [702, 595] on div at bounding box center [701, 602] width 30 height 27
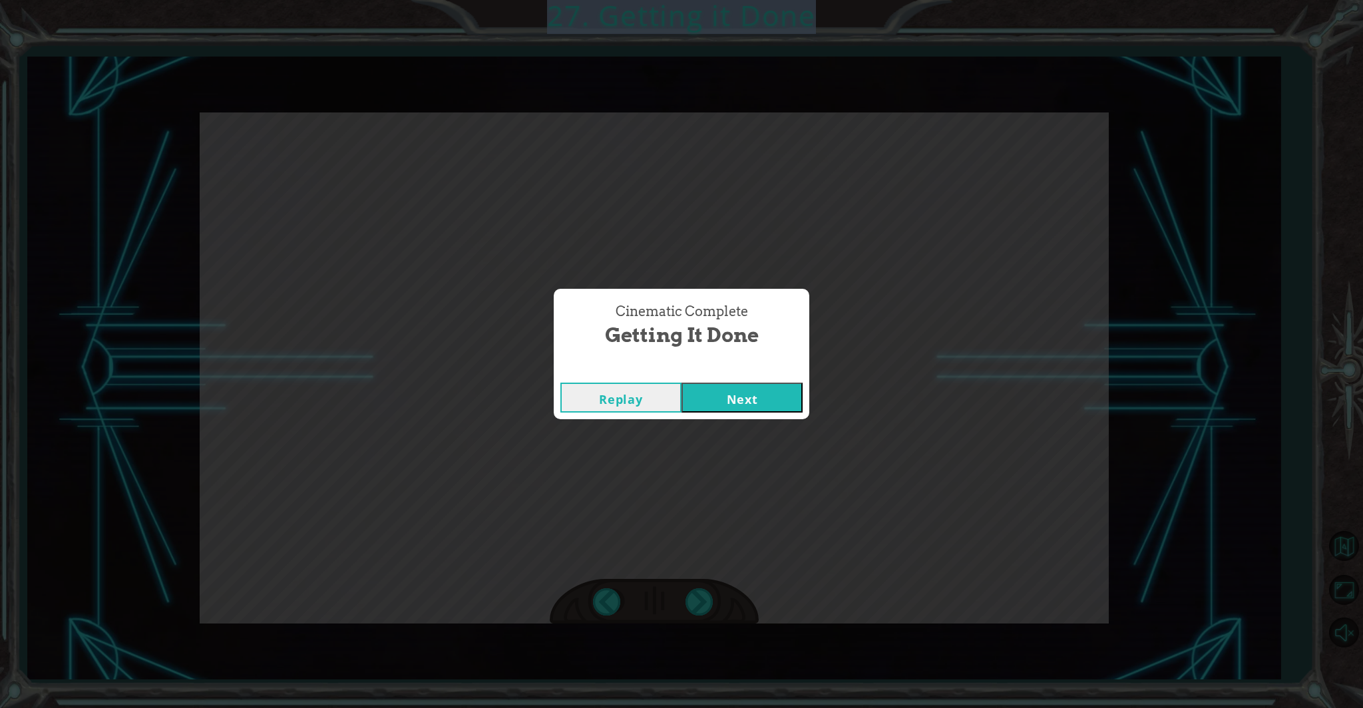
click at [703, 0] on div "helper . setPlayer ( “dragon” ) helper . setBoss ( “spider” ) G r e a t ! Y o u…" at bounding box center [681, 0] width 1363 height 0
click at [704, 594] on div "Cinematic Complete Getting it Done Replay Next" at bounding box center [681, 354] width 1363 height 708
drag, startPoint x: 704, startPoint y: 594, endPoint x: 772, endPoint y: 588, distance: 68.2
click at [708, 593] on div "Cinematic Complete Getting it Done Replay Next" at bounding box center [681, 354] width 1363 height 708
drag, startPoint x: 907, startPoint y: 415, endPoint x: 798, endPoint y: 426, distance: 109.1
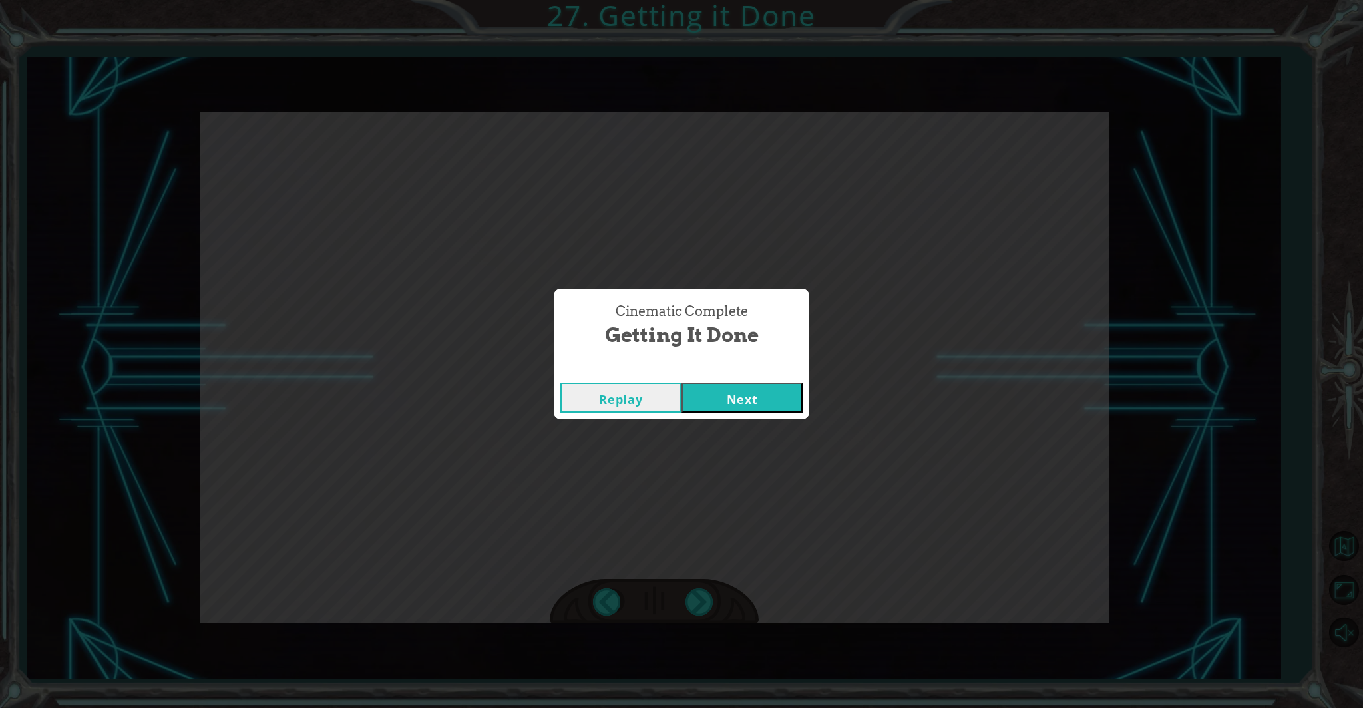
click at [798, 417] on div "Cinematic Complete Getting it Done Replay Next" at bounding box center [681, 354] width 1363 height 708
click at [770, 399] on button "Next" at bounding box center [742, 398] width 121 height 30
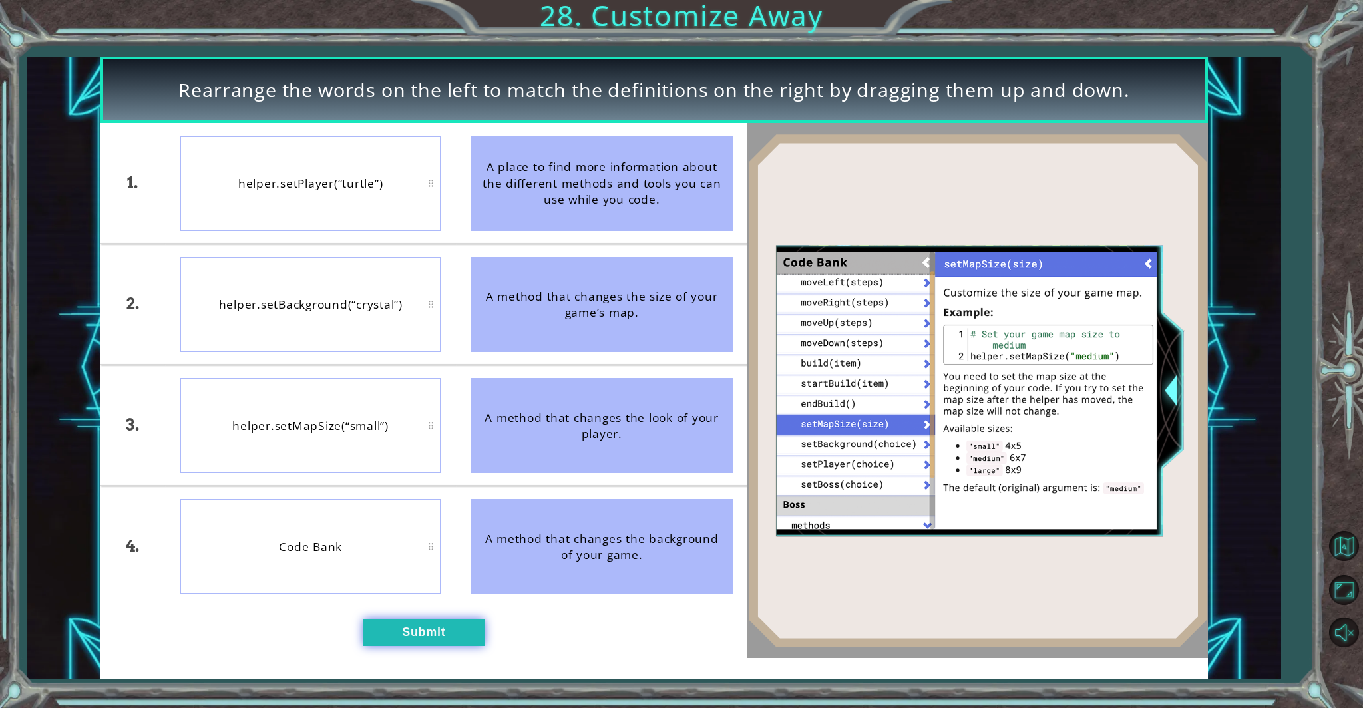
click at [415, 606] on button "Submit" at bounding box center [423, 632] width 121 height 27
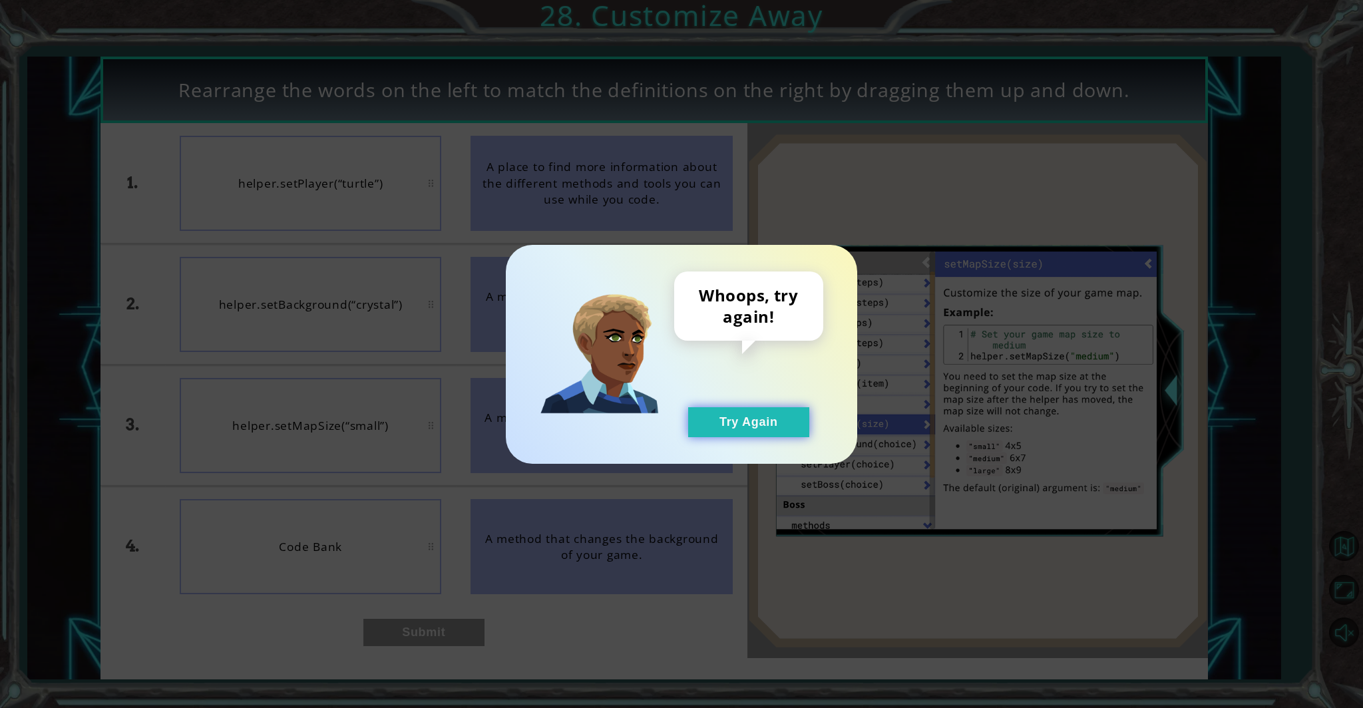
click at [735, 430] on button "Try Again" at bounding box center [748, 422] width 121 height 30
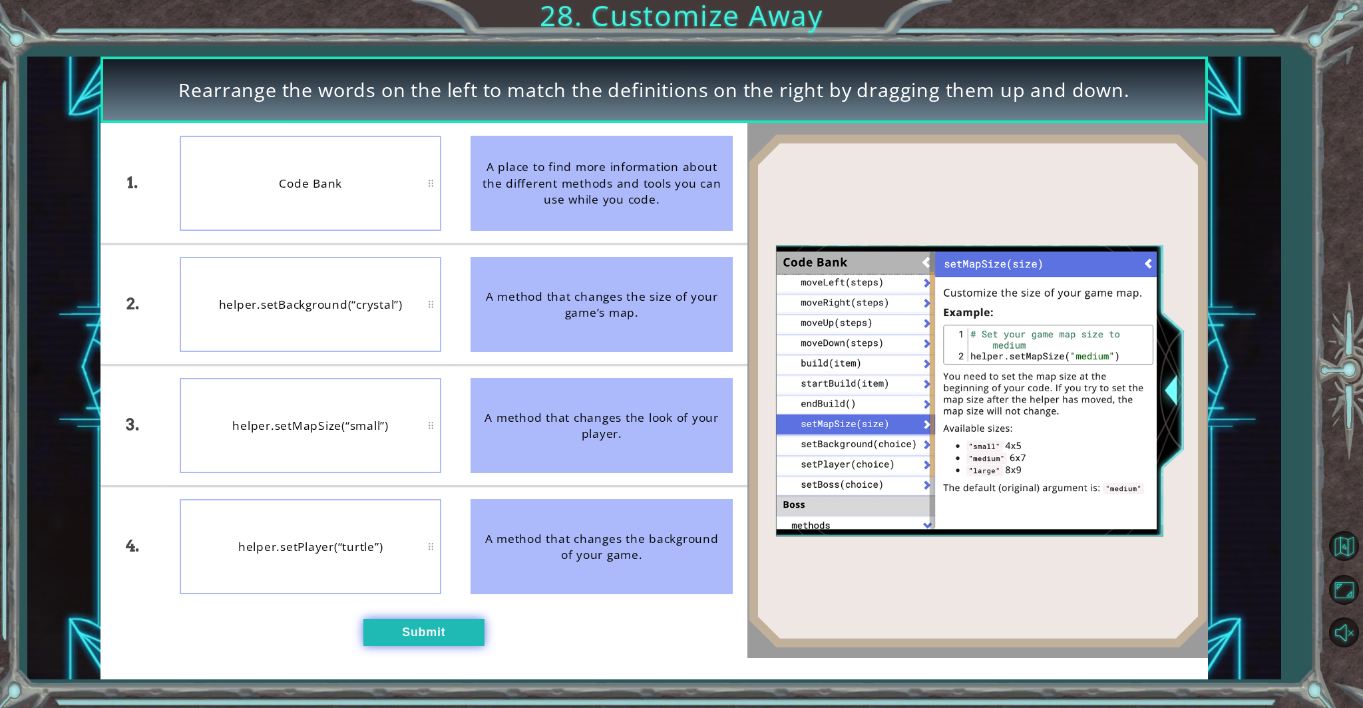
click at [416, 606] on button "Submit" at bounding box center [423, 632] width 121 height 27
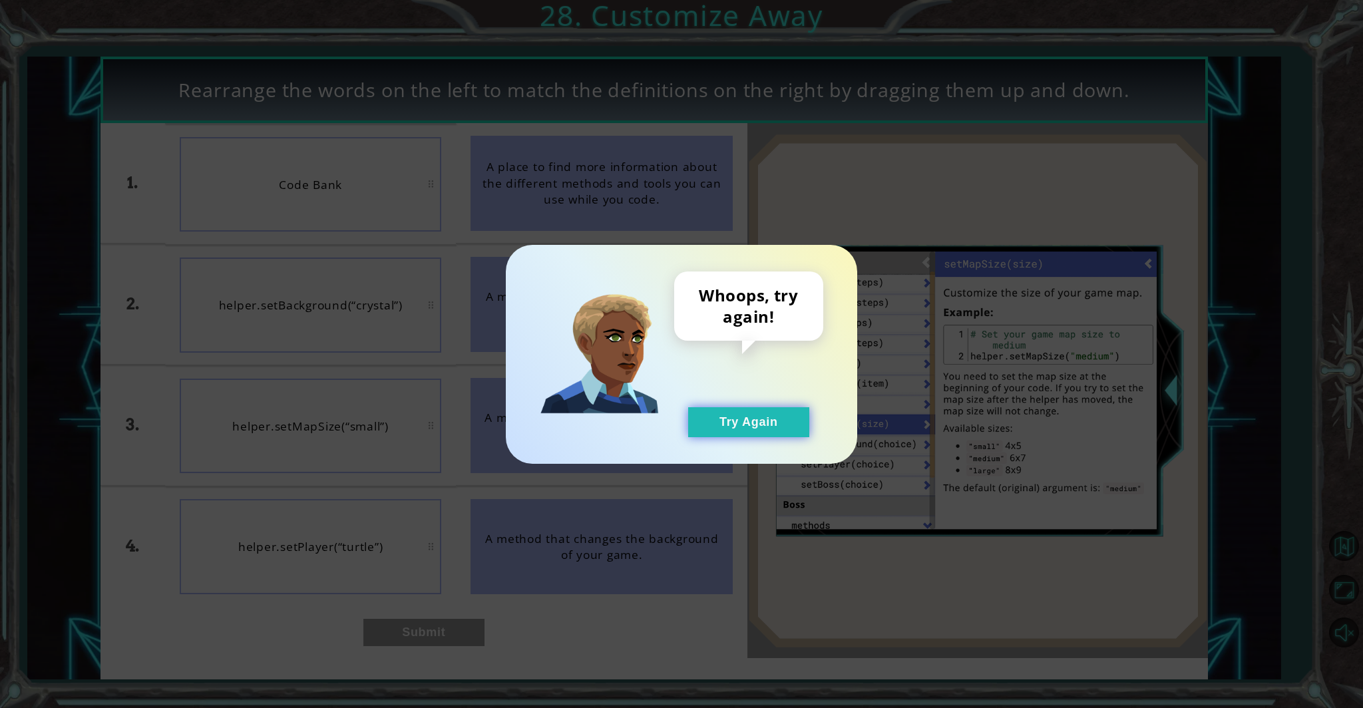
click at [756, 423] on button "Try Again" at bounding box center [748, 422] width 121 height 30
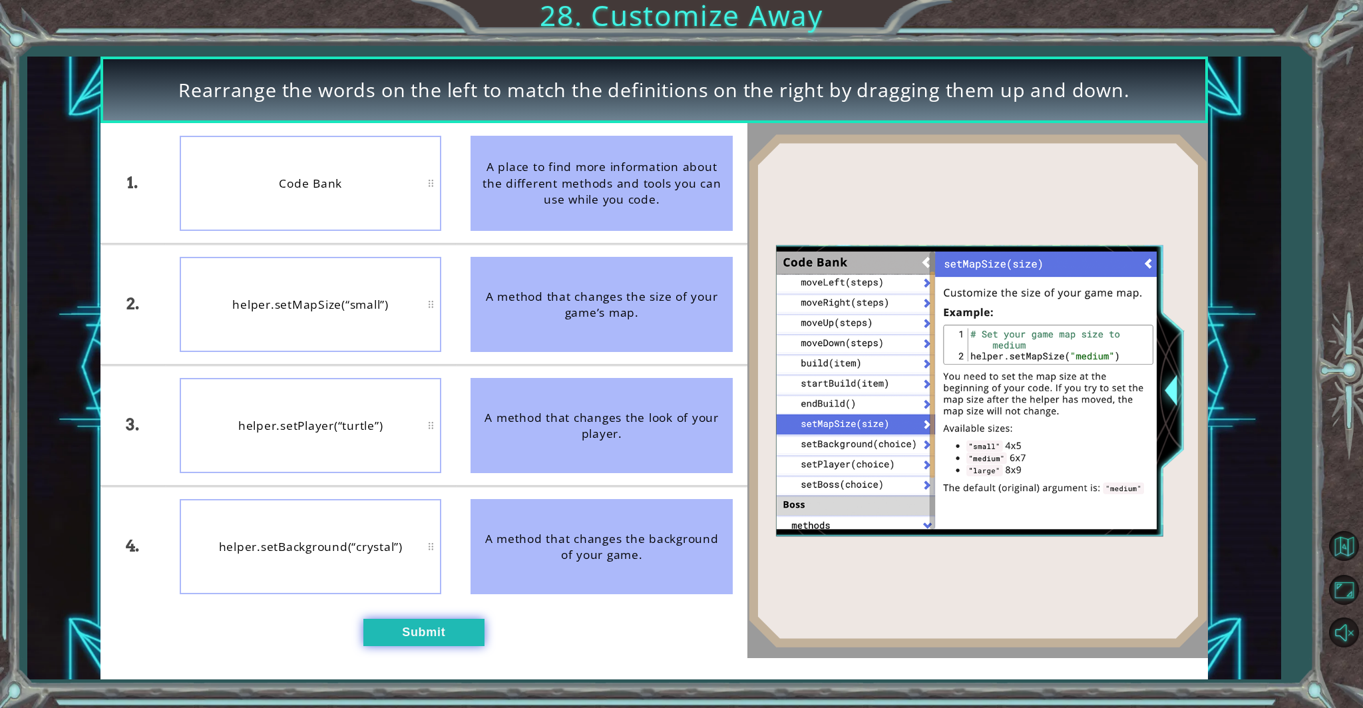
drag, startPoint x: 407, startPoint y: 623, endPoint x: 407, endPoint y: 630, distance: 7.3
click at [407, 606] on button "Submit" at bounding box center [423, 632] width 121 height 27
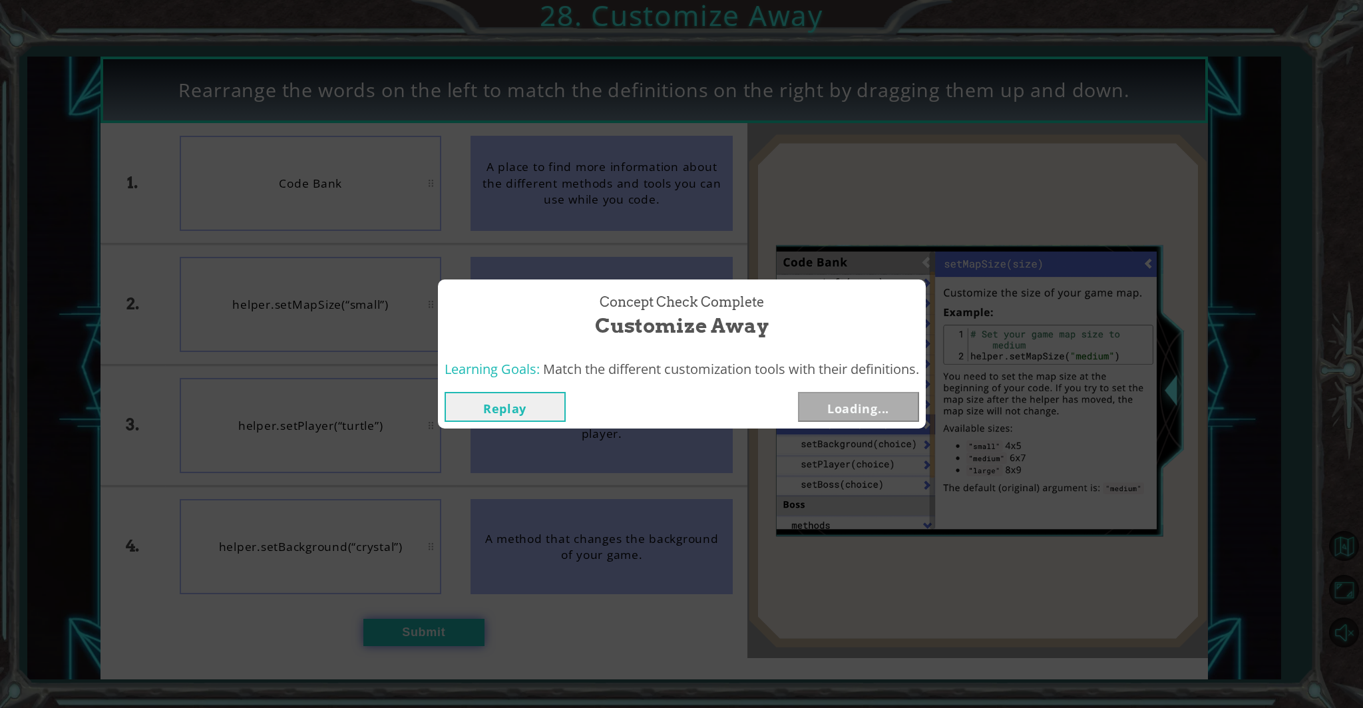
click at [407, 606] on div "Concept Check Complete Customize Away Learning Goals: Match the different custo…" at bounding box center [681, 354] width 1363 height 708
click at [798, 411] on button "Next" at bounding box center [858, 407] width 121 height 30
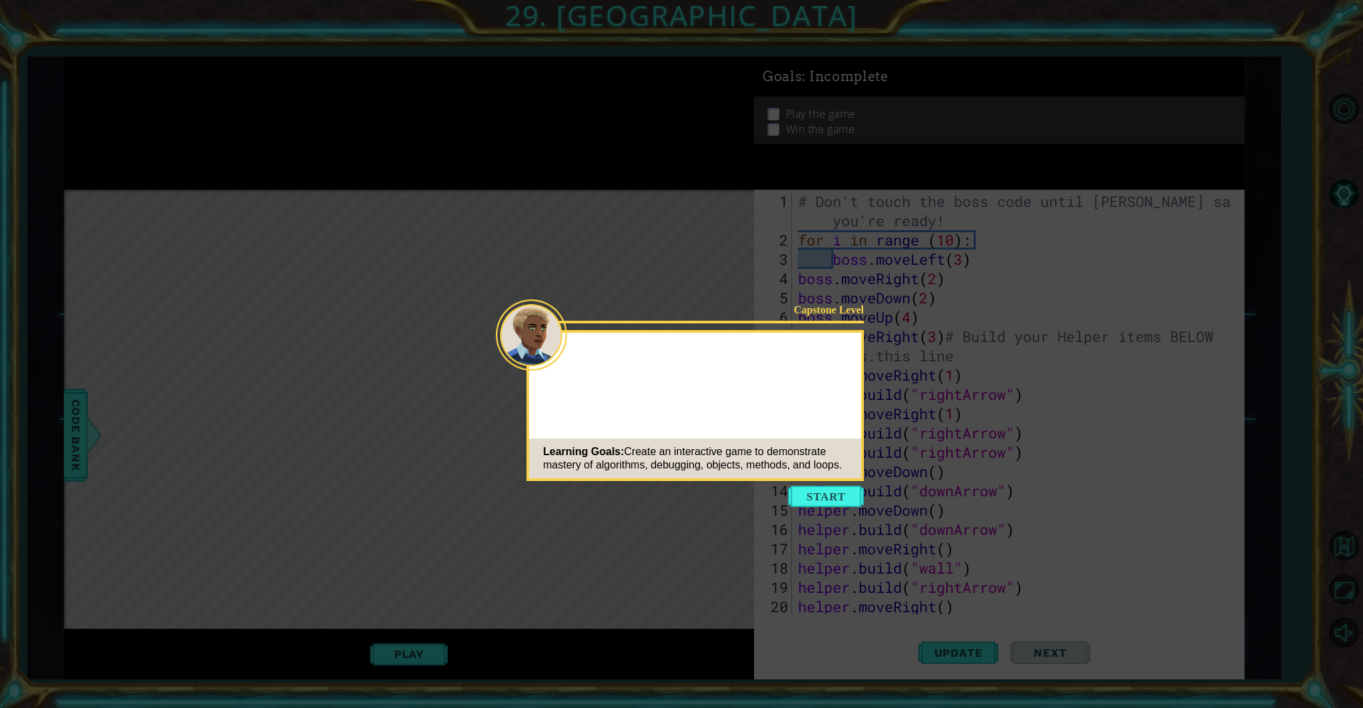
drag, startPoint x: 808, startPoint y: 396, endPoint x: 724, endPoint y: 277, distance: 146.1
click at [772, 326] on body "1 ההההההההההההההההההההההההההההההההההההההההההההההההההההההההההההההההההההההההההההה…" at bounding box center [681, 354] width 1363 height 708
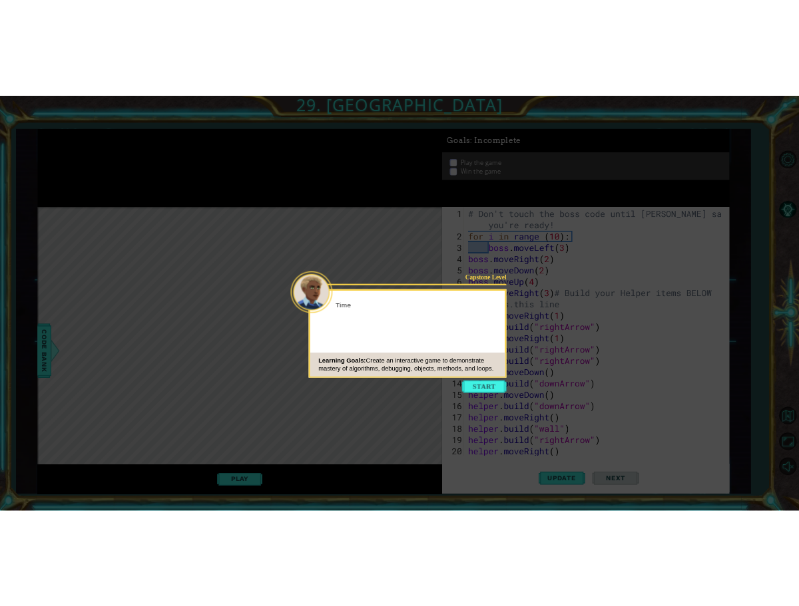
scroll to position [251, 0]
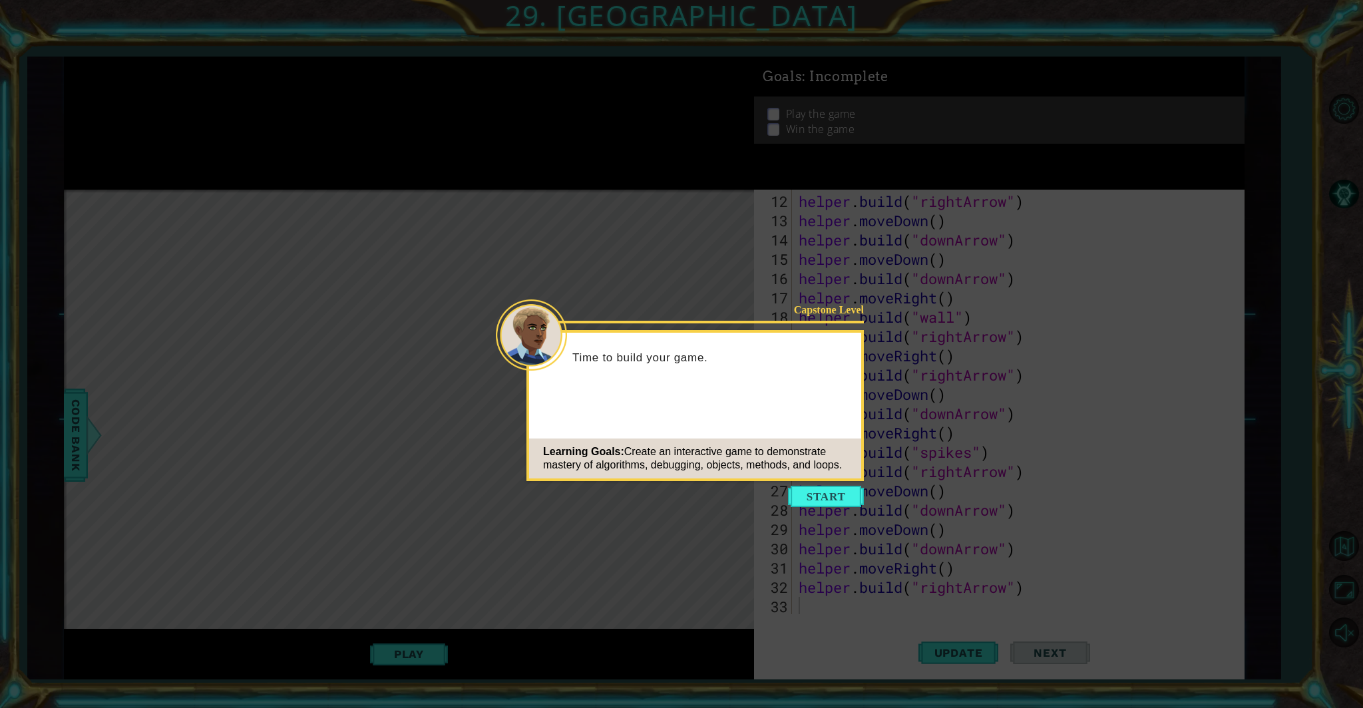
drag, startPoint x: 841, startPoint y: 500, endPoint x: 832, endPoint y: 487, distance: 15.9
click at [798, 499] on button "Start" at bounding box center [826, 496] width 76 height 21
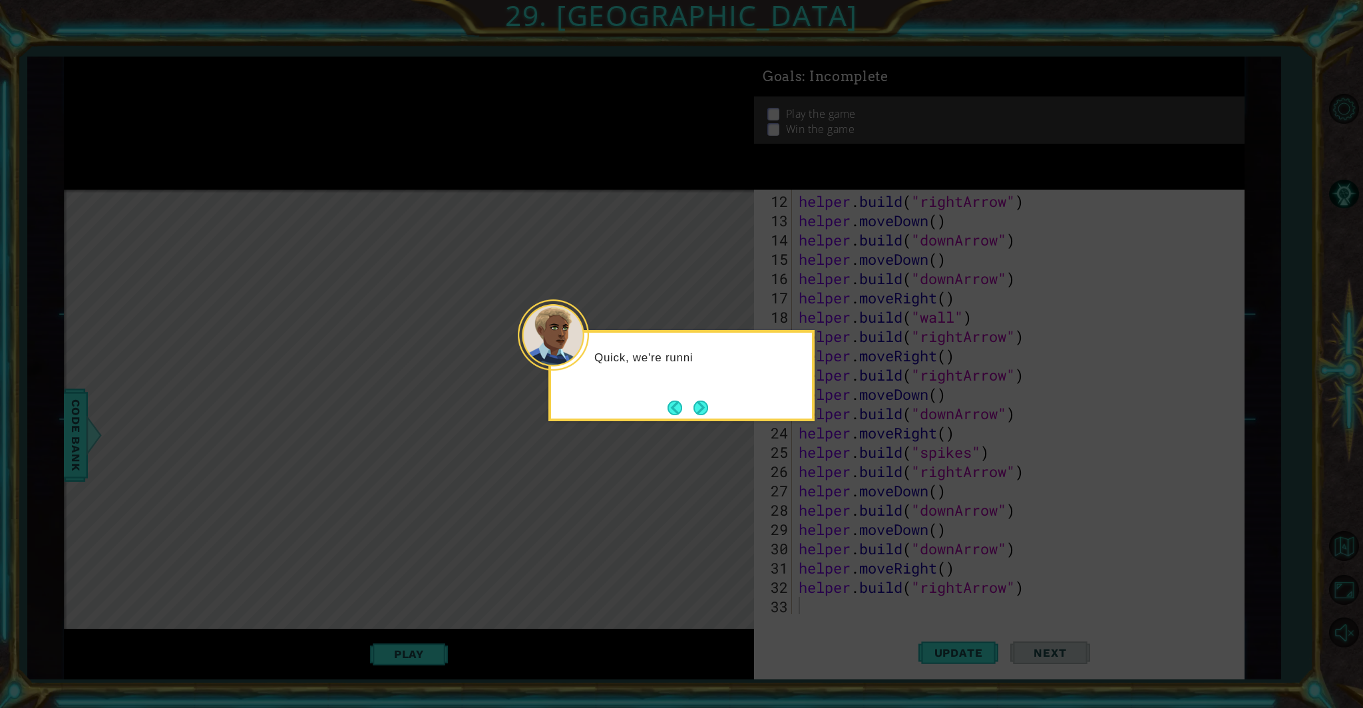
click at [701, 401] on button "Next" at bounding box center [701, 408] width 15 height 15
click at [700, 404] on button "Next" at bounding box center [701, 408] width 15 height 15
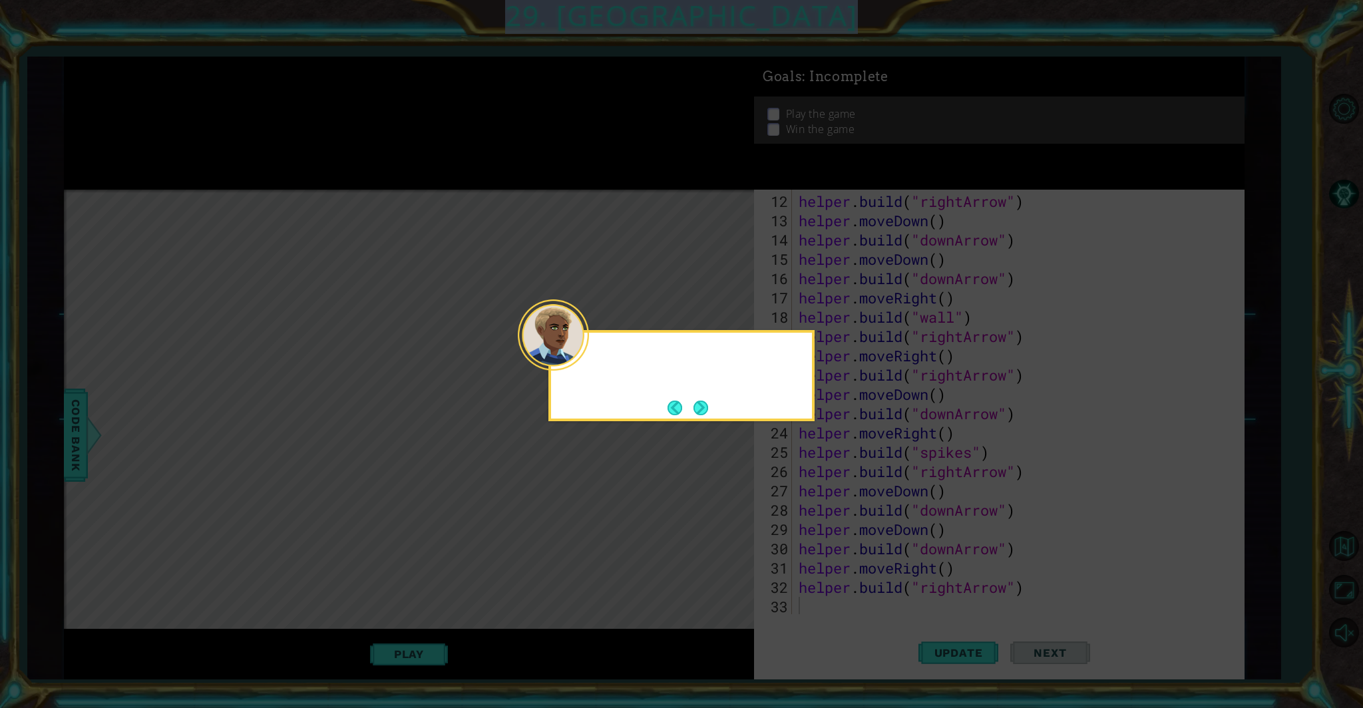
click at [700, 404] on icon at bounding box center [681, 354] width 1363 height 708
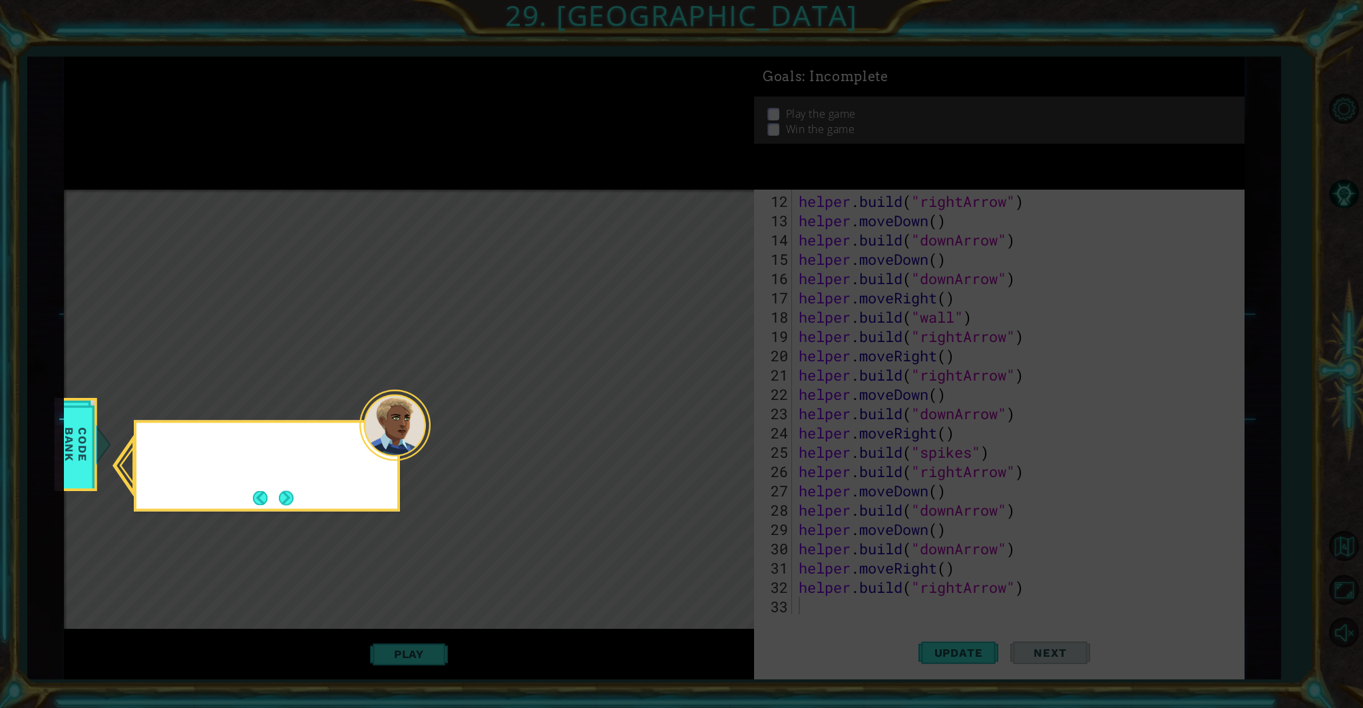
drag, startPoint x: 700, startPoint y: 404, endPoint x: 640, endPoint y: 391, distance: 60.7
click at [699, 403] on icon at bounding box center [681, 354] width 1363 height 708
click at [291, 491] on button "Next" at bounding box center [286, 498] width 15 height 15
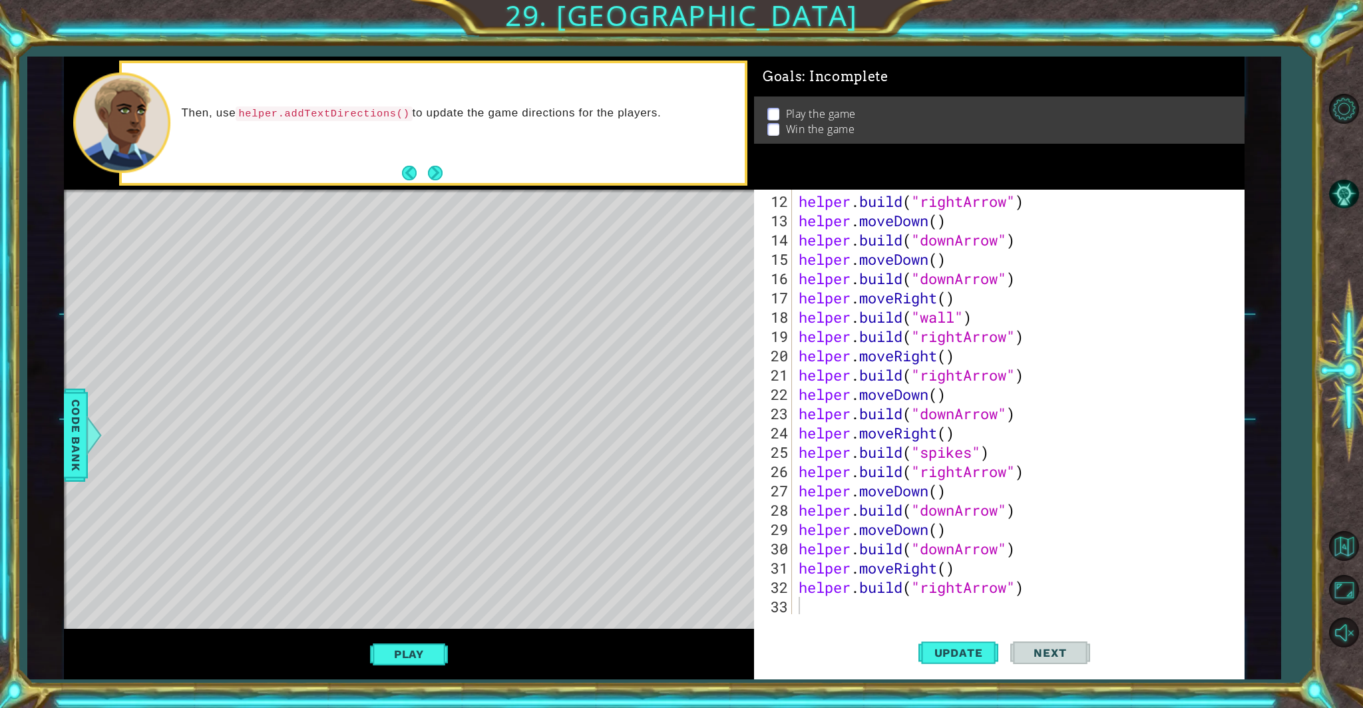
drag, startPoint x: 140, startPoint y: 15, endPoint x: 20, endPoint y: -59, distance: 140.4
click at [20, 0] on html "1 ההההההההההההההההההההההההההההההההההההההההההההההההההההההההההההההההההההההההההההה…" at bounding box center [681, 354] width 1363 height 708
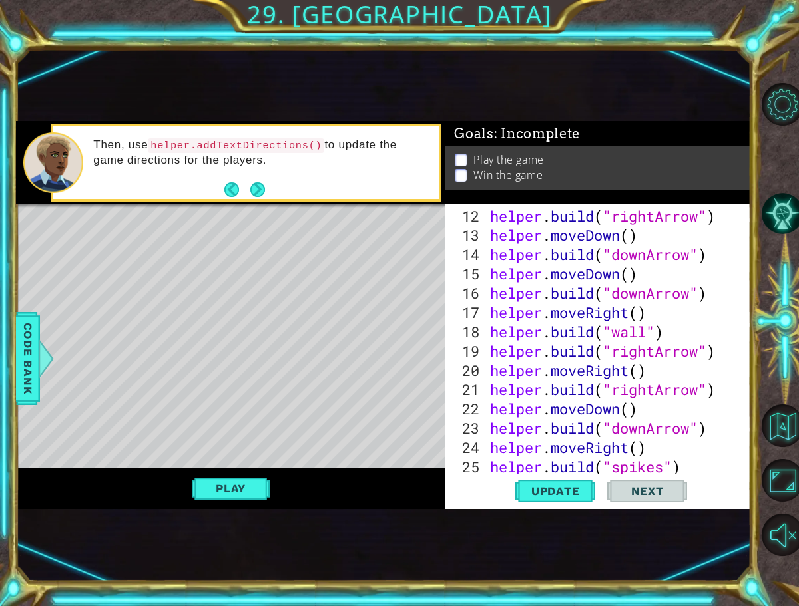
scroll to position [295, 0]
